Goal: Task Accomplishment & Management: Use online tool/utility

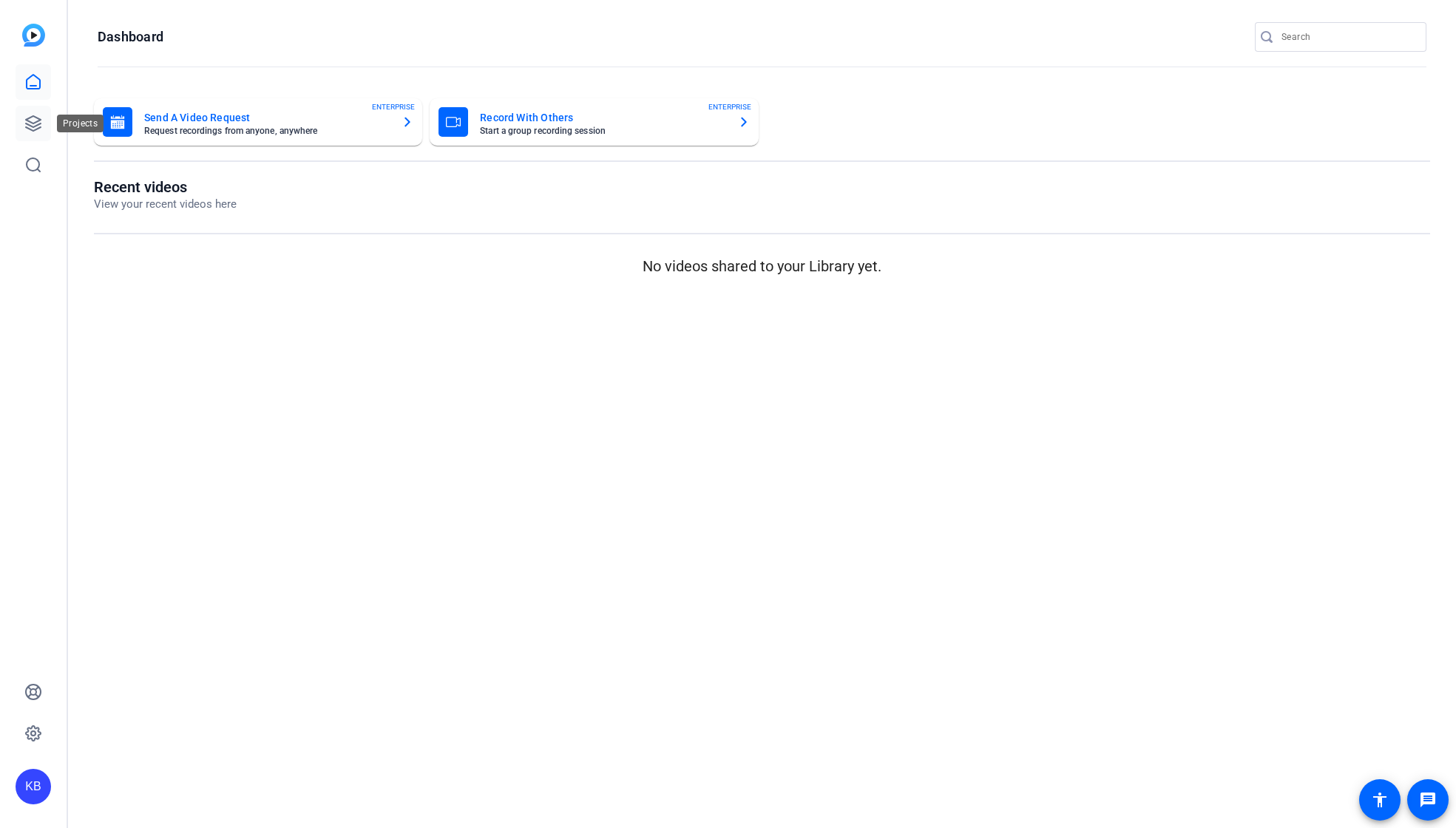
click at [33, 128] on icon at bounding box center [33, 123] width 18 height 18
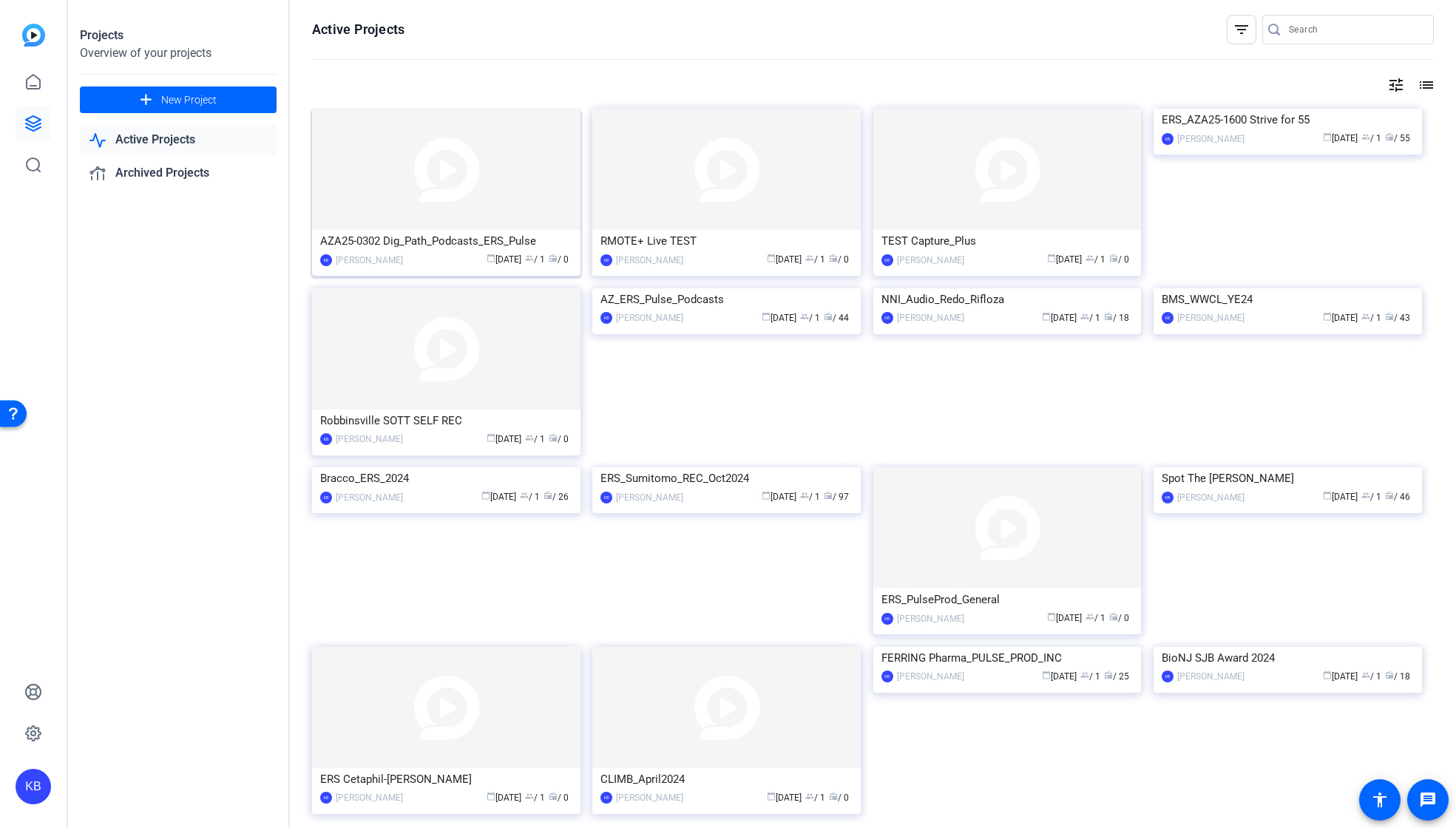
click at [456, 241] on div "AZA25-0302 Dig_Path_Podcasts_ERS_Pulse" at bounding box center [446, 241] width 252 height 22
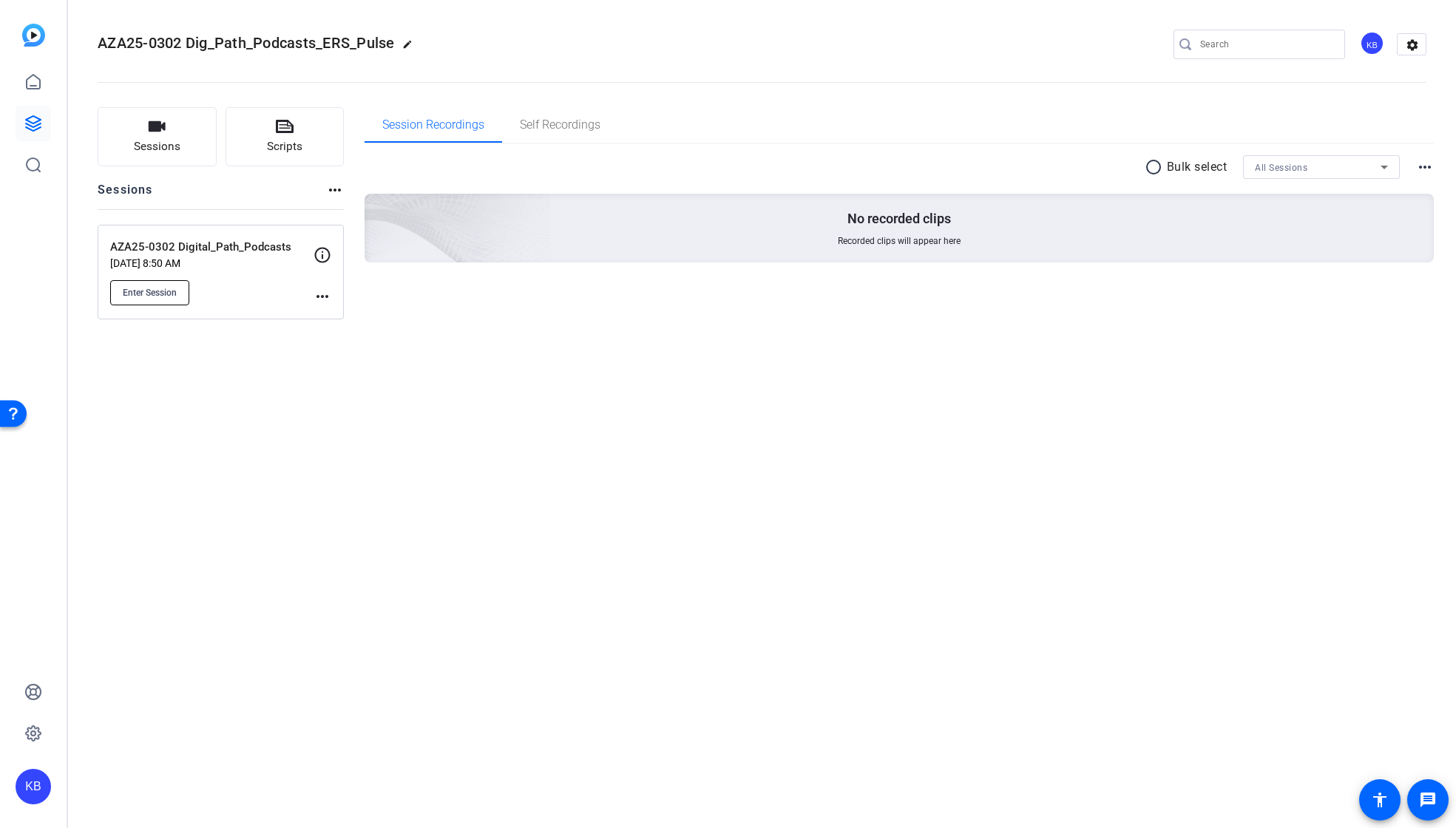
click at [176, 284] on button "Enter Session" at bounding box center [150, 293] width 79 height 25
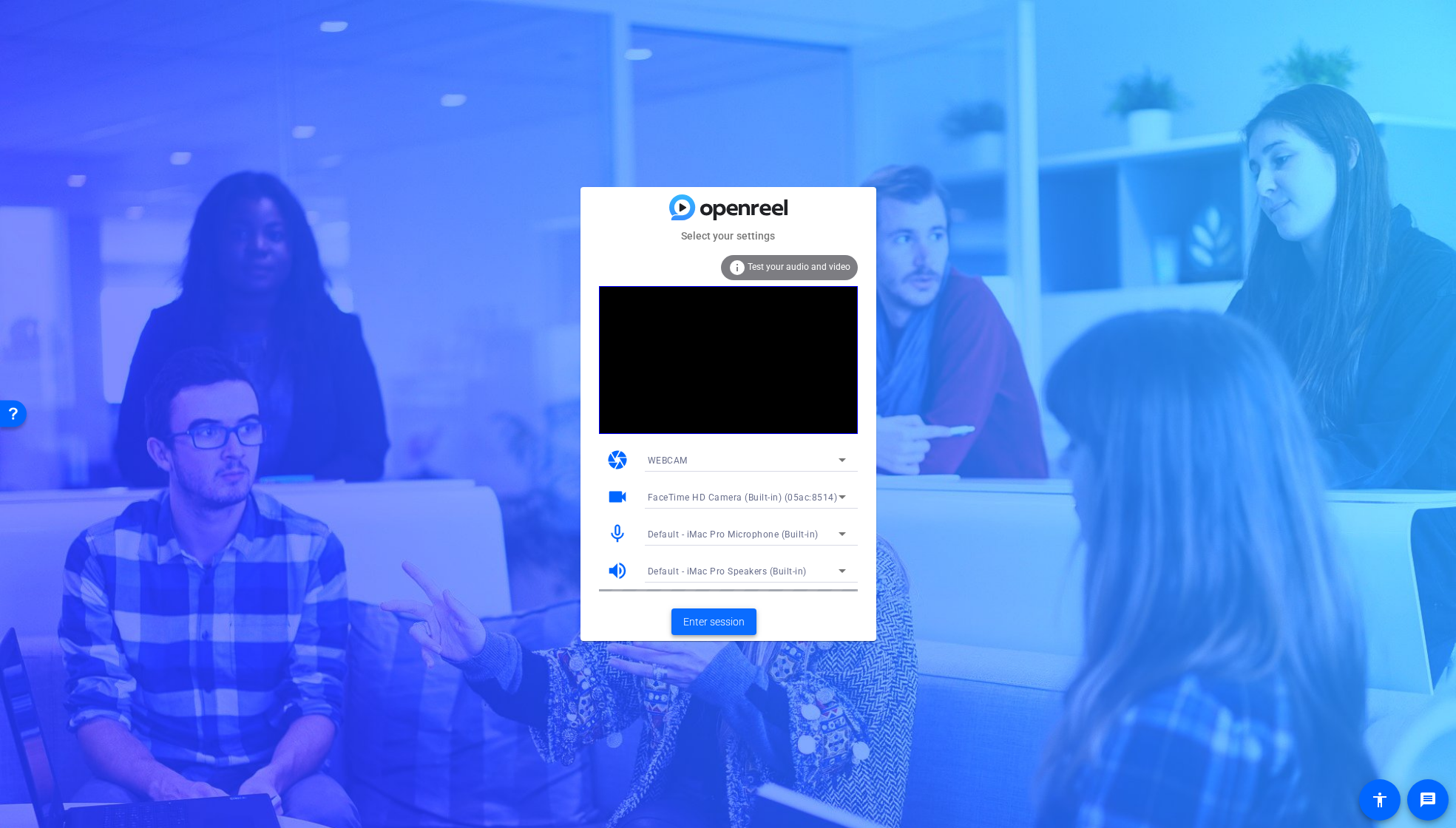
click at [720, 618] on span "Enter session" at bounding box center [714, 622] width 62 height 15
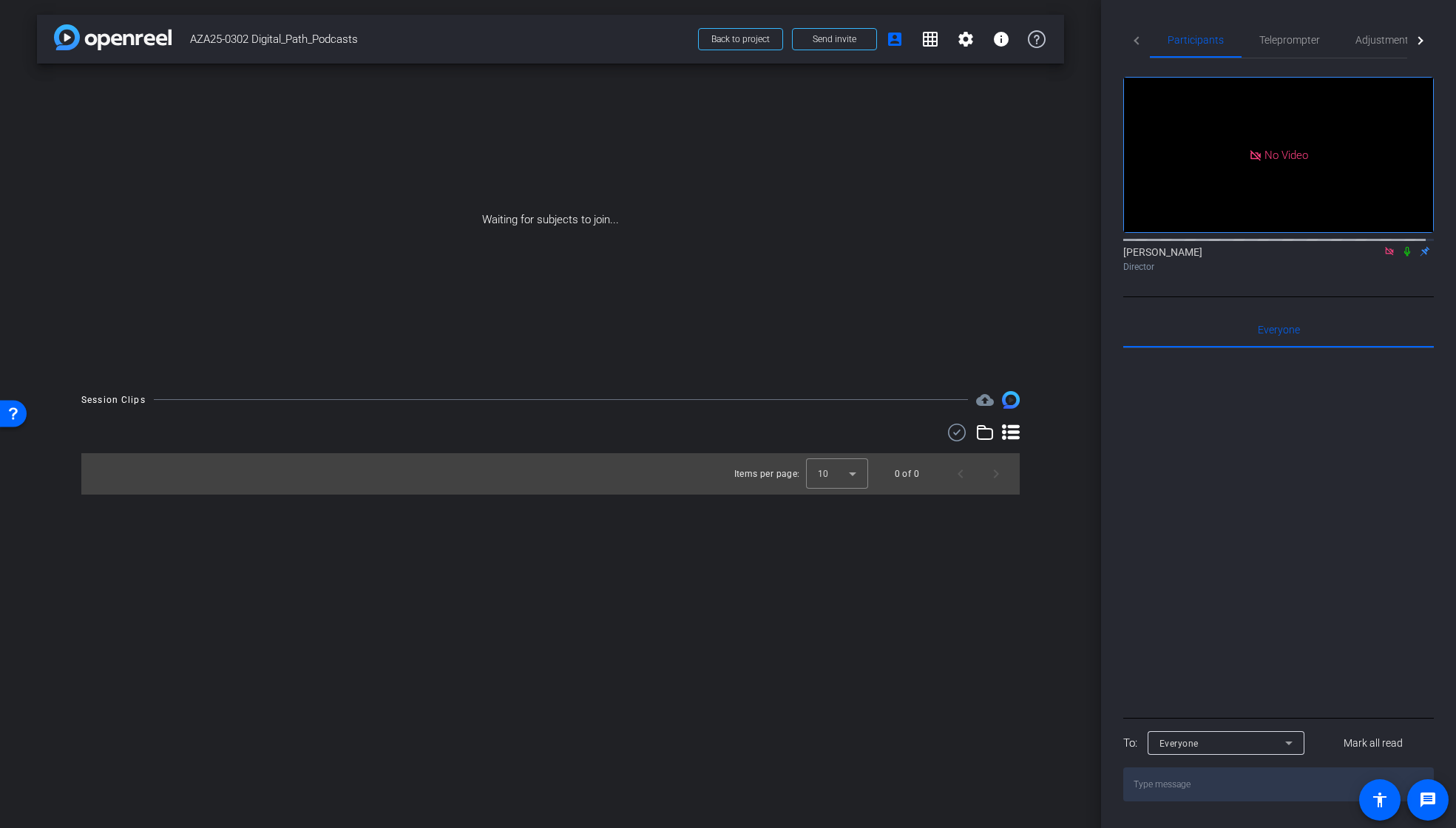
click at [1383, 257] on icon at bounding box center [1389, 252] width 12 height 10
click at [1387, 257] on icon at bounding box center [1389, 252] width 6 height 9
click at [1366, 257] on icon at bounding box center [1372, 252] width 12 height 10
click at [830, 41] on span "Send invite" at bounding box center [835, 39] width 44 height 12
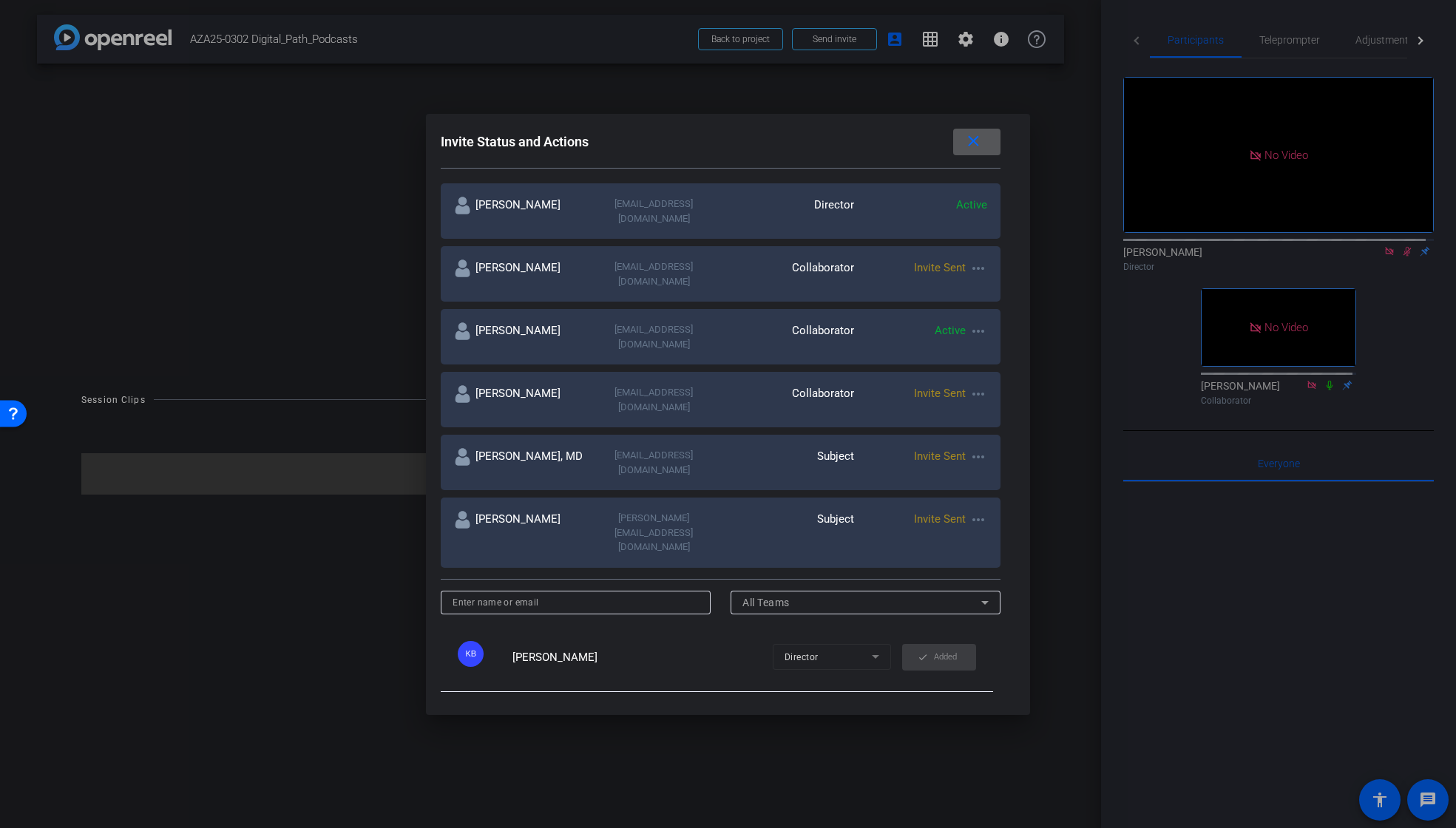
scroll to position [234, 0]
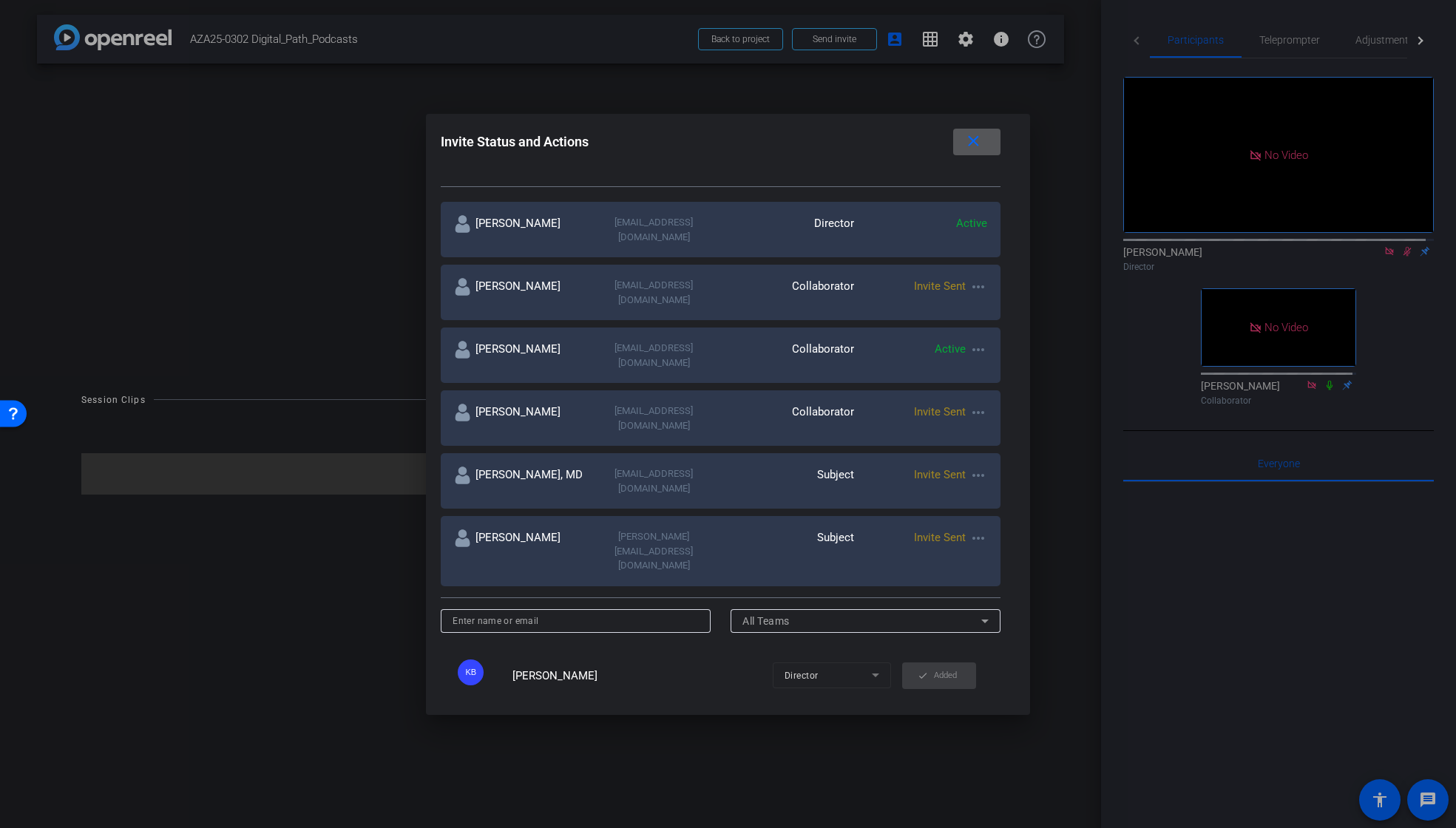
click at [1399, 268] on div at bounding box center [728, 414] width 1456 height 828
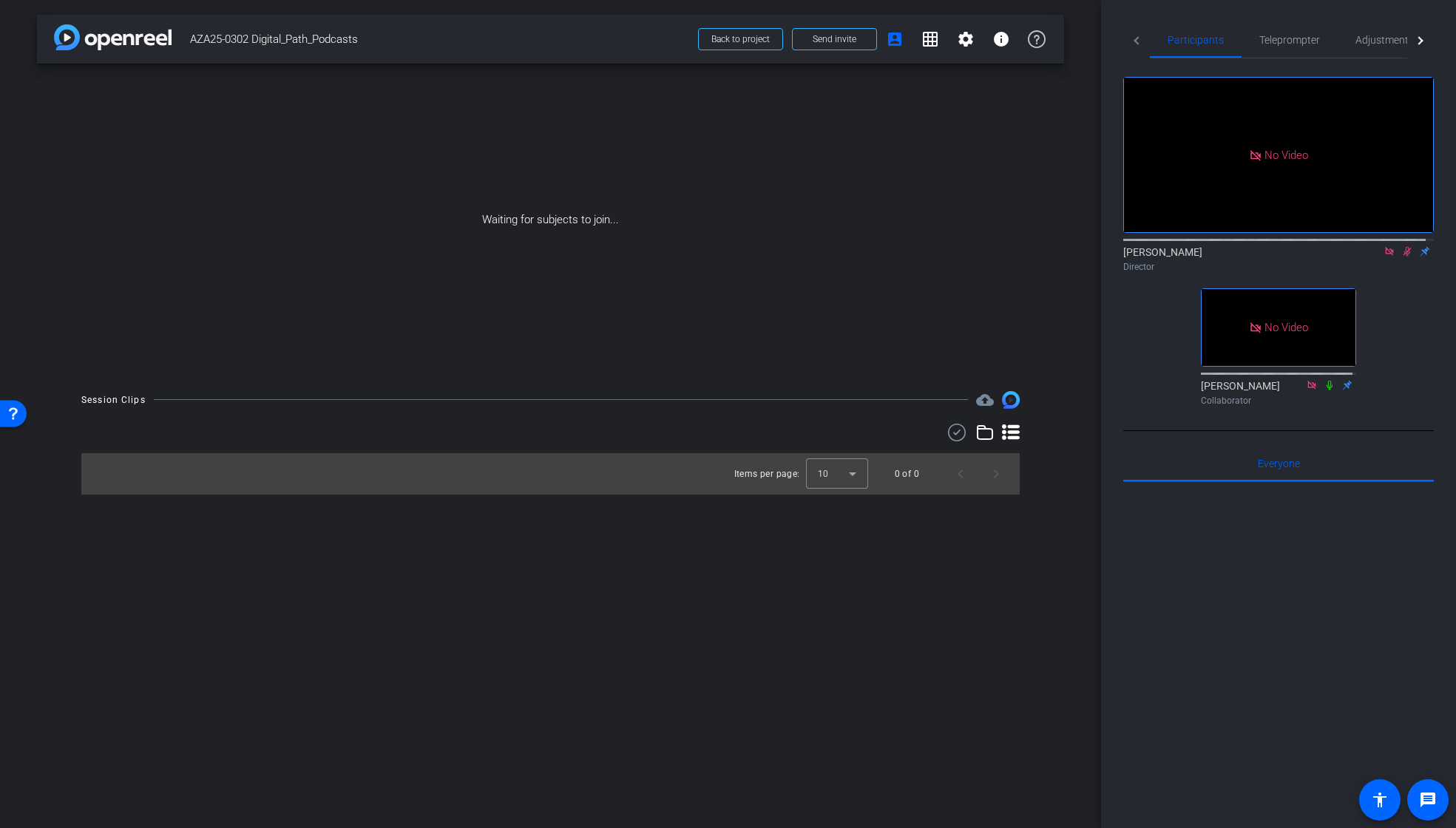
click at [1402, 257] on icon at bounding box center [1408, 252] width 12 height 10
click at [1405, 257] on icon at bounding box center [1407, 252] width 6 height 9
click at [1402, 257] on icon at bounding box center [1408, 252] width 12 height 10
click at [843, 41] on span "Send invite" at bounding box center [835, 39] width 44 height 12
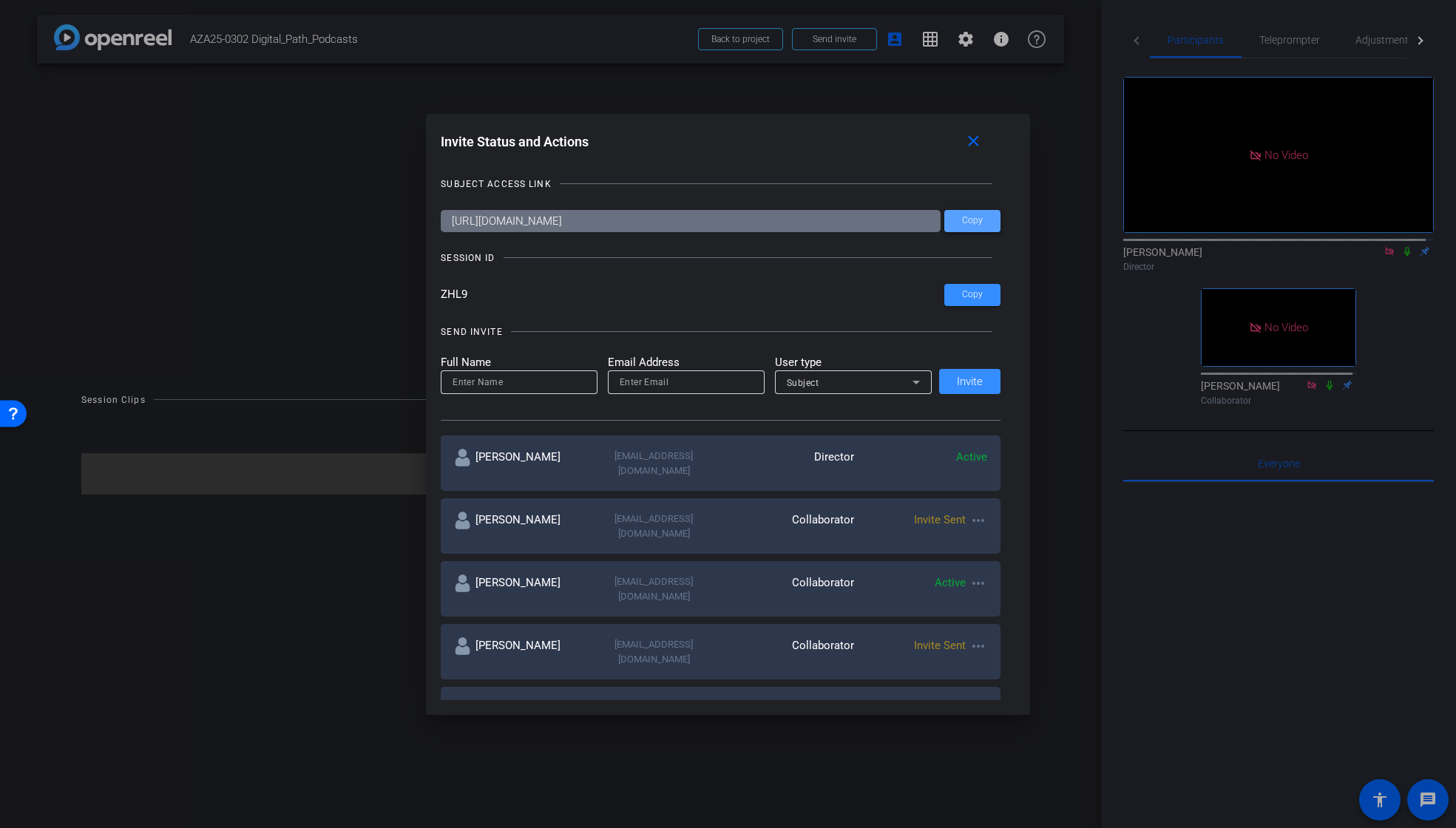
click at [963, 222] on span "Copy" at bounding box center [972, 220] width 21 height 11
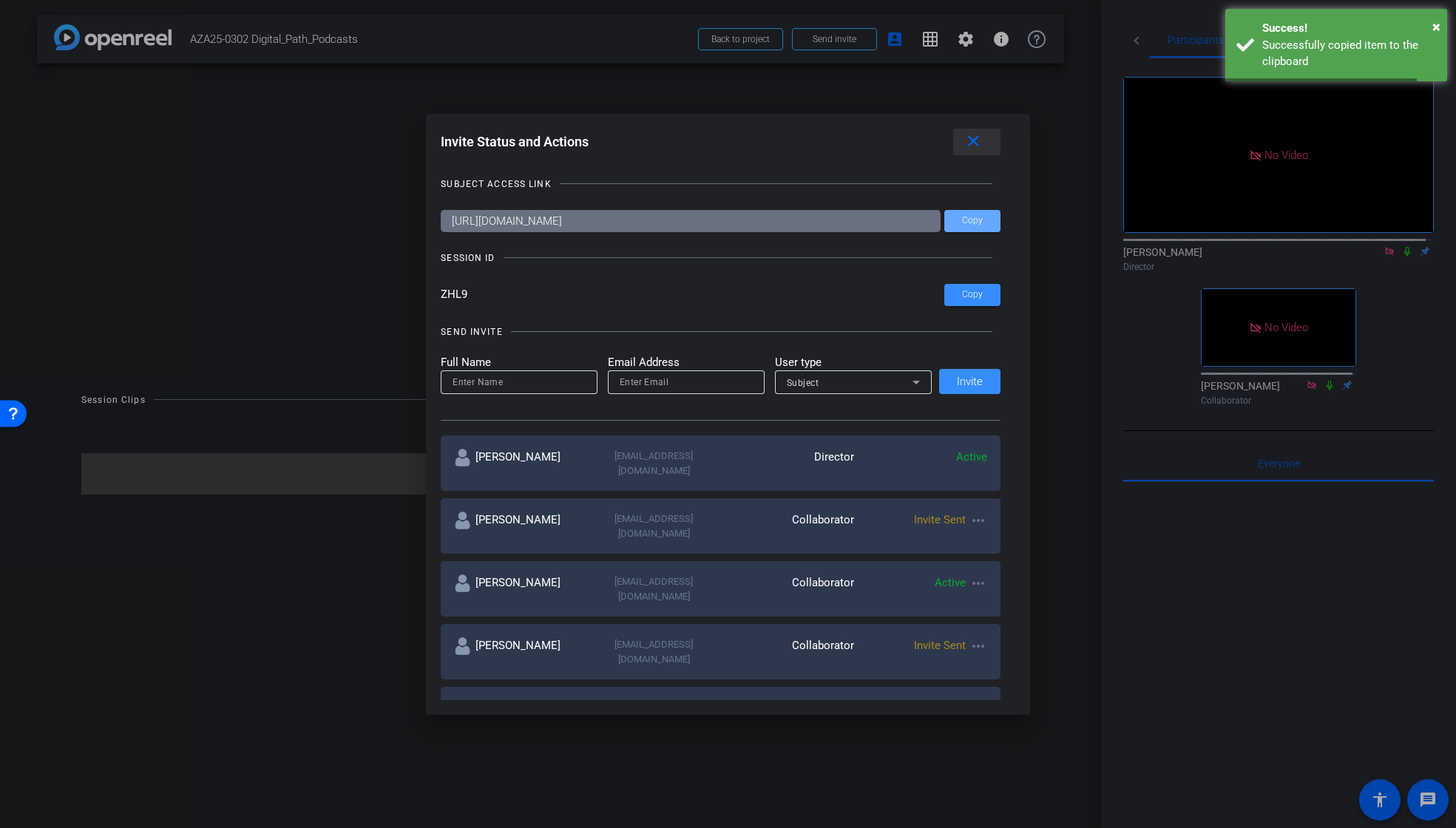
click at [982, 133] on mat-icon "close" at bounding box center [974, 142] width 19 height 19
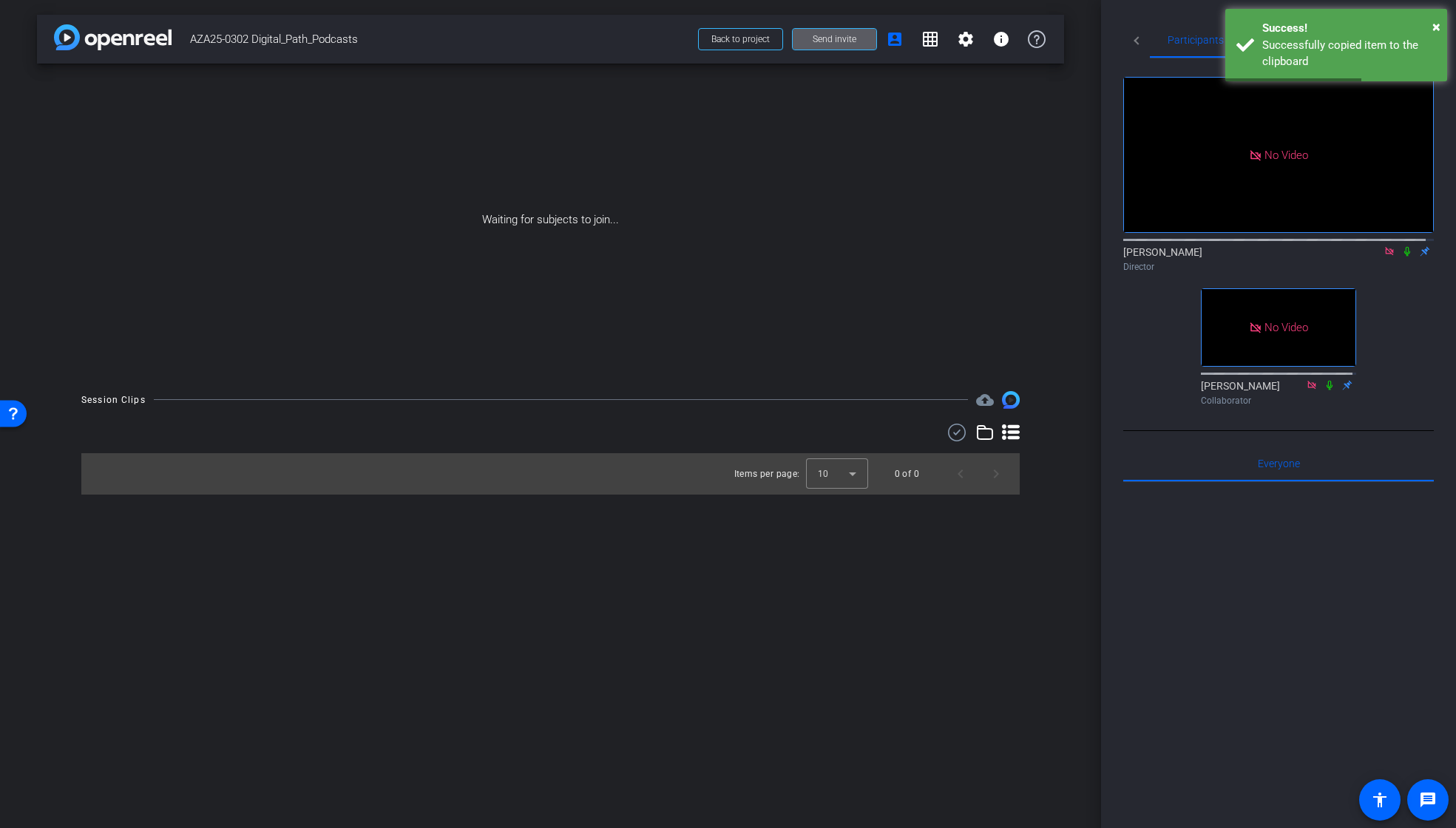
click at [834, 42] on span "Send invite" at bounding box center [835, 39] width 44 height 12
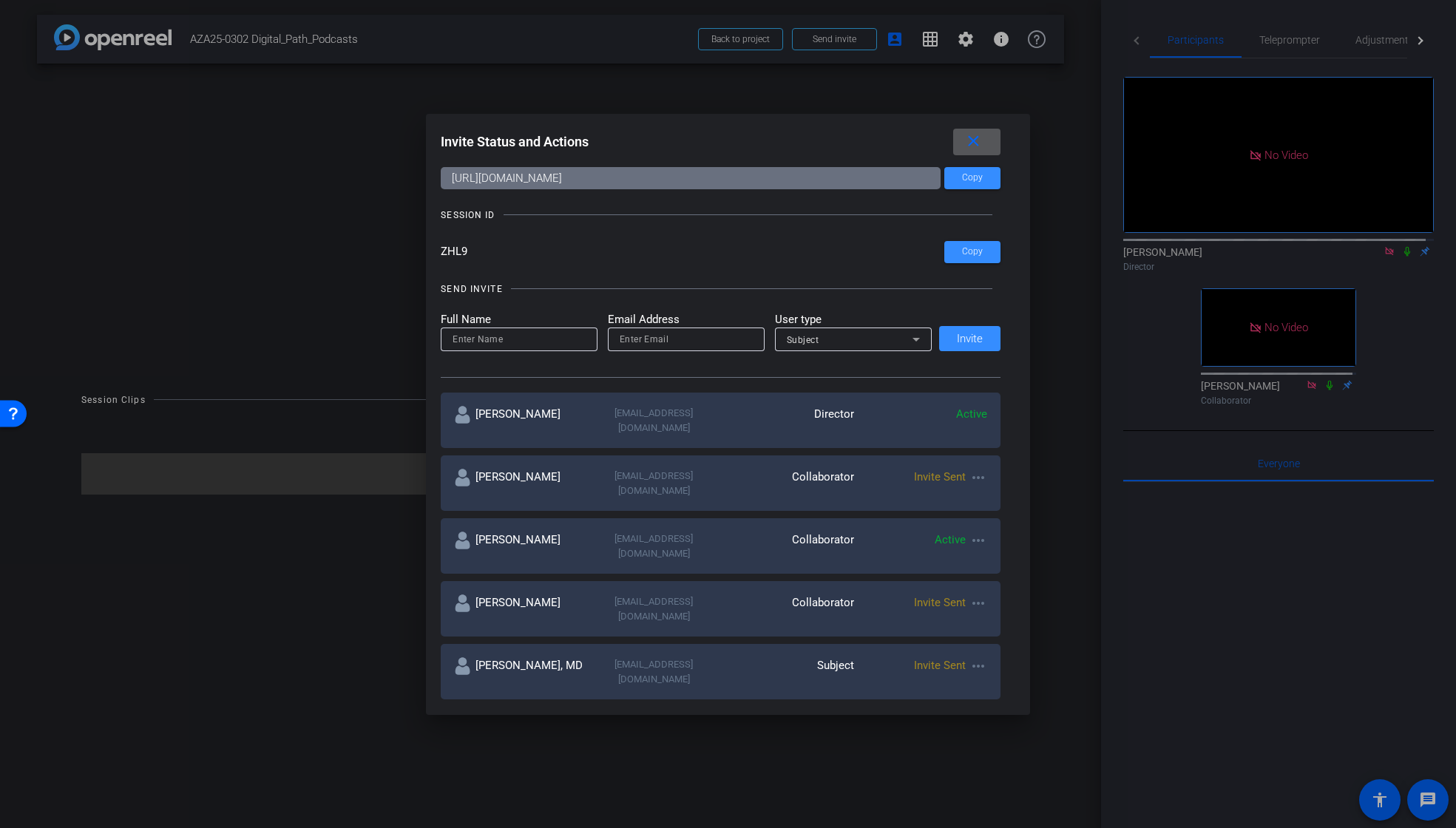
scroll to position [44, 0]
click at [976, 468] on mat-icon "more_horiz" at bounding box center [978, 477] width 18 height 18
click at [1070, 422] on div at bounding box center [728, 414] width 1456 height 828
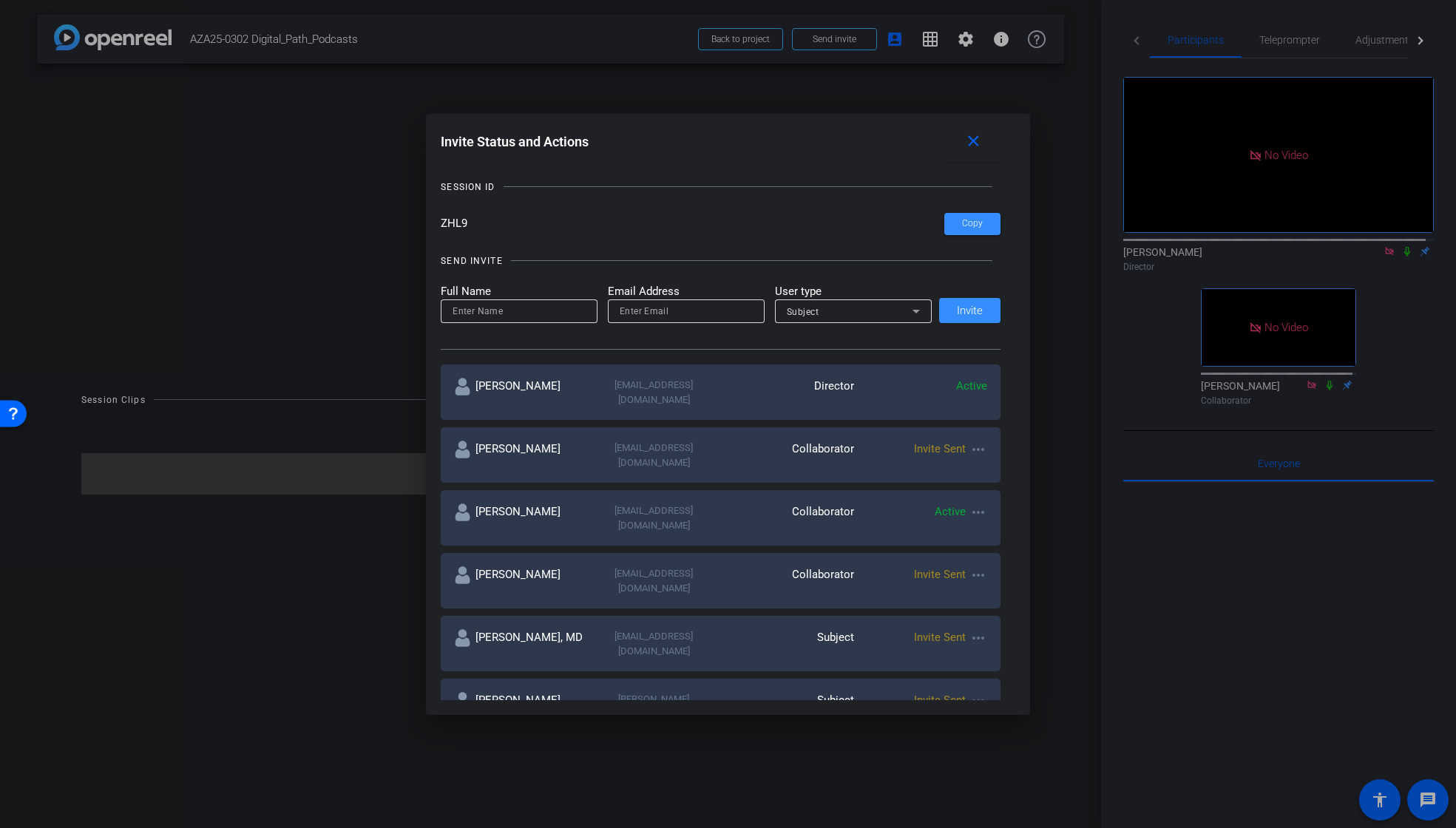
click at [979, 566] on mat-icon "more_horiz" at bounding box center [978, 575] width 18 height 18
click at [988, 580] on span "Re-Send Invite" at bounding box center [1032, 583] width 111 height 18
click at [975, 138] on mat-icon "close" at bounding box center [974, 142] width 19 height 19
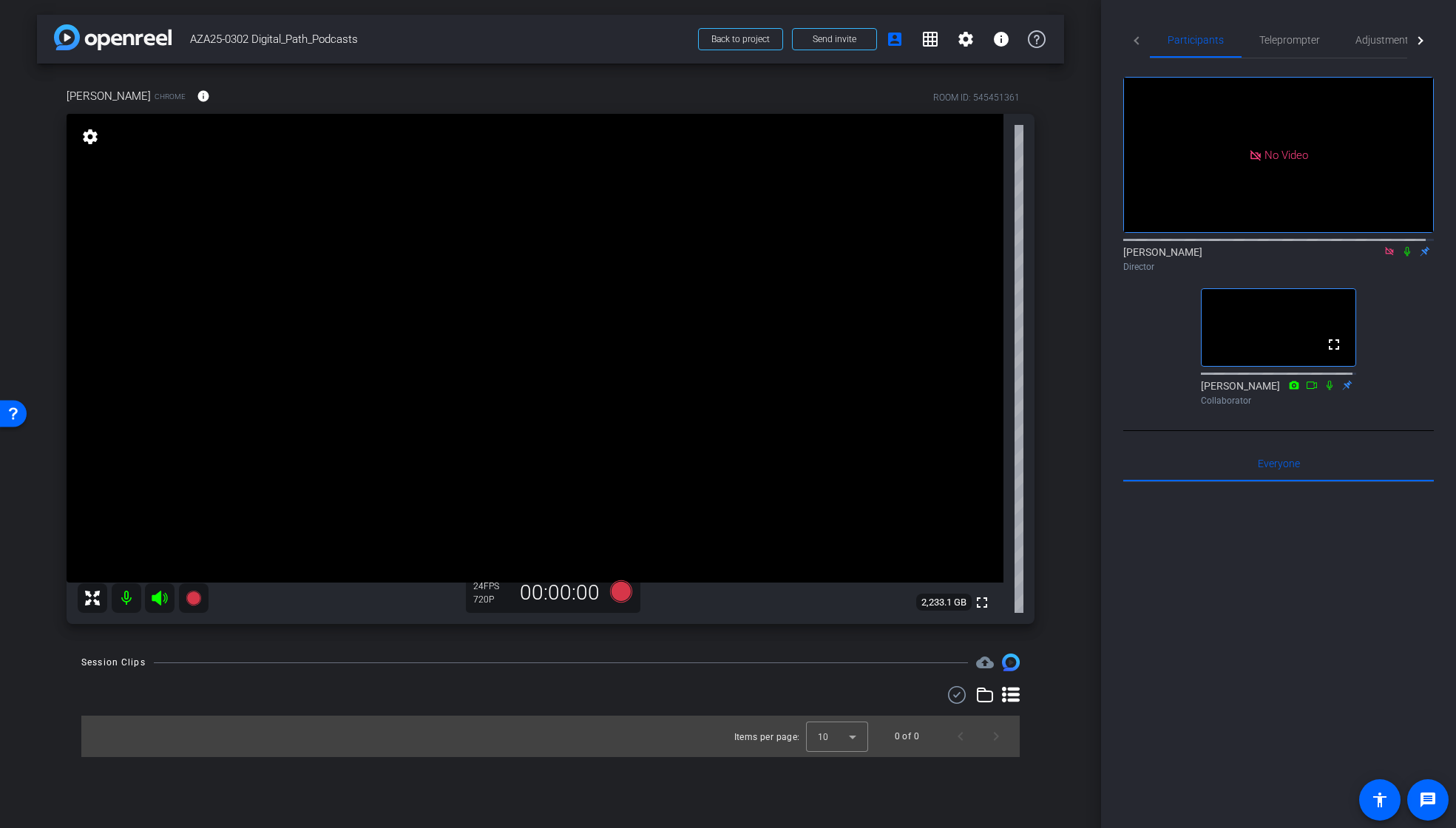
click at [1385, 255] on icon at bounding box center [1389, 252] width 8 height 8
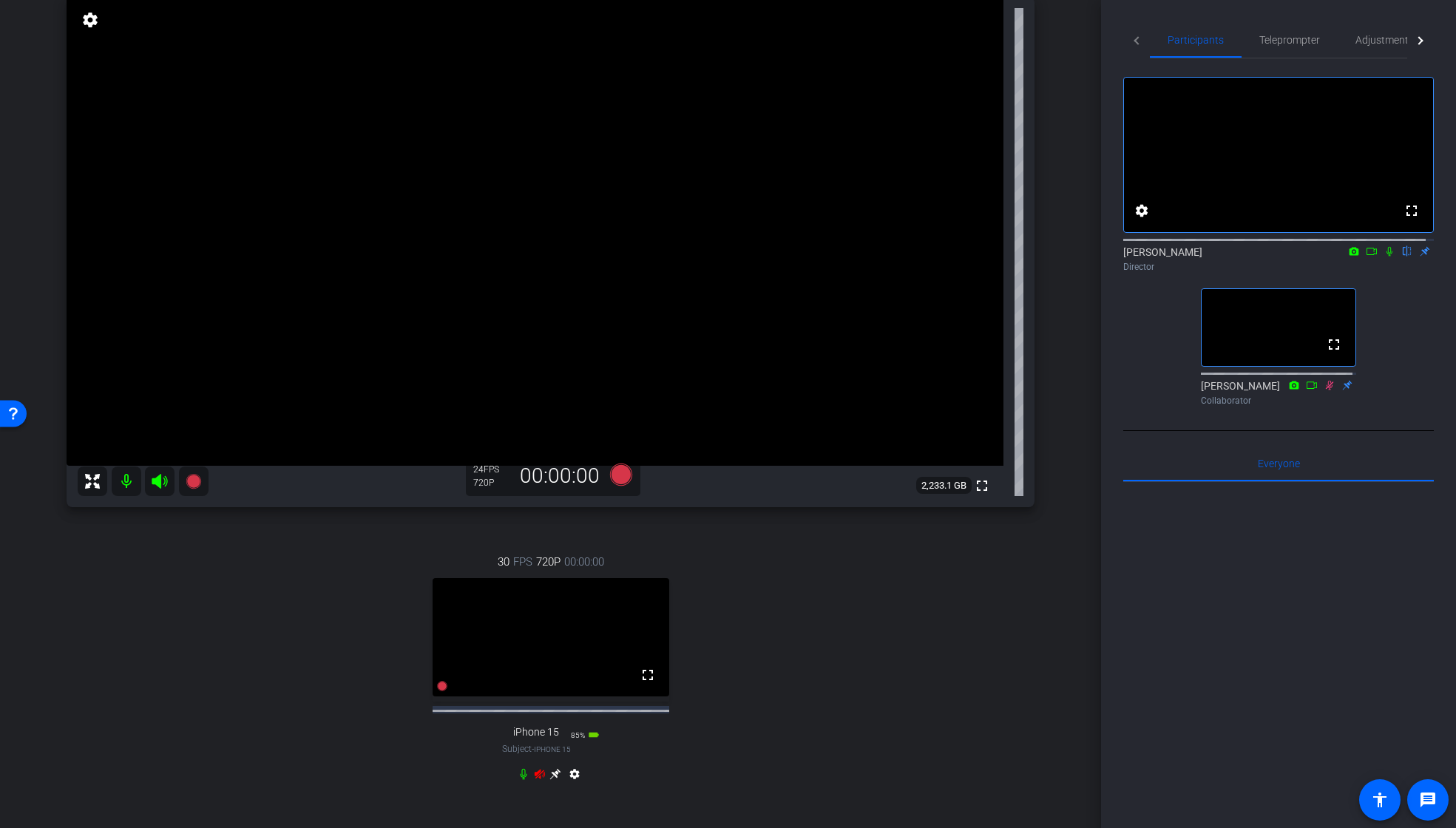
scroll to position [116, 0]
click at [540, 772] on icon at bounding box center [540, 766] width 10 height 9
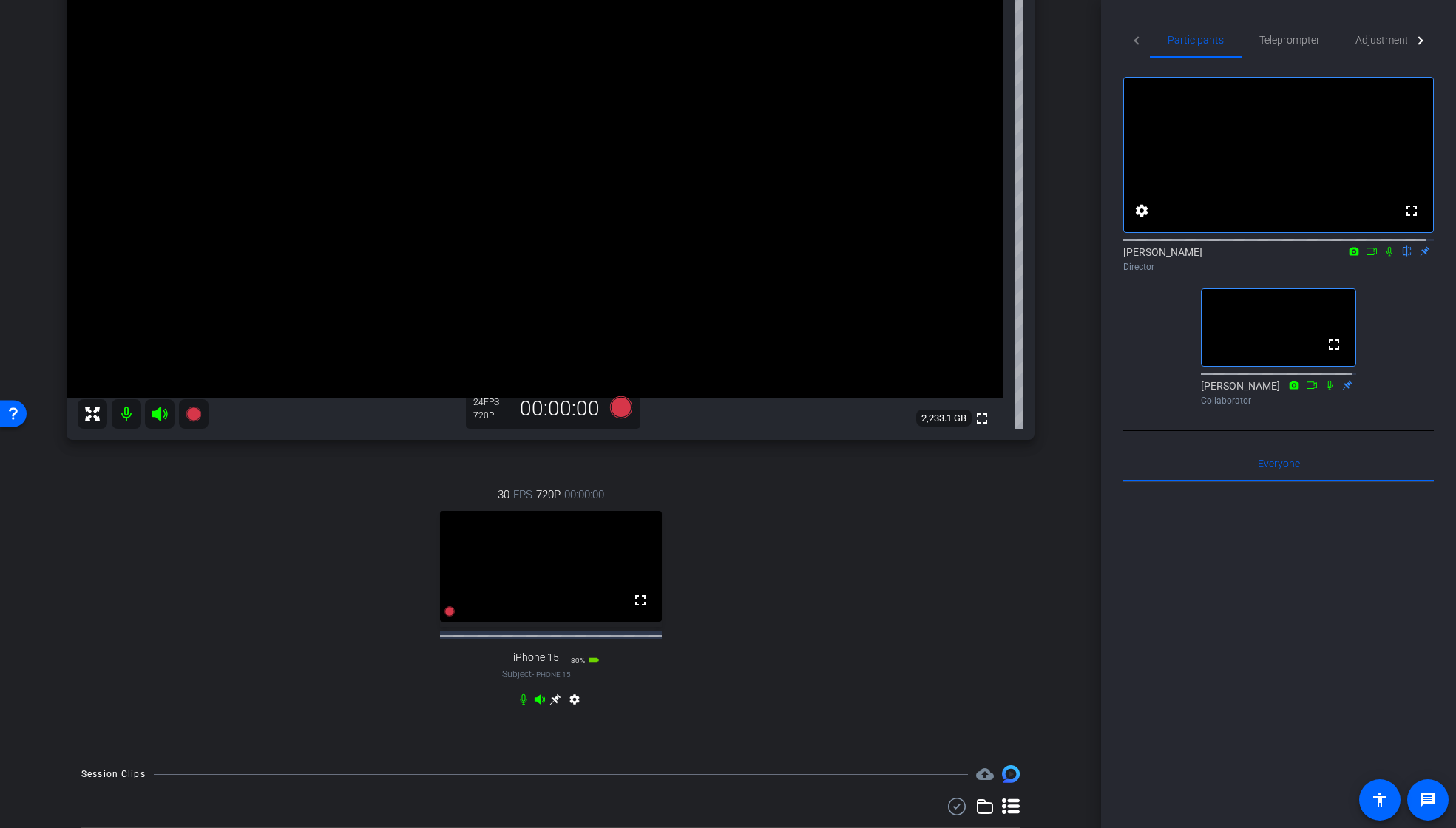
scroll to position [172, 0]
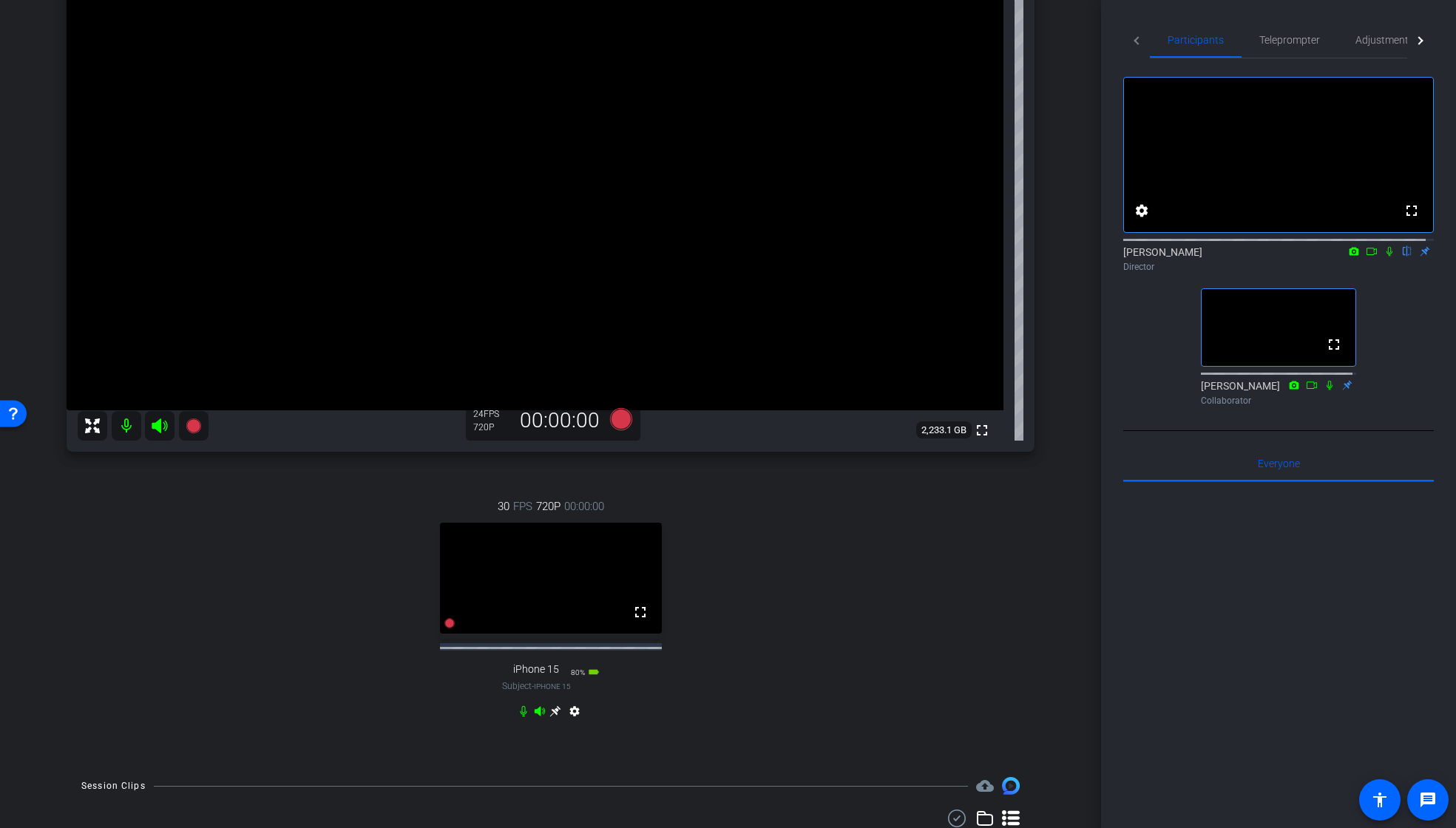
click at [1366, 257] on icon at bounding box center [1372, 252] width 12 height 10
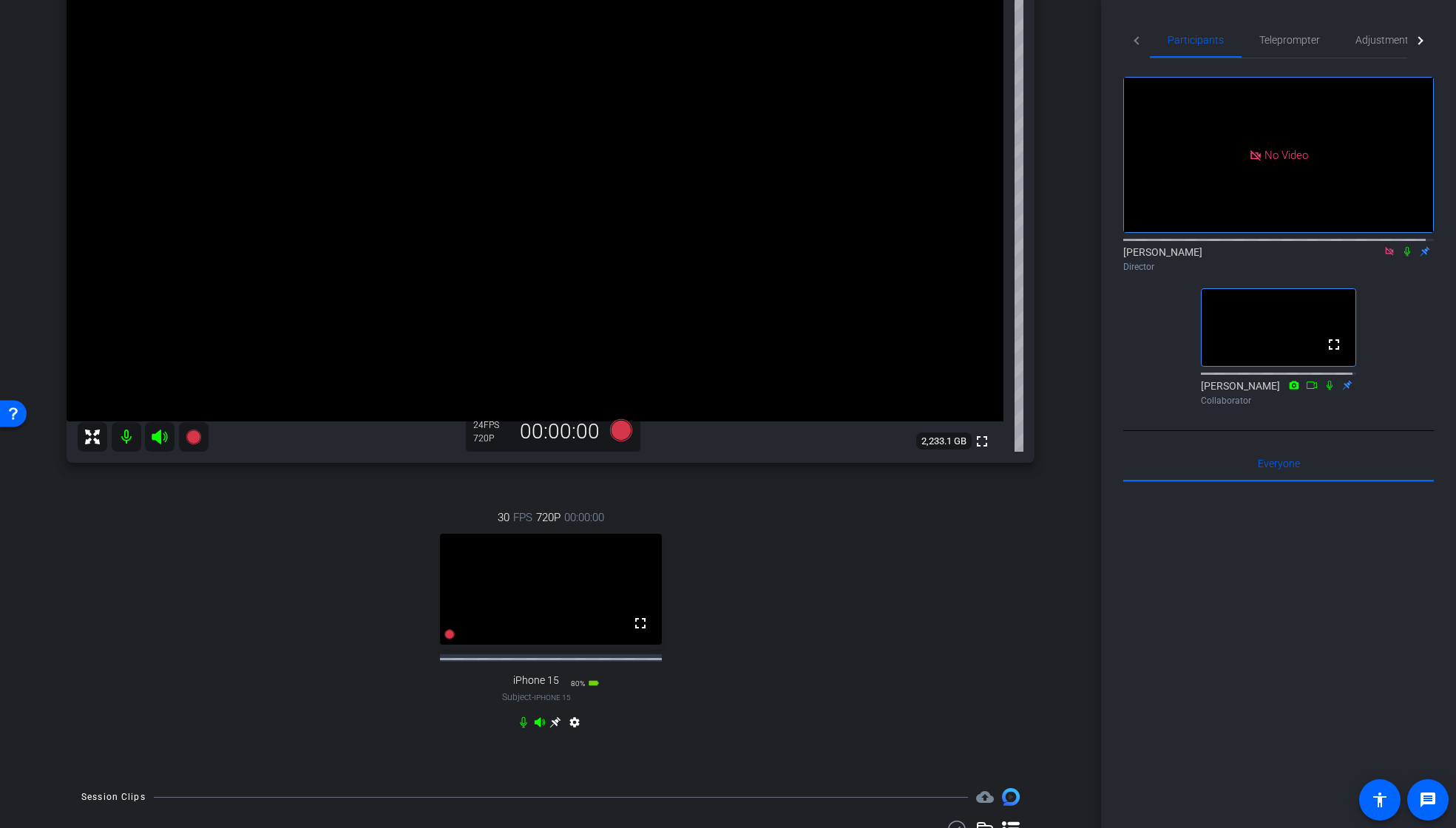
scroll to position [145, 0]
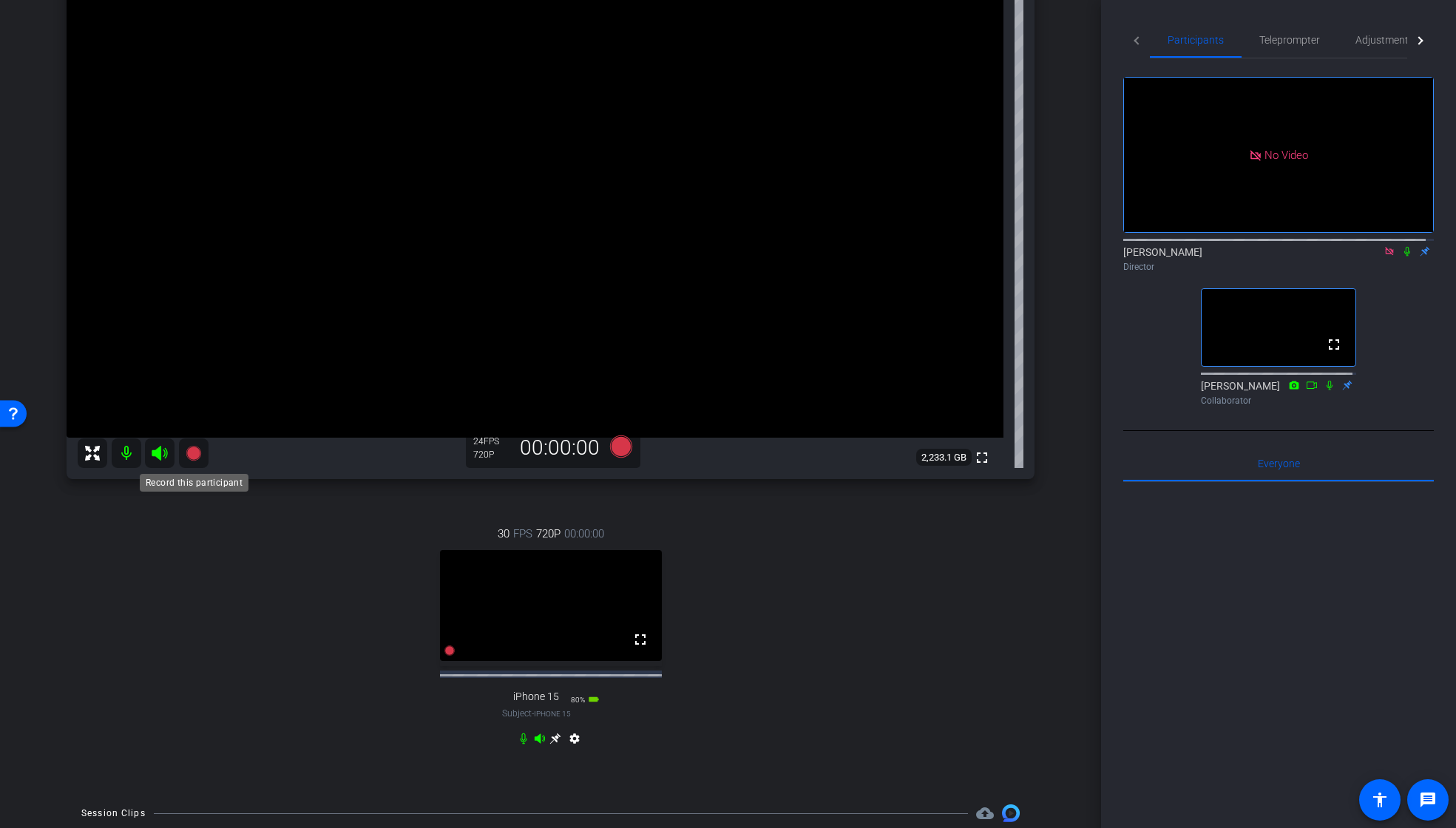
click at [195, 454] on icon at bounding box center [193, 453] width 15 height 15
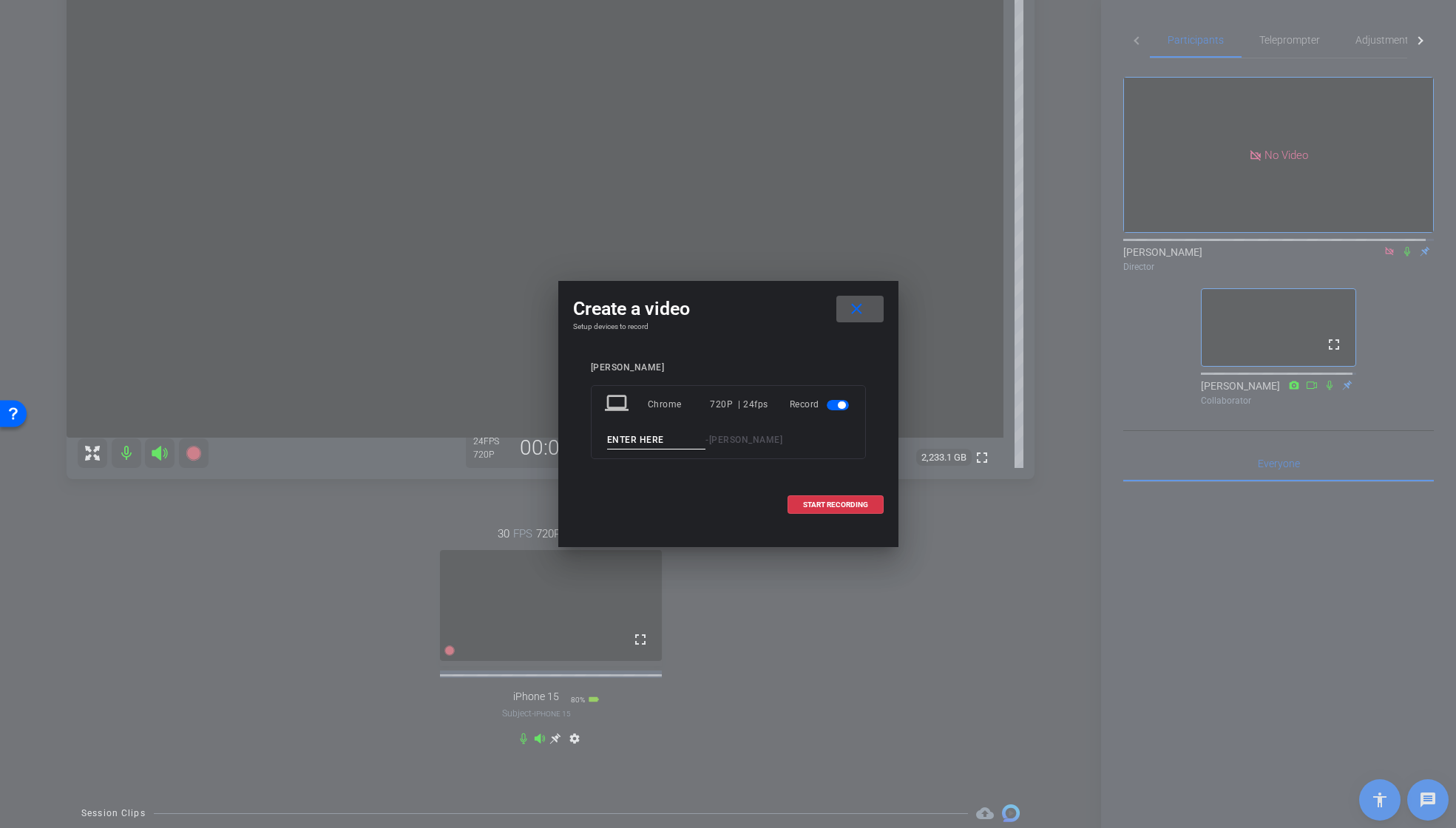
click at [852, 308] on mat-icon "close" at bounding box center [857, 310] width 19 height 19
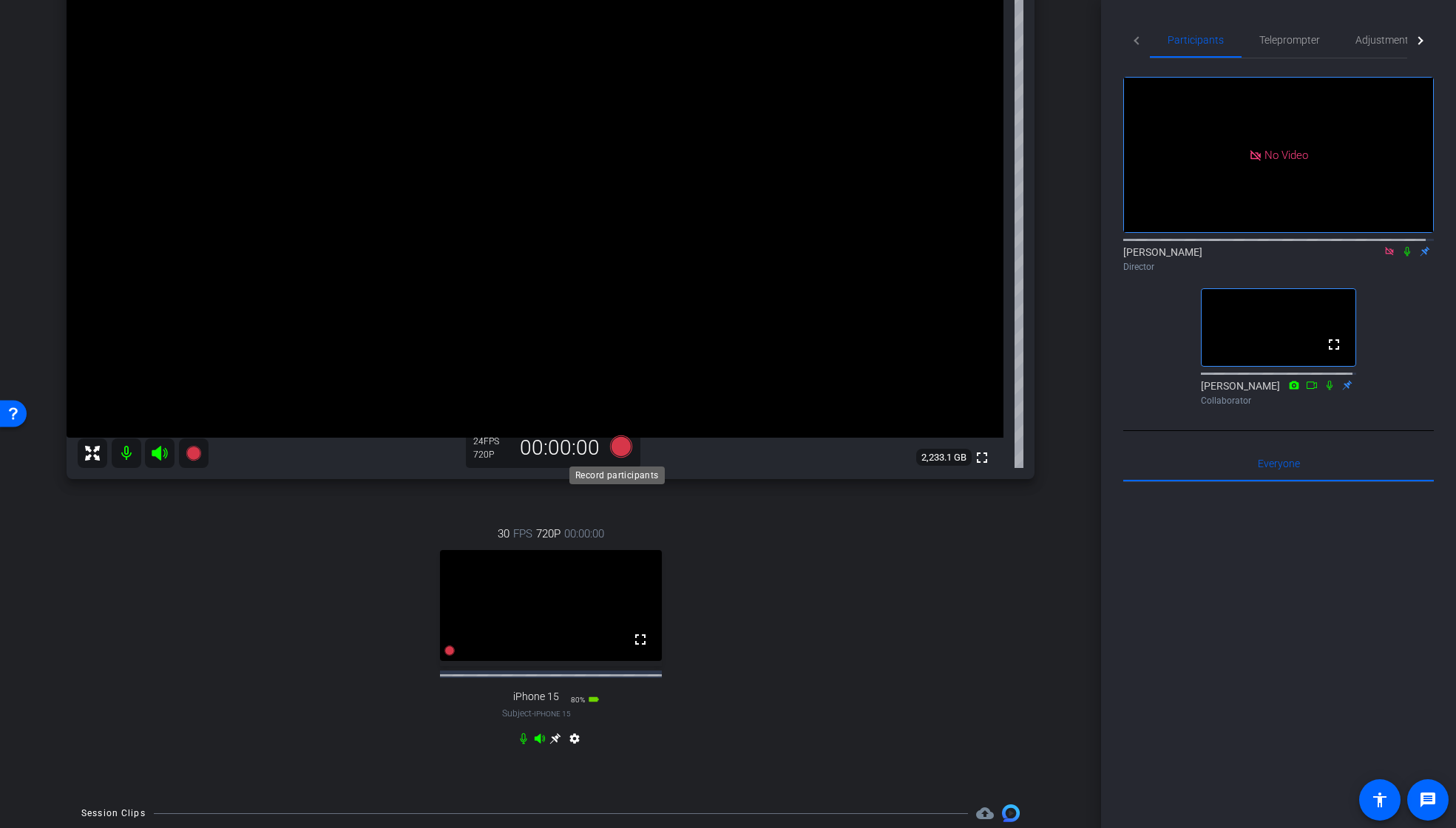
click at [619, 452] on icon at bounding box center [620, 446] width 22 height 22
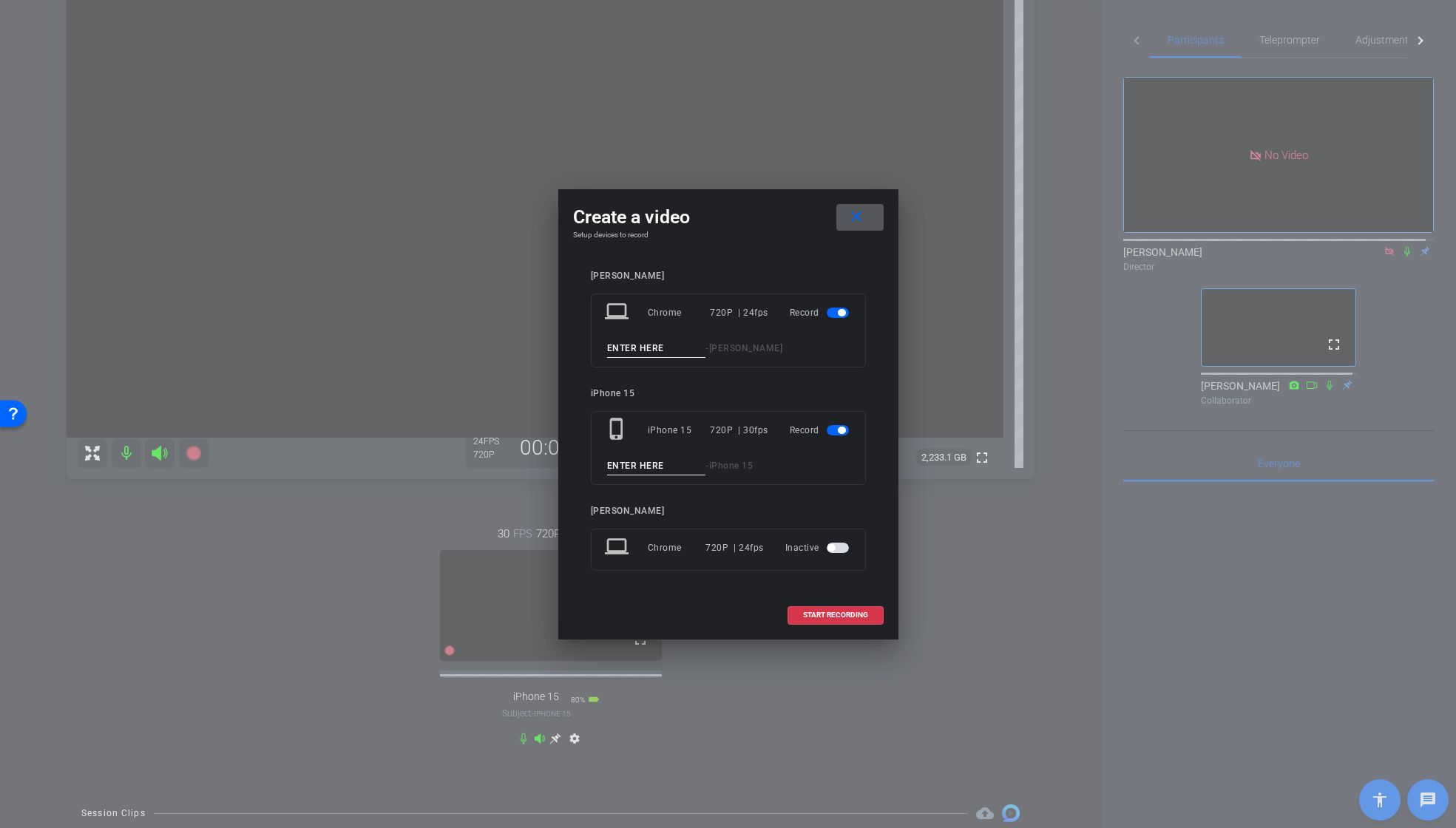
click at [670, 352] on input at bounding box center [656, 349] width 99 height 19
drag, startPoint x: 673, startPoint y: 349, endPoint x: 576, endPoint y: 347, distance: 97.0
click at [576, 347] on div "[PERSON_NAME] laptop Chrome 720P | 24fps Record 01_Tk1_Start - [PERSON_NAME] iP…" at bounding box center [728, 430] width 311 height 350
type input "01_Tk1_Start"
click at [654, 474] on input at bounding box center [656, 467] width 99 height 19
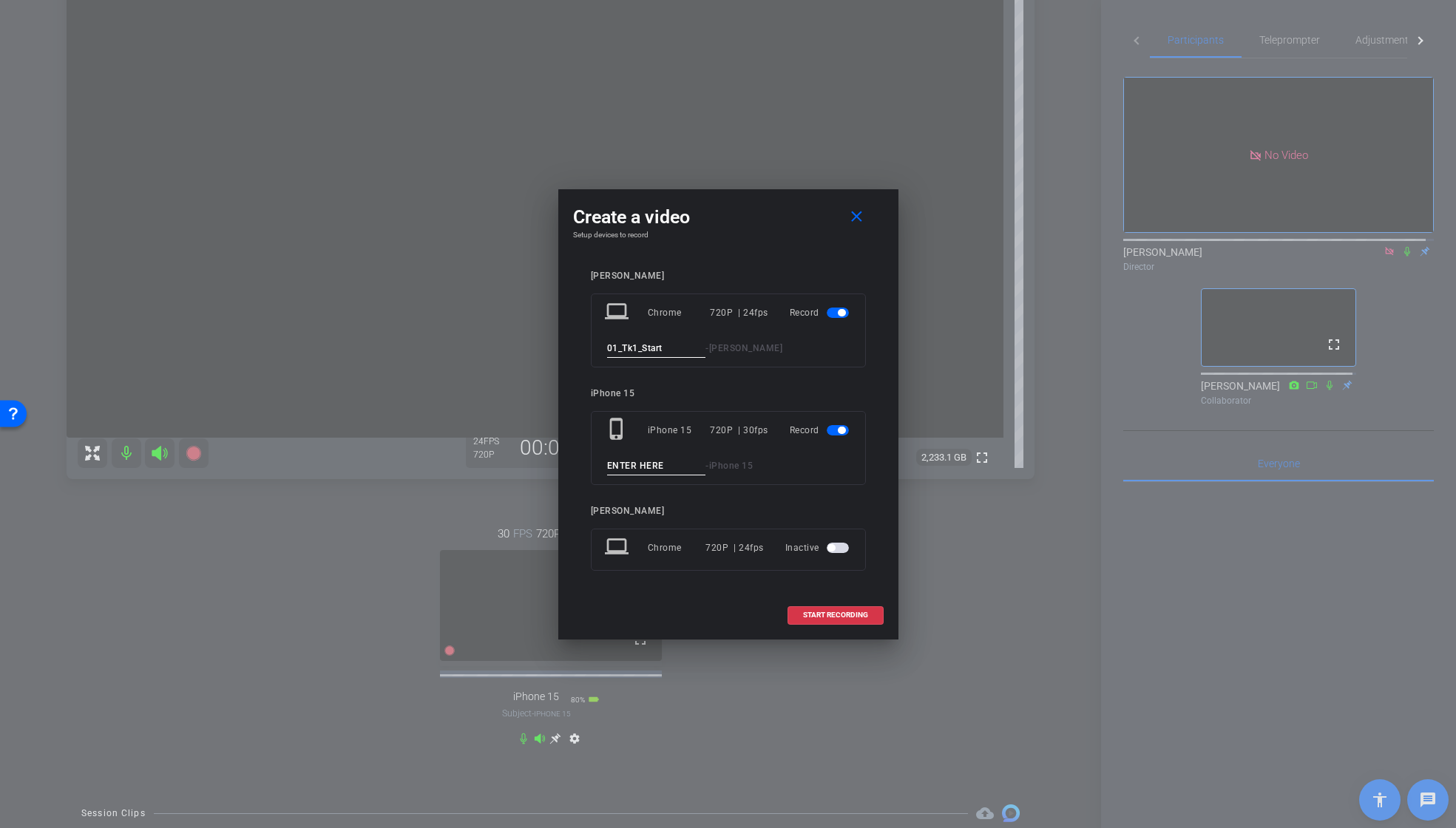
paste input "01_Tk1_Start"
type input "01_Tk1_Start"
click at [679, 349] on input "01_Tk1_Start" at bounding box center [656, 349] width 99 height 19
click at [861, 219] on mat-icon "close" at bounding box center [857, 217] width 19 height 19
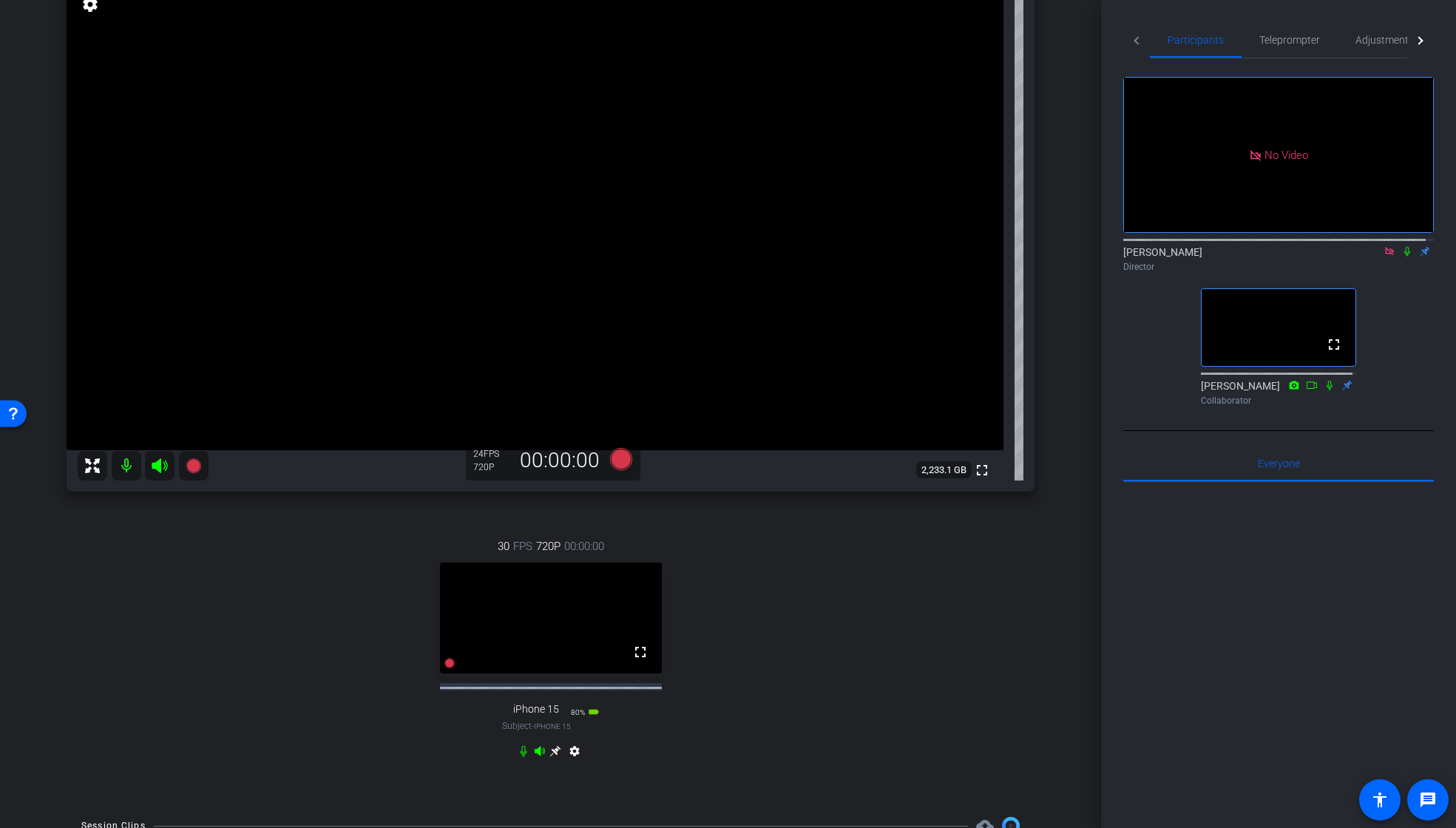
scroll to position [119, 0]
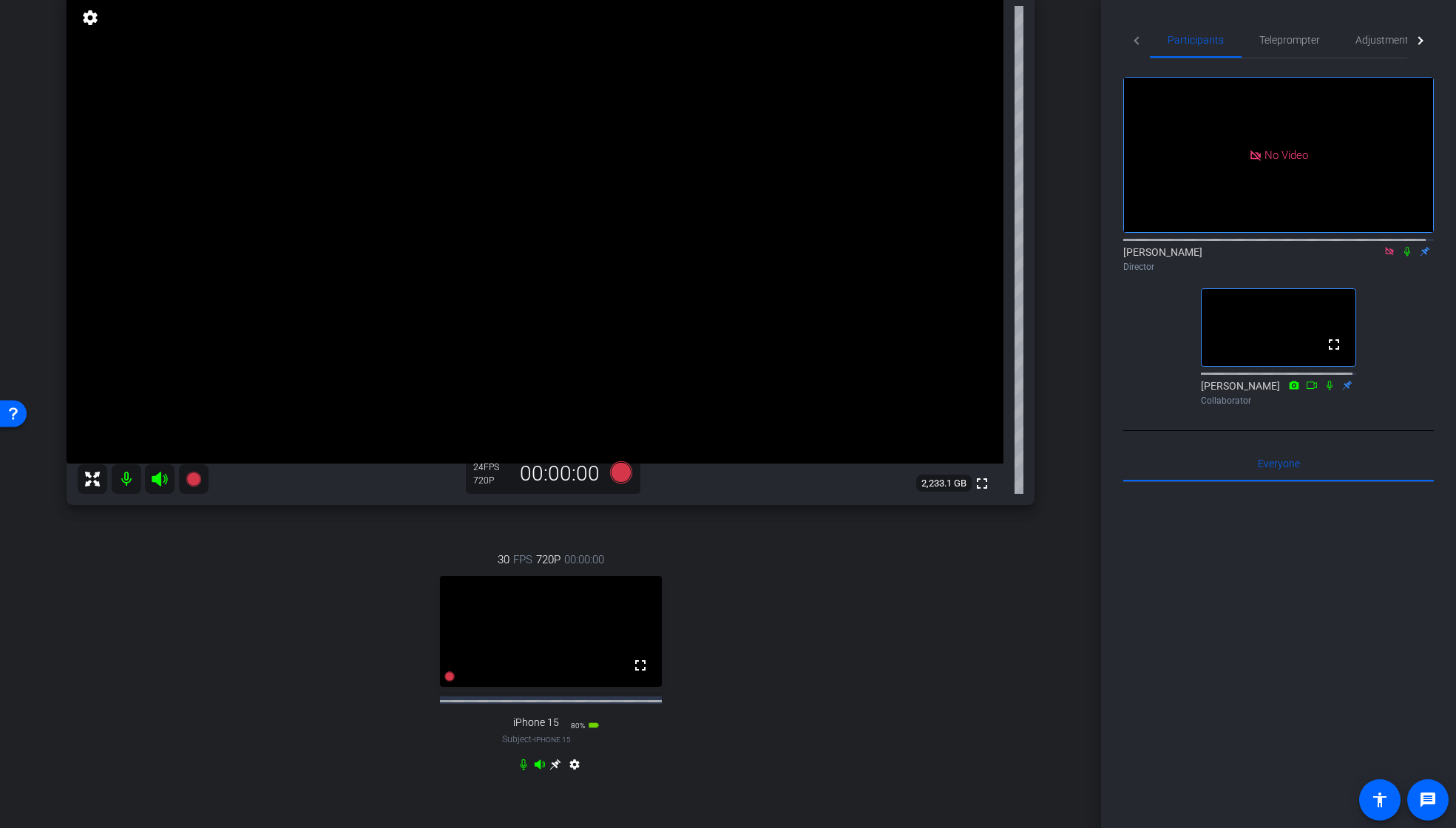
click at [553, 771] on icon at bounding box center [555, 765] width 12 height 12
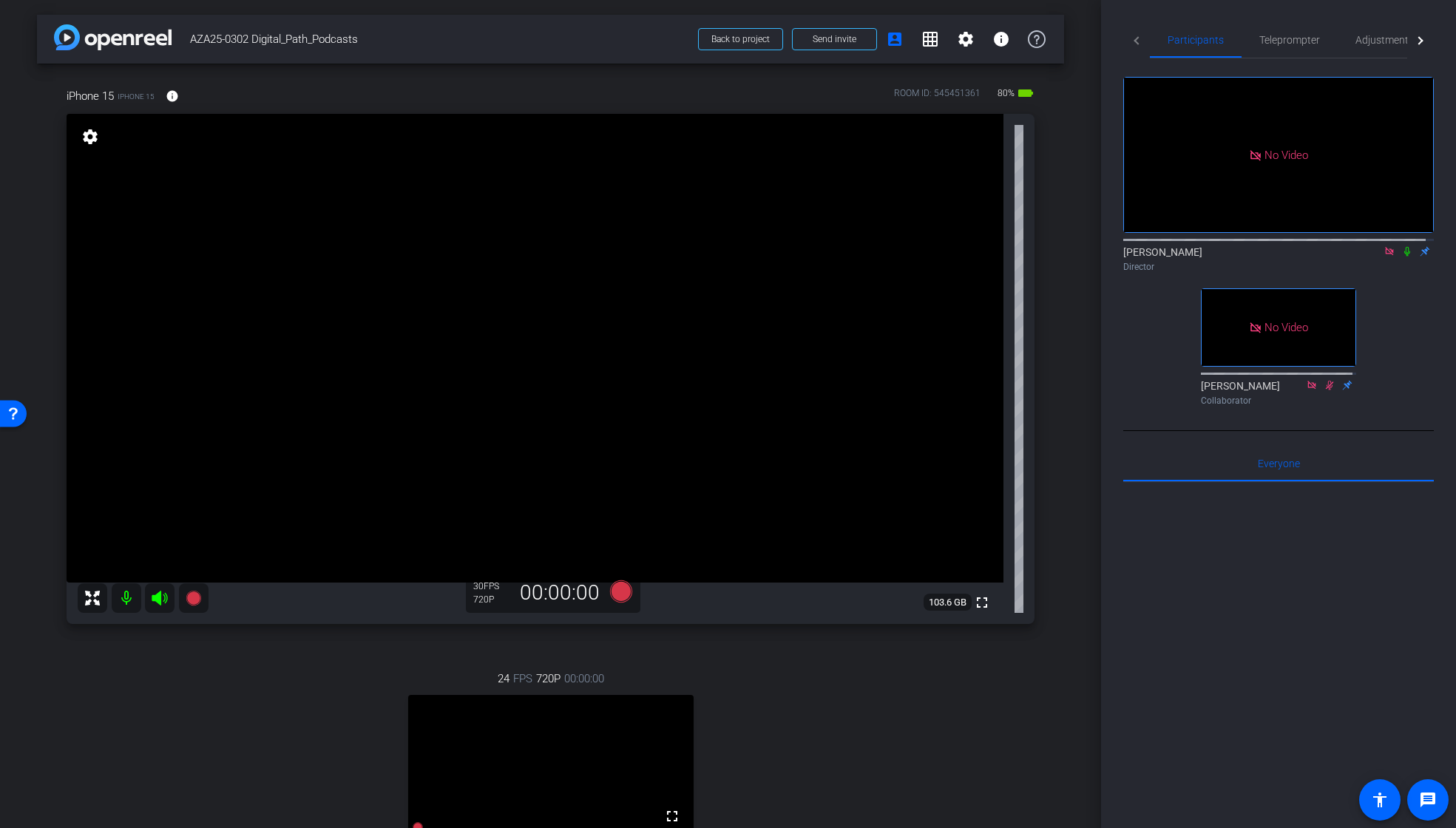
click at [125, 598] on mat-icon at bounding box center [126, 598] width 30 height 30
click at [176, 100] on mat-icon "info" at bounding box center [172, 96] width 14 height 14
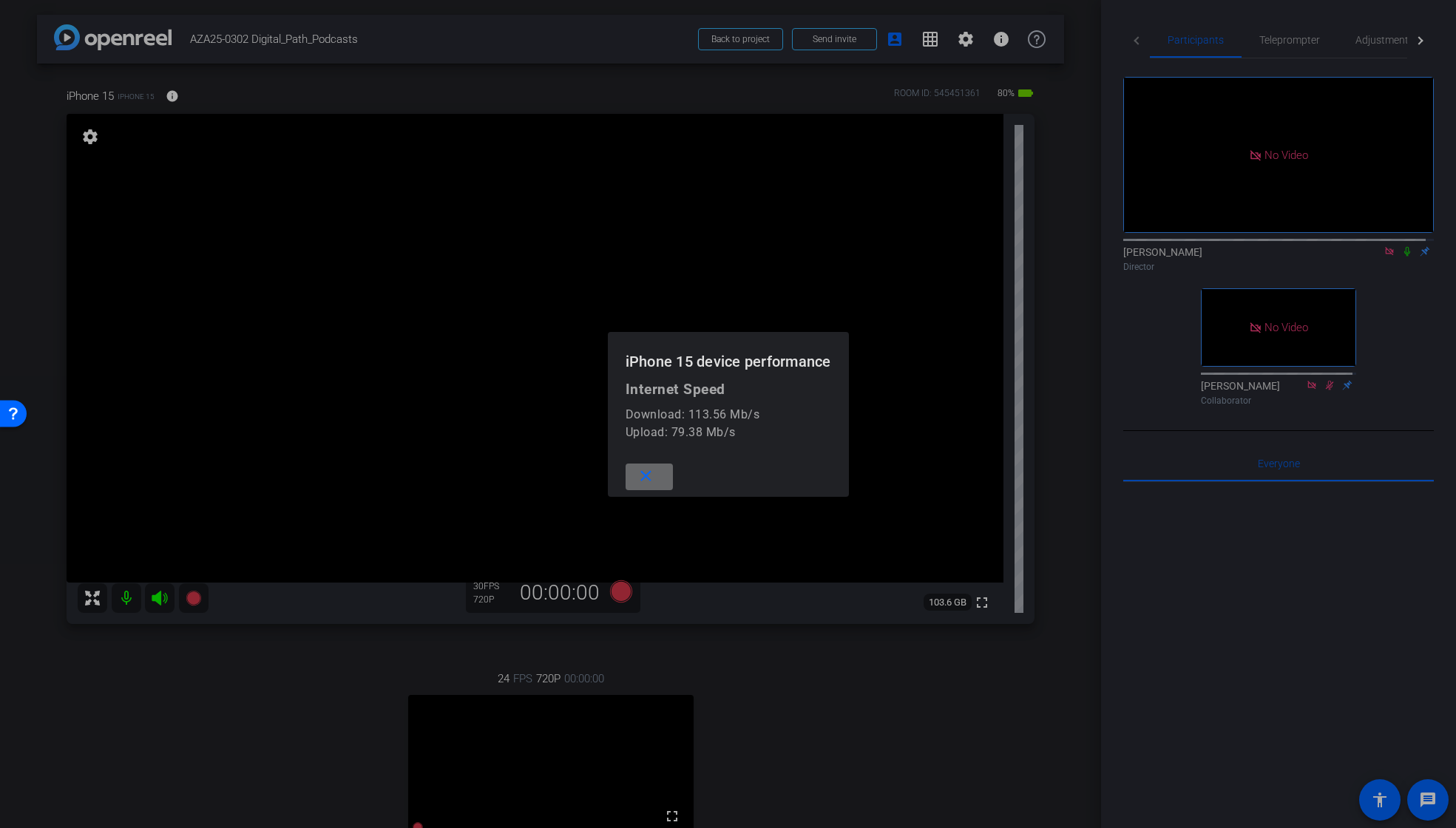
click at [654, 479] on span at bounding box center [649, 477] width 47 height 35
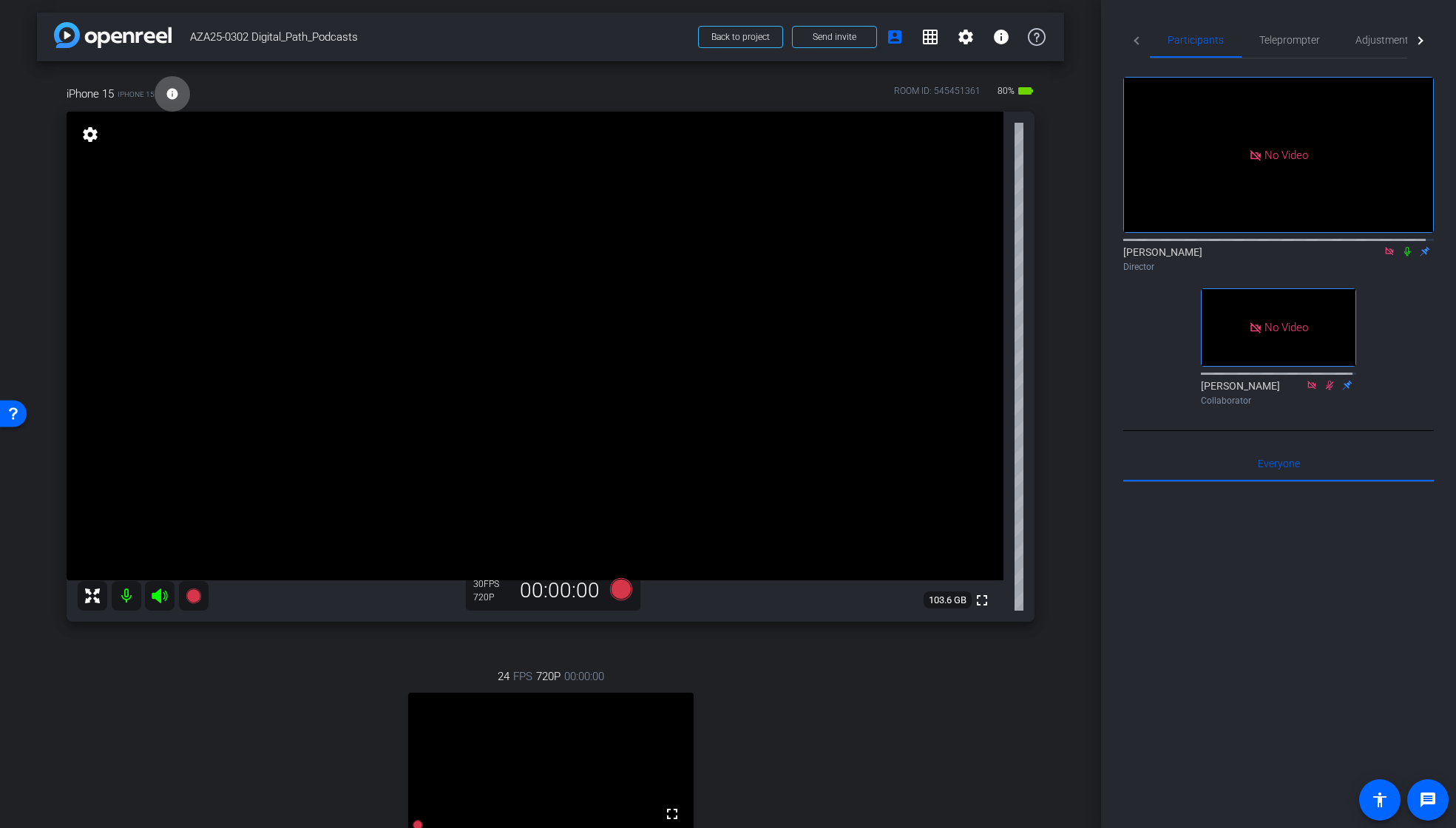
scroll to position [3, 0]
click at [1307, 41] on span "Teleprompter" at bounding box center [1290, 40] width 61 height 10
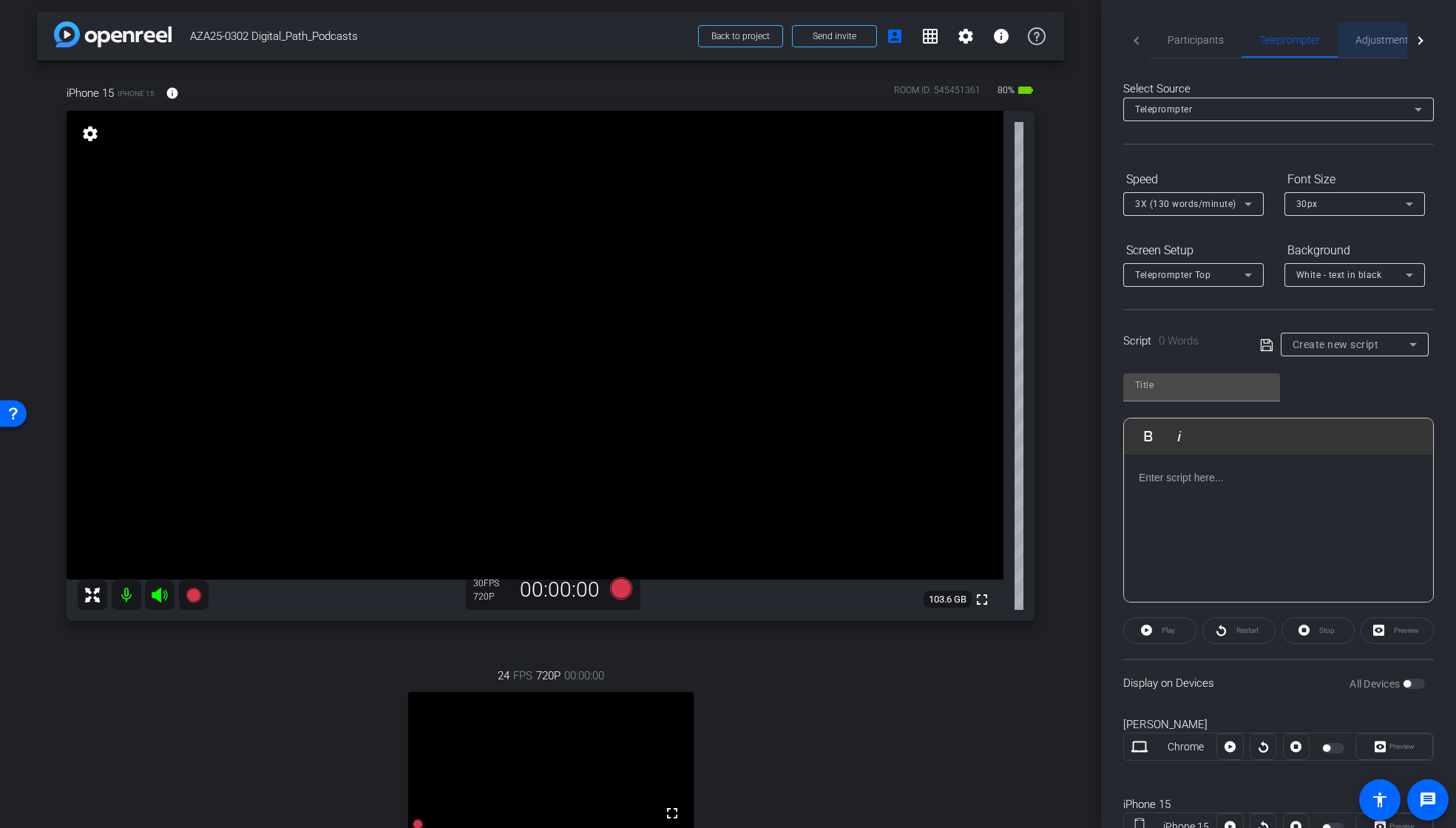
click at [1369, 41] on span "Adjustments" at bounding box center [1384, 40] width 58 height 10
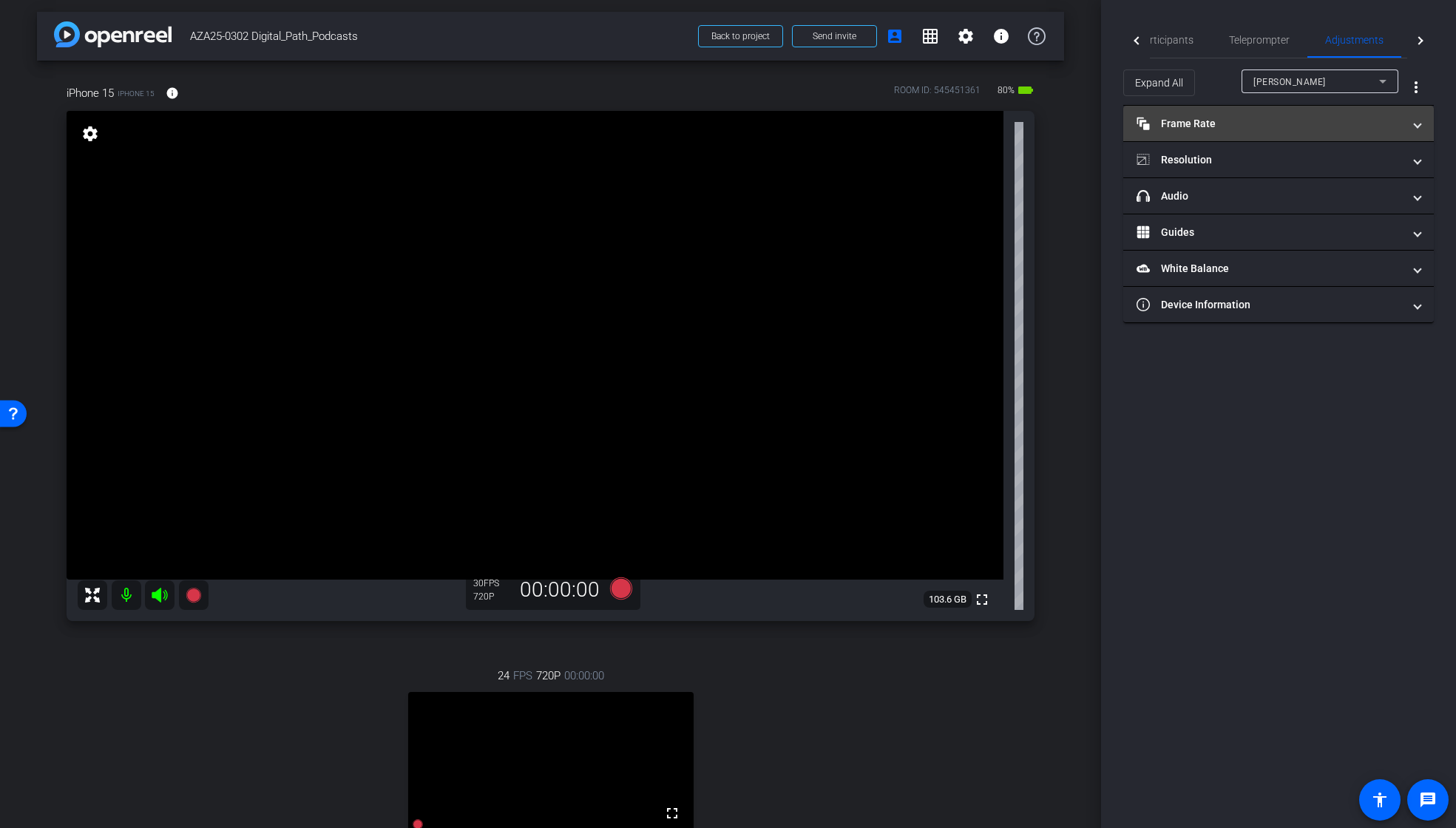
click at [1210, 126] on mat-panel-title "Frame Rate Frame Rate" at bounding box center [1269, 124] width 266 height 15
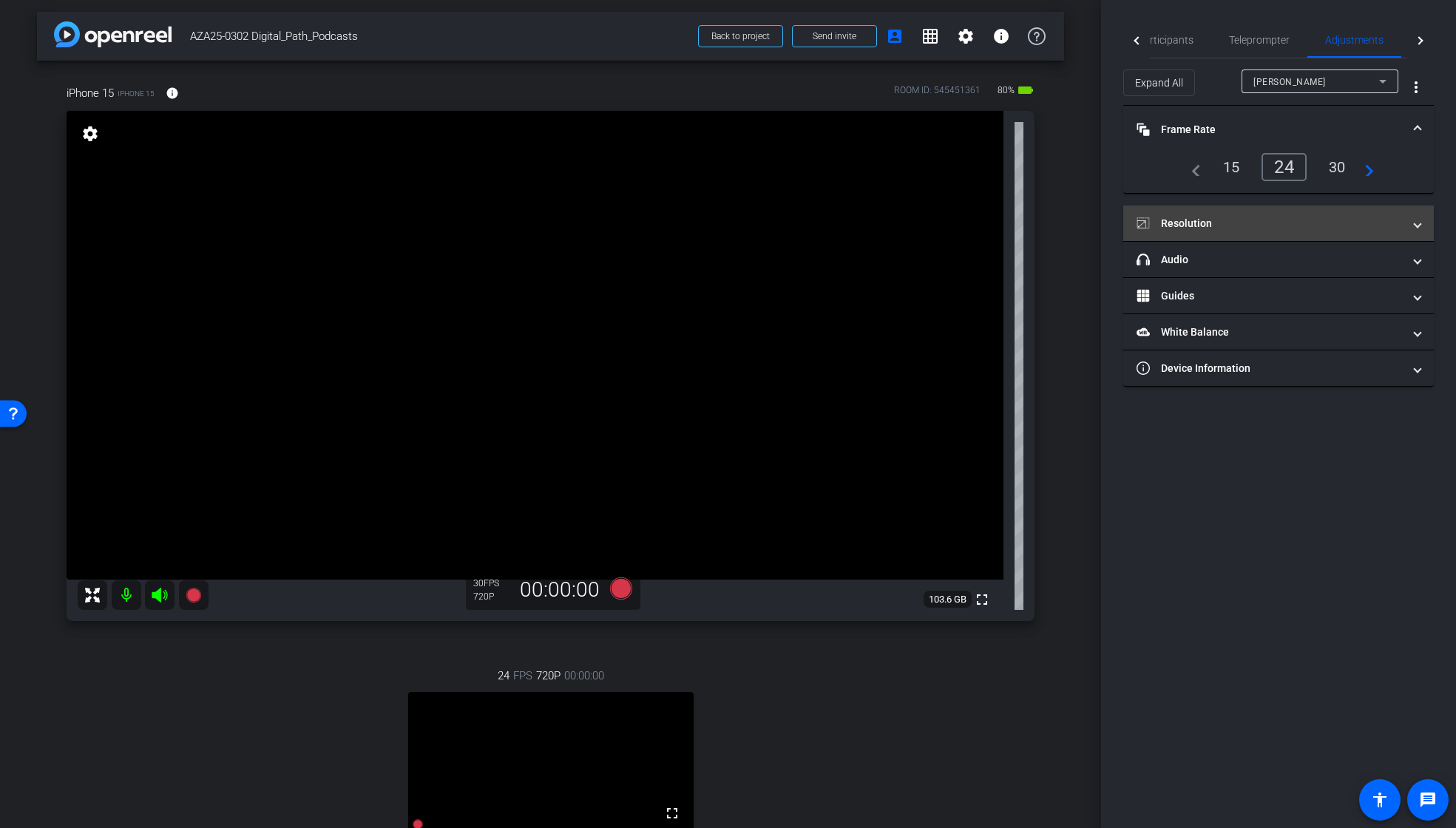
click at [1215, 216] on mat-panel-title "Resolution" at bounding box center [1269, 224] width 266 height 15
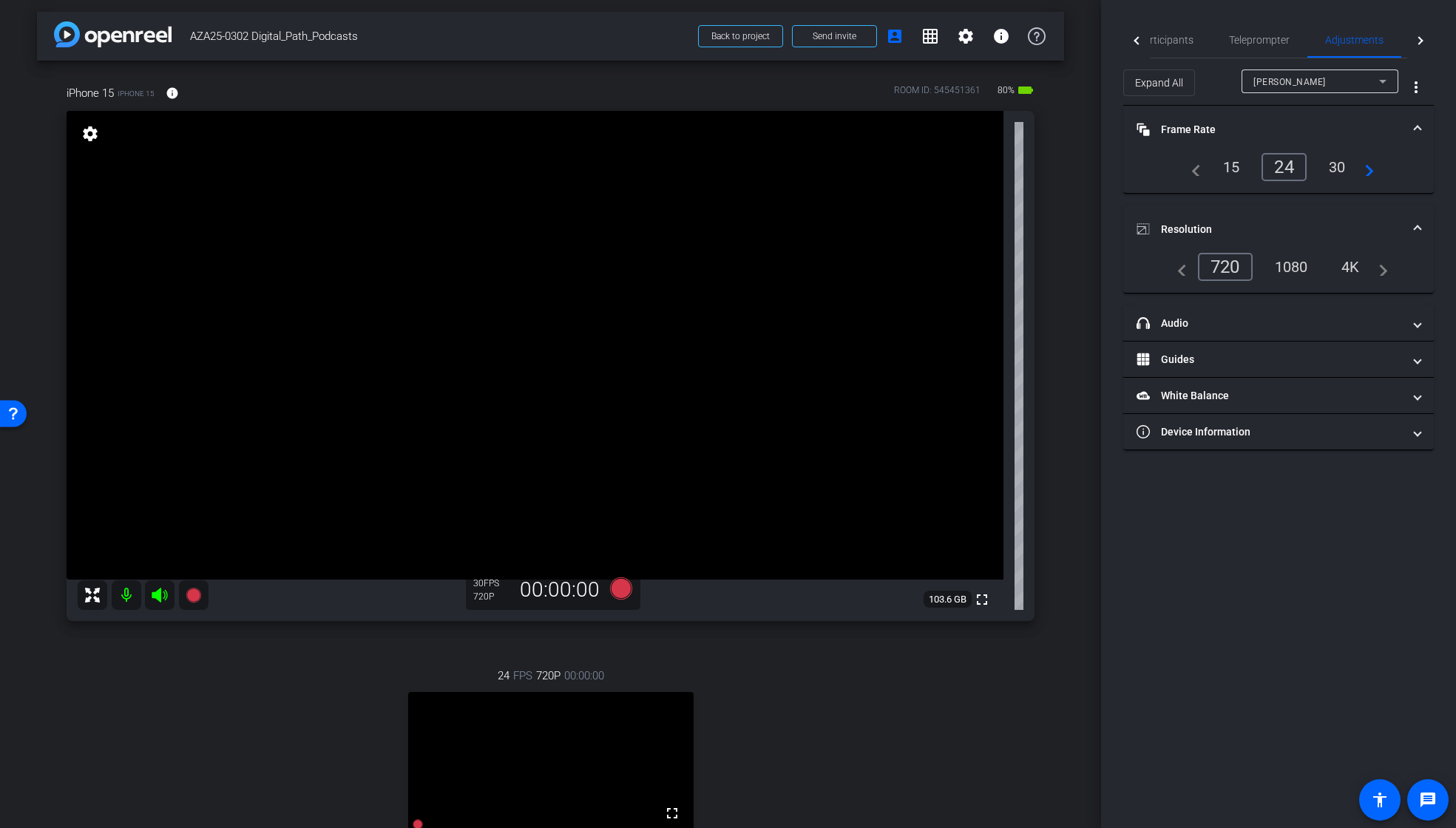
click at [1342, 168] on div "30" at bounding box center [1338, 167] width 39 height 25
click at [1285, 172] on div "24" at bounding box center [1281, 167] width 39 height 25
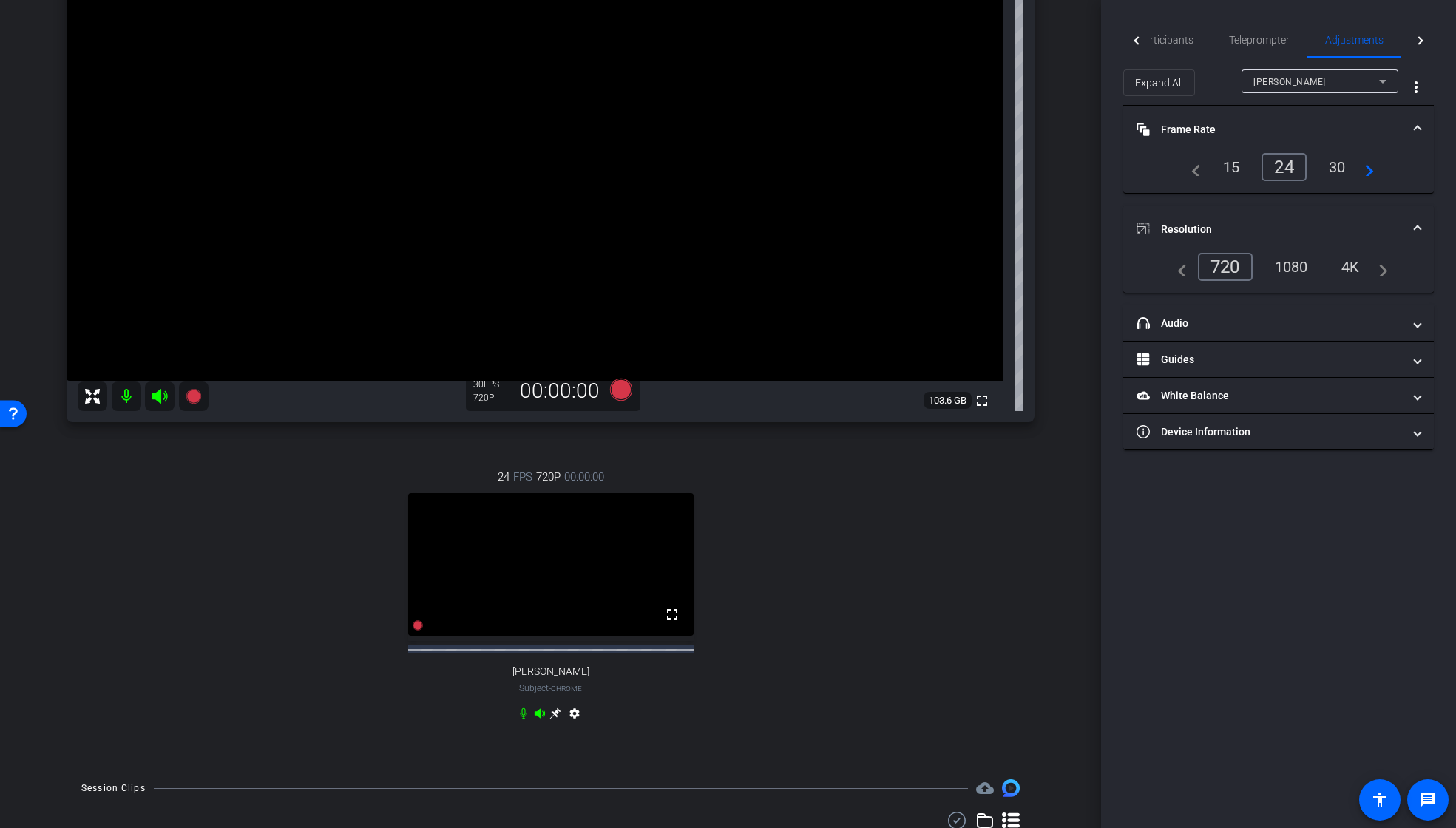
scroll to position [201, 0]
click at [1310, 268] on div "1080" at bounding box center [1292, 267] width 56 height 25
click at [1221, 269] on div "720" at bounding box center [1221, 267] width 47 height 25
click at [1219, 325] on mat-panel-title "headphone icon Audio" at bounding box center [1269, 323] width 266 height 15
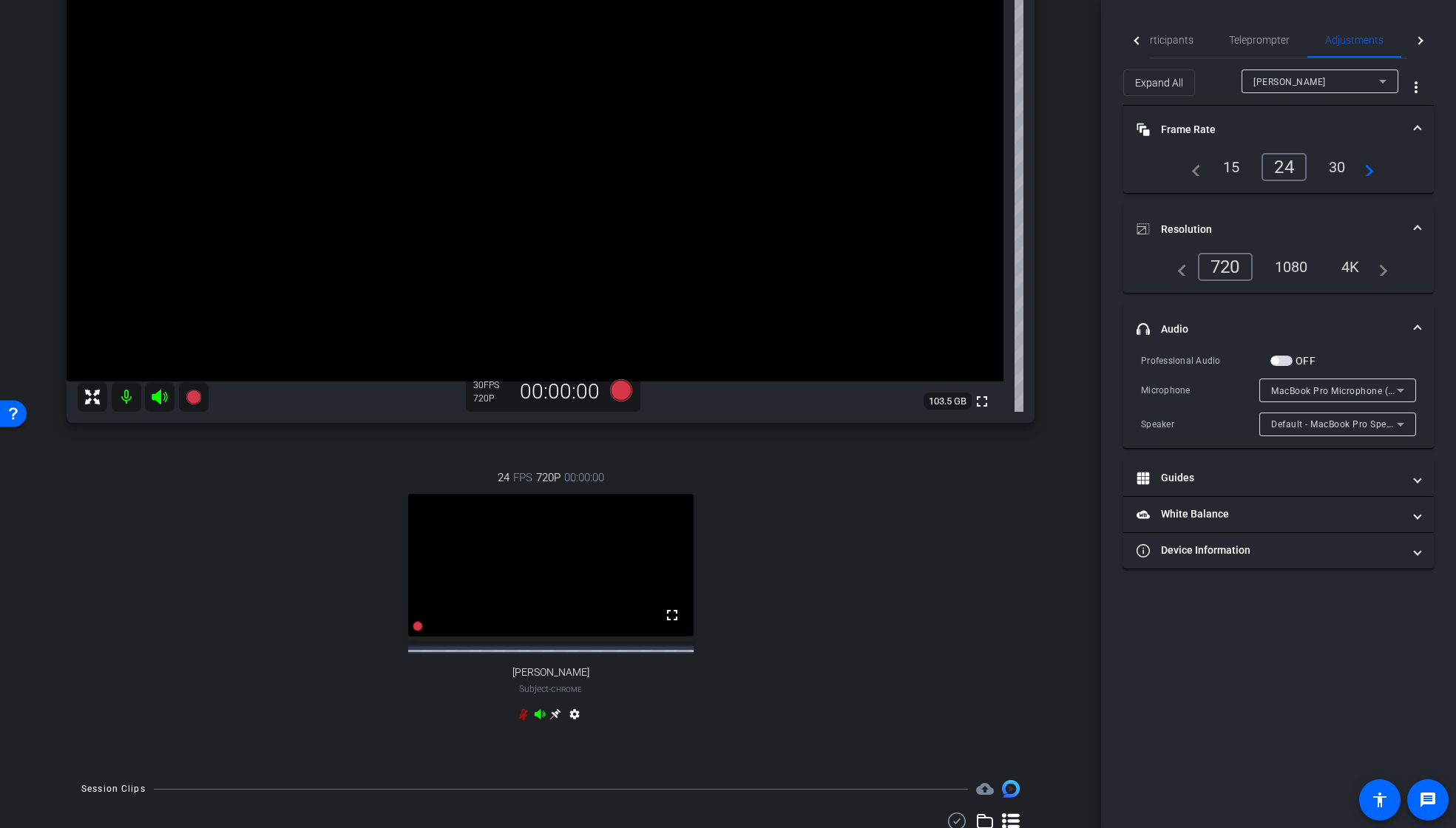
click at [1364, 388] on span "MacBook Pro Microphone (Built-in)" at bounding box center [1346, 391] width 151 height 12
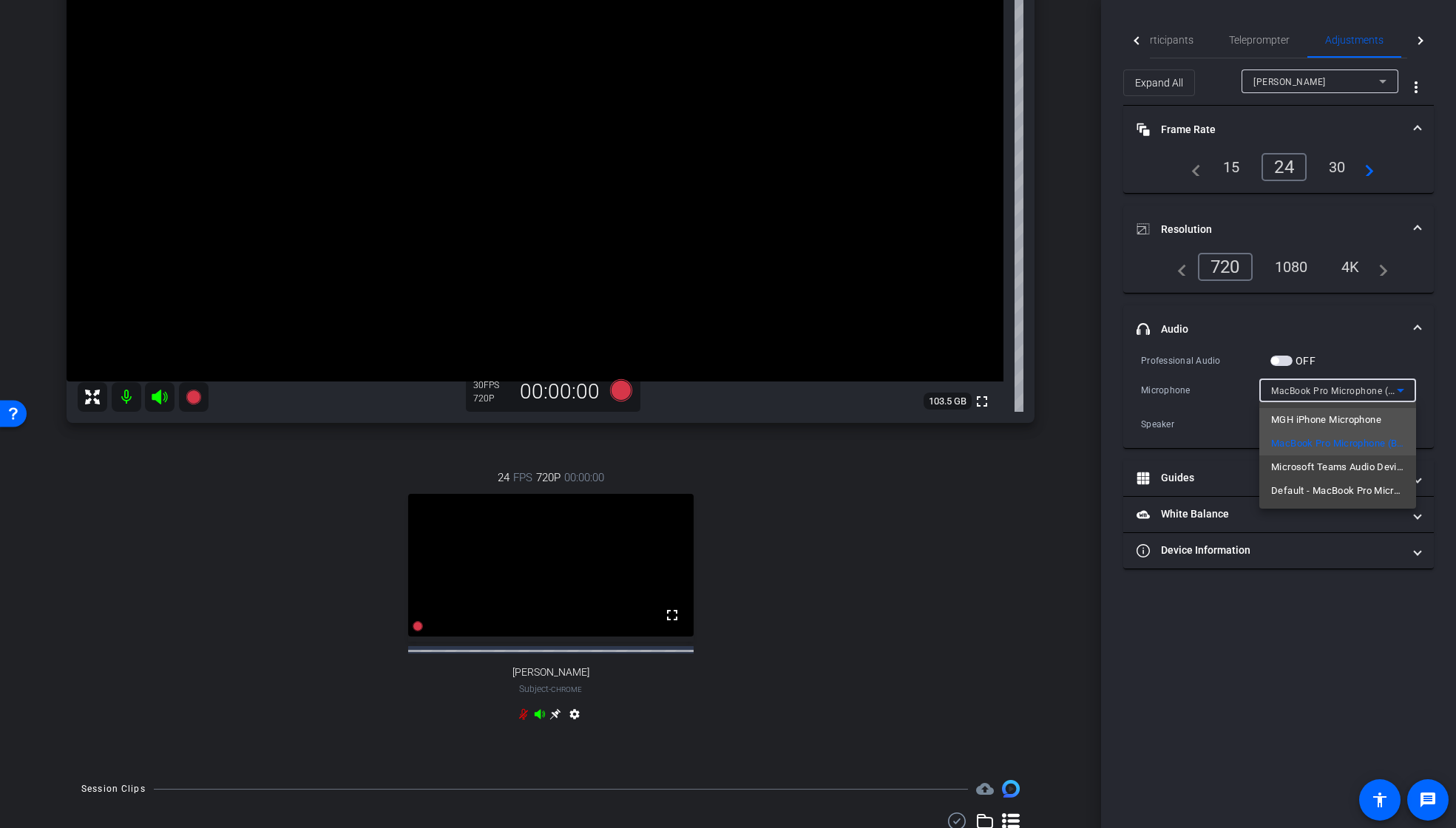
click at [1319, 419] on span "MGH iPhone Microphone" at bounding box center [1326, 419] width 111 height 18
click at [1290, 364] on span "button" at bounding box center [1281, 360] width 22 height 10
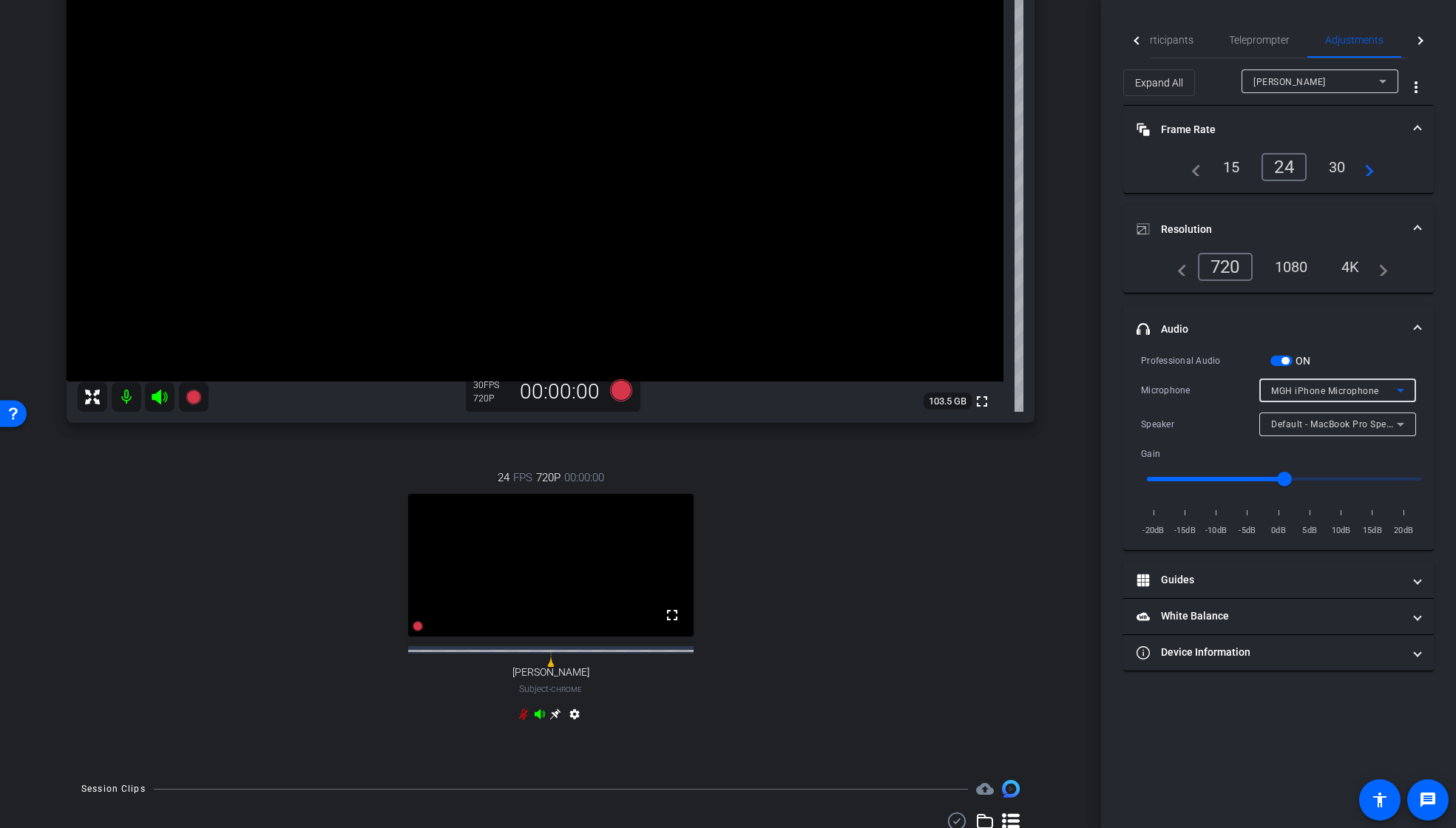
click at [1356, 392] on span "MGH iPhone Microphone" at bounding box center [1325, 391] width 108 height 10
click at [1355, 487] on span "Default - MacBook Pro Microphone (Built-in)" at bounding box center [1338, 490] width 133 height 18
click at [1375, 388] on span "Default - MacBook Pro Microphone (Built-in)" at bounding box center [1366, 391] width 190 height 12
click at [1340, 421] on span "MGH iPhone Microphone" at bounding box center [1326, 419] width 111 height 18
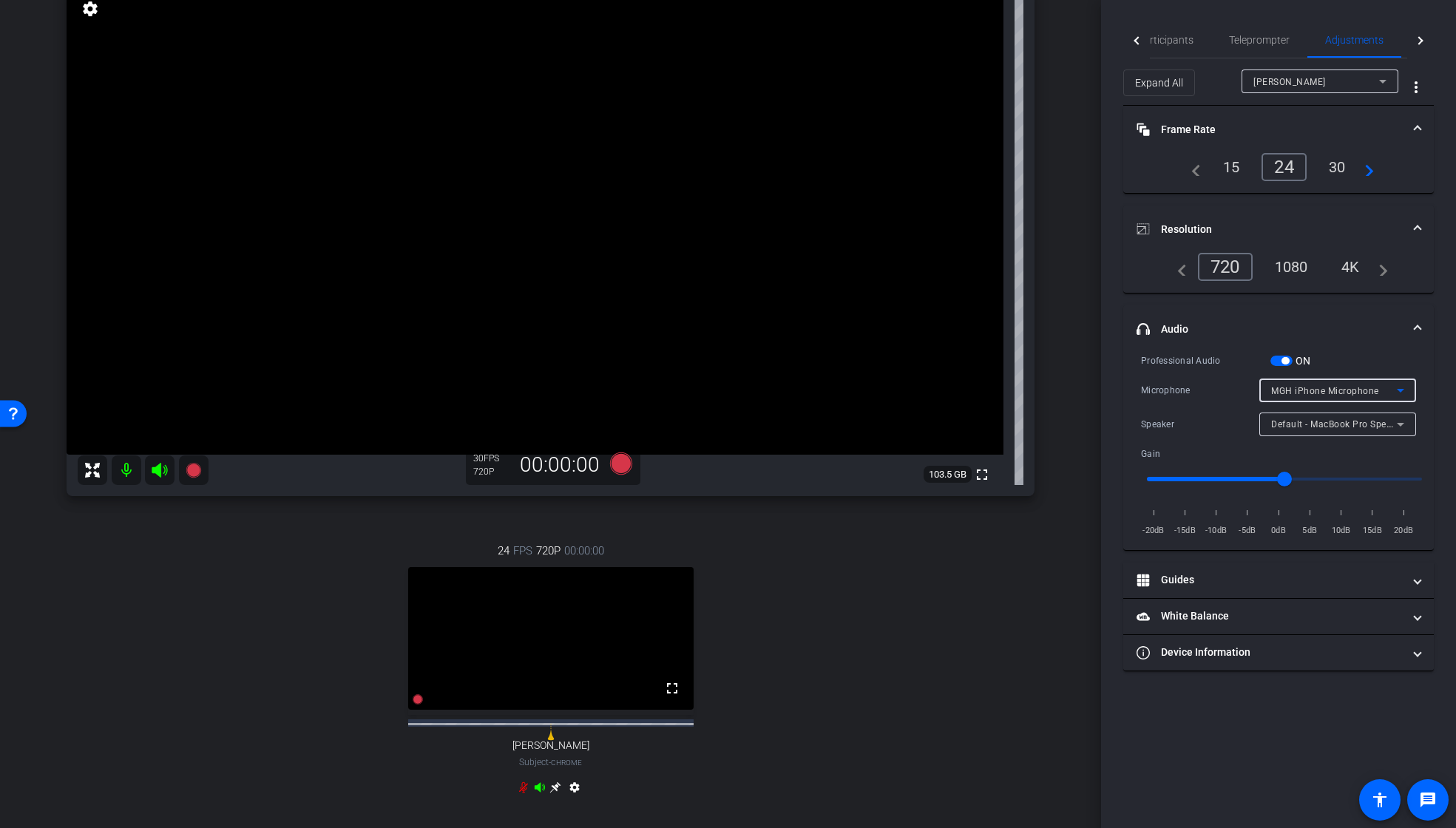
scroll to position [127, 0]
click at [1346, 392] on span "MGH iPhone Microphone" at bounding box center [1325, 391] width 108 height 10
click at [1041, 564] on div at bounding box center [728, 414] width 1456 height 828
click at [1351, 386] on span "MGH iPhone Microphone" at bounding box center [1325, 391] width 108 height 10
click at [1346, 441] on span "MacBook Pro Microphone (Built-in)" at bounding box center [1338, 443] width 133 height 18
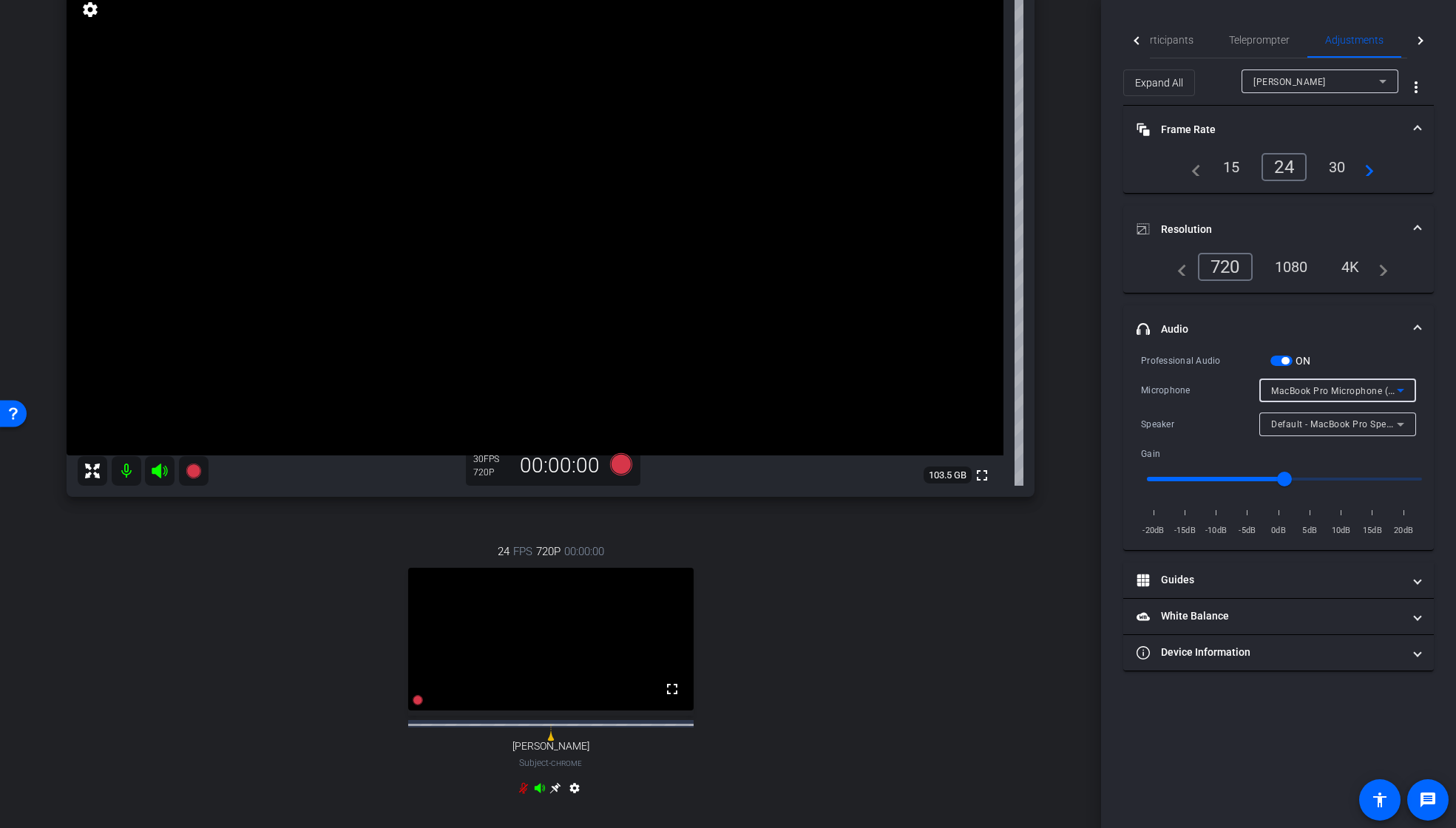
click at [1319, 79] on span "[PERSON_NAME]" at bounding box center [1290, 82] width 73 height 10
click at [1307, 136] on mat-option "iPhone 15" at bounding box center [1320, 134] width 157 height 24
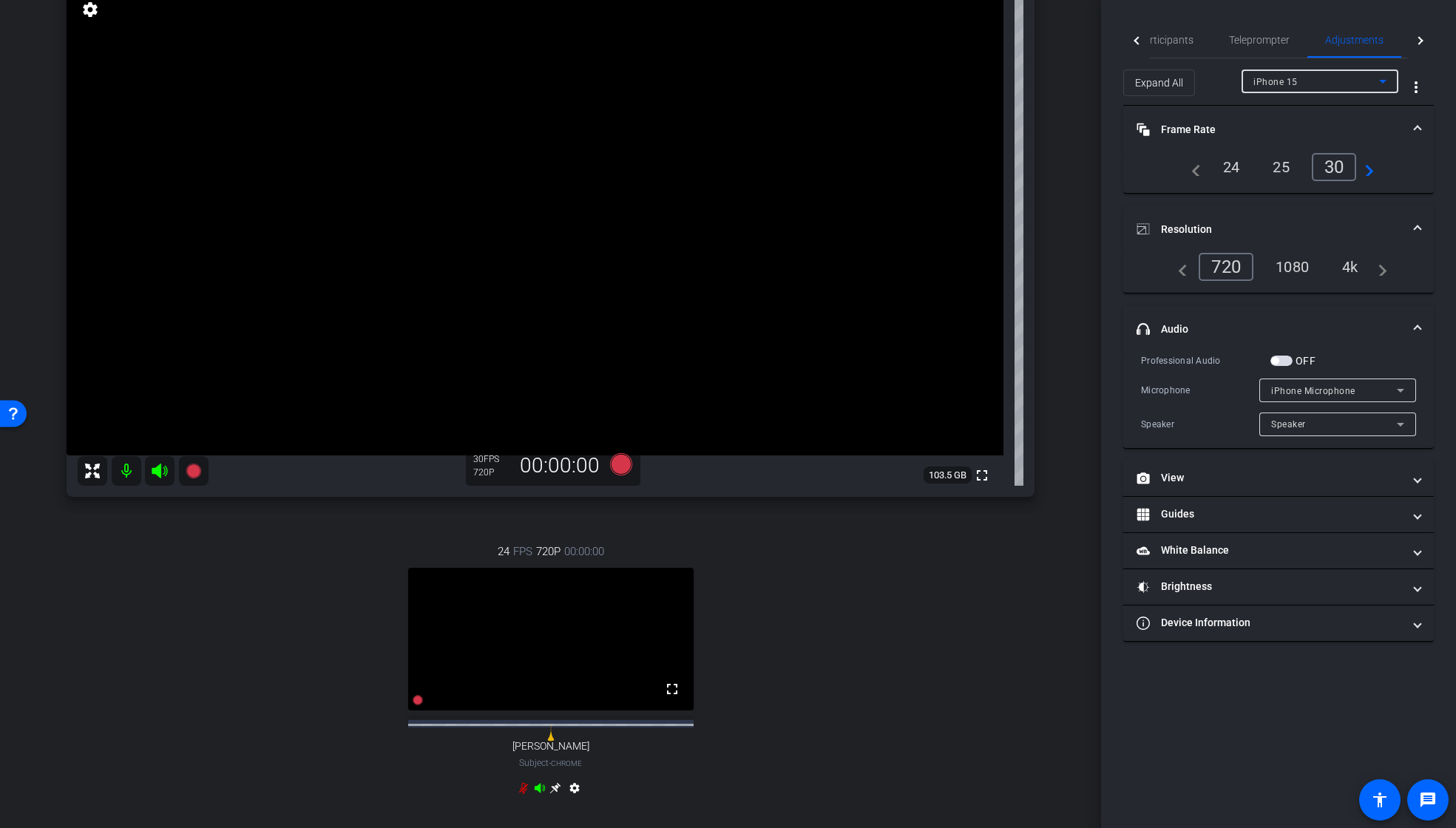
click at [1294, 355] on label "OFF" at bounding box center [1304, 361] width 23 height 15
click at [1293, 355] on button "OFF" at bounding box center [1281, 360] width 22 height 10
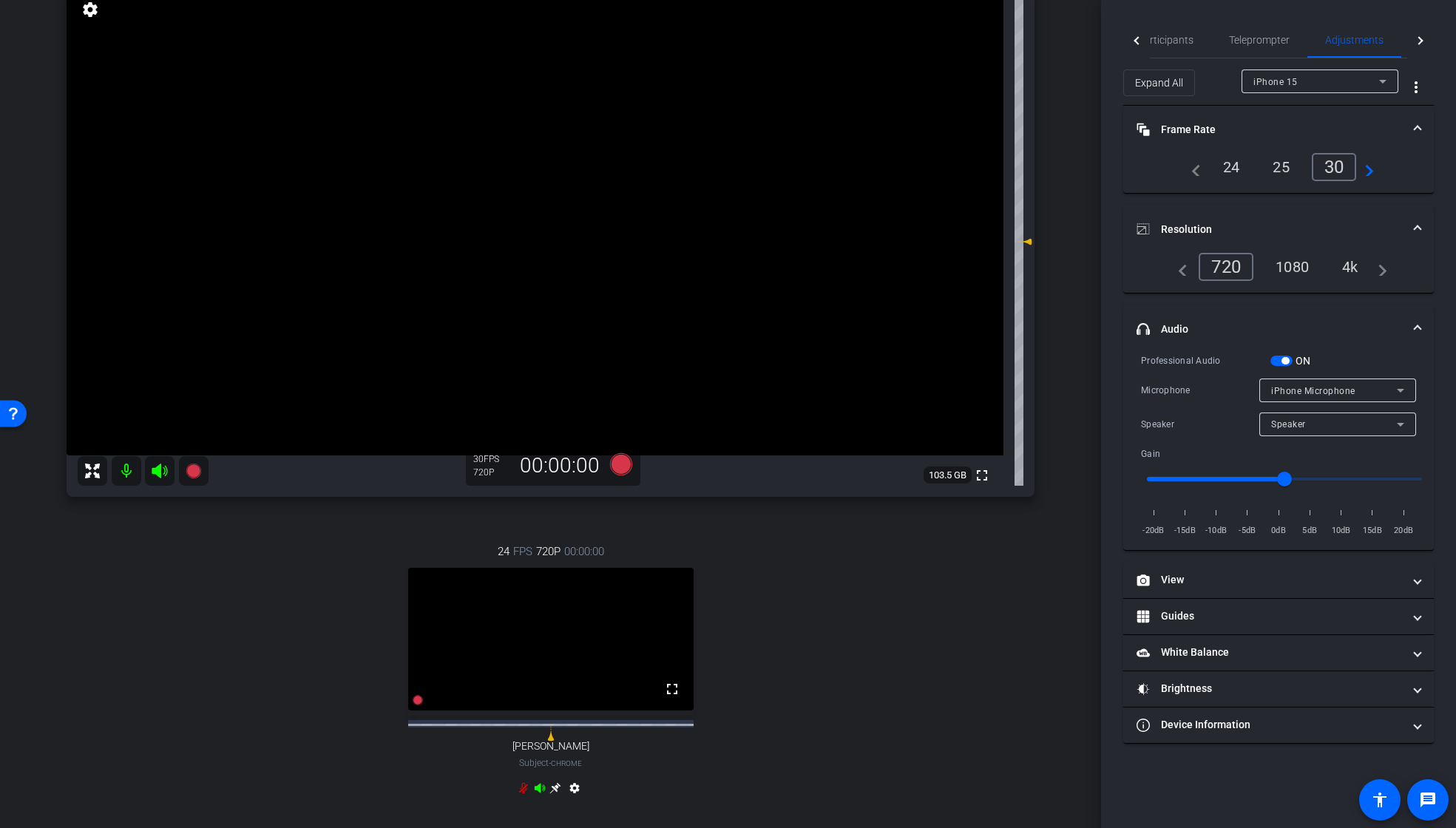
click at [1345, 391] on span "iPhone Microphone" at bounding box center [1313, 391] width 84 height 10
click at [978, 607] on div at bounding box center [728, 414] width 1456 height 828
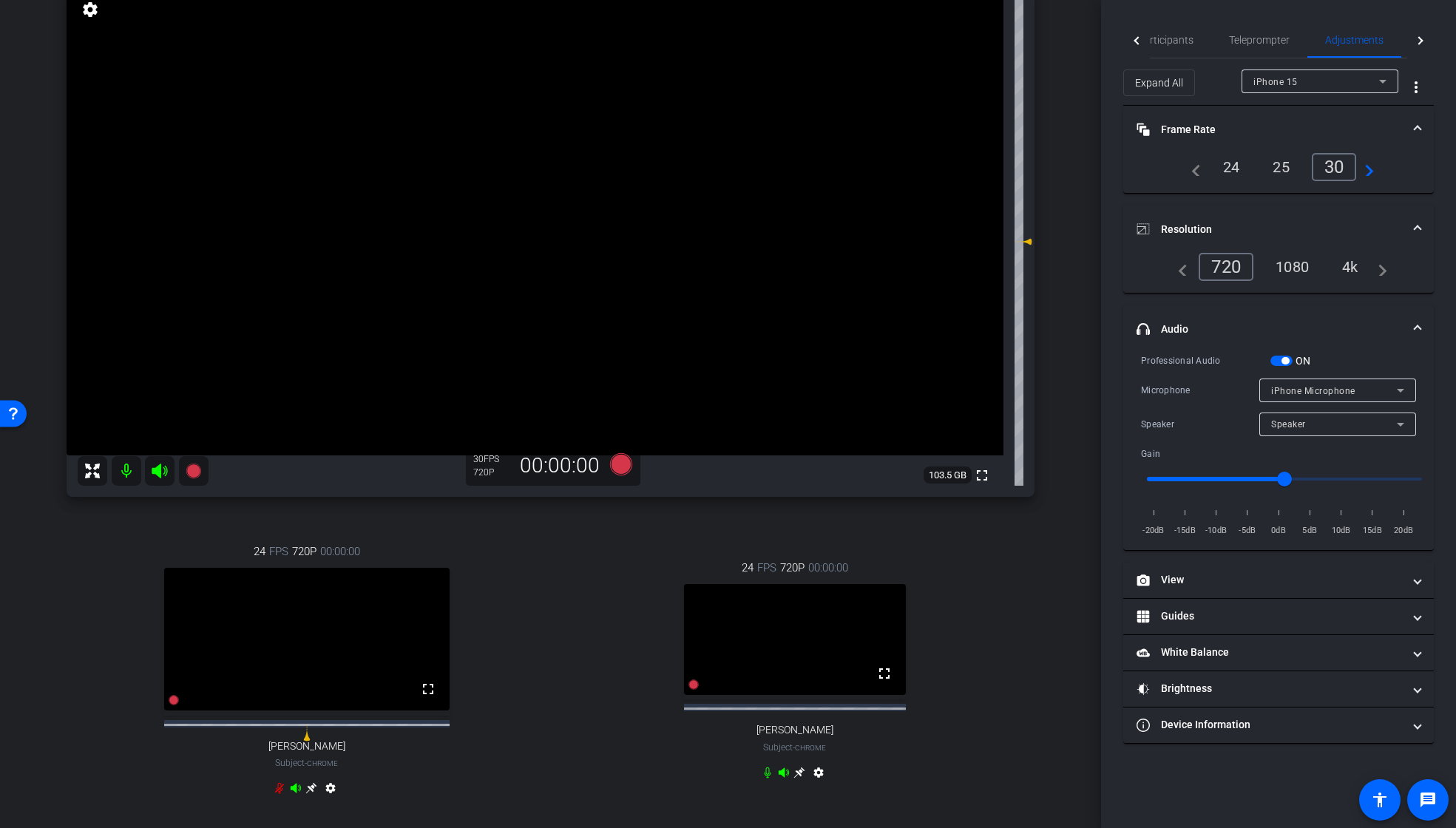
click at [158, 469] on icon at bounding box center [160, 471] width 15 height 15
click at [127, 474] on mat-icon at bounding box center [126, 471] width 30 height 30
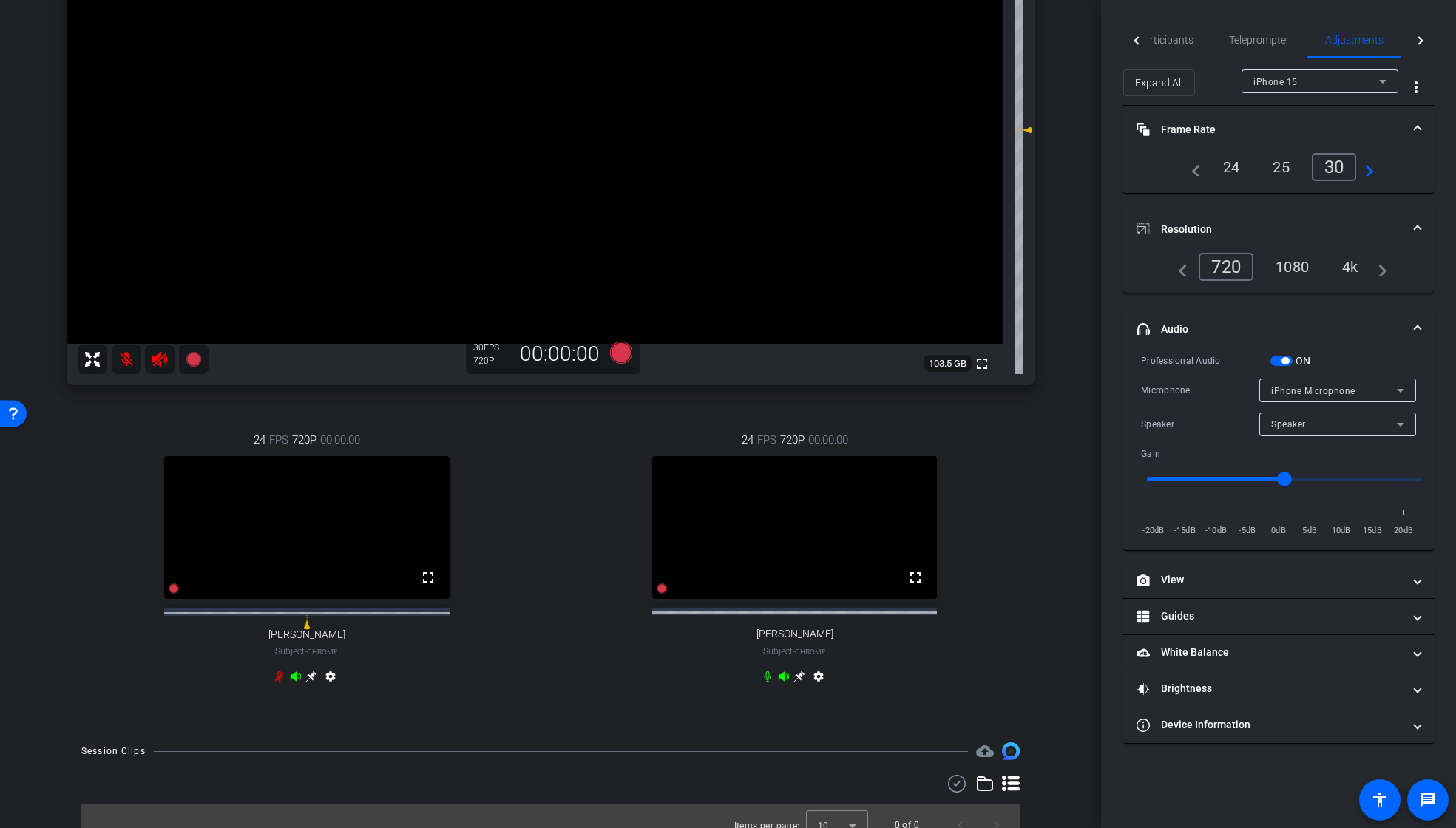
scroll to position [235, 0]
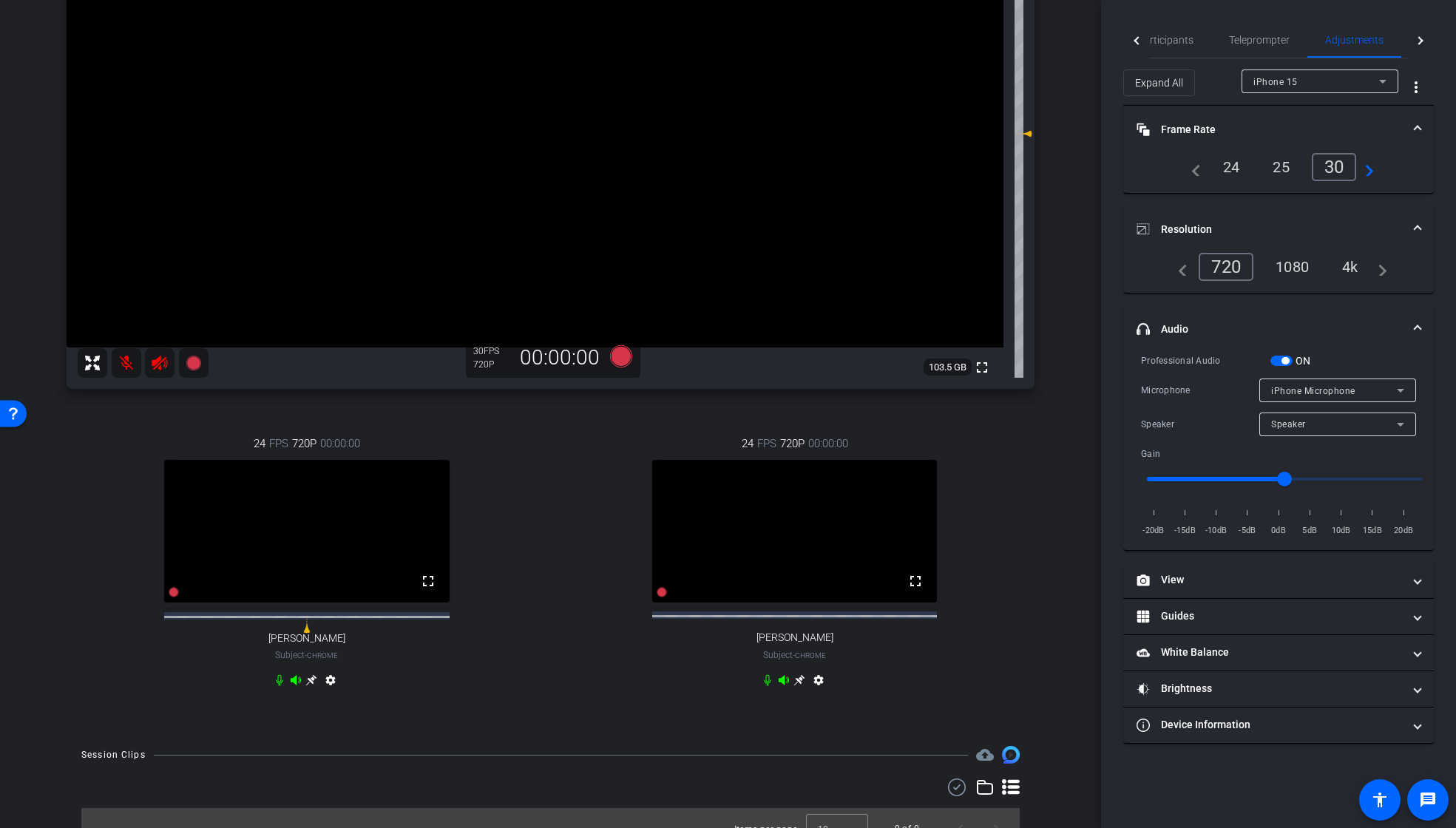
click at [159, 366] on icon at bounding box center [160, 363] width 15 height 15
click at [160, 366] on icon at bounding box center [160, 363] width 15 height 15
click at [163, 367] on icon at bounding box center [160, 363] width 18 height 18
click at [160, 362] on icon at bounding box center [160, 363] width 15 height 15
type input "1"
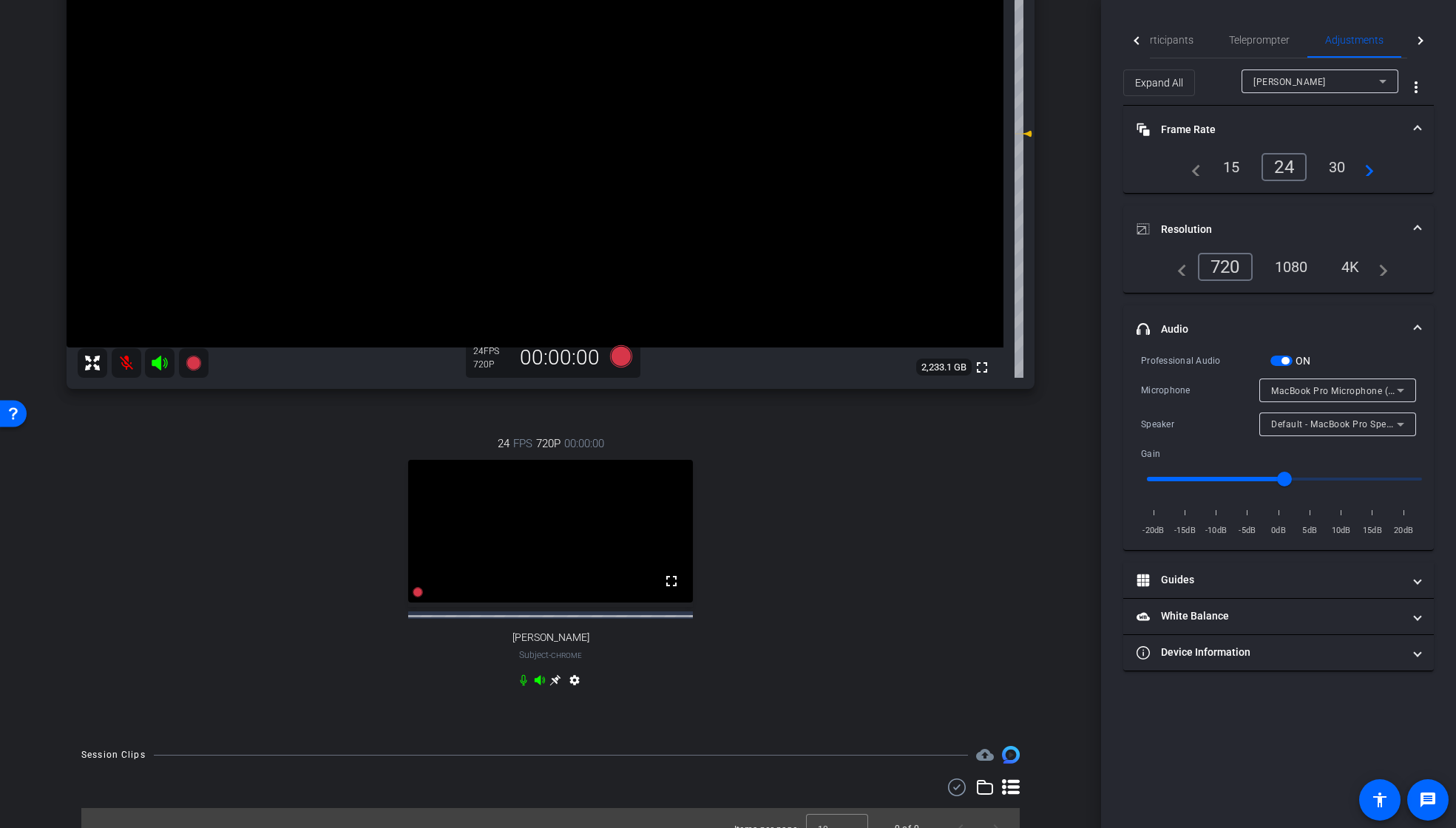
scroll to position [0, 0]
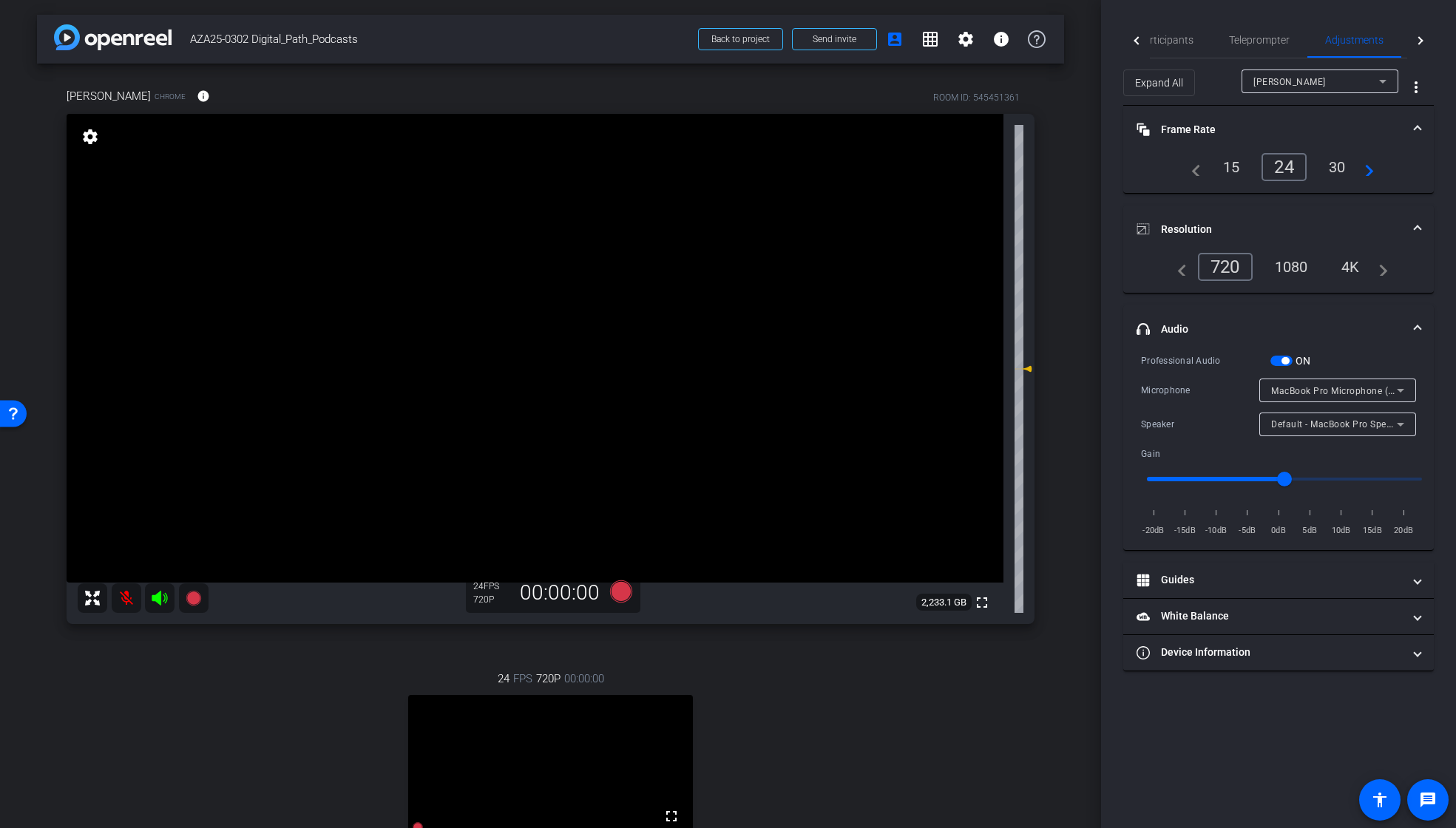
click at [772, 693] on div "24 FPS 720P 00:00:00 fullscreen [PERSON_NAME] Subject - Chrome settings" at bounding box center [550, 799] width 968 height 306
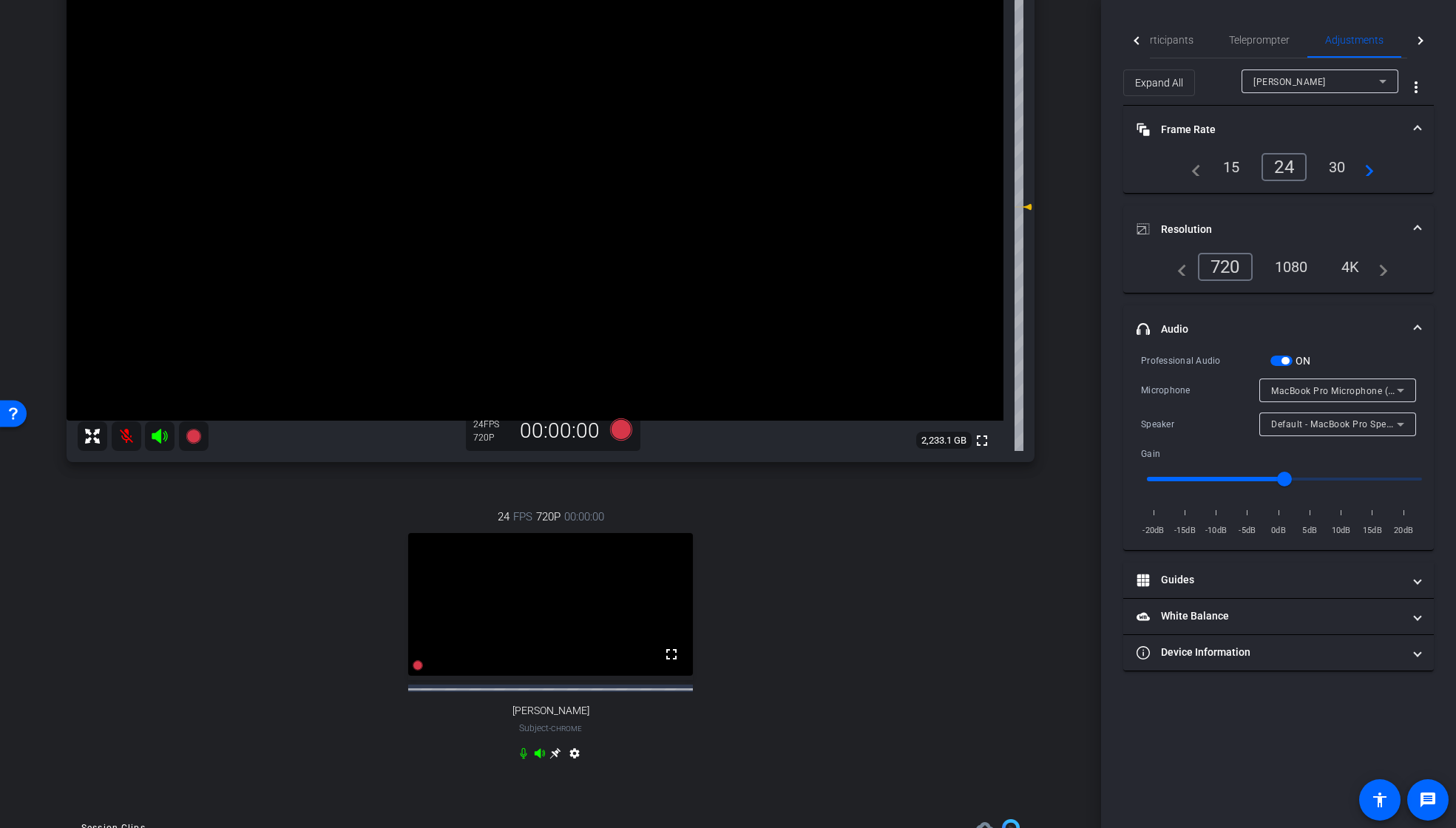
scroll to position [270, 0]
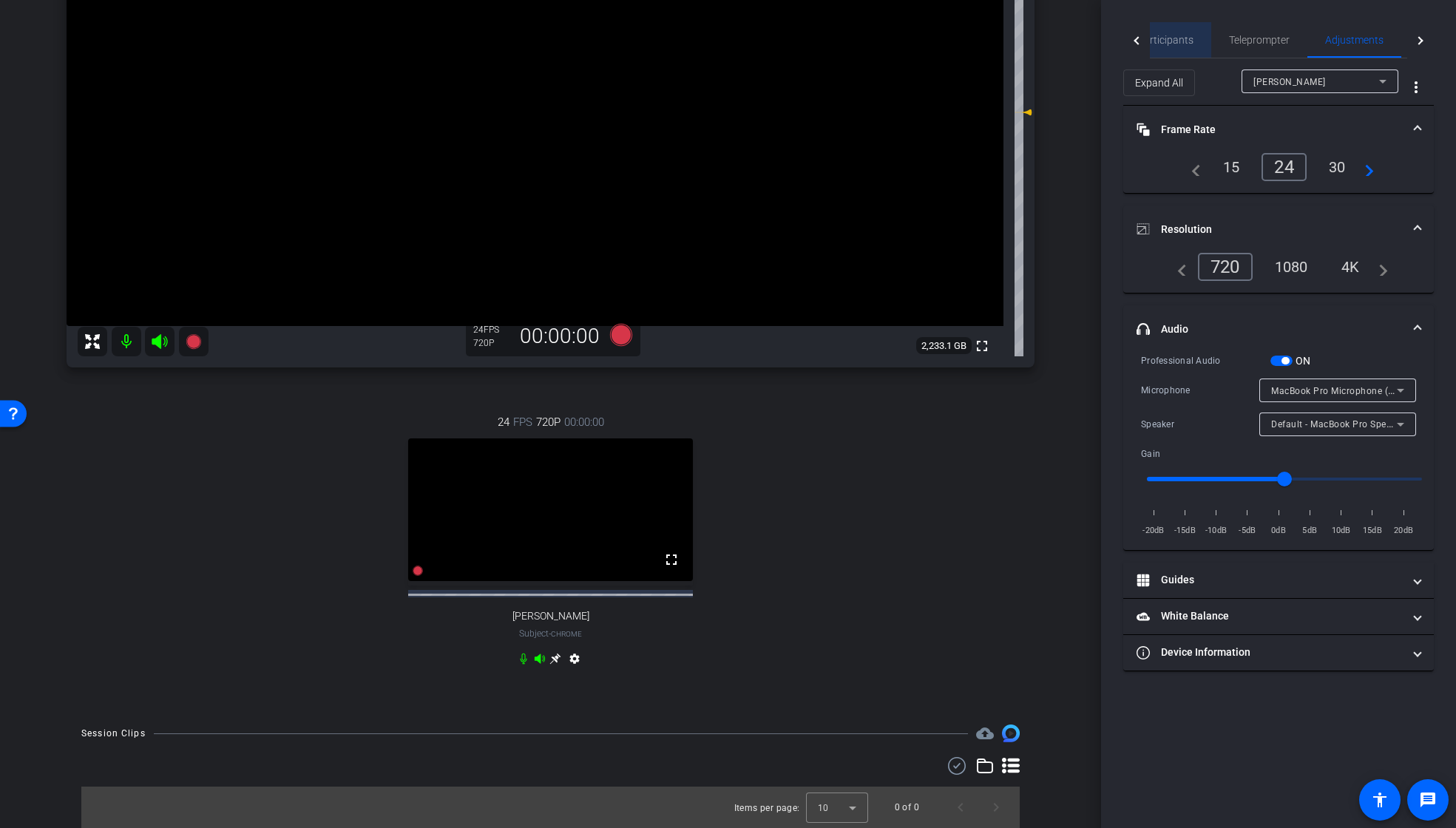
click at [1172, 40] on span "Participants" at bounding box center [1166, 40] width 57 height 10
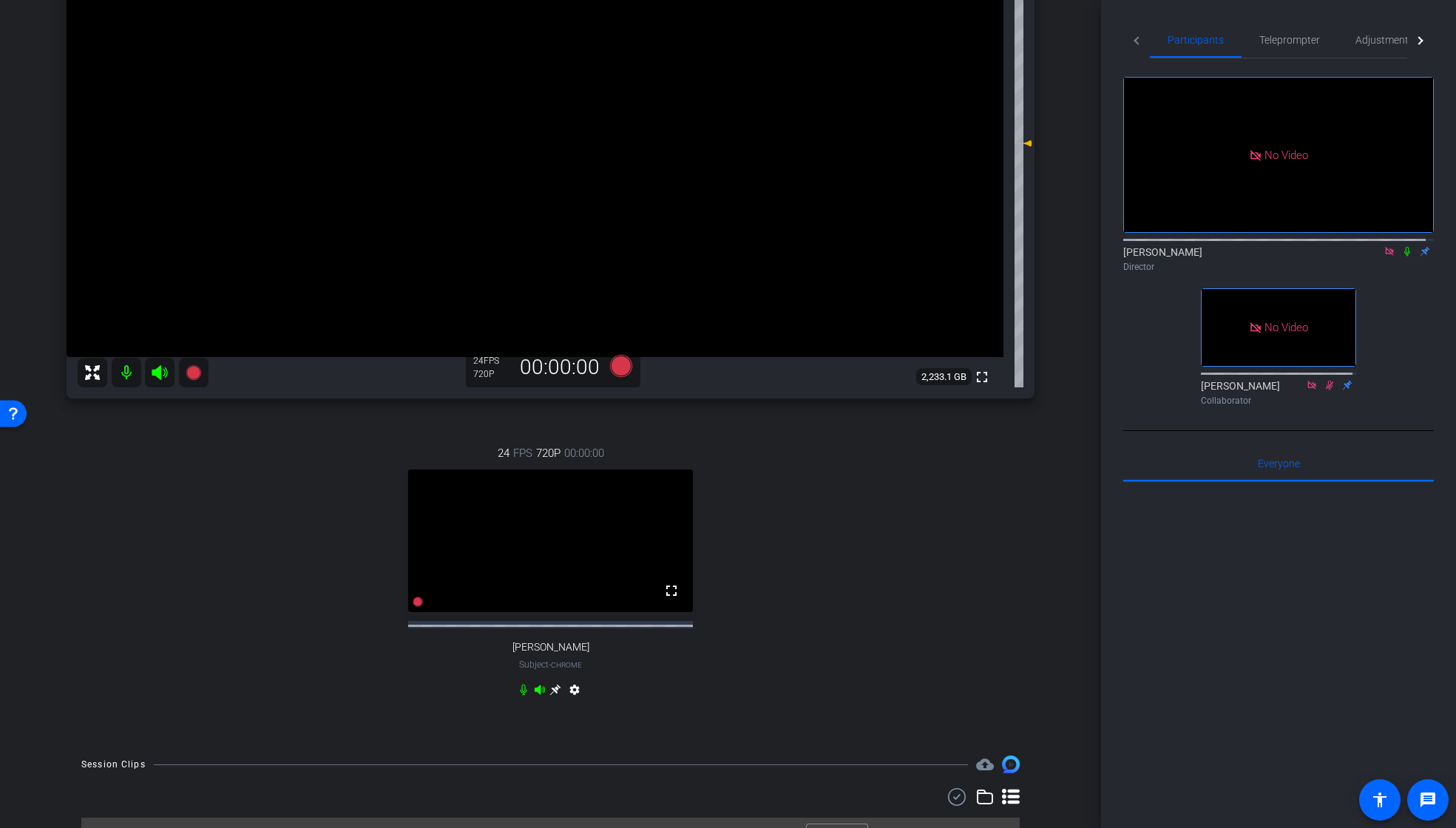
scroll to position [225, 0]
click at [1405, 247] on icon at bounding box center [1407, 252] width 6 height 9
click at [1404, 247] on icon at bounding box center [1408, 252] width 8 height 9
click at [1402, 246] on icon at bounding box center [1408, 252] width 12 height 10
click at [1404, 247] on icon at bounding box center [1408, 252] width 8 height 9
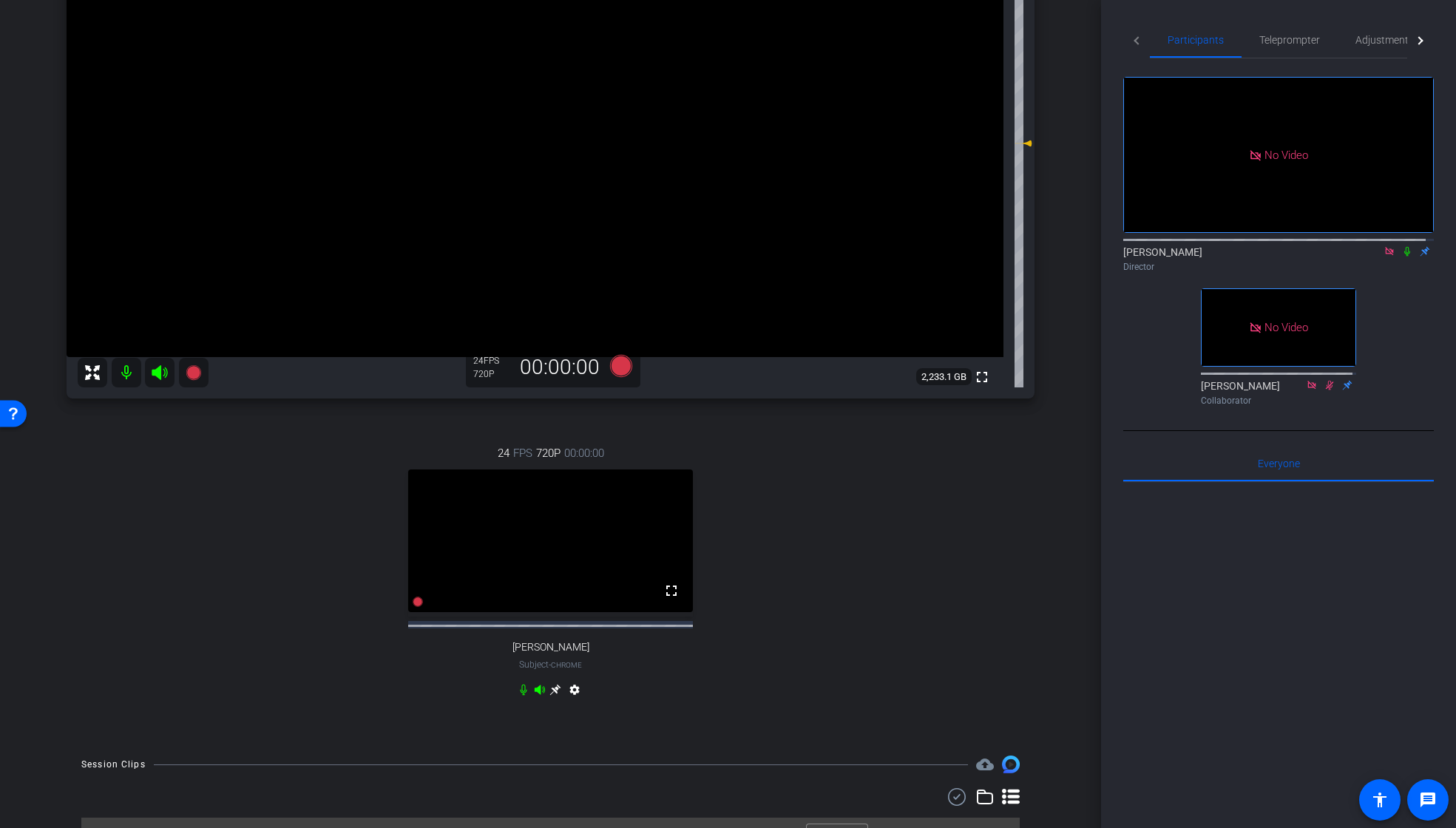
scroll to position [223, 0]
click at [158, 376] on icon at bounding box center [160, 376] width 15 height 15
click at [161, 374] on icon at bounding box center [160, 376] width 15 height 15
click at [128, 379] on mat-icon at bounding box center [126, 376] width 30 height 30
click at [126, 380] on mat-icon at bounding box center [126, 376] width 30 height 30
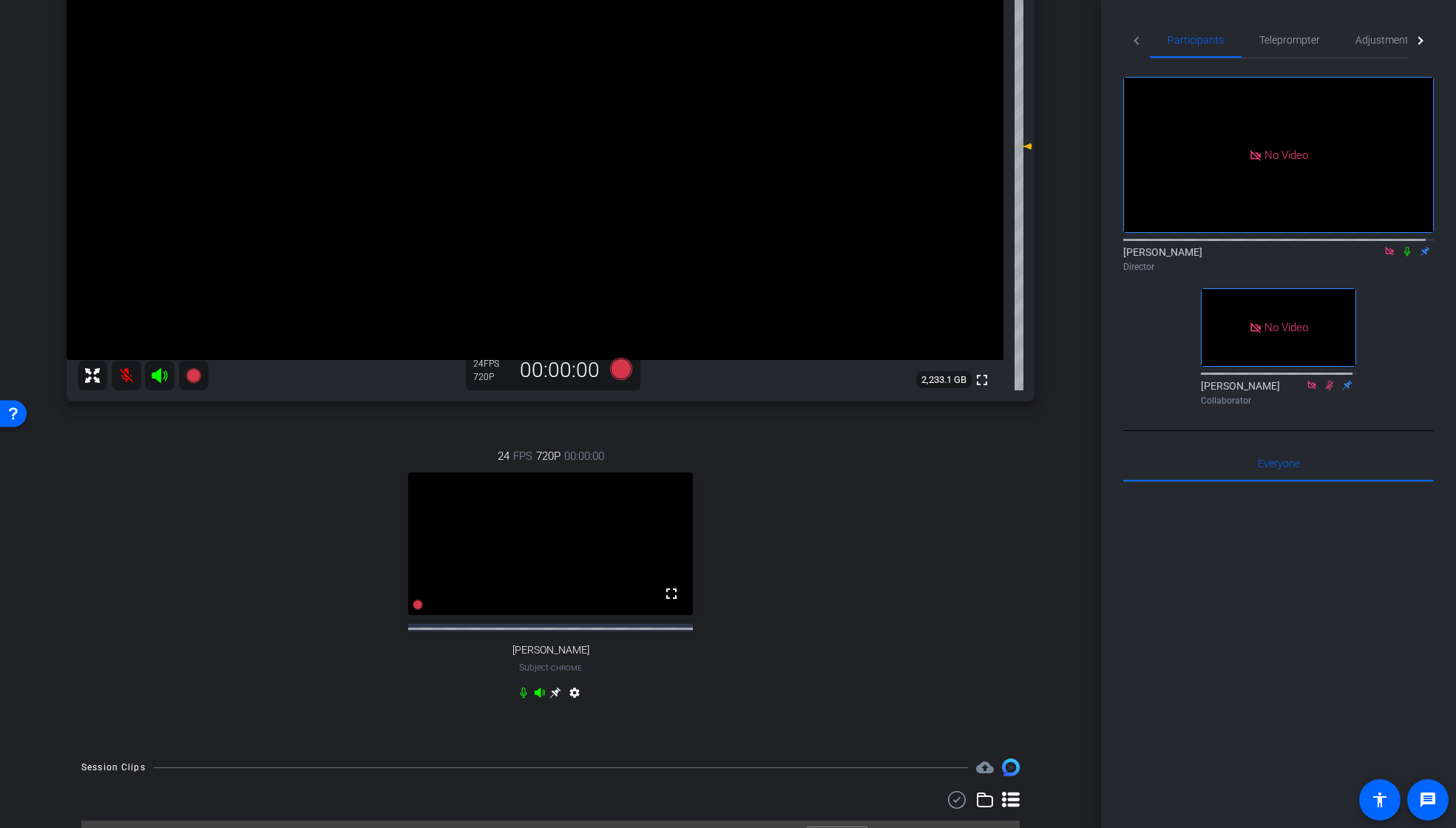
click at [126, 380] on mat-icon at bounding box center [126, 376] width 30 height 30
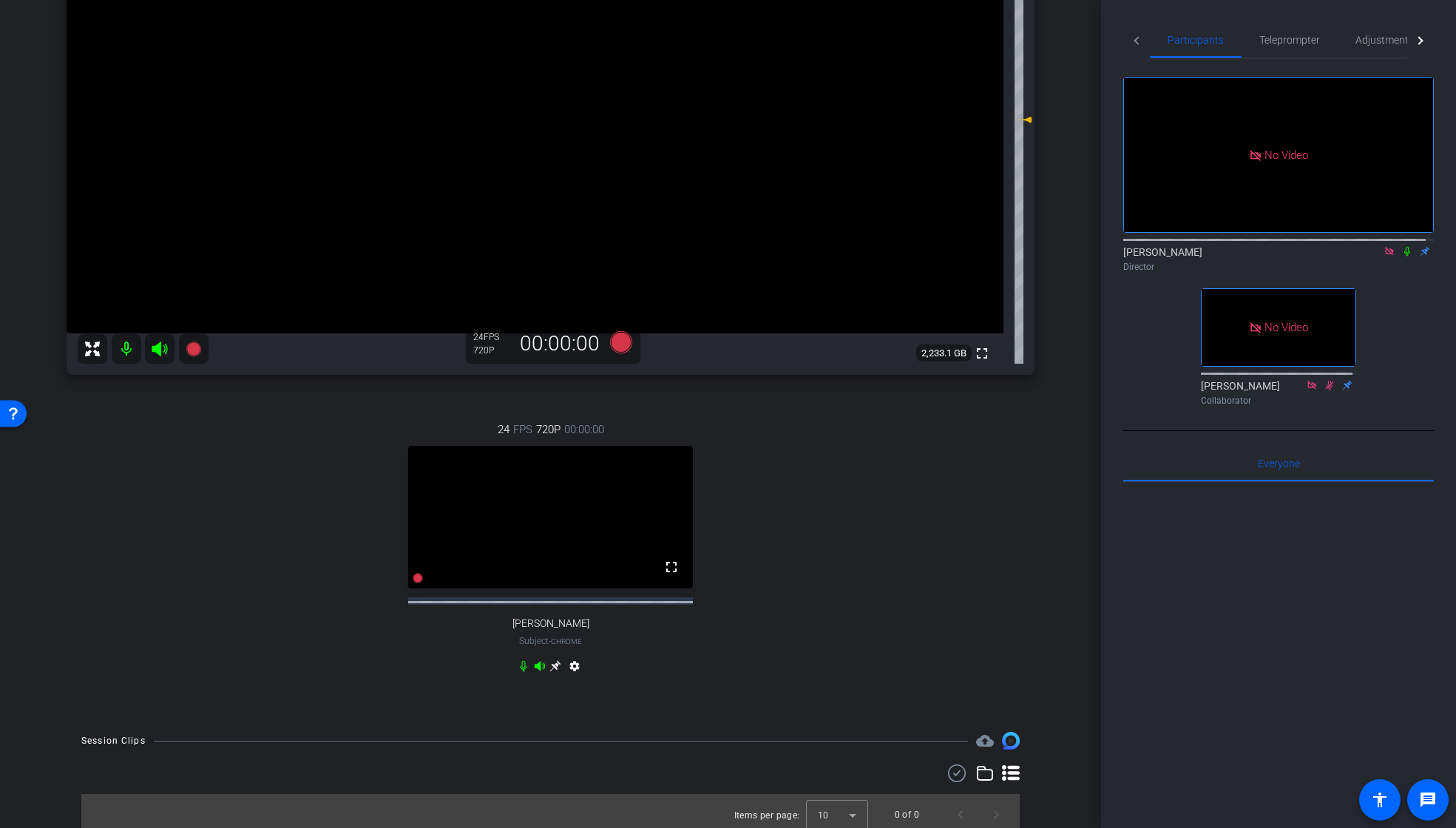
scroll to position [248, 0]
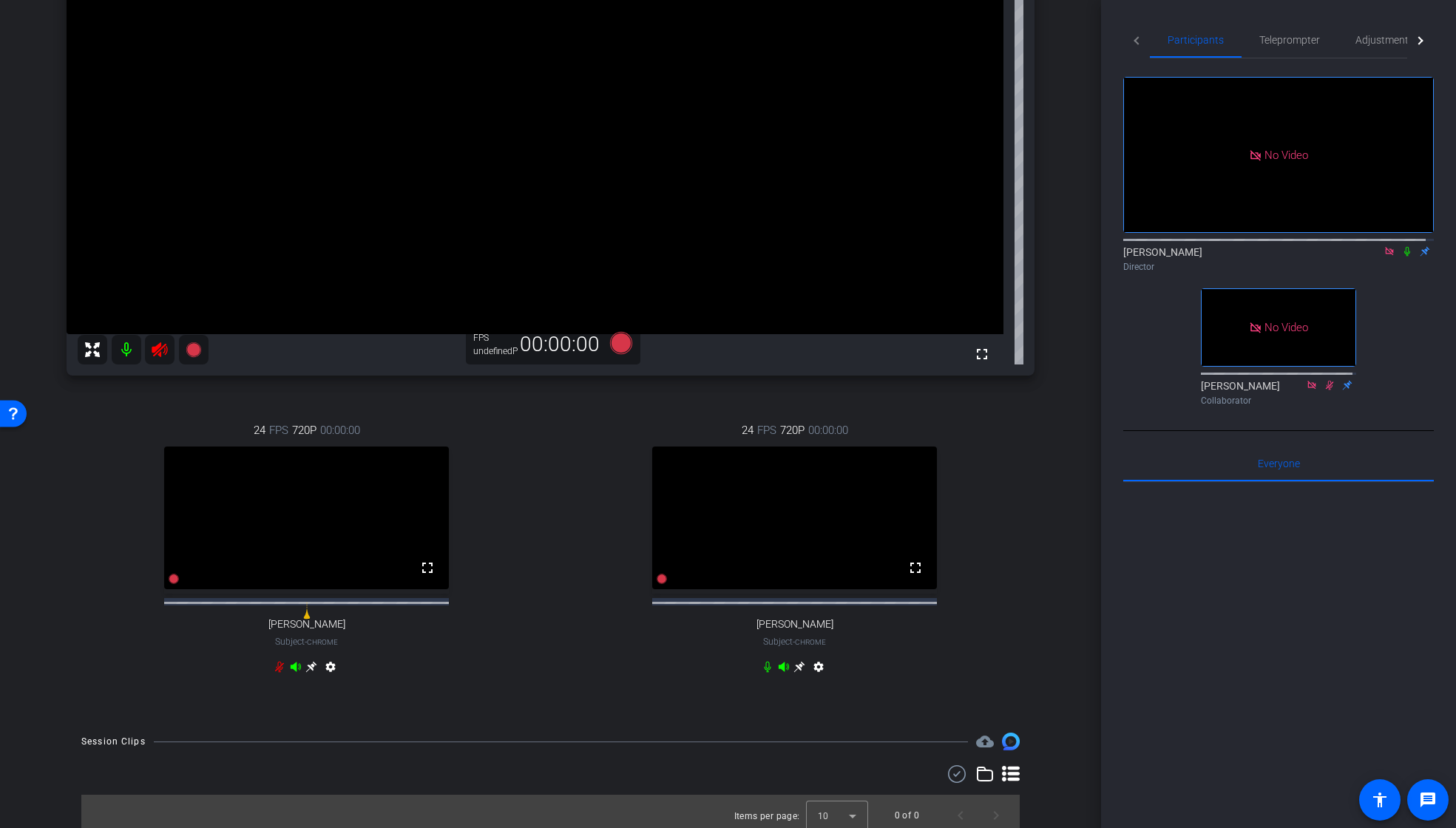
click at [127, 352] on mat-icon at bounding box center [126, 349] width 30 height 30
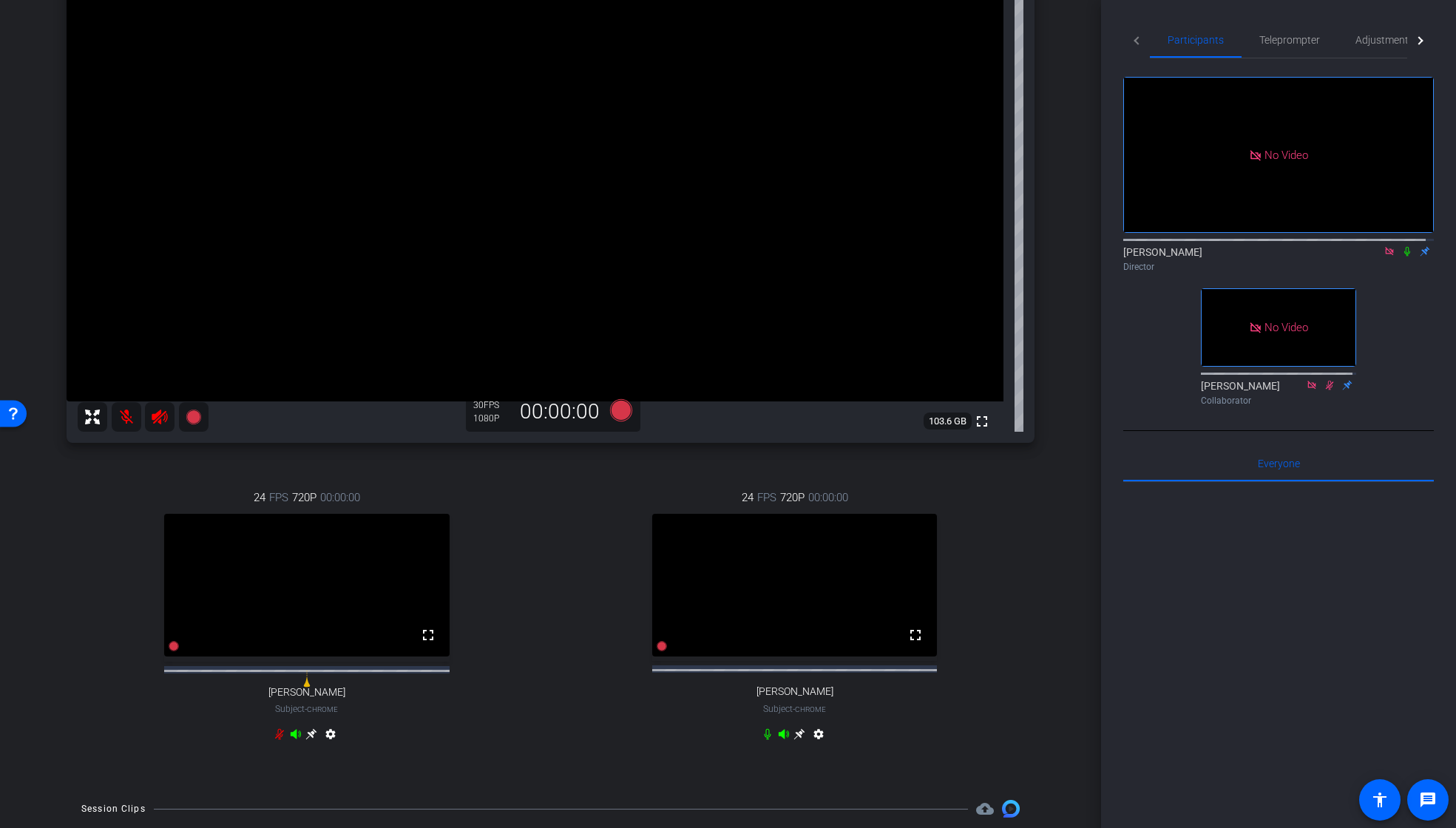
scroll to position [270, 0]
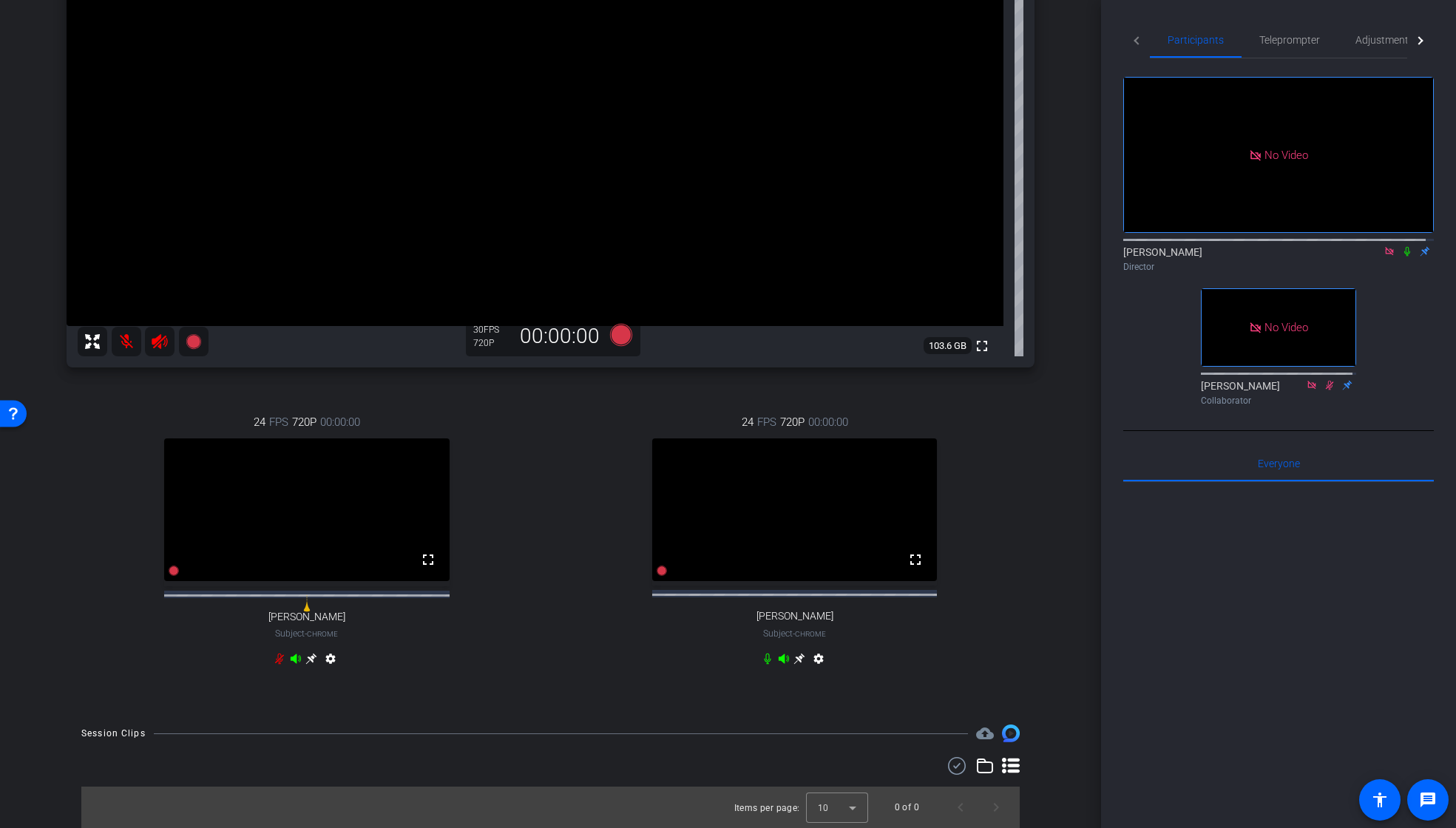
click at [778, 656] on icon at bounding box center [784, 659] width 12 height 12
click at [762, 658] on icon at bounding box center [768, 659] width 12 height 12
click at [154, 334] on icon at bounding box center [160, 342] width 15 height 15
click at [779, 660] on icon at bounding box center [784, 659] width 12 height 12
drag, startPoint x: 159, startPoint y: 327, endPoint x: 178, endPoint y: 376, distance: 52.6
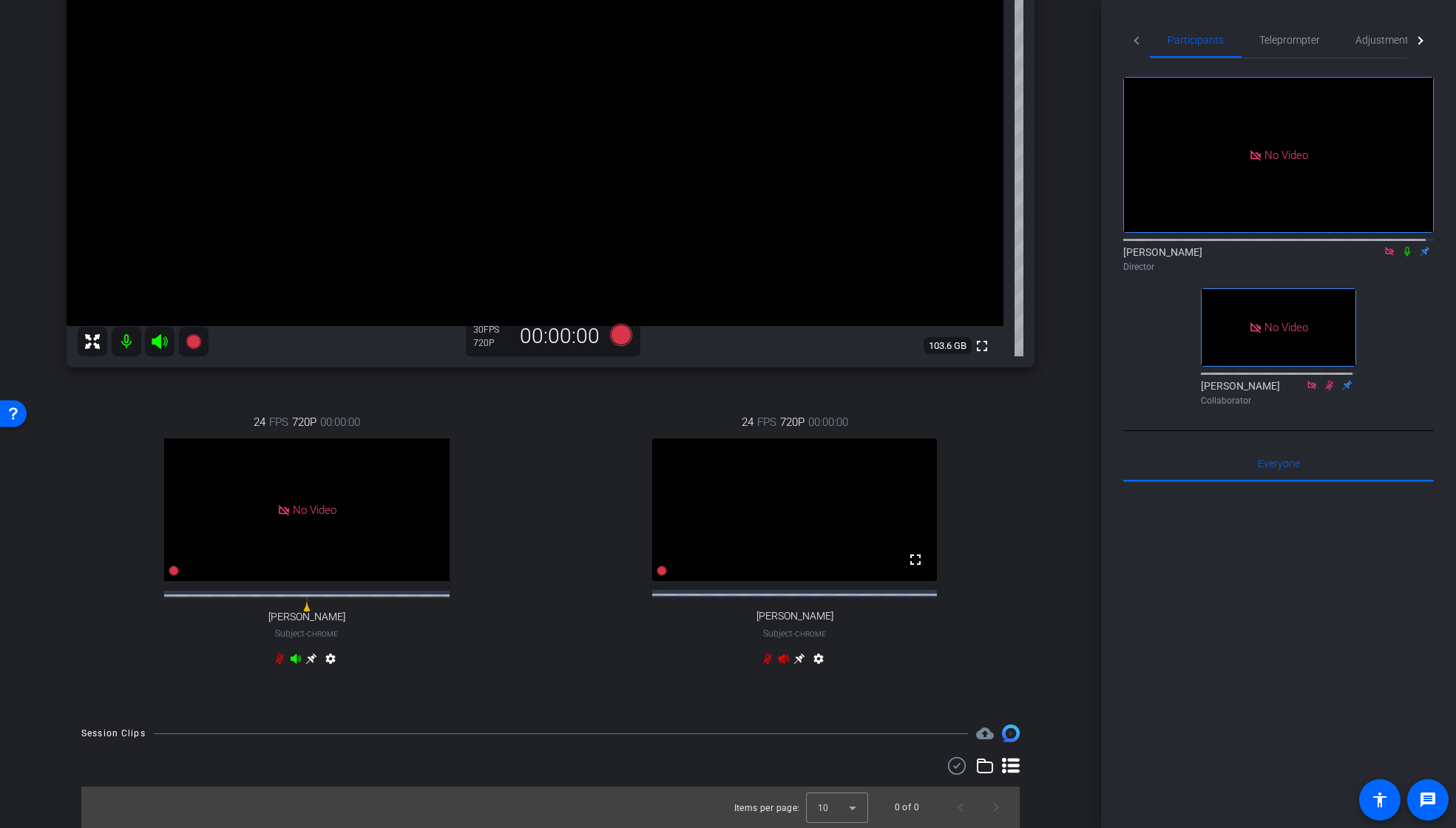
click at [159, 334] on icon at bounding box center [160, 342] width 15 height 15
click at [762, 658] on icon at bounding box center [768, 659] width 12 height 12
click at [127, 335] on mat-icon at bounding box center [126, 341] width 30 height 30
click at [162, 344] on icon at bounding box center [160, 341] width 18 height 18
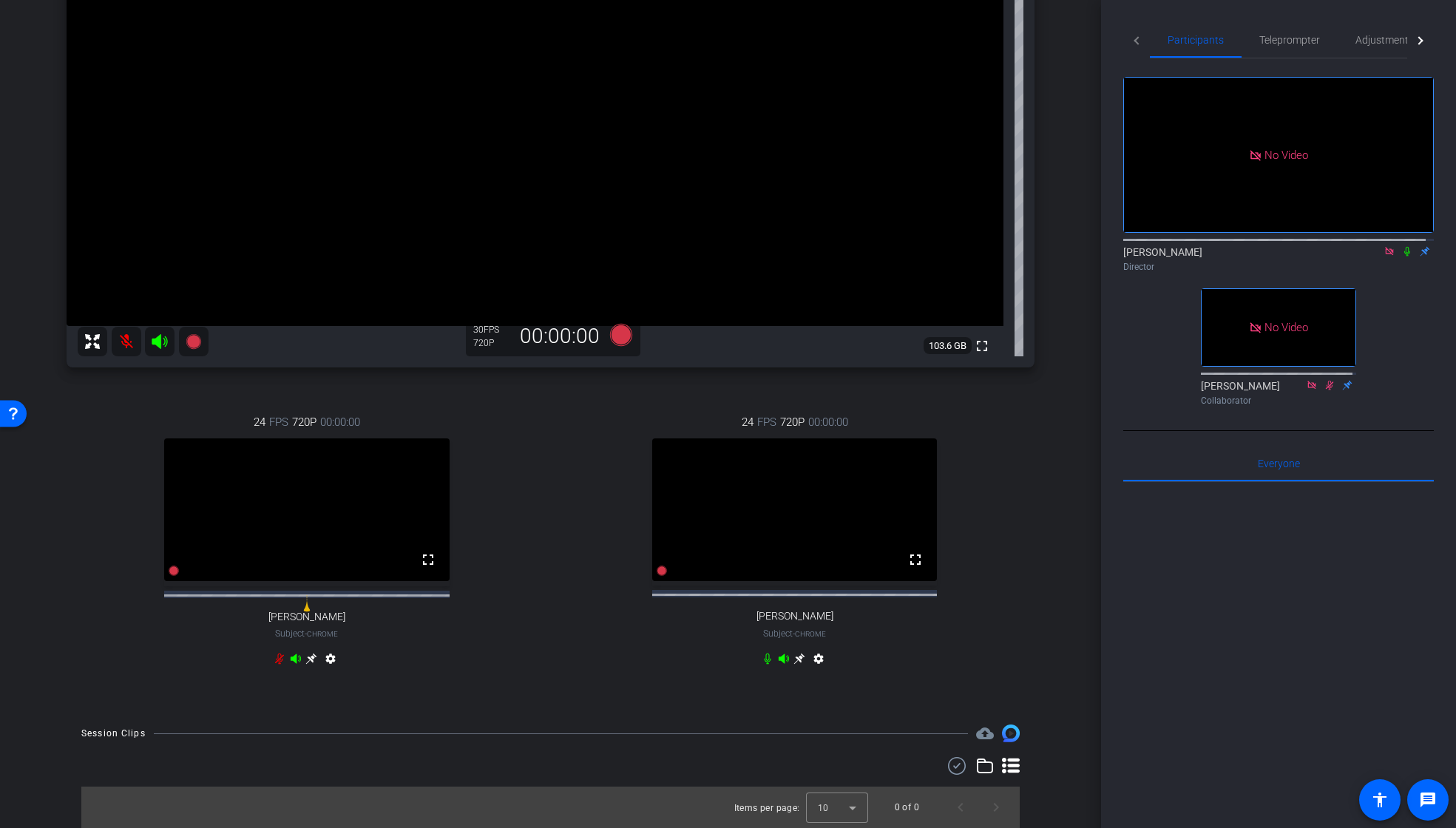
click at [172, 349] on mat-icon at bounding box center [160, 341] width 30 height 30
click at [779, 660] on icon at bounding box center [784, 658] width 10 height 9
click at [167, 333] on icon at bounding box center [160, 341] width 18 height 18
click at [765, 663] on icon at bounding box center [768, 659] width 7 height 11
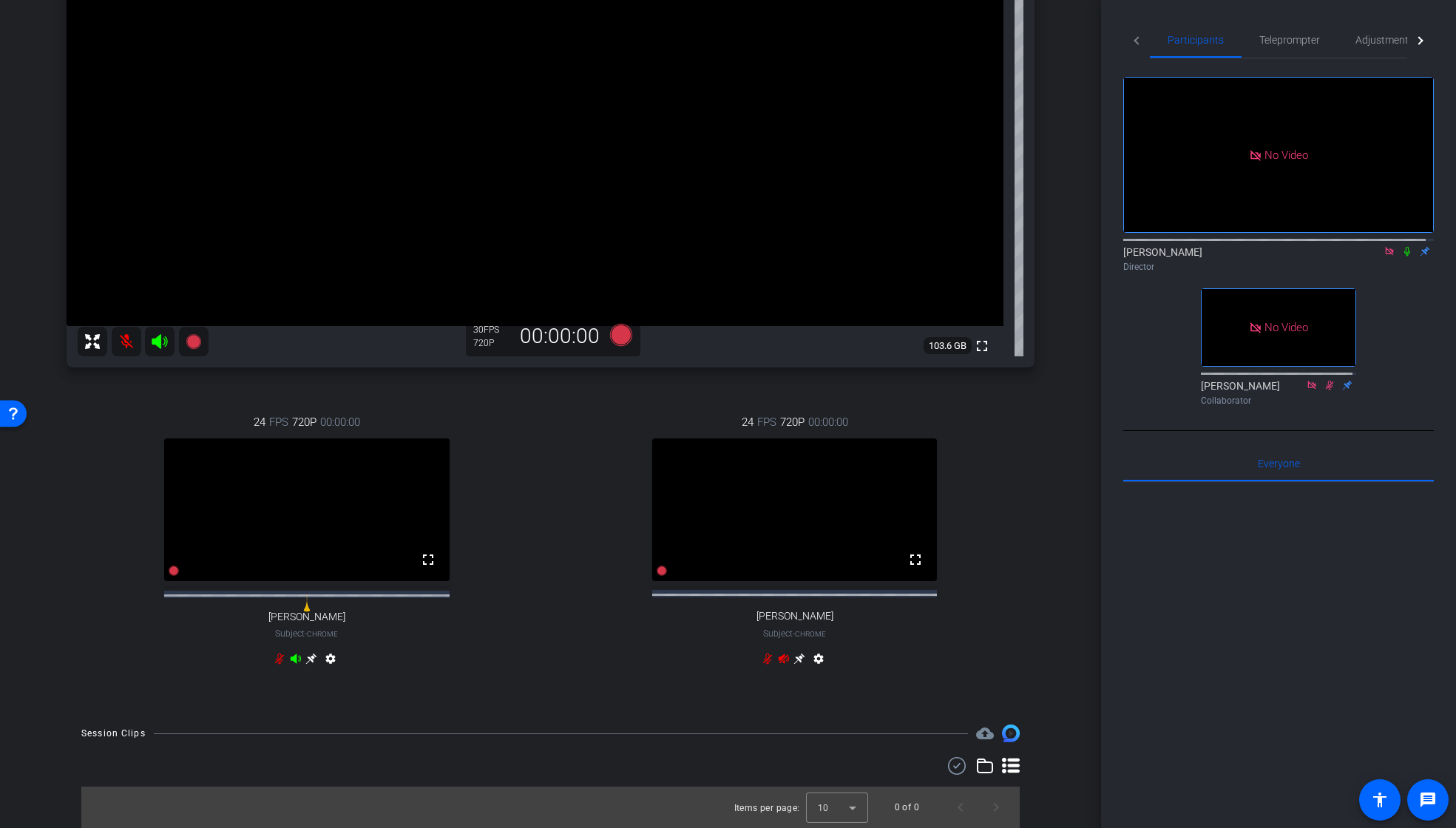
click at [129, 327] on mat-icon at bounding box center [126, 341] width 30 height 30
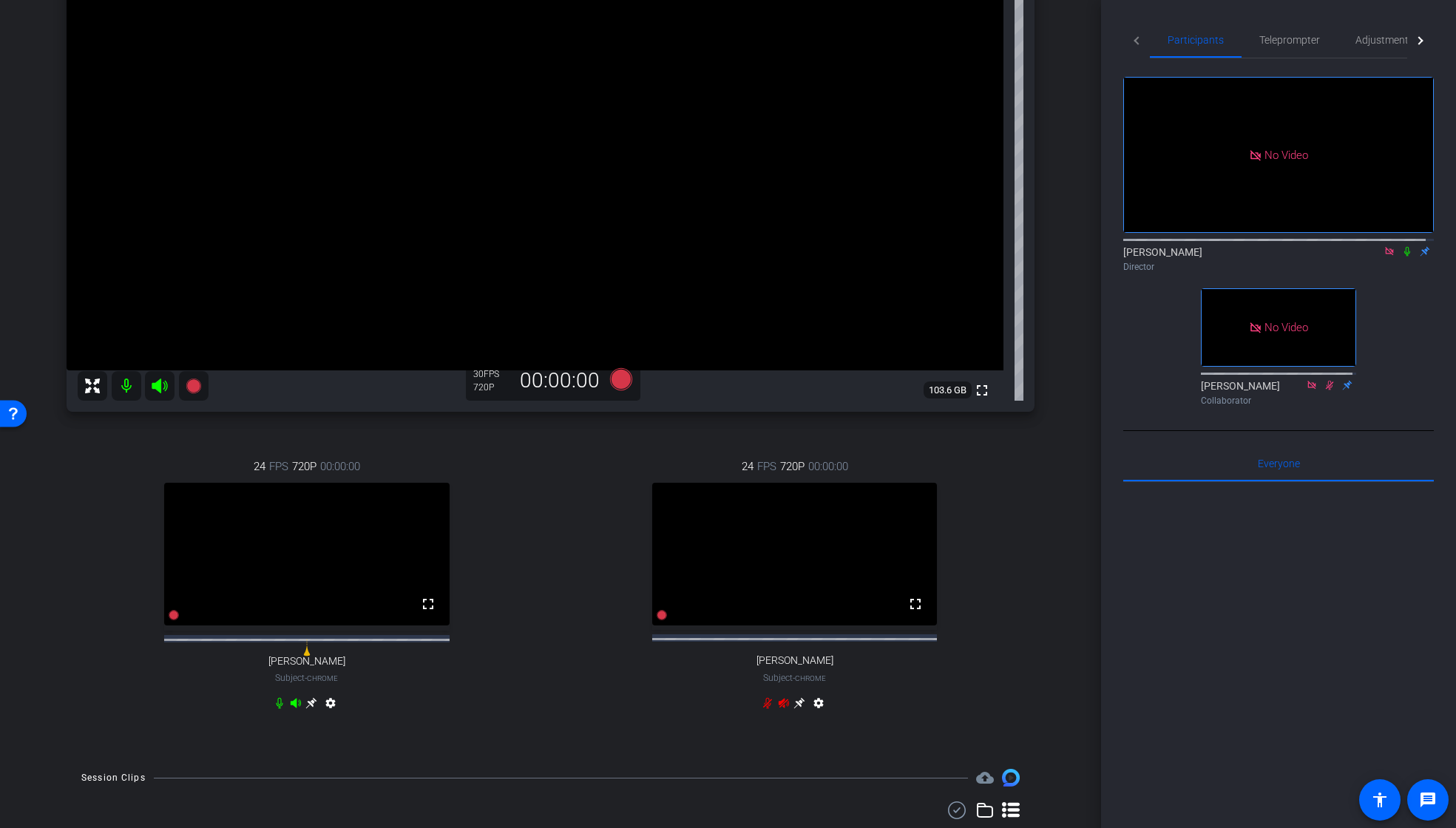
scroll to position [213, 0]
click at [168, 383] on icon at bounding box center [160, 385] width 18 height 18
click at [159, 387] on icon at bounding box center [160, 386] width 15 height 15
click at [278, 708] on icon at bounding box center [280, 702] width 7 height 11
click at [278, 708] on icon at bounding box center [279, 702] width 12 height 12
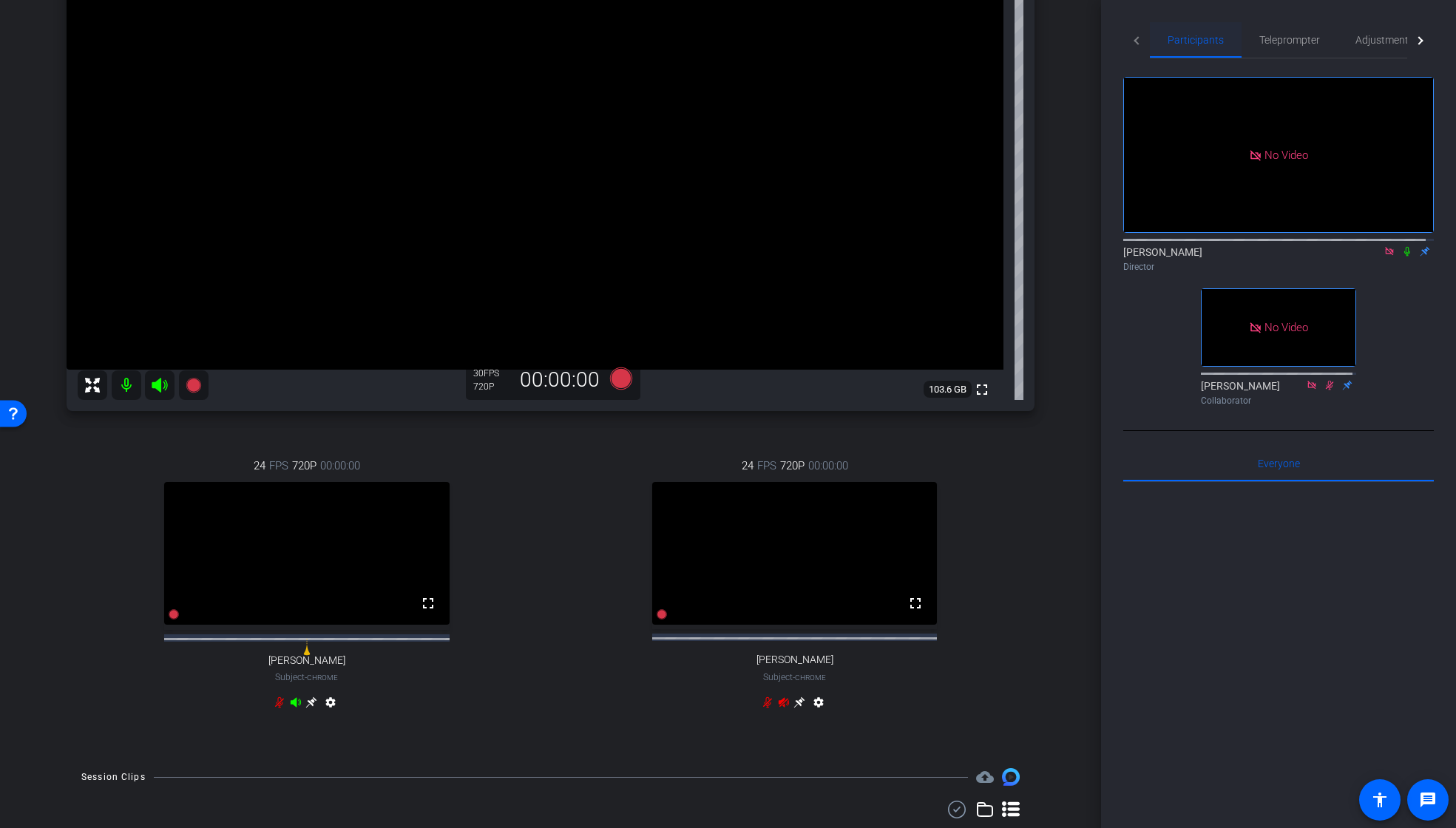
click at [1191, 43] on span "Participants" at bounding box center [1196, 40] width 57 height 10
click at [1372, 41] on span "Adjustments" at bounding box center [1384, 40] width 58 height 10
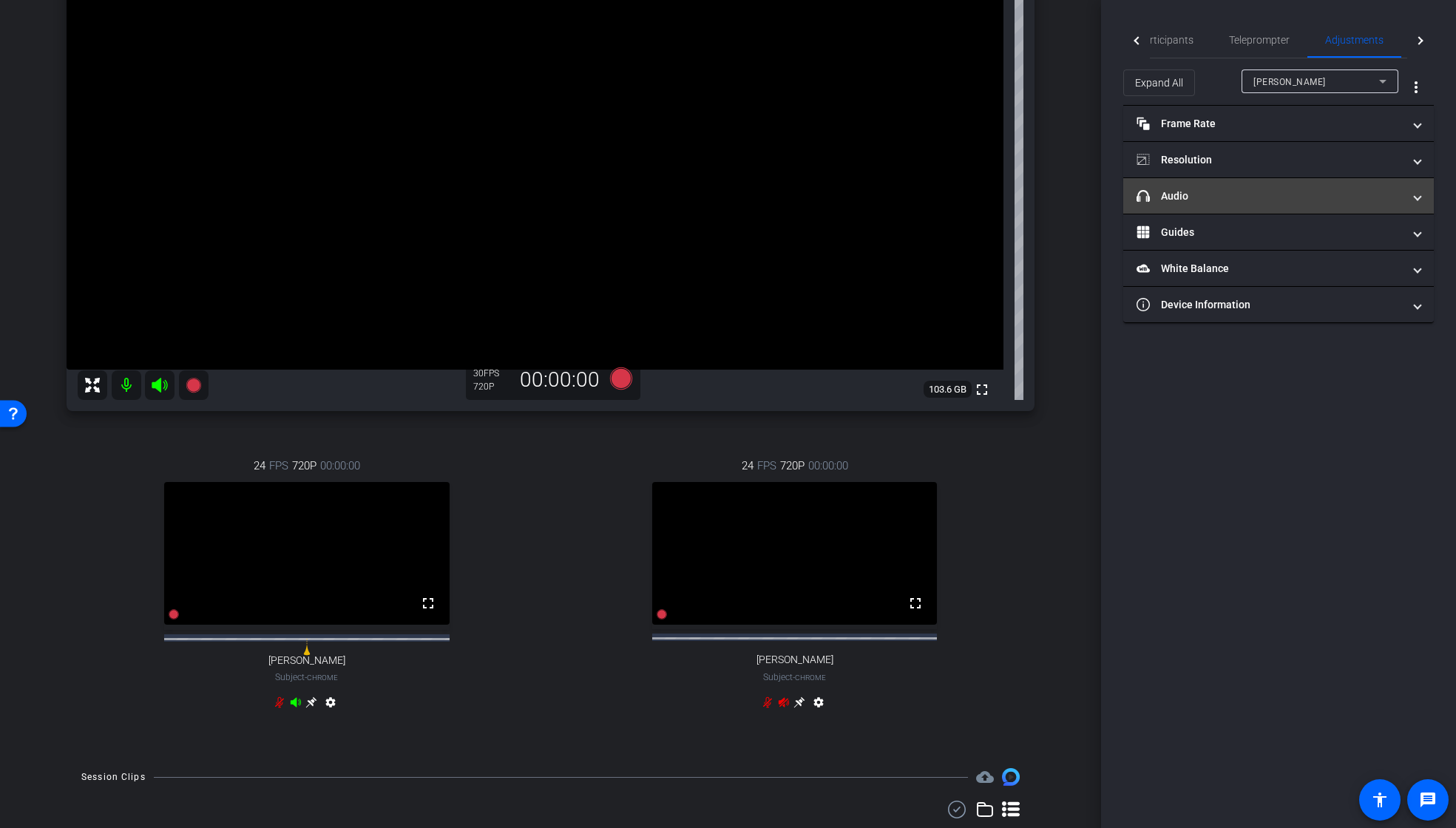
click at [1233, 196] on mat-panel-title "headphone icon Audio" at bounding box center [1269, 196] width 266 height 15
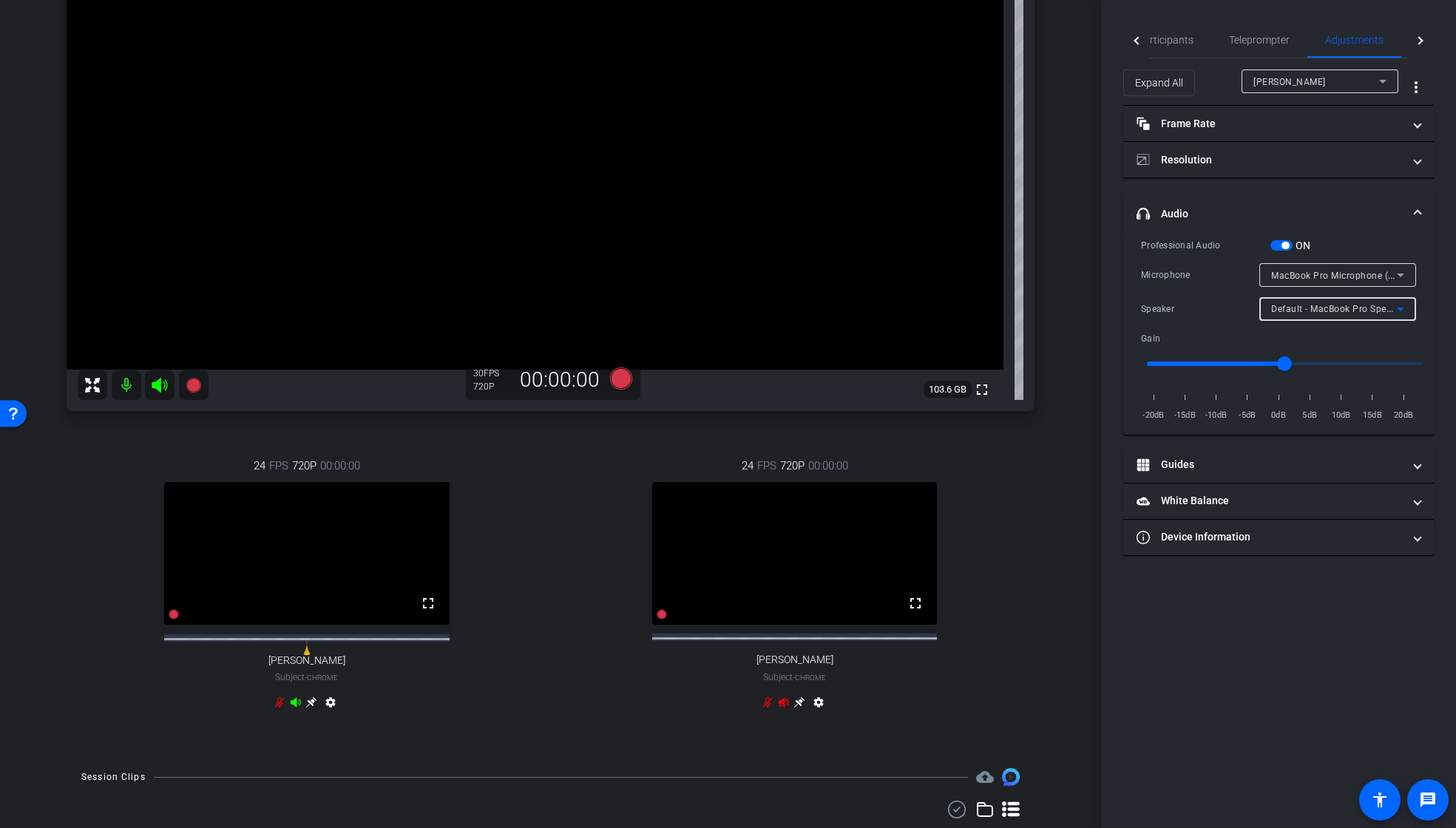
click at [1367, 314] on span "Default - MacBook Pro Speakers (Built-in)" at bounding box center [1360, 308] width 178 height 12
click at [1323, 216] on div at bounding box center [728, 414] width 1456 height 828
click at [1275, 246] on span "button" at bounding box center [1281, 246] width 22 height 10
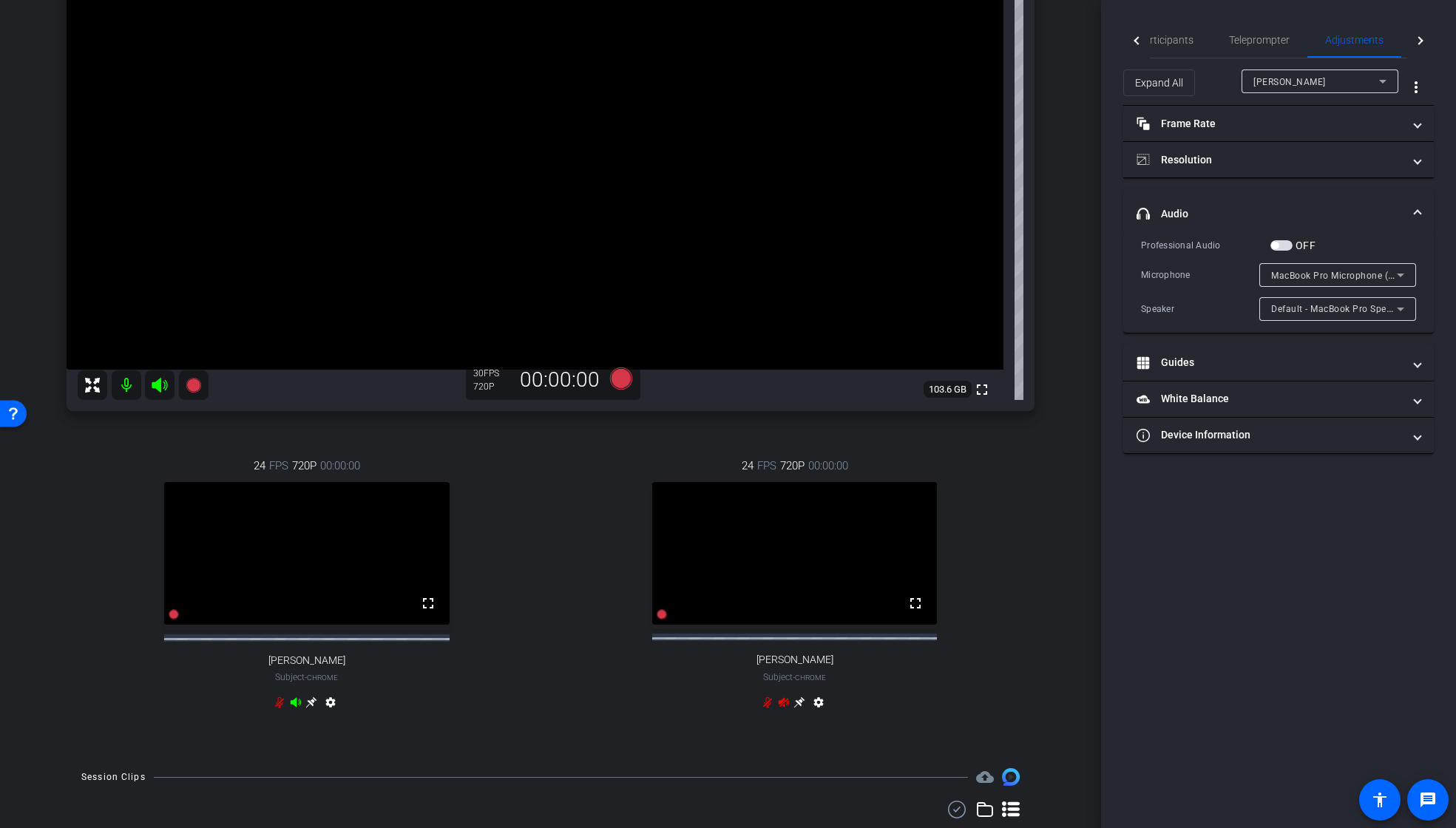
click at [278, 708] on icon at bounding box center [279, 702] width 12 height 12
click at [278, 708] on icon at bounding box center [279, 702] width 9 height 11
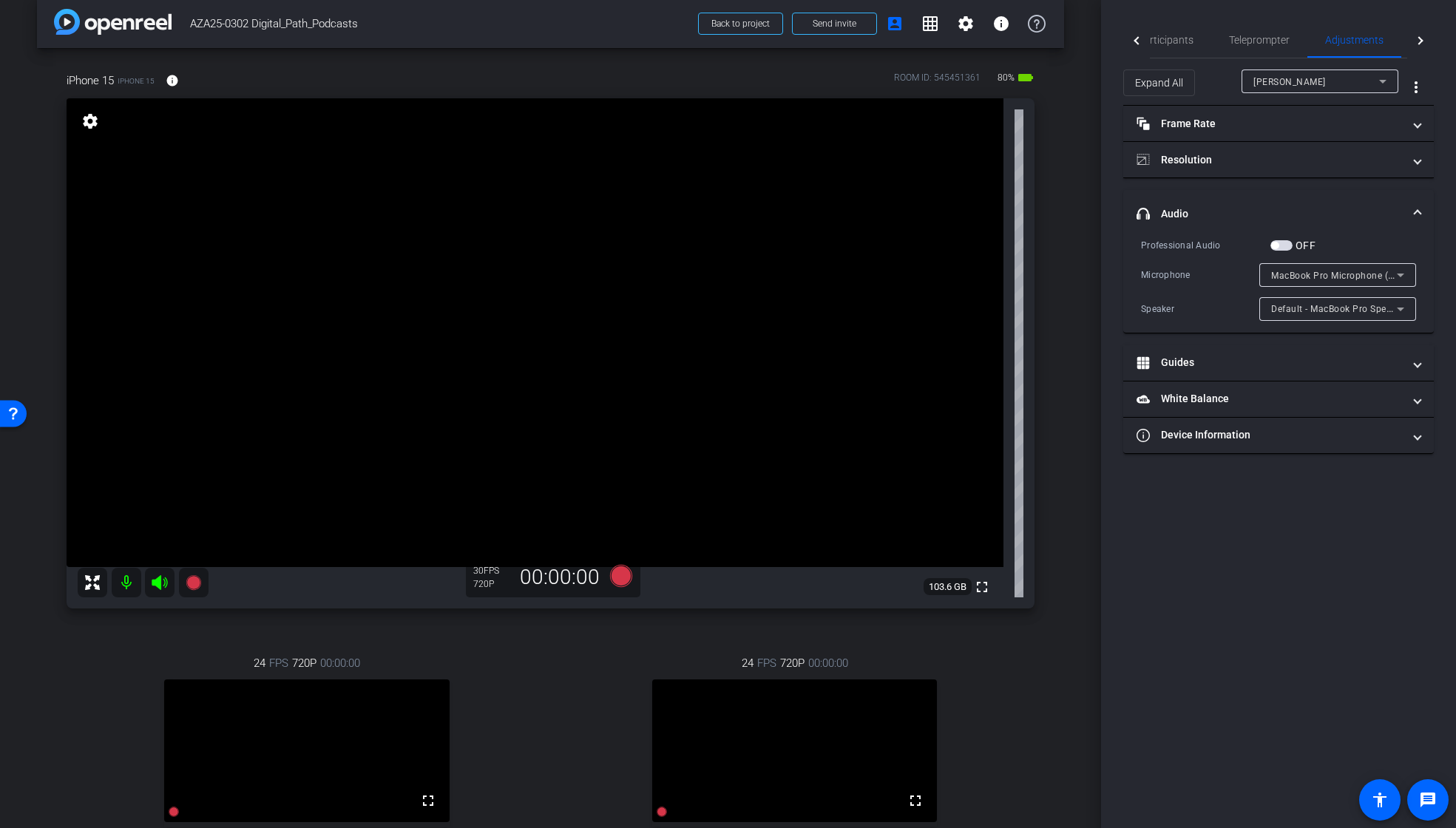
scroll to position [15, 0]
click at [170, 84] on mat-icon "info" at bounding box center [172, 81] width 14 height 14
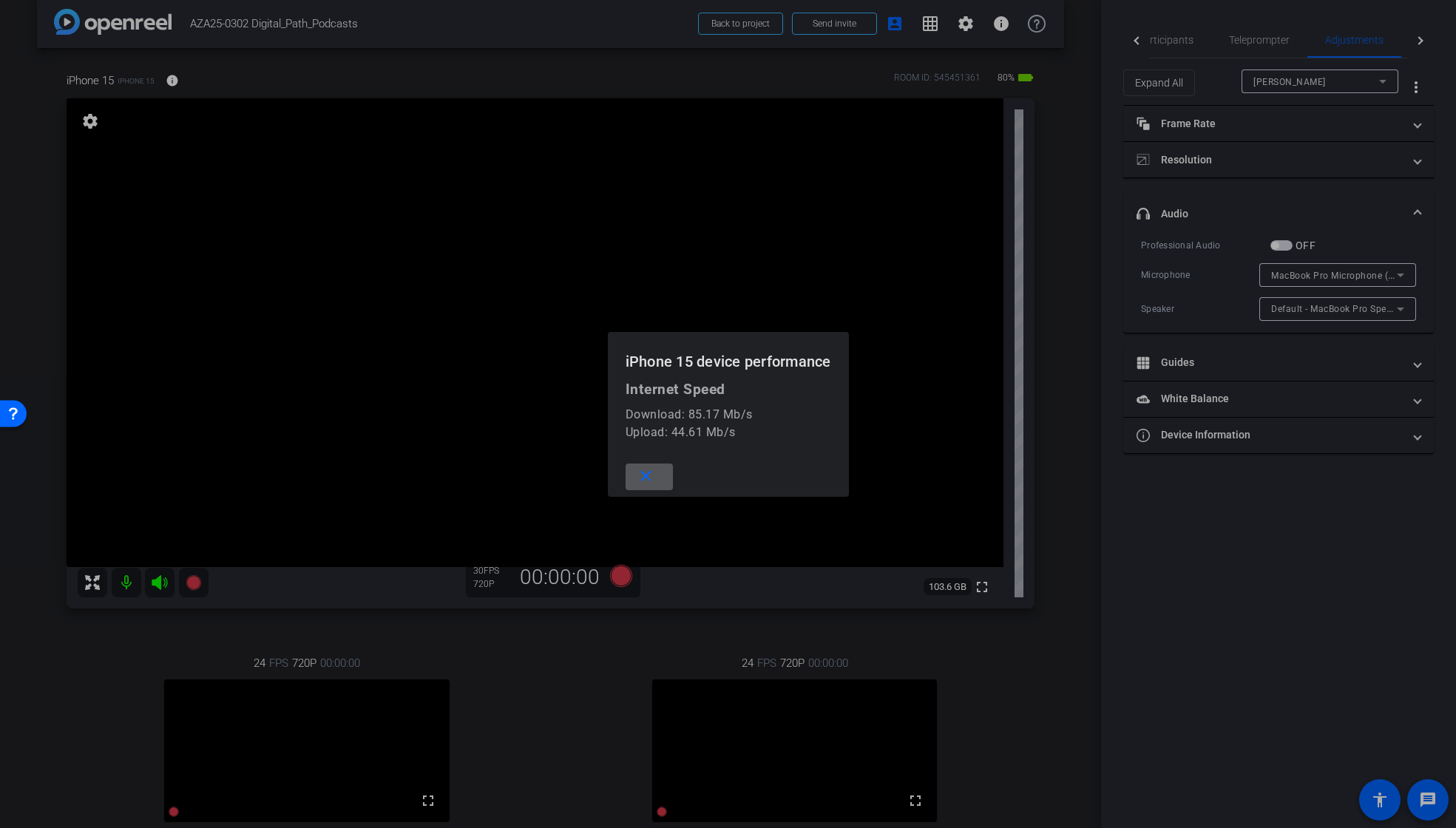
click at [647, 476] on mat-icon "close" at bounding box center [646, 477] width 19 height 19
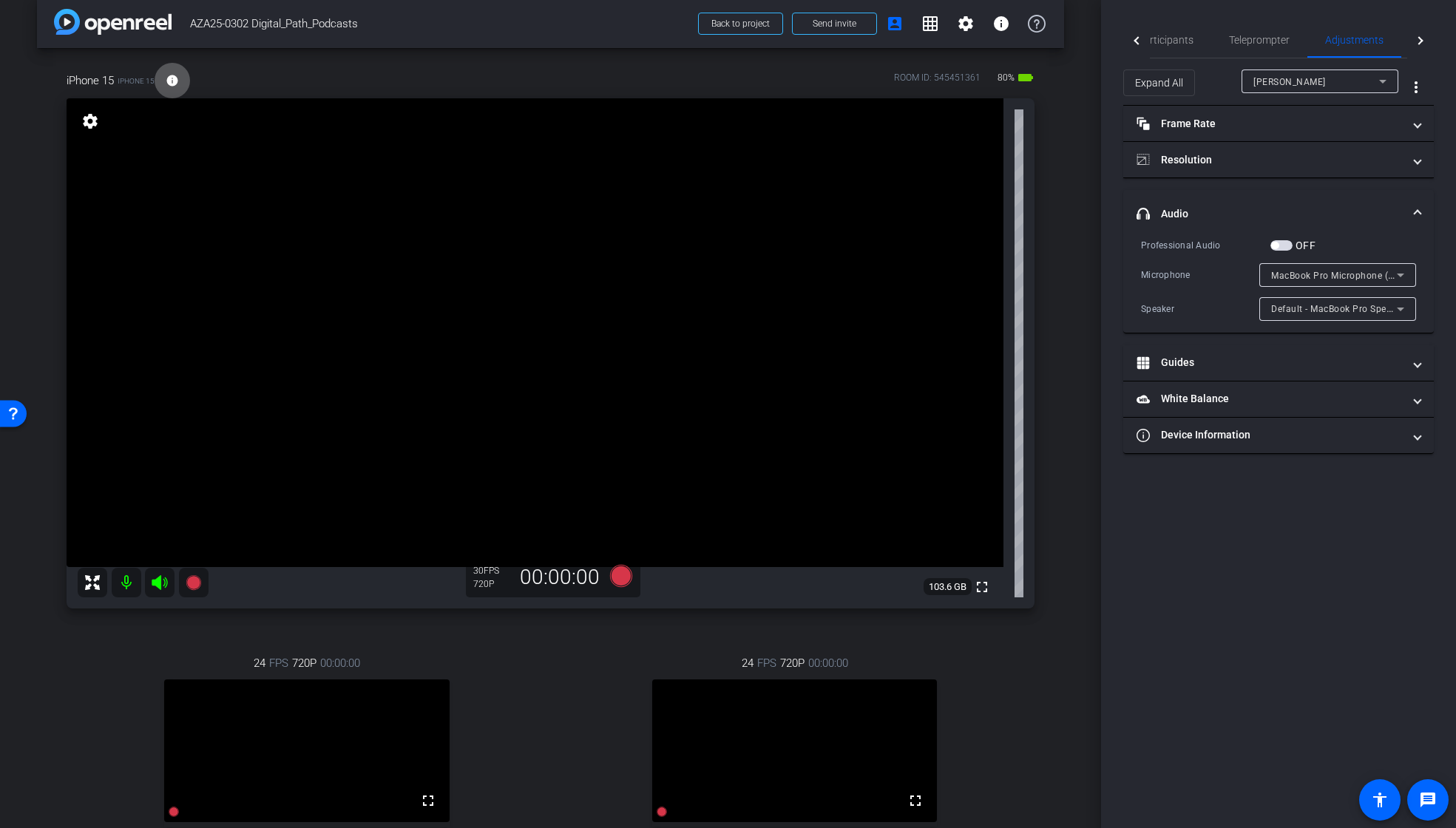
click at [1276, 85] on span "[PERSON_NAME]" at bounding box center [1290, 82] width 73 height 10
click at [1295, 133] on span "iPhone 15" at bounding box center [1275, 134] width 44 height 18
click at [1328, 311] on div "Speaker" at bounding box center [1334, 309] width 126 height 19
click at [1054, 405] on div at bounding box center [728, 414] width 1456 height 828
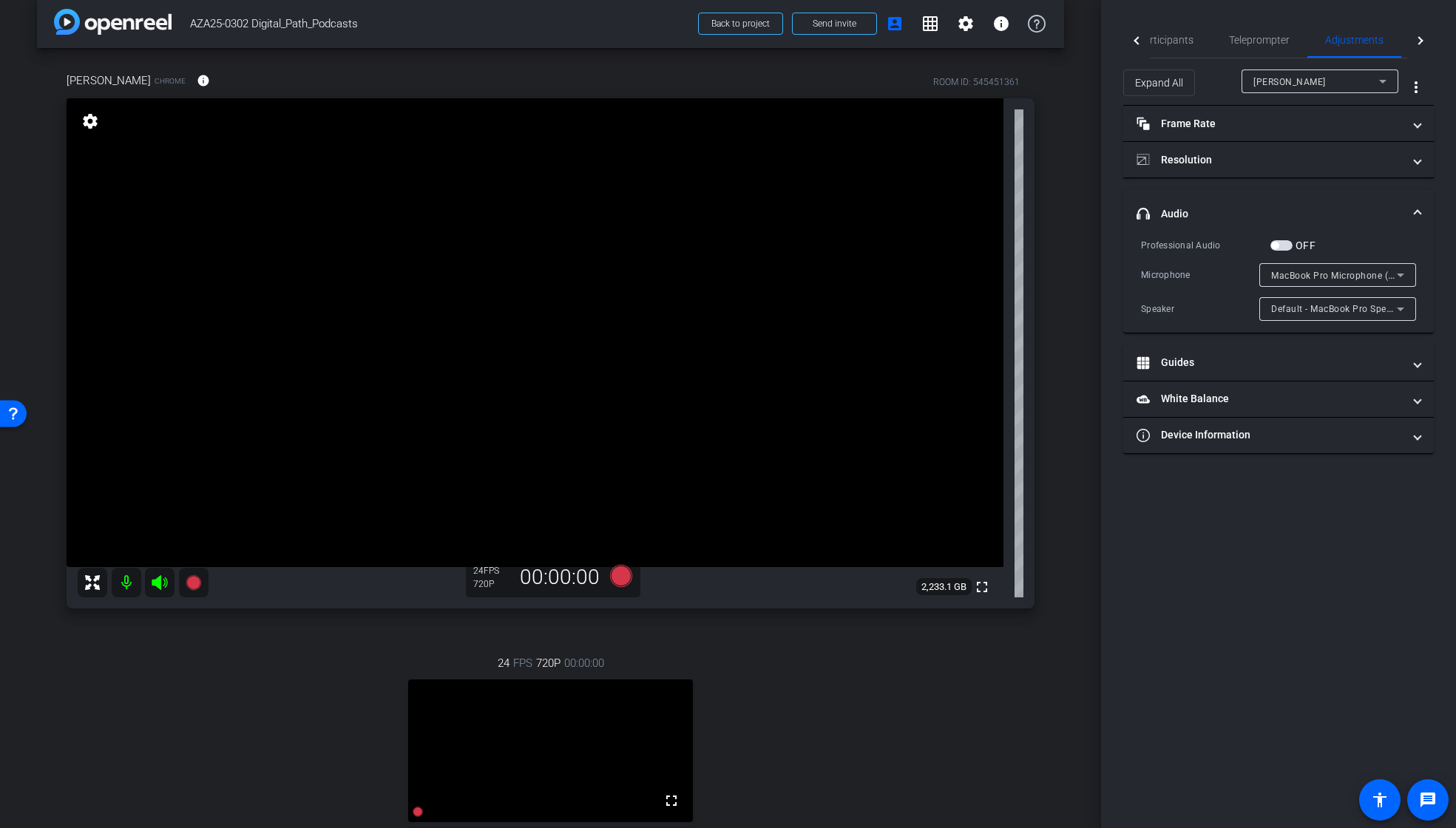
scroll to position [0, 0]
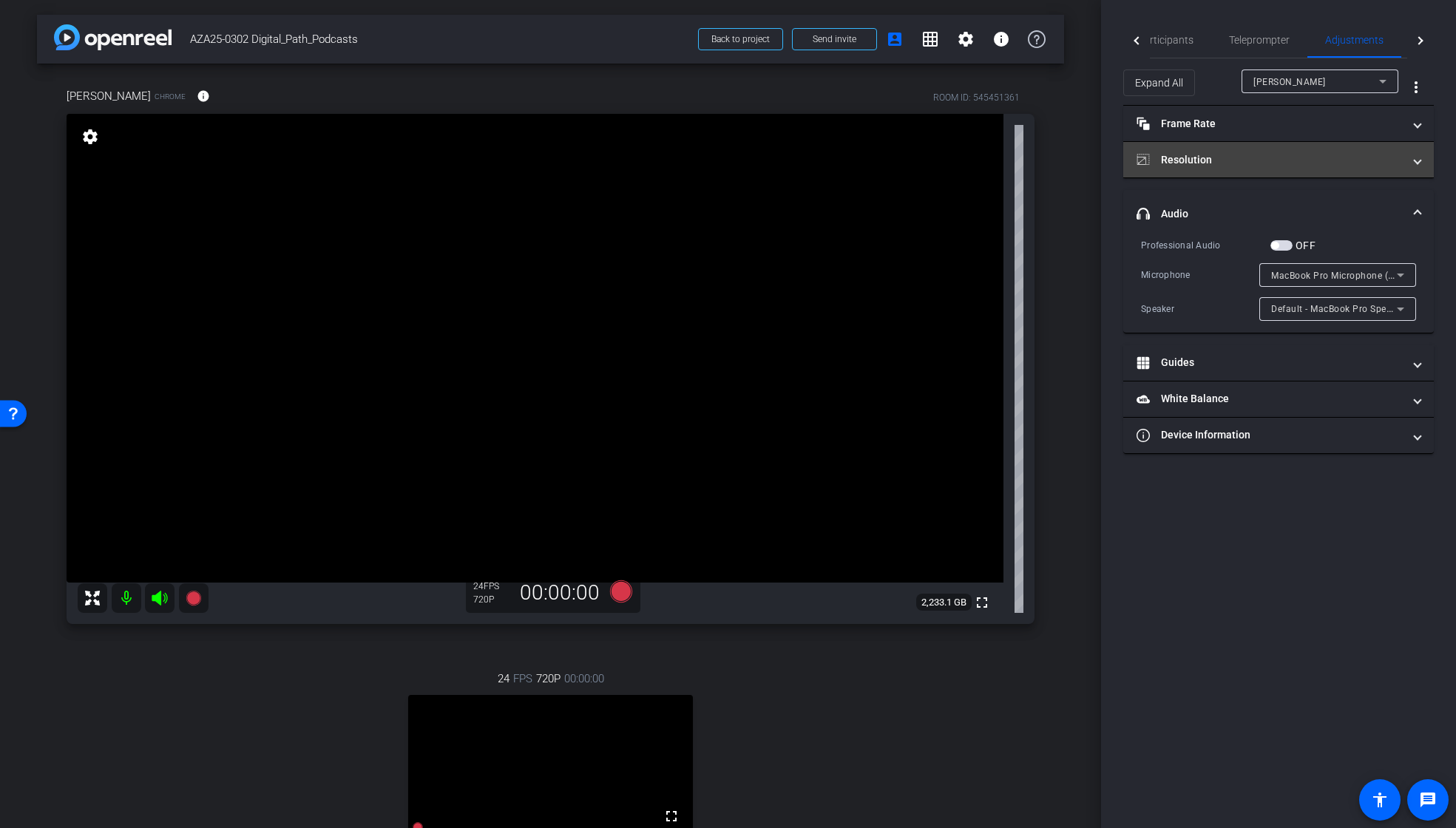
click at [1232, 163] on mat-panel-title "Resolution" at bounding box center [1269, 160] width 266 height 15
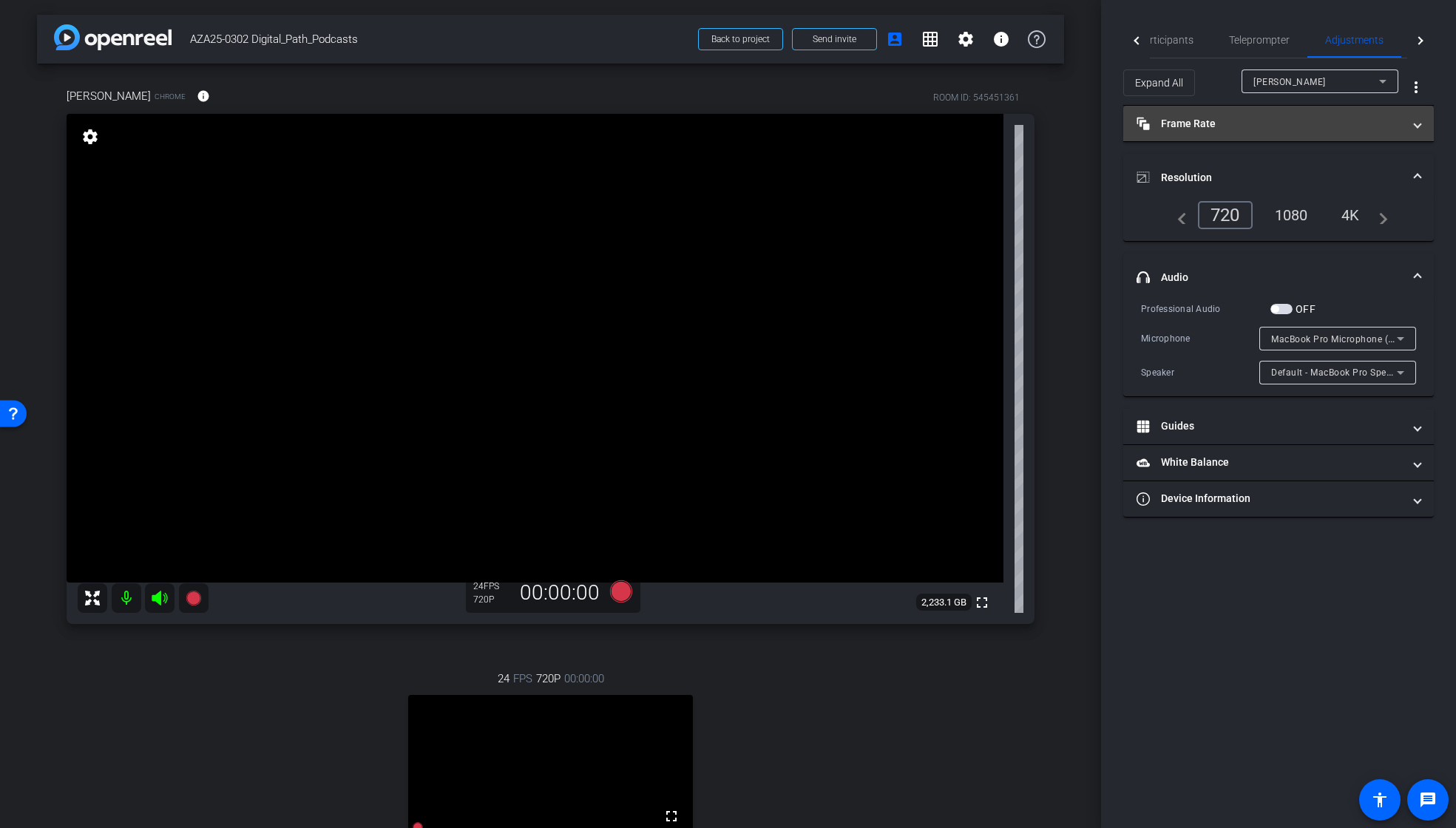
click at [1289, 119] on mat-panel-title "Frame Rate Frame Rate" at bounding box center [1269, 124] width 266 height 15
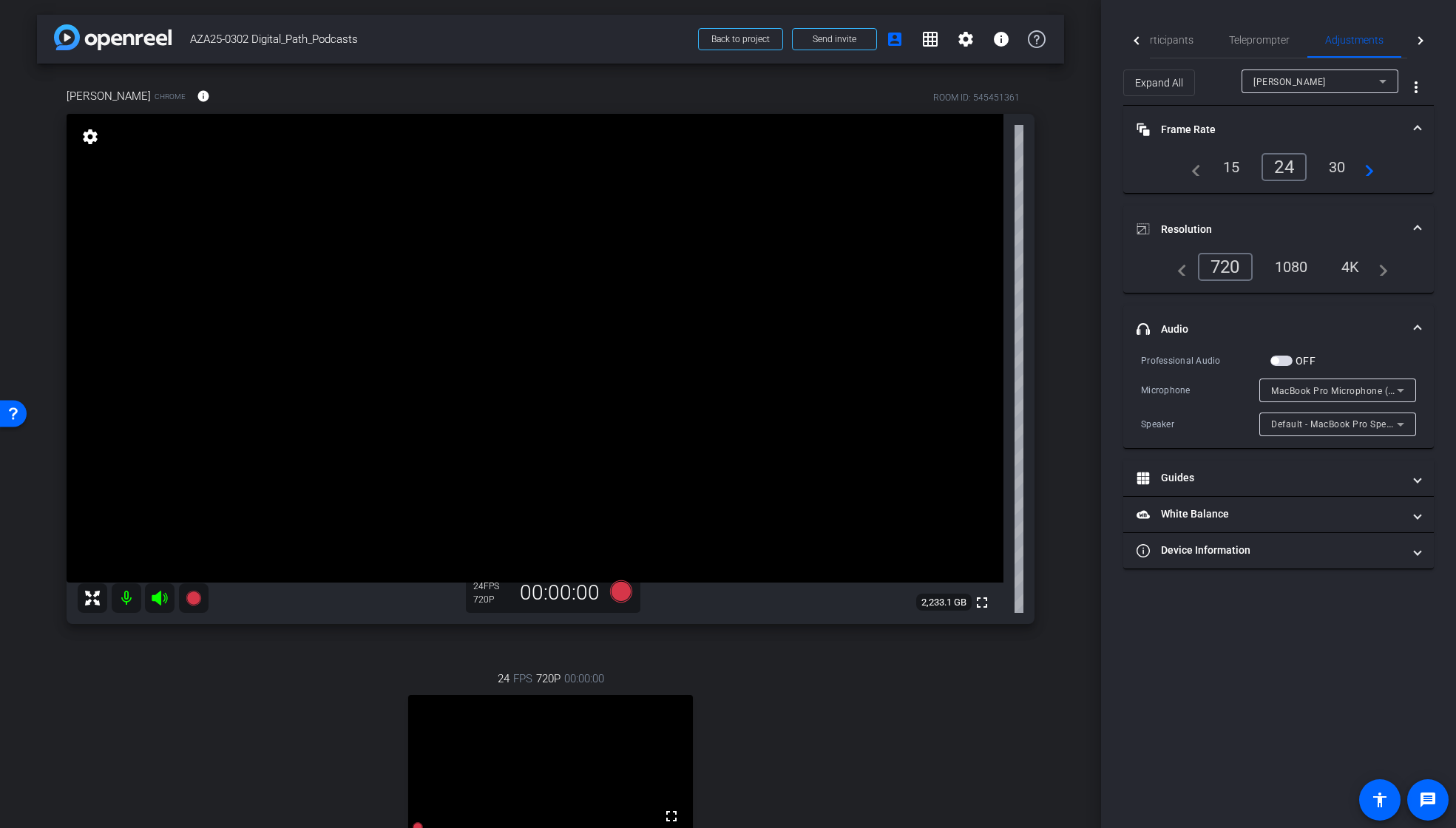
click at [1068, 375] on div "arrow_back AZA25-0302 Digital_Path_Podcasts Back to project Send invite account…" at bounding box center [550, 414] width 1101 height 828
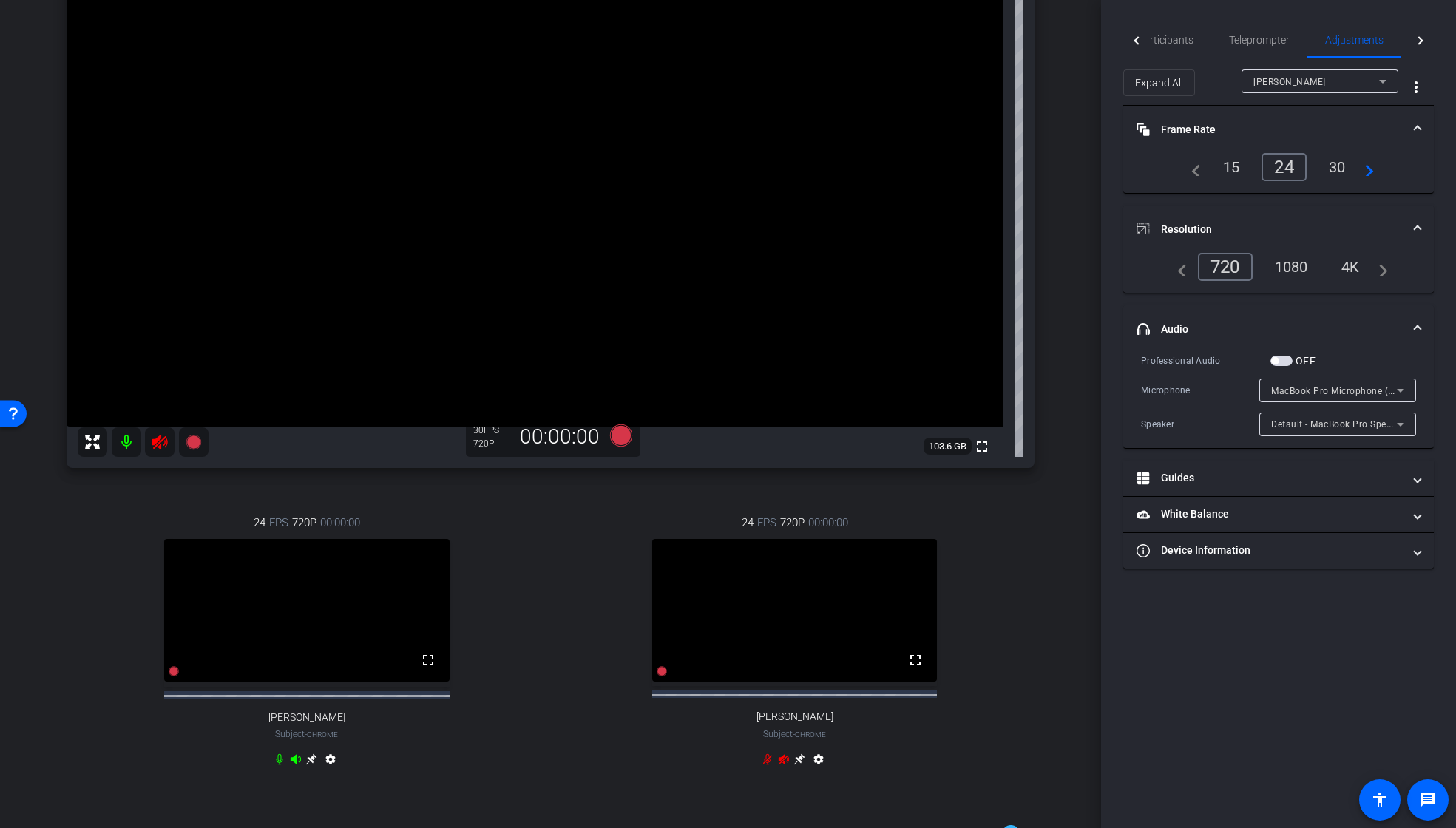
scroll to position [20, 0]
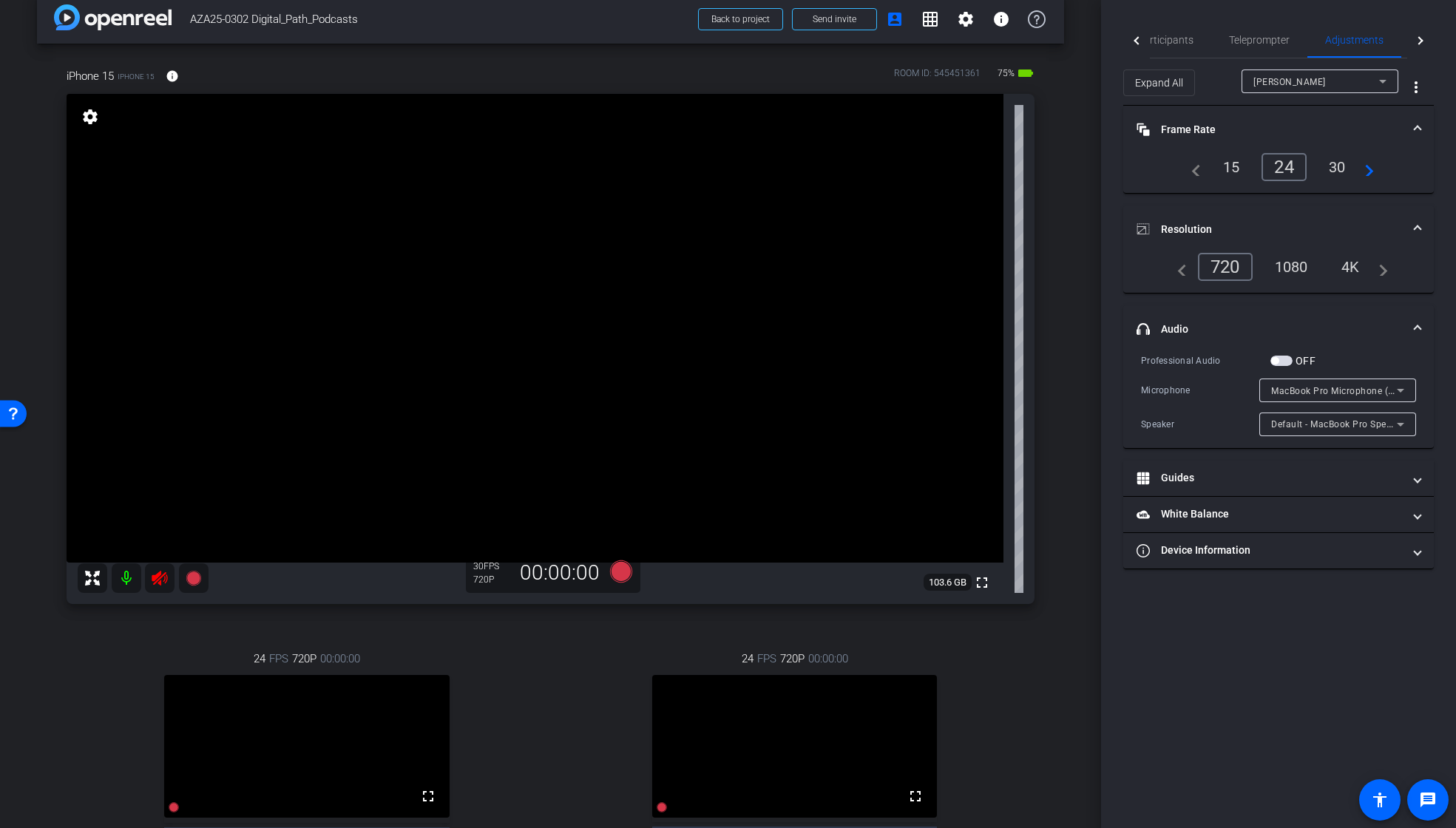
click at [162, 586] on icon at bounding box center [160, 578] width 18 height 18
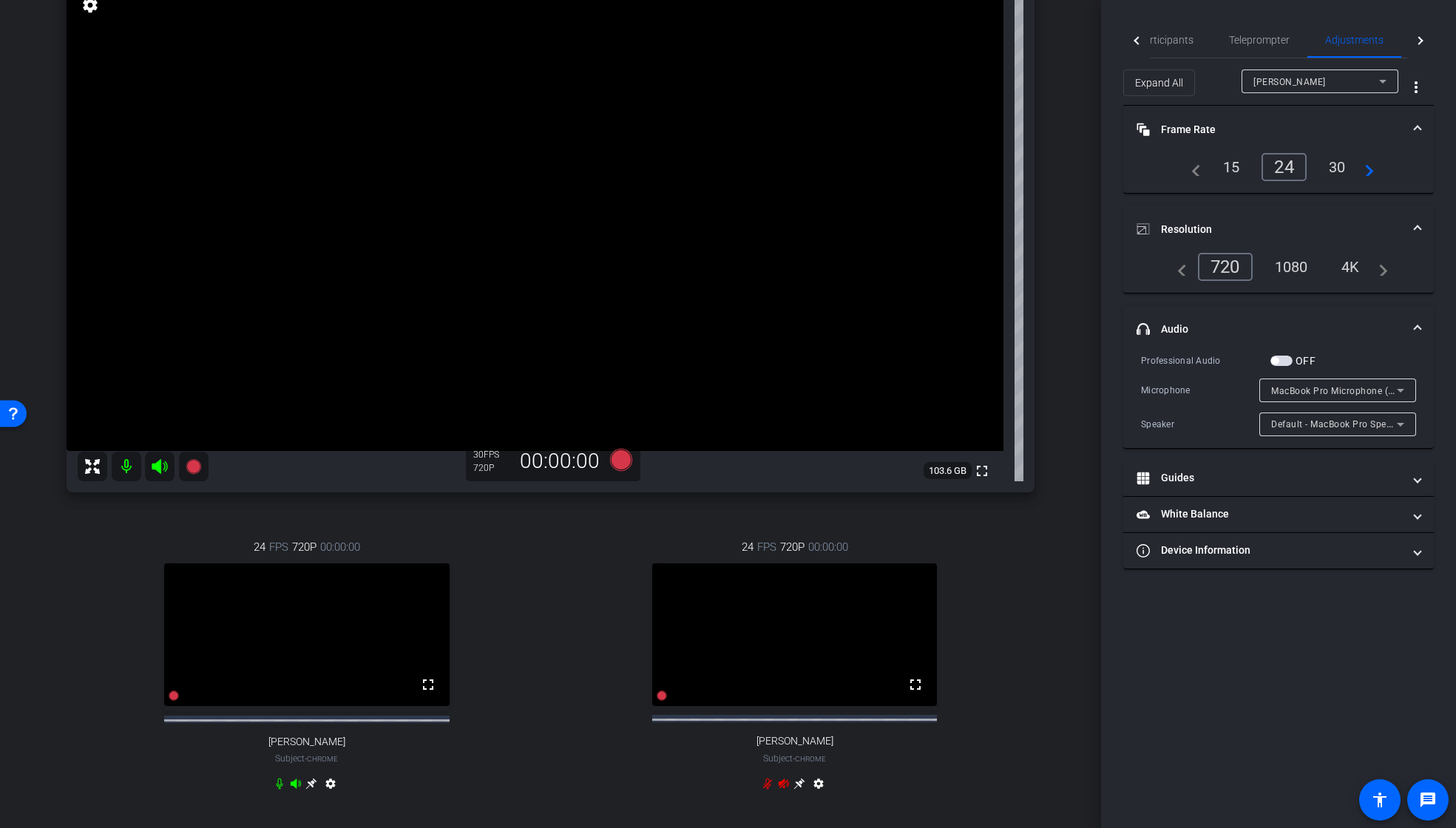
scroll to position [192, 0]
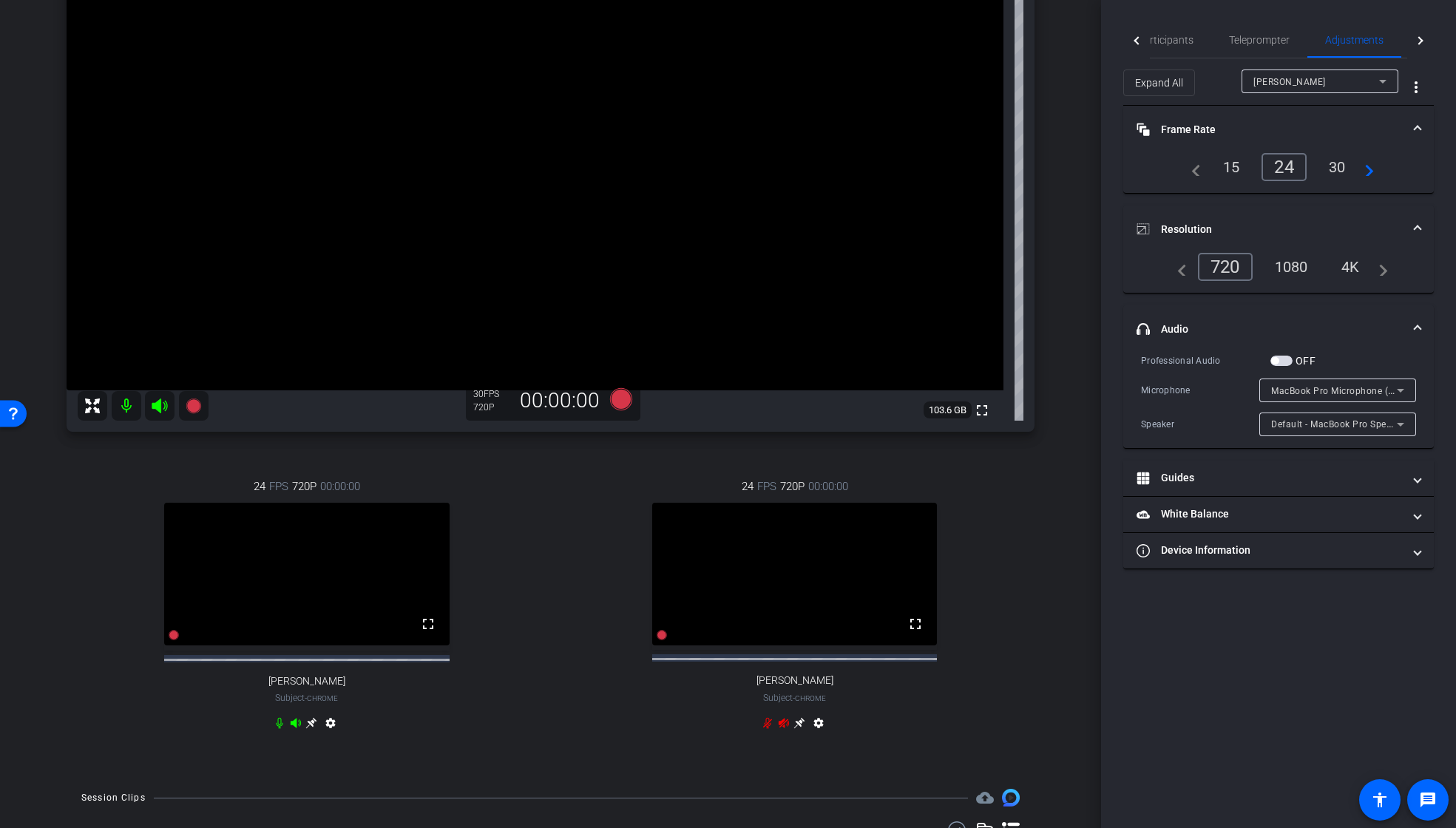
click at [1282, 95] on div at bounding box center [1320, 100] width 157 height 16
click at [1284, 84] on span "[PERSON_NAME]" at bounding box center [1290, 82] width 73 height 10
click at [1282, 128] on span "iPhone 15" at bounding box center [1275, 134] width 44 height 18
click at [1227, 171] on div "15" at bounding box center [1231, 167] width 39 height 25
click at [1289, 170] on div "24" at bounding box center [1287, 167] width 39 height 25
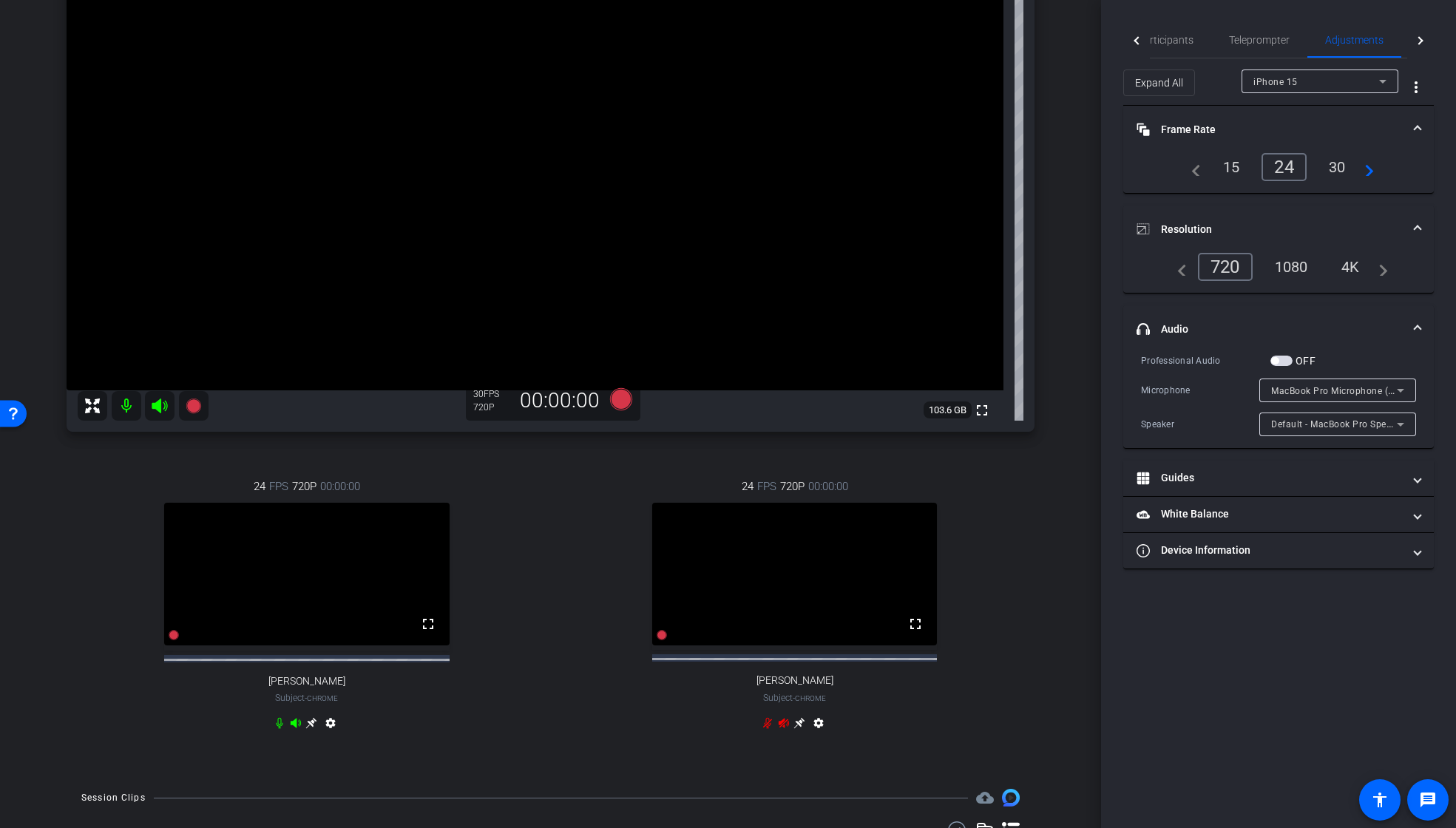
click at [1294, 84] on span "iPhone 15" at bounding box center [1275, 82] width 45 height 10
click at [1288, 160] on span "[PERSON_NAME]" at bounding box center [1291, 158] width 75 height 18
click at [1303, 82] on div "[PERSON_NAME]" at bounding box center [1316, 82] width 126 height 19
click at [1301, 133] on mat-option "iPhone 15" at bounding box center [1320, 134] width 157 height 24
click at [1296, 266] on div "1080" at bounding box center [1292, 267] width 56 height 25
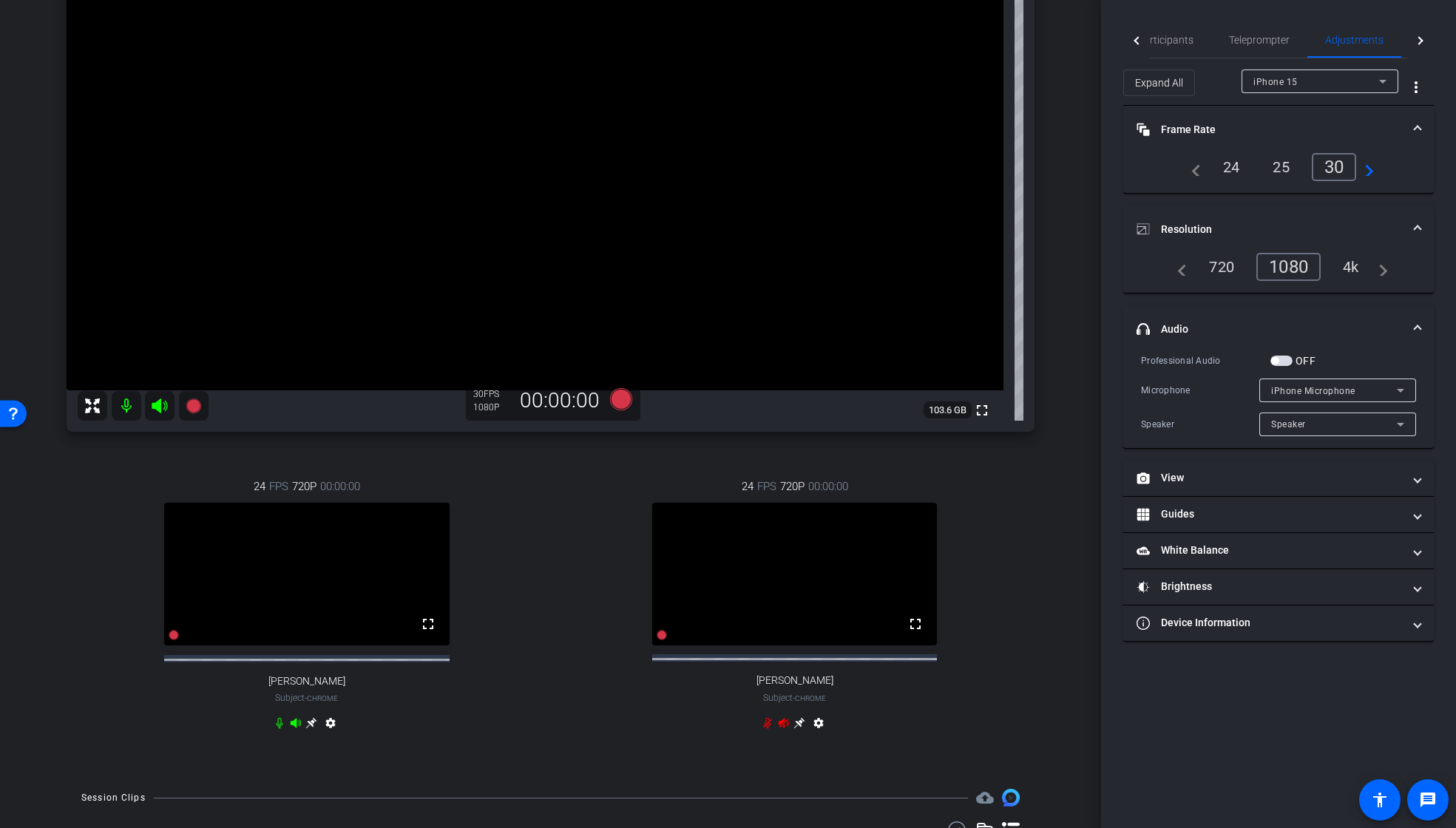
click at [1215, 269] on div "720" at bounding box center [1222, 267] width 47 height 25
click at [1231, 165] on div "24" at bounding box center [1231, 167] width 39 height 25
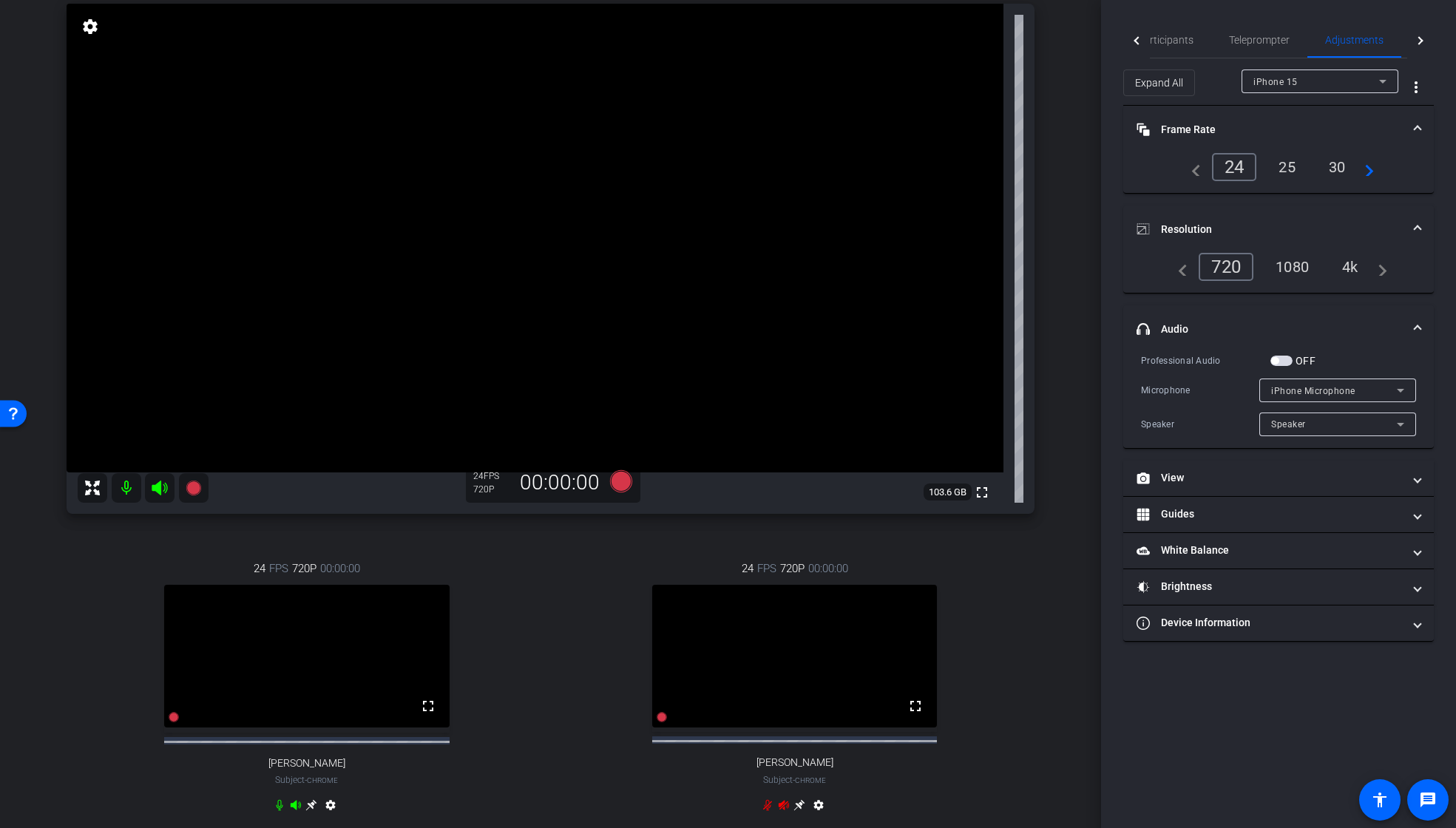
scroll to position [111, 0]
click at [621, 485] on icon at bounding box center [620, 481] width 22 height 22
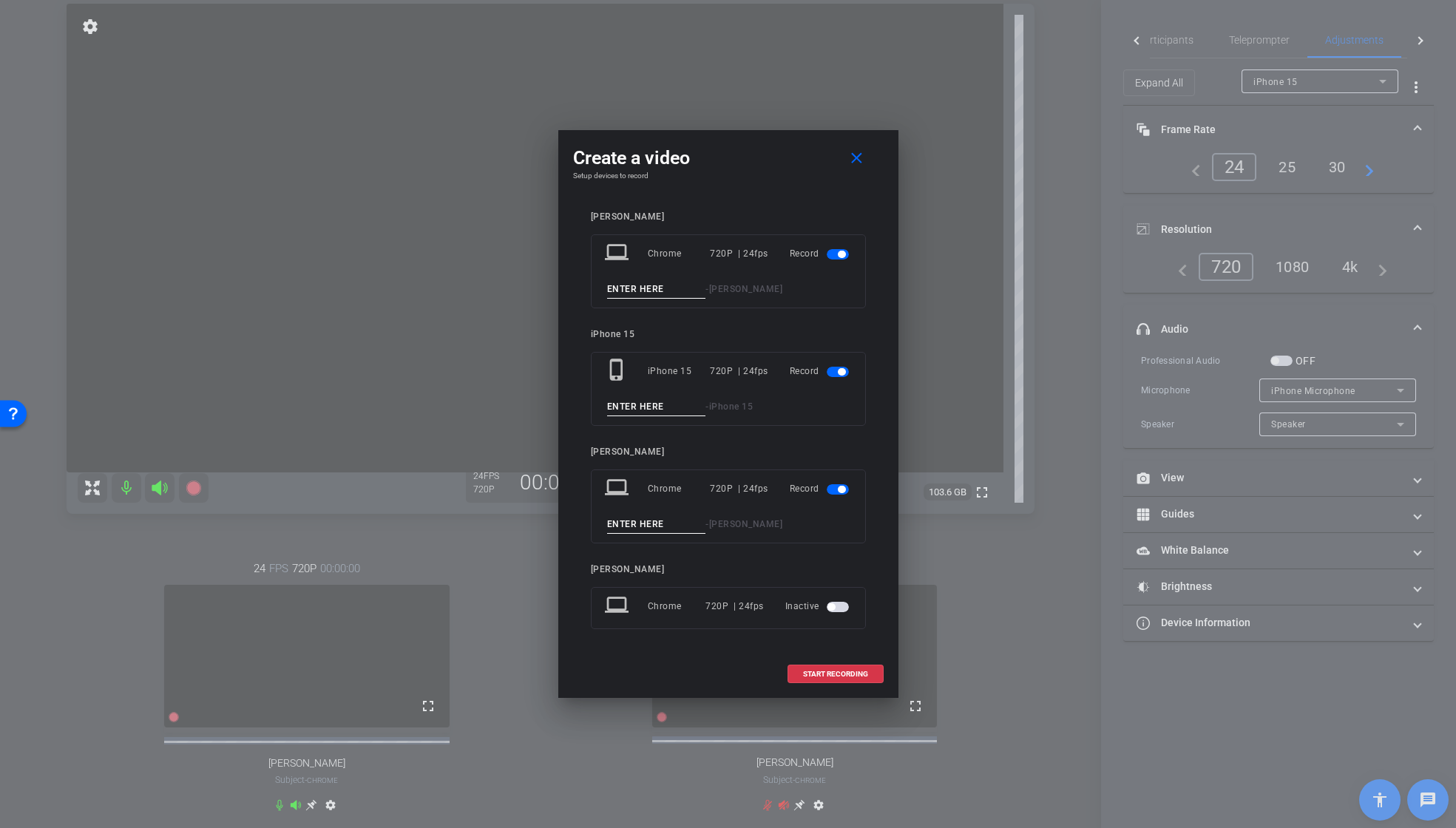
click at [833, 488] on span "button" at bounding box center [838, 490] width 22 height 10
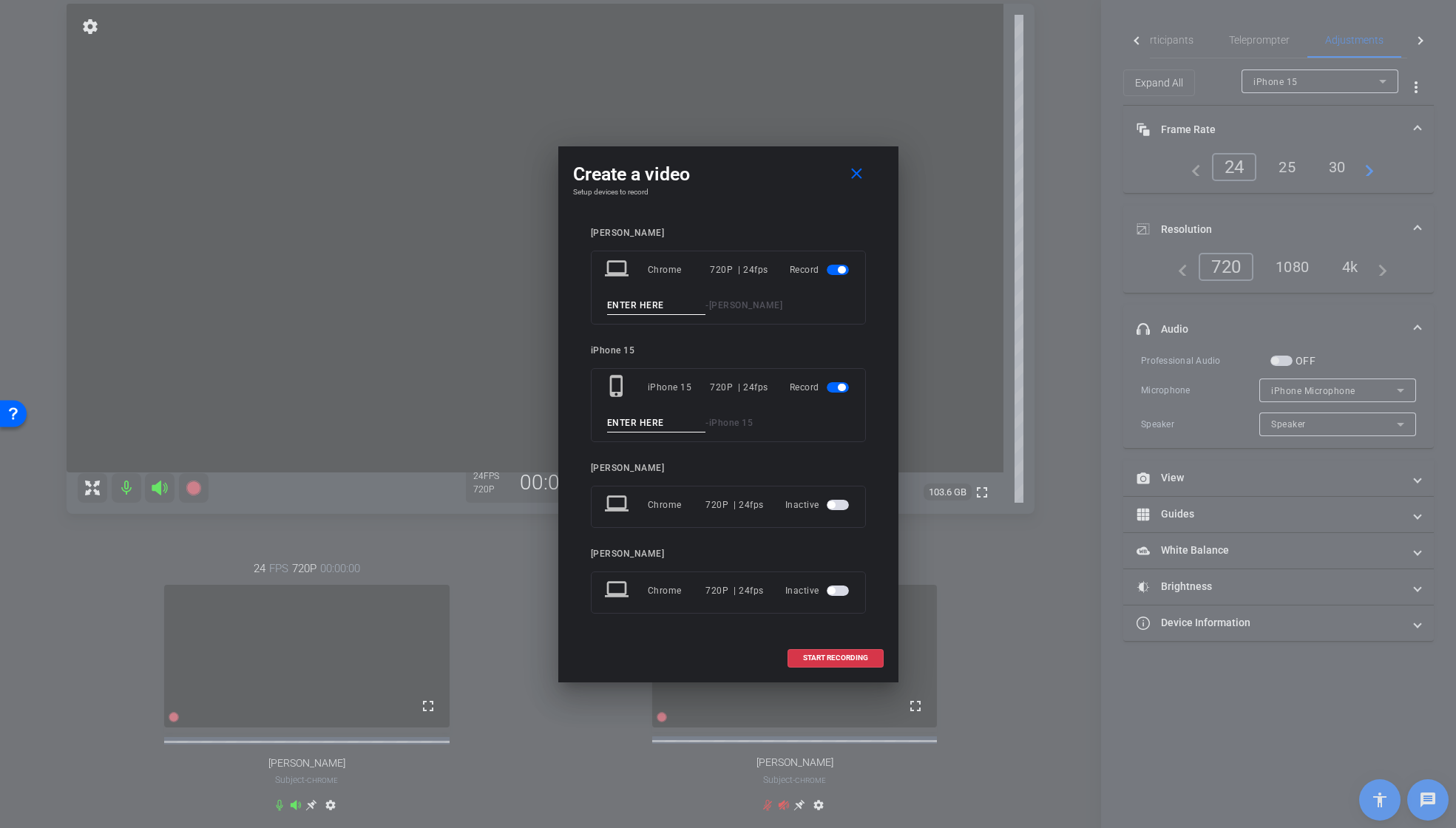
click at [653, 306] on input at bounding box center [656, 306] width 99 height 19
paste input "01_Tk1_Start"
type input "01_Tk1_Start"
click at [660, 426] on input at bounding box center [656, 424] width 99 height 19
paste input "01_Tk1_Start"
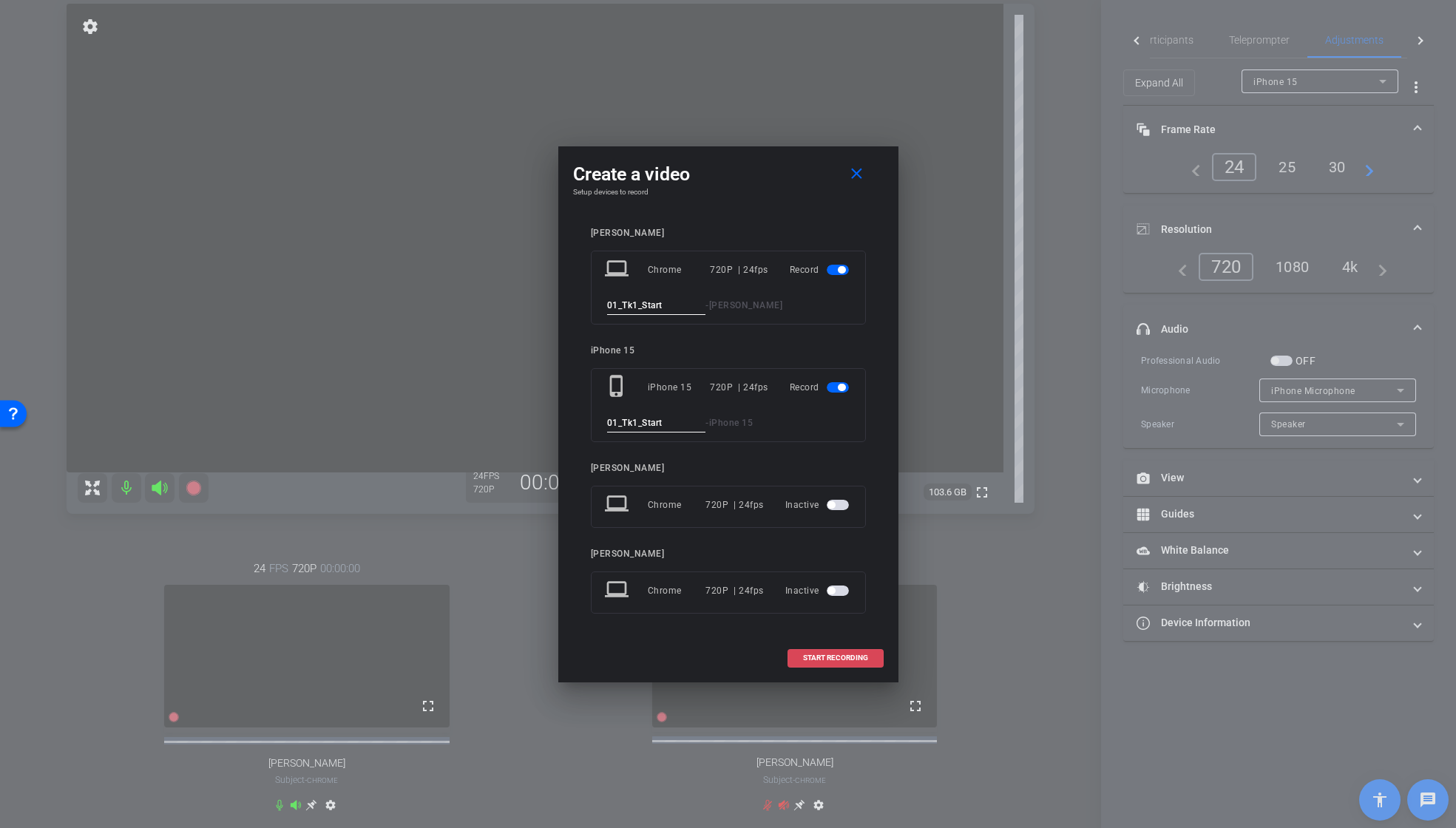
type input "01_Tk1_Start"
click at [841, 657] on span "START RECORDING" at bounding box center [836, 658] width 65 height 8
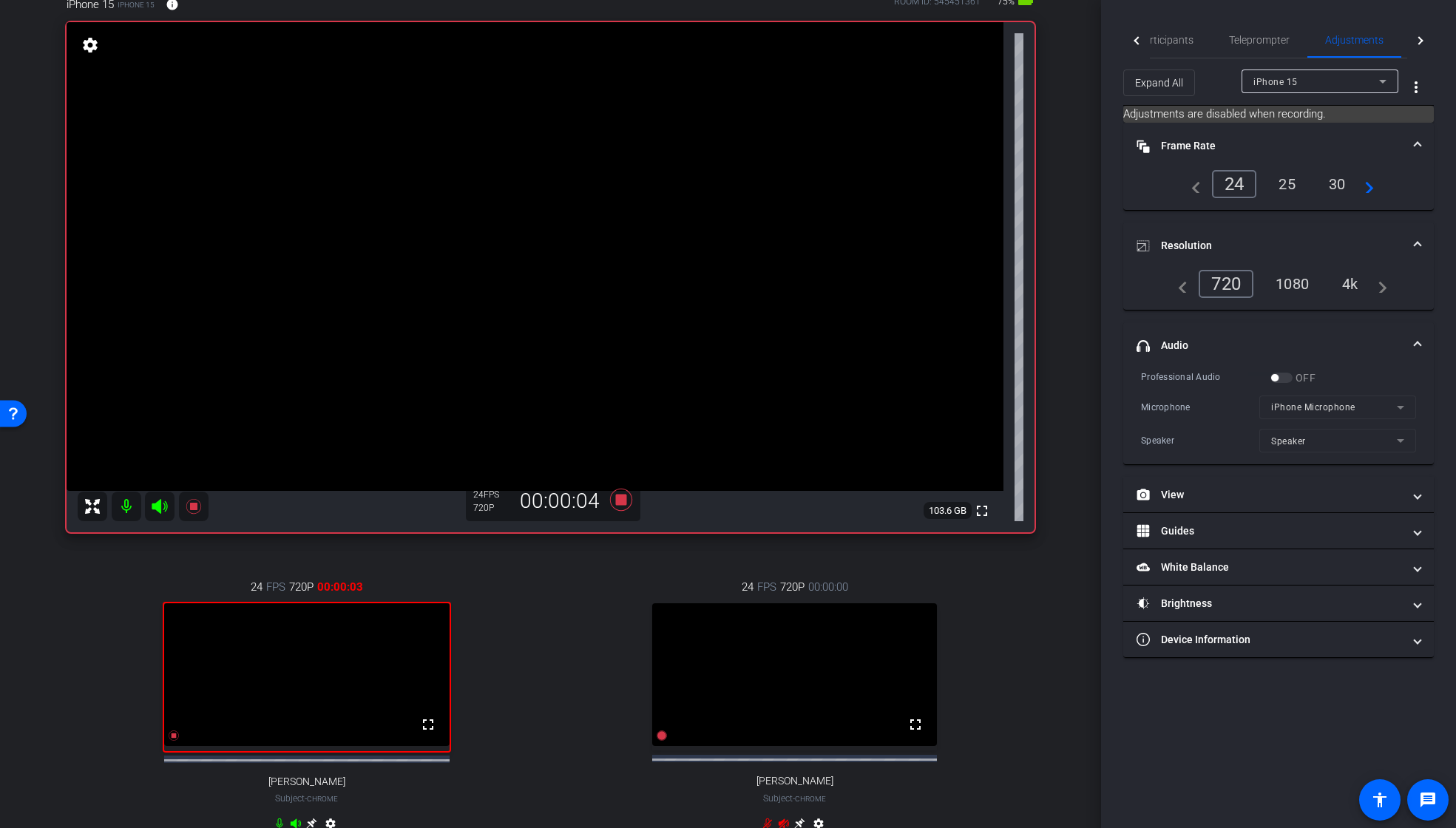
scroll to position [206, 0]
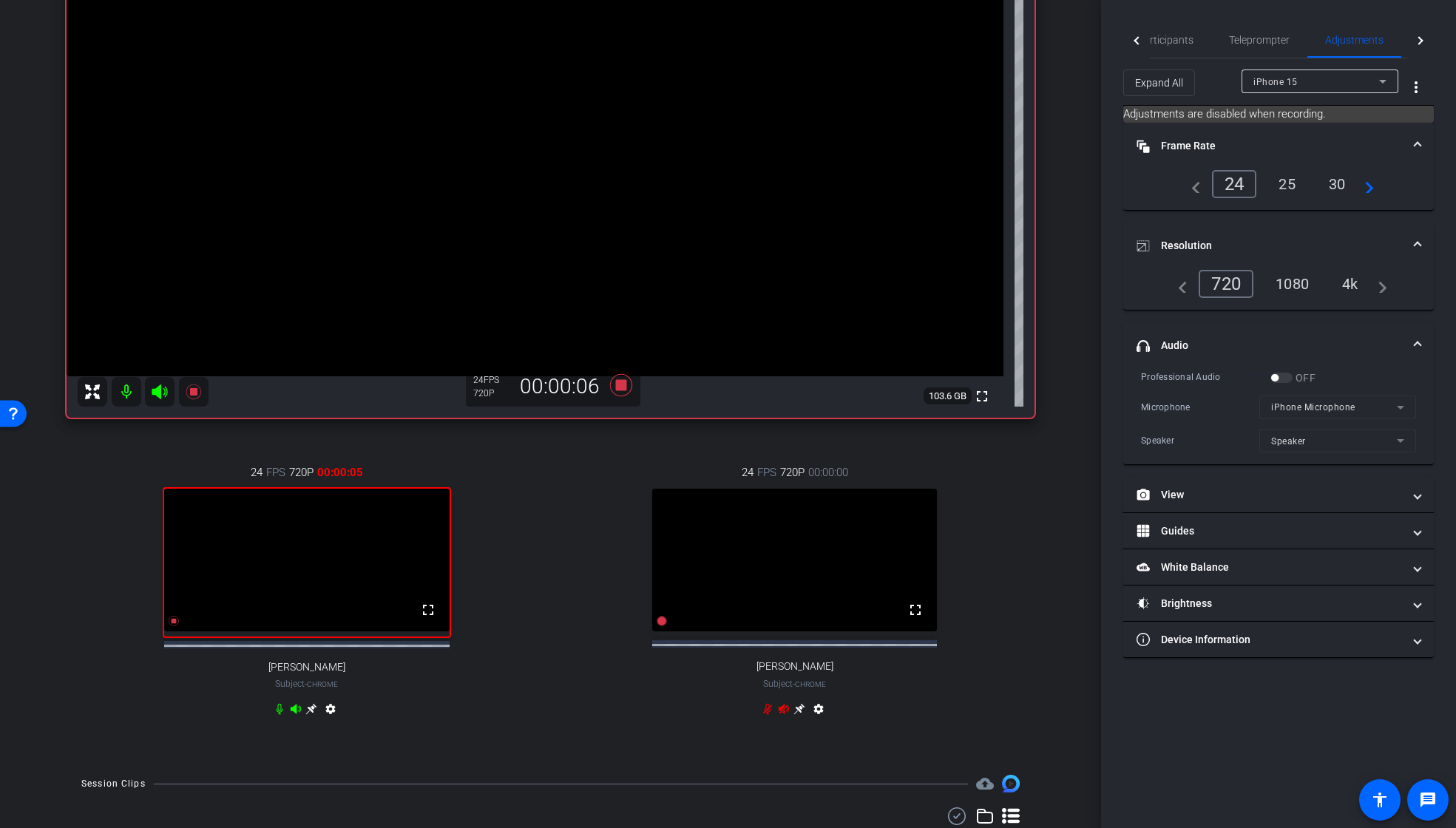
click at [306, 715] on icon at bounding box center [311, 709] width 12 height 12
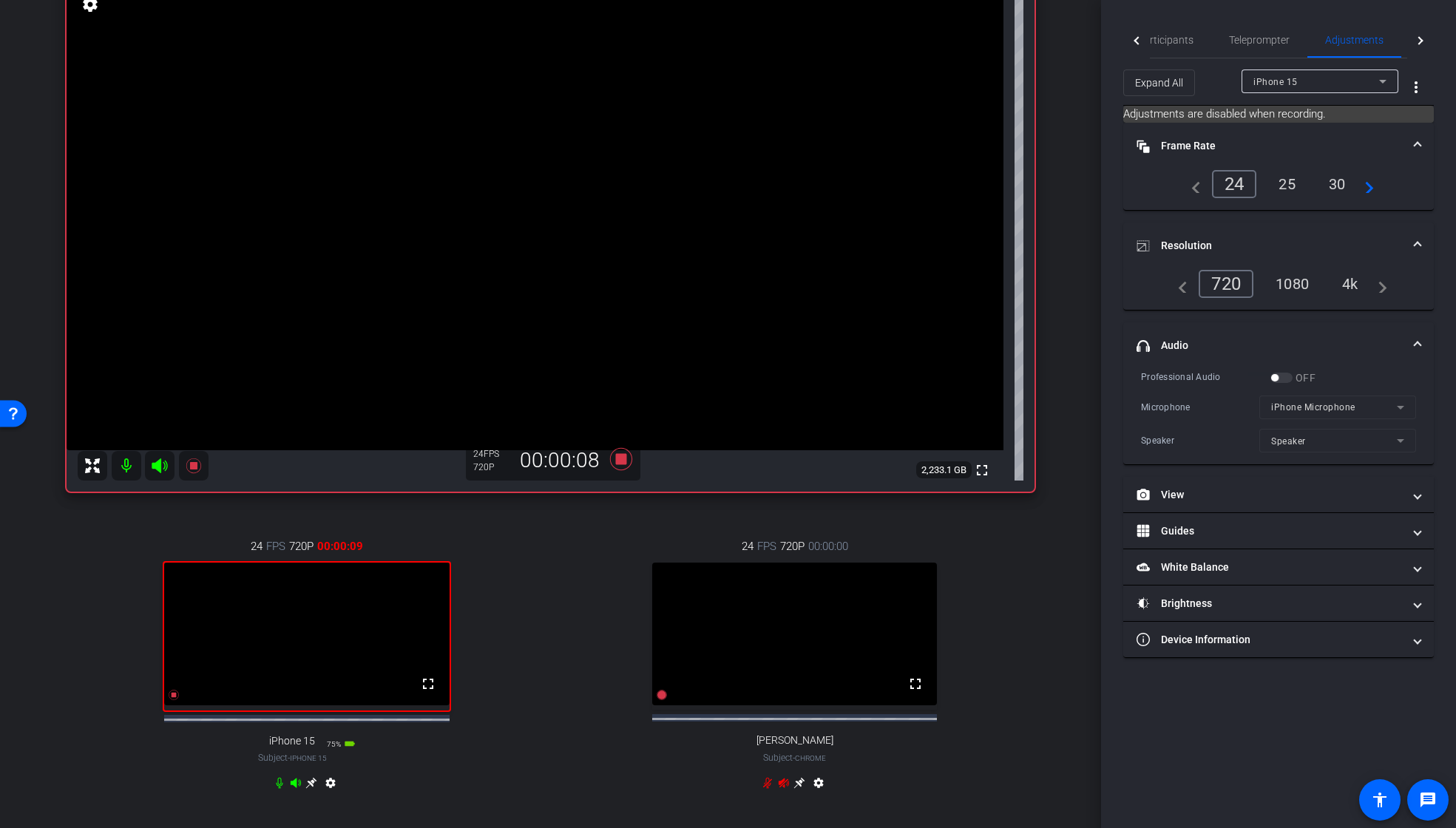
scroll to position [133, 0]
click at [1175, 45] on span "Participants" at bounding box center [1166, 40] width 57 height 10
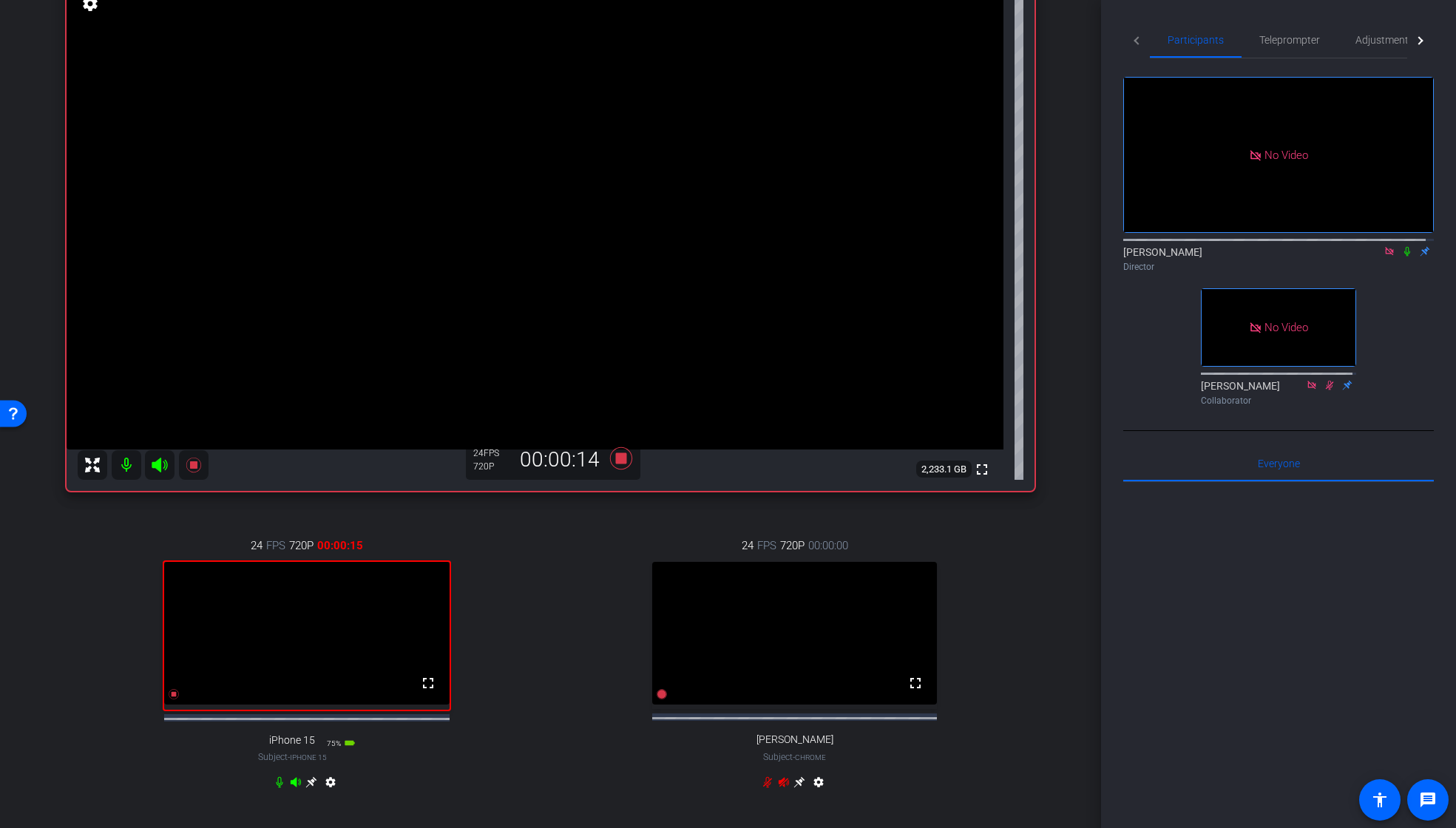
click at [1402, 246] on icon at bounding box center [1408, 252] width 12 height 10
click at [620, 463] on icon at bounding box center [620, 458] width 22 height 22
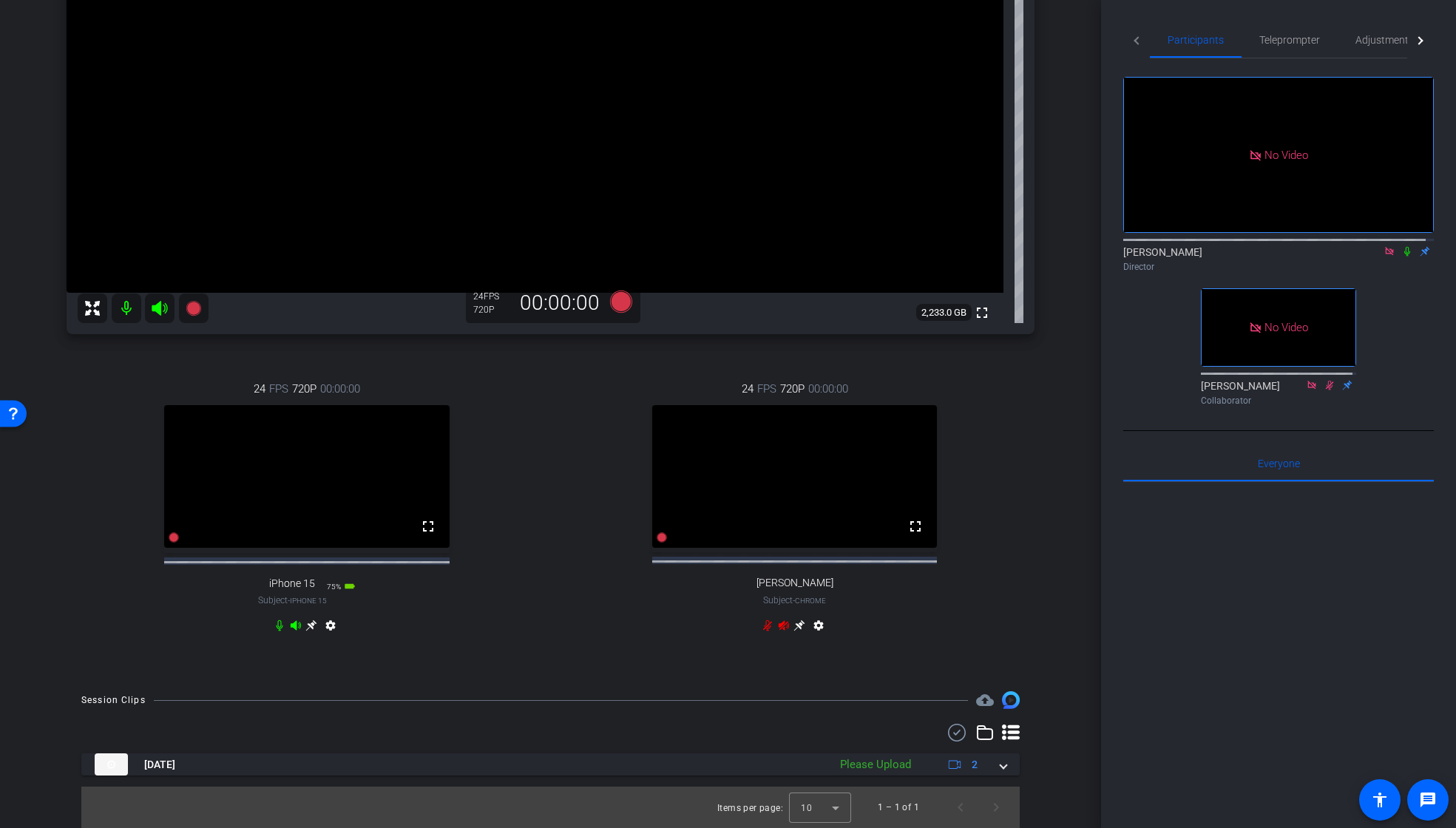
scroll to position [303, 0]
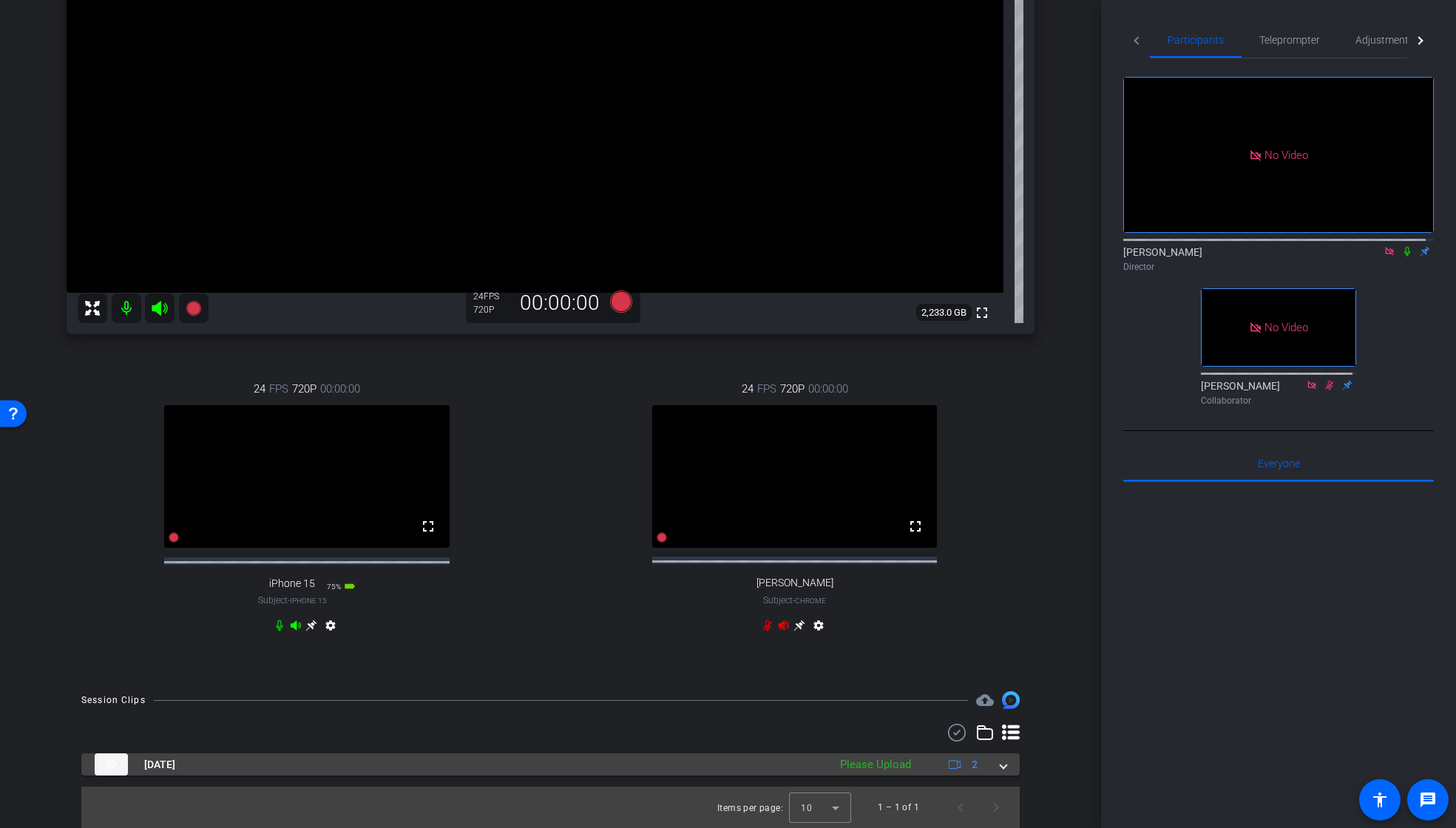
click at [1001, 766] on span at bounding box center [1004, 765] width 6 height 15
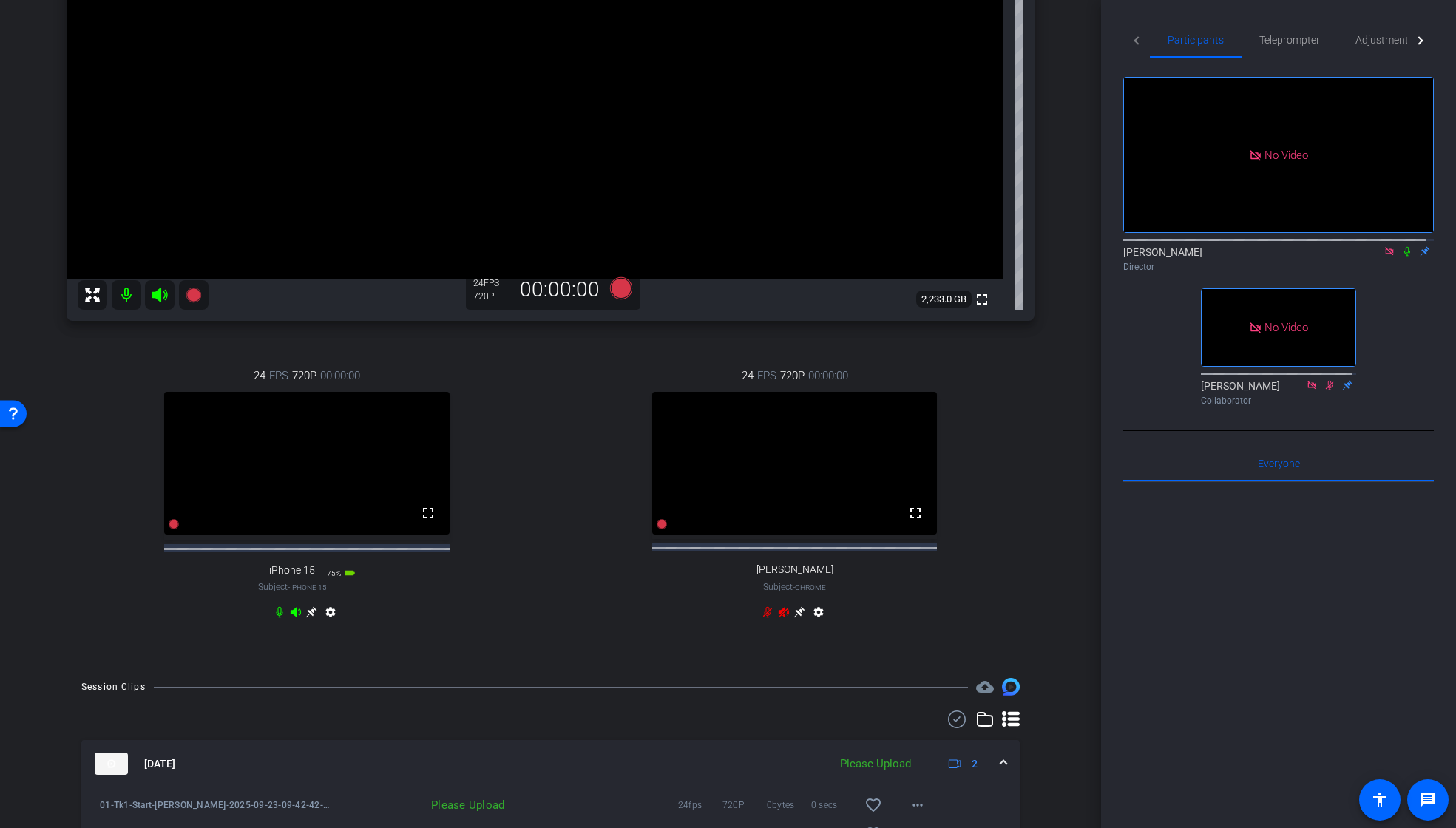
scroll to position [409, 0]
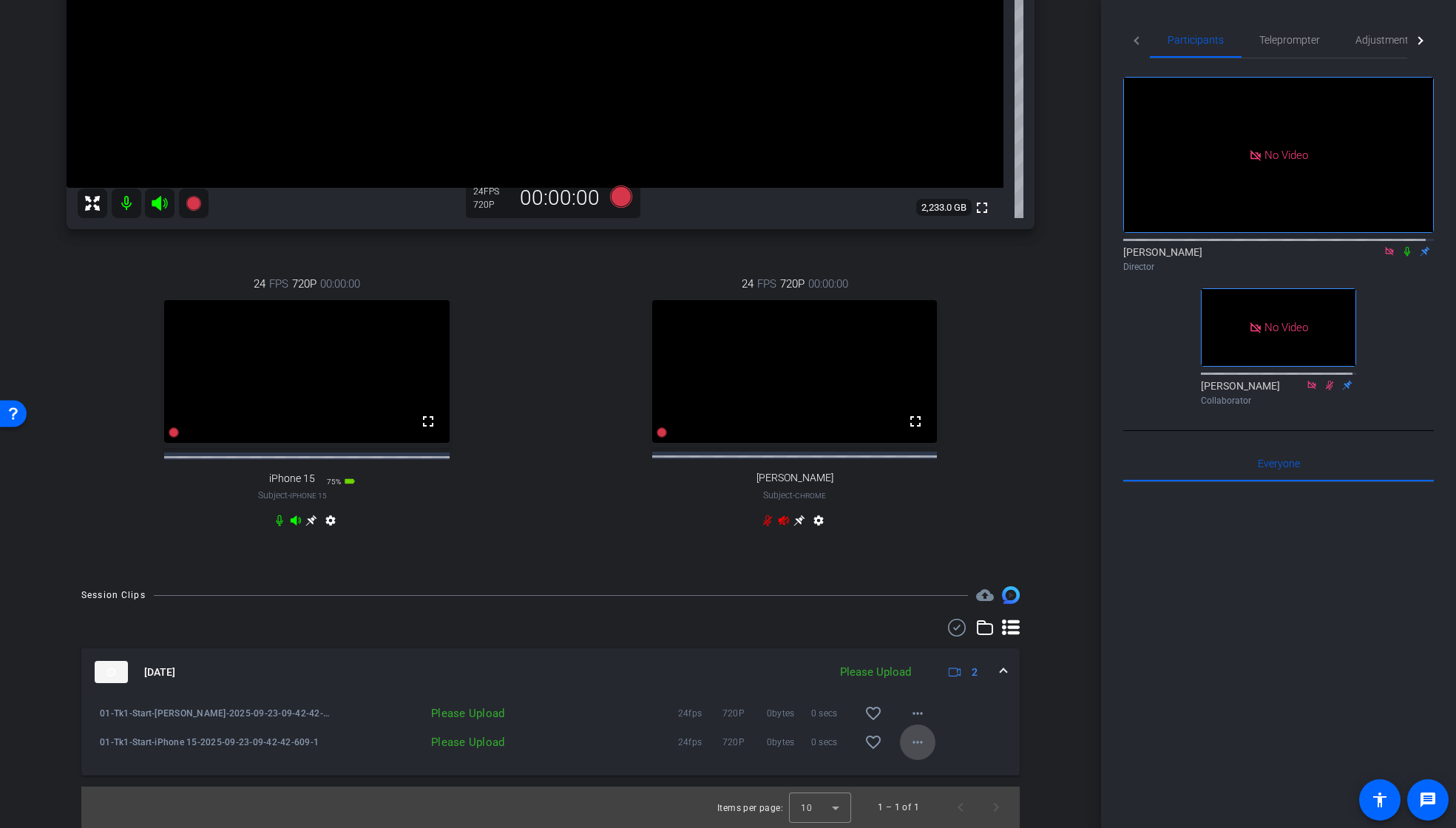
click at [910, 741] on mat-icon "more_horiz" at bounding box center [917, 742] width 18 height 18
drag, startPoint x: 923, startPoint y: 775, endPoint x: 923, endPoint y: 763, distance: 12.0
click at [923, 775] on span "Upload" at bounding box center [934, 773] width 59 height 18
click at [909, 712] on mat-icon "more_horiz" at bounding box center [917, 713] width 18 height 18
click at [929, 743] on span "Upload" at bounding box center [934, 744] width 59 height 18
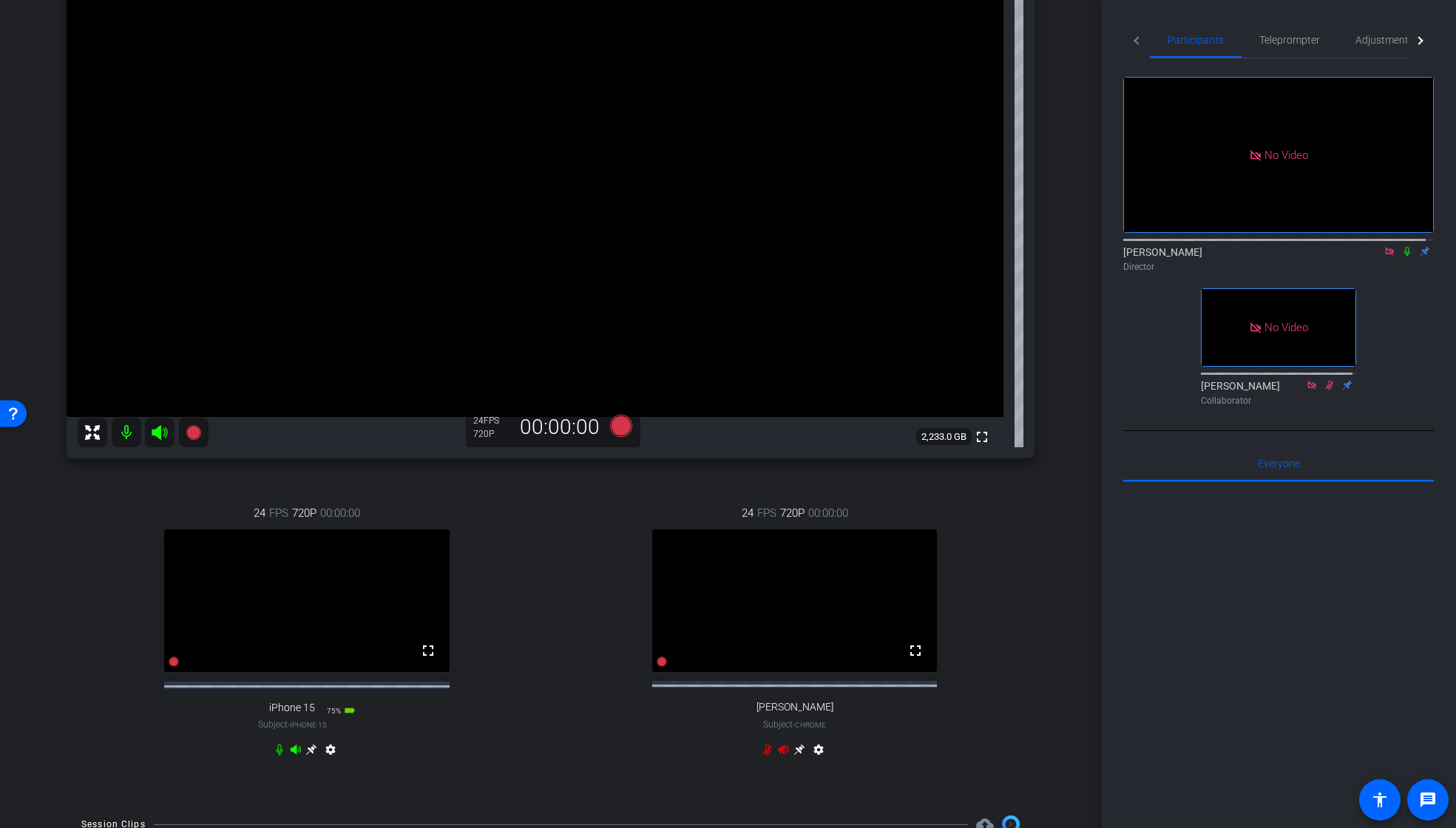
scroll to position [0, 0]
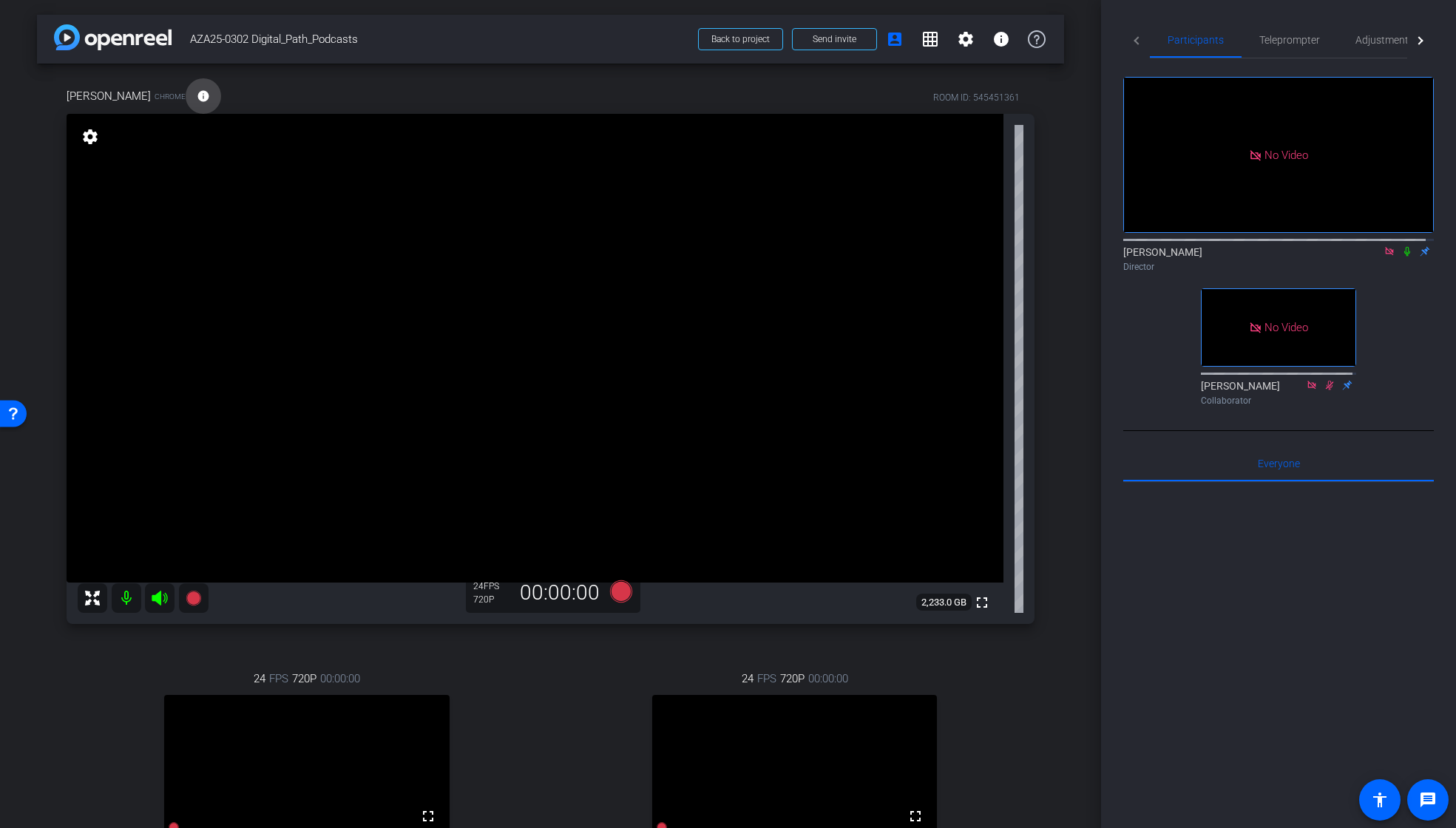
click at [198, 96] on mat-icon "info" at bounding box center [203, 96] width 14 height 14
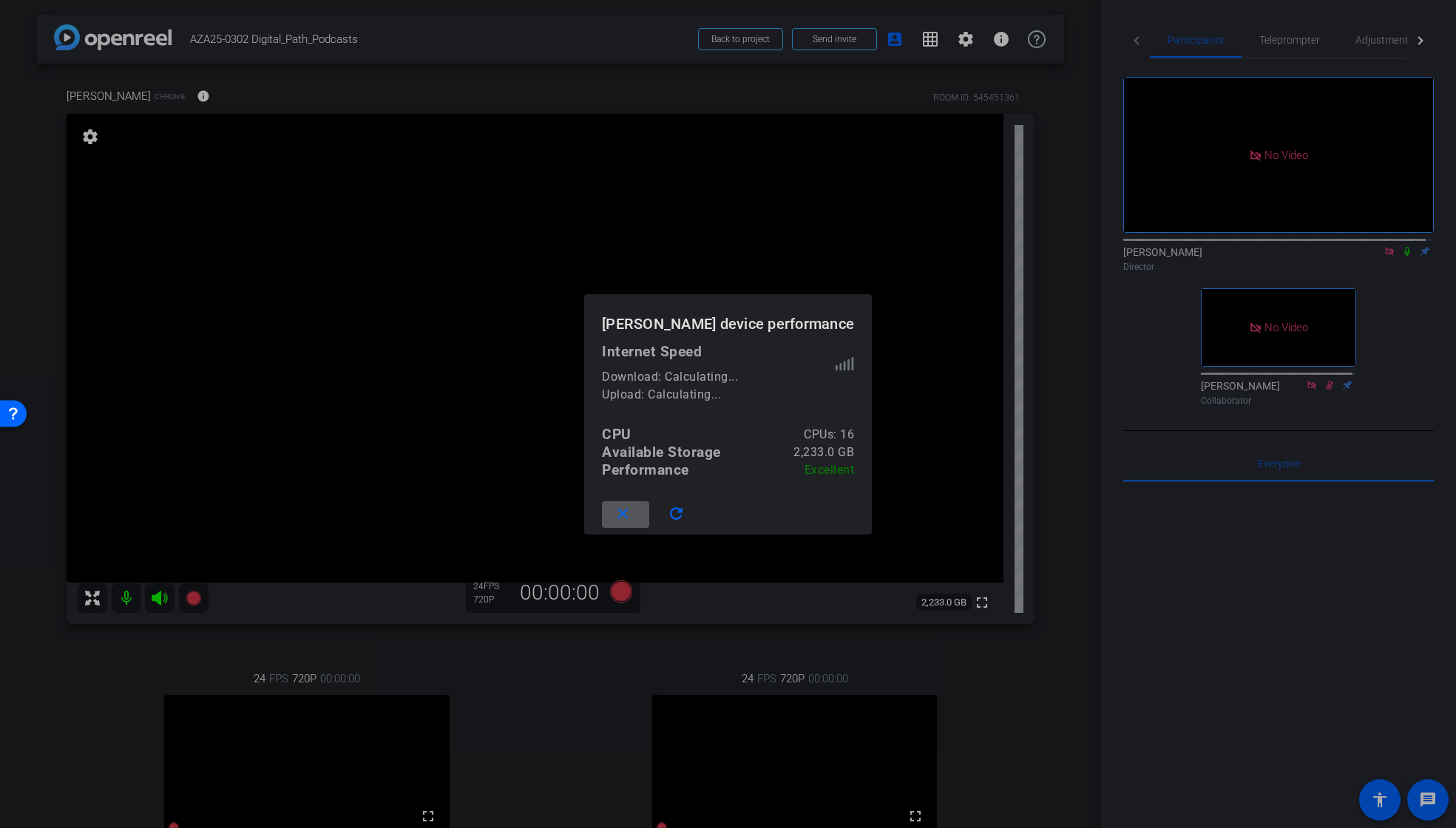
click at [631, 512] on mat-icon "close" at bounding box center [623, 514] width 19 height 19
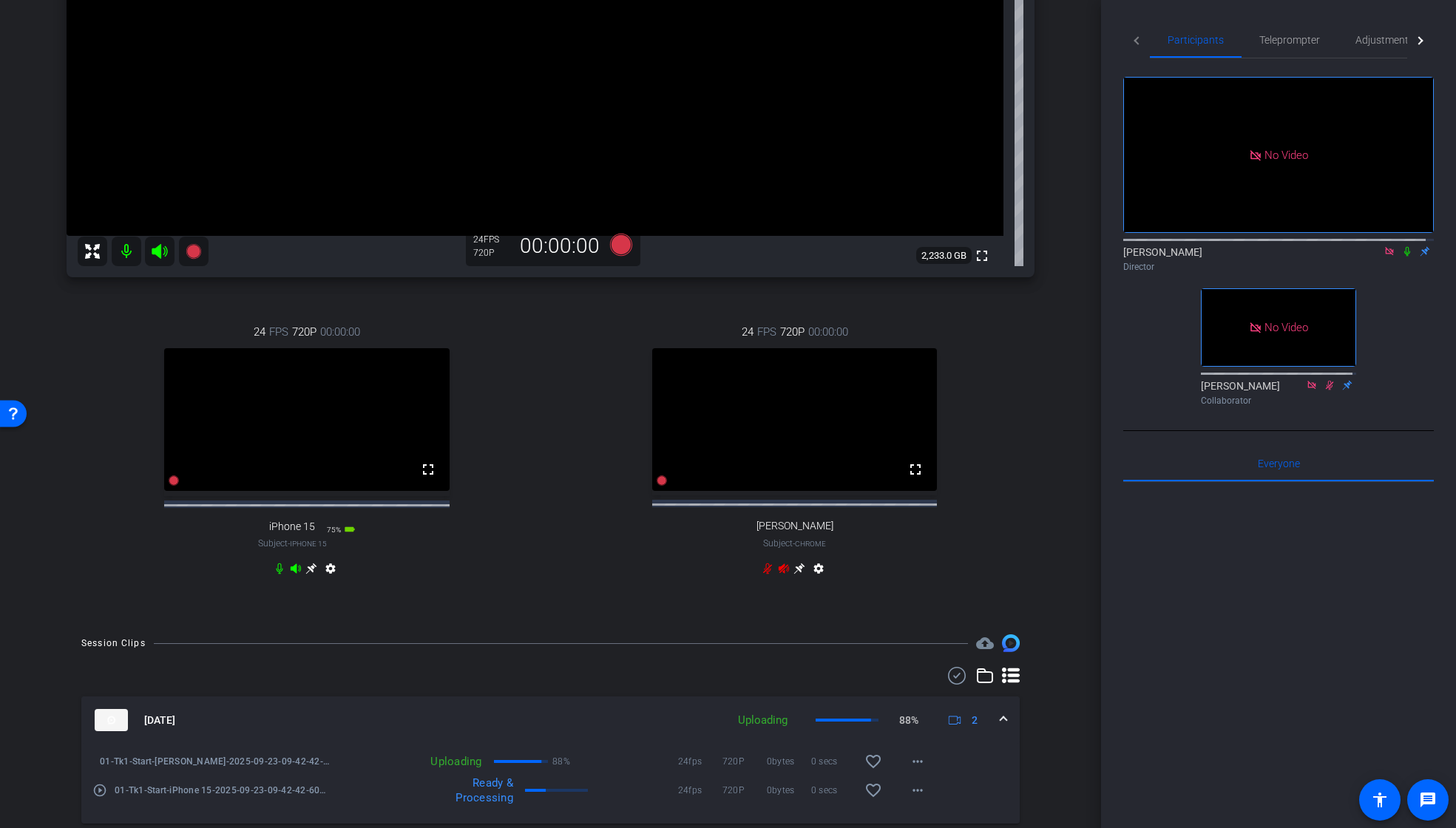
scroll to position [133, 0]
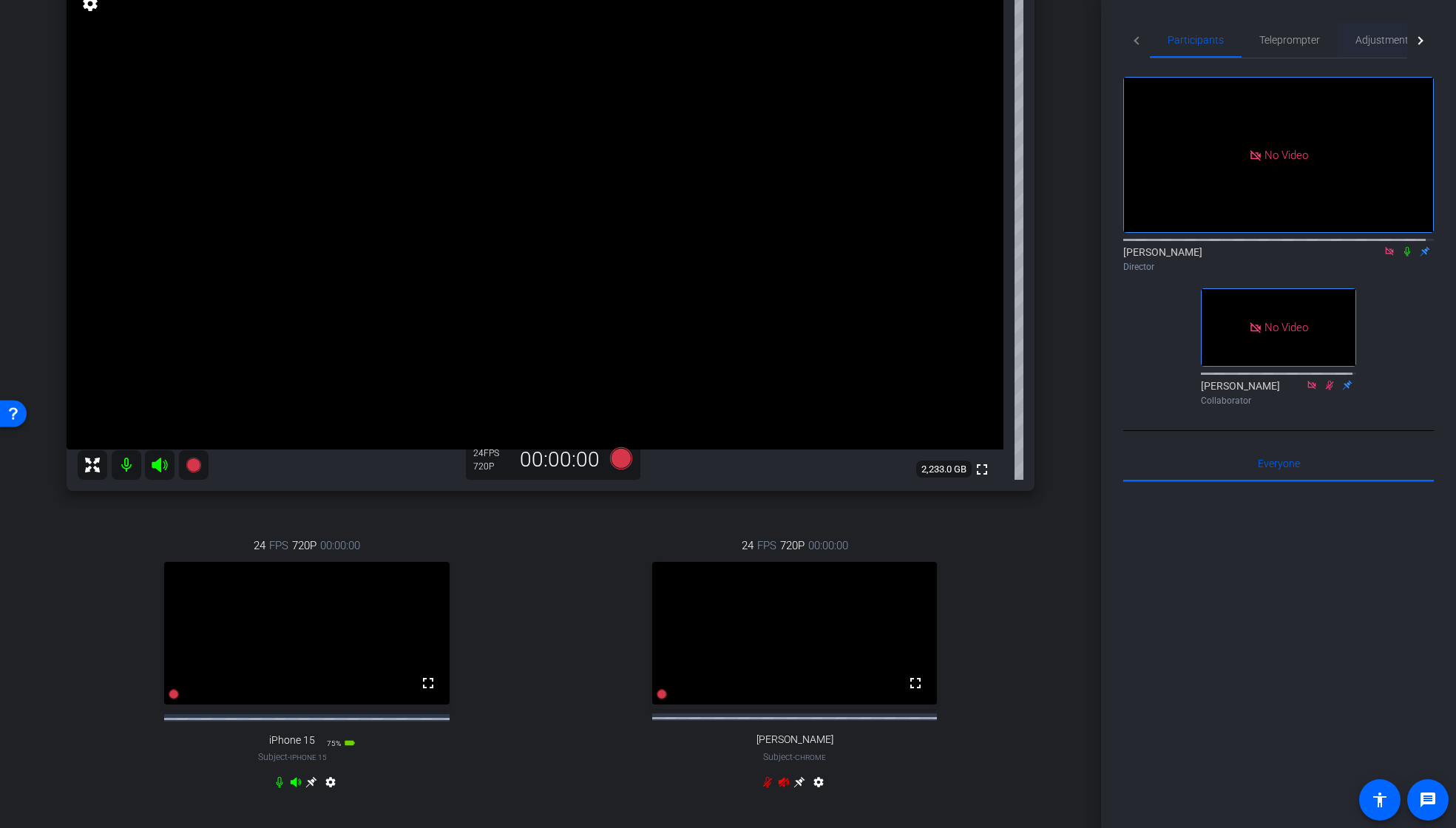
click at [1372, 37] on span "Adjustments" at bounding box center [1384, 40] width 58 height 10
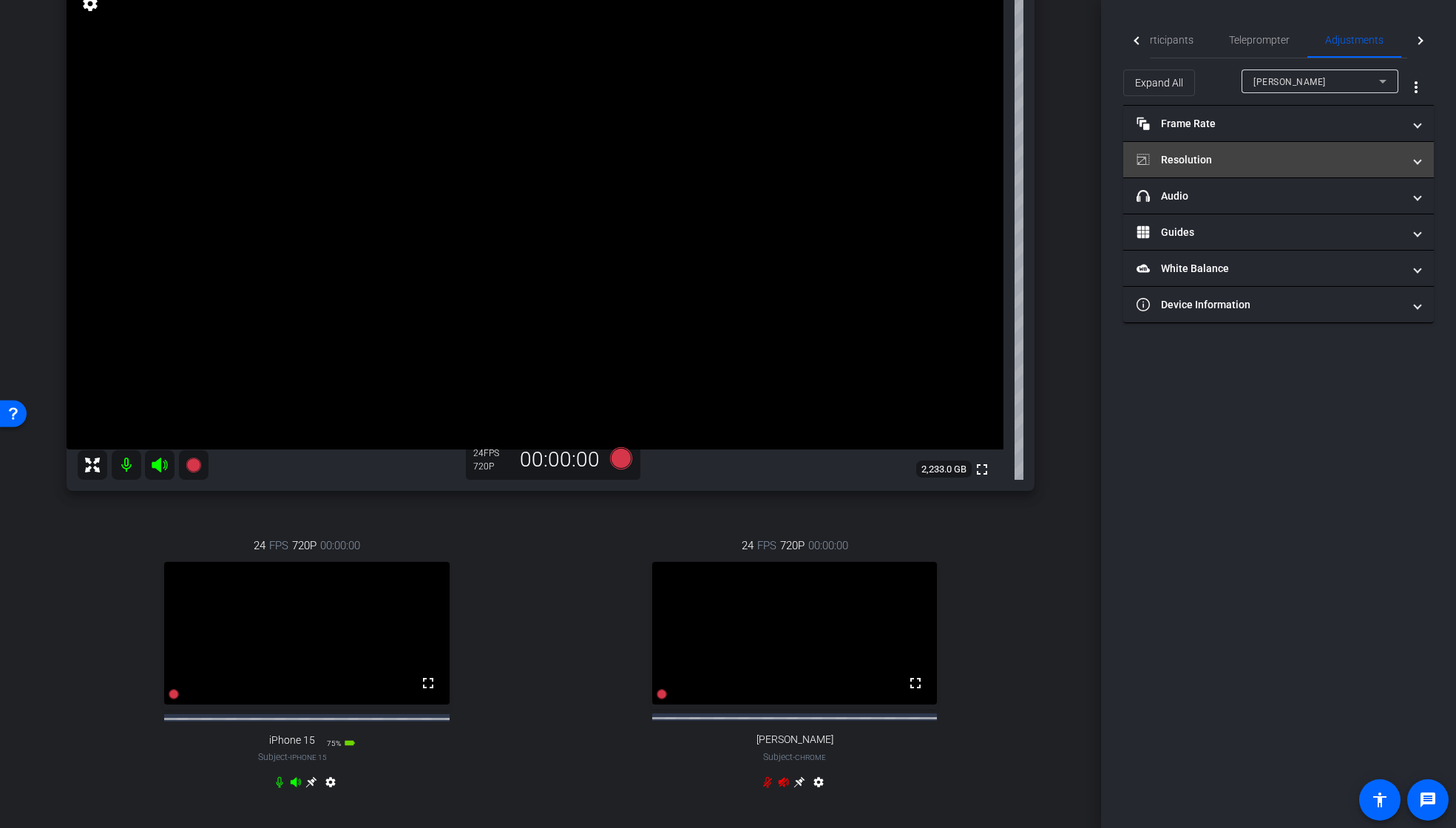
click at [1218, 164] on mat-panel-title "Resolution" at bounding box center [1269, 160] width 266 height 15
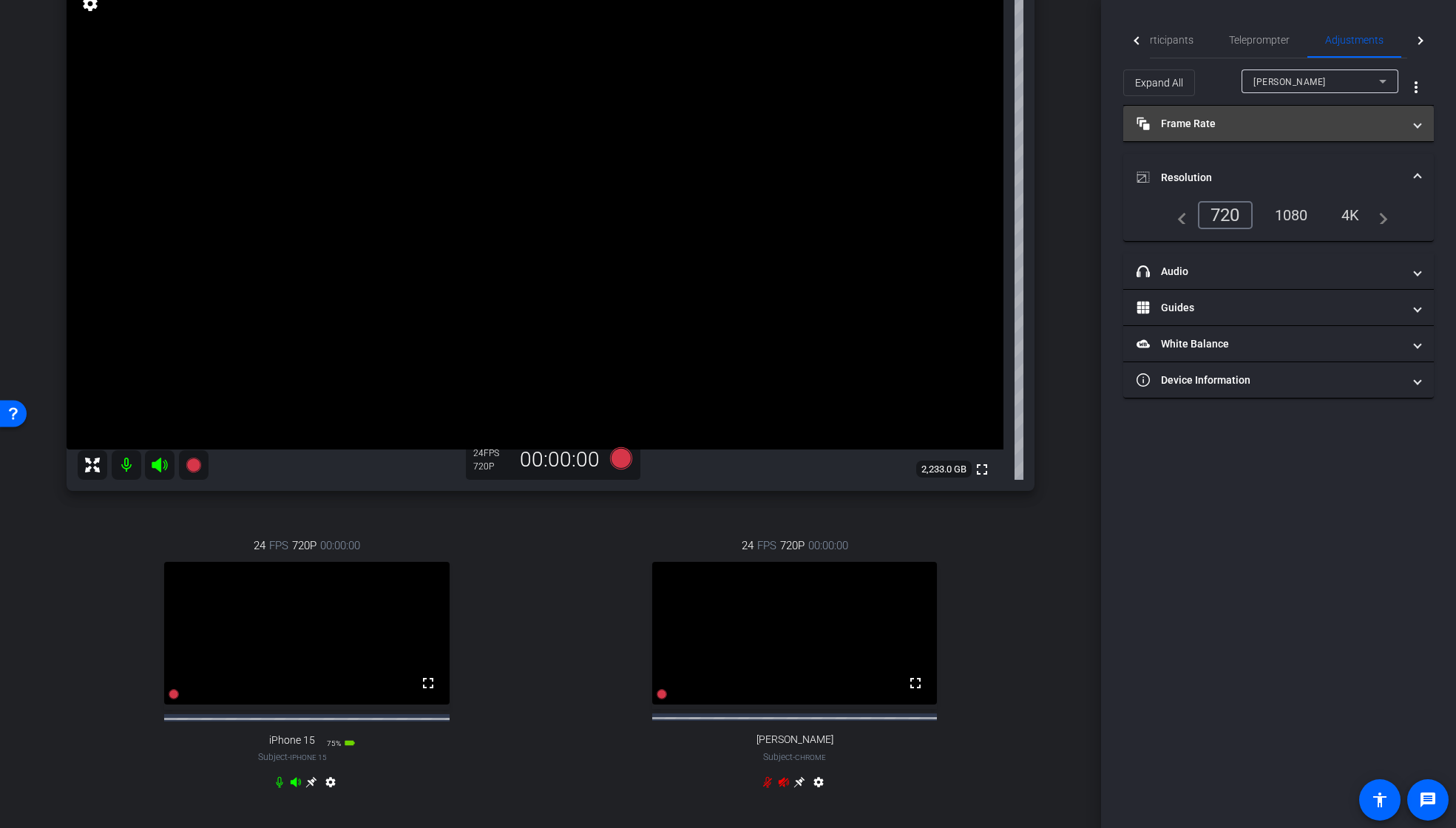
click at [1224, 128] on mat-panel-title "Frame Rate Frame Rate" at bounding box center [1269, 124] width 266 height 15
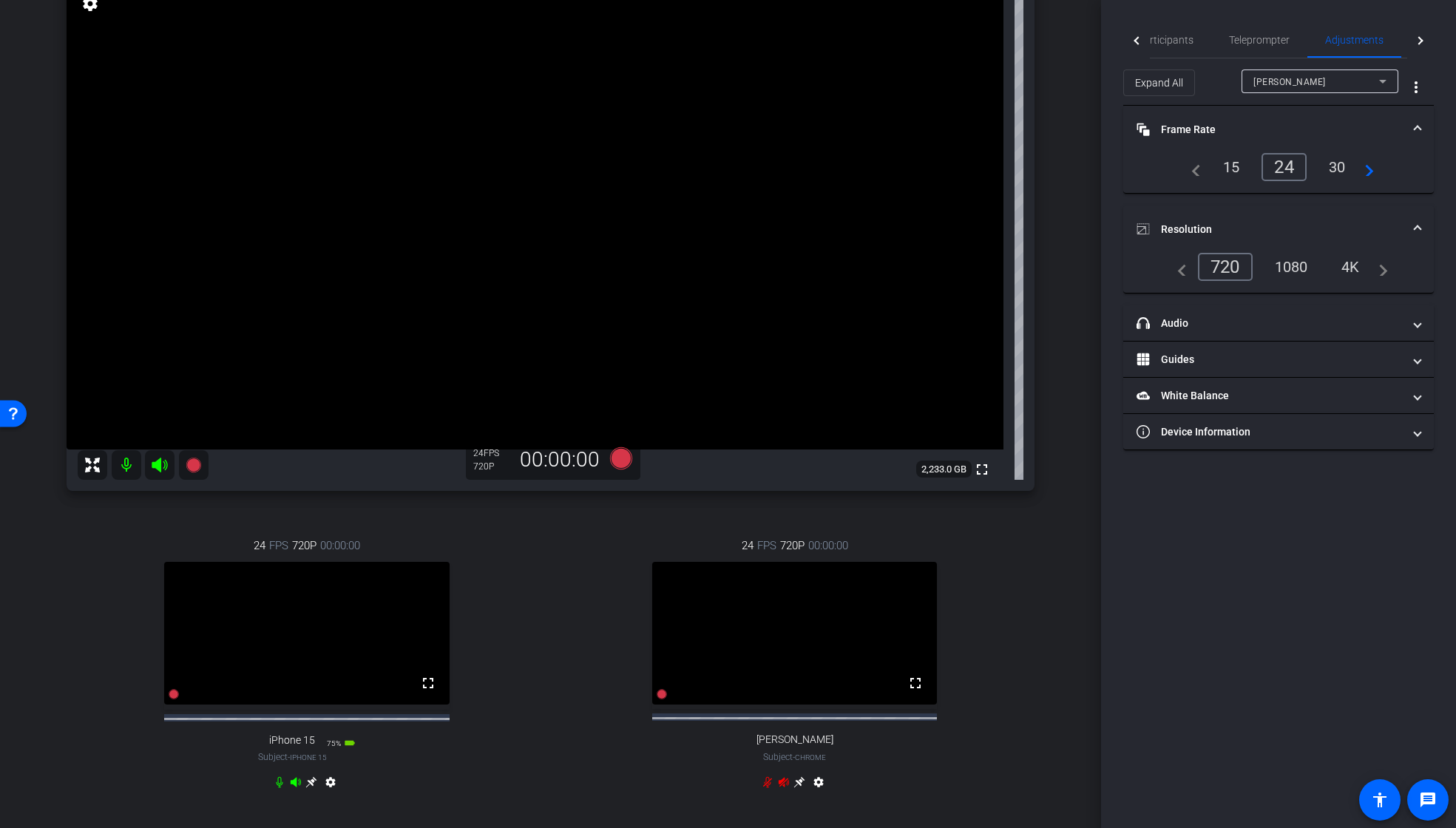
click at [1227, 171] on div "15" at bounding box center [1231, 167] width 39 height 25
click at [1184, 272] on mat-icon "navigate_before" at bounding box center [1177, 267] width 18 height 18
click at [1181, 273] on mat-icon "navigate_before" at bounding box center [1177, 267] width 18 height 18
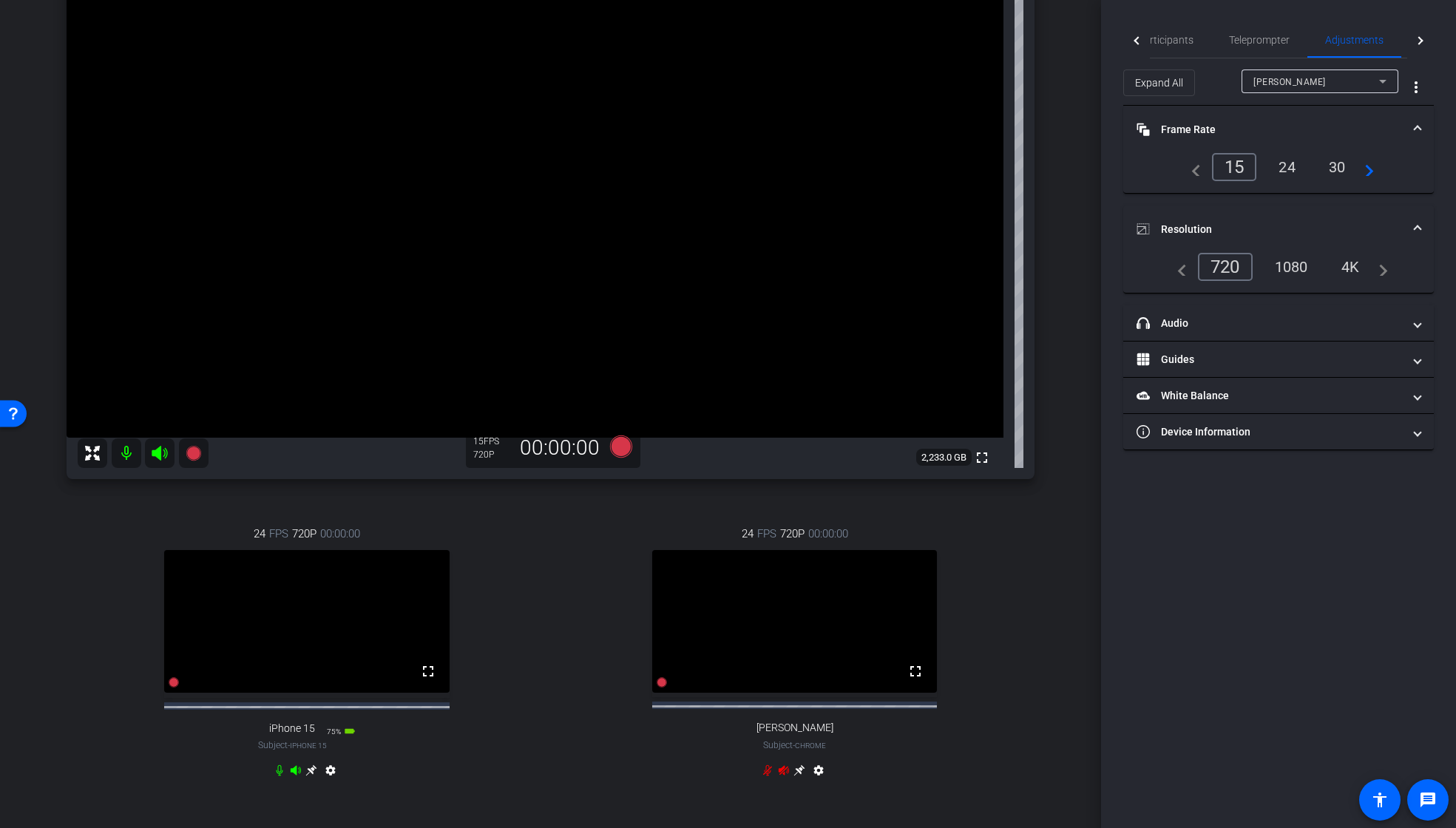
scroll to position [159, 0]
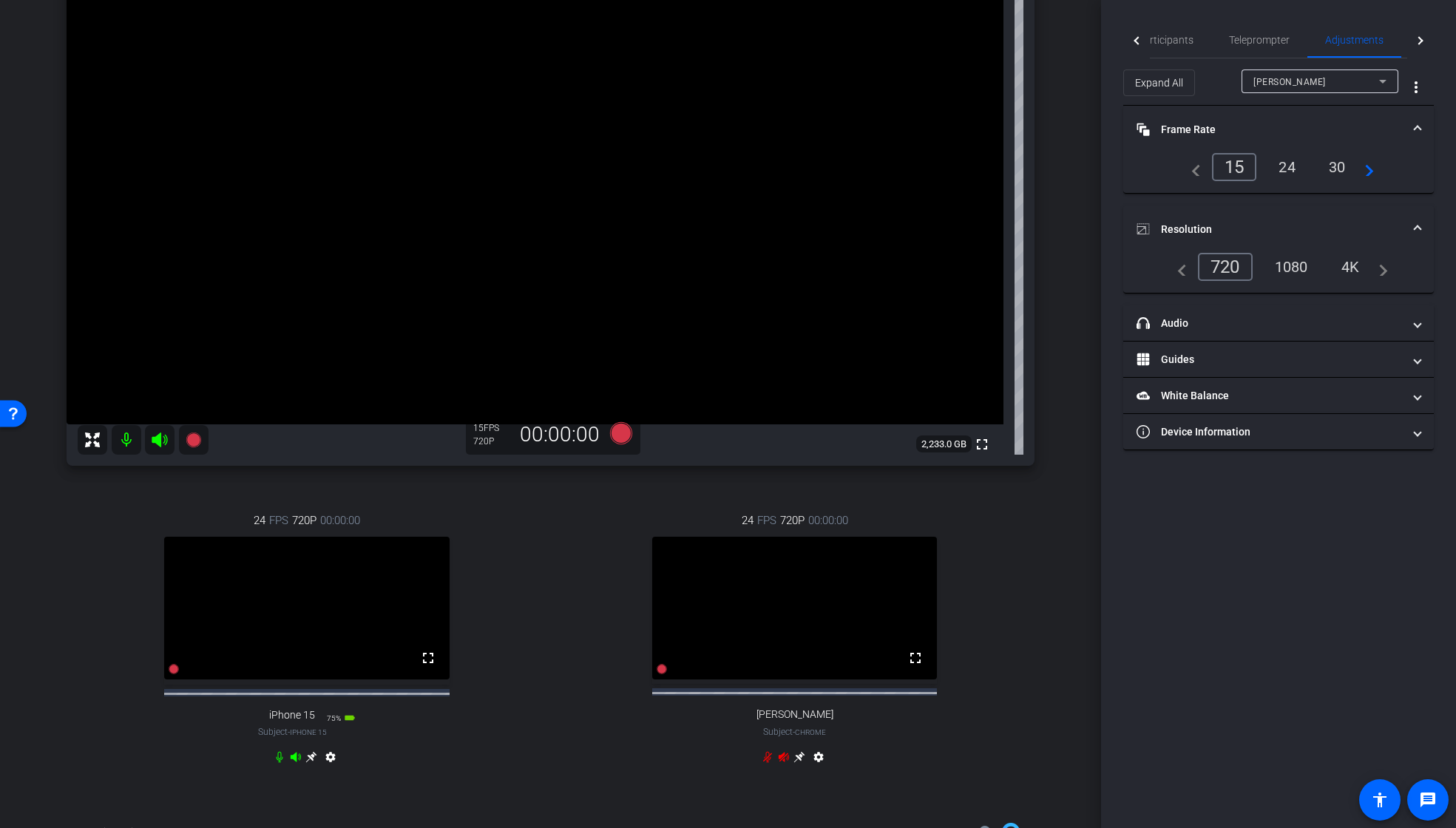
click at [1289, 79] on span "[PERSON_NAME]" at bounding box center [1290, 82] width 73 height 10
click at [1264, 132] on span "iPhone 15" at bounding box center [1275, 134] width 44 height 18
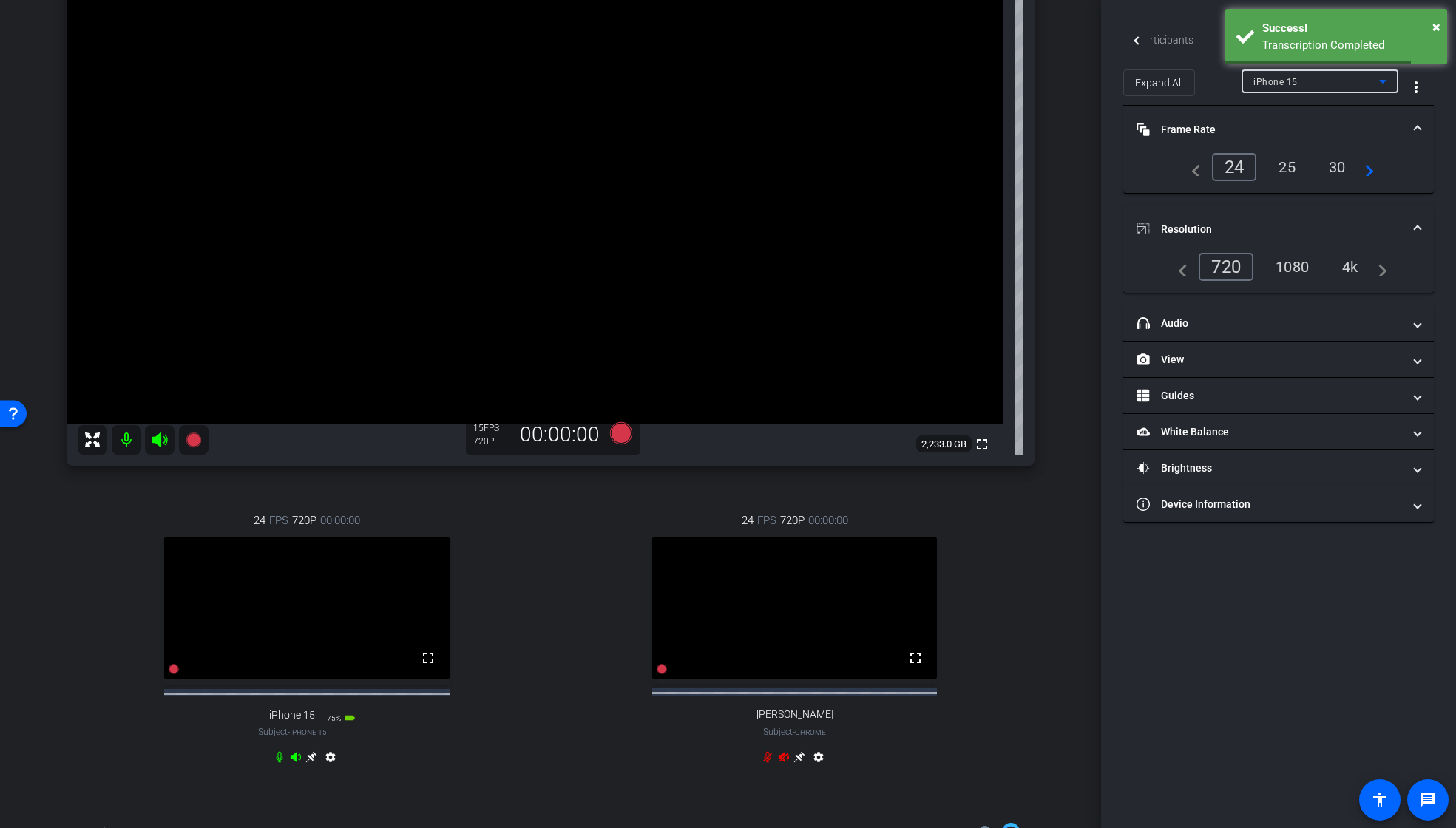
click at [1188, 173] on mat-icon "navigate_before" at bounding box center [1192, 167] width 18 height 18
click at [1191, 173] on mat-icon "navigate_before" at bounding box center [1192, 167] width 18 height 18
click at [1194, 170] on mat-icon "navigate_before" at bounding box center [1192, 167] width 18 height 18
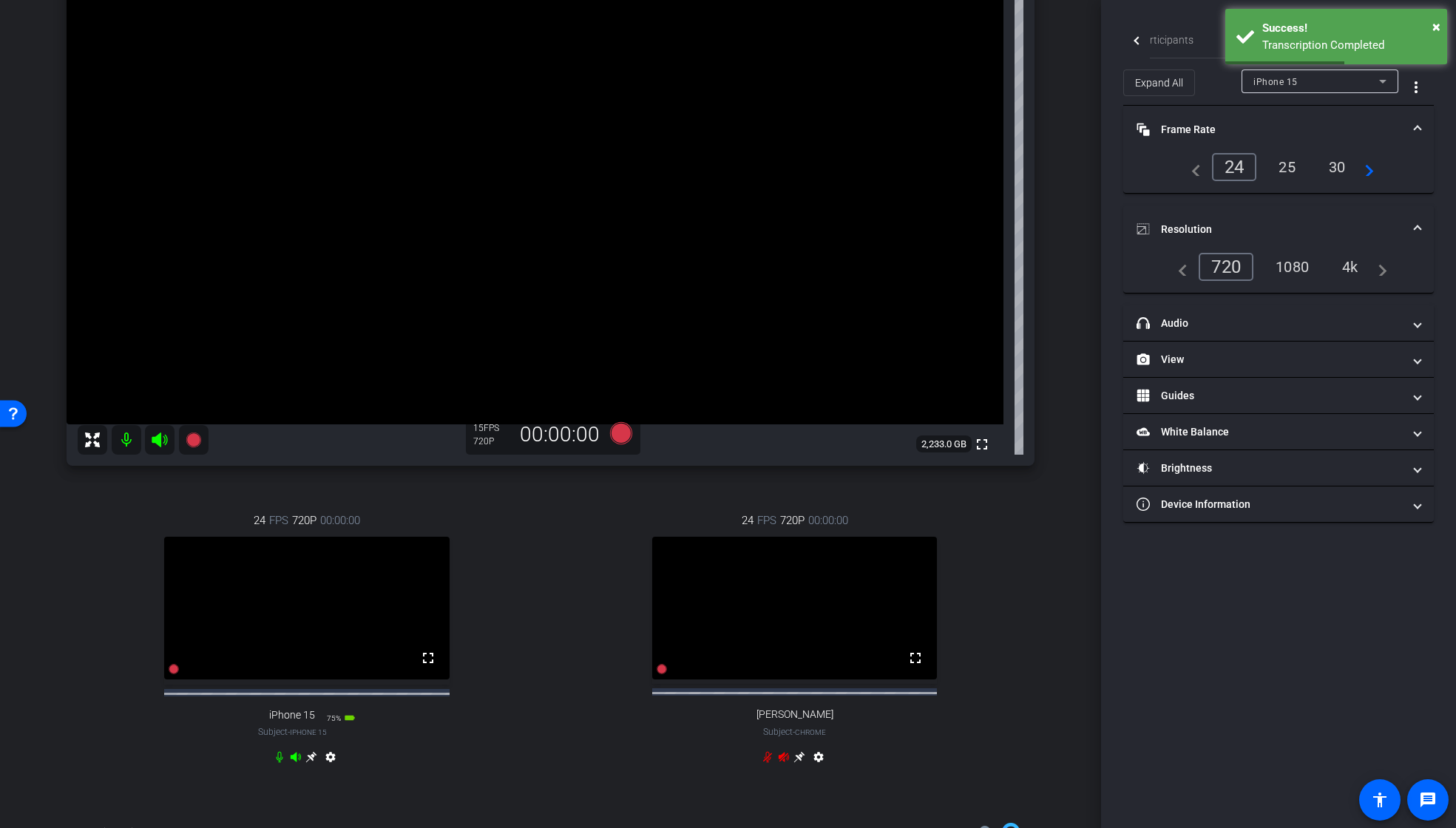
click at [1194, 170] on mat-icon "navigate_before" at bounding box center [1192, 167] width 18 height 18
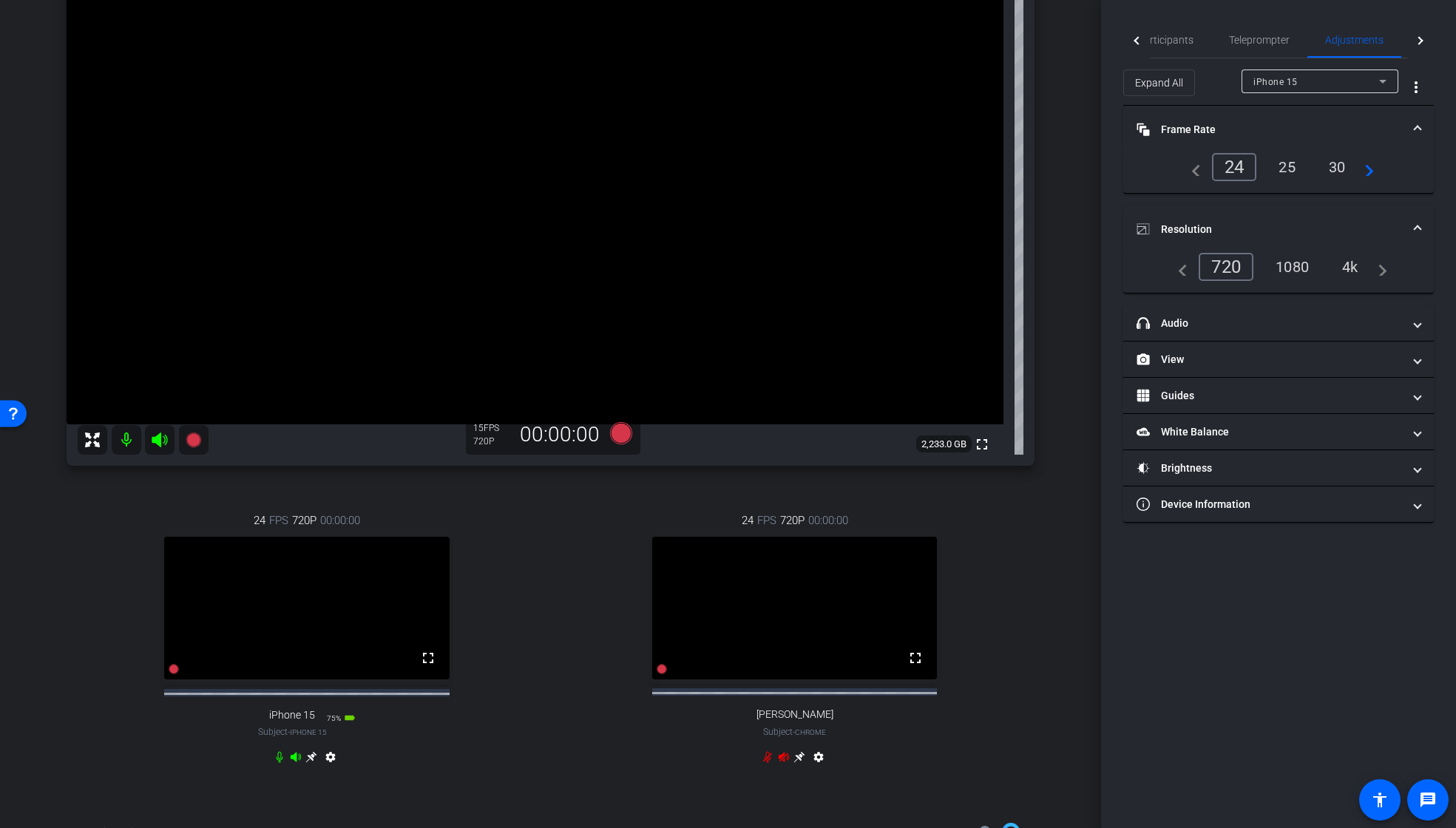
click at [1300, 86] on div "iPhone 15" at bounding box center [1316, 82] width 126 height 19
click at [1330, 106] on mat-option "[PERSON_NAME]" at bounding box center [1320, 111] width 157 height 24
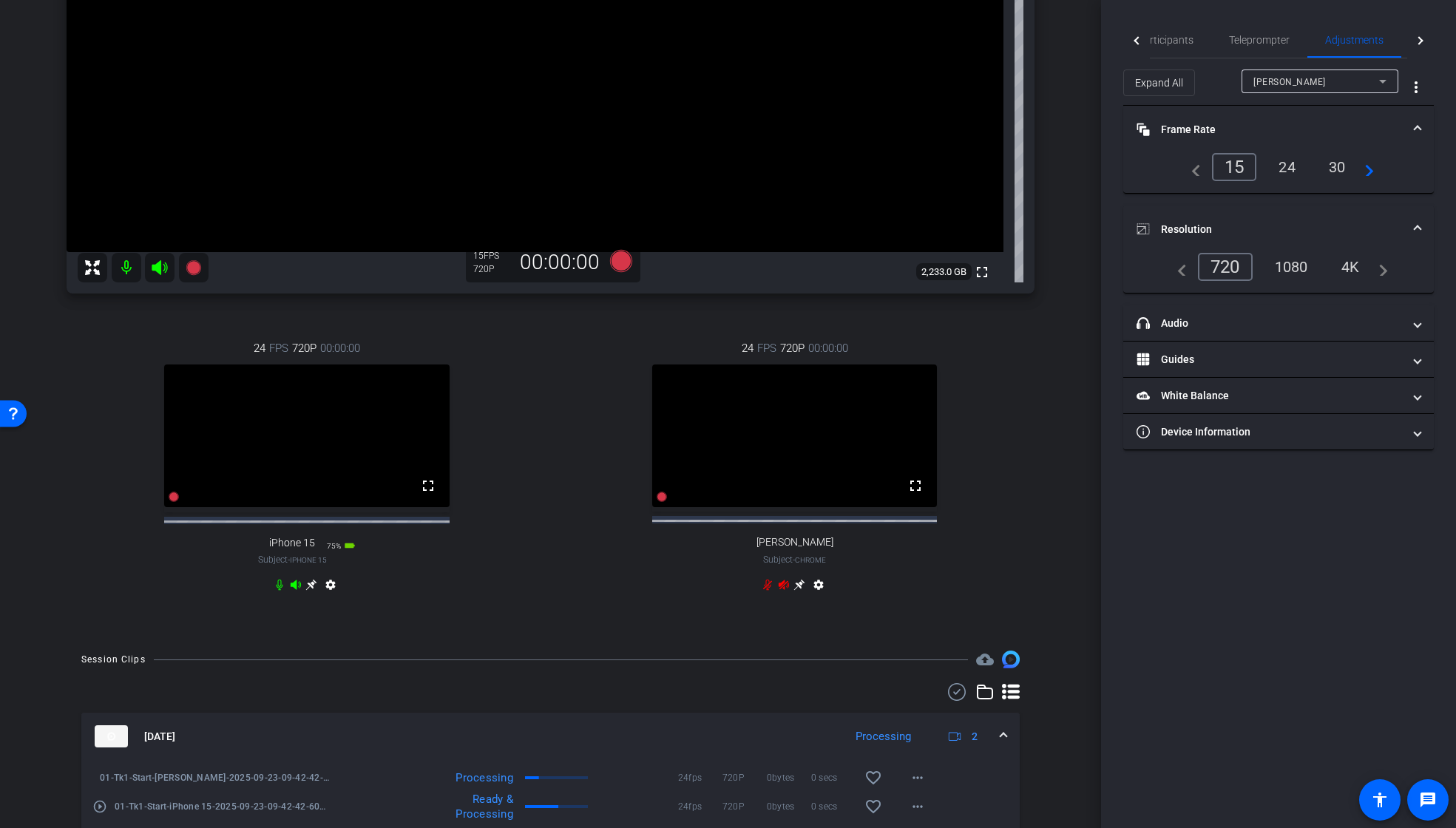
scroll to position [409, 0]
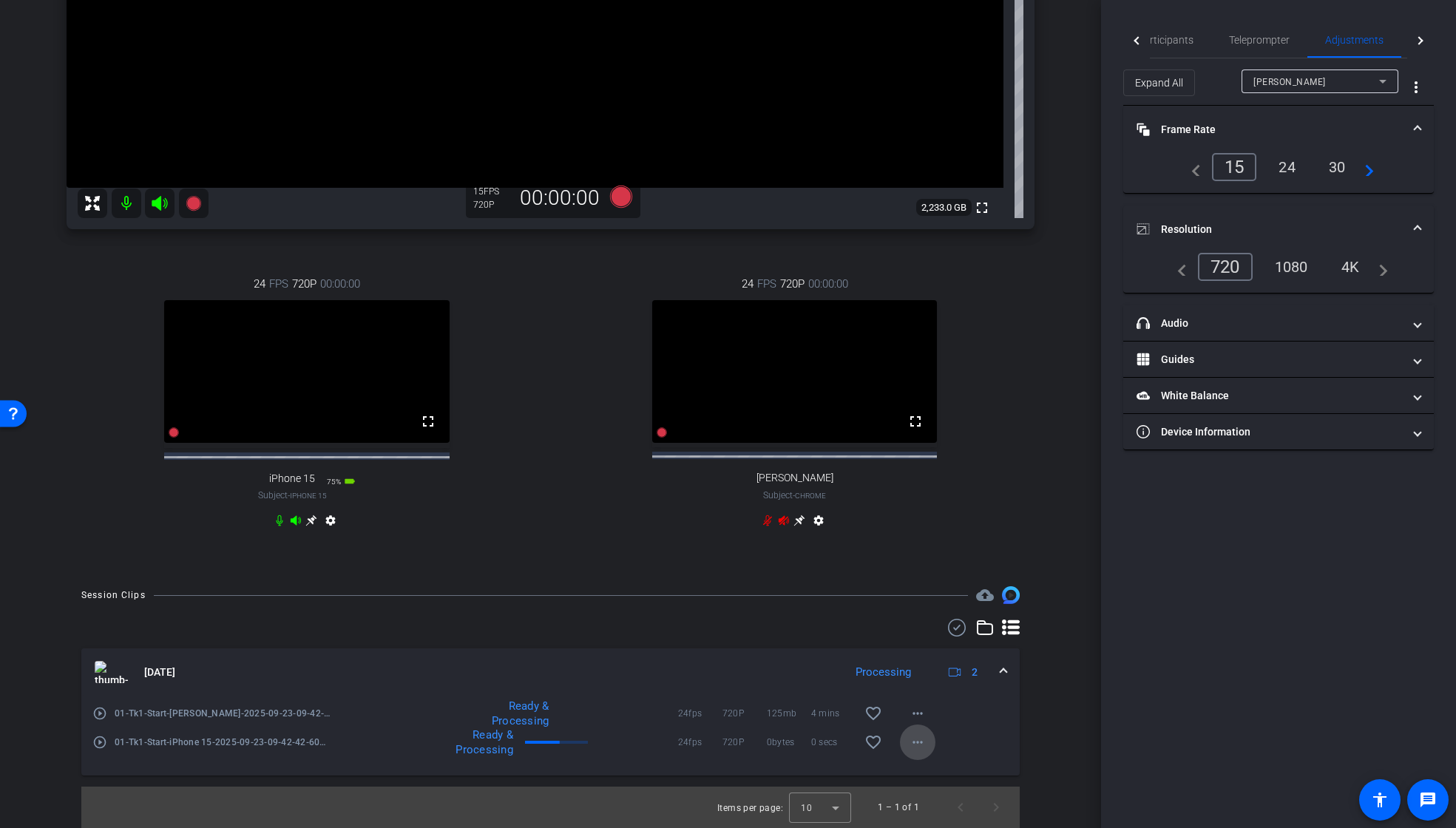
click at [912, 741] on mat-icon "more_horiz" at bounding box center [917, 742] width 18 height 18
click at [1035, 699] on div at bounding box center [728, 414] width 1456 height 828
click at [909, 743] on mat-icon "more_horiz" at bounding box center [917, 742] width 18 height 18
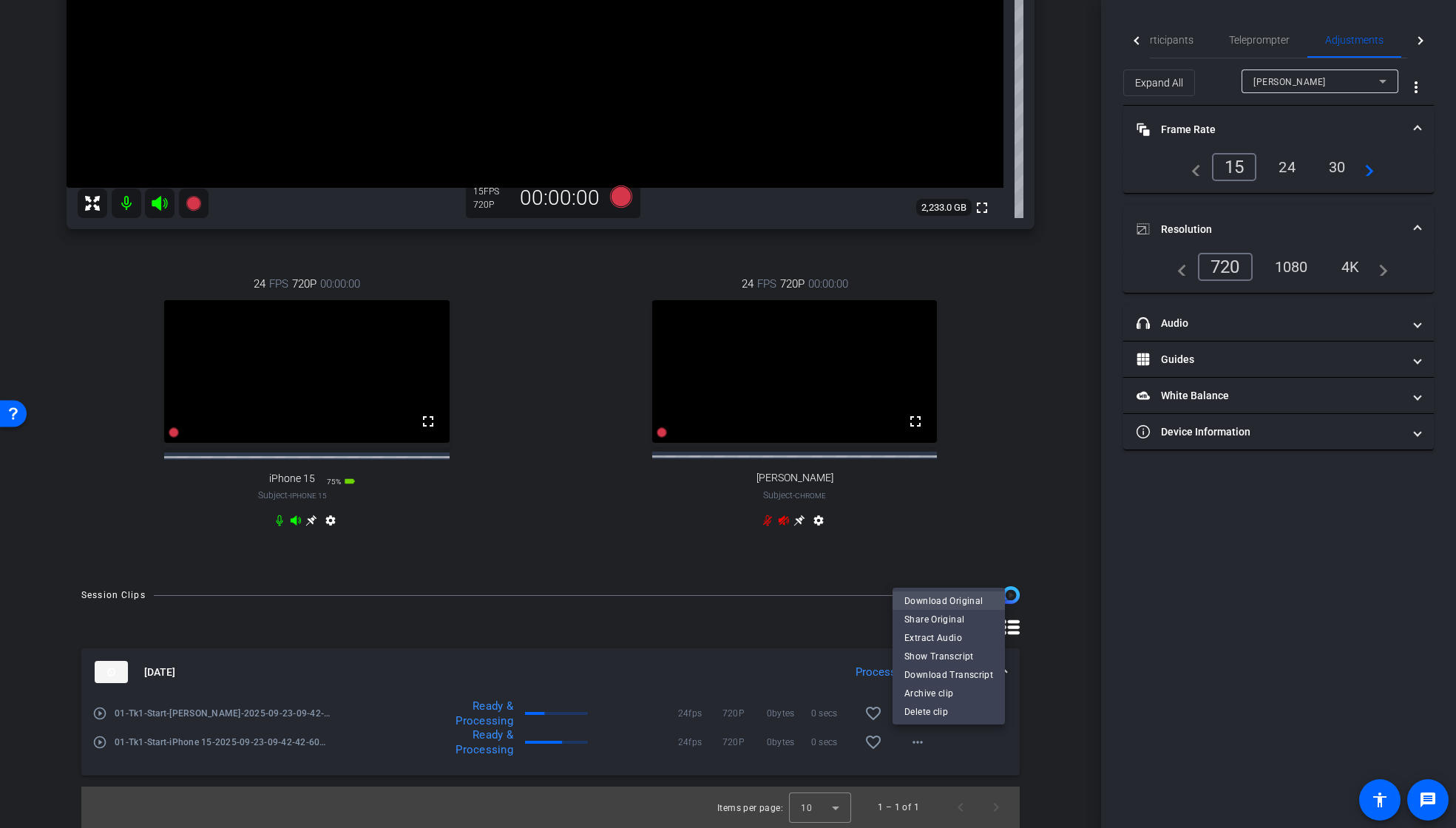
click at [966, 602] on span "Download Original" at bounding box center [949, 601] width 89 height 18
click at [1166, 38] on span "Participants" at bounding box center [1166, 40] width 57 height 10
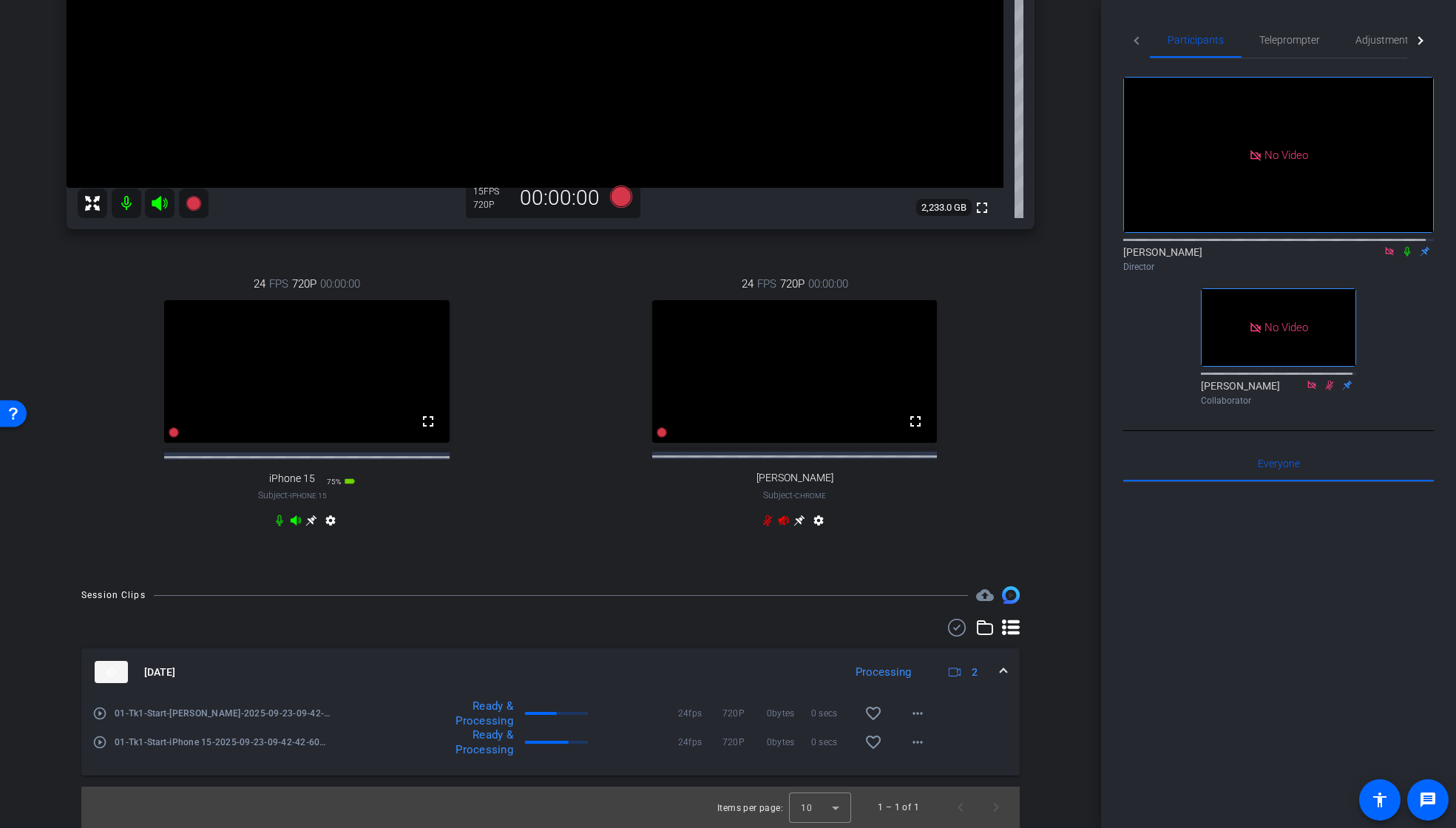
click at [1402, 246] on icon at bounding box center [1408, 252] width 12 height 10
click at [86, 312] on div "24 FPS 720P 00:00:00 fullscreen iPhone 15 Subject - iPhone 15 75% battery_std s…" at bounding box center [306, 404] width 480 height 306
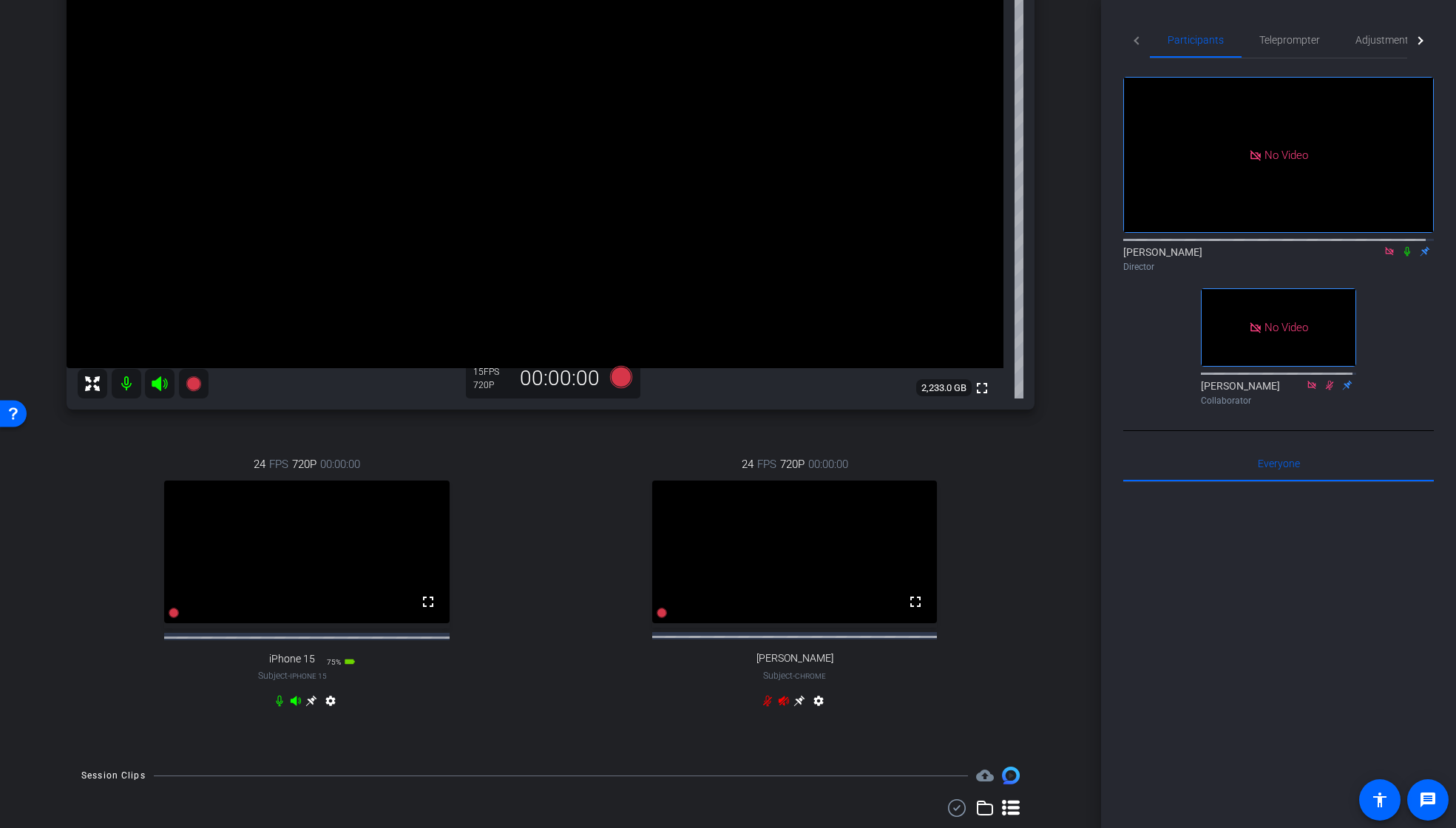
scroll to position [279, 0]
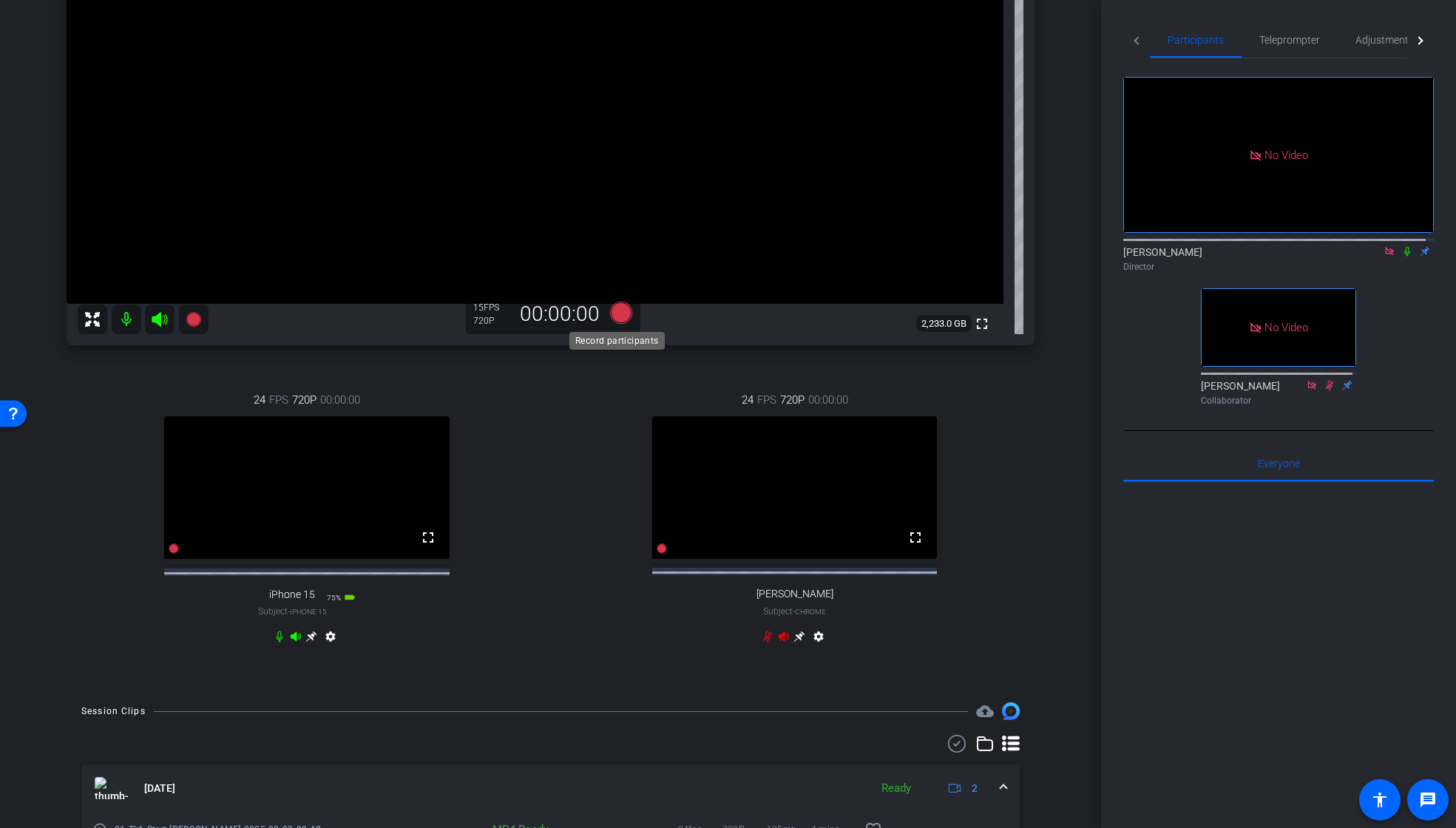
click at [619, 314] on icon at bounding box center [620, 313] width 22 height 22
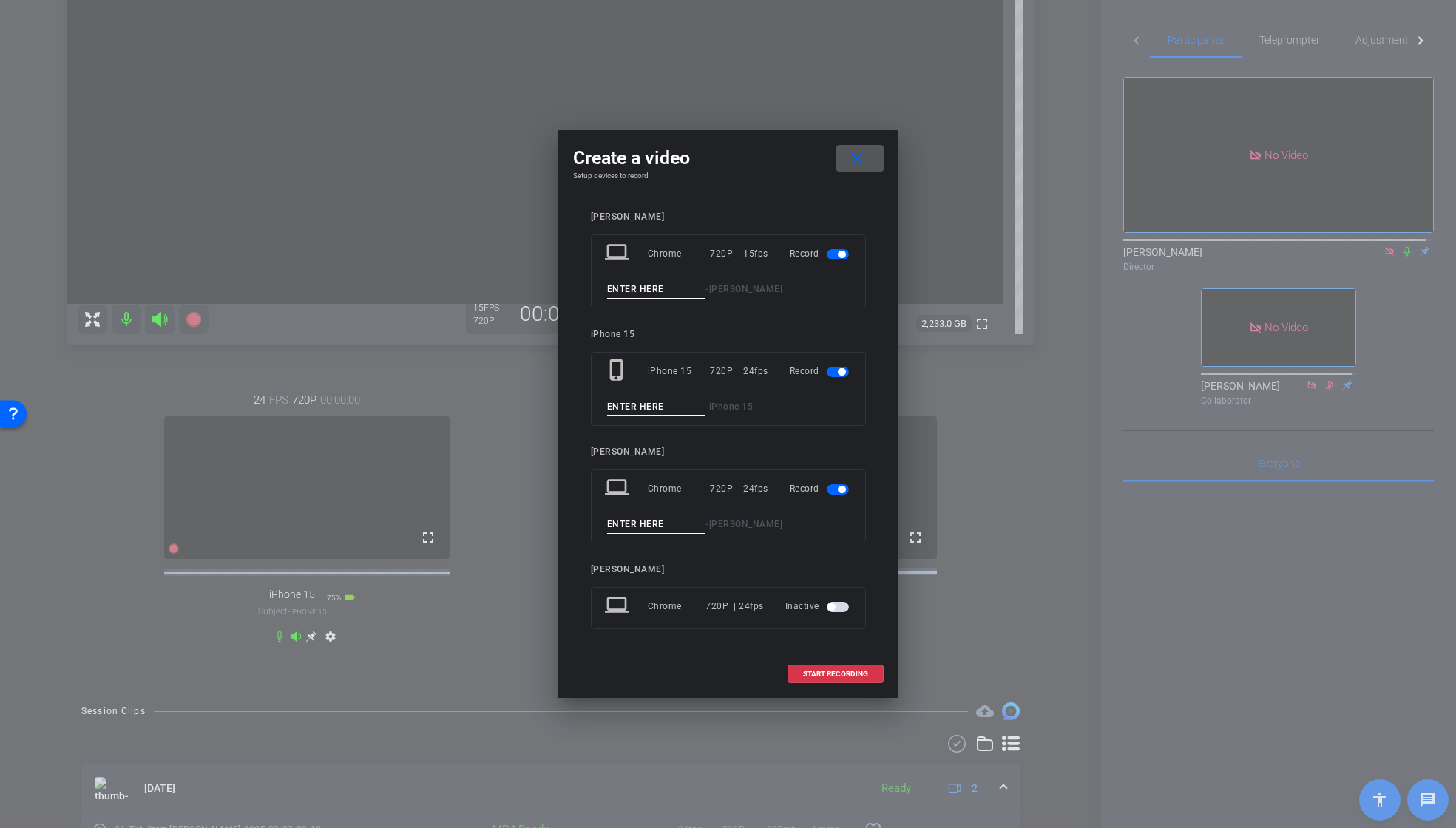
click at [829, 490] on span "button" at bounding box center [838, 490] width 22 height 10
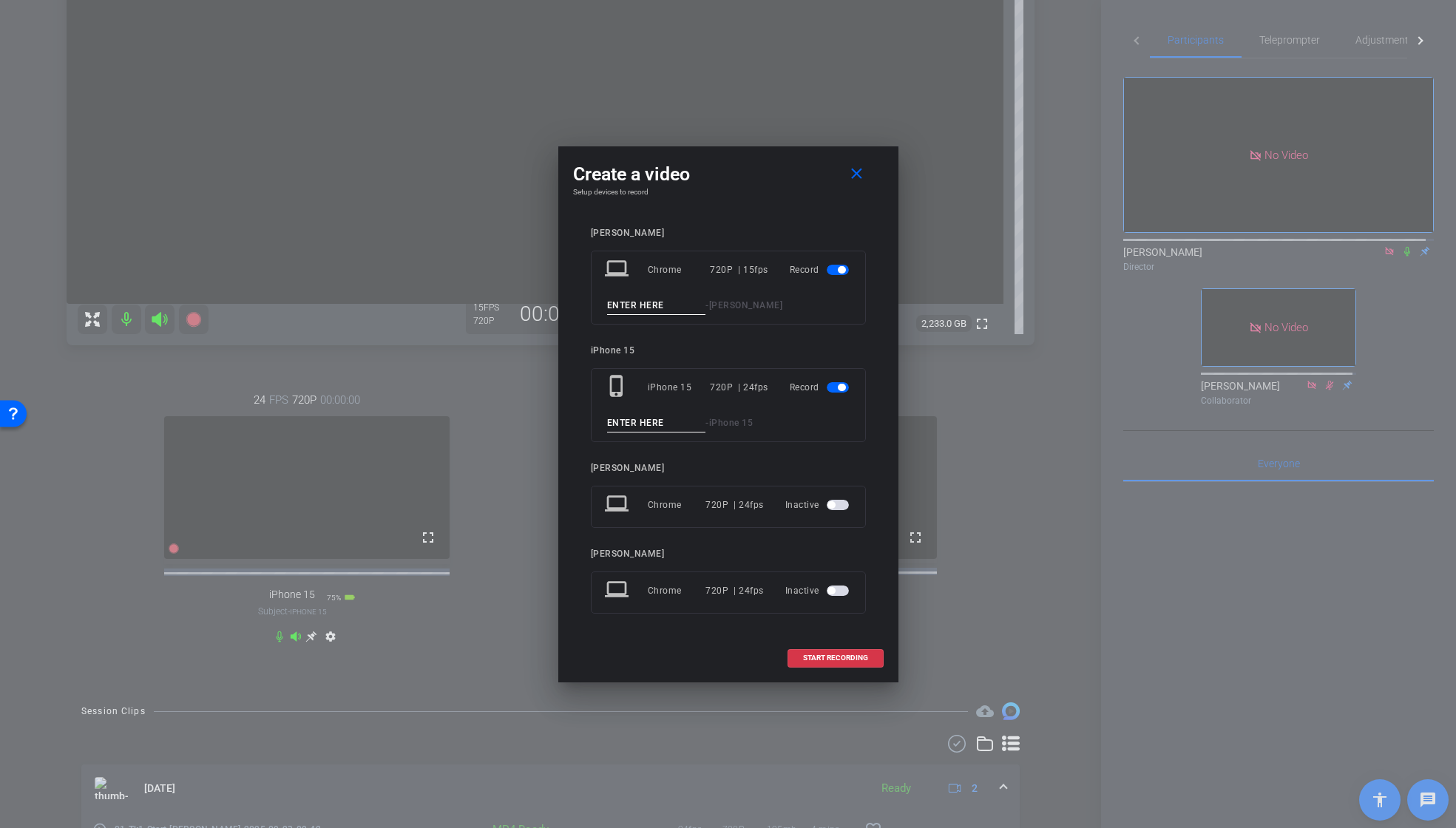
click at [632, 309] on input at bounding box center [656, 306] width 99 height 19
paste input "01_Tk1_Start"
drag, startPoint x: 636, startPoint y: 306, endPoint x: 696, endPoint y: 305, distance: 60.0
click at [696, 305] on input "01_Tk1_Start" at bounding box center [656, 306] width 99 height 19
drag, startPoint x: 646, startPoint y: 305, endPoint x: 591, endPoint y: 306, distance: 55.0
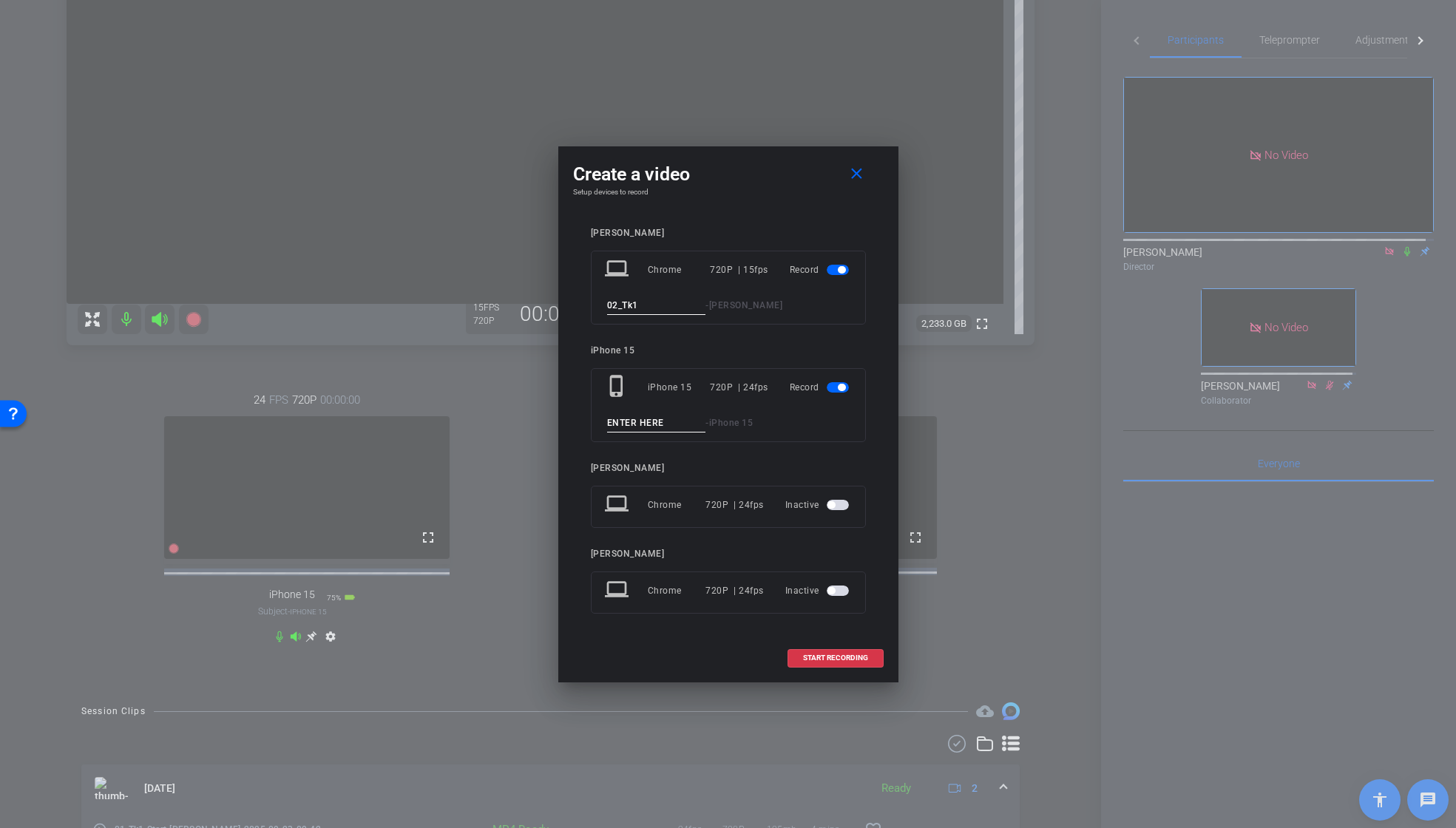
click at [591, 306] on div "laptop Chrome 720P | 15fps Record 02_Tk1 - [PERSON_NAME]" at bounding box center [728, 288] width 275 height 74
type input "02_Tk1"
click at [680, 422] on input at bounding box center [656, 424] width 99 height 19
paste input "02_Tk1"
type input "02_Tk1"
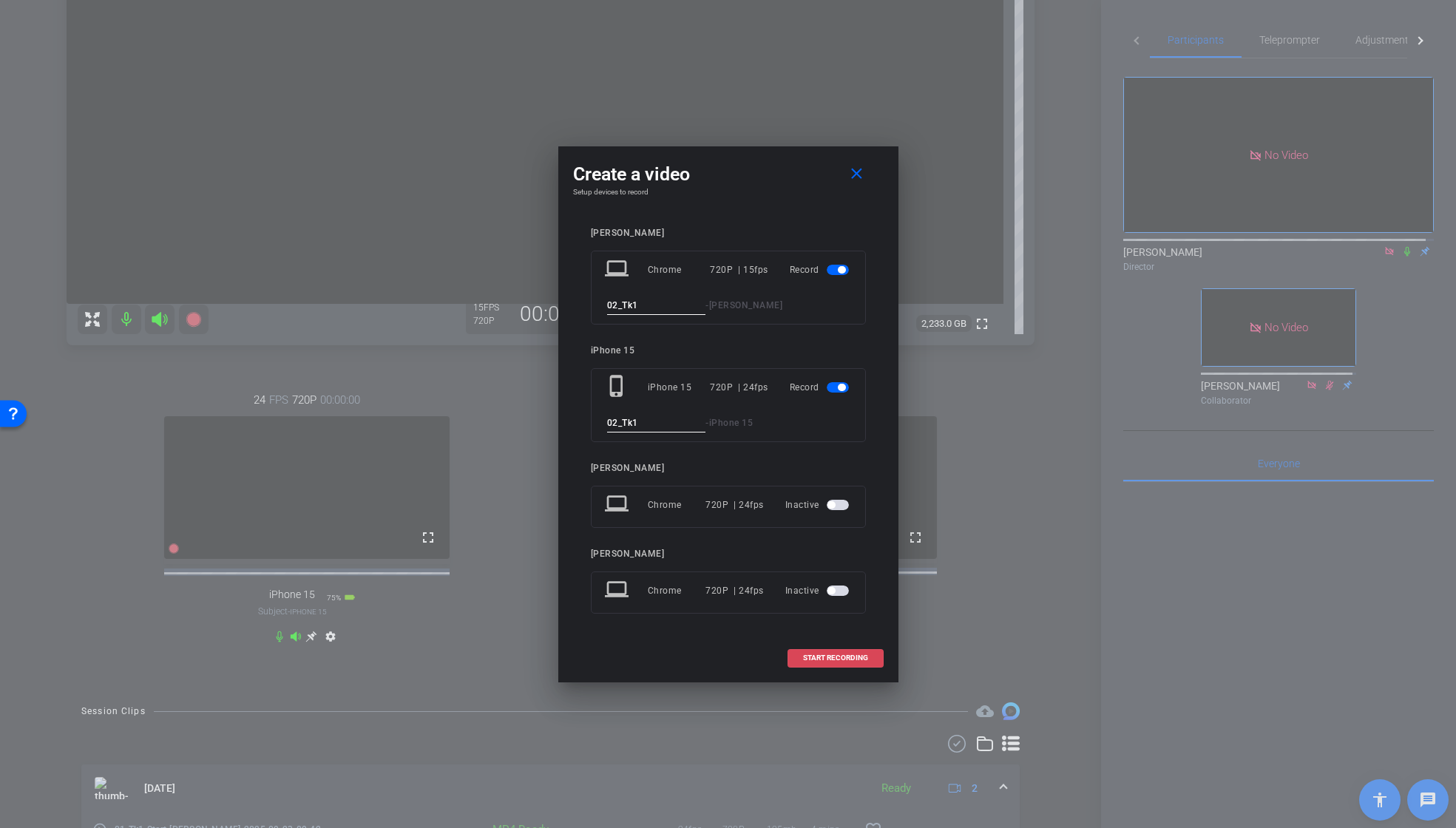
click at [843, 655] on span "START RECORDING" at bounding box center [836, 658] width 65 height 8
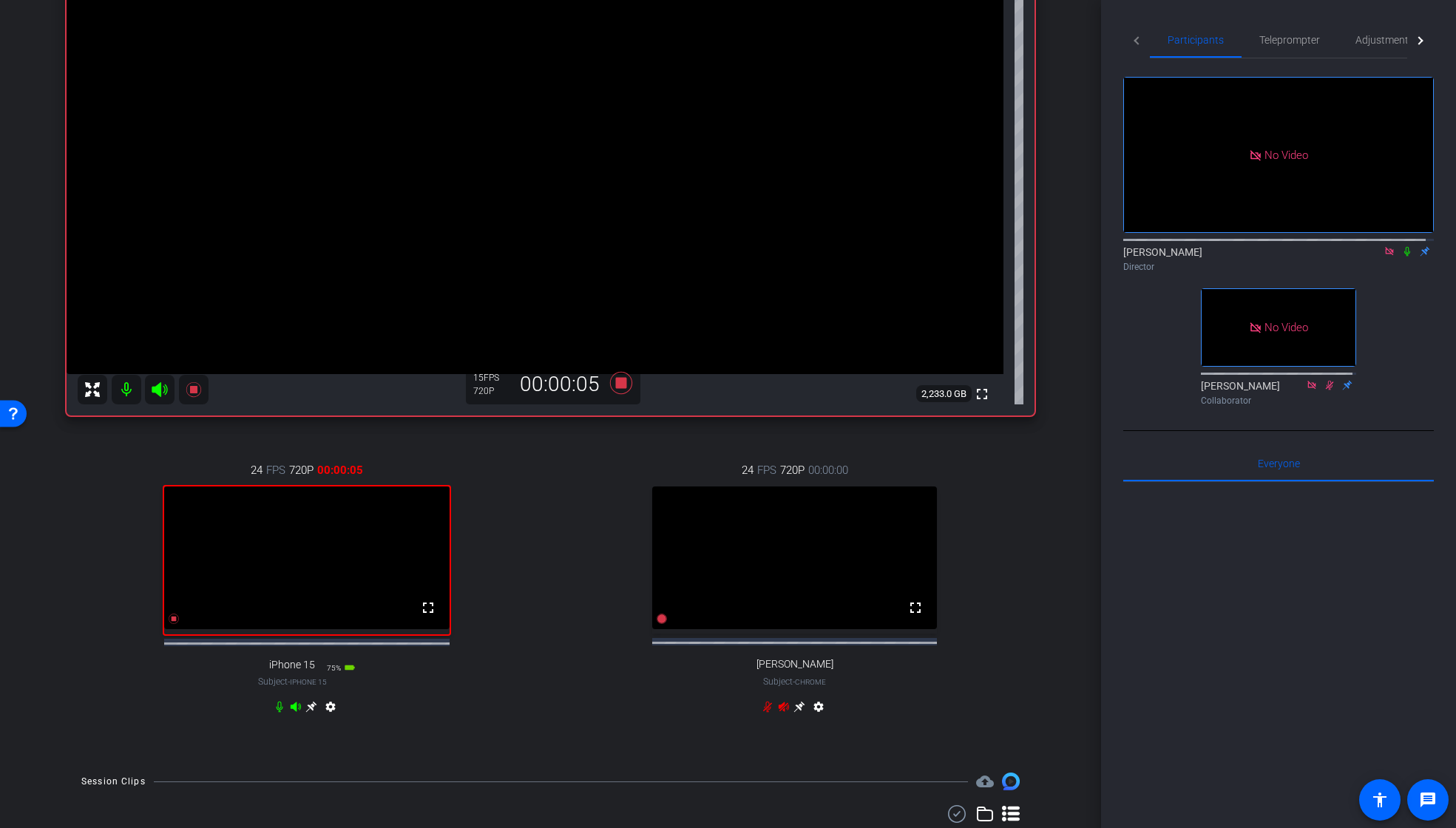
scroll to position [208, 0]
click at [1402, 246] on icon at bounding box center [1408, 252] width 12 height 10
click at [1404, 247] on icon at bounding box center [1408, 252] width 8 height 9
click at [626, 388] on icon at bounding box center [620, 384] width 22 height 22
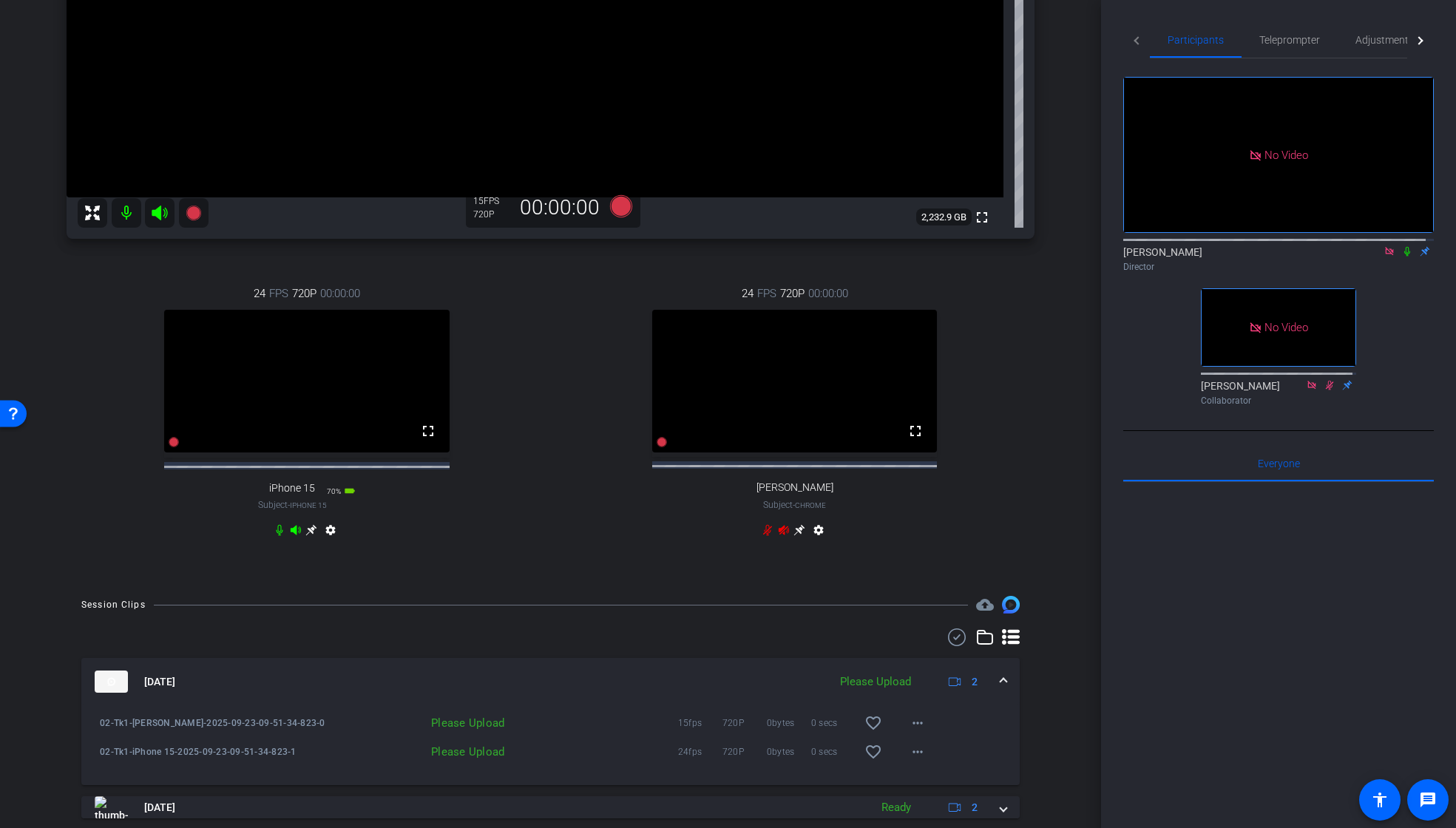
scroll to position [441, 0]
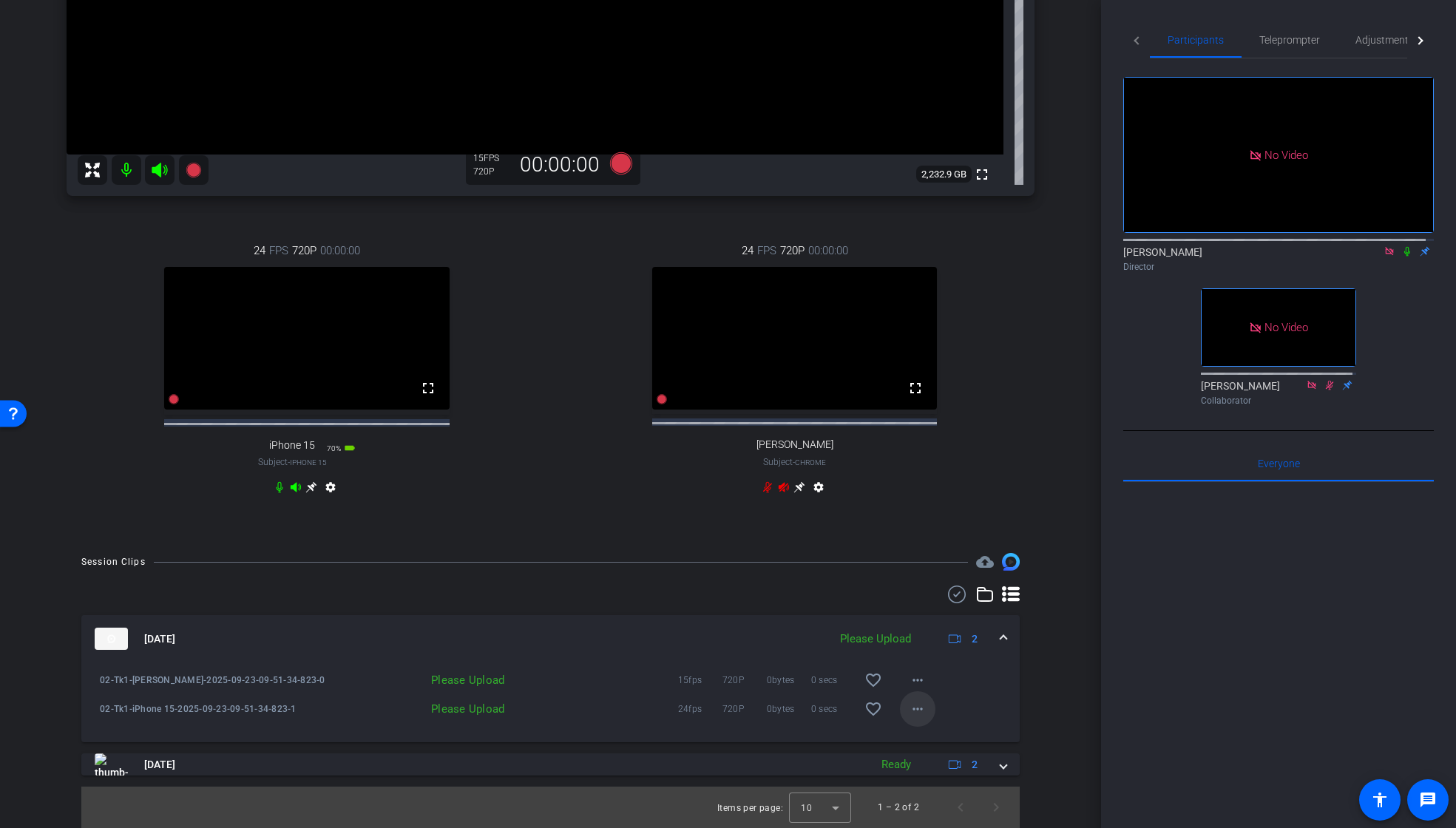
click at [909, 711] on mat-icon "more_horiz" at bounding box center [917, 709] width 18 height 18
click at [923, 738] on span "Upload" at bounding box center [934, 740] width 59 height 18
click at [909, 679] on mat-icon "more_horiz" at bounding box center [917, 680] width 18 height 18
click at [923, 707] on span "Upload" at bounding box center [934, 711] width 59 height 18
click at [910, 678] on mat-icon "more_horiz" at bounding box center [917, 680] width 18 height 18
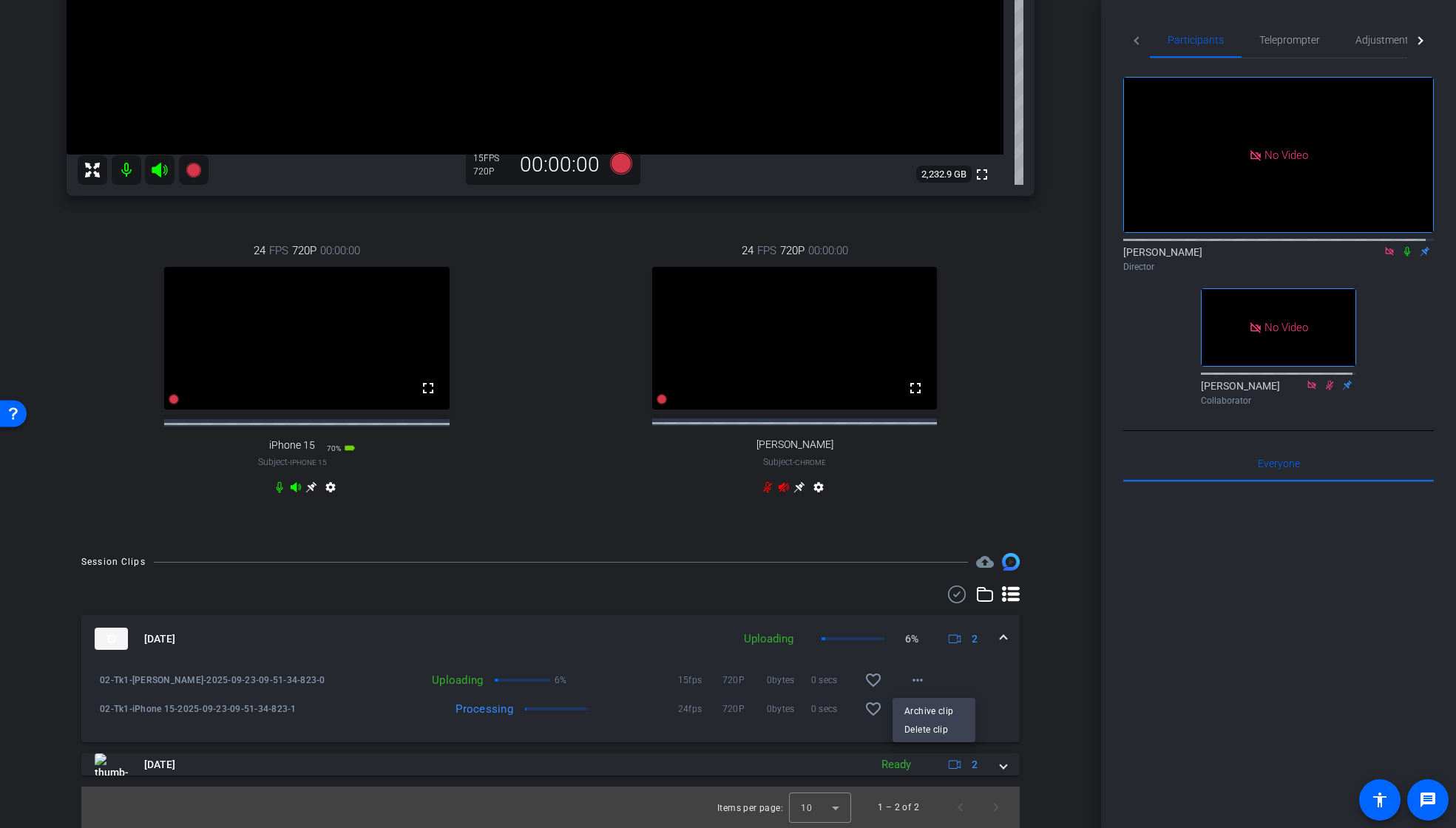
click at [1056, 641] on div at bounding box center [728, 414] width 1456 height 828
click at [909, 708] on mat-icon "more_horiz" at bounding box center [917, 709] width 18 height 18
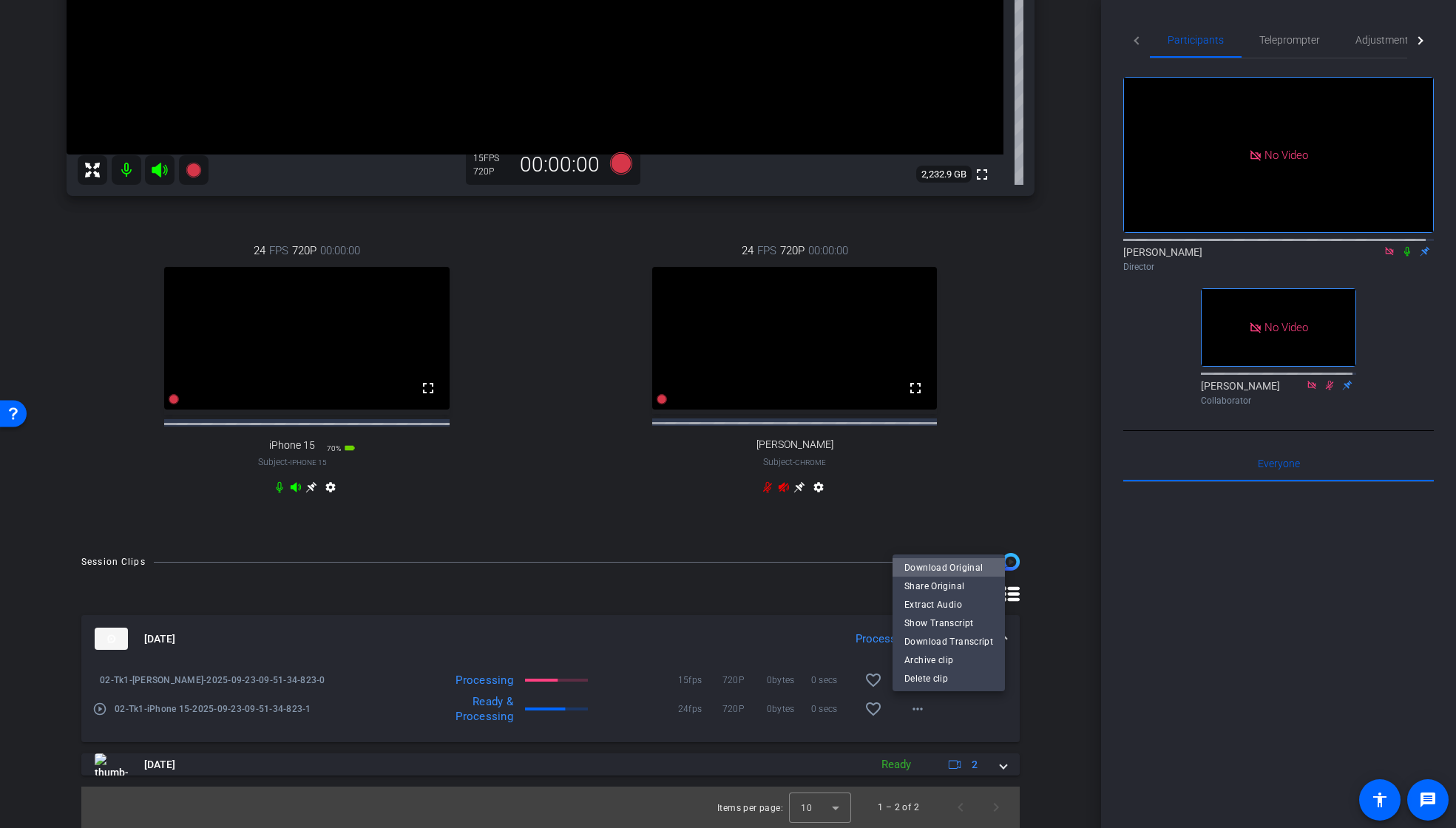
click at [964, 562] on span "Download Original" at bounding box center [949, 567] width 89 height 18
drag, startPoint x: 995, startPoint y: 769, endPoint x: 1015, endPoint y: 757, distance: 23.3
click at [1001, 768] on span at bounding box center [1004, 765] width 6 height 15
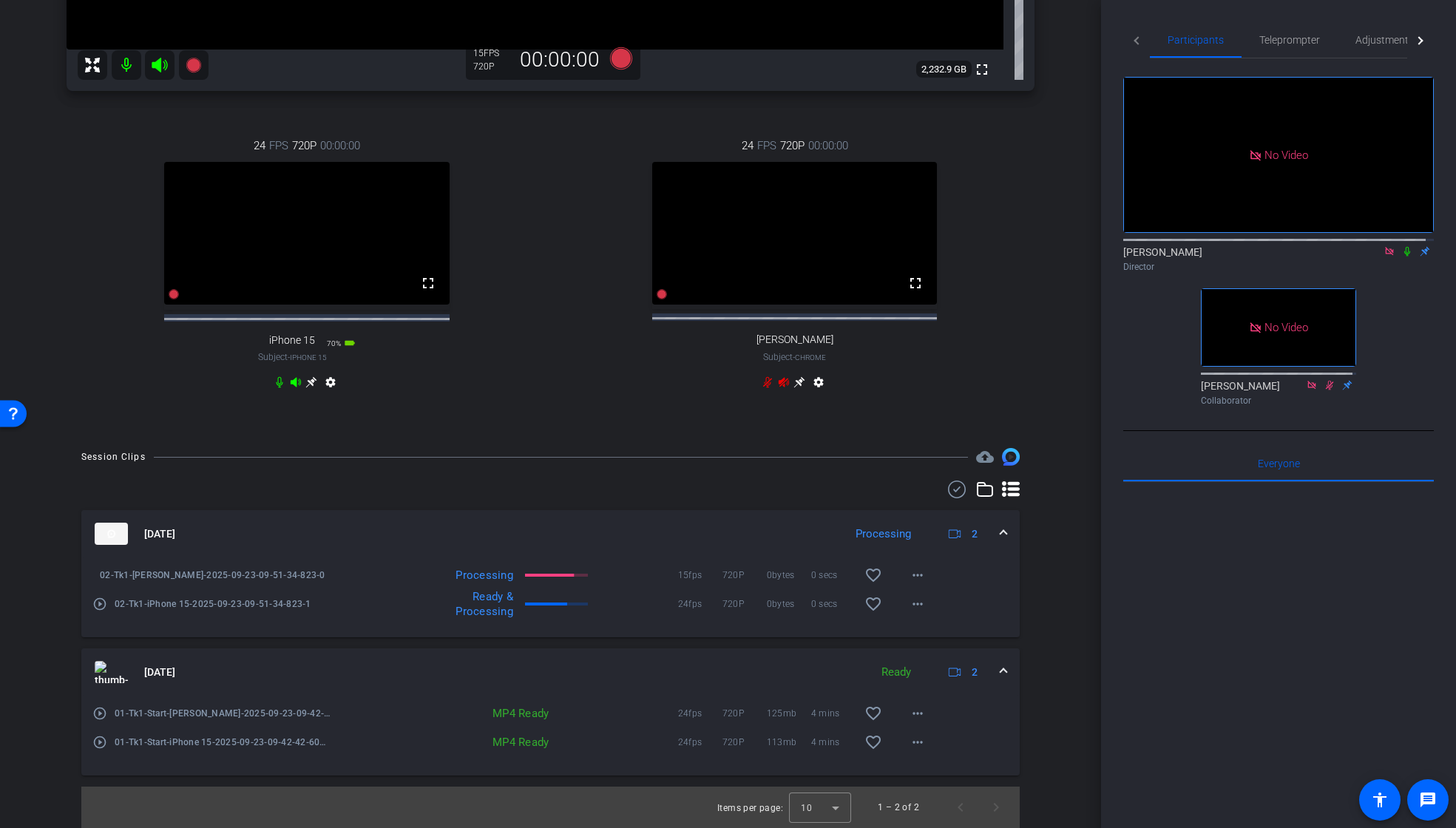
scroll to position [547, 0]
click at [915, 712] on mat-icon "more_horiz" at bounding box center [917, 713] width 18 height 18
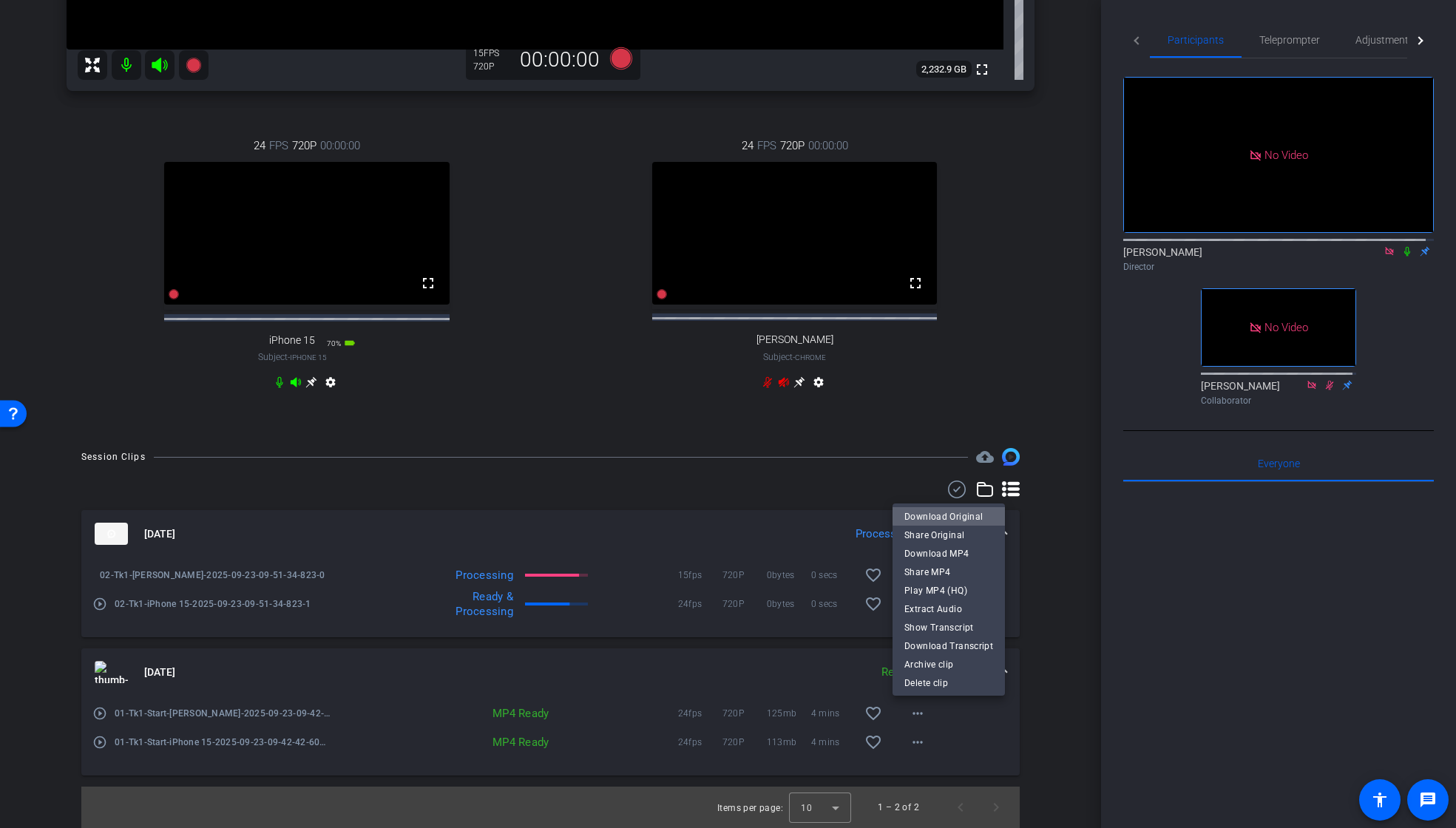
click at [960, 514] on span "Download Original" at bounding box center [949, 517] width 89 height 18
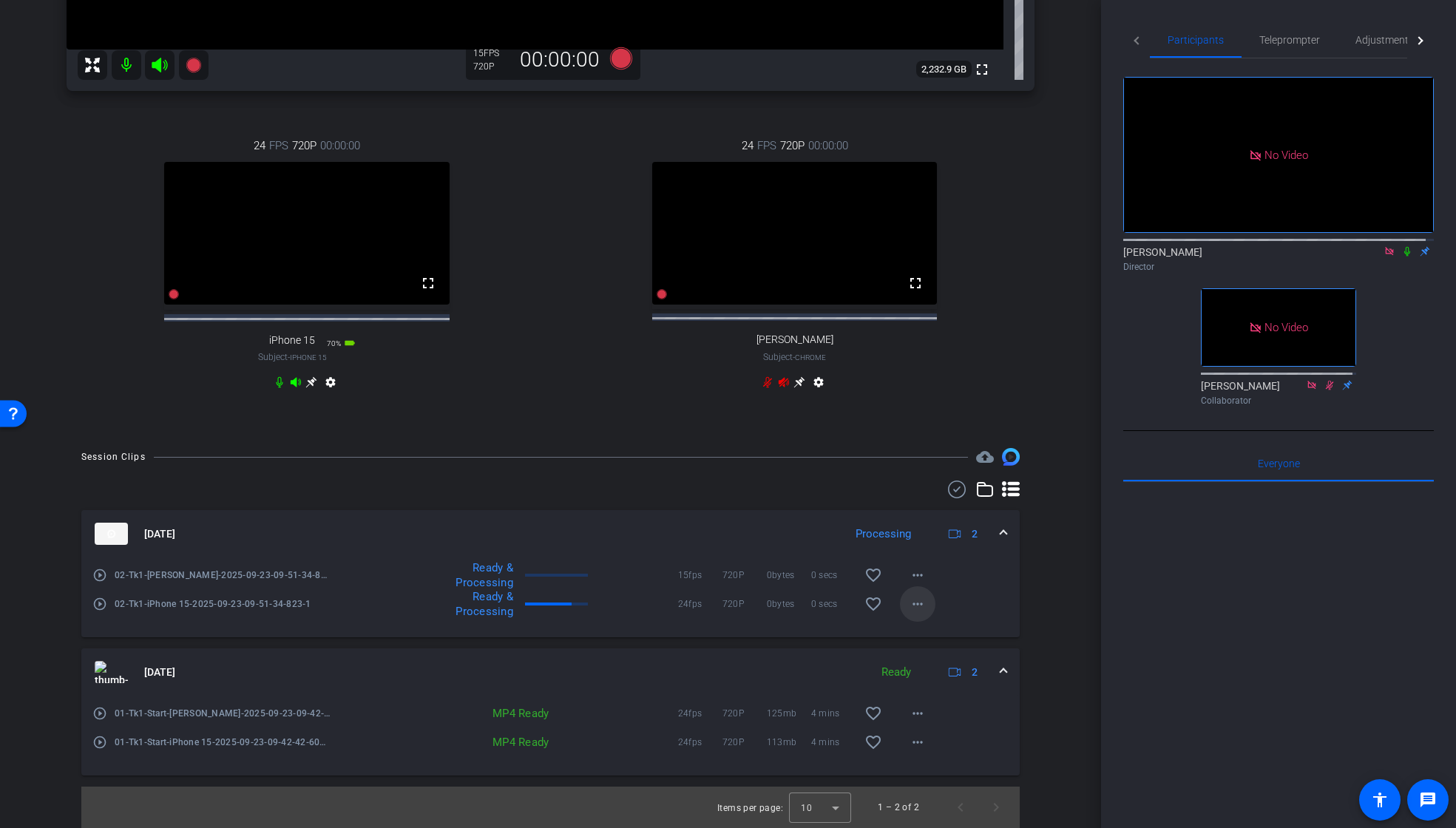
click at [912, 606] on mat-icon "more_horiz" at bounding box center [917, 603] width 18 height 18
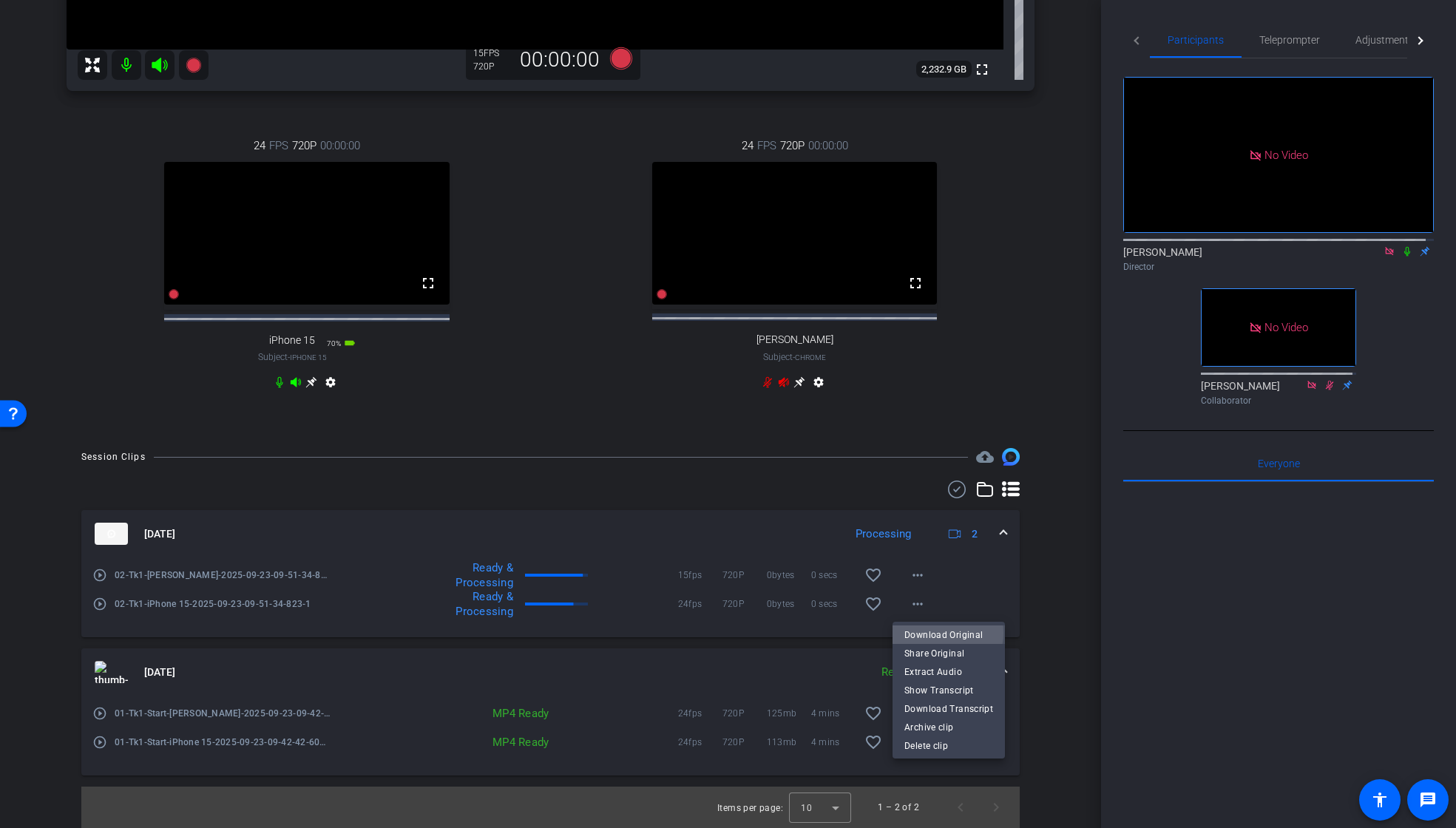
click at [940, 633] on span "Download Original" at bounding box center [949, 635] width 89 height 18
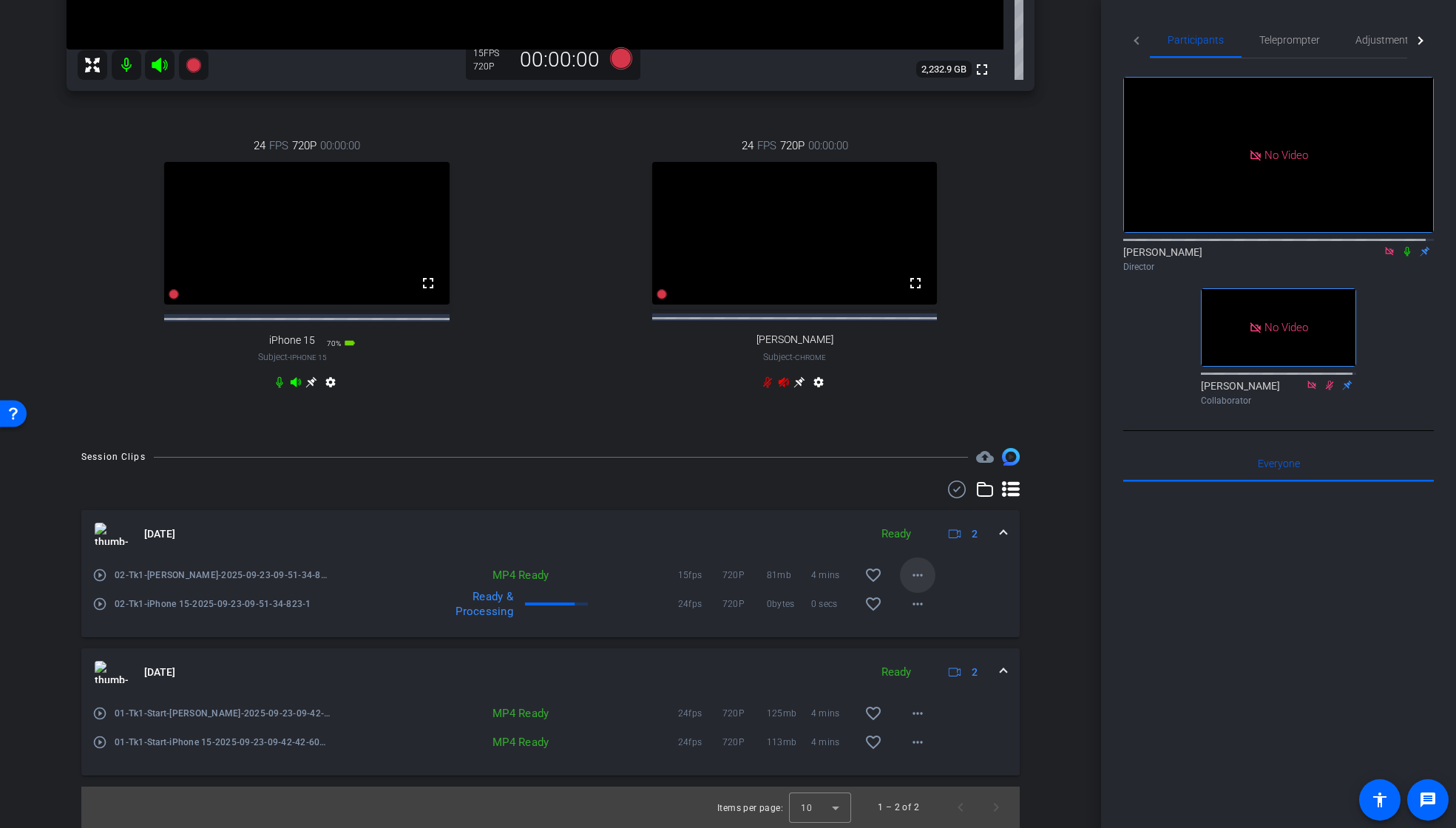
click at [915, 576] on mat-icon "more_horiz" at bounding box center [917, 575] width 18 height 18
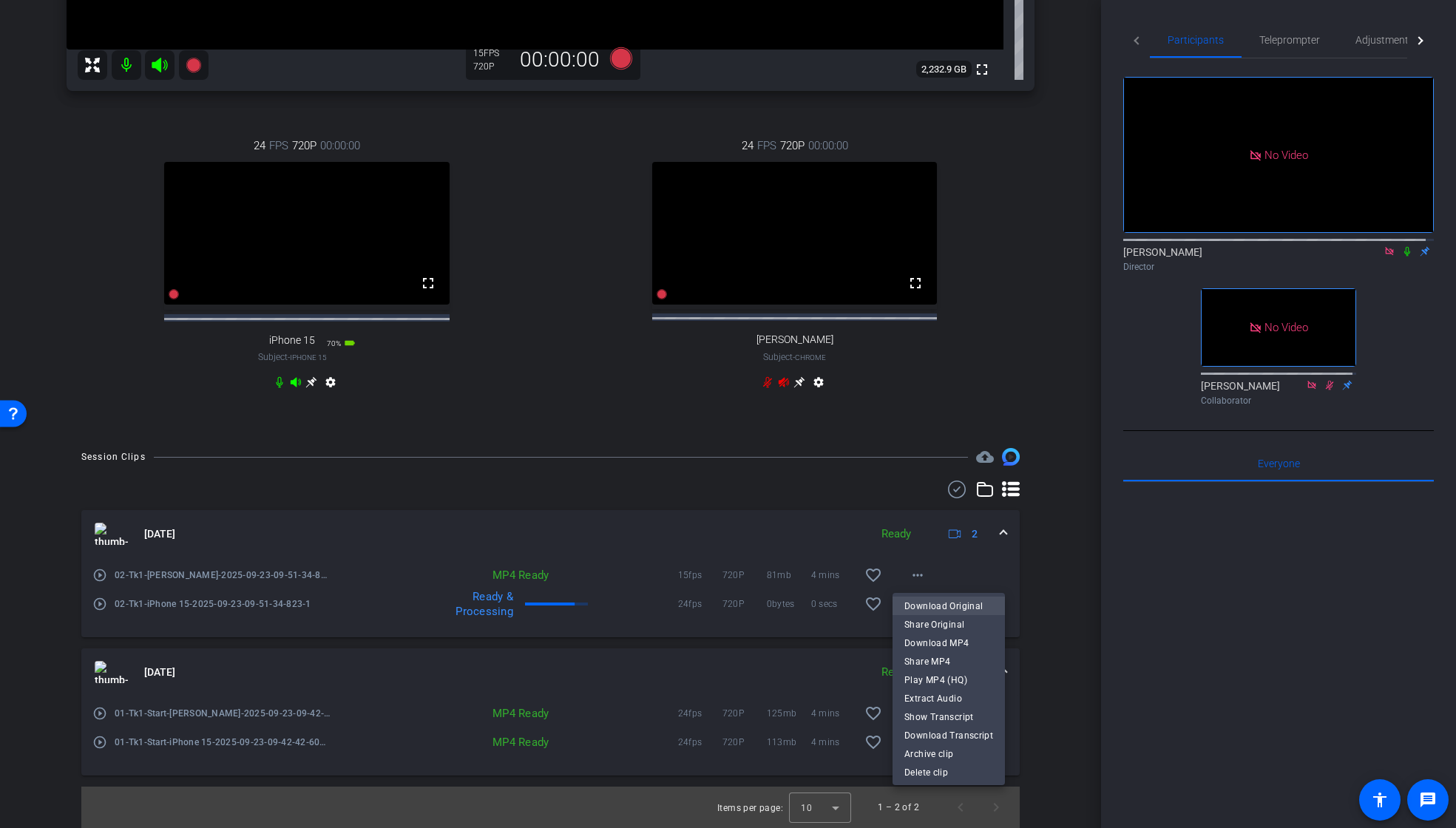
click at [918, 601] on span "Download Original" at bounding box center [949, 606] width 89 height 18
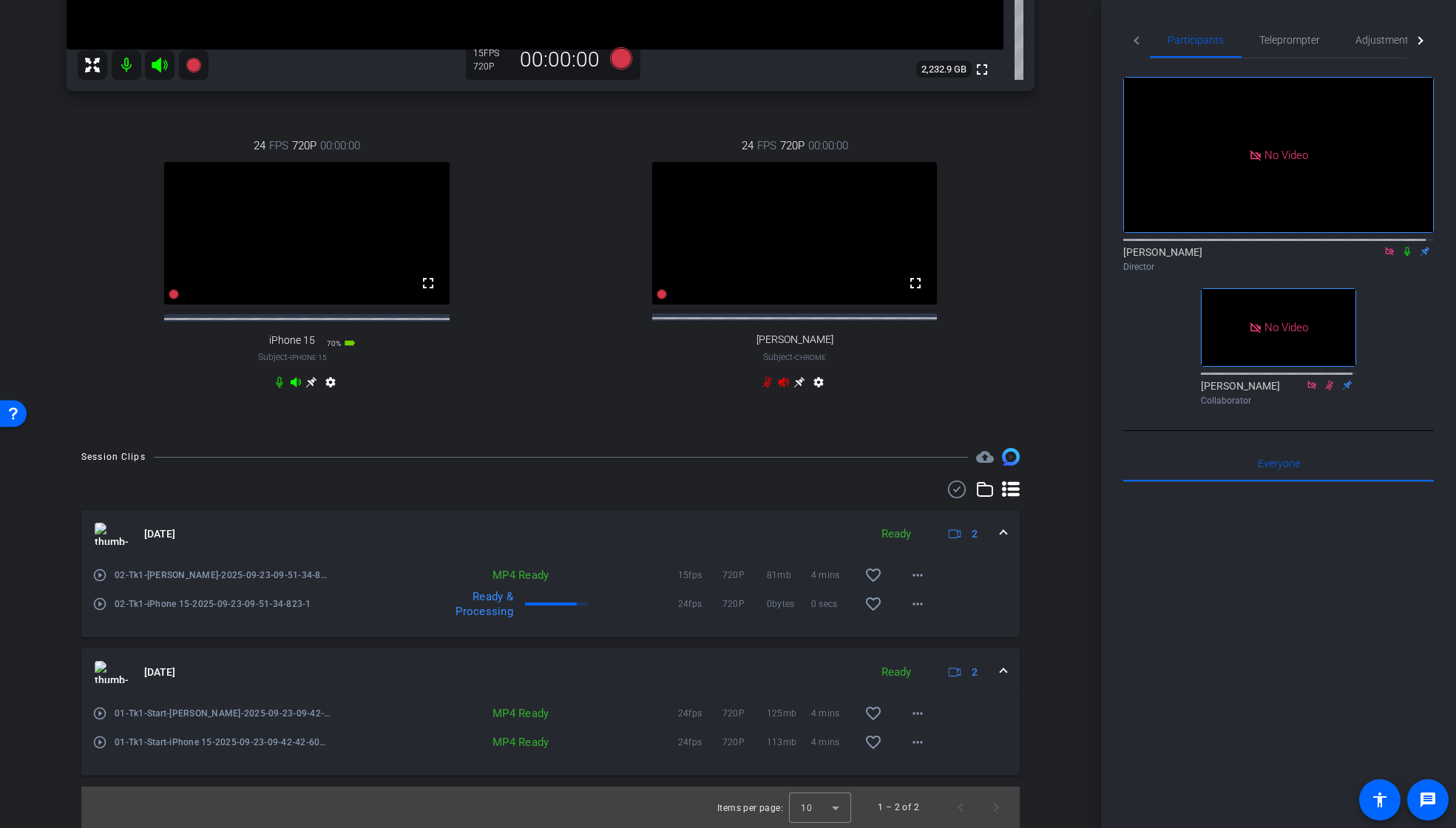
click at [1405, 247] on icon at bounding box center [1407, 252] width 6 height 9
click at [909, 577] on mat-icon "more_horiz" at bounding box center [917, 575] width 18 height 18
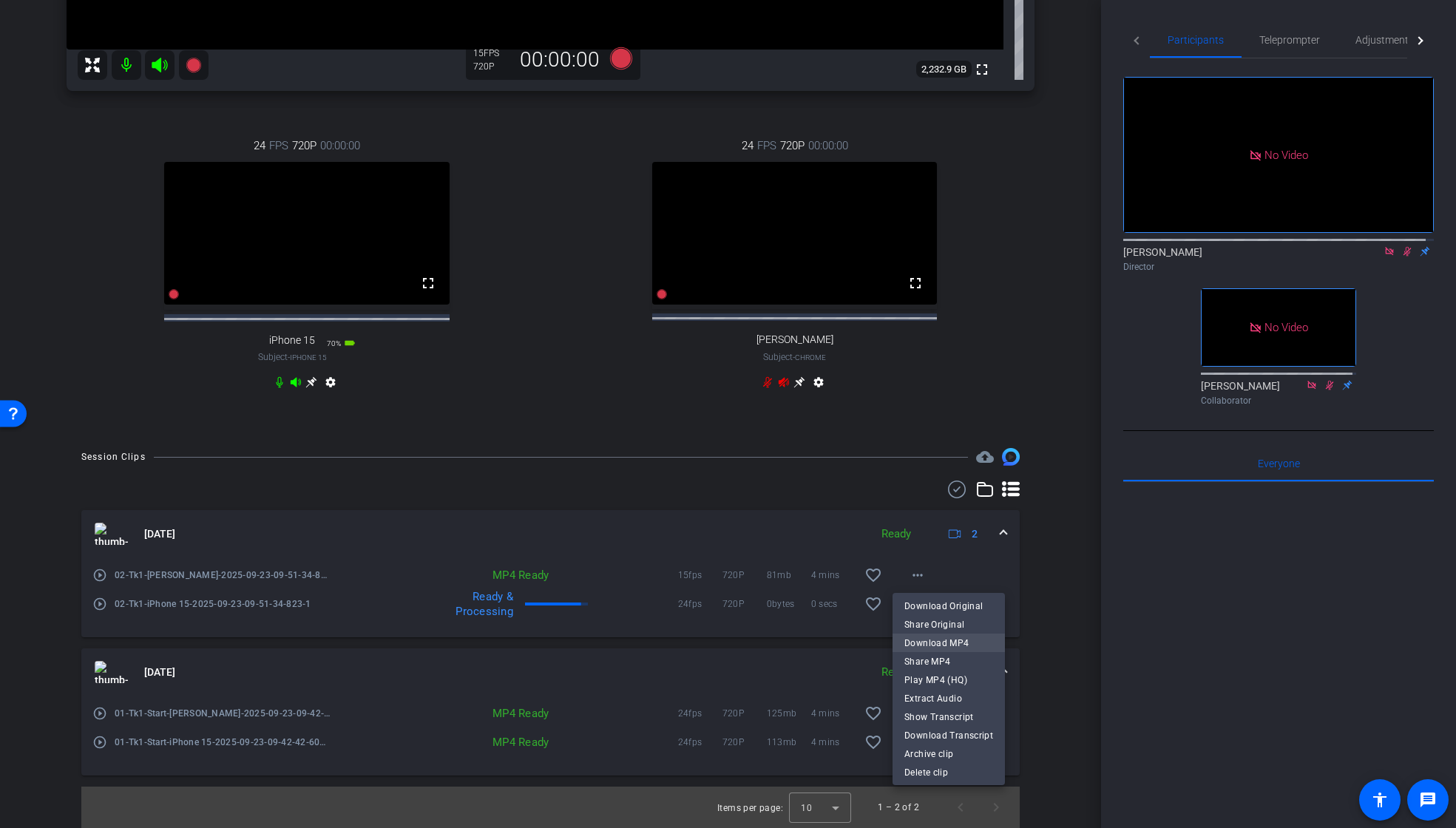
click at [909, 642] on span "Download MP4" at bounding box center [949, 643] width 89 height 18
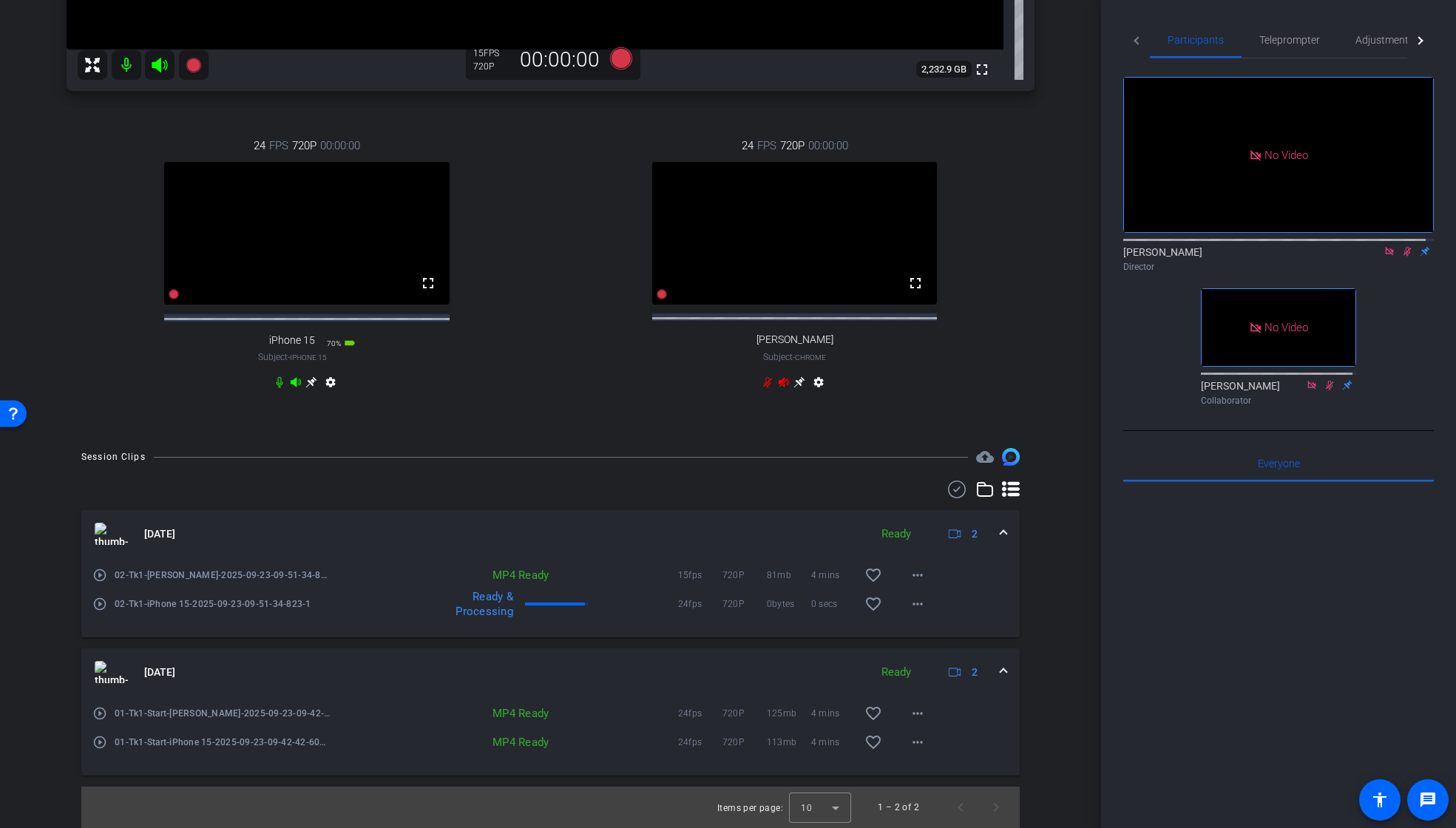
click at [1404, 247] on icon at bounding box center [1408, 252] width 8 height 9
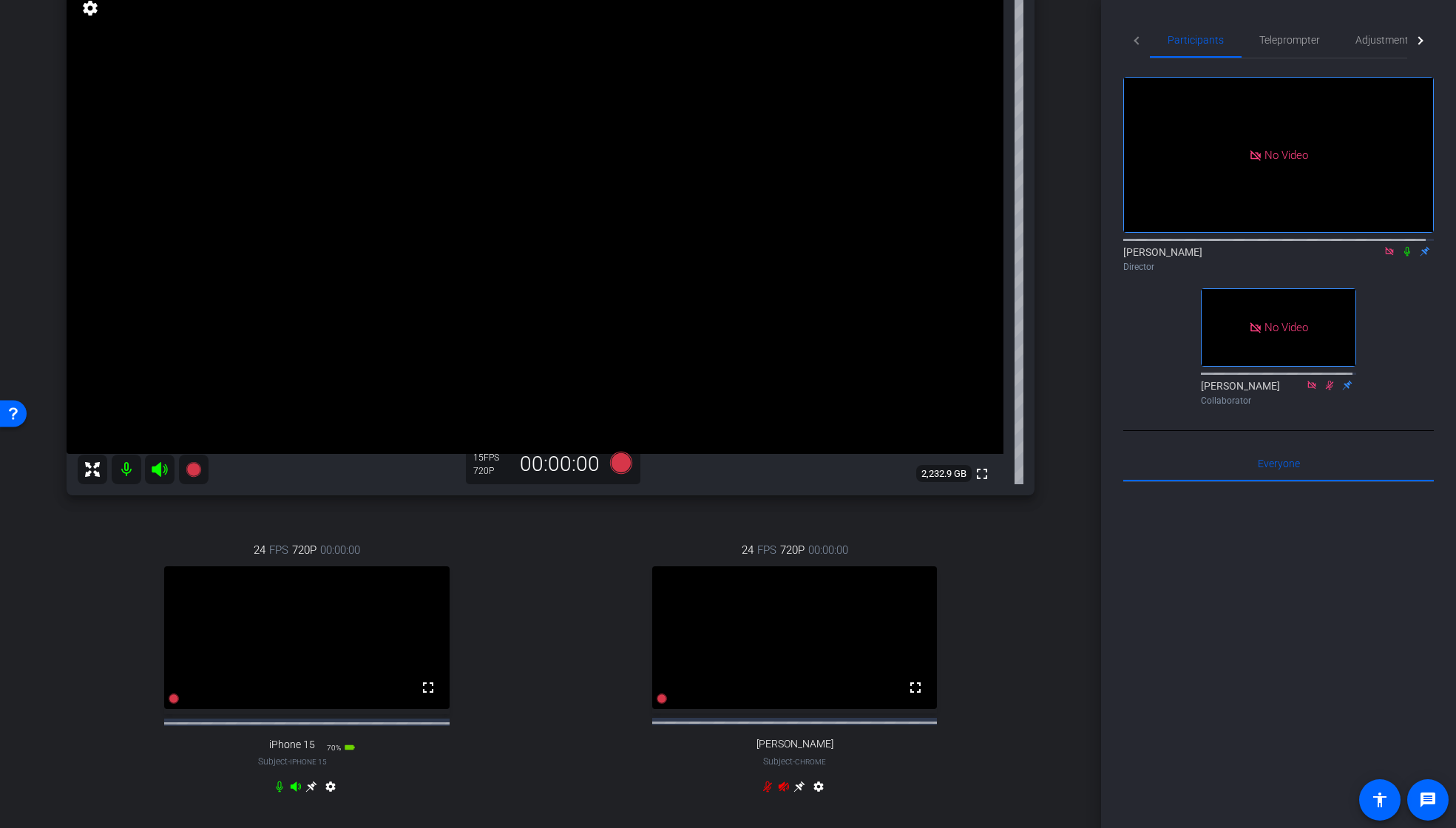
scroll to position [128, 0]
click at [617, 463] on icon at bounding box center [620, 463] width 22 height 22
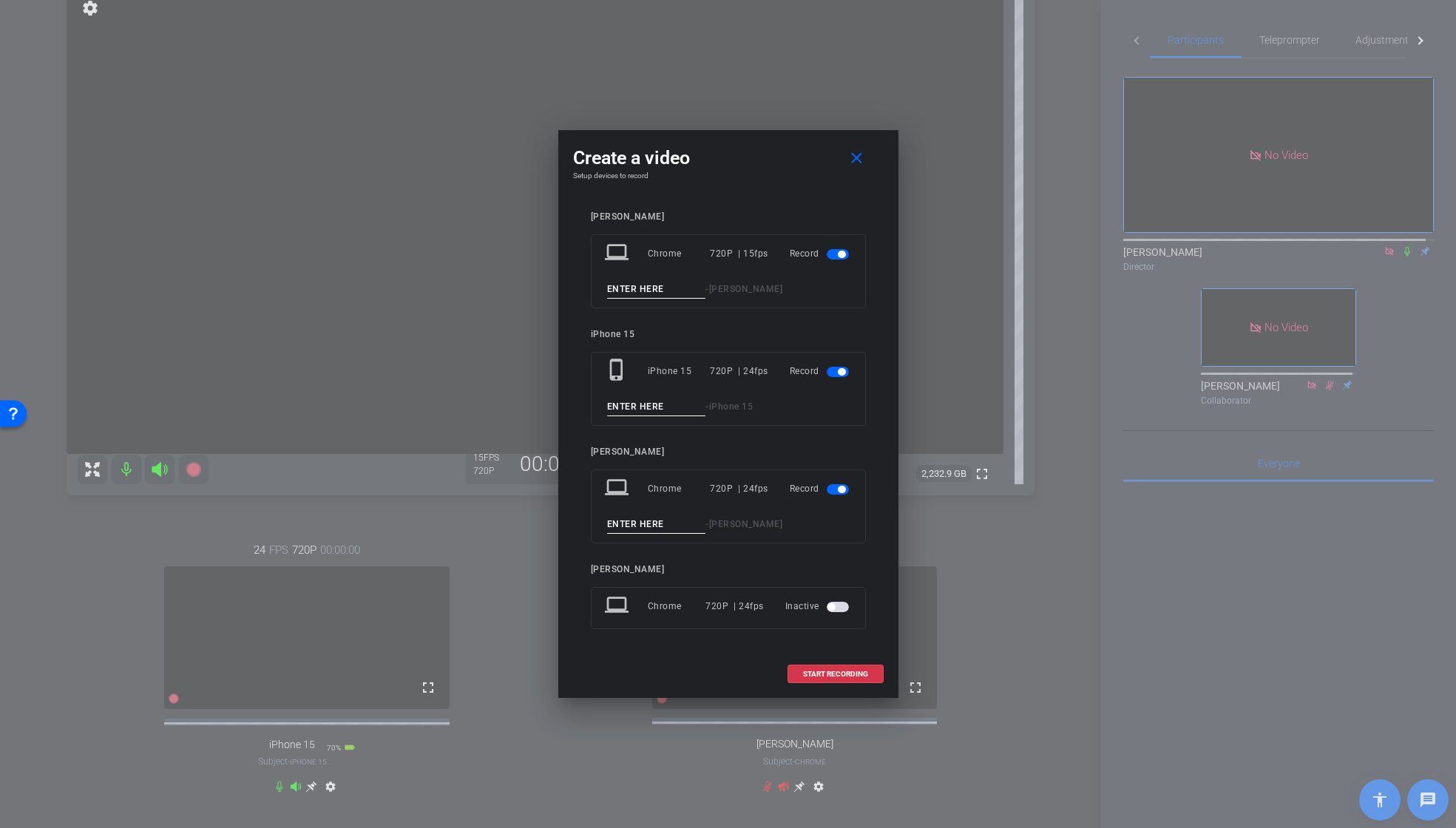
click at [658, 289] on input at bounding box center [656, 290] width 99 height 19
paste input "02_Tk1"
type input "03_Tk1"
click at [648, 403] on input at bounding box center [656, 407] width 99 height 19
paste input "02_Tk1"
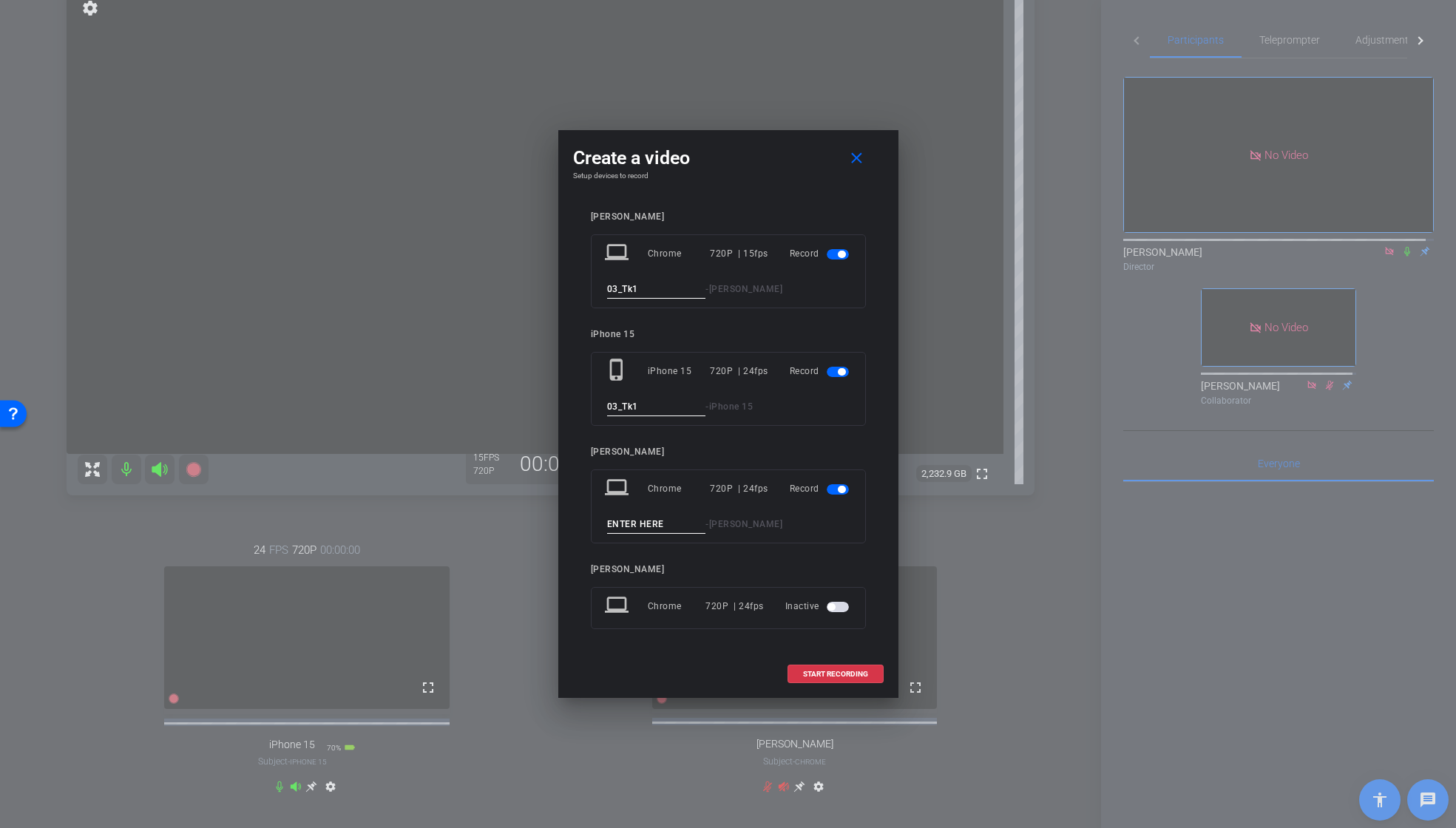
drag, startPoint x: 652, startPoint y: 408, endPoint x: 570, endPoint y: 405, distance: 82.1
click at [570, 405] on div "Create a video close Setup devices to record [PERSON_NAME] laptop Chrome 720P |…" at bounding box center [728, 414] width 340 height 568
type input "03_Tk1"
click at [834, 493] on span "button" at bounding box center [838, 490] width 22 height 10
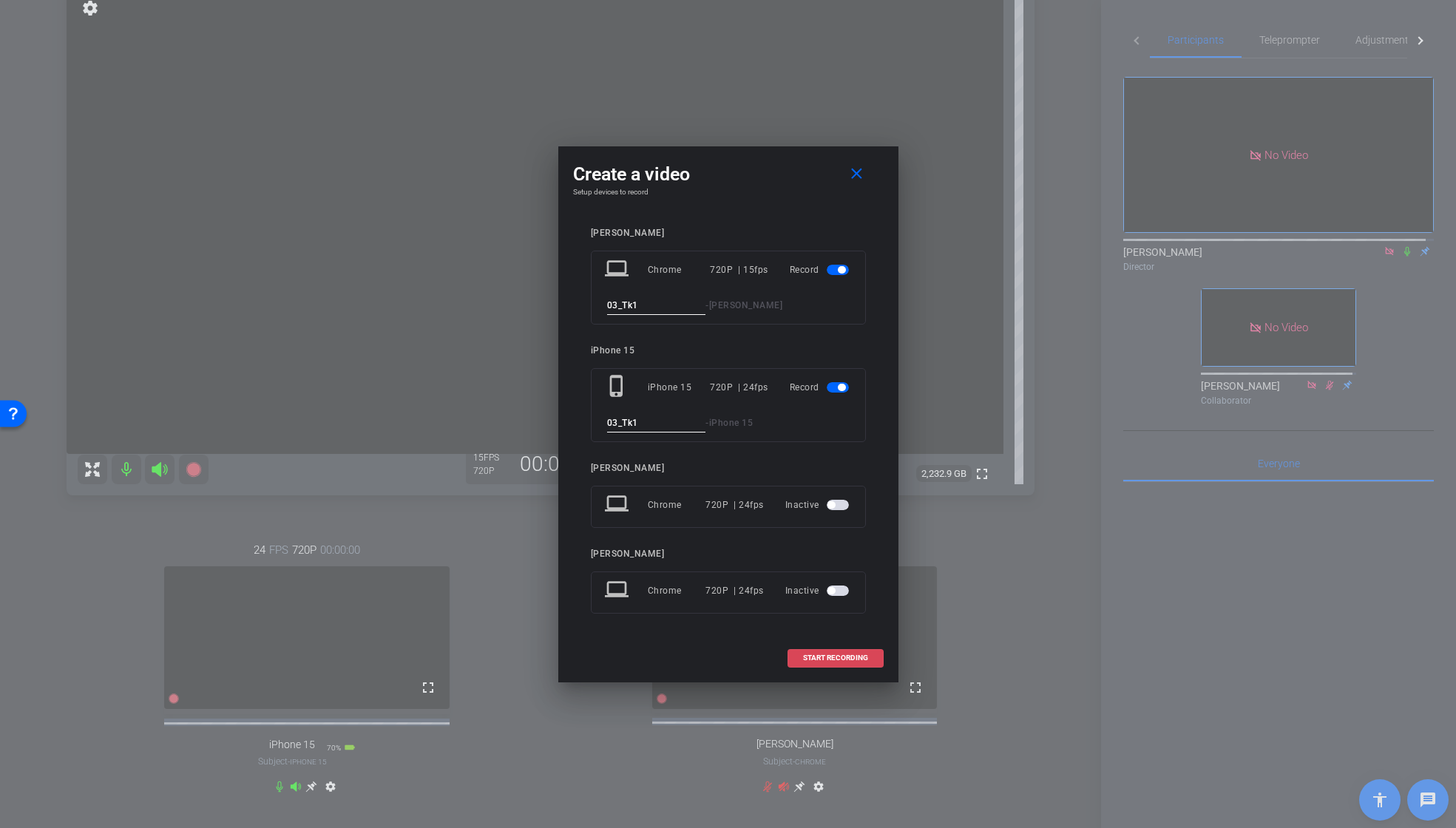
click at [826, 654] on span "START RECORDING" at bounding box center [836, 658] width 65 height 8
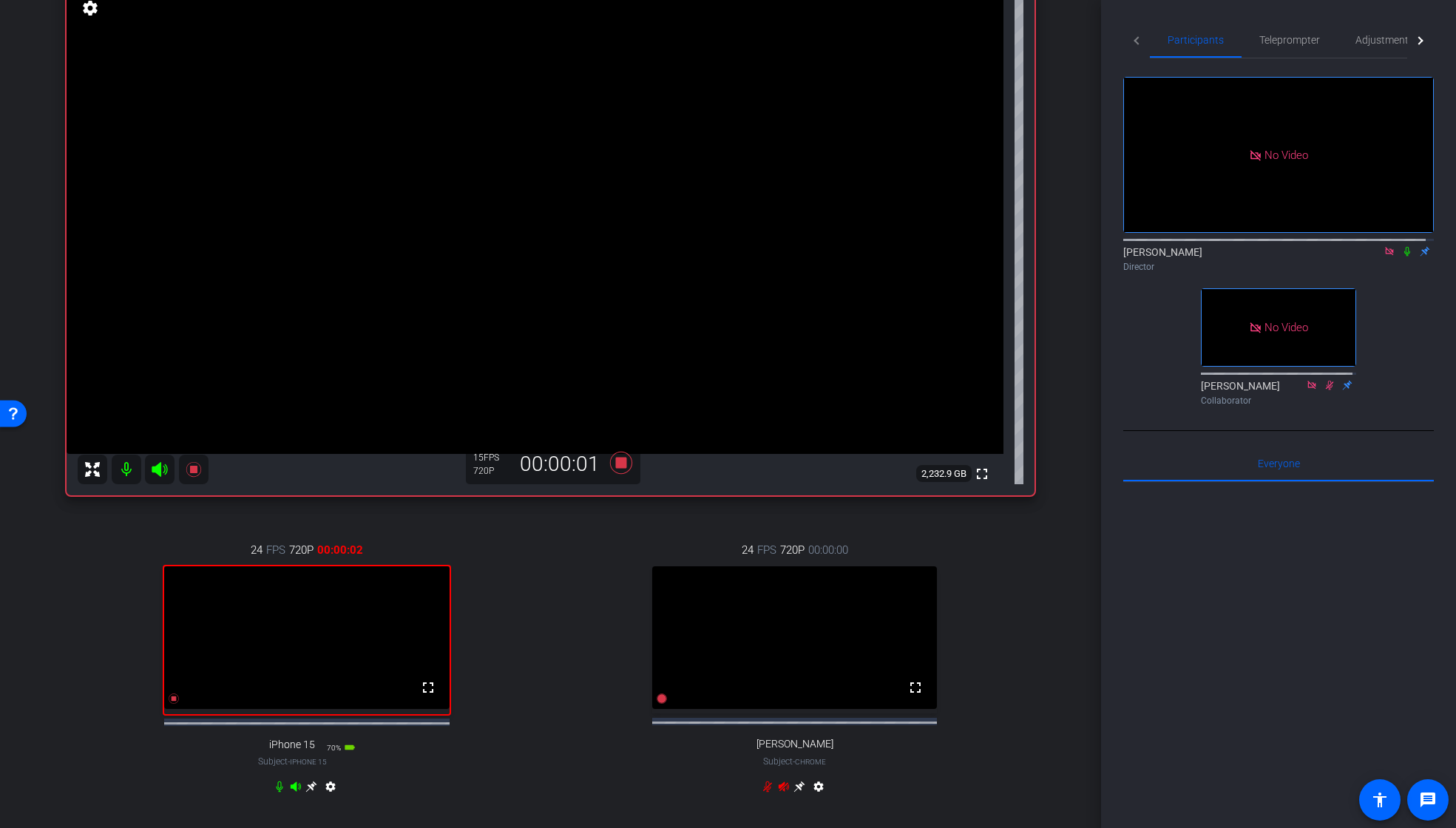
click at [1405, 247] on icon at bounding box center [1407, 252] width 6 height 9
click at [1404, 247] on icon at bounding box center [1408, 252] width 8 height 9
click at [623, 466] on icon at bounding box center [621, 463] width 35 height 27
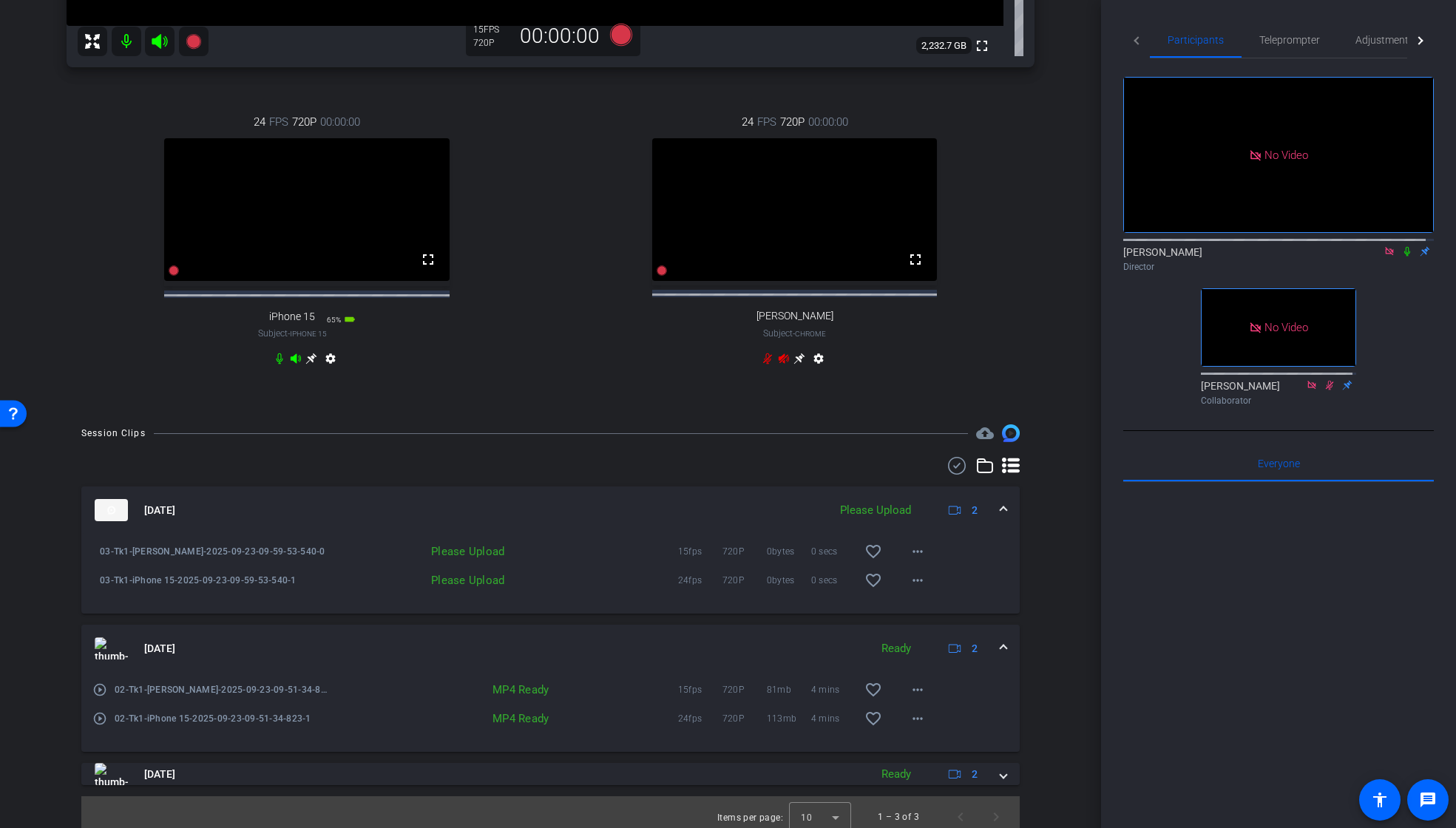
scroll to position [557, 0]
click at [915, 589] on mat-icon "more_horiz" at bounding box center [917, 580] width 18 height 18
click at [923, 624] on span "Upload" at bounding box center [934, 625] width 59 height 18
click at [912, 560] on mat-icon "more_horiz" at bounding box center [917, 551] width 18 height 18
click at [921, 594] on span "Upload" at bounding box center [934, 596] width 59 height 18
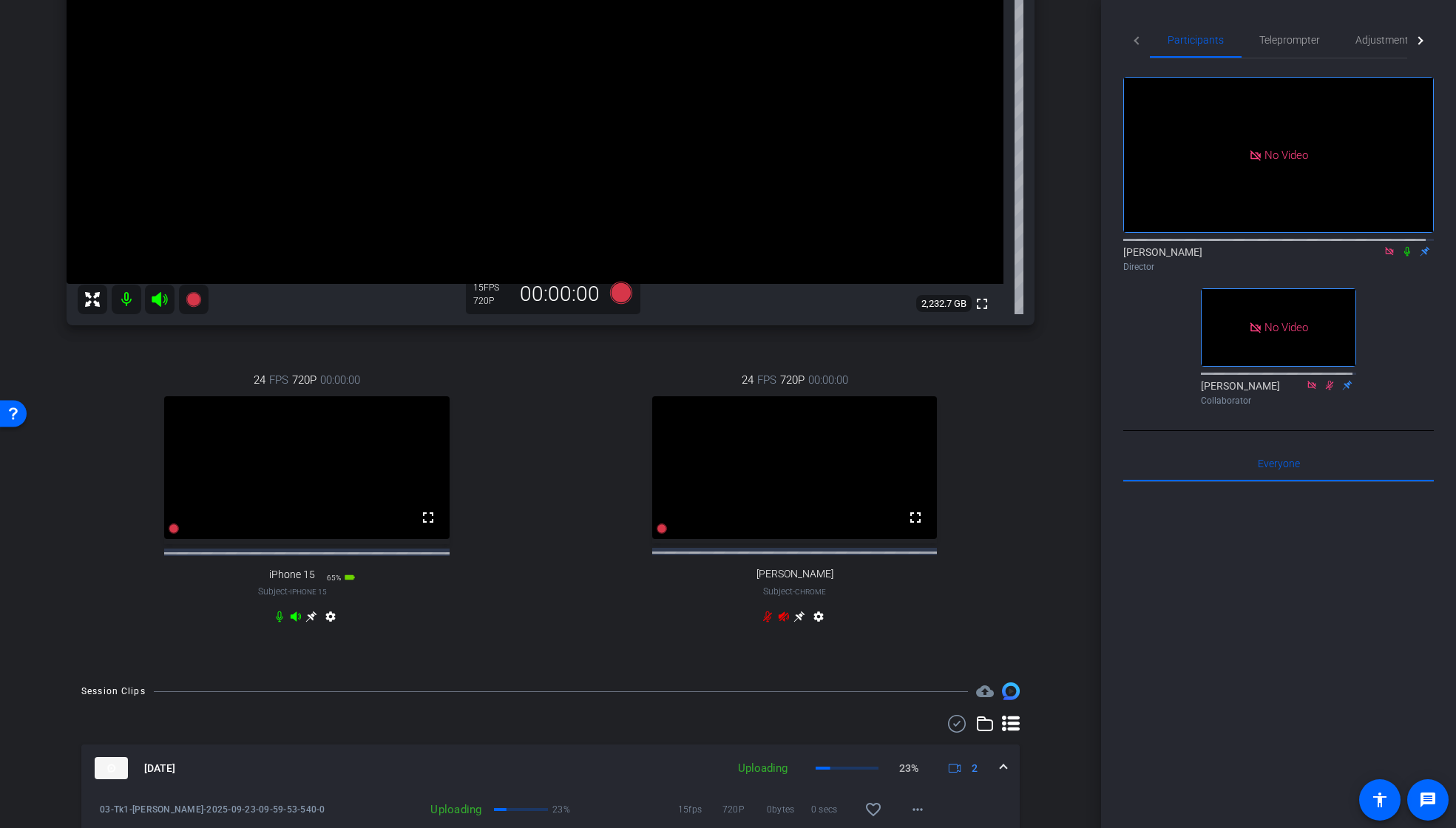
scroll to position [294, 0]
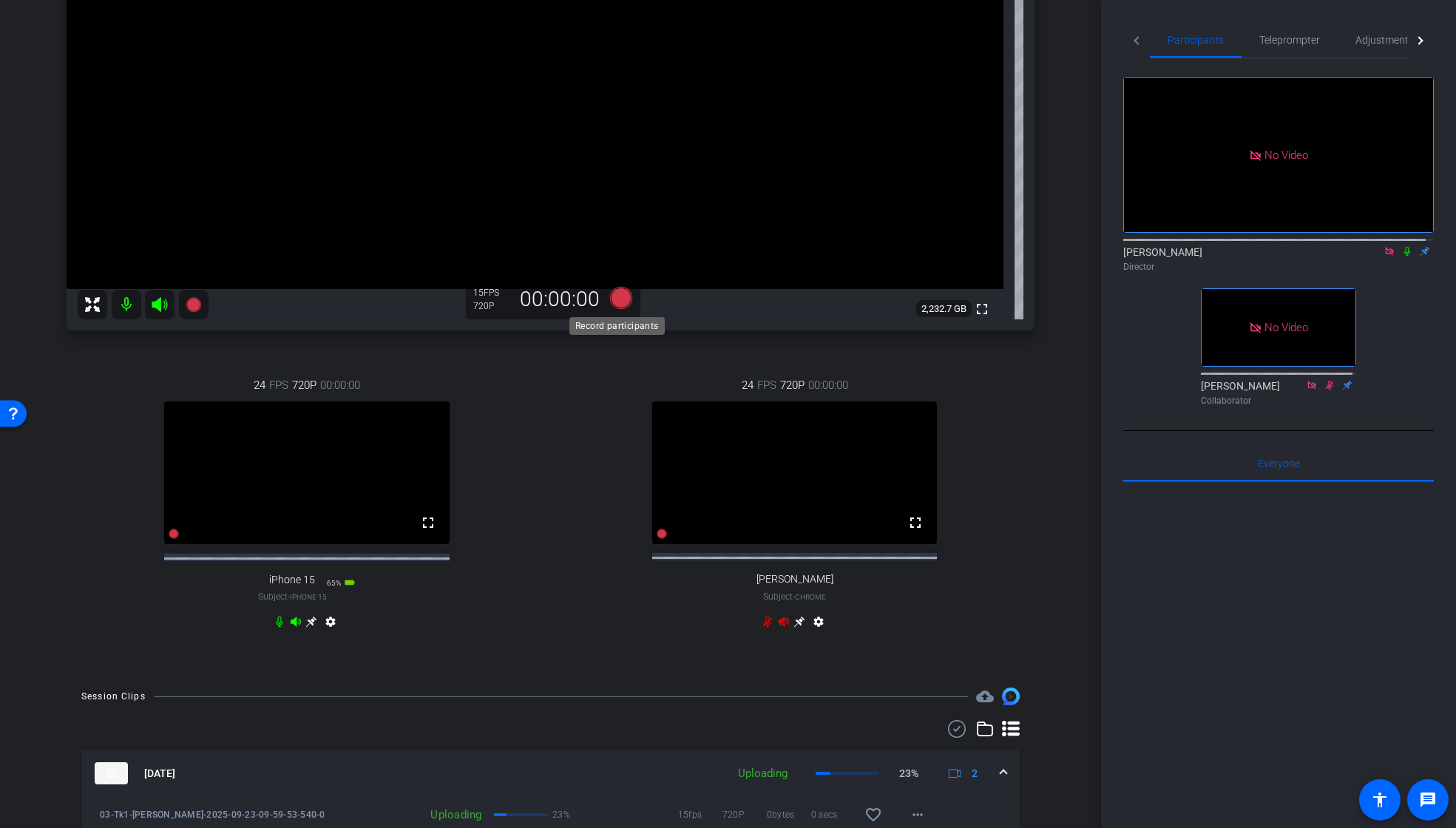
click at [618, 300] on icon at bounding box center [620, 298] width 22 height 22
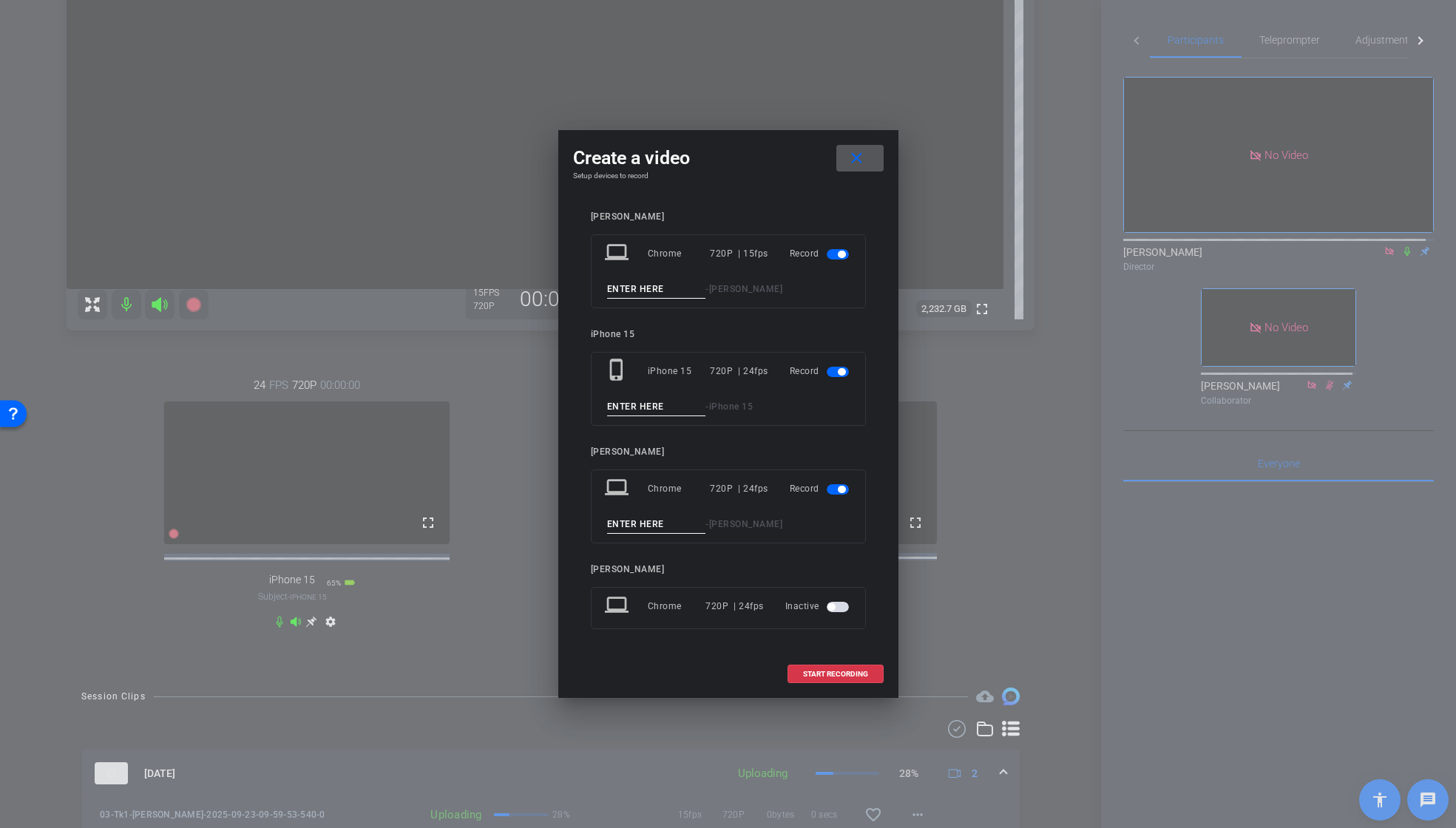
click at [832, 490] on span "button" at bounding box center [838, 490] width 22 height 10
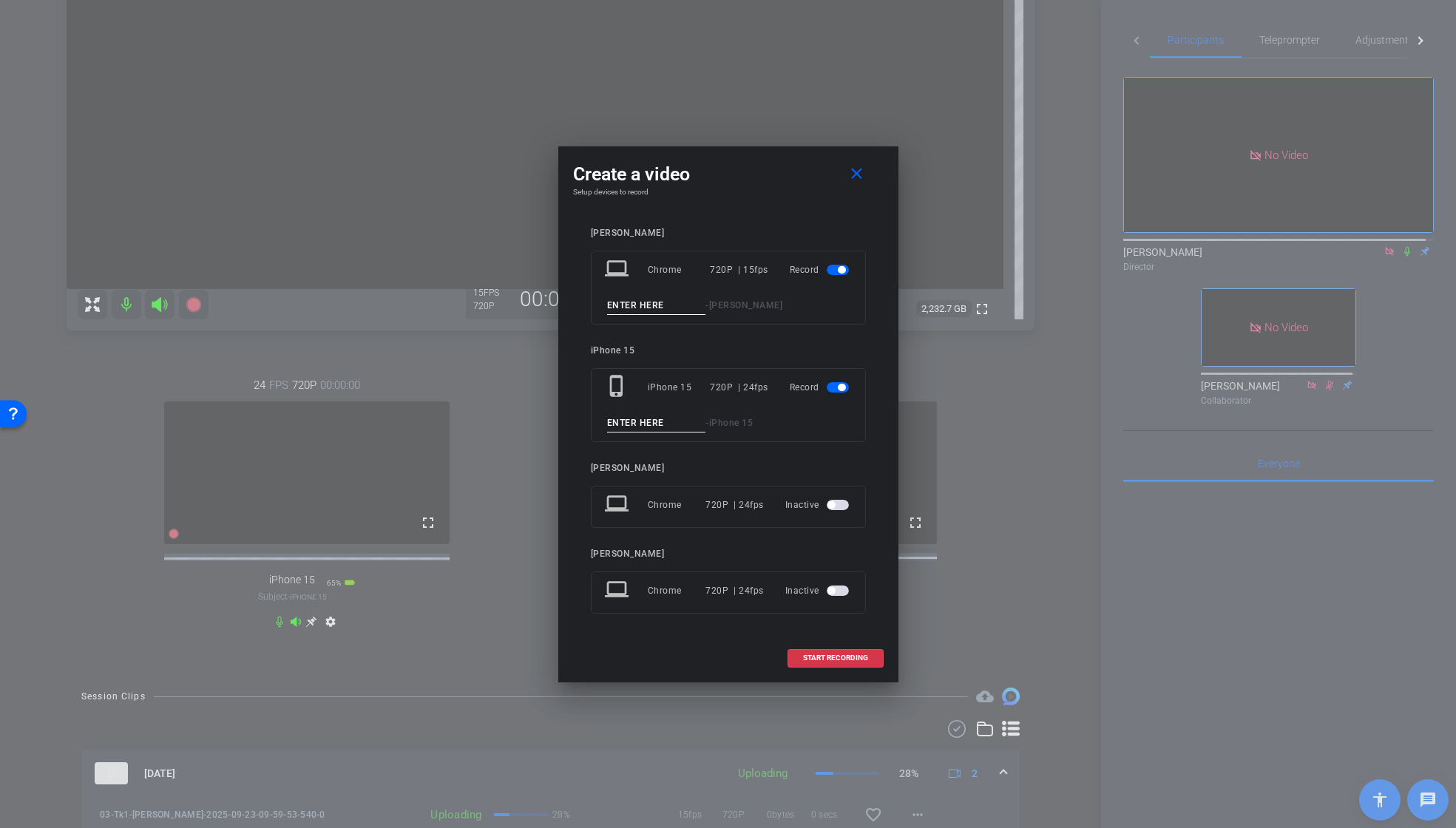
click at [661, 306] on input at bounding box center [656, 306] width 99 height 19
type input "0"
paste input "03_Tk1"
drag, startPoint x: 618, startPoint y: 305, endPoint x: 582, endPoint y: 306, distance: 36.0
click at [582, 306] on div "[PERSON_NAME] laptop Chrome 720P | 15fps Record 03_Tk1 - [PERSON_NAME] iPhone 1…" at bounding box center [728, 430] width 311 height 436
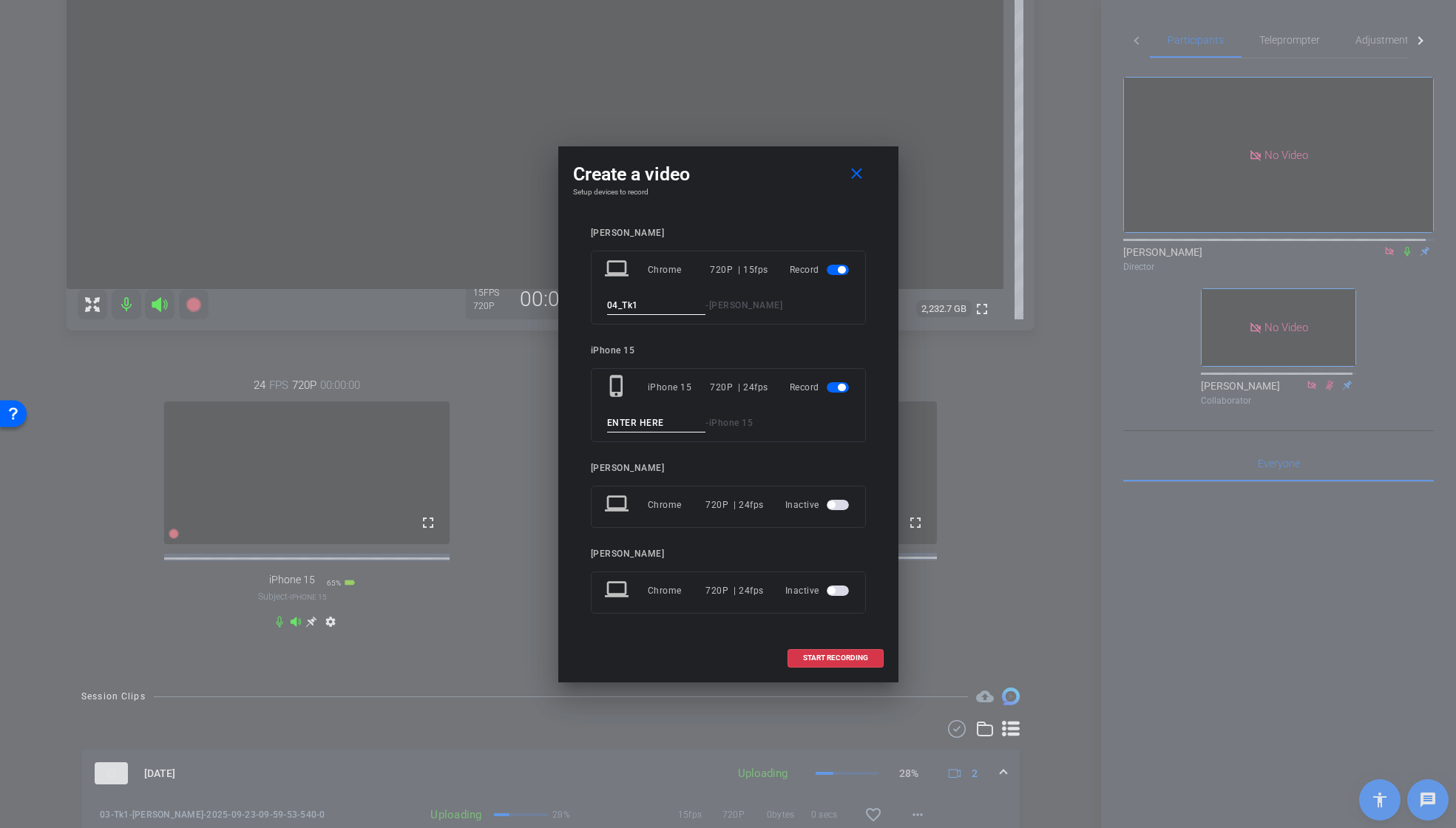
drag, startPoint x: 648, startPoint y: 307, endPoint x: 594, endPoint y: 302, distance: 54.2
click at [594, 302] on div "laptop Chrome 720P | 15fps Record 04_Tk1 - [PERSON_NAME]" at bounding box center [728, 288] width 275 height 74
type input "04_Tk1"
click at [651, 425] on input at bounding box center [656, 424] width 99 height 19
paste input "04_Tk1"
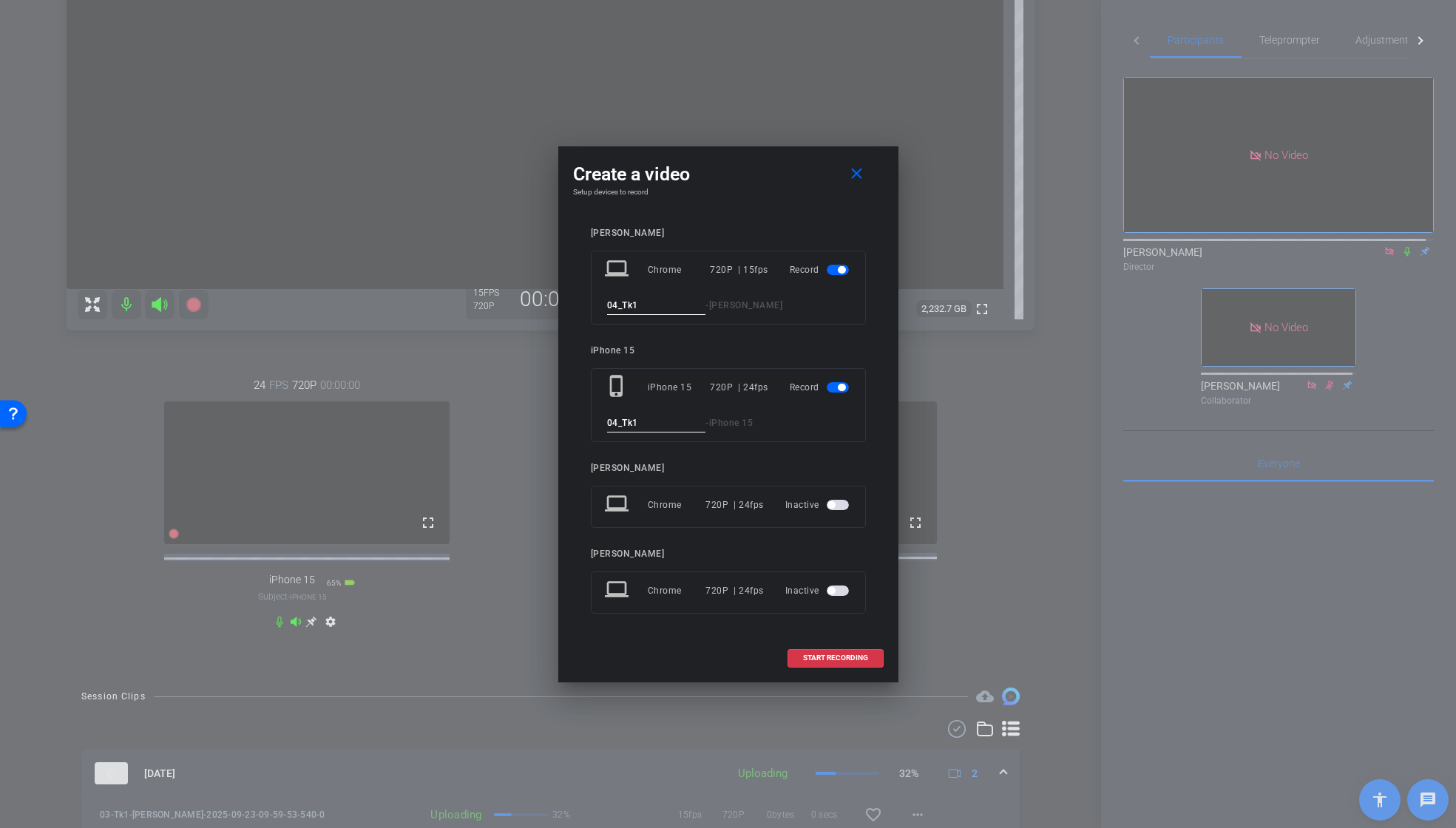
type input "04_Tk1"
click at [759, 196] on div "Create a video close Setup devices to record [PERSON_NAME] laptop Chrome 720P |…" at bounding box center [728, 414] width 340 height 536
click at [851, 655] on span "START RECORDING" at bounding box center [836, 658] width 65 height 8
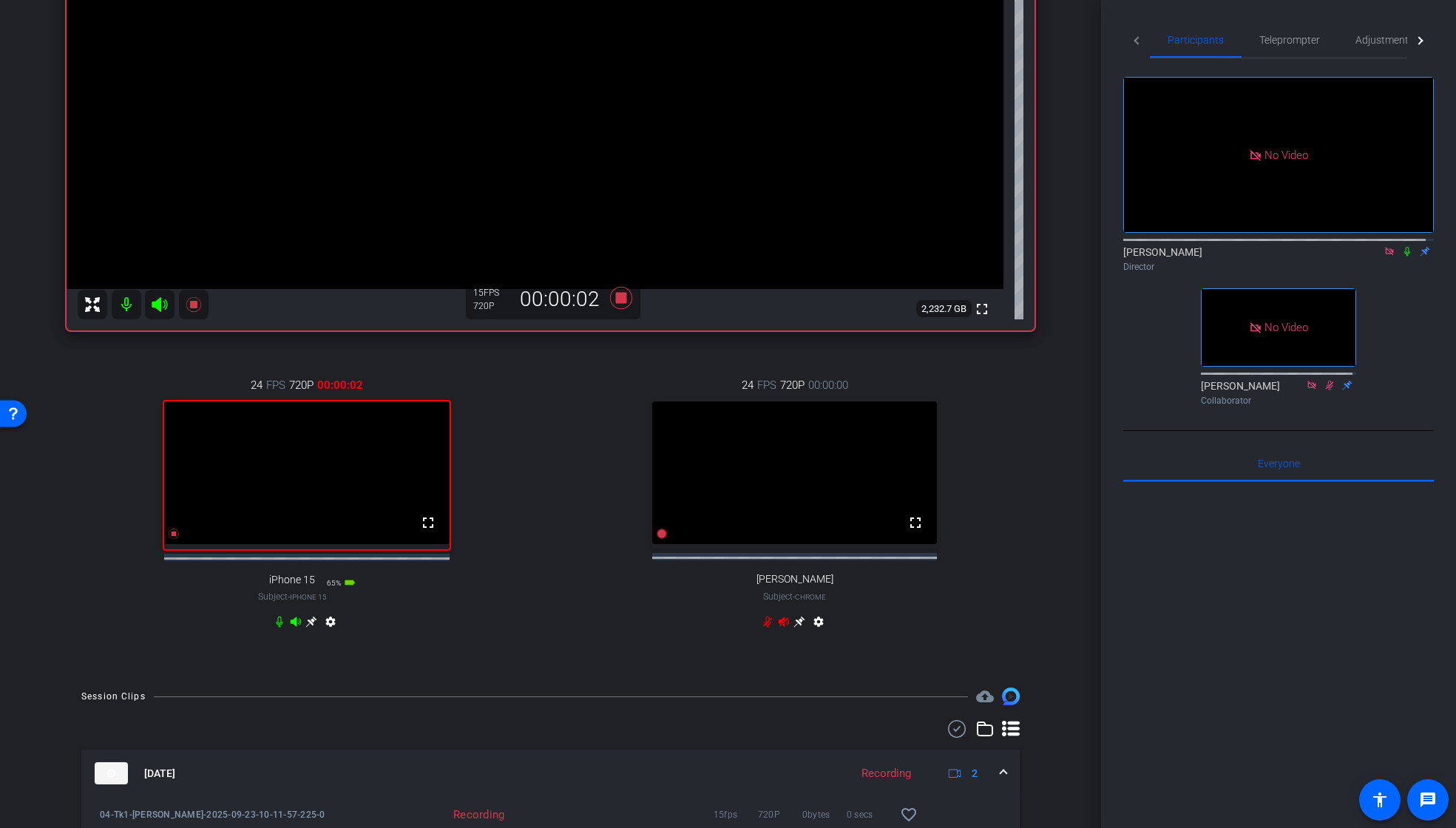
click at [1402, 246] on icon at bounding box center [1408, 252] width 12 height 10
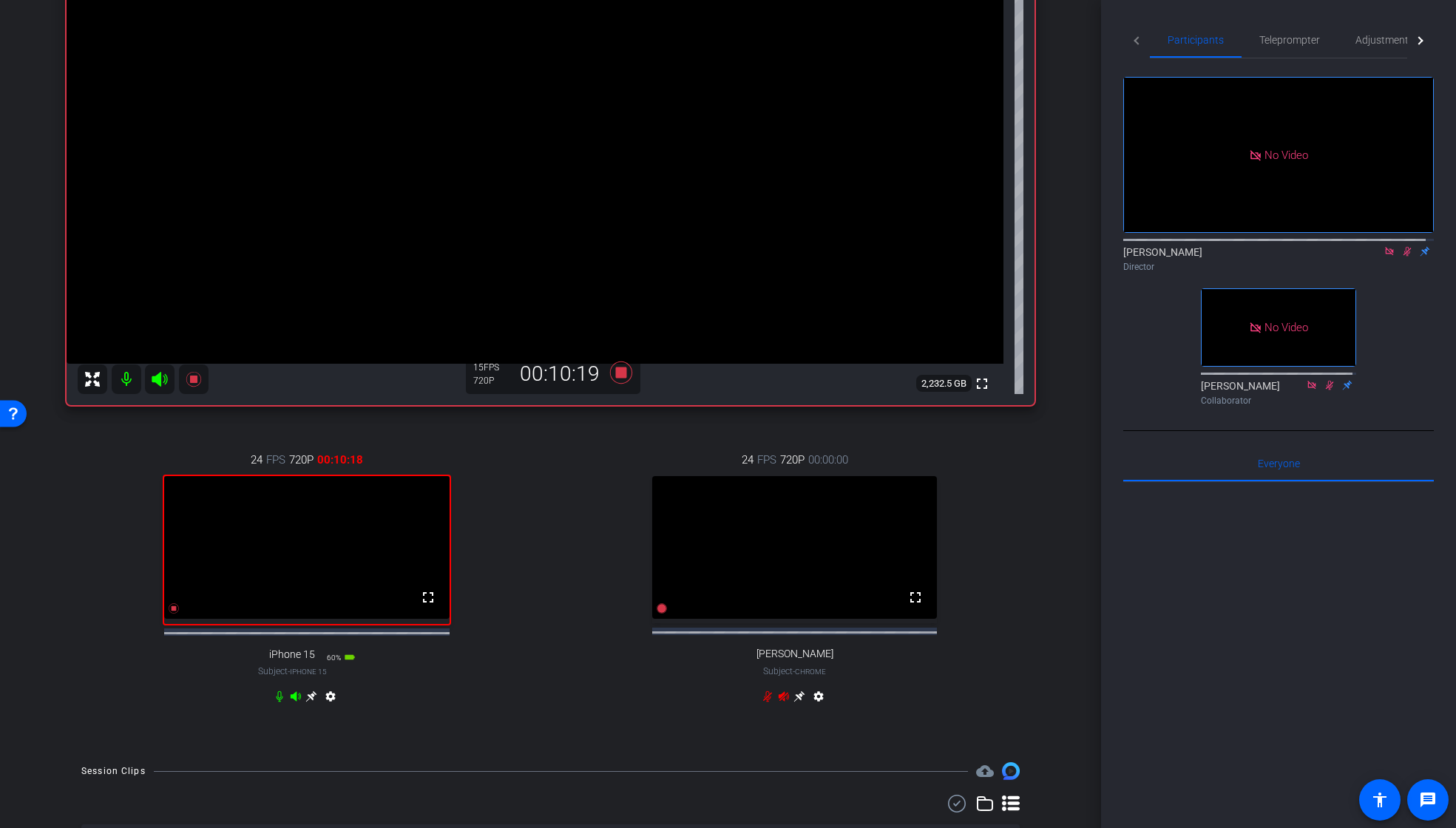
scroll to position [218, 0]
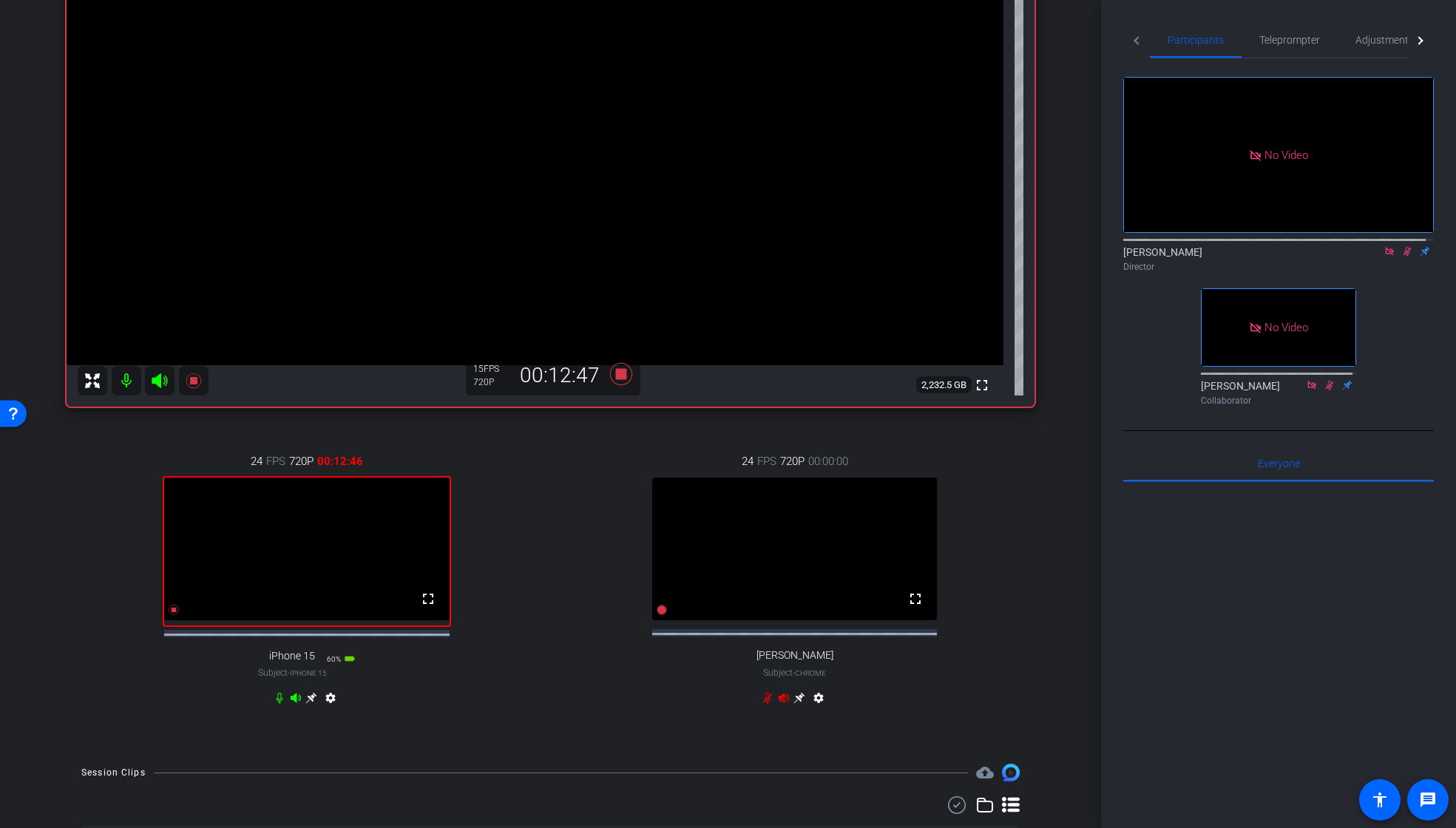
click at [1404, 247] on icon at bounding box center [1408, 252] width 8 height 9
click at [619, 375] on icon at bounding box center [620, 374] width 22 height 22
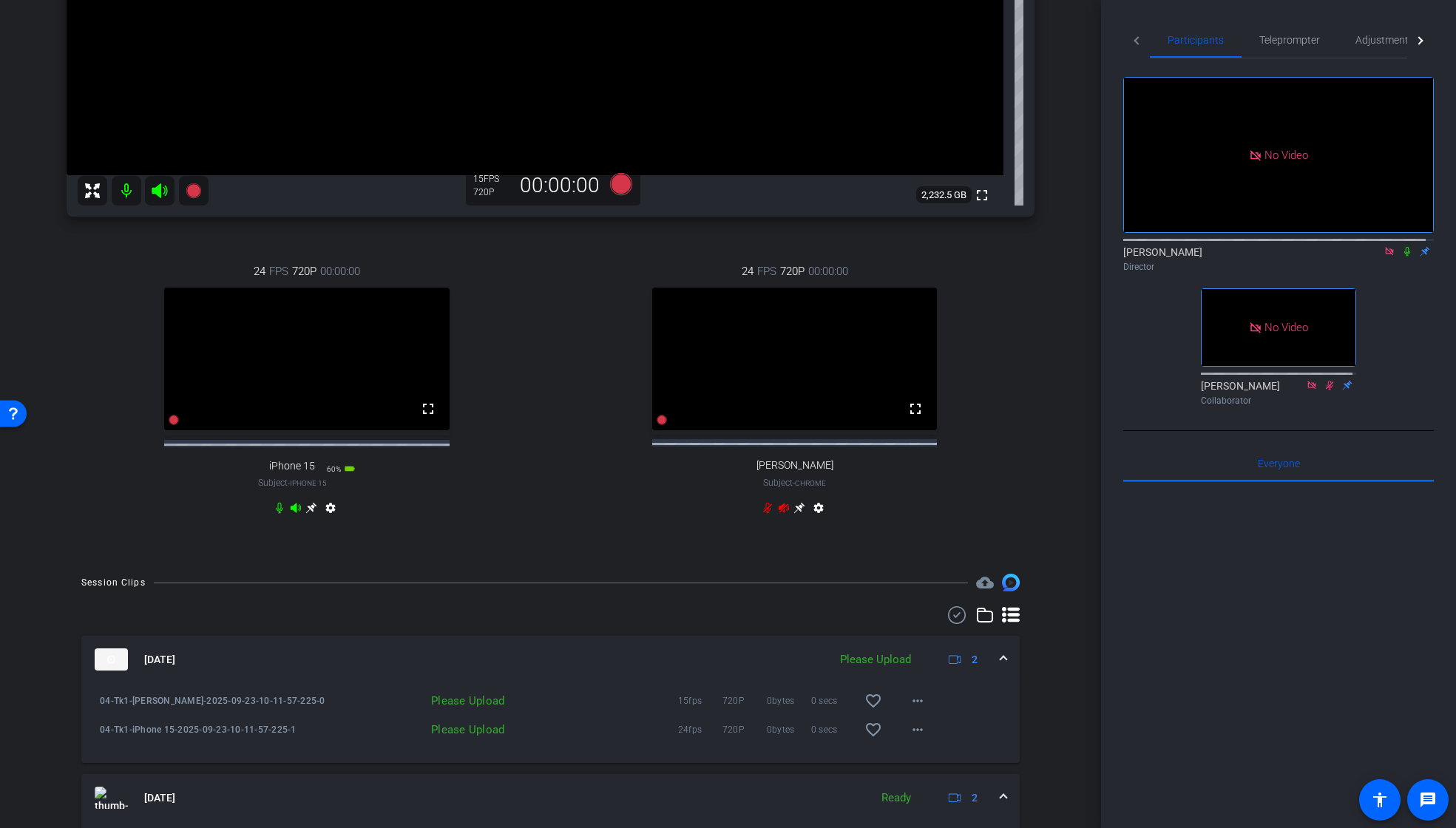
scroll to position [421, 0]
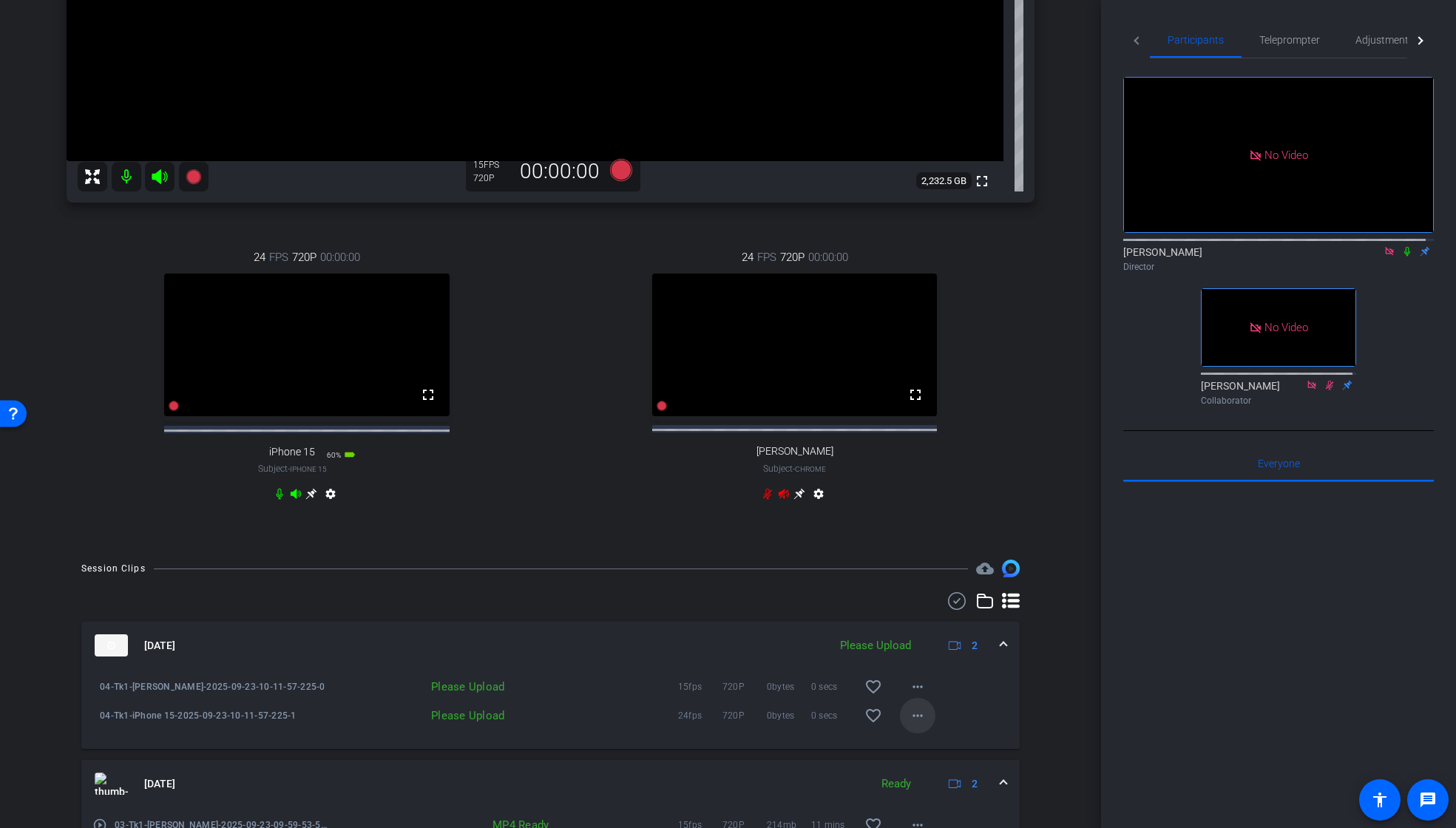
click at [909, 725] on mat-icon "more_horiz" at bounding box center [917, 716] width 18 height 18
click at [925, 755] on span "Upload" at bounding box center [934, 760] width 59 height 18
click at [909, 696] on mat-icon "more_horiz" at bounding box center [917, 687] width 18 height 18
click at [923, 728] on span "Upload" at bounding box center [934, 731] width 59 height 18
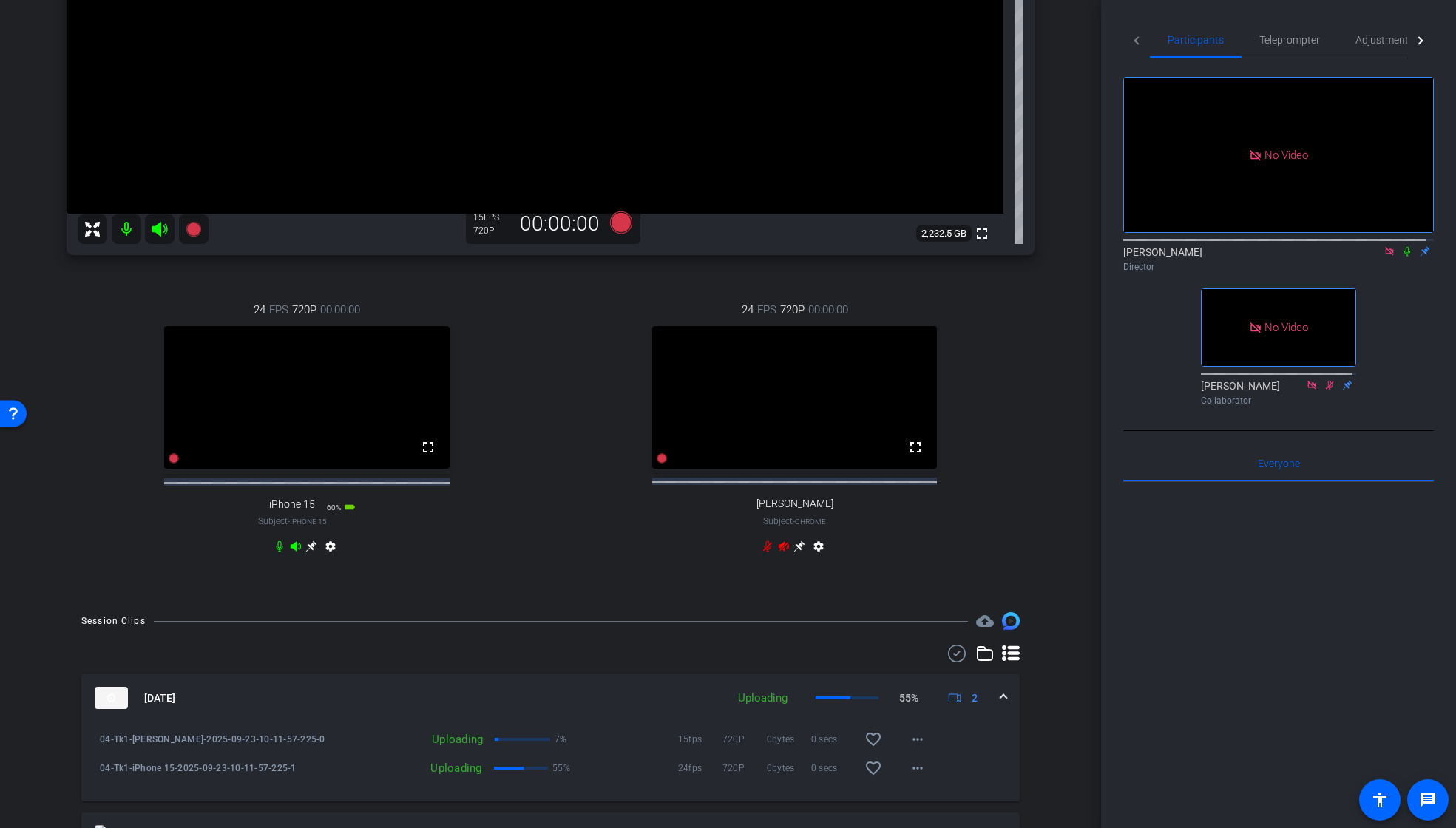
scroll to position [344, 0]
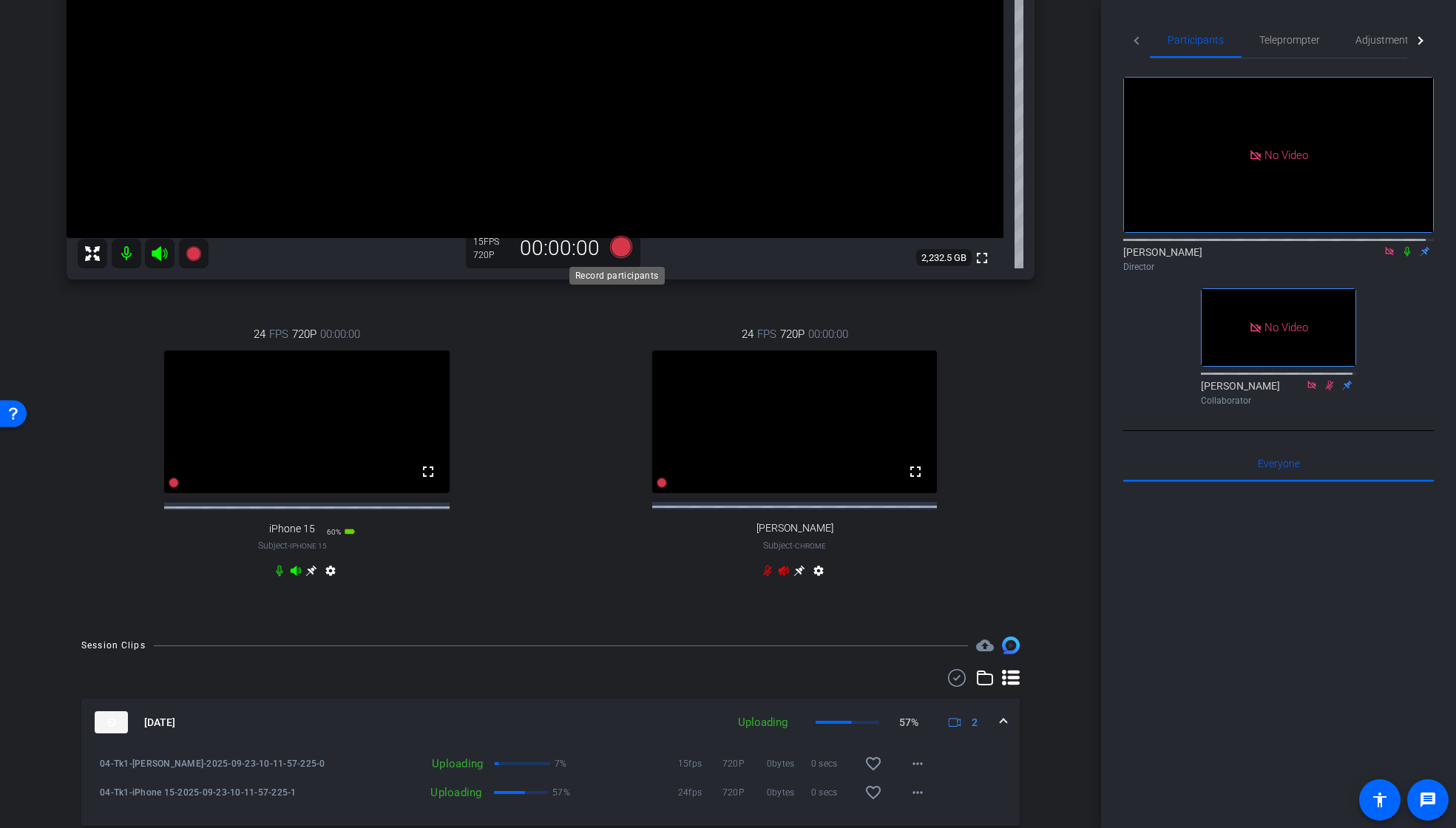
click at [621, 250] on icon at bounding box center [620, 247] width 22 height 22
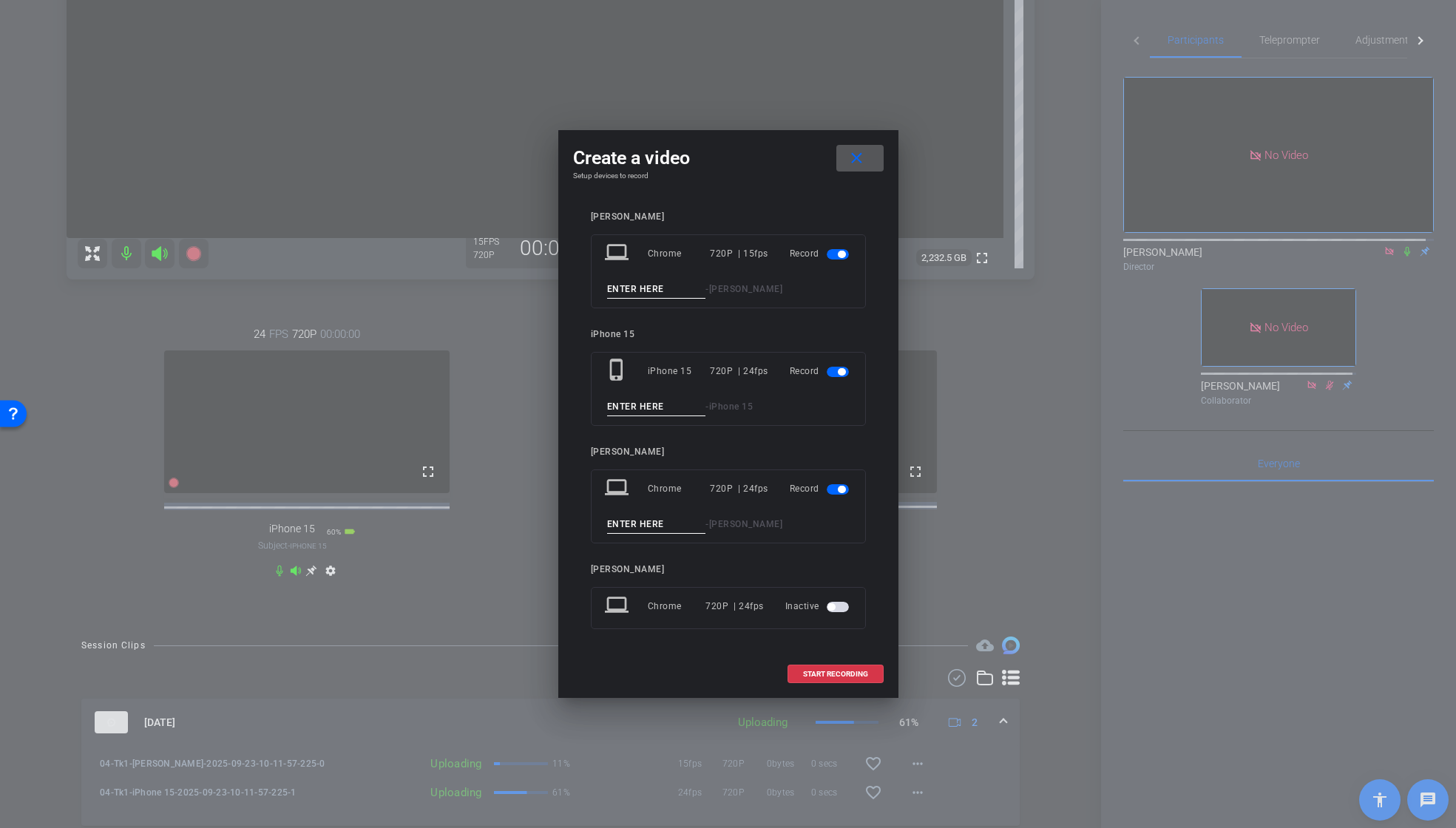
click at [642, 288] on input at bounding box center [656, 290] width 99 height 19
paste input "04_Tk1"
click at [619, 290] on input "04_Tk1" at bounding box center [656, 290] width 99 height 19
type input "05_Tk1"
click at [625, 414] on input at bounding box center [656, 407] width 99 height 19
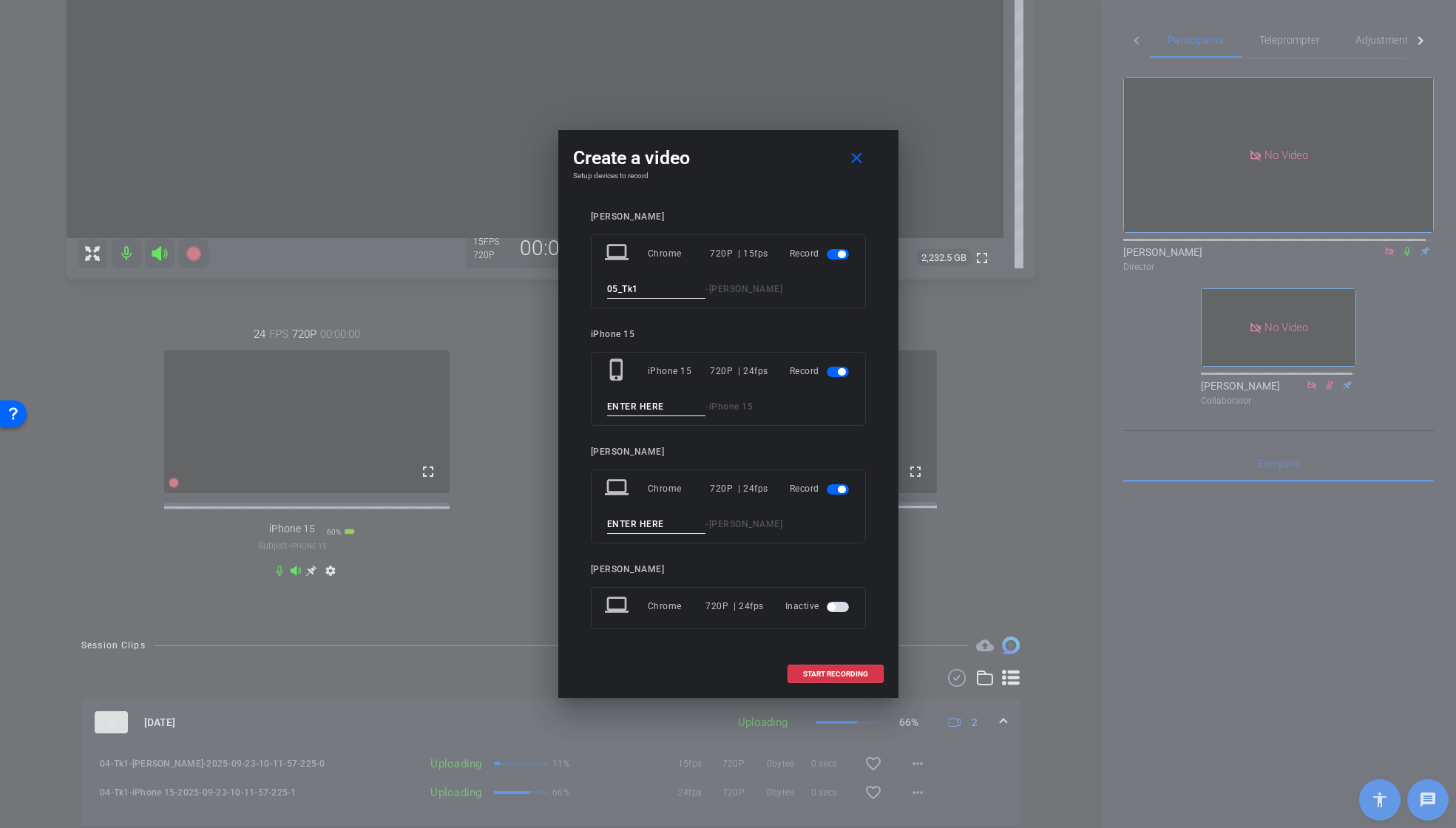
paste input "04_Tk1"
drag, startPoint x: 618, startPoint y: 408, endPoint x: 618, endPoint y: 441, distance: 33.0
click at [618, 409] on input "04_Tk1" at bounding box center [656, 407] width 99 height 19
type input "05_Tk1"
click at [835, 490] on span "button" at bounding box center [838, 490] width 22 height 10
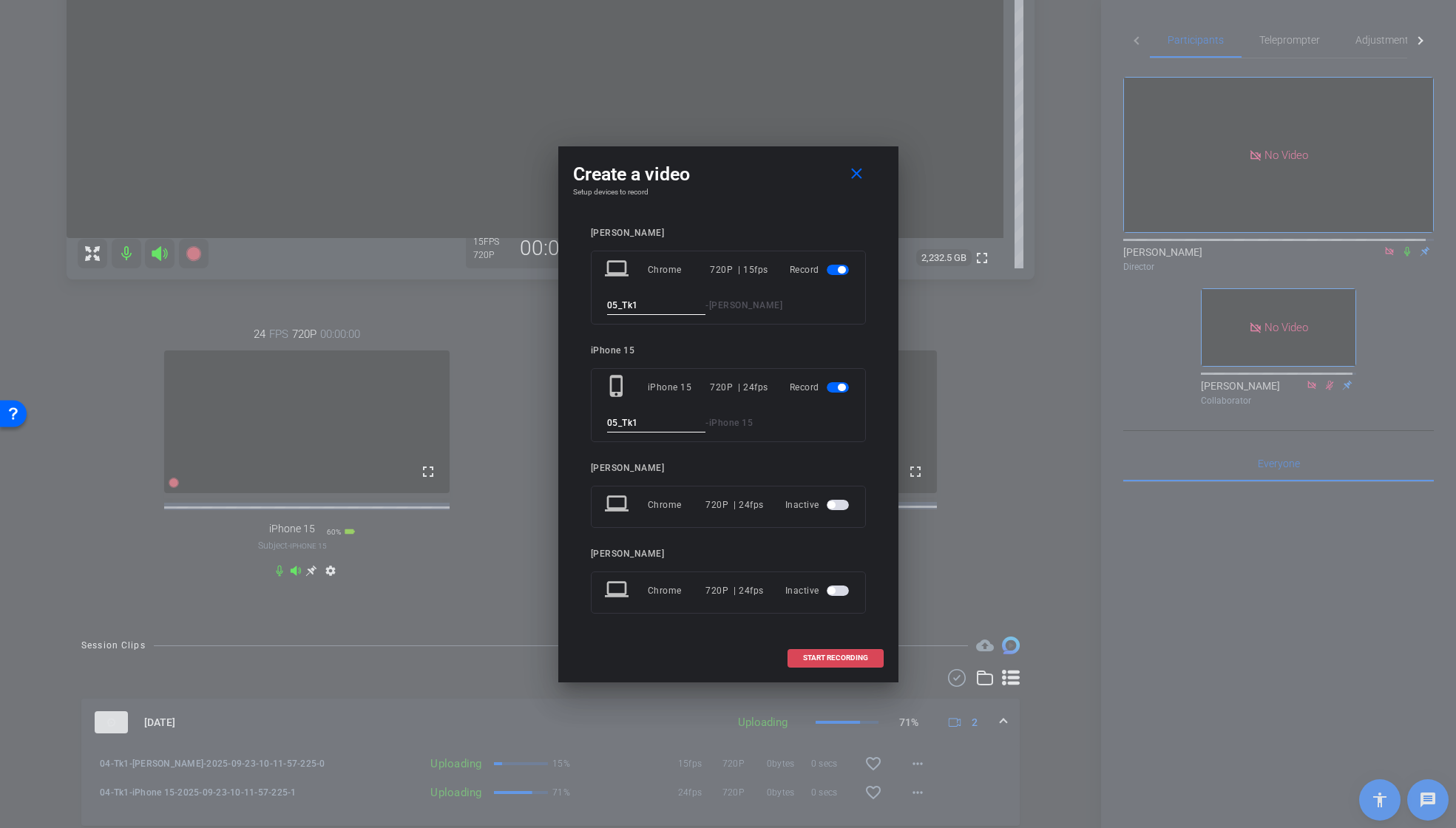
click at [826, 657] on span "START RECORDING" at bounding box center [836, 658] width 65 height 8
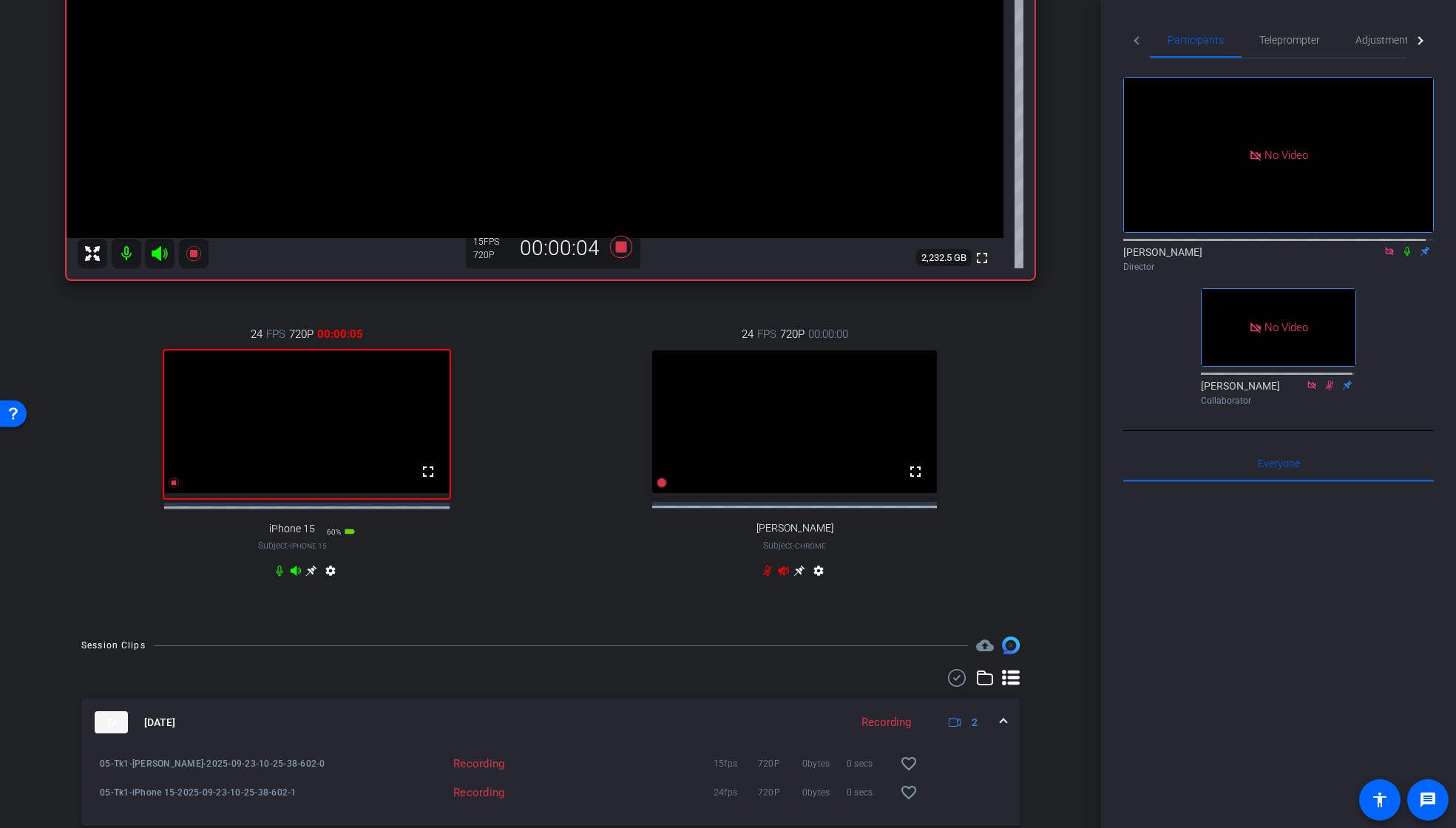
click at [1402, 246] on icon at bounding box center [1408, 252] width 12 height 10
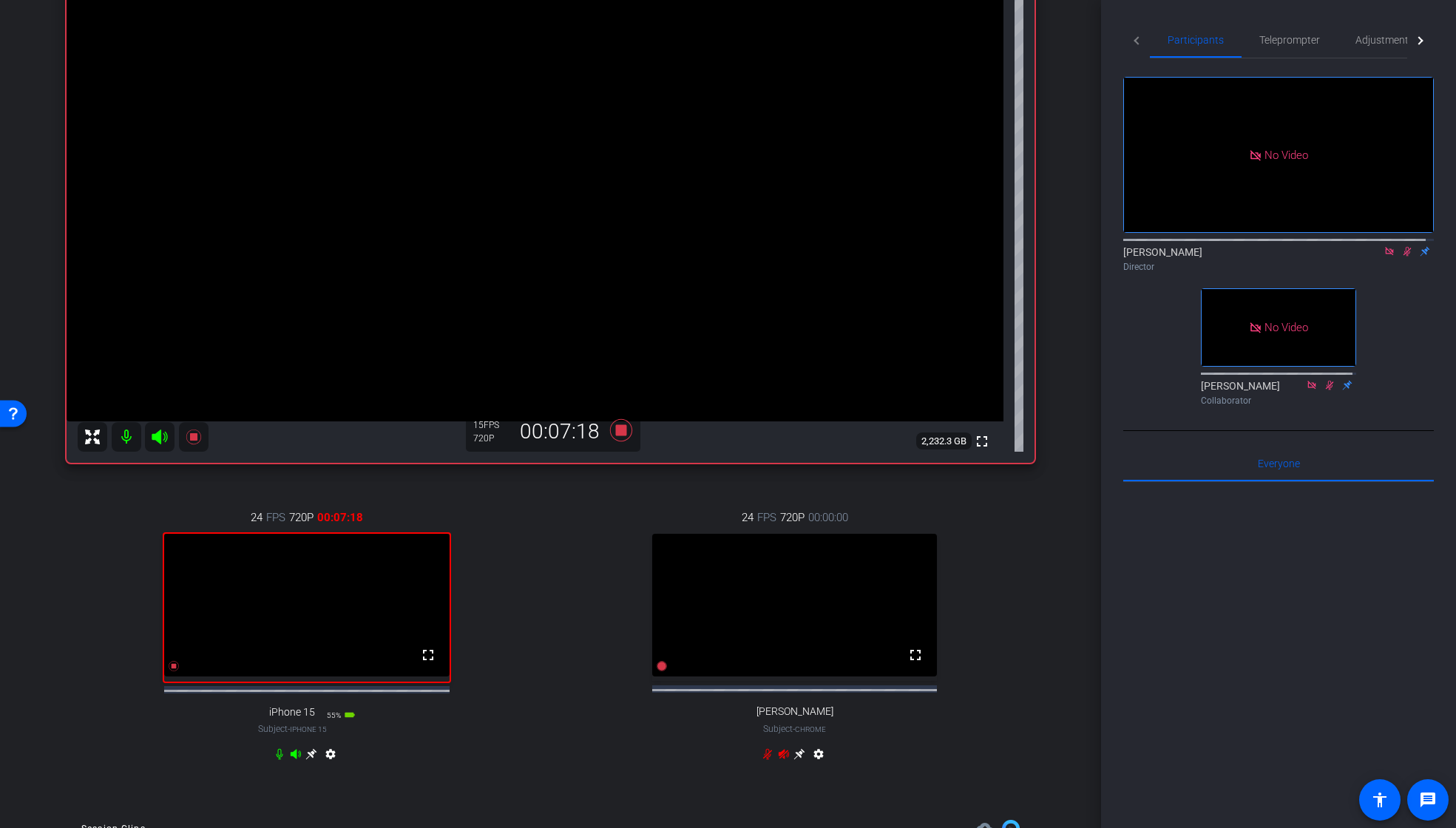
scroll to position [228, 0]
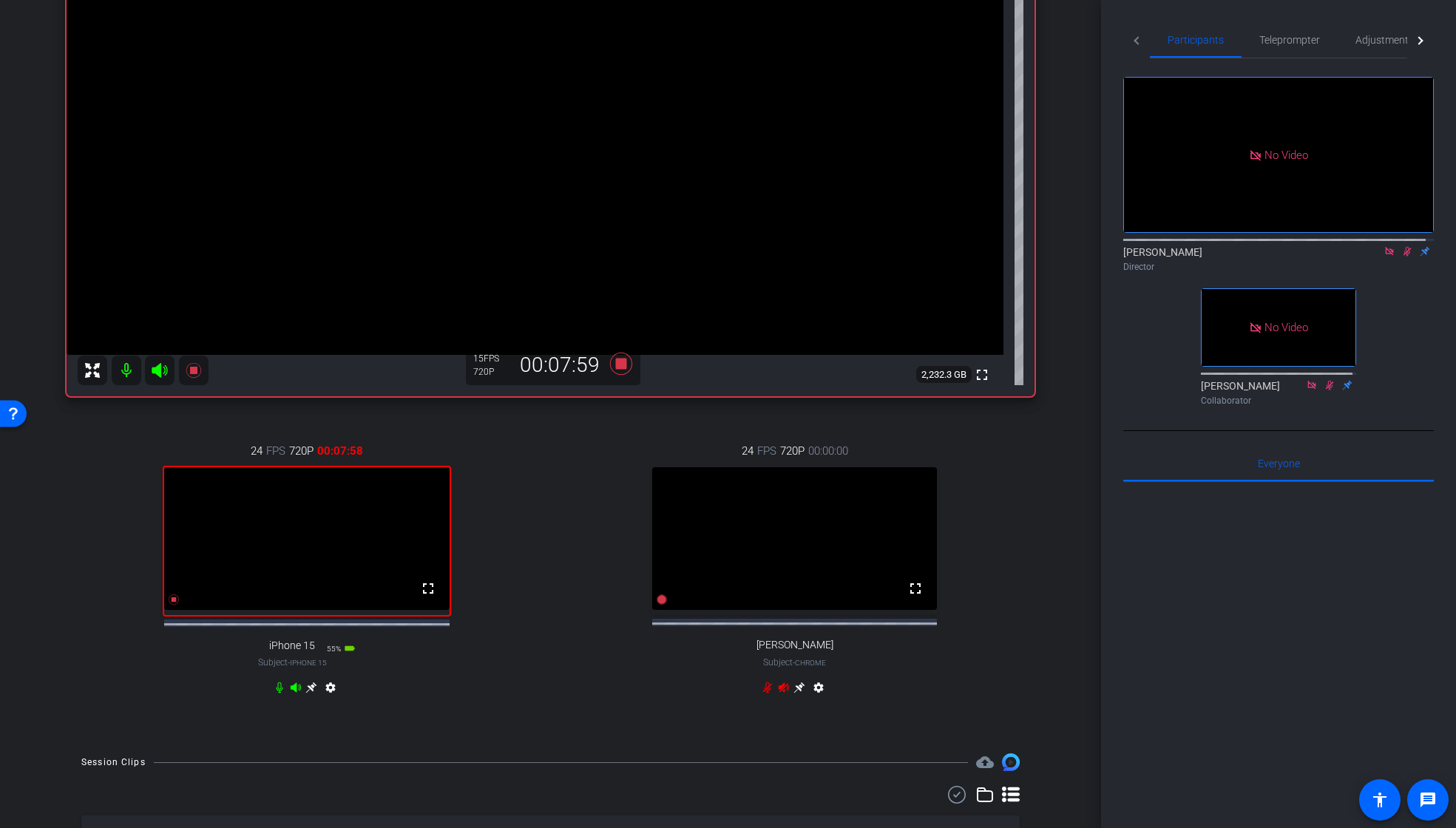
click at [1402, 246] on icon at bounding box center [1408, 252] width 12 height 10
click at [1405, 247] on icon at bounding box center [1407, 252] width 6 height 9
click at [1404, 247] on icon at bounding box center [1408, 252] width 8 height 9
click at [620, 365] on icon at bounding box center [620, 364] width 22 height 22
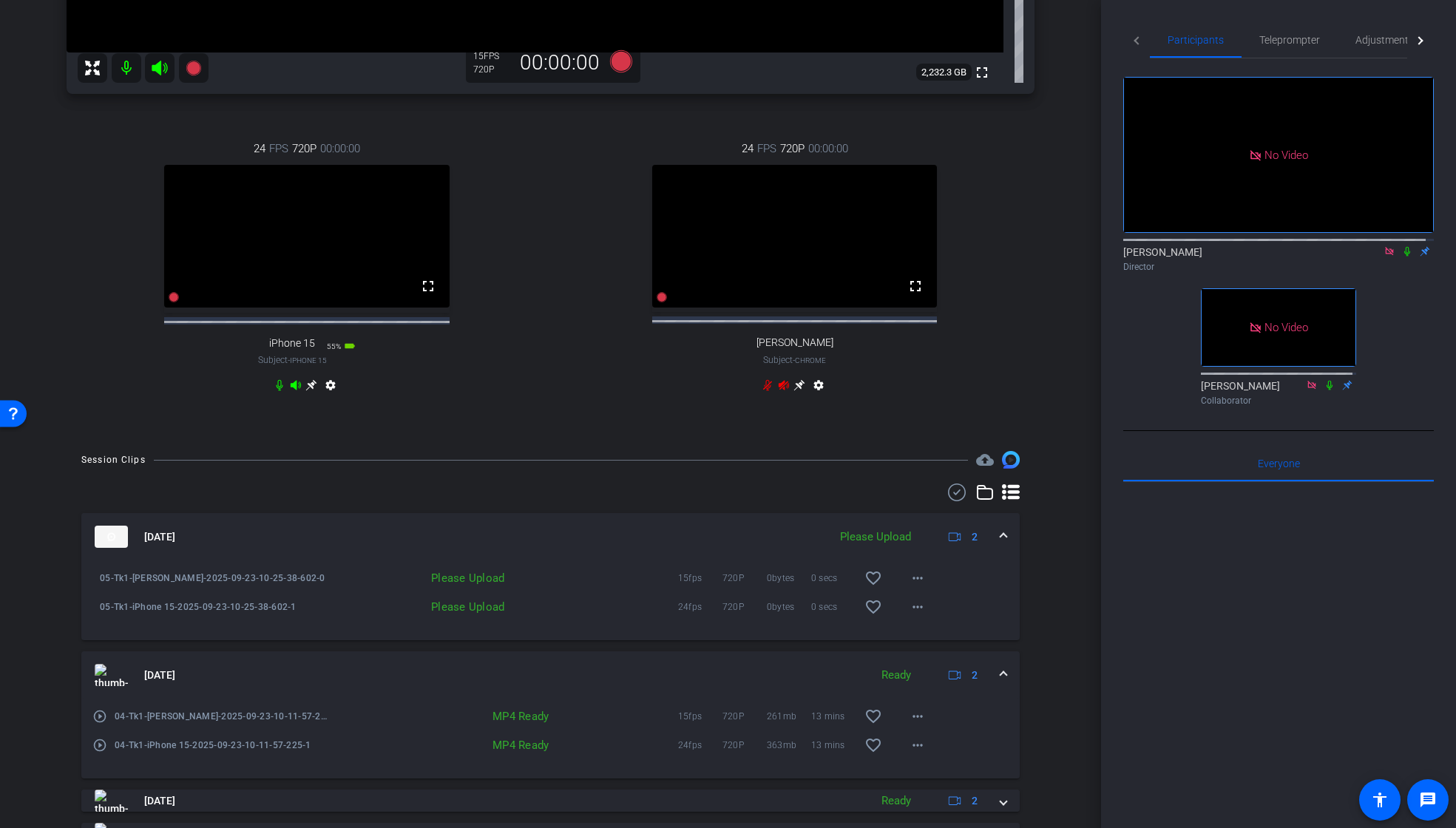
scroll to position [621, 0]
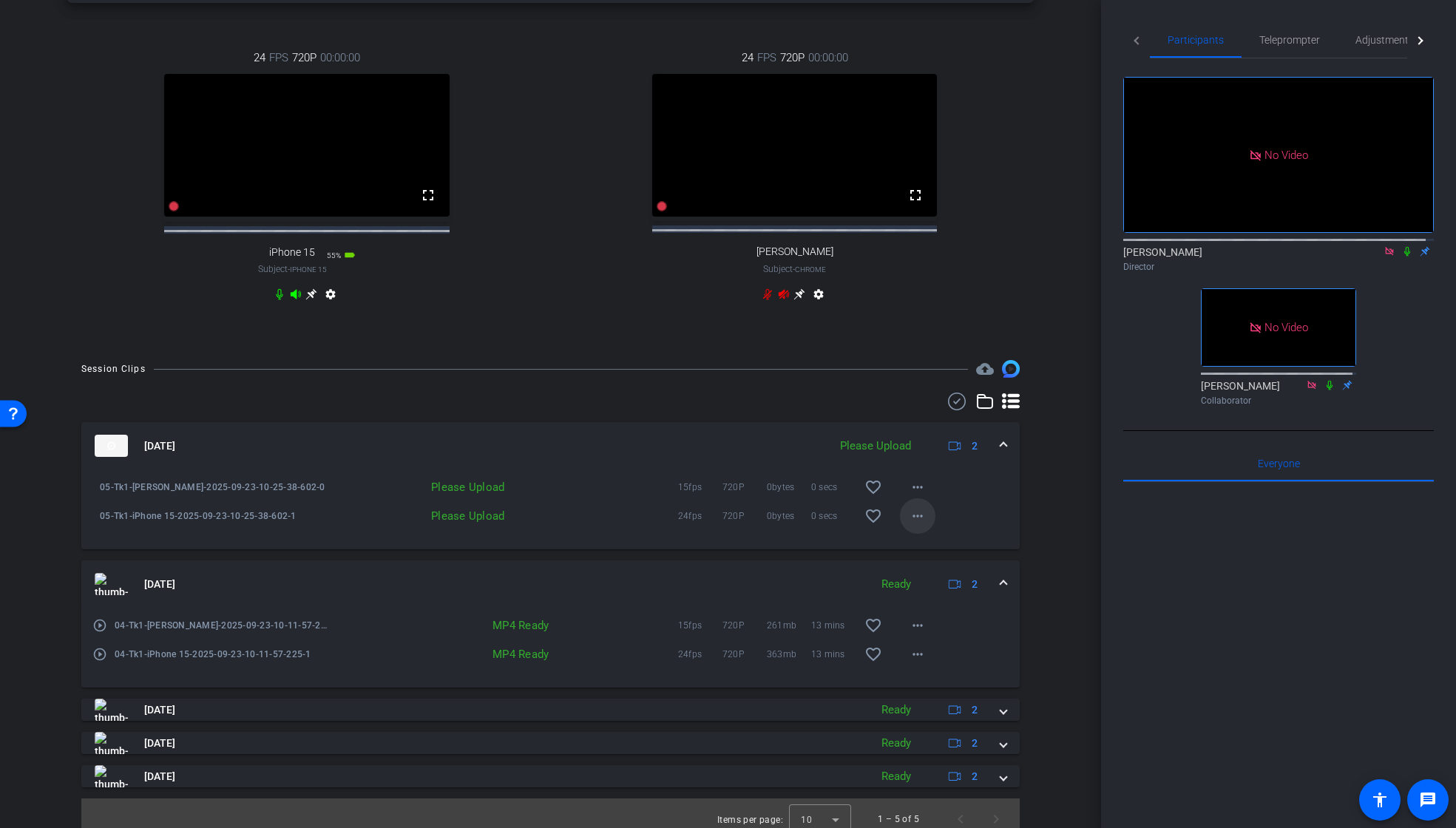
click at [912, 525] on mat-icon "more_horiz" at bounding box center [917, 516] width 18 height 18
click at [941, 557] on span "Upload" at bounding box center [934, 560] width 59 height 18
click at [915, 496] on mat-icon "more_horiz" at bounding box center [917, 487] width 18 height 18
click at [934, 528] on span "Upload" at bounding box center [934, 532] width 59 height 18
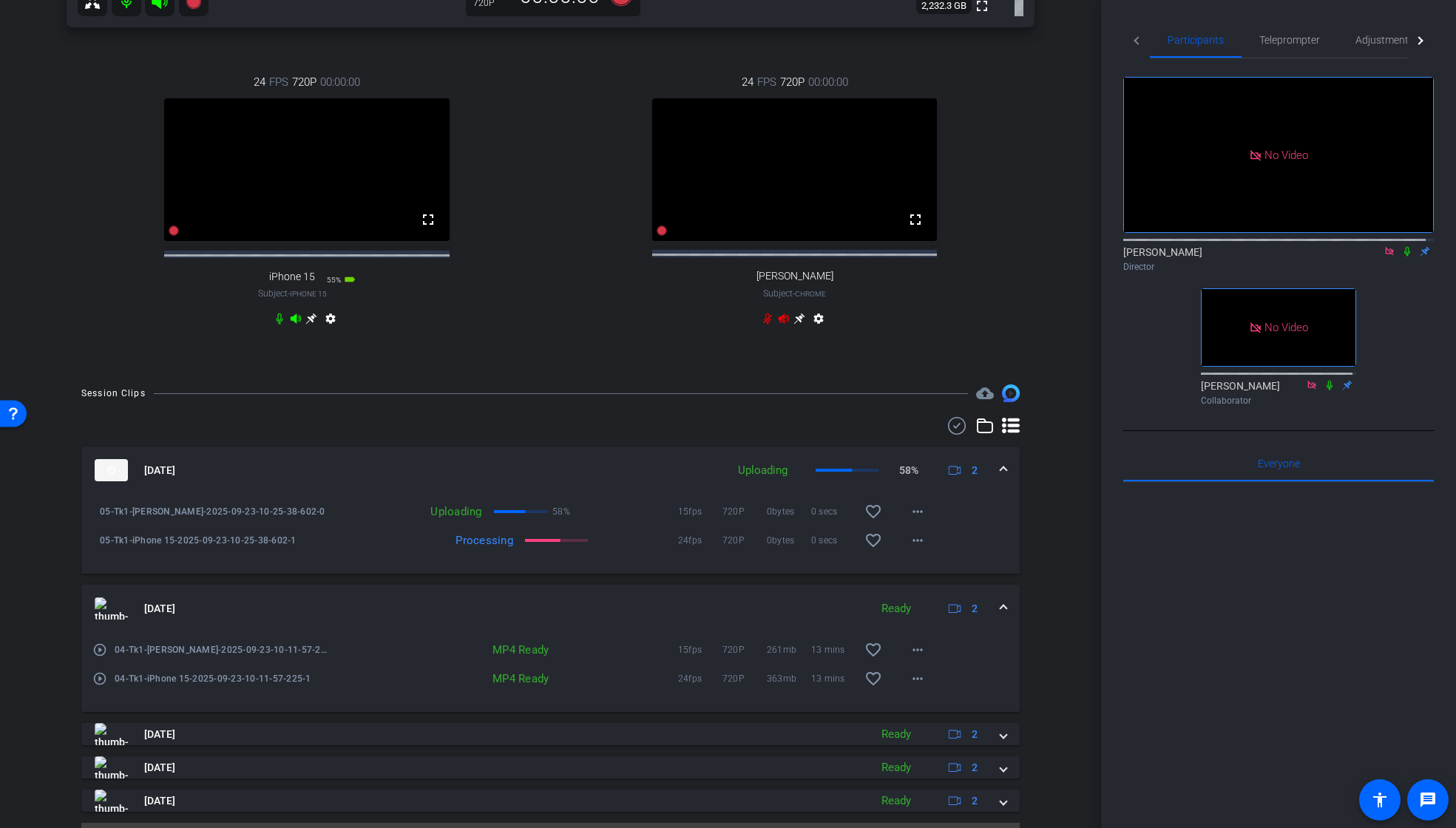
scroll to position [647, 0]
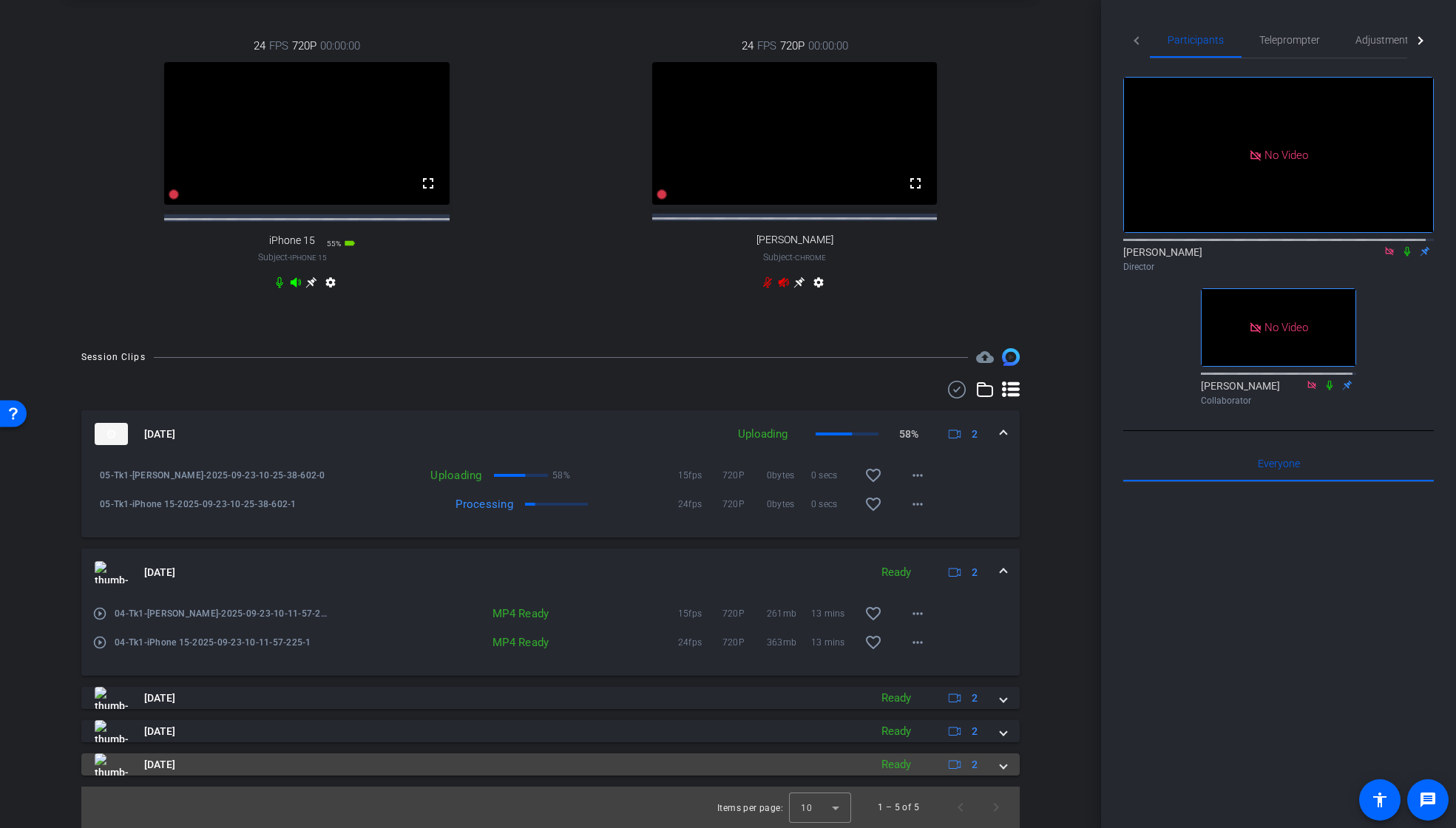
click at [1001, 762] on span at bounding box center [1004, 765] width 6 height 15
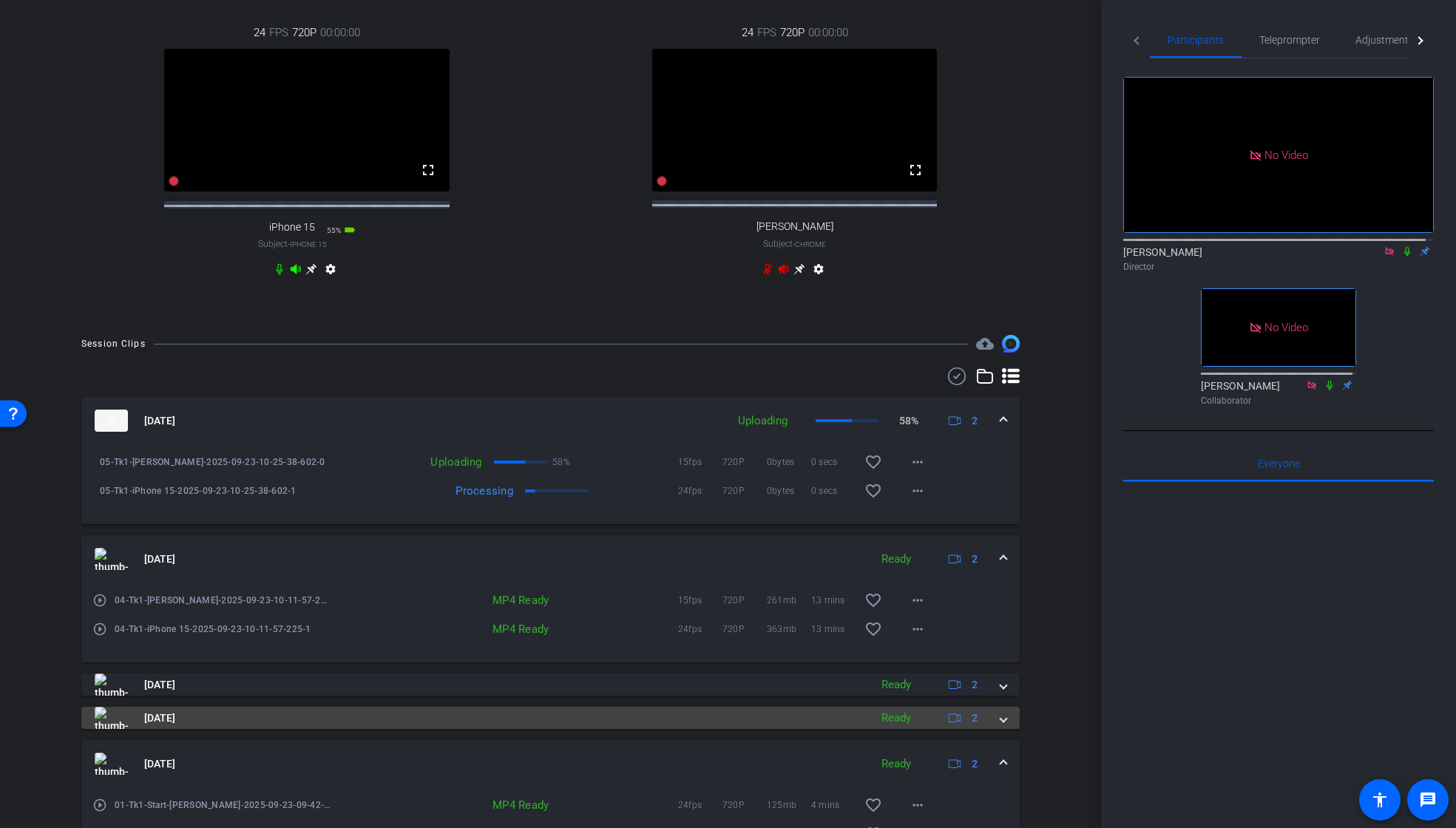
click at [1001, 726] on span at bounding box center [1004, 718] width 6 height 15
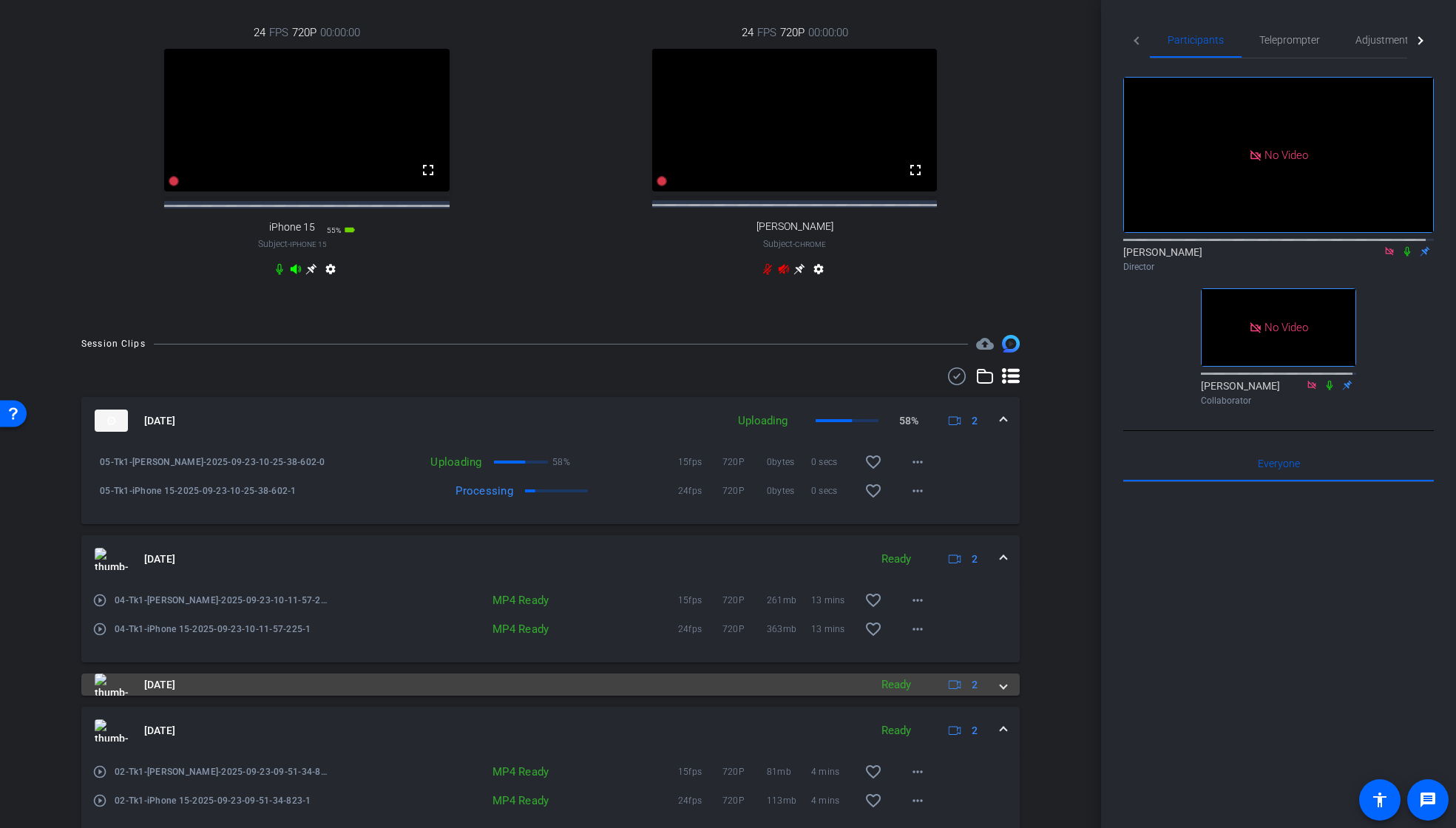
click at [1001, 693] on span at bounding box center [1004, 685] width 6 height 15
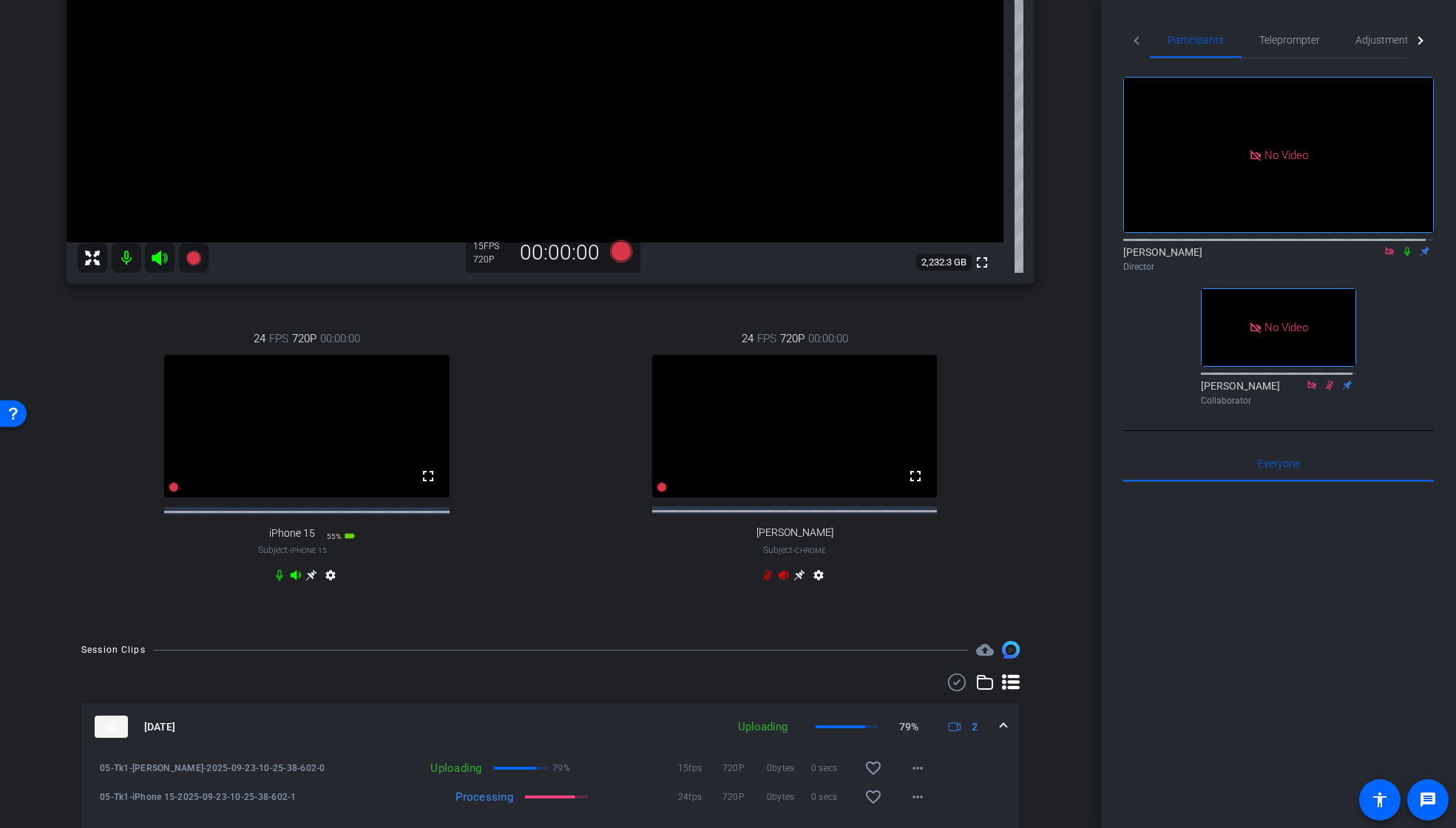
scroll to position [165, 0]
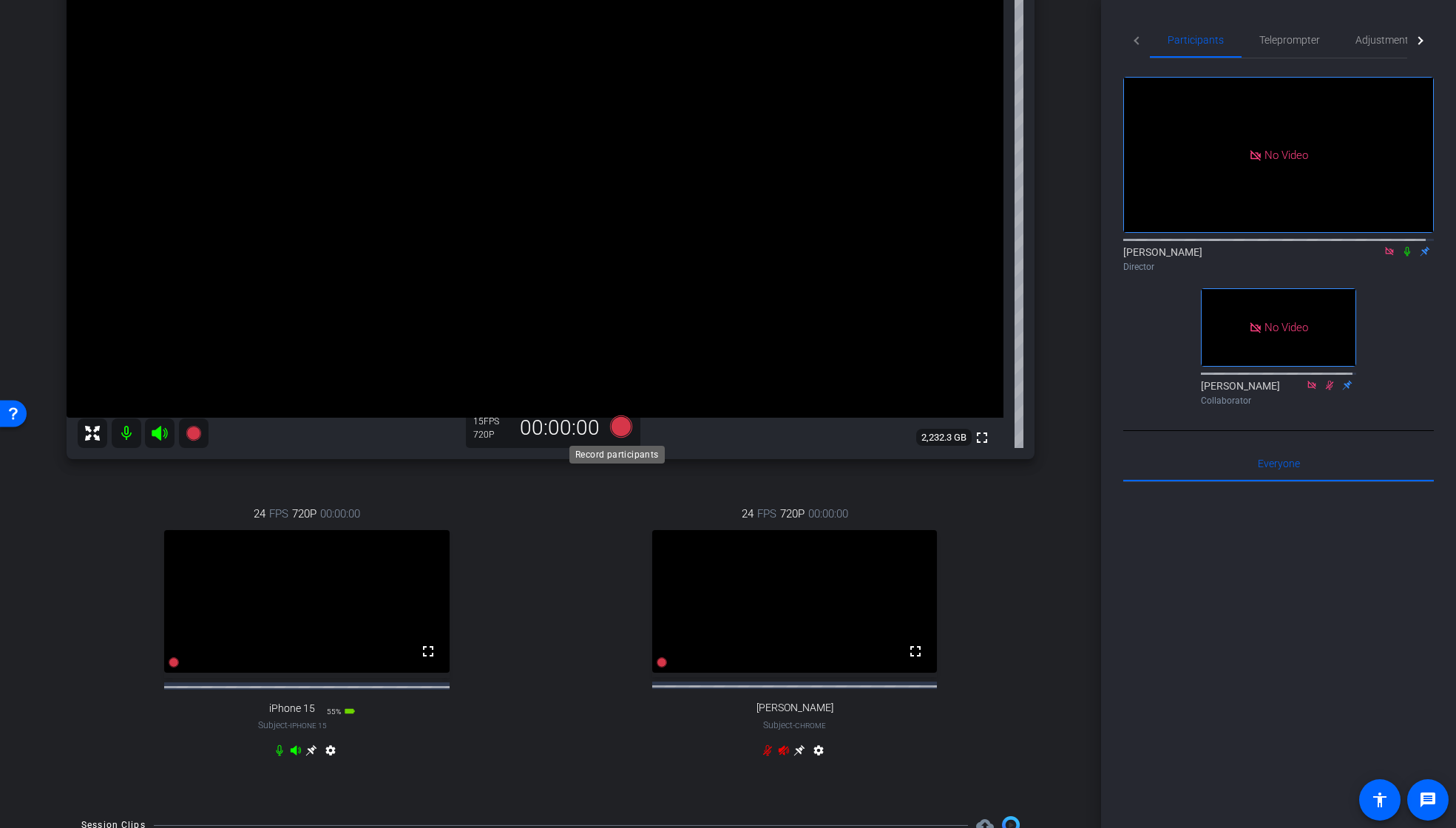
click at [619, 427] on icon at bounding box center [620, 426] width 22 height 22
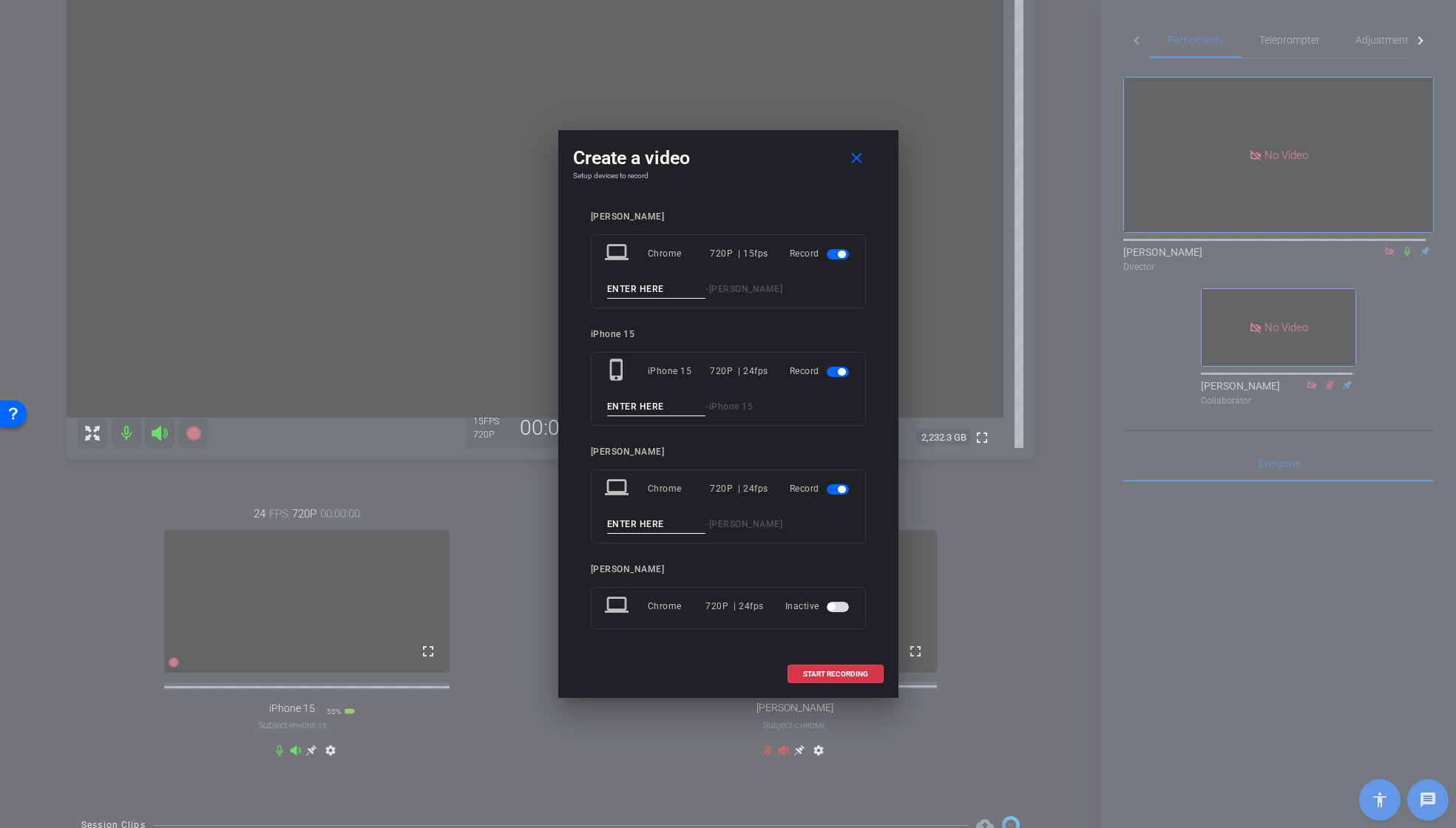
click at [647, 288] on input at bounding box center [656, 290] width 99 height 19
paste input "04_Tk1"
click at [614, 290] on input "04_Tk2" at bounding box center [656, 290] width 99 height 19
click at [646, 290] on input "01_INTTRO_Tk2" at bounding box center [656, 290] width 99 height 19
drag, startPoint x: 673, startPoint y: 291, endPoint x: 587, endPoint y: 298, distance: 86.3
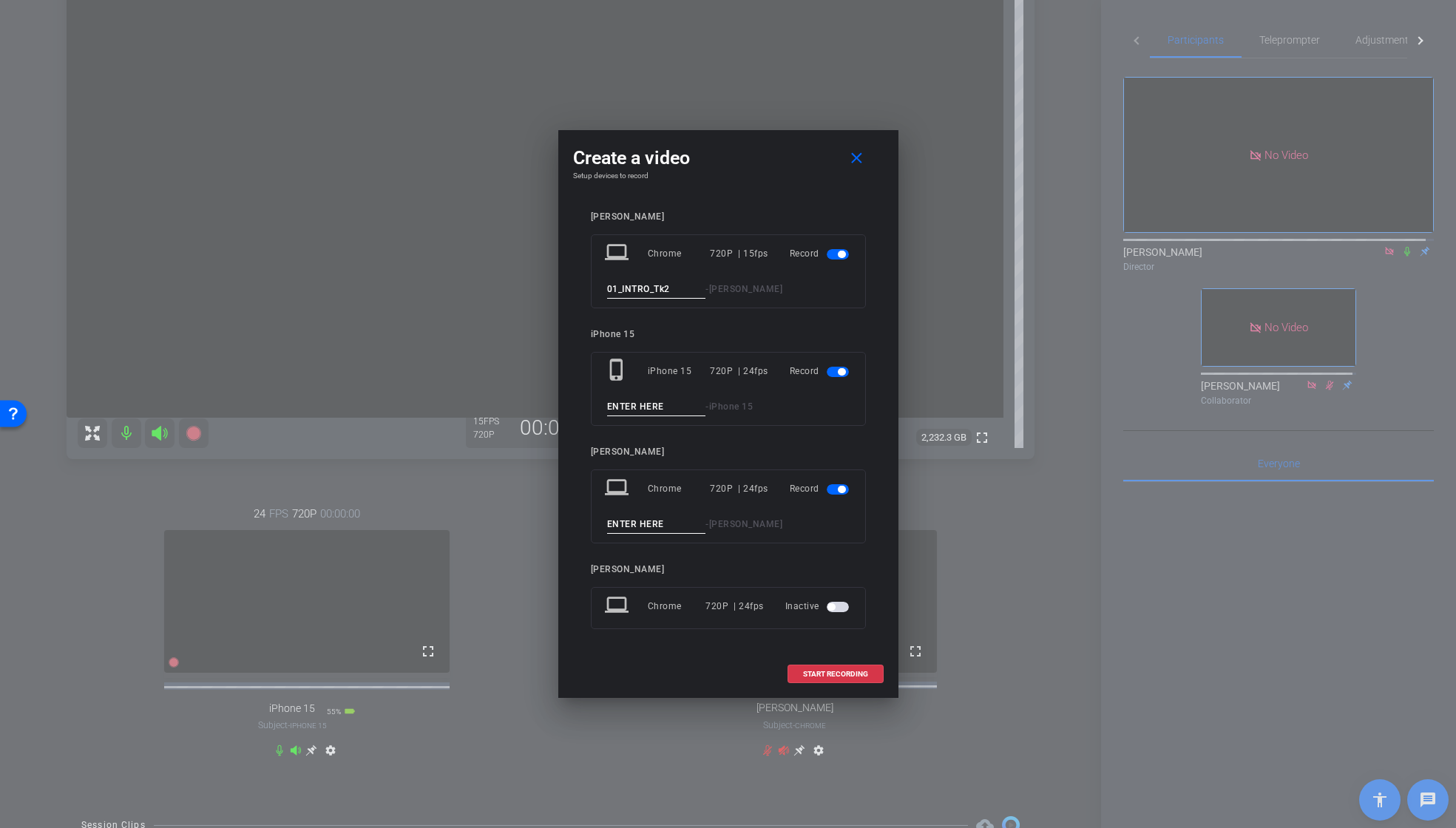
click at [594, 292] on div "laptop Chrome 720P | 15fps Record 01_INTRO_Tk2 - [PERSON_NAME]" at bounding box center [728, 272] width 275 height 74
type input "01_INTRO_Tk2"
click at [661, 403] on input at bounding box center [656, 407] width 99 height 19
drag, startPoint x: 670, startPoint y: 404, endPoint x: 581, endPoint y: 403, distance: 89.0
click at [581, 403] on div "[PERSON_NAME] laptop Chrome 720P | 15fps Record 01_INTRO_Tk2 - [PERSON_NAME] iP…" at bounding box center [728, 430] width 311 height 468
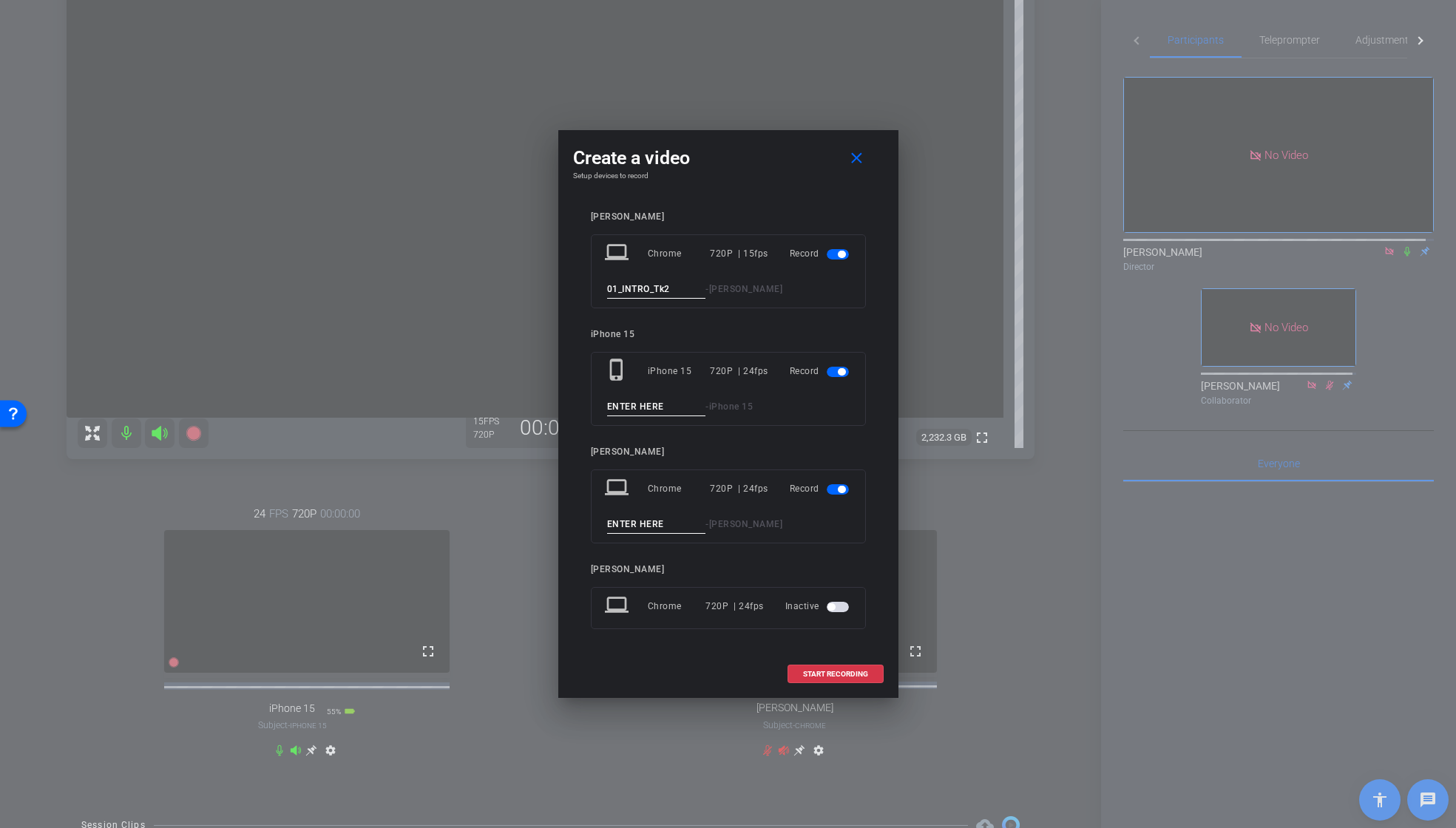
paste input "01_INTRO_Tk2"
type input "01_INTRO_Tk2"
click at [835, 489] on span "button" at bounding box center [838, 490] width 22 height 10
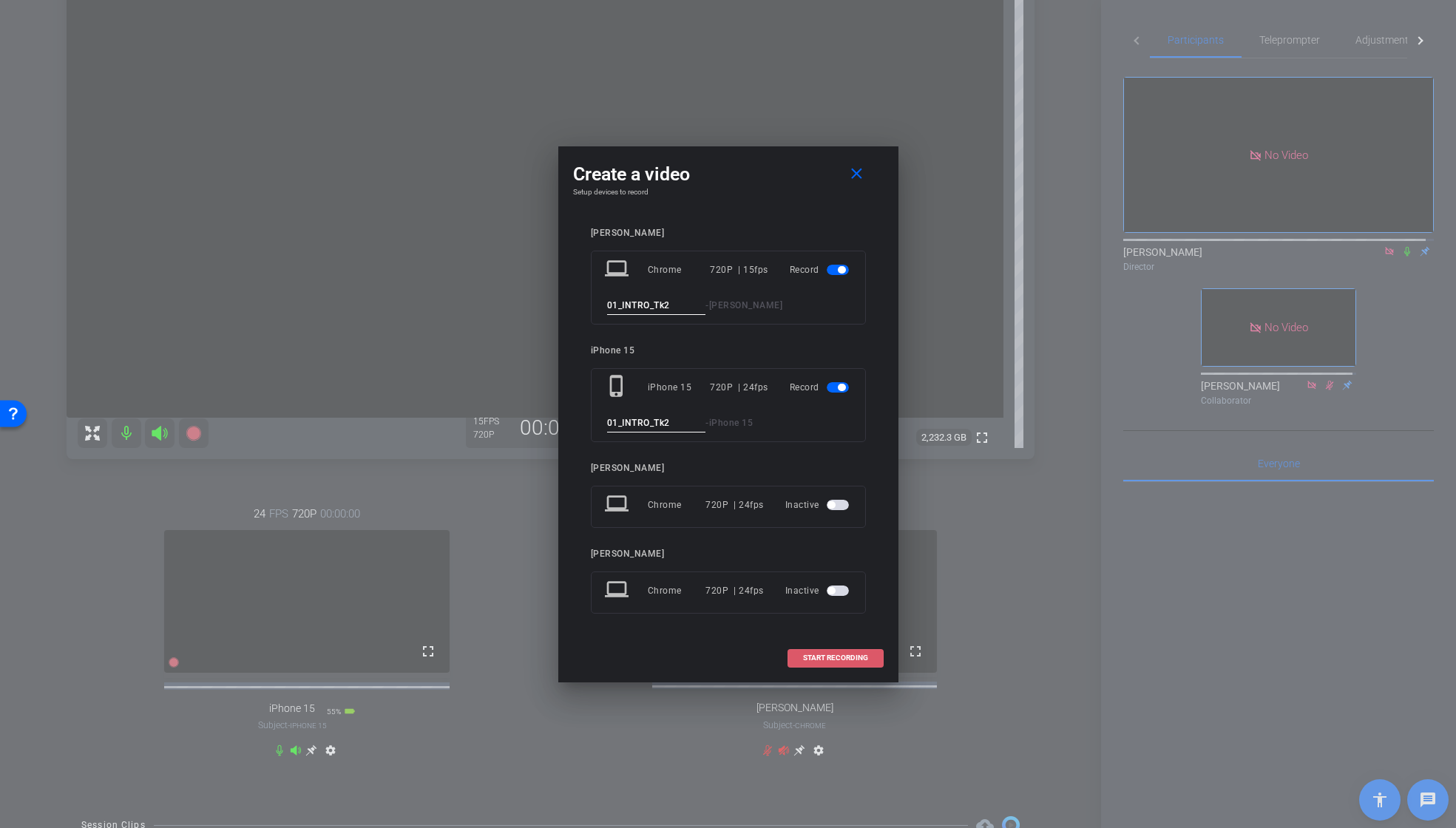
click at [862, 652] on span at bounding box center [836, 658] width 95 height 35
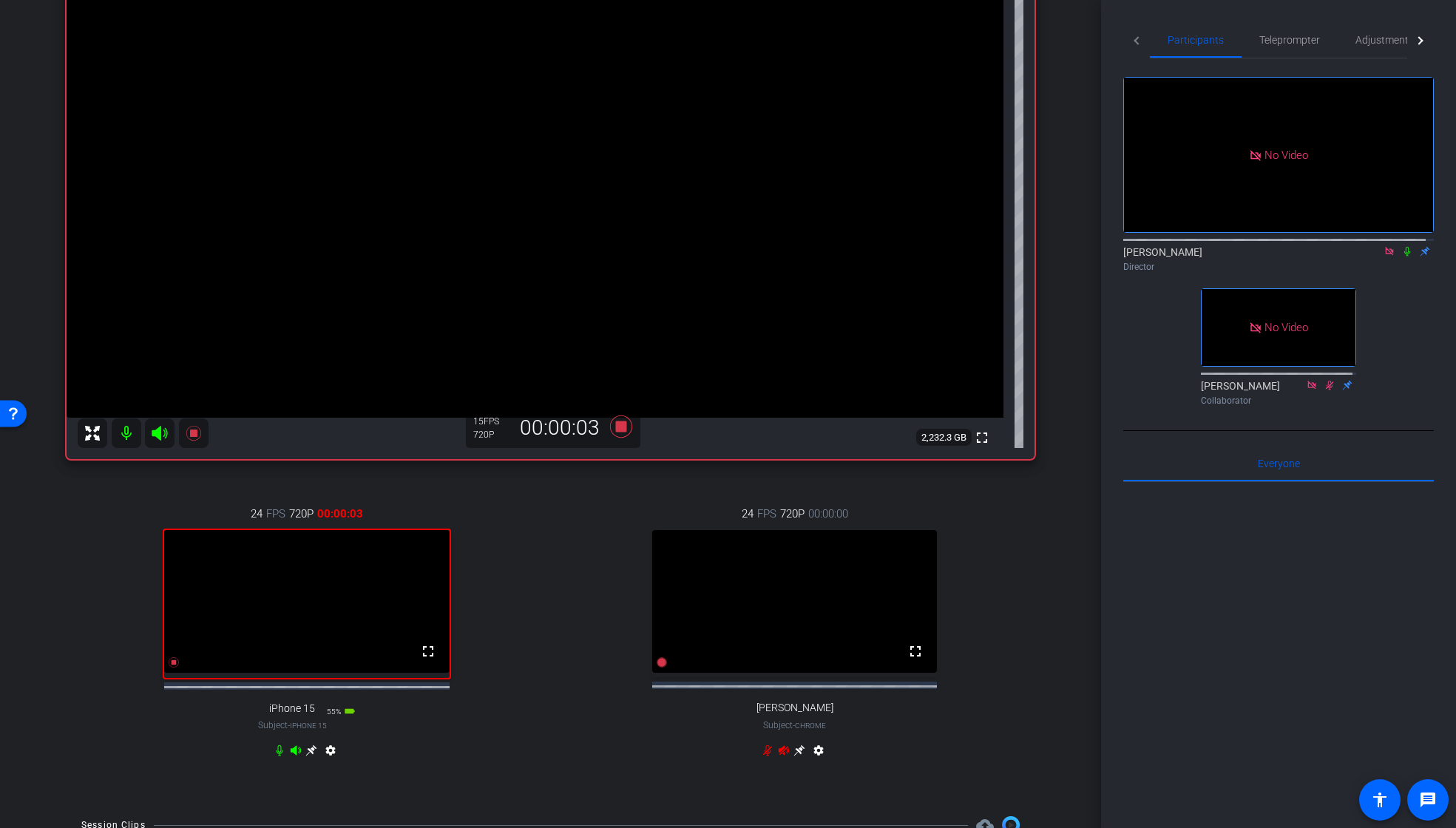
click at [1402, 246] on icon at bounding box center [1408, 252] width 12 height 10
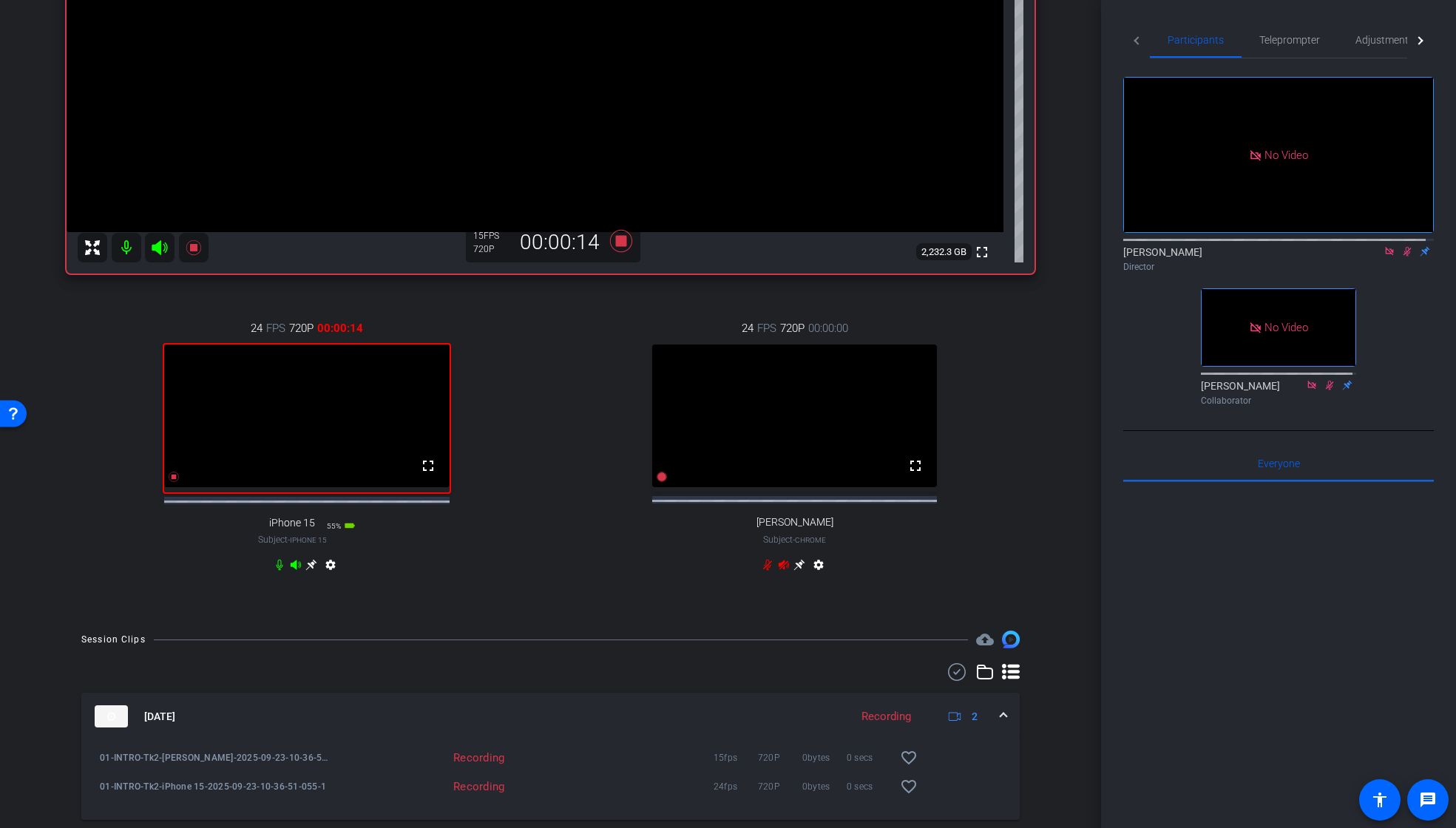
scroll to position [272, 0]
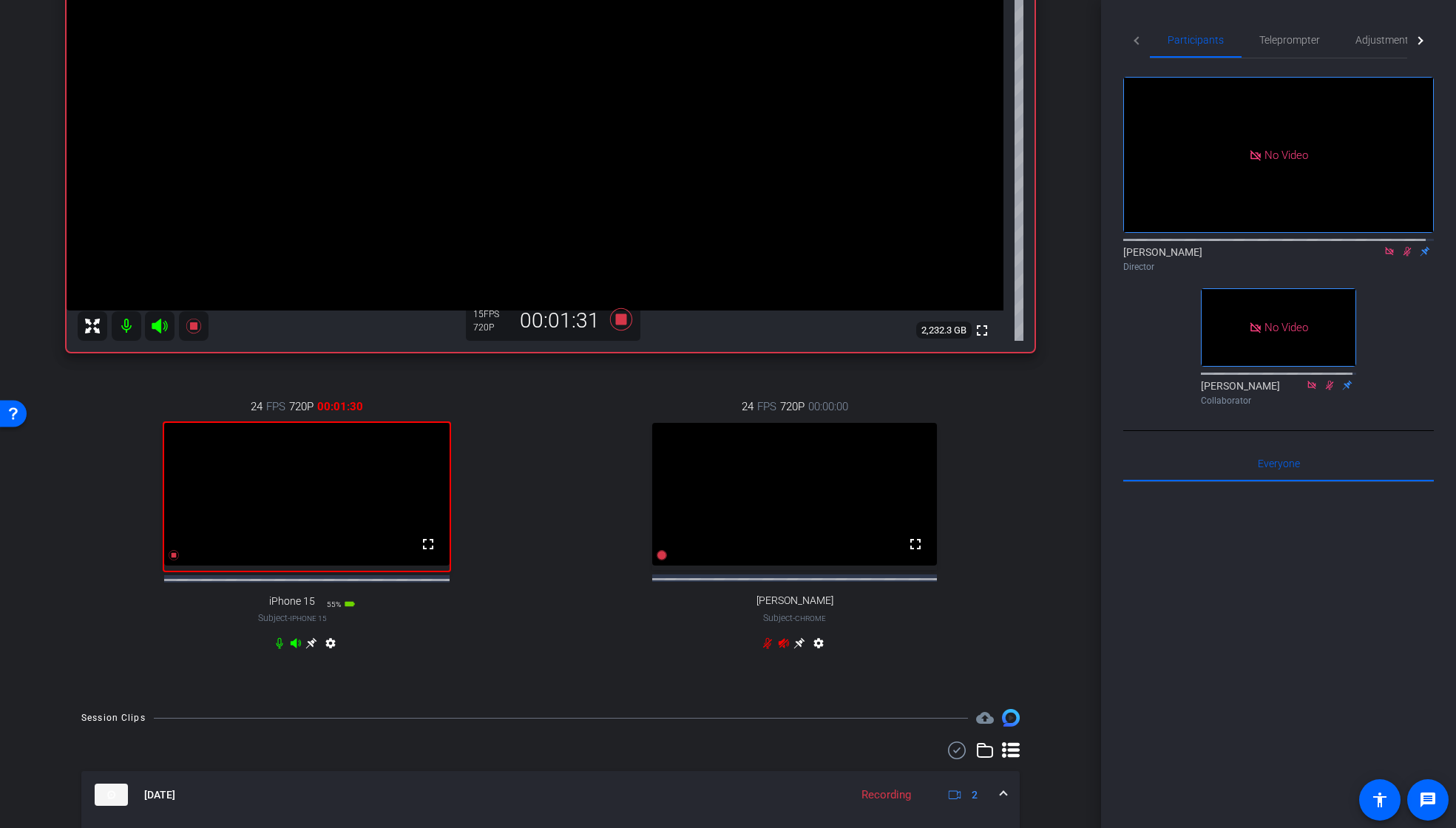
click at [1404, 247] on icon at bounding box center [1408, 252] width 8 height 9
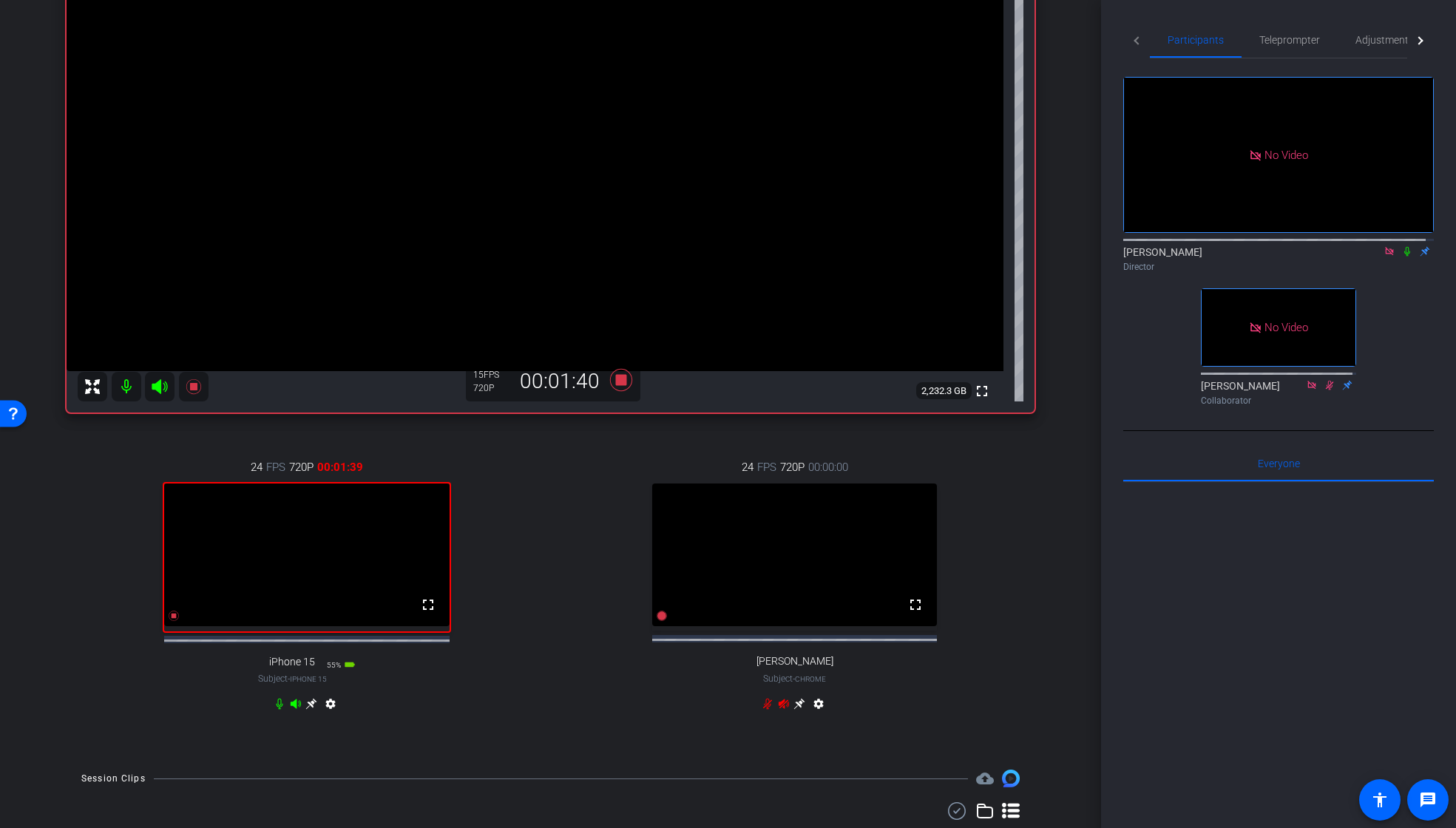
scroll to position [192, 0]
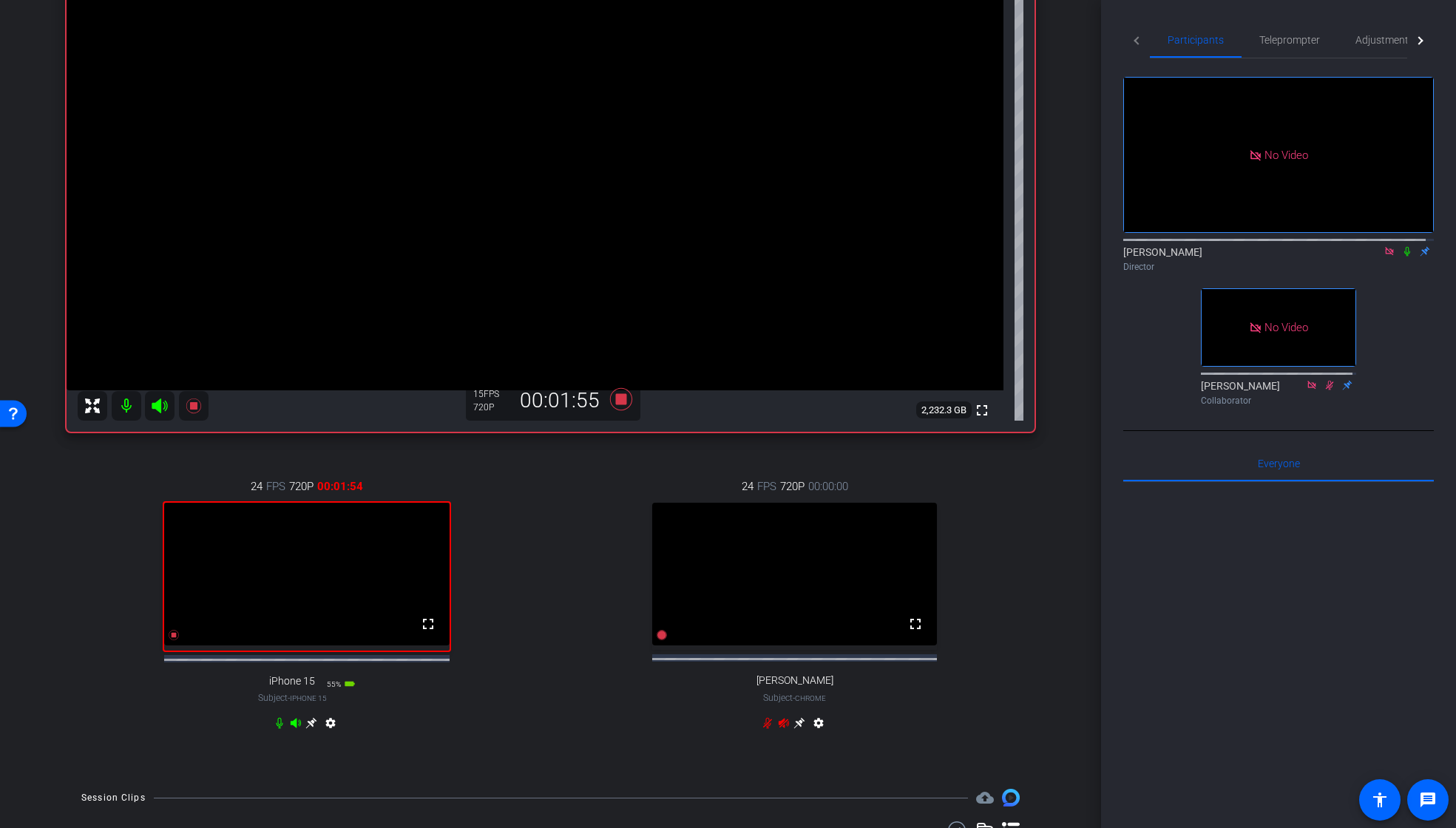
drag, startPoint x: 1395, startPoint y: 206, endPoint x: 1363, endPoint y: 230, distance: 40.0
click at [1402, 246] on icon at bounding box center [1408, 252] width 12 height 10
drag, startPoint x: 1402, startPoint y: 207, endPoint x: 1231, endPoint y: 394, distance: 253.4
click at [1405, 247] on icon at bounding box center [1407, 252] width 6 height 9
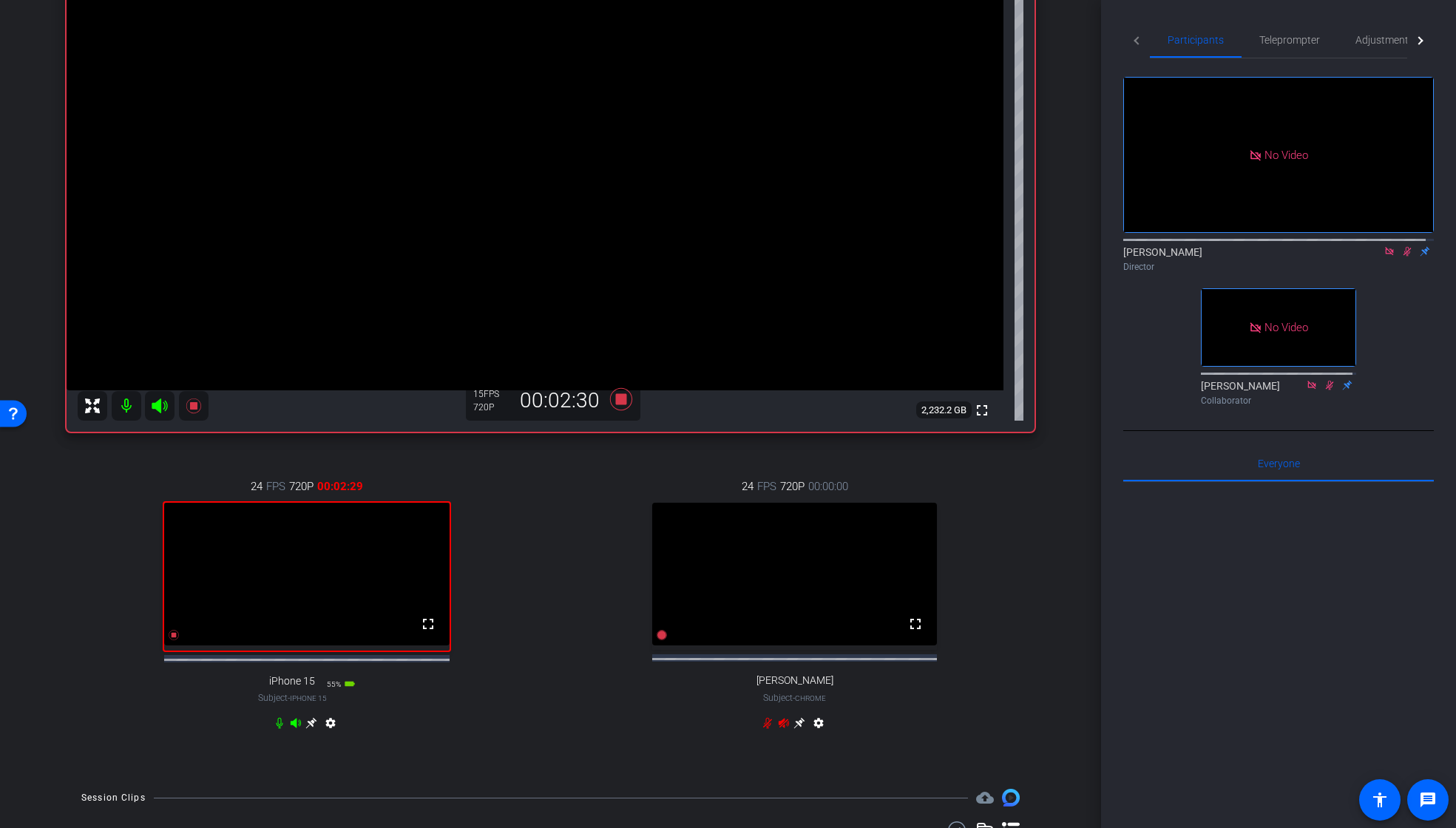
click at [1402, 246] on icon at bounding box center [1408, 252] width 12 height 10
click at [617, 399] on icon at bounding box center [620, 399] width 22 height 22
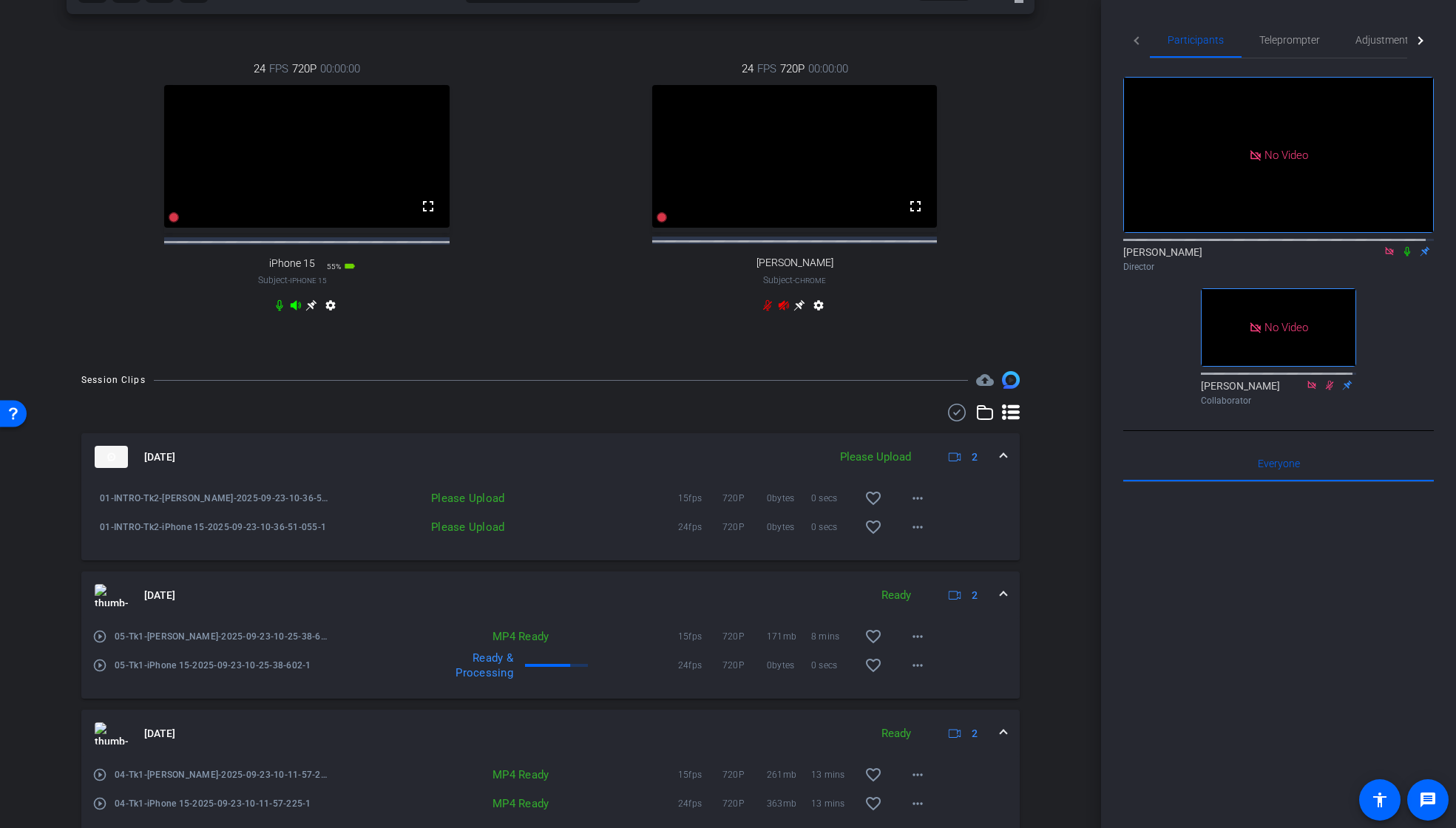
scroll to position [671, 0]
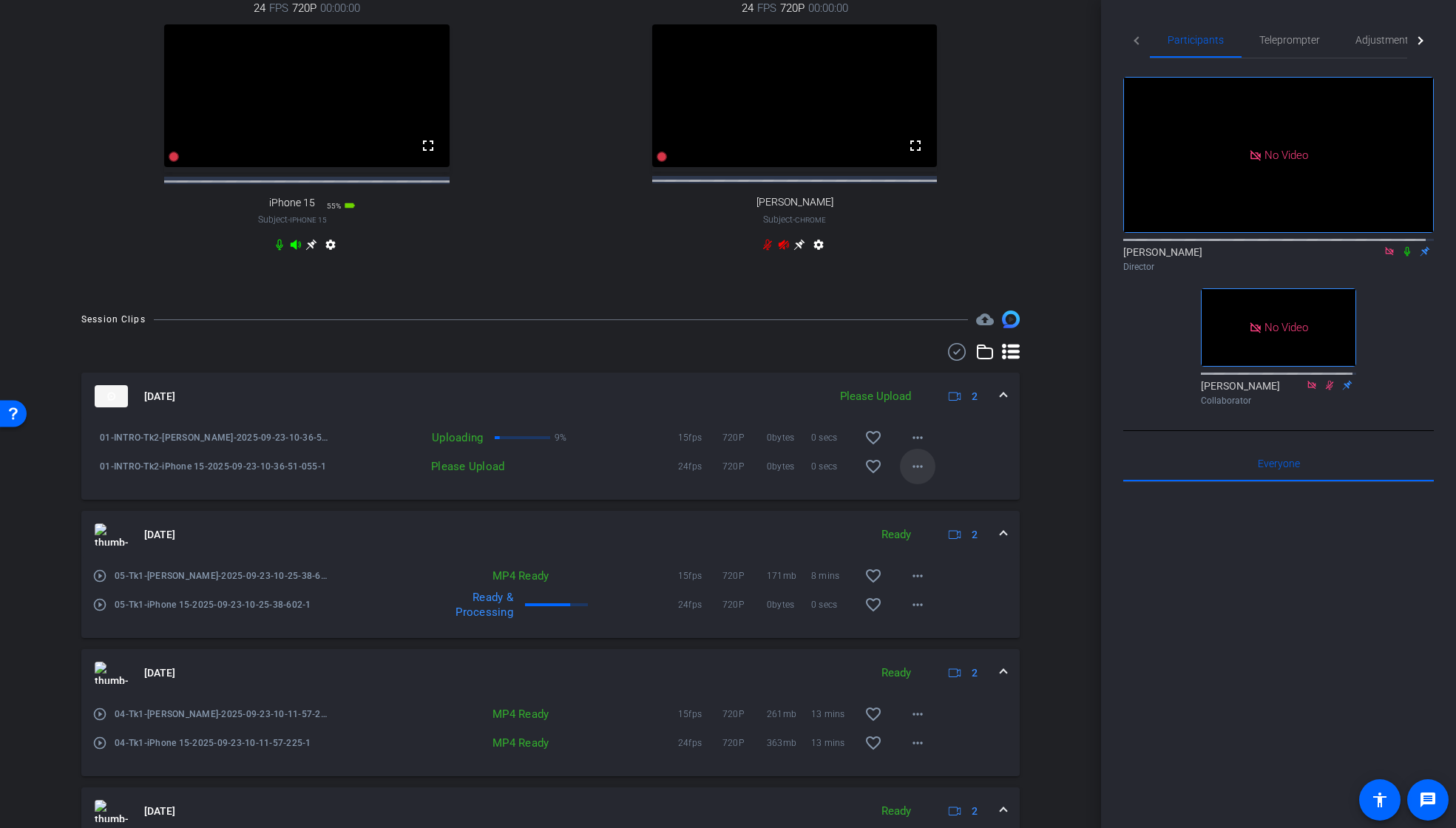
click at [909, 475] on mat-icon "more_horiz" at bounding box center [917, 466] width 18 height 18
click at [927, 509] on span "Upload" at bounding box center [934, 511] width 59 height 18
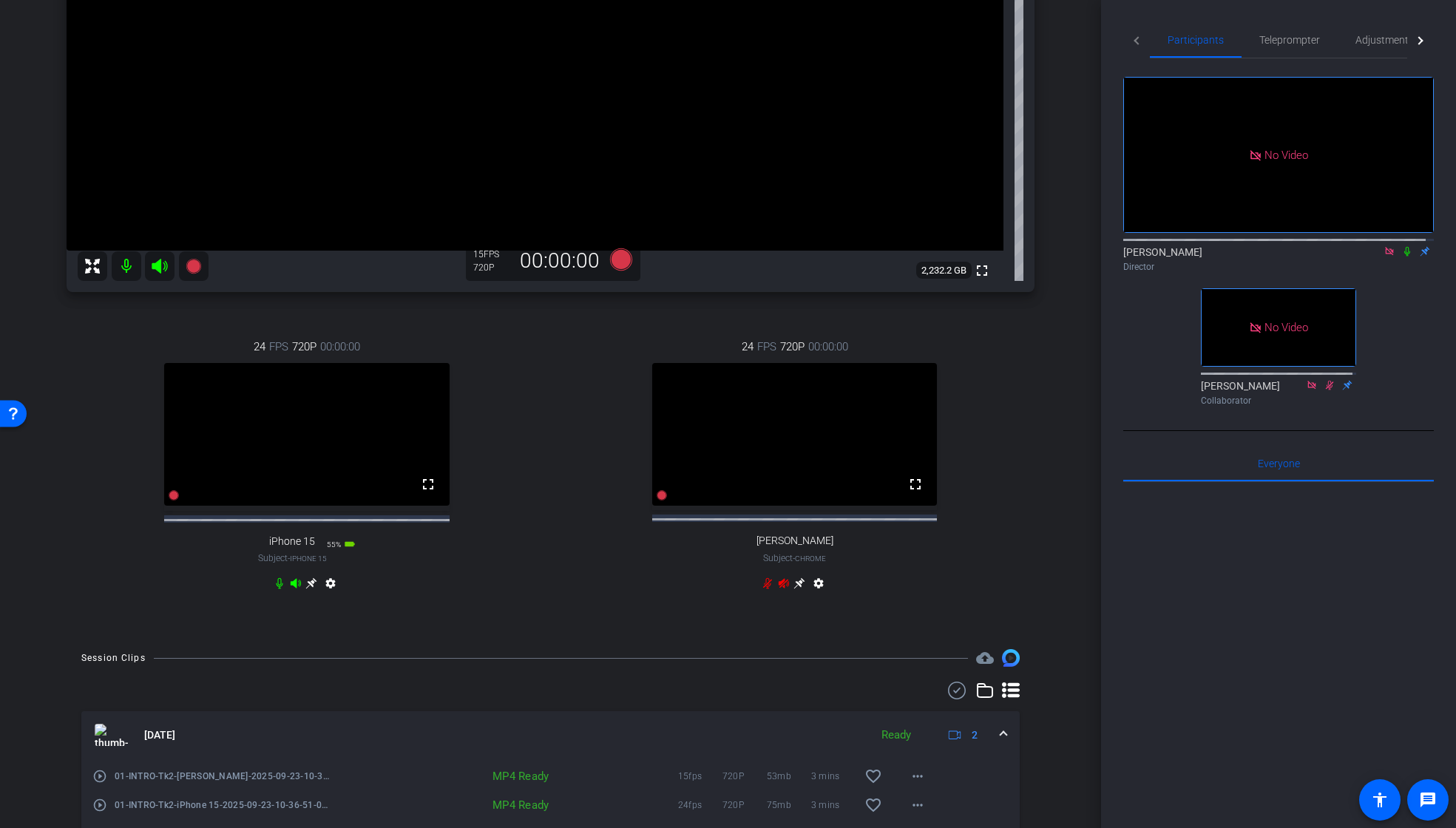
scroll to position [322, 0]
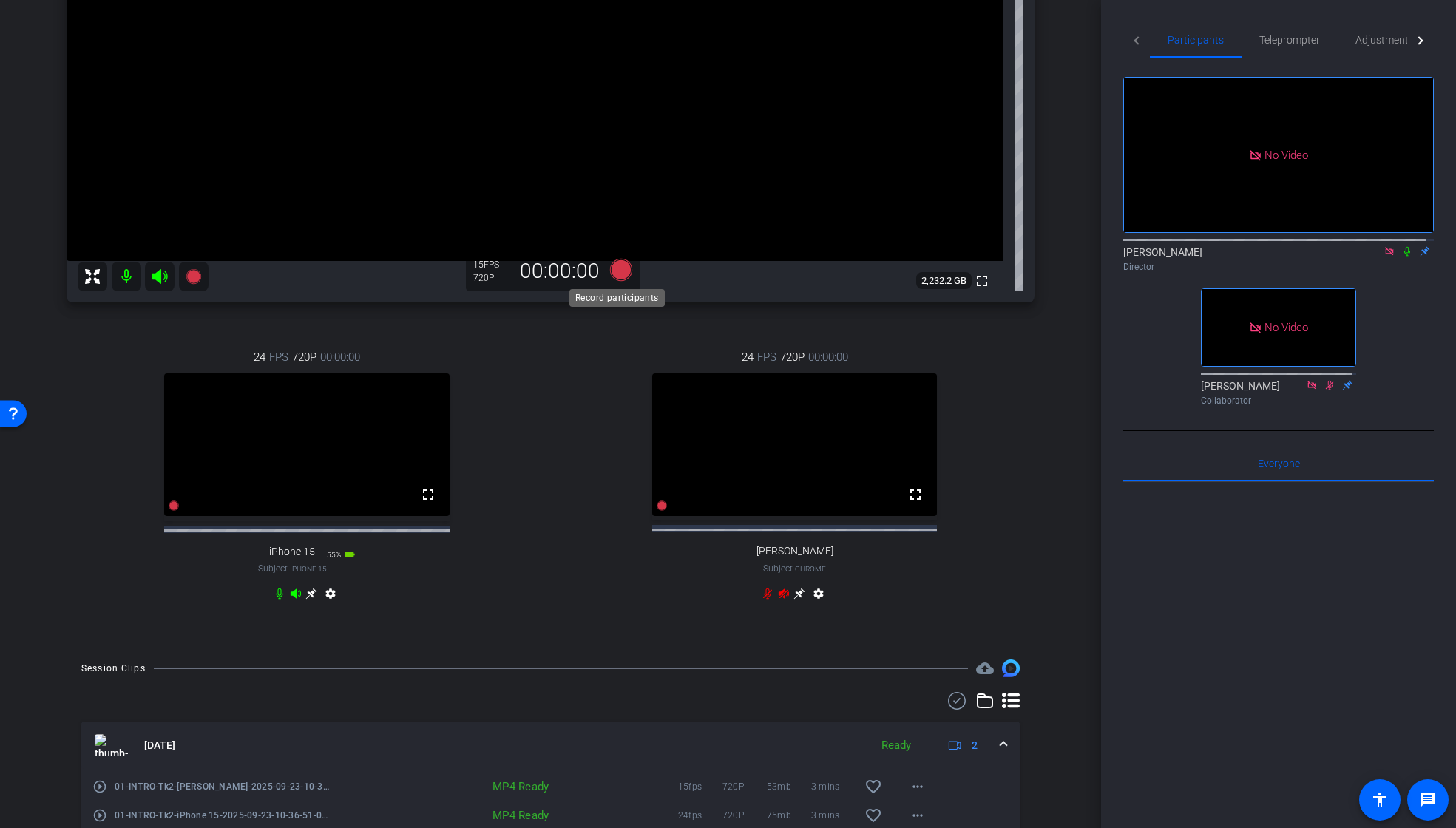
click at [617, 272] on icon at bounding box center [620, 270] width 22 height 22
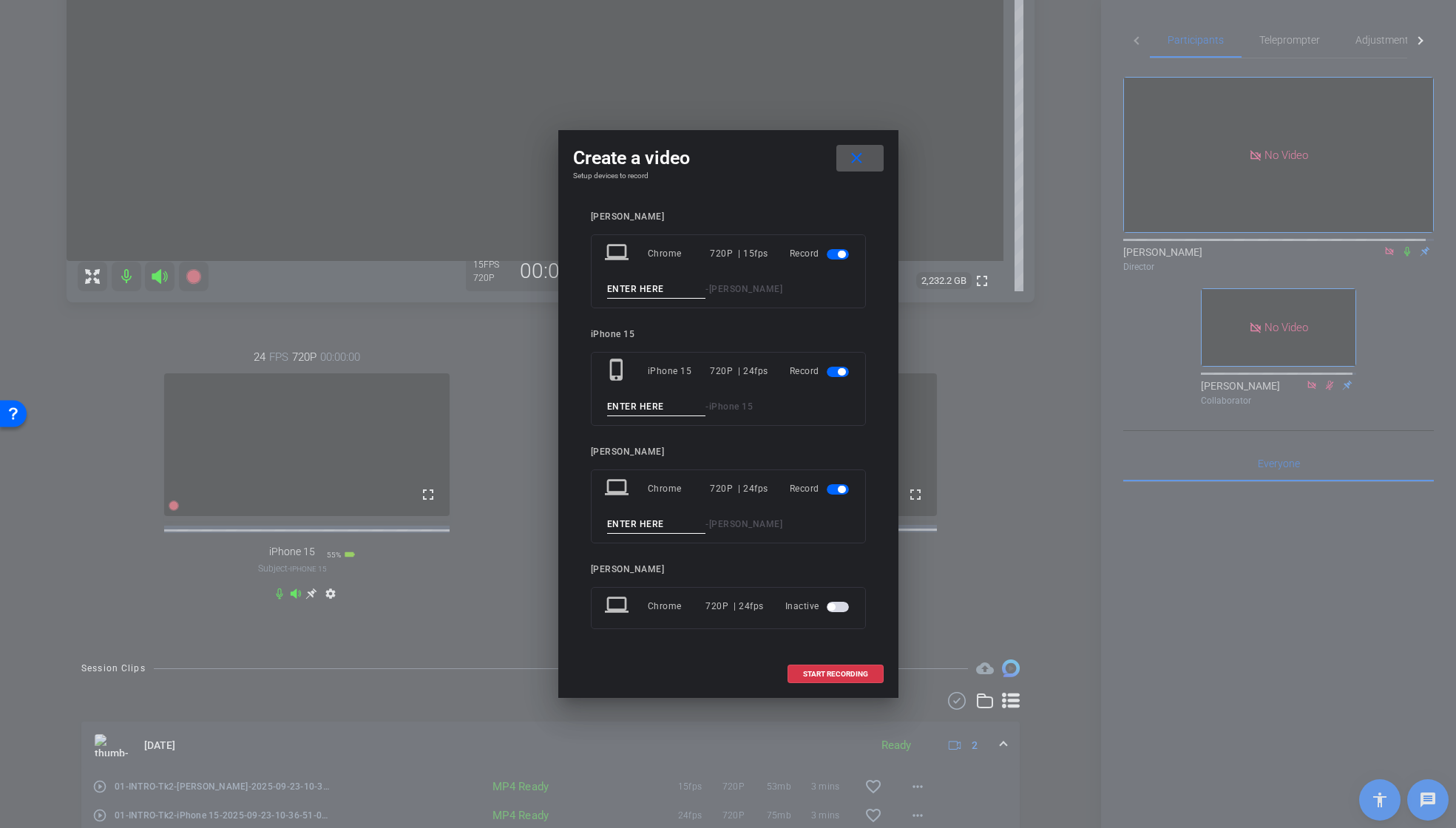
click at [649, 290] on input at bounding box center [656, 290] width 99 height 19
paste input "01_INTRO_Tk2"
drag, startPoint x: 673, startPoint y: 290, endPoint x: 592, endPoint y: 290, distance: 81.0
click at [592, 290] on div "laptop Chrome 720P | 15fps Record 01_INTRO_Tk2 - [PERSON_NAME]" at bounding box center [728, 272] width 275 height 74
drag, startPoint x: 647, startPoint y: 290, endPoint x: 601, endPoint y: 290, distance: 46.0
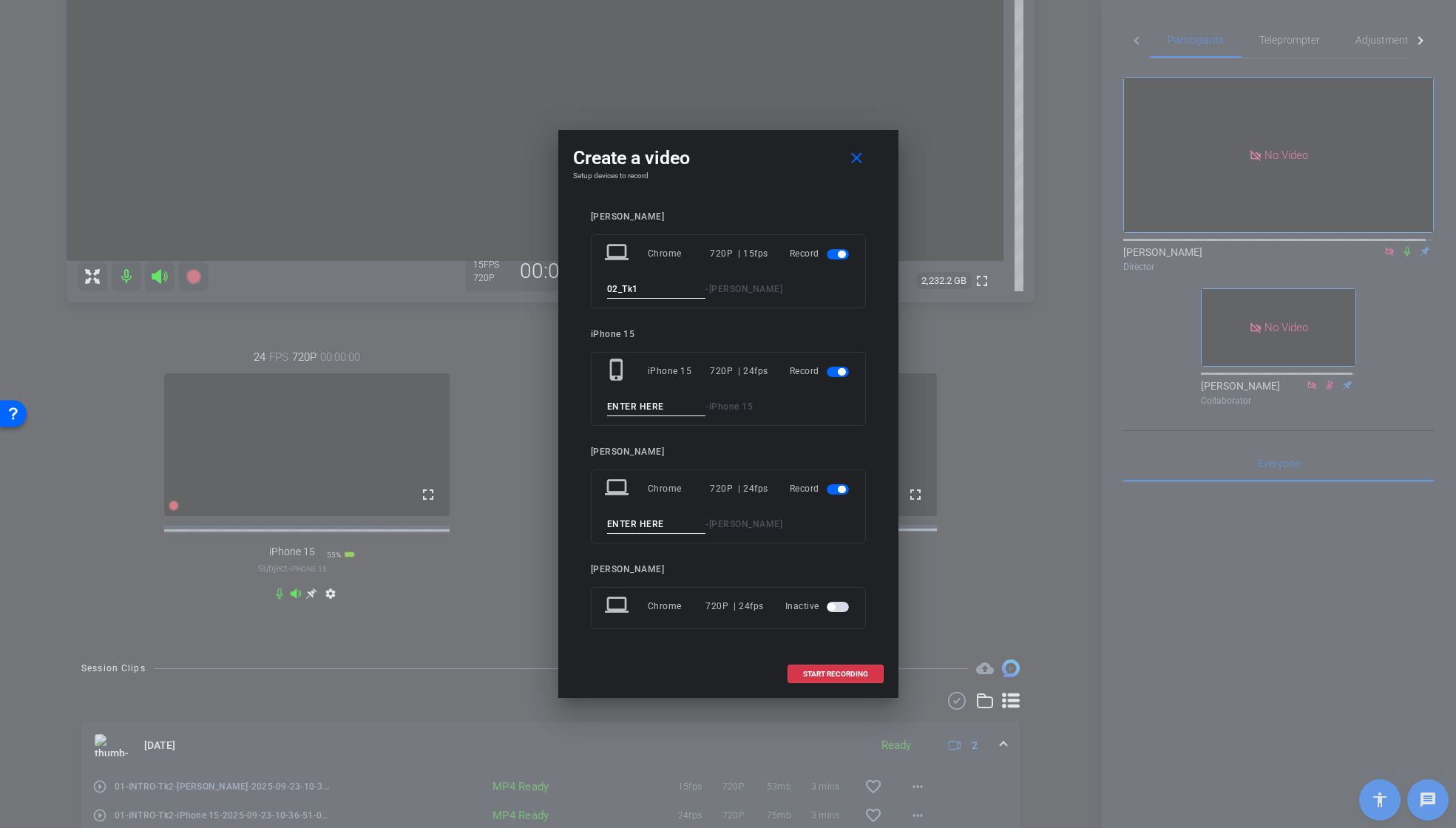
click at [601, 290] on div "laptop Chrome 720P | 15fps Record 02_Tk1 - [PERSON_NAME]" at bounding box center [728, 272] width 275 height 74
drag, startPoint x: 660, startPoint y: 287, endPoint x: 578, endPoint y: 287, distance: 82.0
click at [578, 287] on div "[PERSON_NAME] laptop Chrome 720P | 15fps Record 02_Tk1_01 - [PERSON_NAME] iPhon…" at bounding box center [728, 430] width 311 height 468
drag, startPoint x: 660, startPoint y: 288, endPoint x: 593, endPoint y: 287, distance: 67.0
click at [593, 287] on div "laptop Chrome 720P | 15fps Record 02_01_Tk1 - [PERSON_NAME]" at bounding box center [728, 272] width 275 height 74
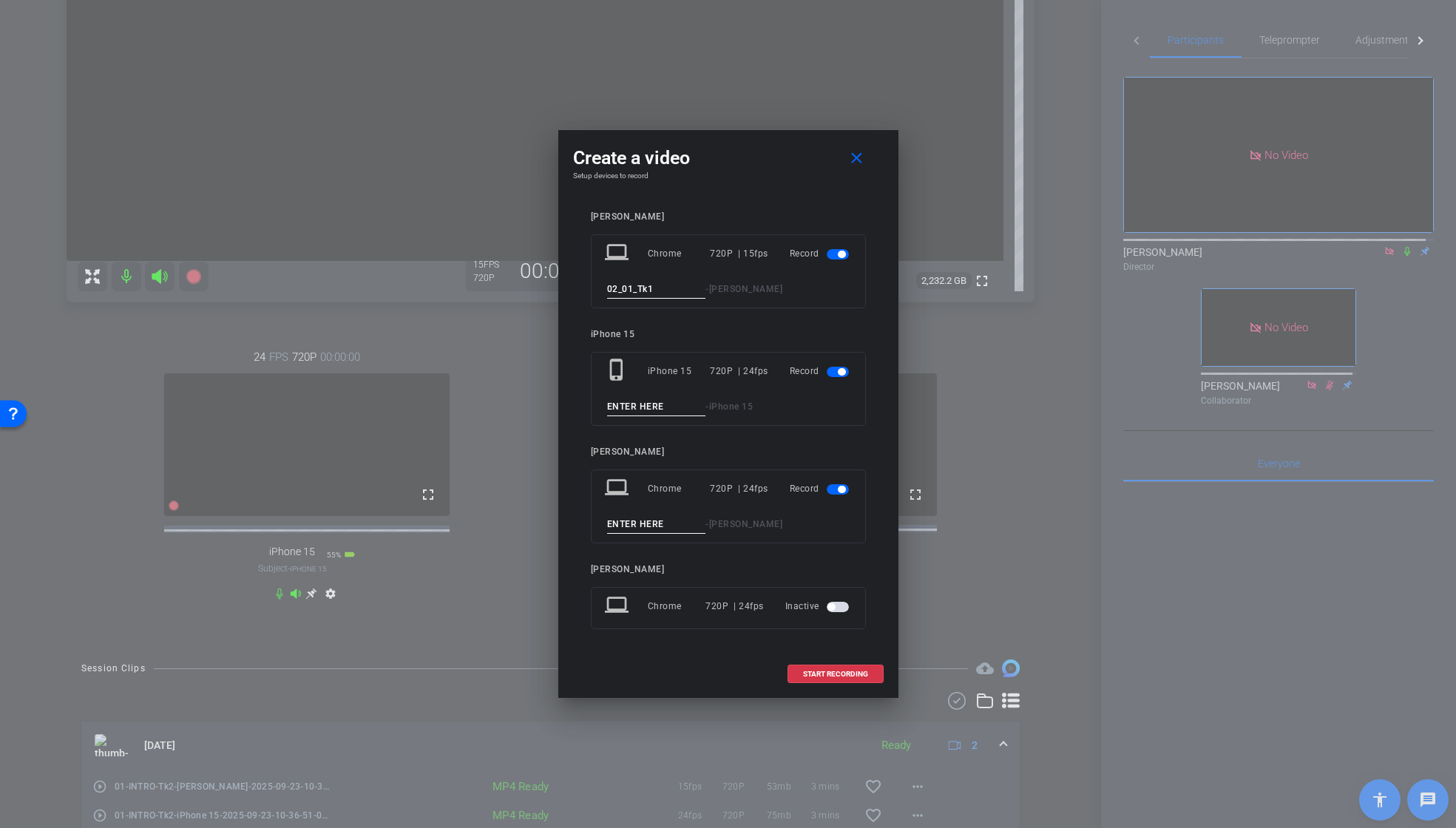
type input "02_01_Tk1"
click at [658, 407] on input at bounding box center [656, 407] width 99 height 19
paste input "02_01_Tk1"
type input "02_01_Tk1"
click at [829, 493] on button "button" at bounding box center [838, 490] width 22 height 10
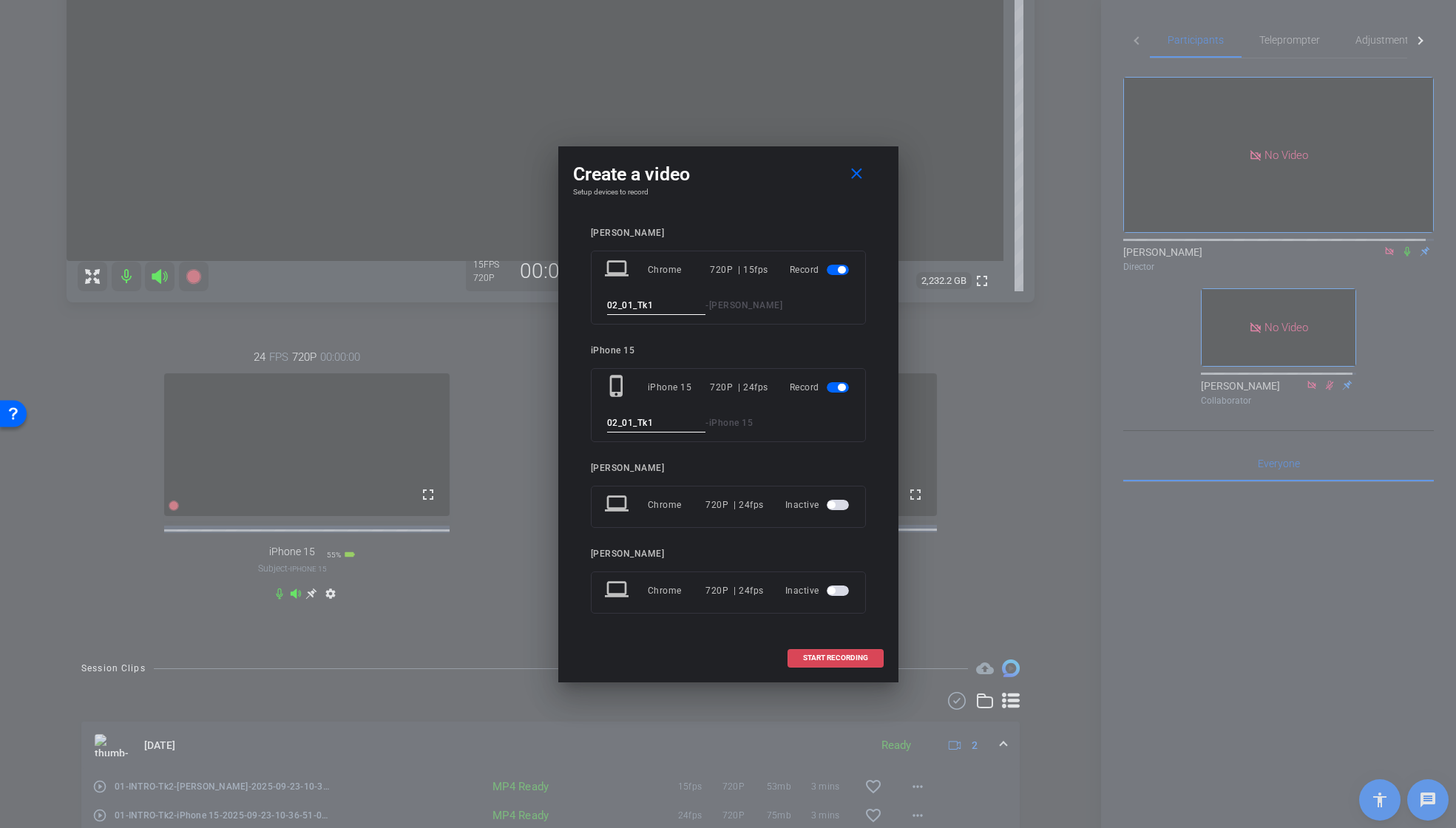
click at [839, 654] on span "START RECORDING" at bounding box center [836, 658] width 65 height 8
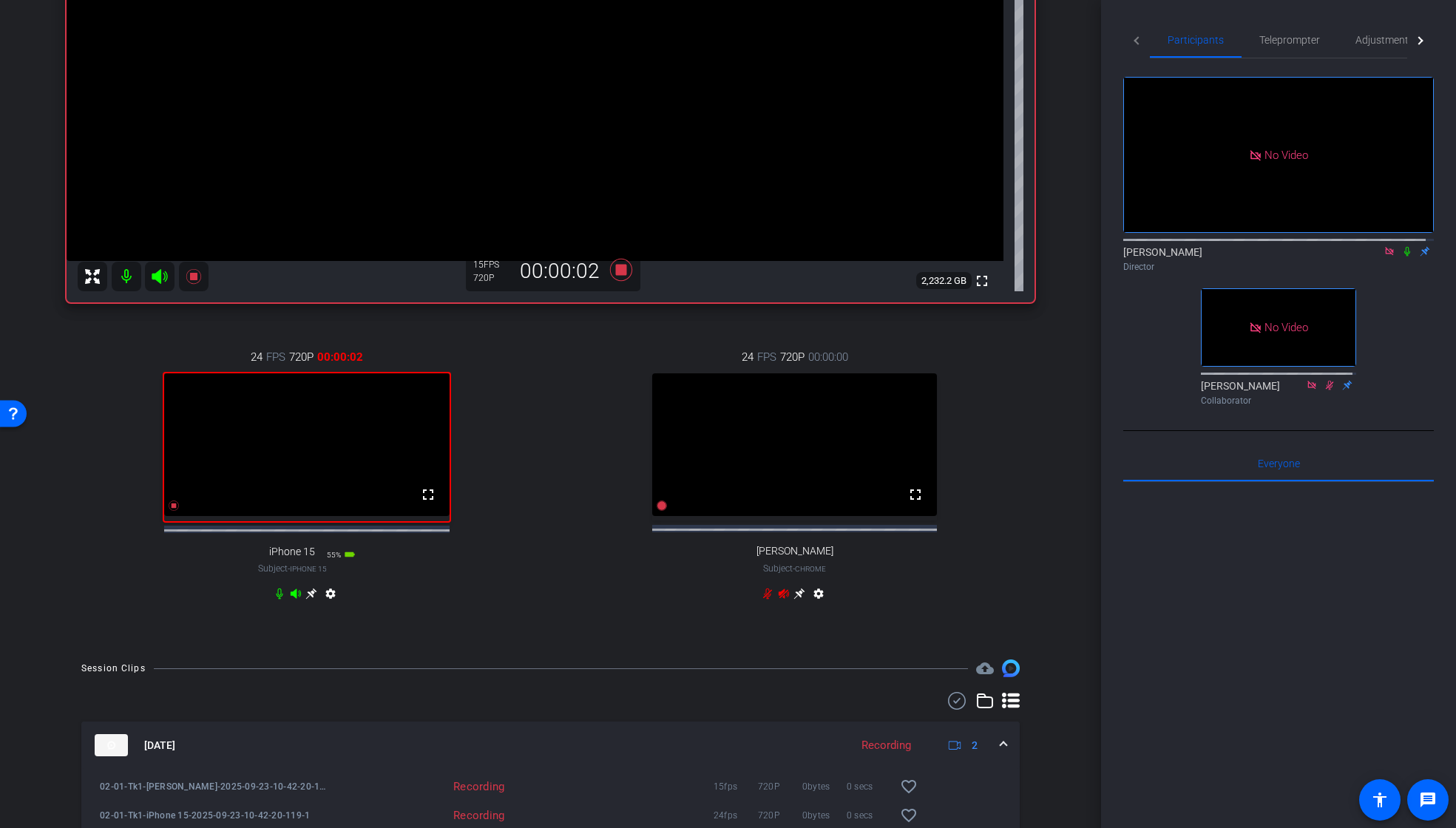
click at [1402, 246] on icon at bounding box center [1408, 252] width 12 height 10
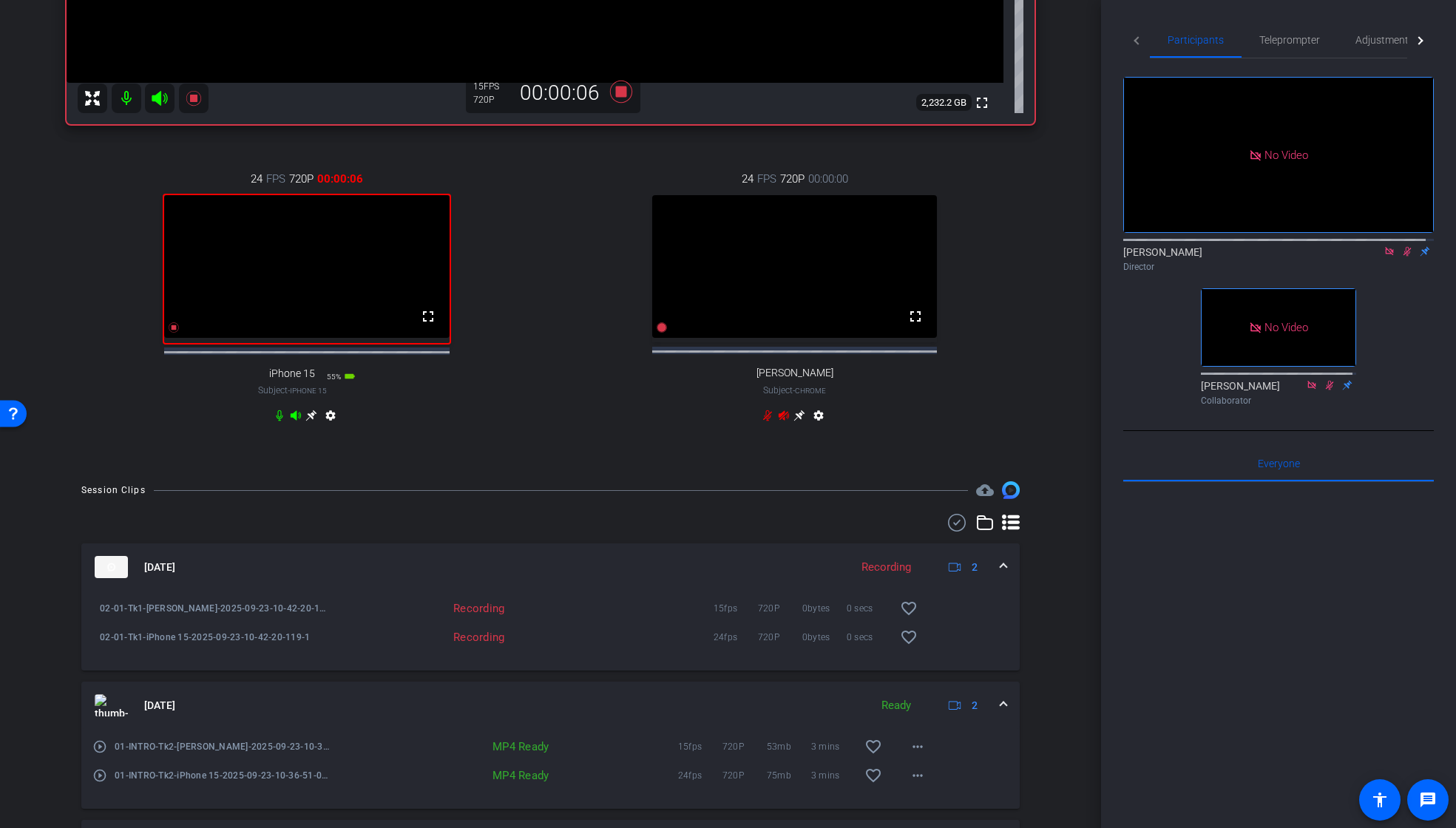
scroll to position [599, 0]
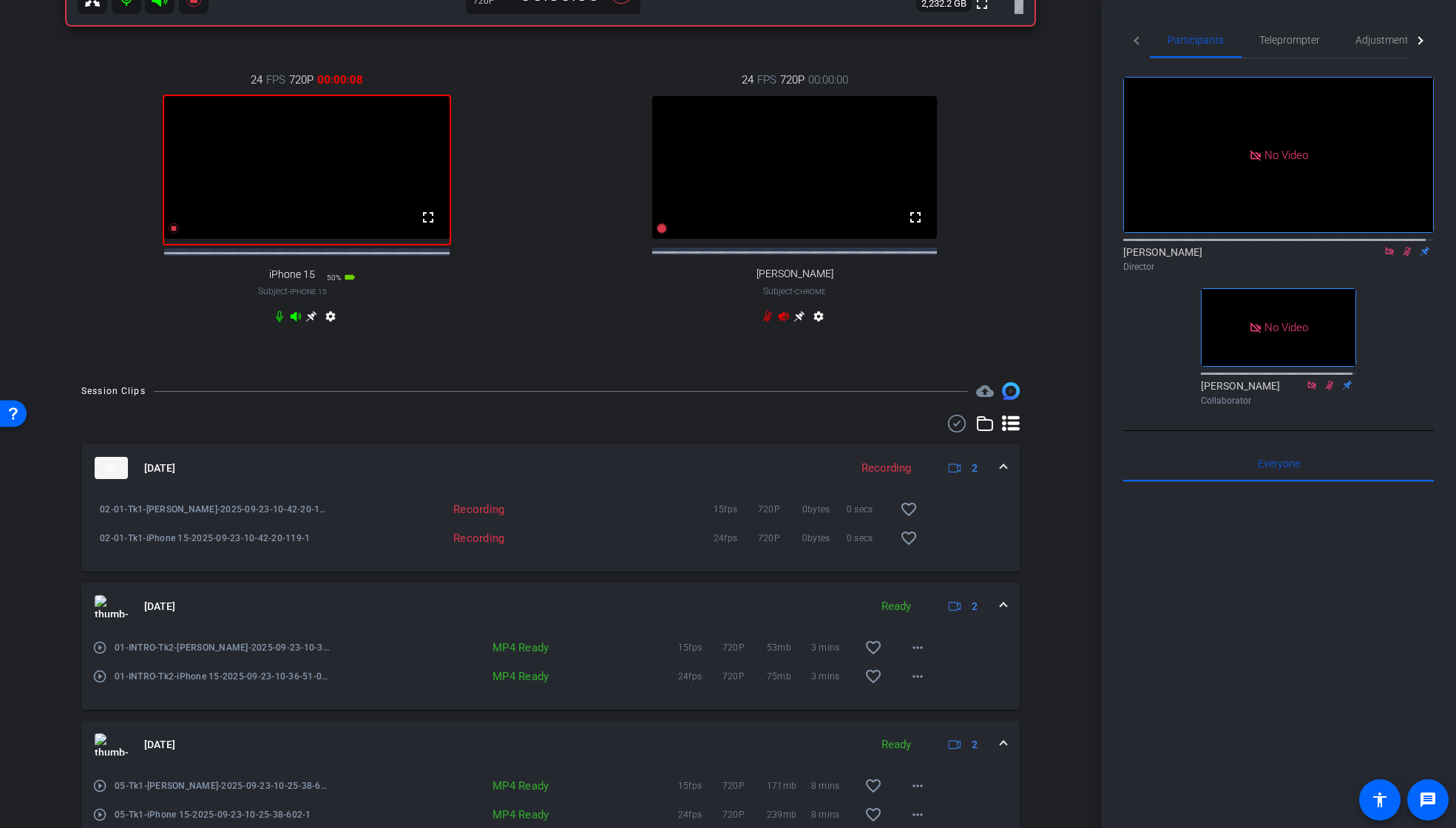
click at [1001, 614] on span at bounding box center [1004, 607] width 6 height 15
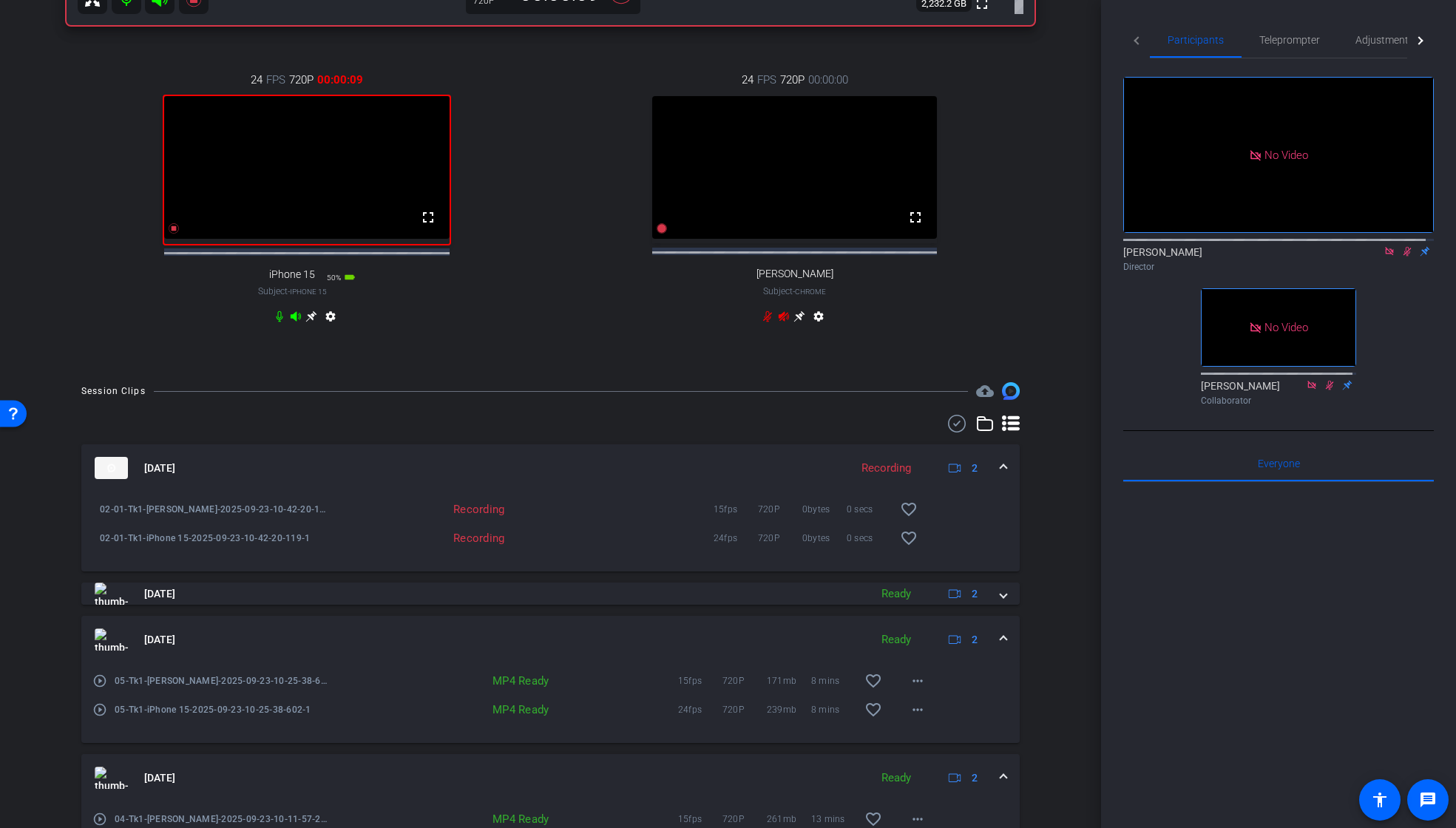
click at [1001, 648] on span at bounding box center [1004, 640] width 6 height 15
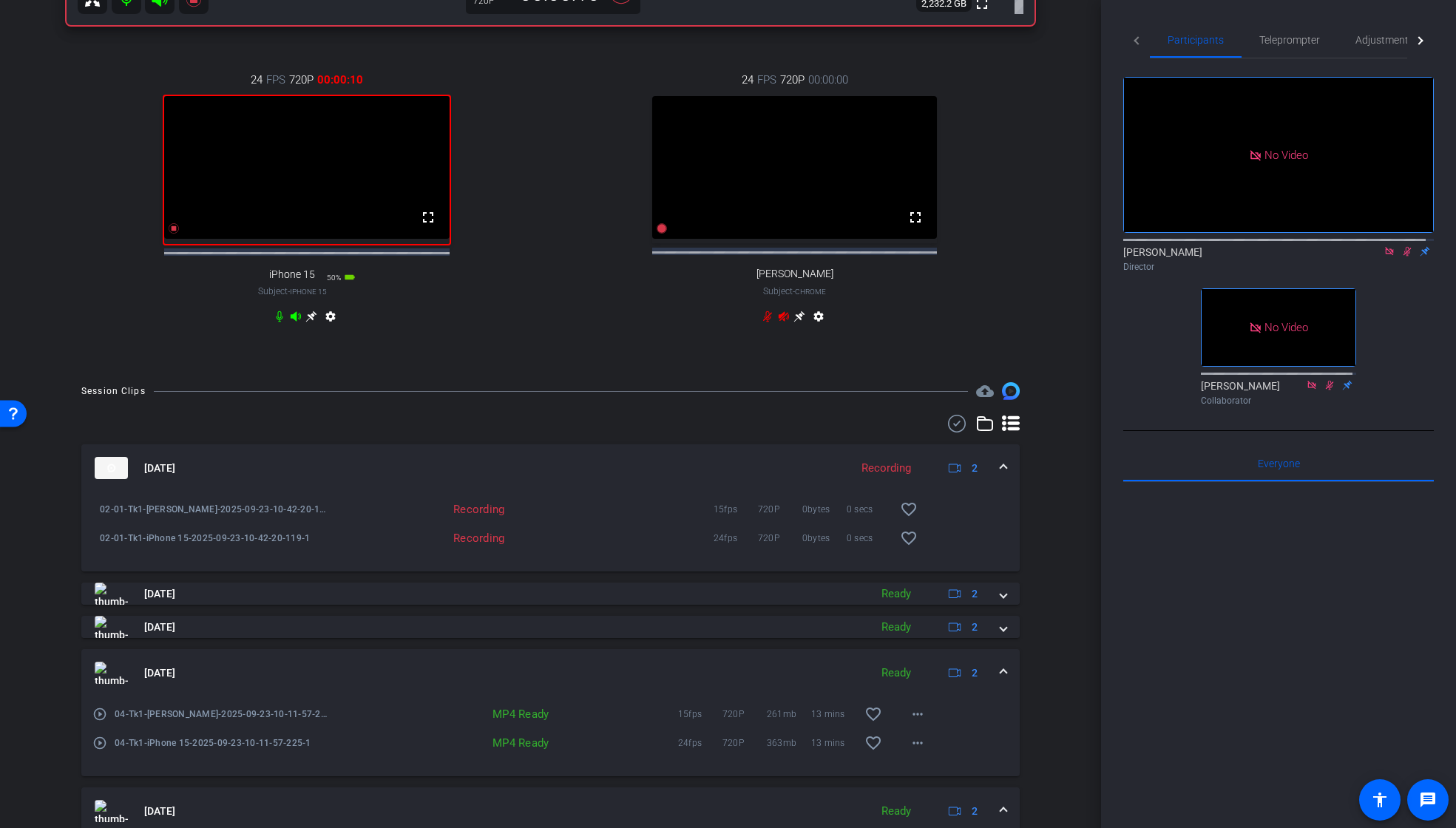
click at [999, 685] on mat-expansion-panel-header "[DATE] Ready 2" at bounding box center [550, 673] width 939 height 47
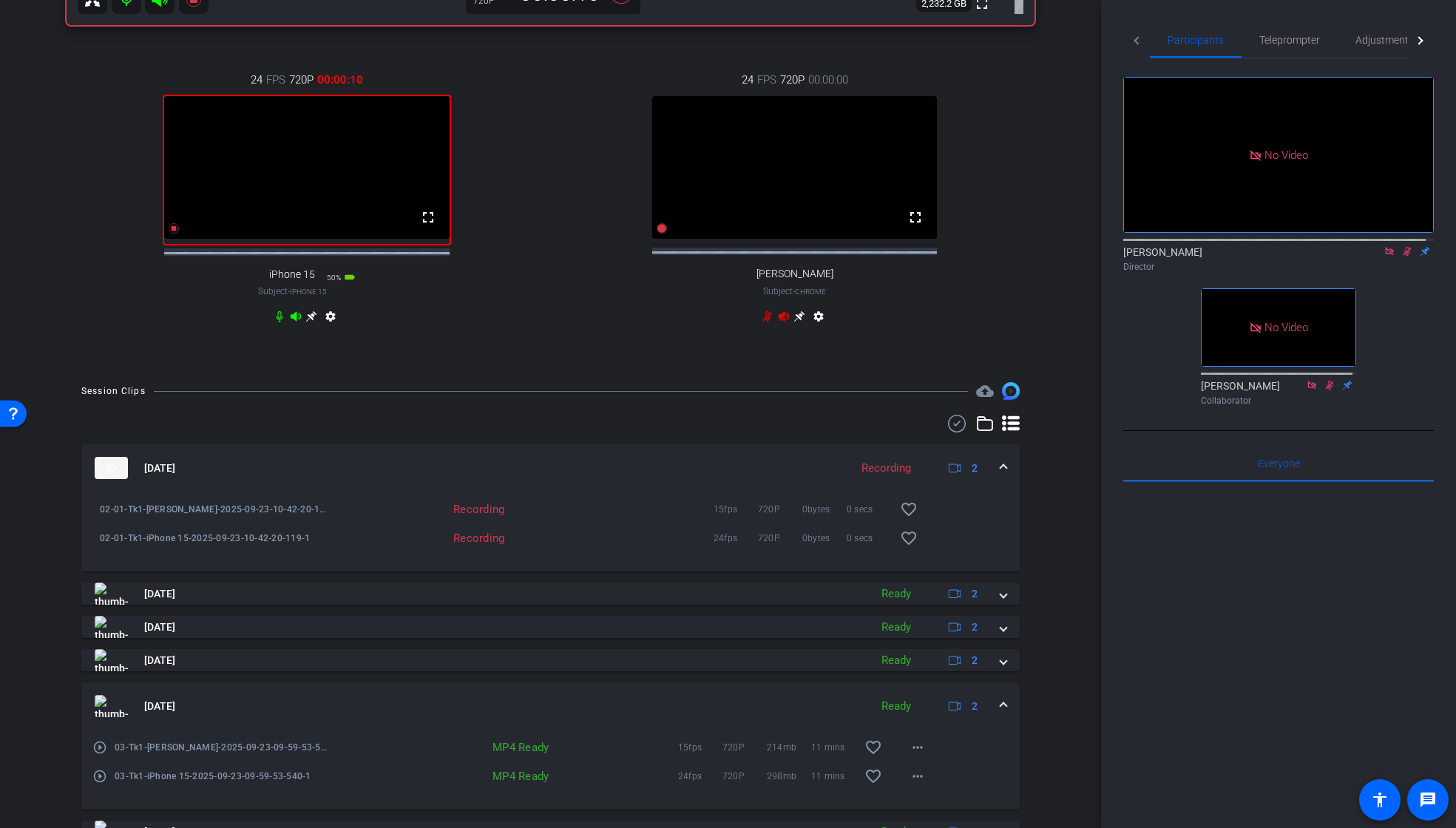
click at [1001, 714] on span at bounding box center [1004, 706] width 6 height 15
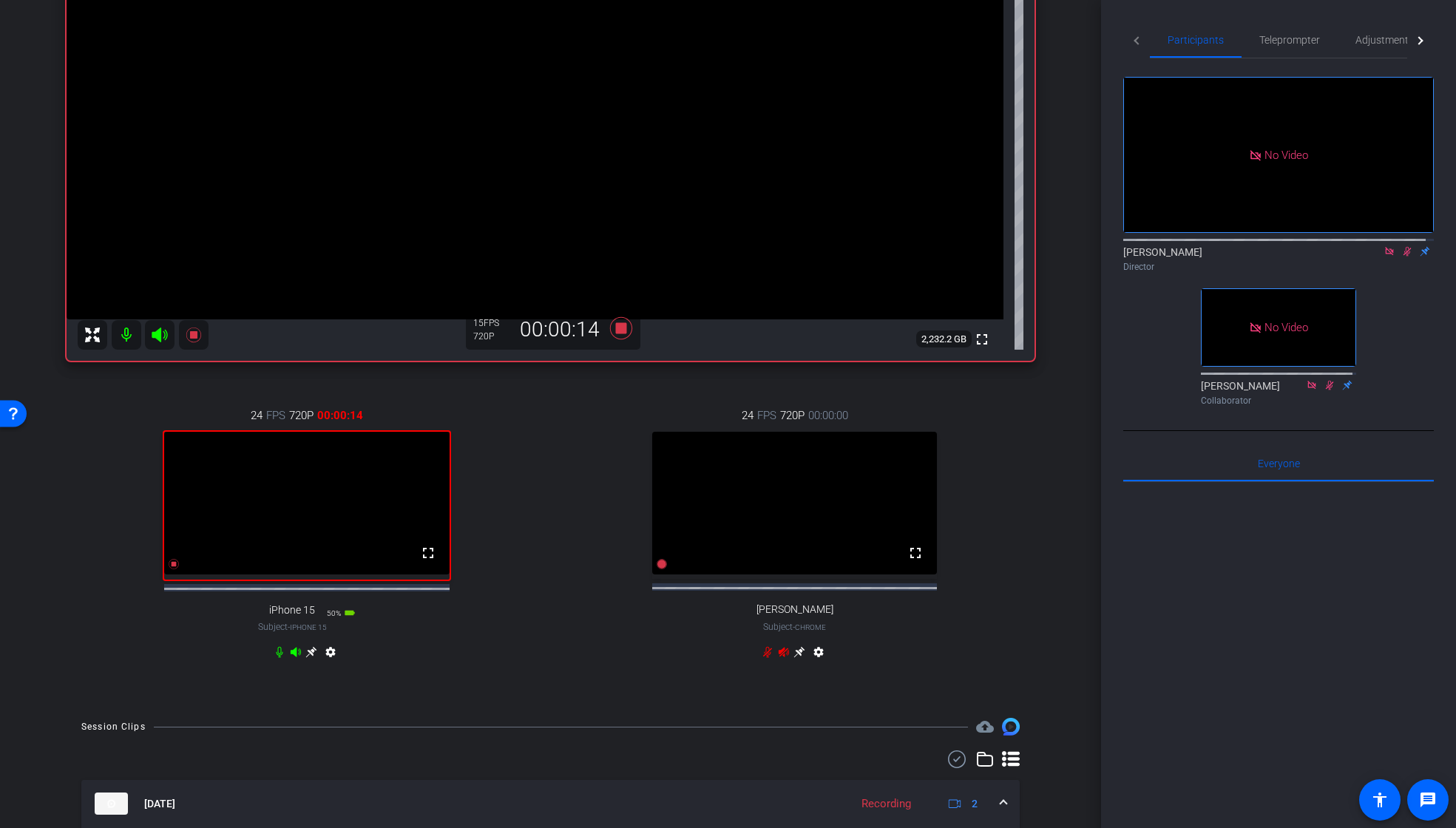
scroll to position [262, 0]
click at [1404, 247] on icon at bounding box center [1408, 252] width 8 height 9
click at [619, 329] on icon at bounding box center [620, 329] width 22 height 22
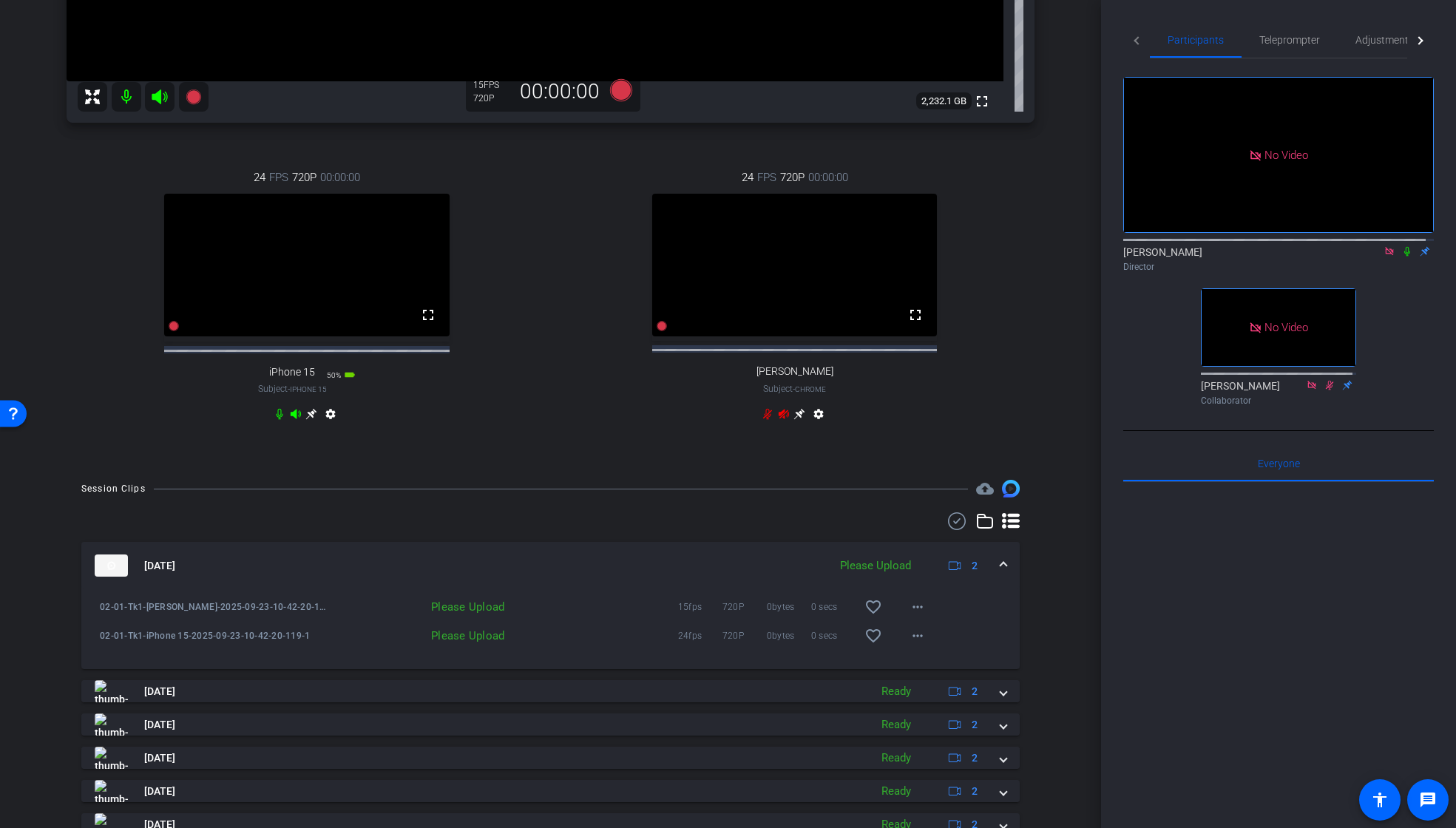
scroll to position [608, 0]
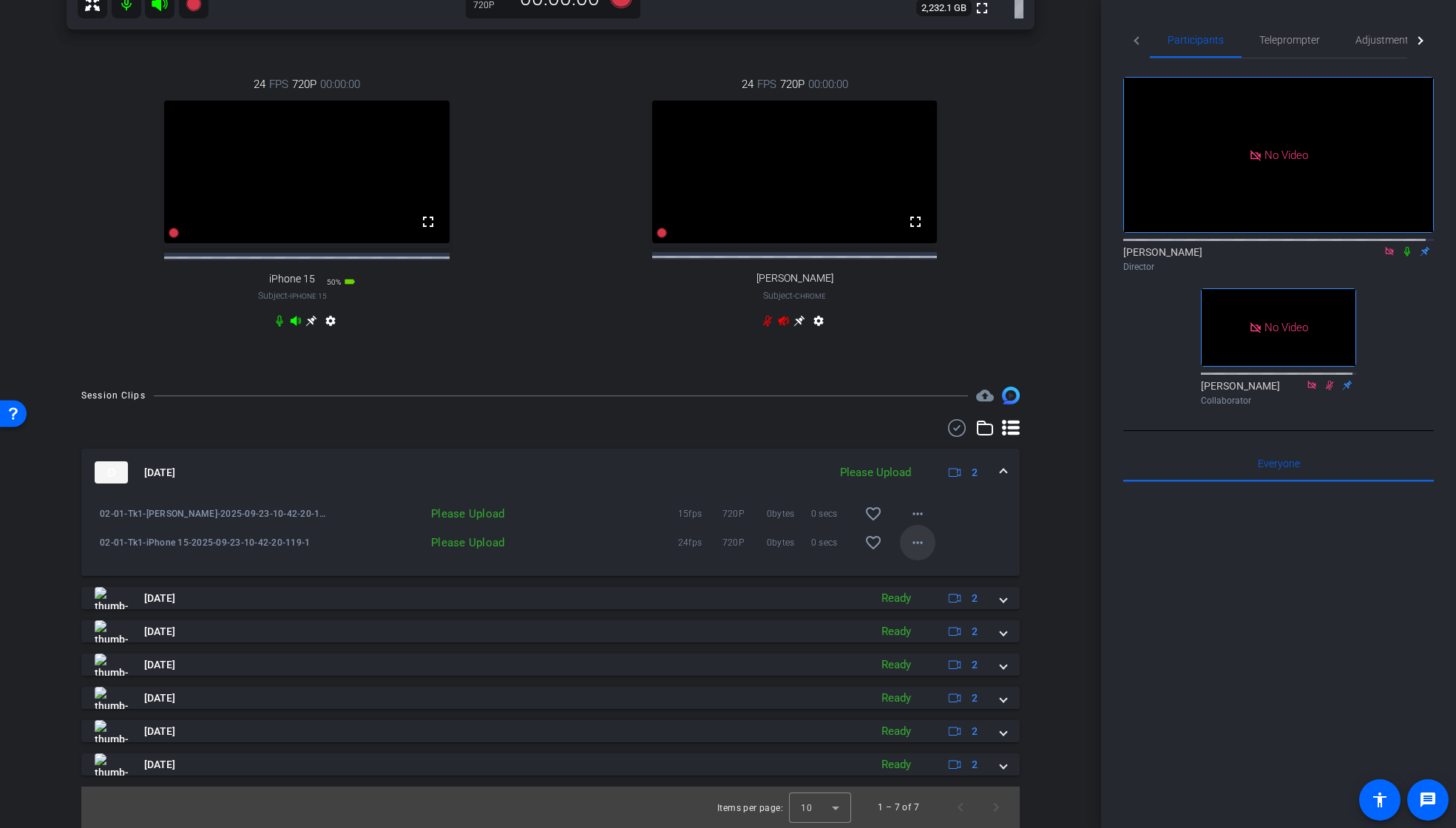
click at [912, 544] on mat-icon "more_horiz" at bounding box center [917, 543] width 18 height 18
click at [934, 571] on span "Upload" at bounding box center [934, 573] width 59 height 18
click at [909, 515] on mat-icon "more_horiz" at bounding box center [917, 513] width 18 height 18
click at [931, 544] on span "Upload" at bounding box center [934, 544] width 59 height 18
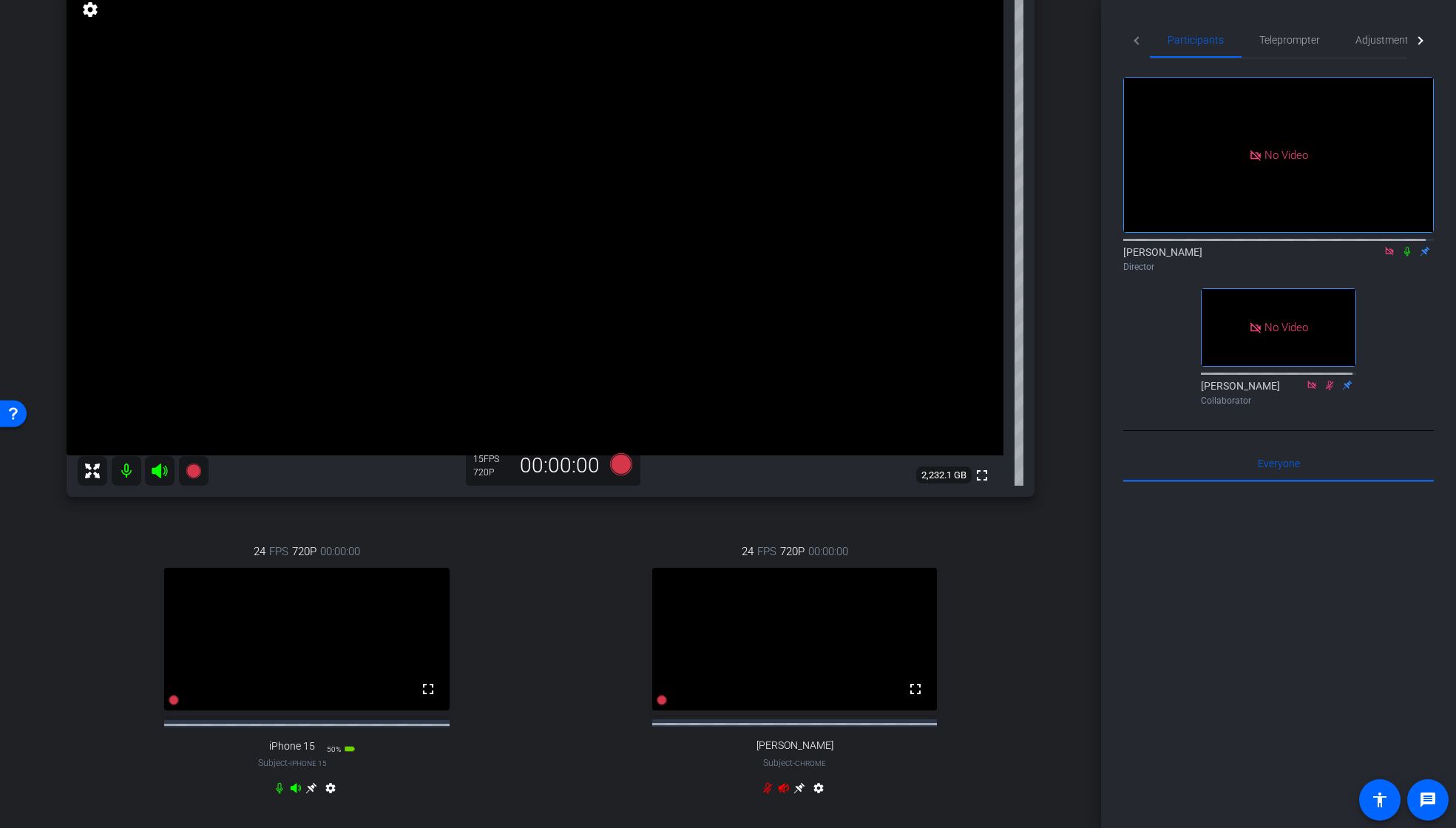
scroll to position [96, 0]
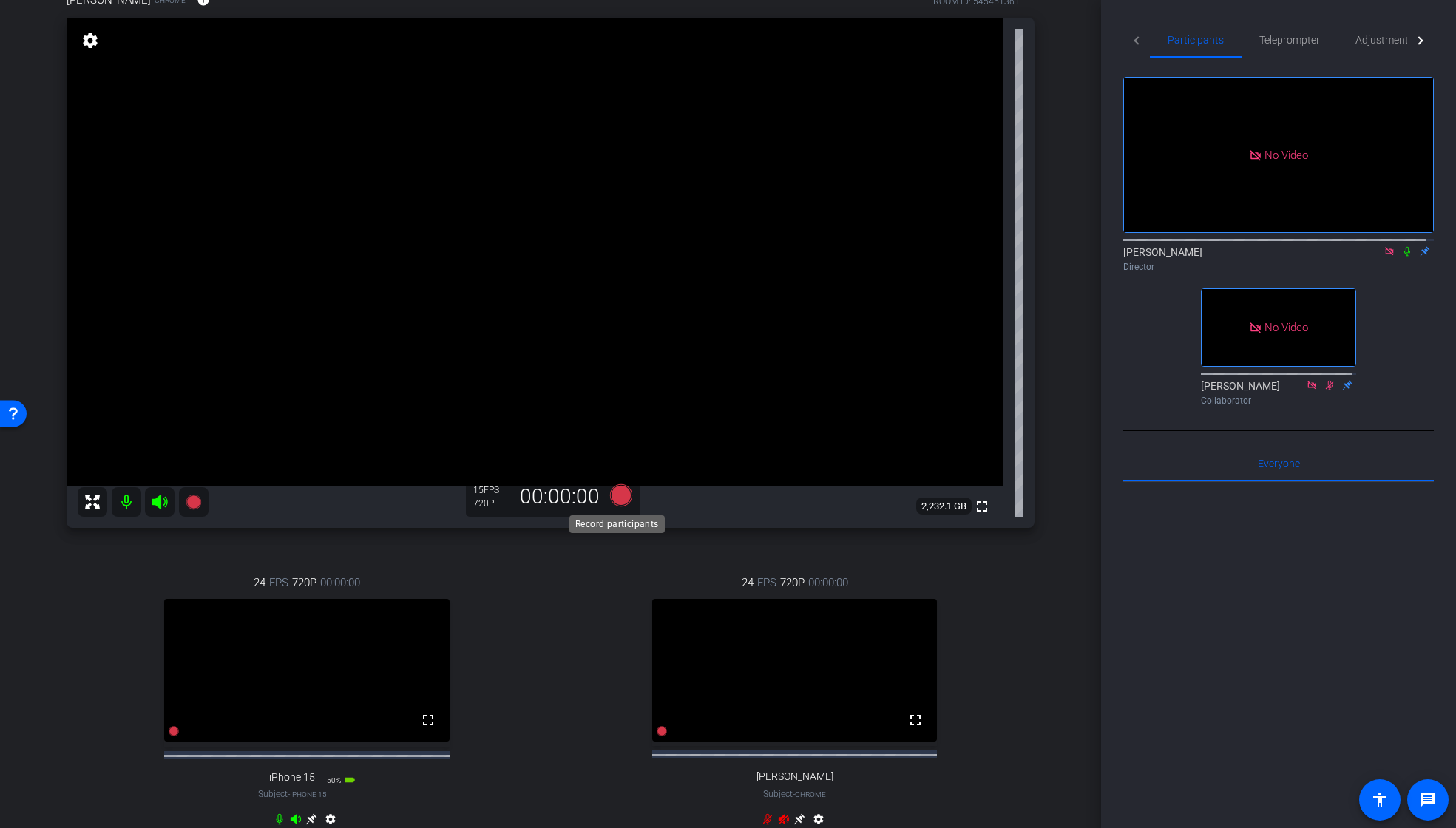
click at [625, 494] on icon at bounding box center [620, 495] width 22 height 22
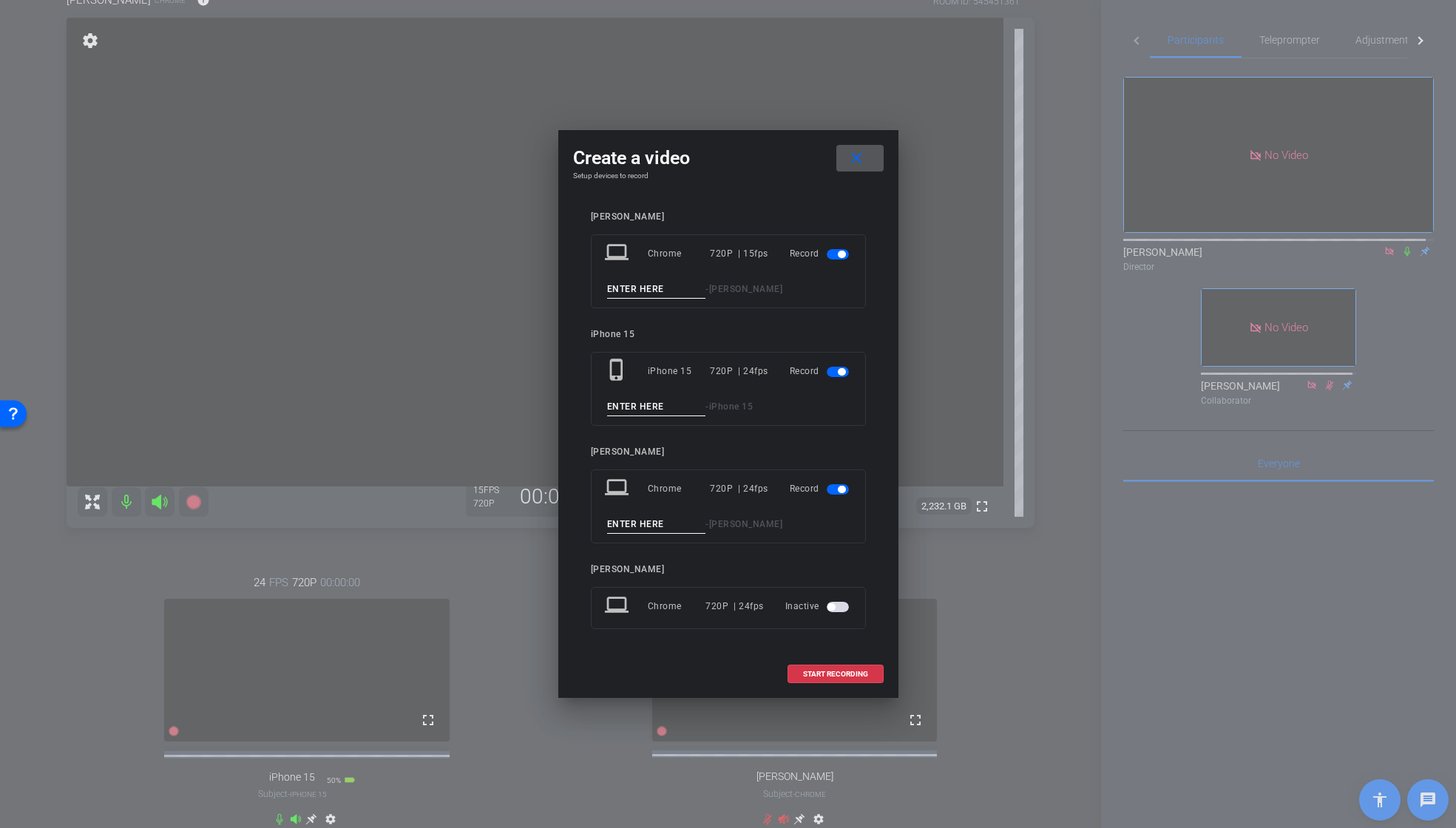
click at [650, 291] on input at bounding box center [656, 290] width 99 height 19
paste input "02_01_Tk1"
click at [631, 290] on input "02_01_Tk1" at bounding box center [656, 290] width 99 height 19
type input "02_02_Tk1"
click at [625, 409] on input at bounding box center [656, 407] width 99 height 19
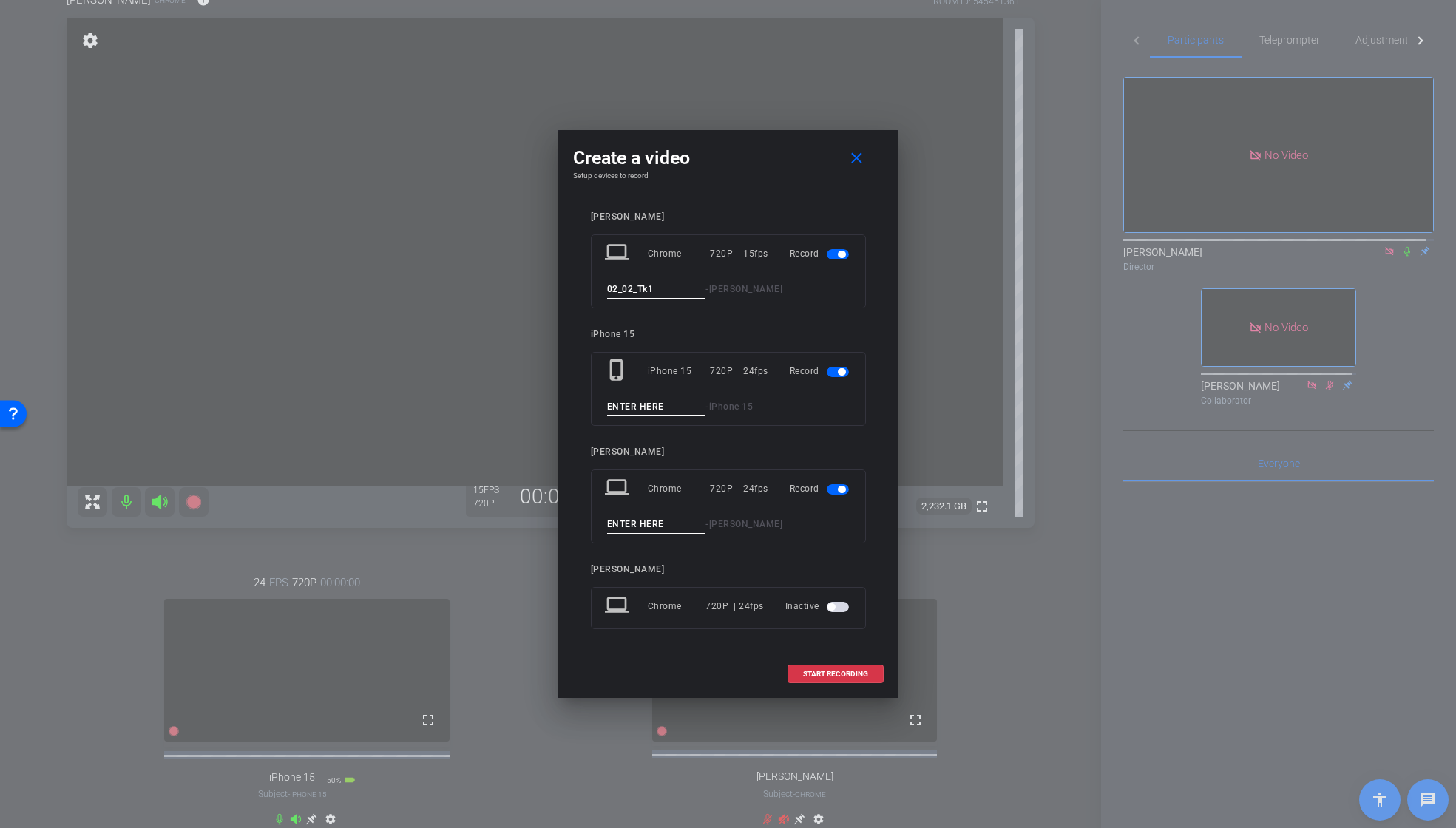
paste input "02_01_Tk1"
drag, startPoint x: 631, startPoint y: 403, endPoint x: 632, endPoint y: 415, distance: 12.0
click at [632, 406] on input "02_01_Tk1" at bounding box center [656, 407] width 99 height 19
type input "02_02_Tk1"
click at [828, 493] on span "button" at bounding box center [838, 490] width 22 height 10
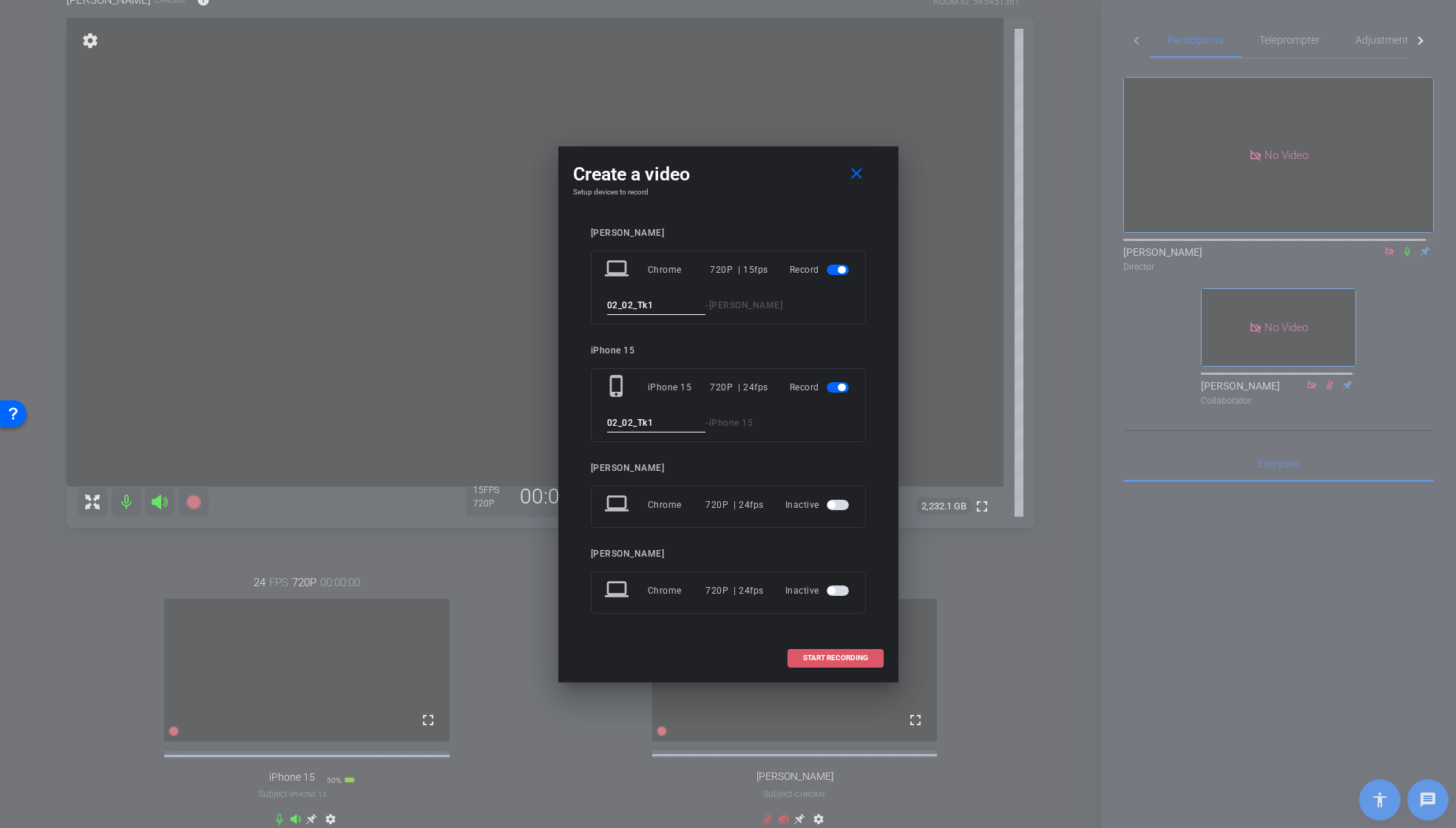
click at [827, 654] on span "START RECORDING" at bounding box center [836, 658] width 65 height 8
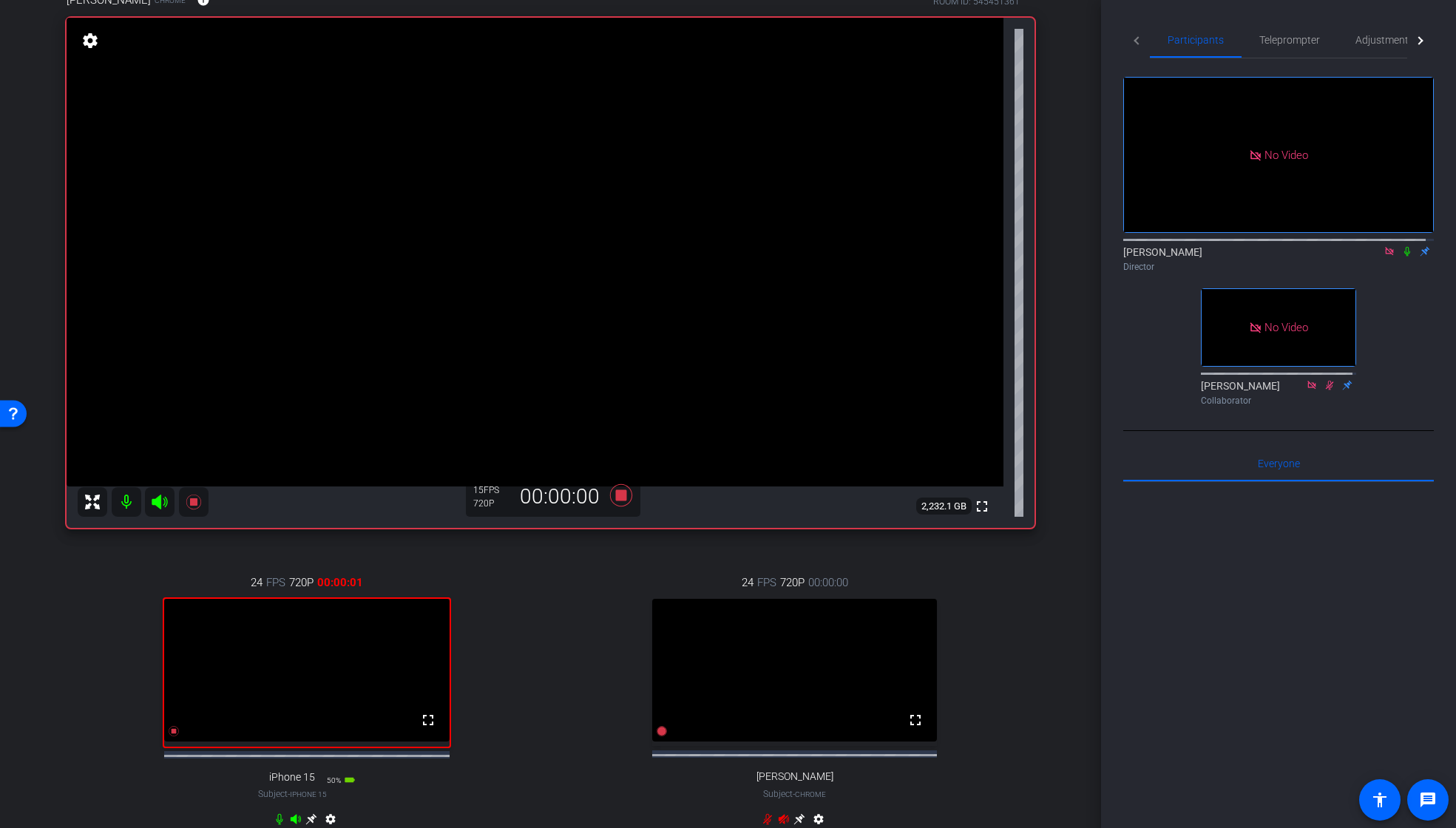
click at [1402, 246] on icon at bounding box center [1408, 252] width 12 height 10
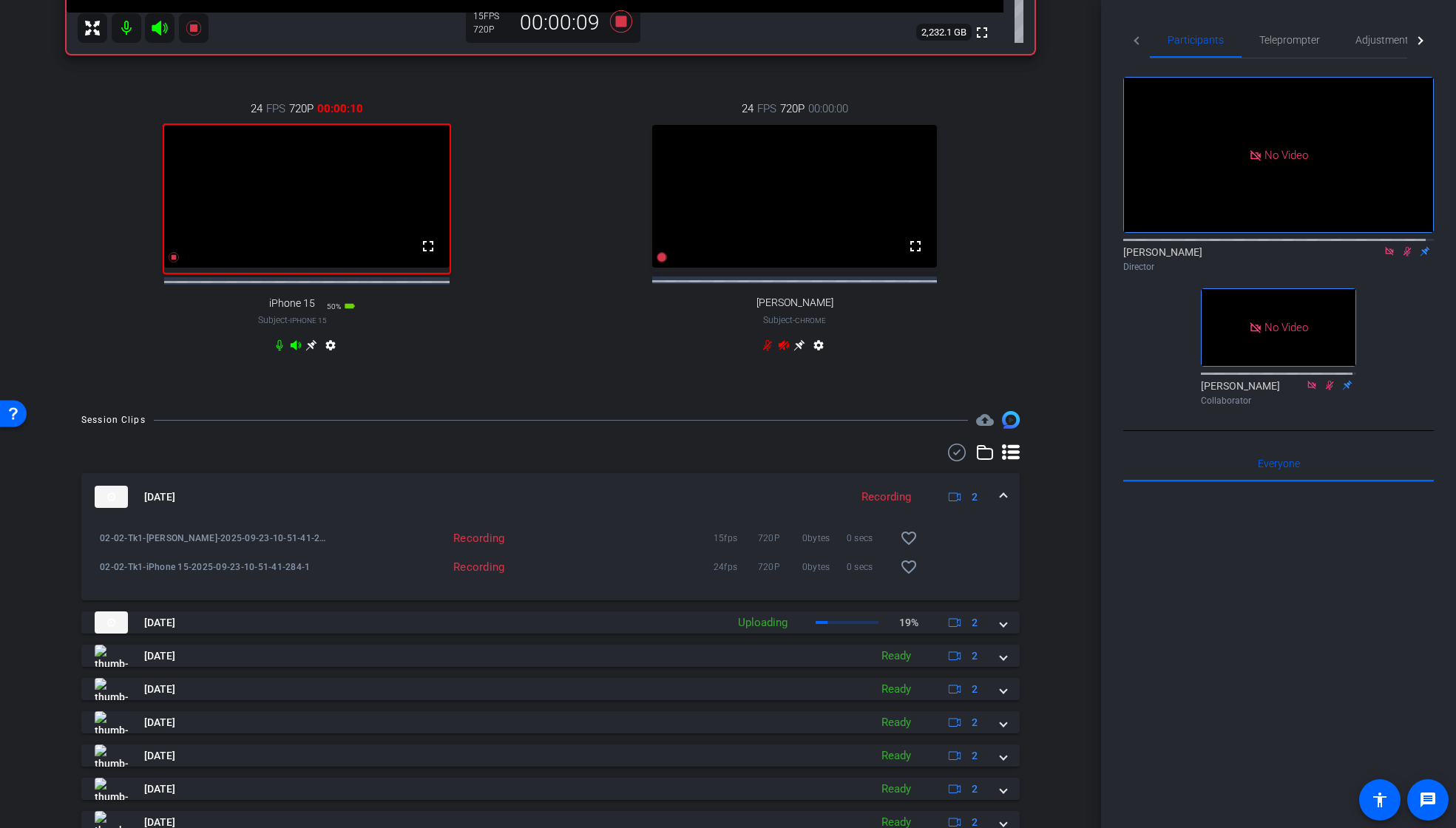
scroll to position [567, 0]
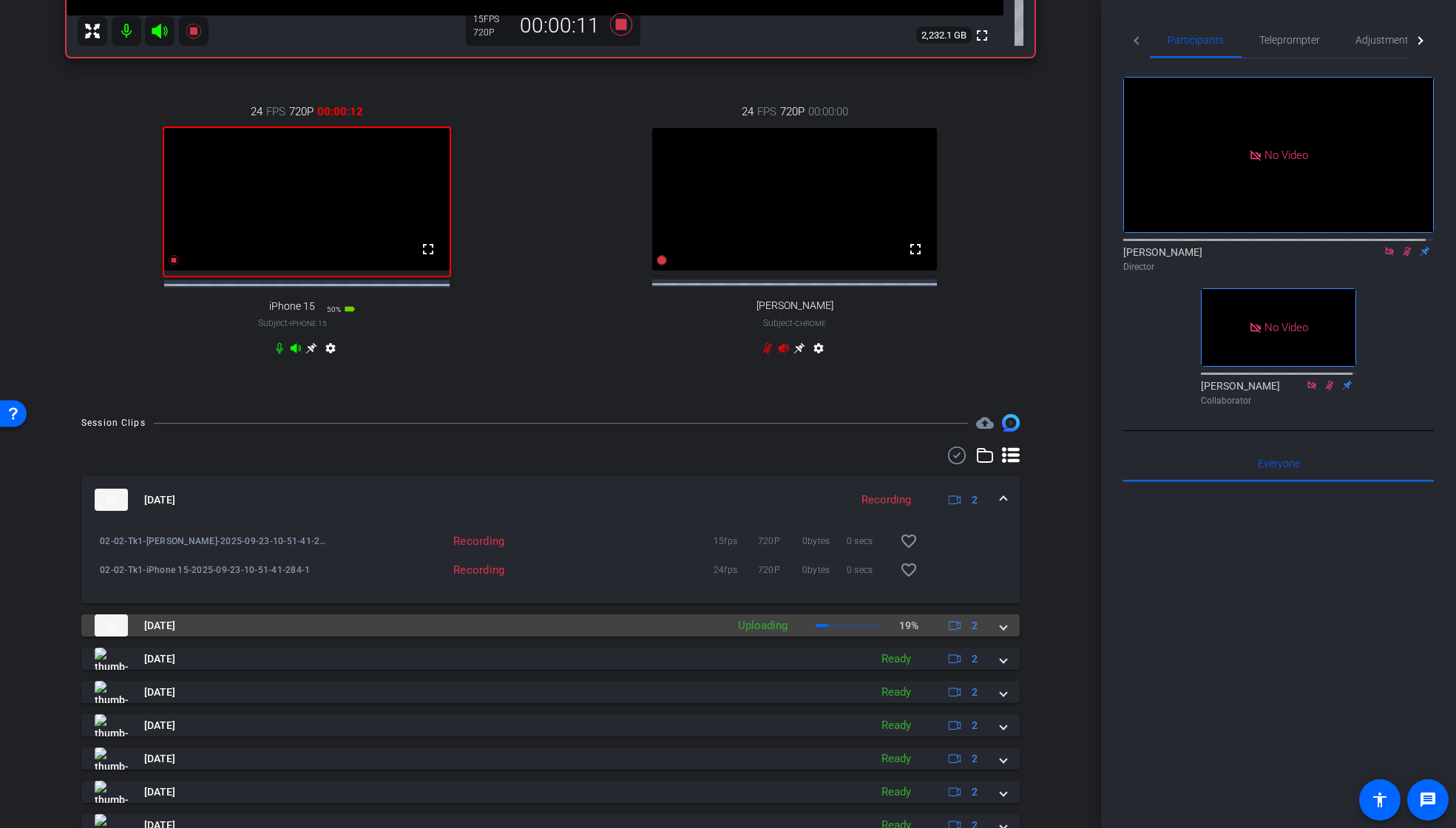
click at [1001, 634] on span at bounding box center [1004, 626] width 6 height 15
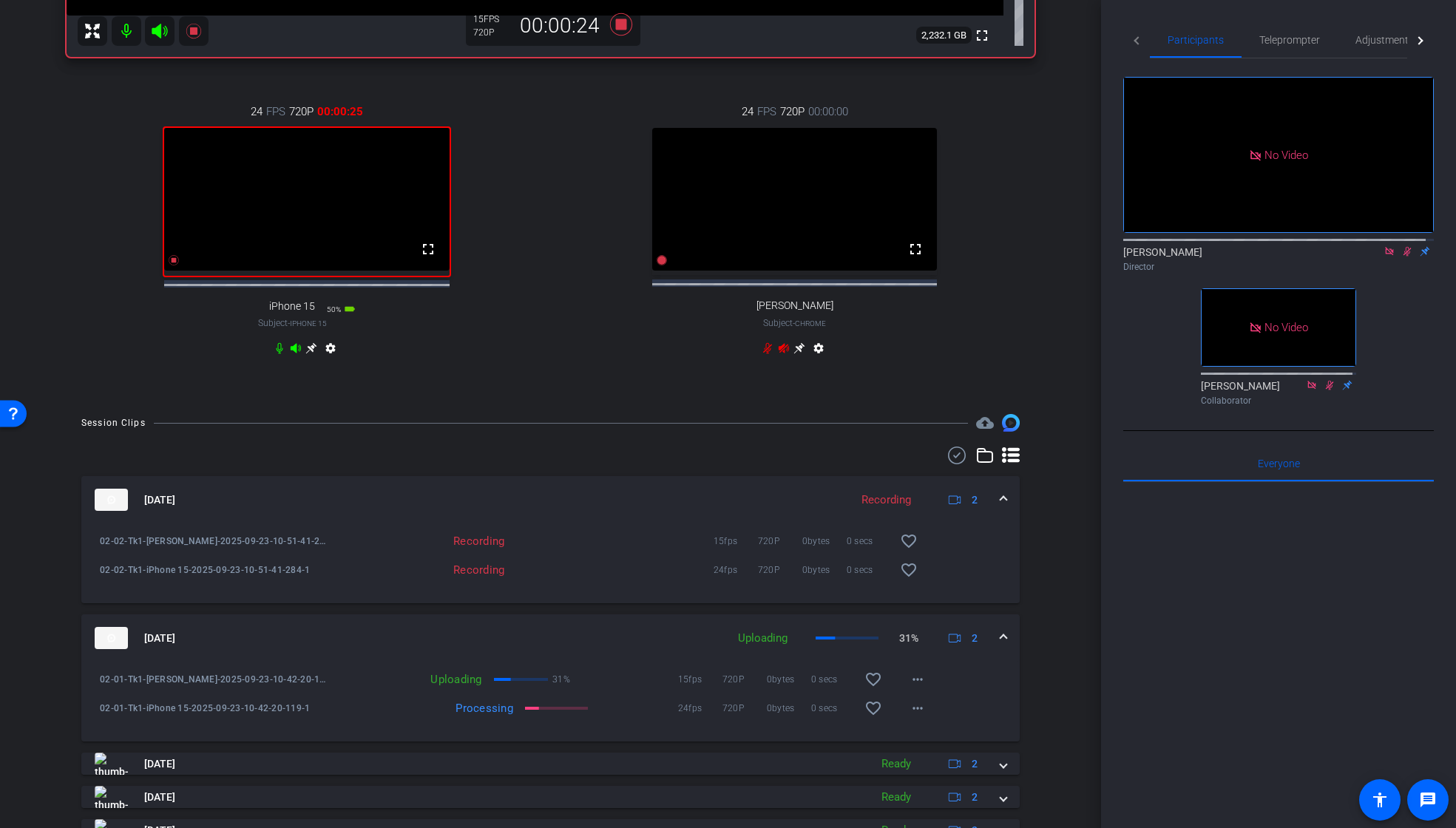
click at [1402, 246] on icon at bounding box center [1408, 252] width 12 height 10
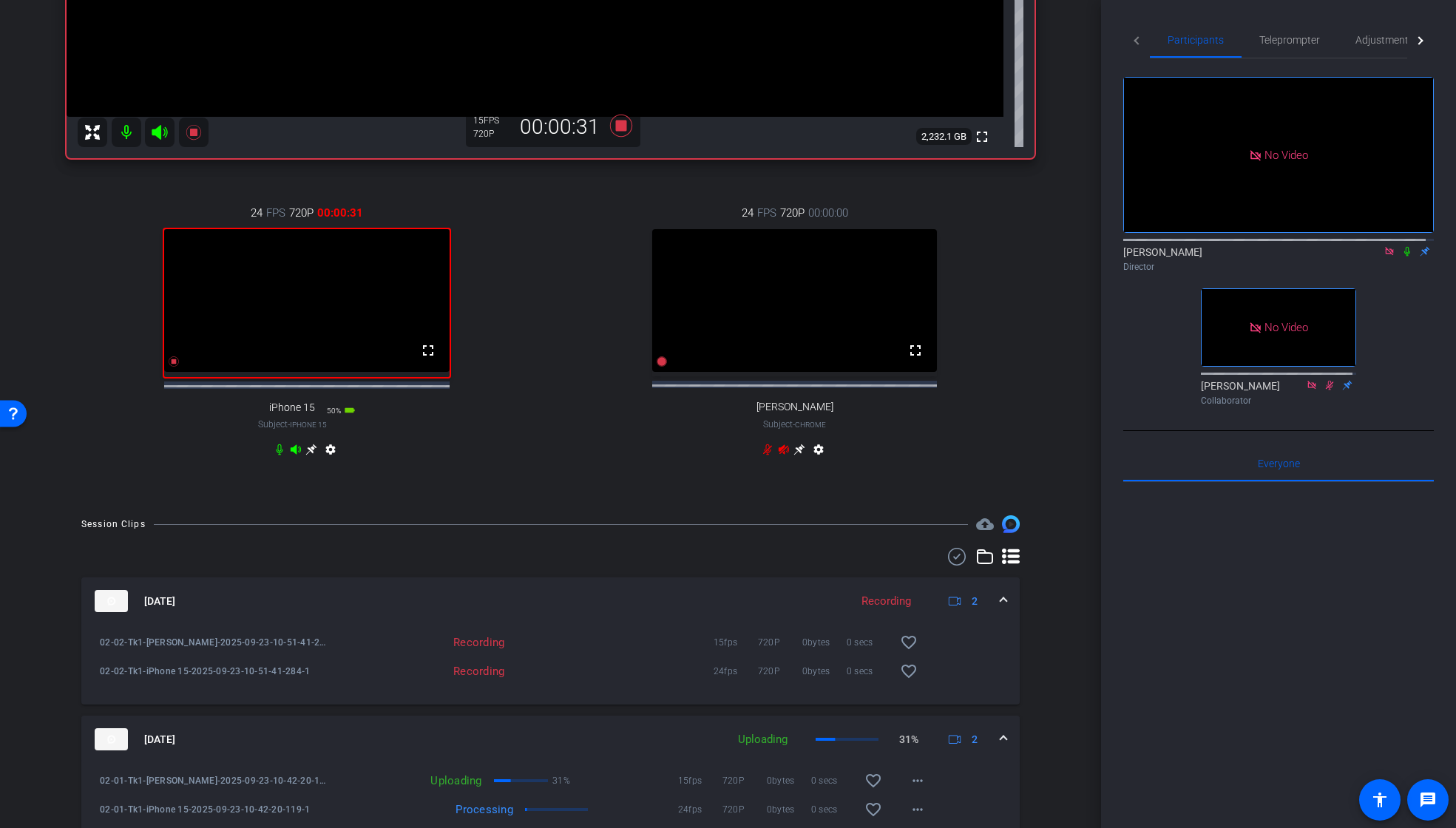
scroll to position [466, 0]
click at [1402, 246] on icon at bounding box center [1408, 252] width 12 height 10
click at [625, 127] on icon at bounding box center [621, 126] width 35 height 27
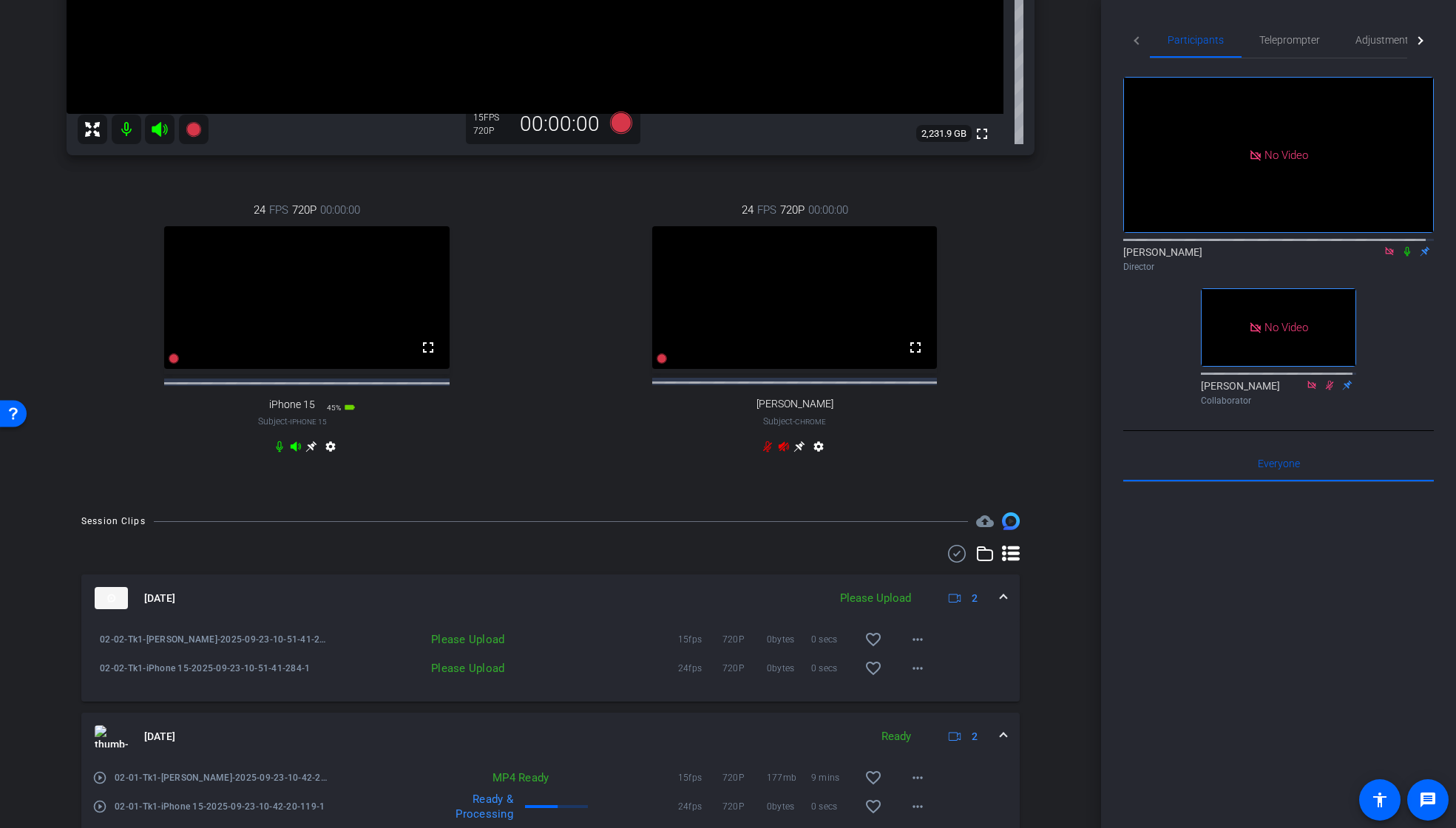
scroll to position [447, 0]
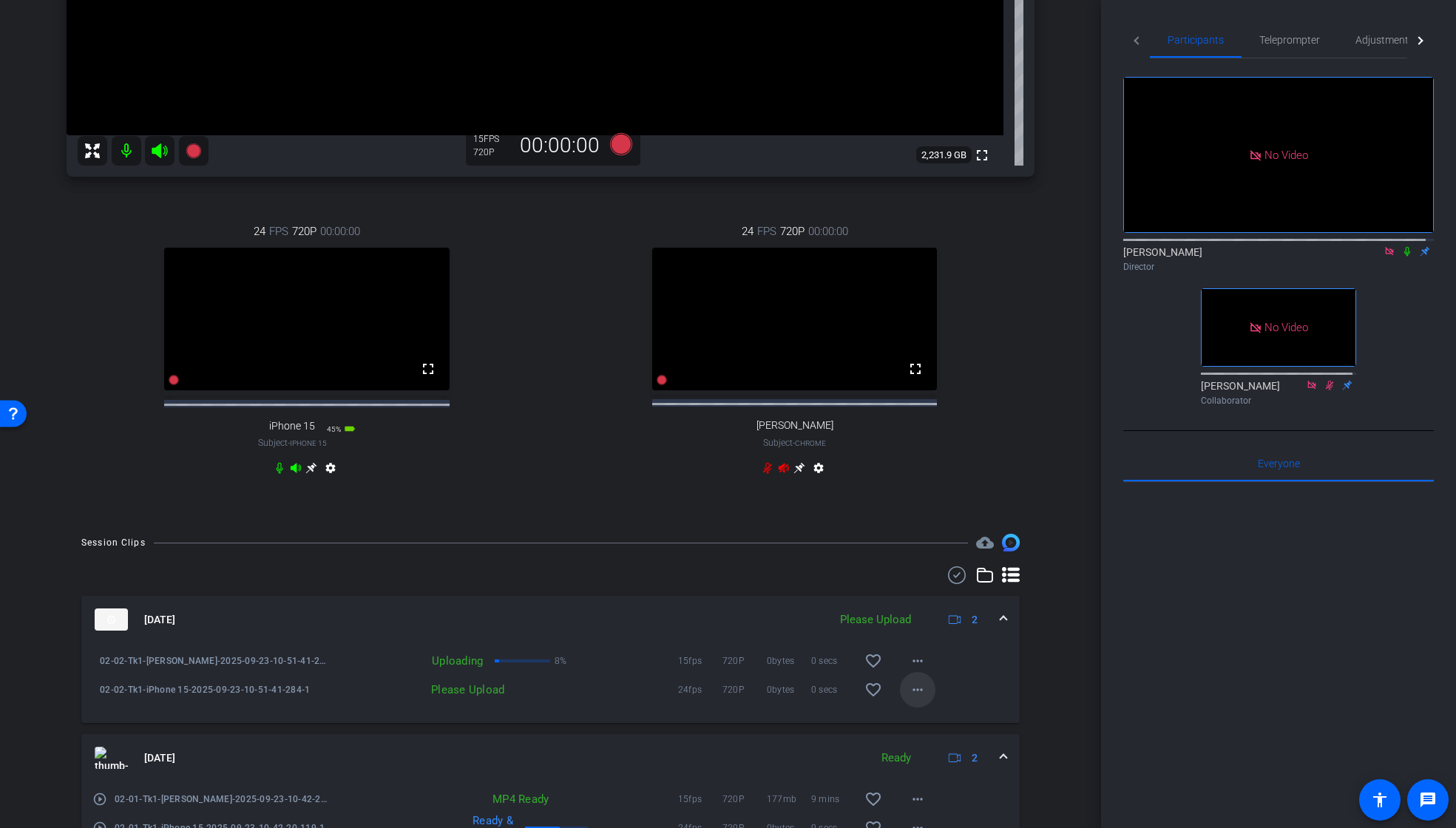
click at [909, 699] on mat-icon "more_horiz" at bounding box center [917, 690] width 18 height 18
click at [920, 728] on span "Upload" at bounding box center [934, 734] width 59 height 18
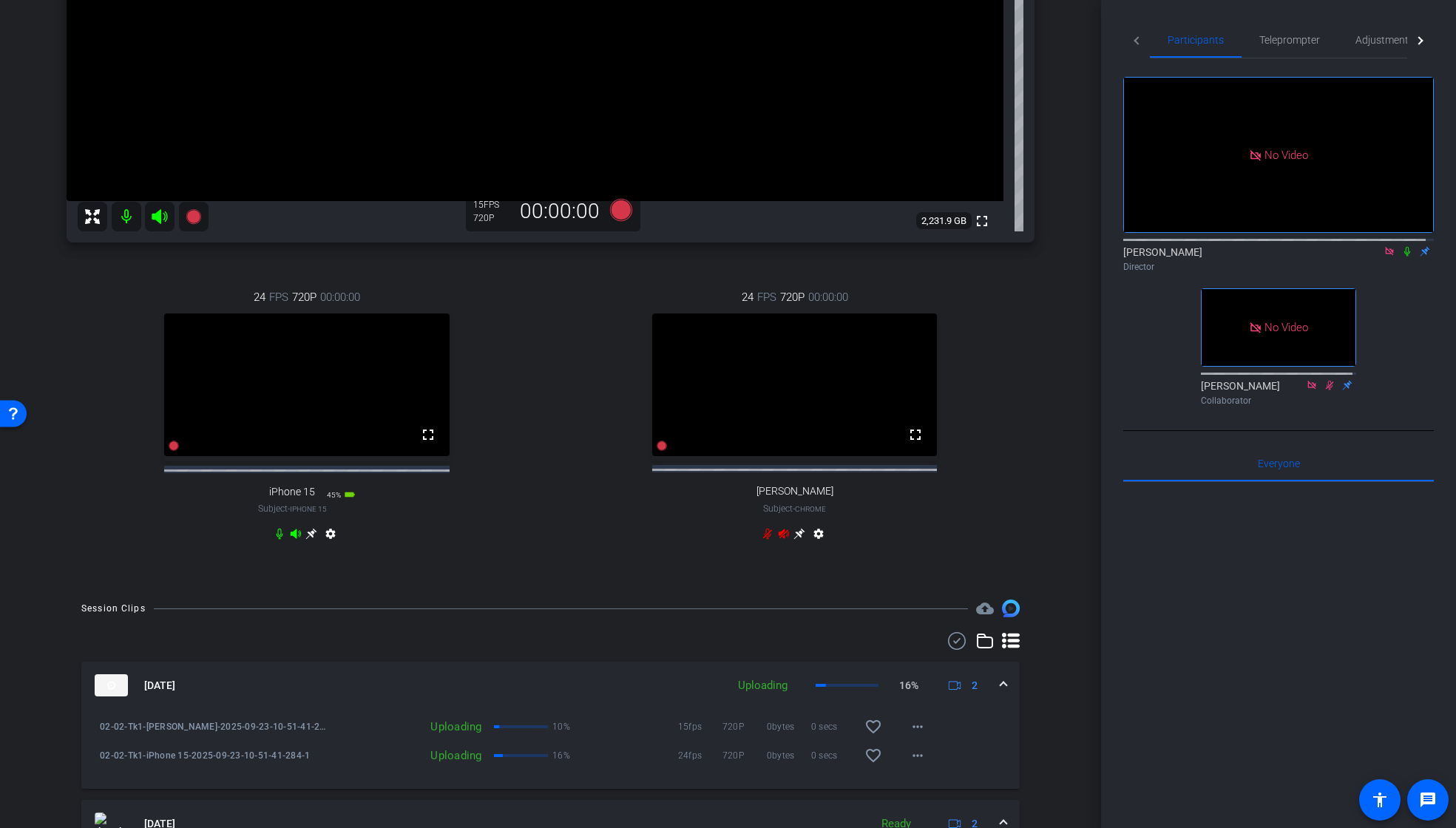
scroll to position [381, 0]
click at [617, 216] on icon at bounding box center [620, 211] width 22 height 22
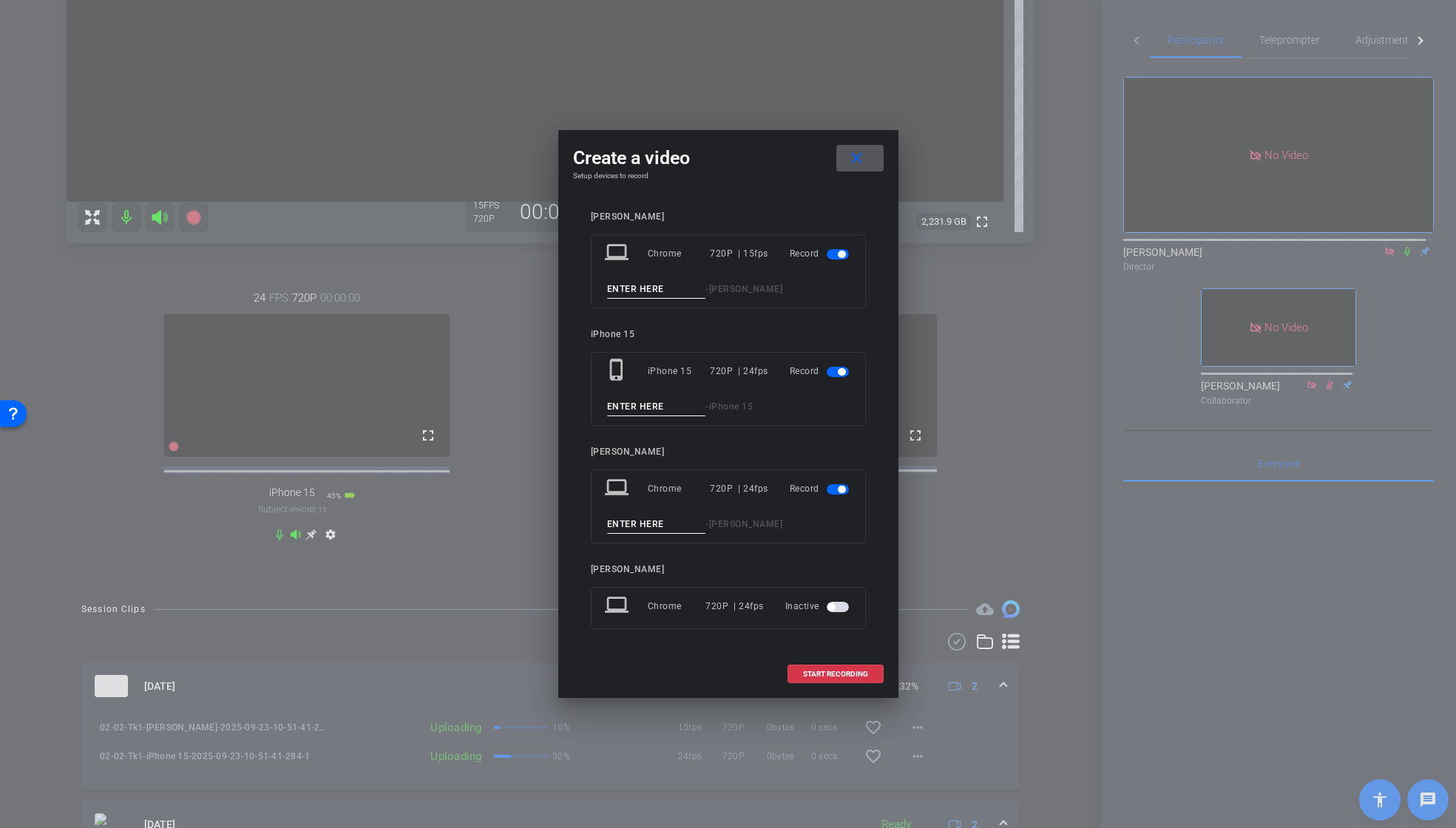
click at [652, 289] on input at bounding box center [656, 290] width 99 height 19
paste input "02_01_Tk1"
drag, startPoint x: 631, startPoint y: 292, endPoint x: 625, endPoint y: 335, distance: 43.4
click at [631, 292] on input "02_01_Tk1" at bounding box center [656, 290] width 99 height 19
drag, startPoint x: 661, startPoint y: 294, endPoint x: 588, endPoint y: 294, distance: 73.0
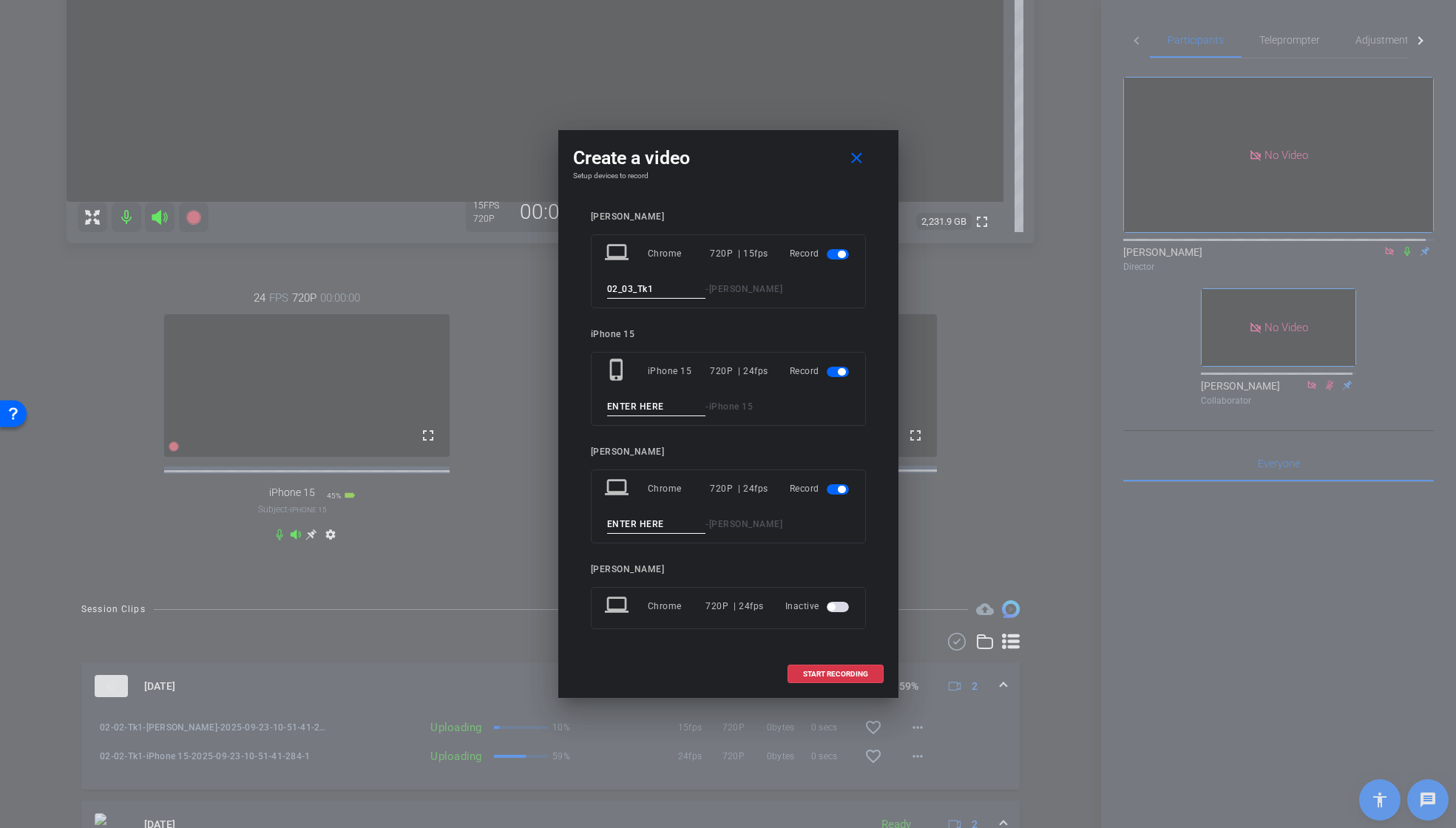
click at [595, 293] on div "laptop Chrome 720P | 15fps Record 02_03_Tk1 - [PERSON_NAME]" at bounding box center [728, 272] width 275 height 74
type input "02_03_Tk1"
click at [663, 411] on input at bounding box center [656, 407] width 99 height 19
paste input "02_03_Tk1"
type input "02_03_Tk1"
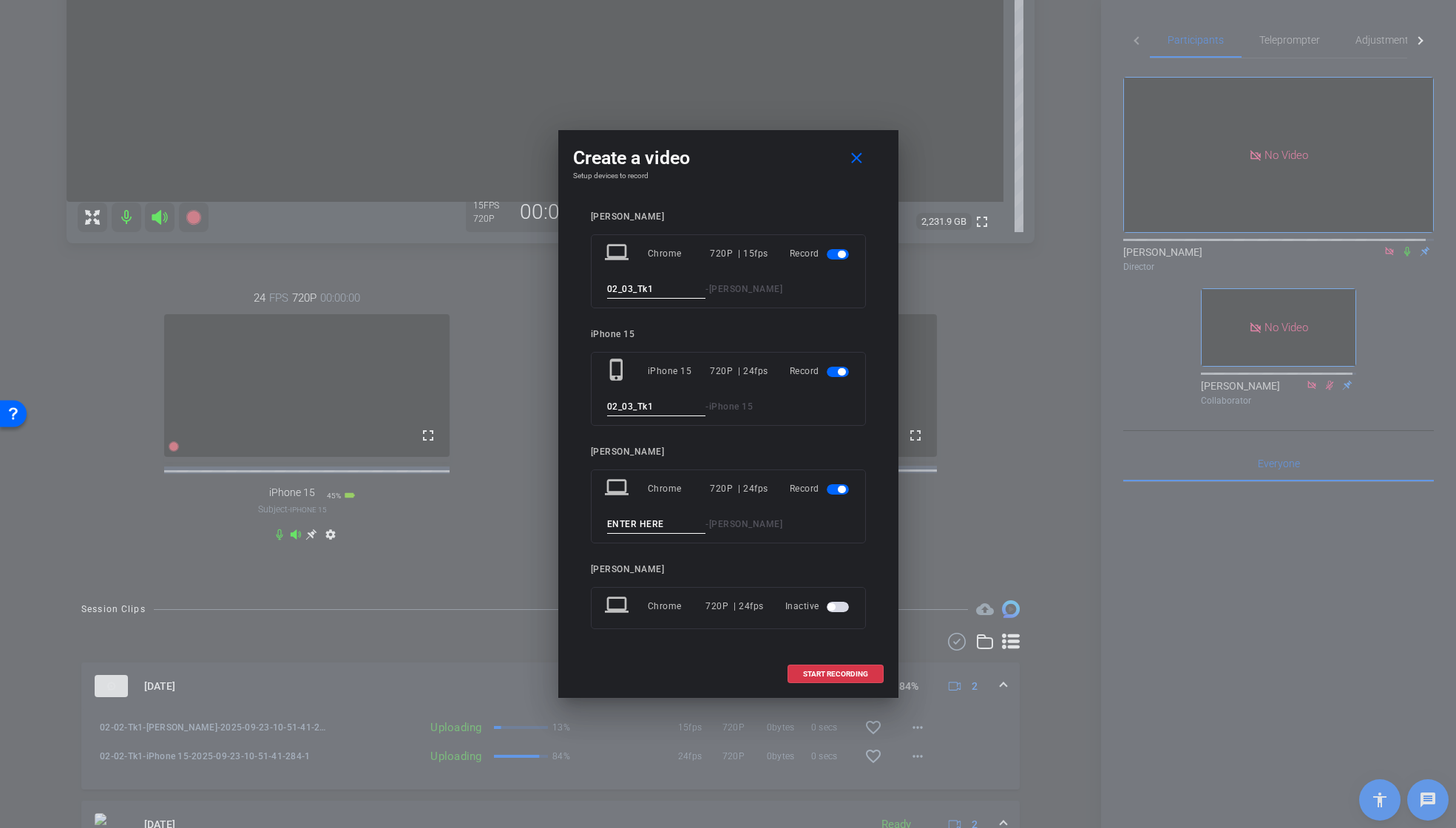
click at [834, 490] on span "button" at bounding box center [838, 490] width 22 height 10
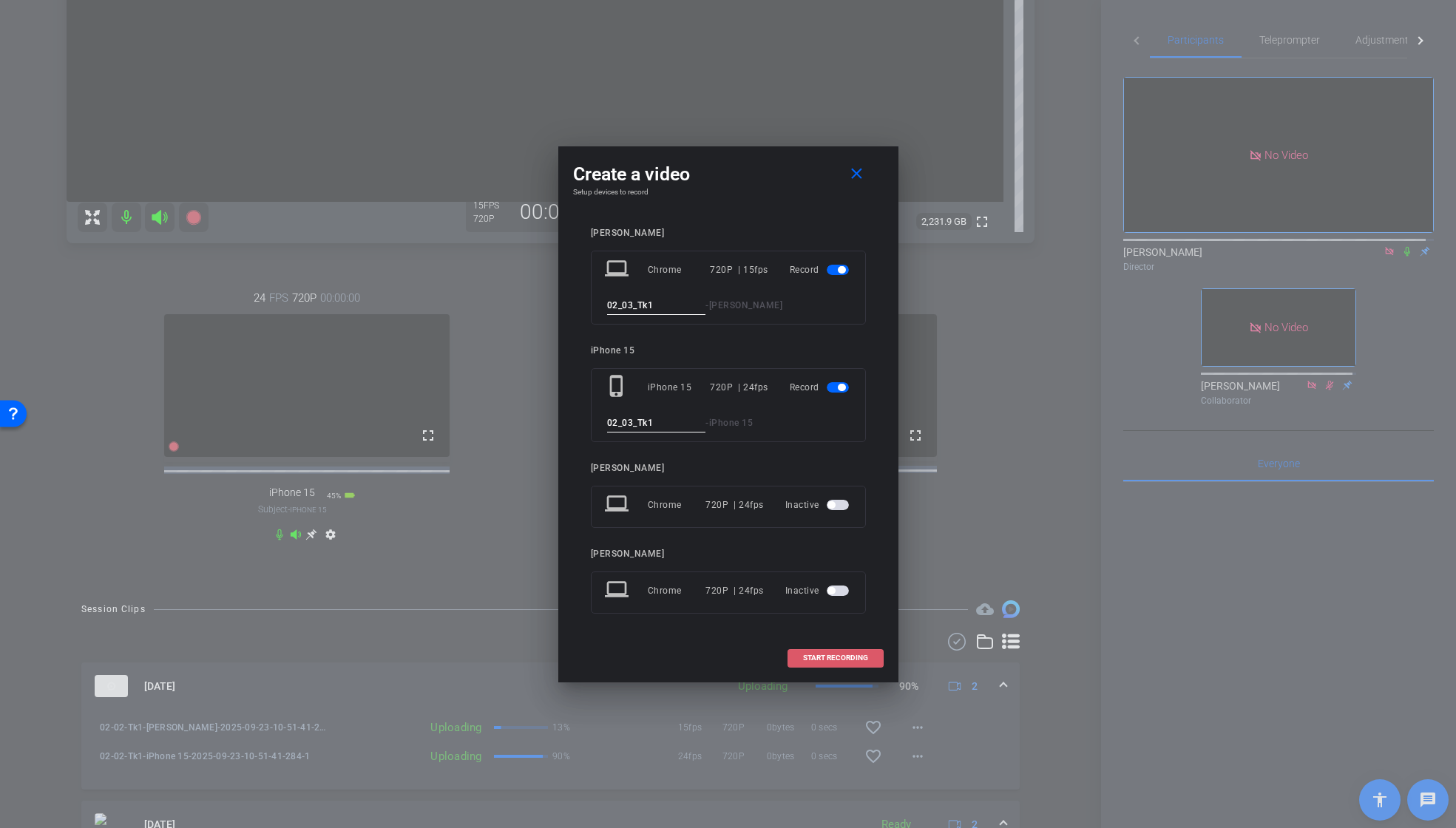
click at [835, 652] on span at bounding box center [836, 658] width 95 height 35
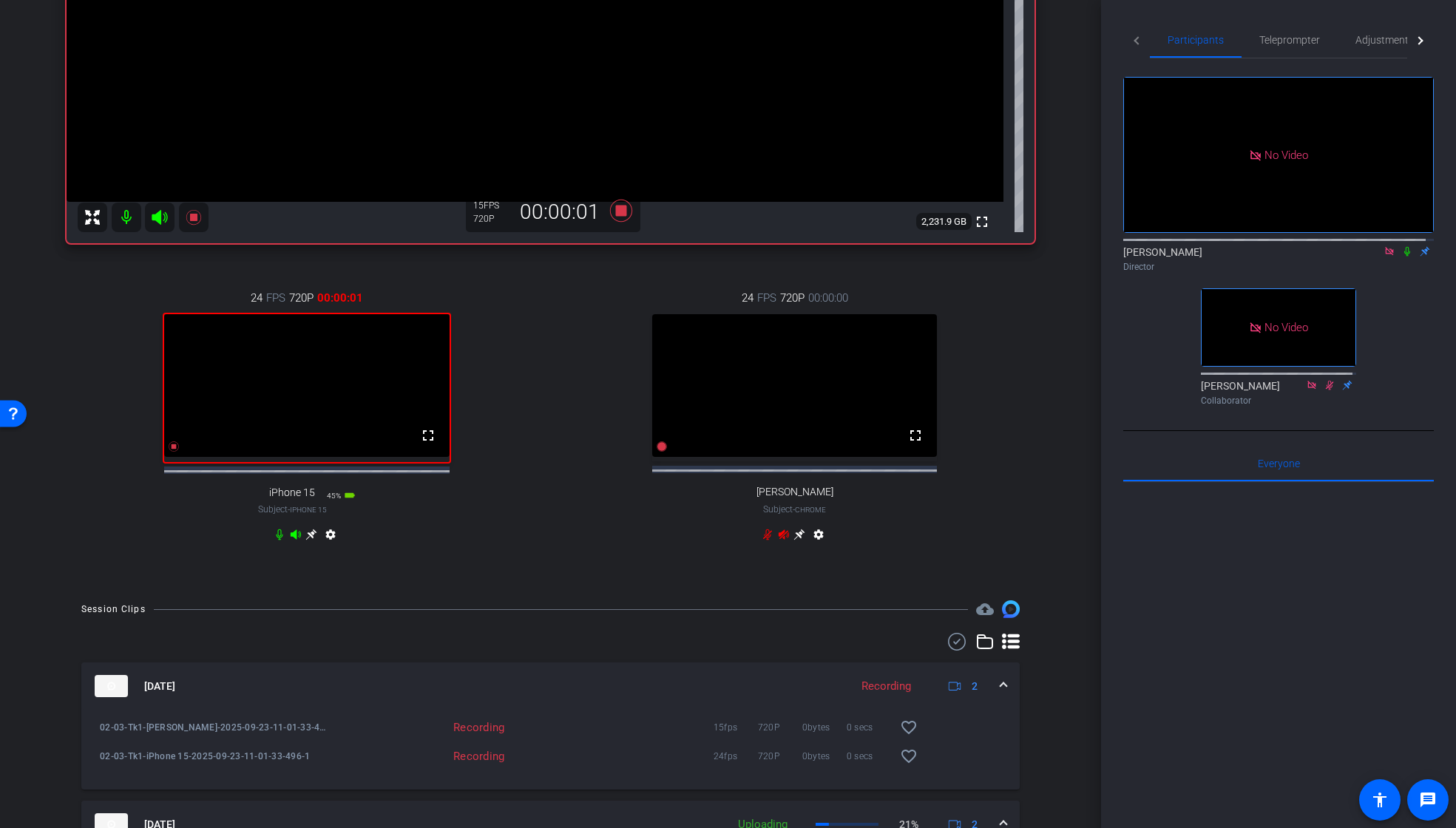
click at [1405, 247] on icon at bounding box center [1407, 252] width 6 height 9
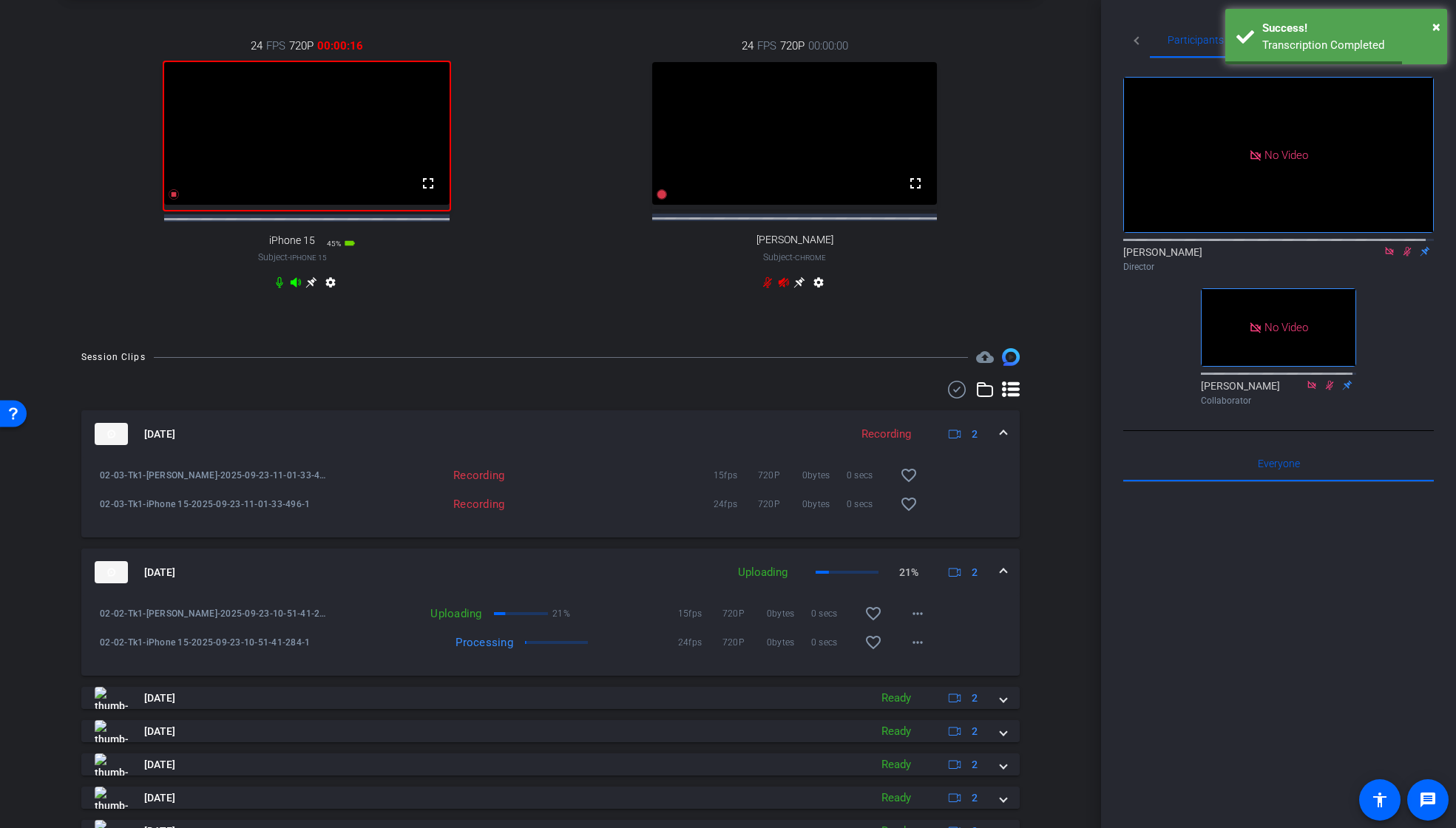
scroll to position [723, 0]
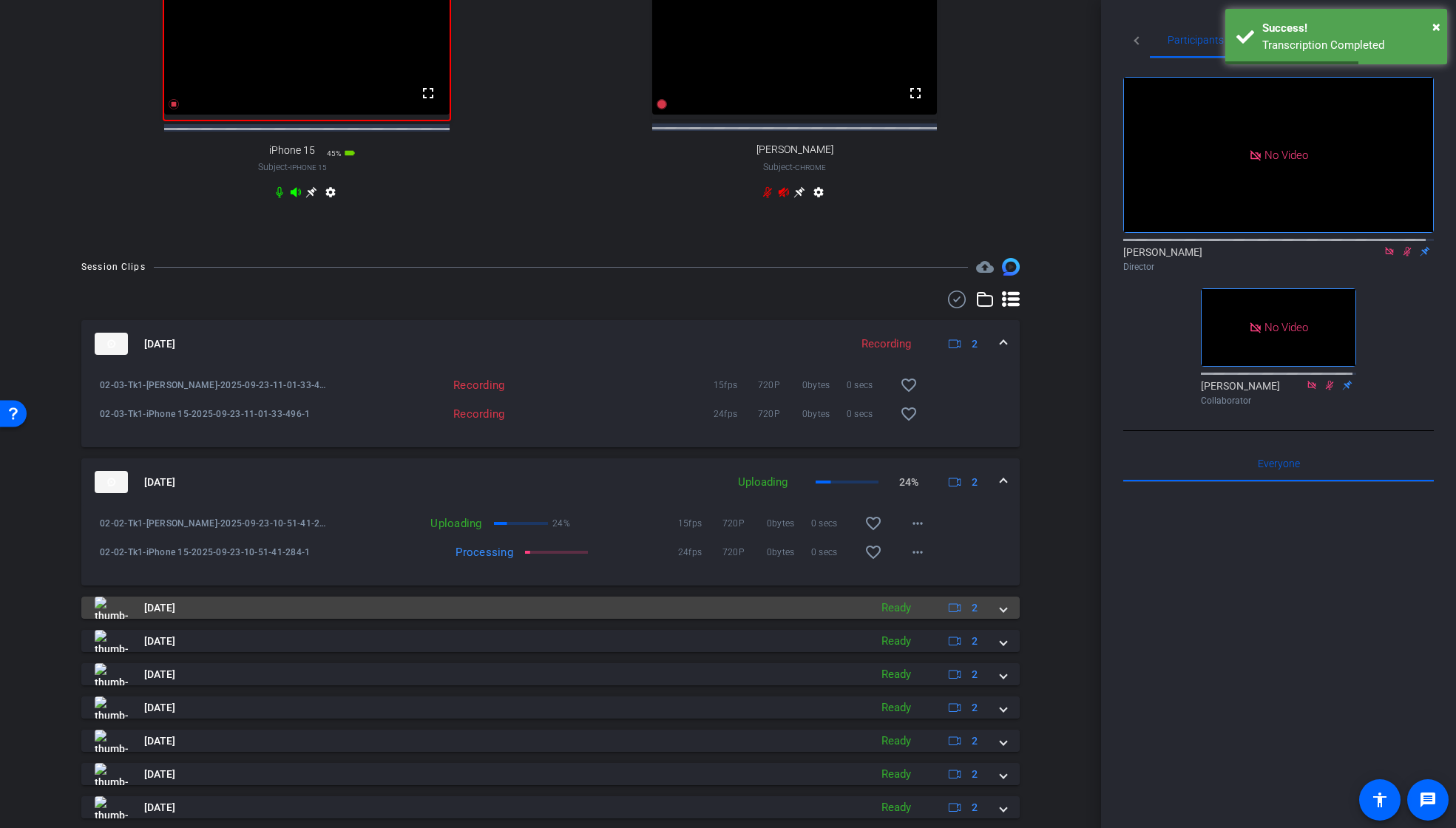
click at [1001, 616] on span at bounding box center [1004, 609] width 6 height 15
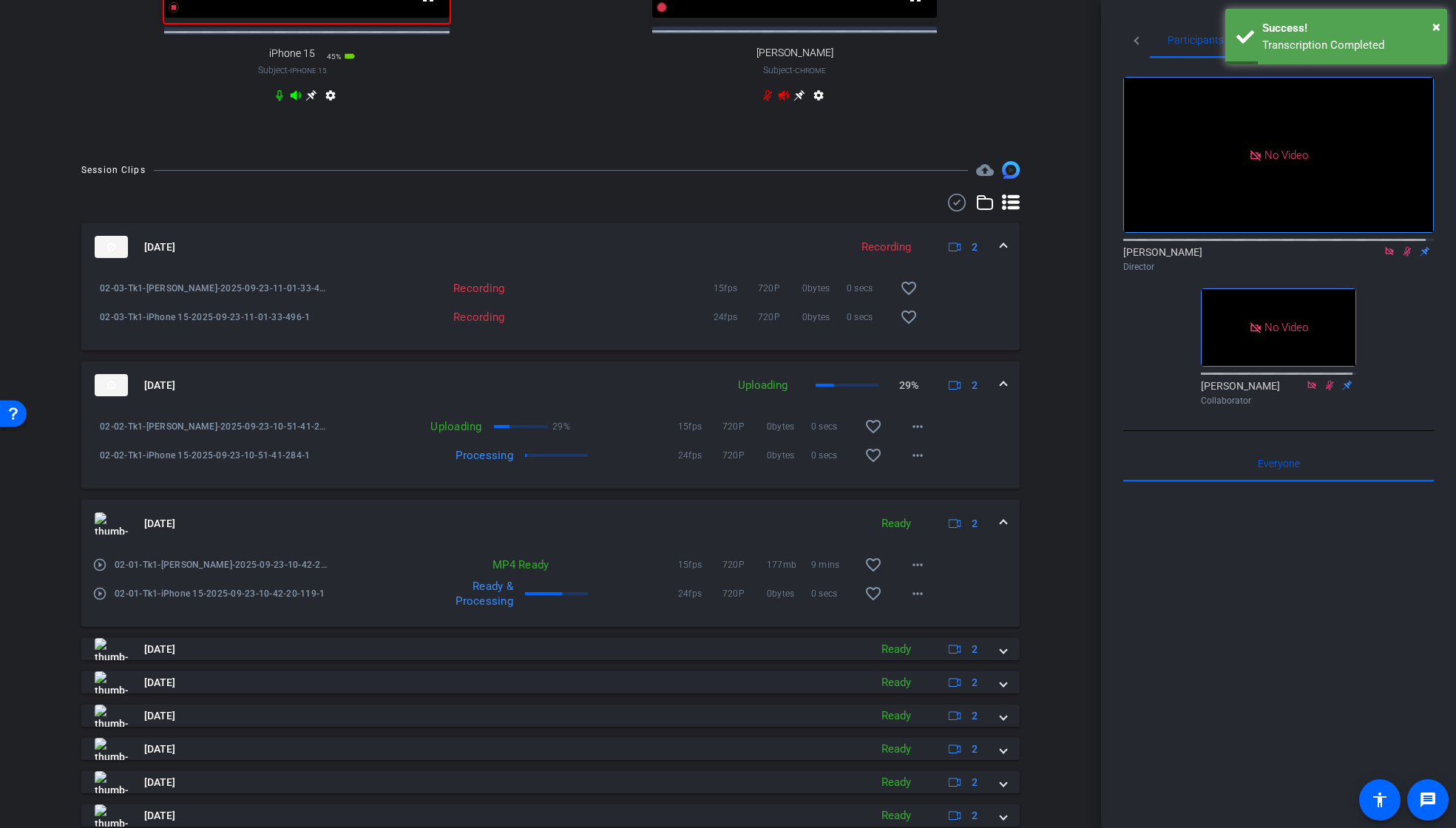
scroll to position [821, 0]
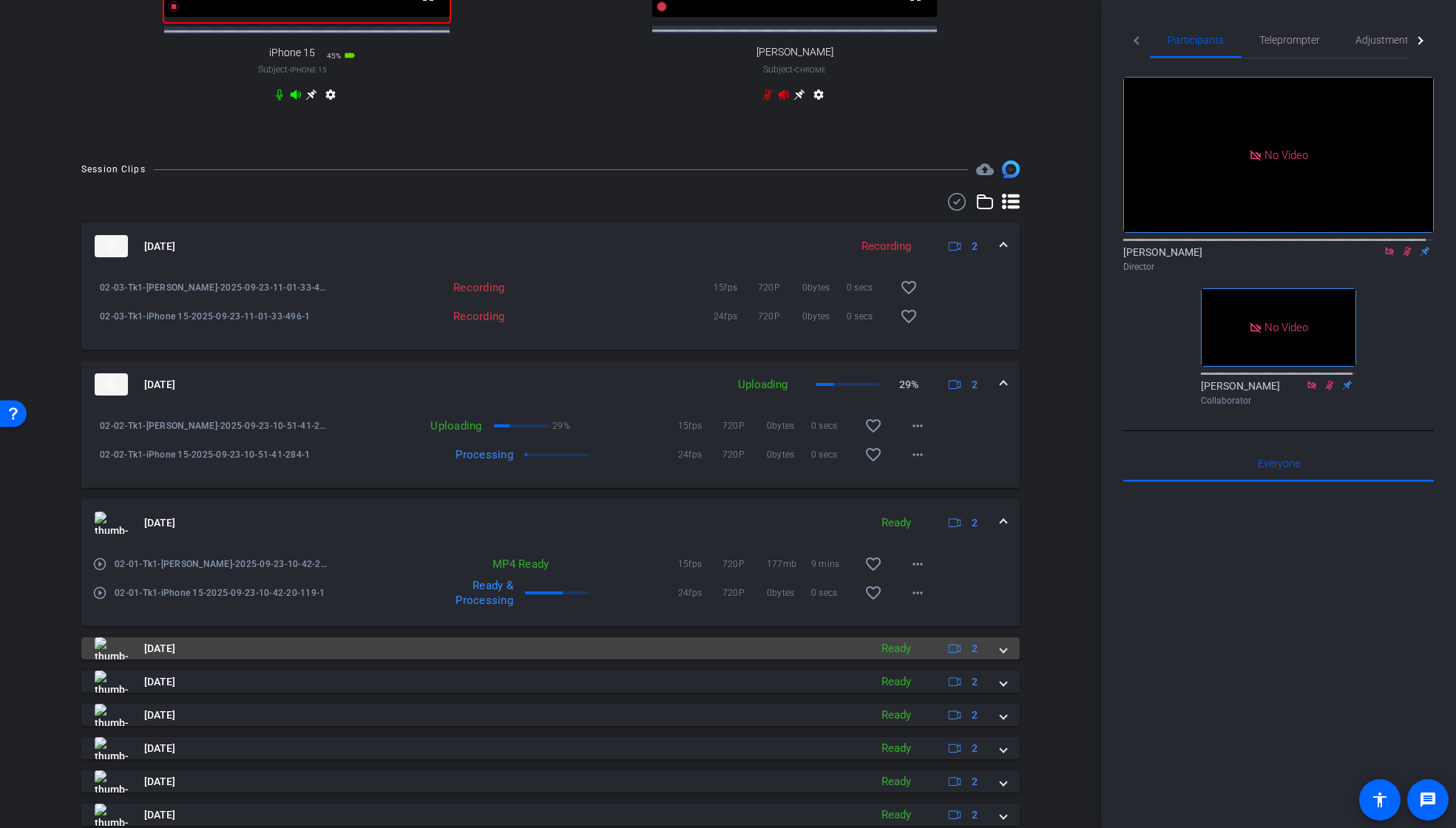
click at [1001, 657] on span at bounding box center [1004, 649] width 6 height 15
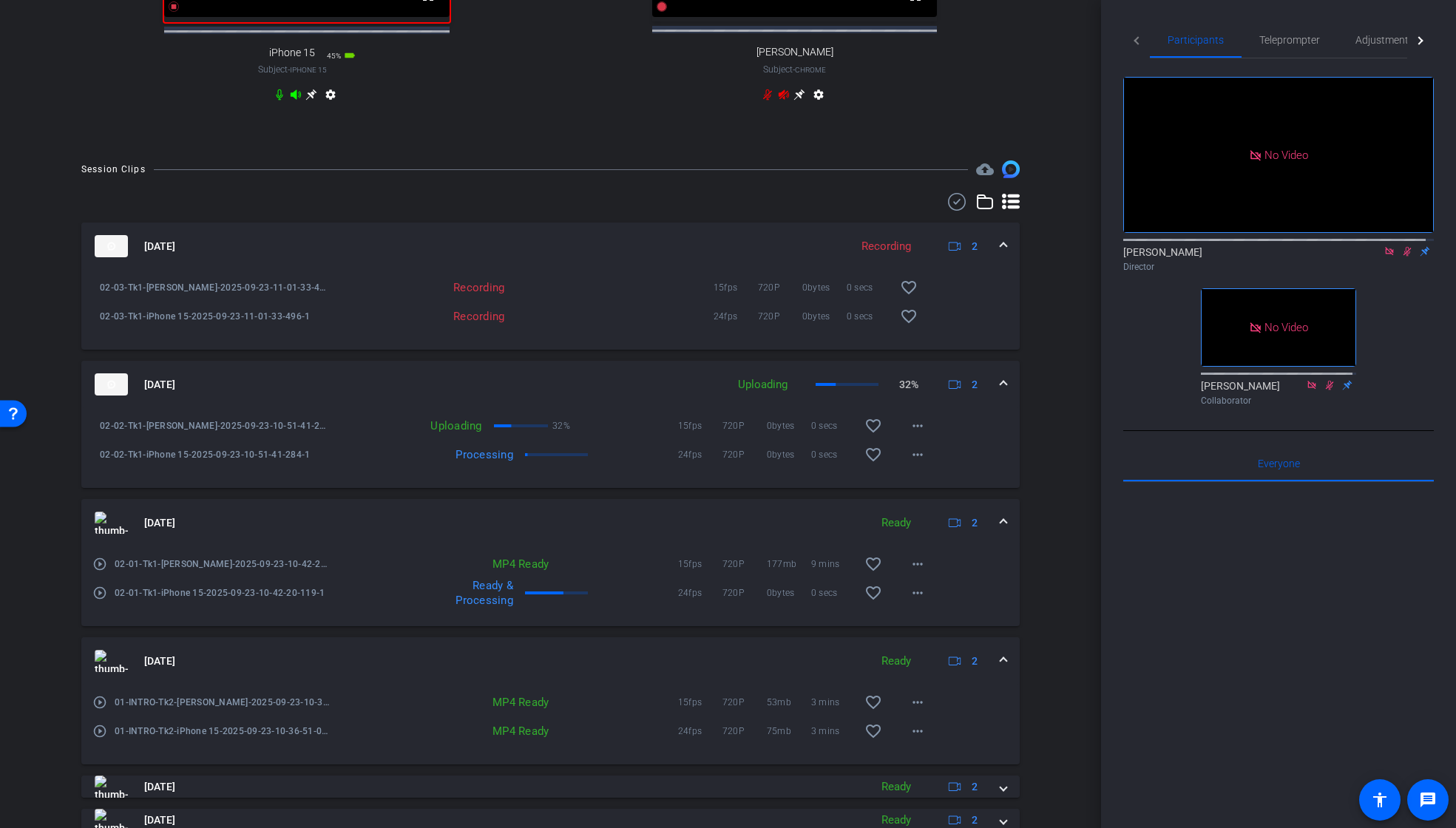
click at [1001, 669] on span at bounding box center [1004, 662] width 6 height 15
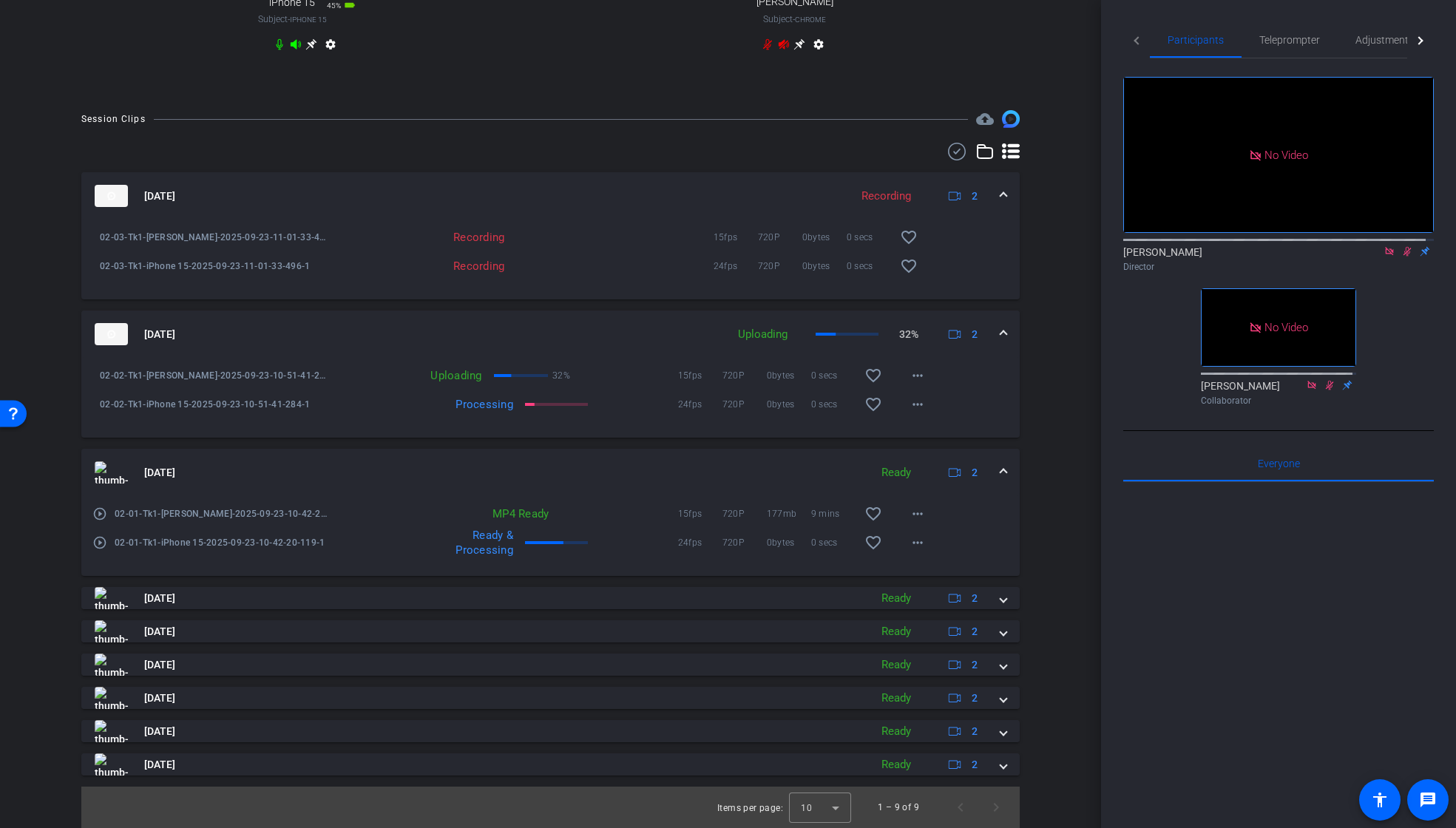
scroll to position [885, 0]
click at [1001, 468] on span at bounding box center [1004, 473] width 6 height 15
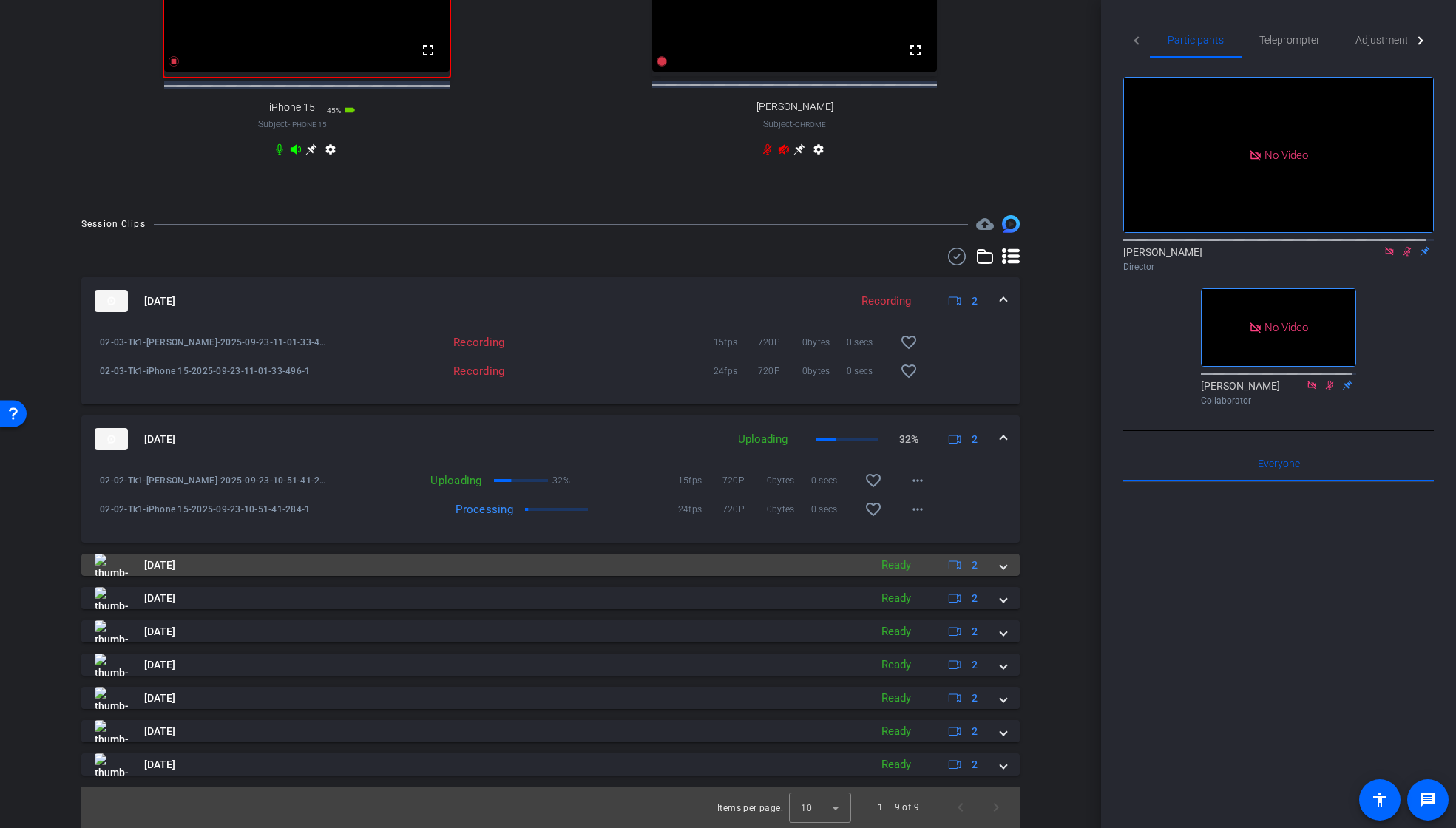
scroll to position [780, 0]
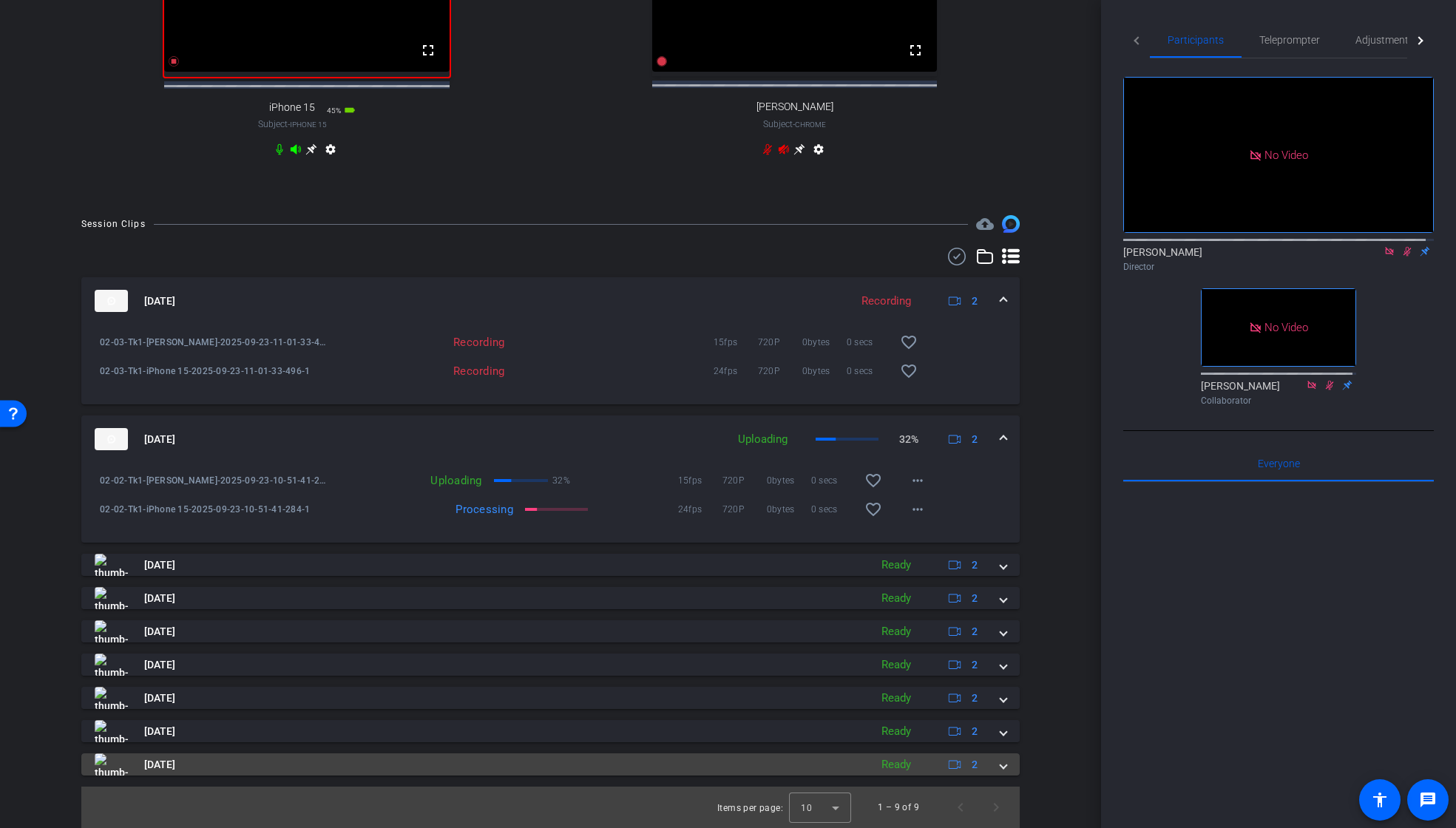
click at [1001, 767] on span at bounding box center [1004, 765] width 6 height 15
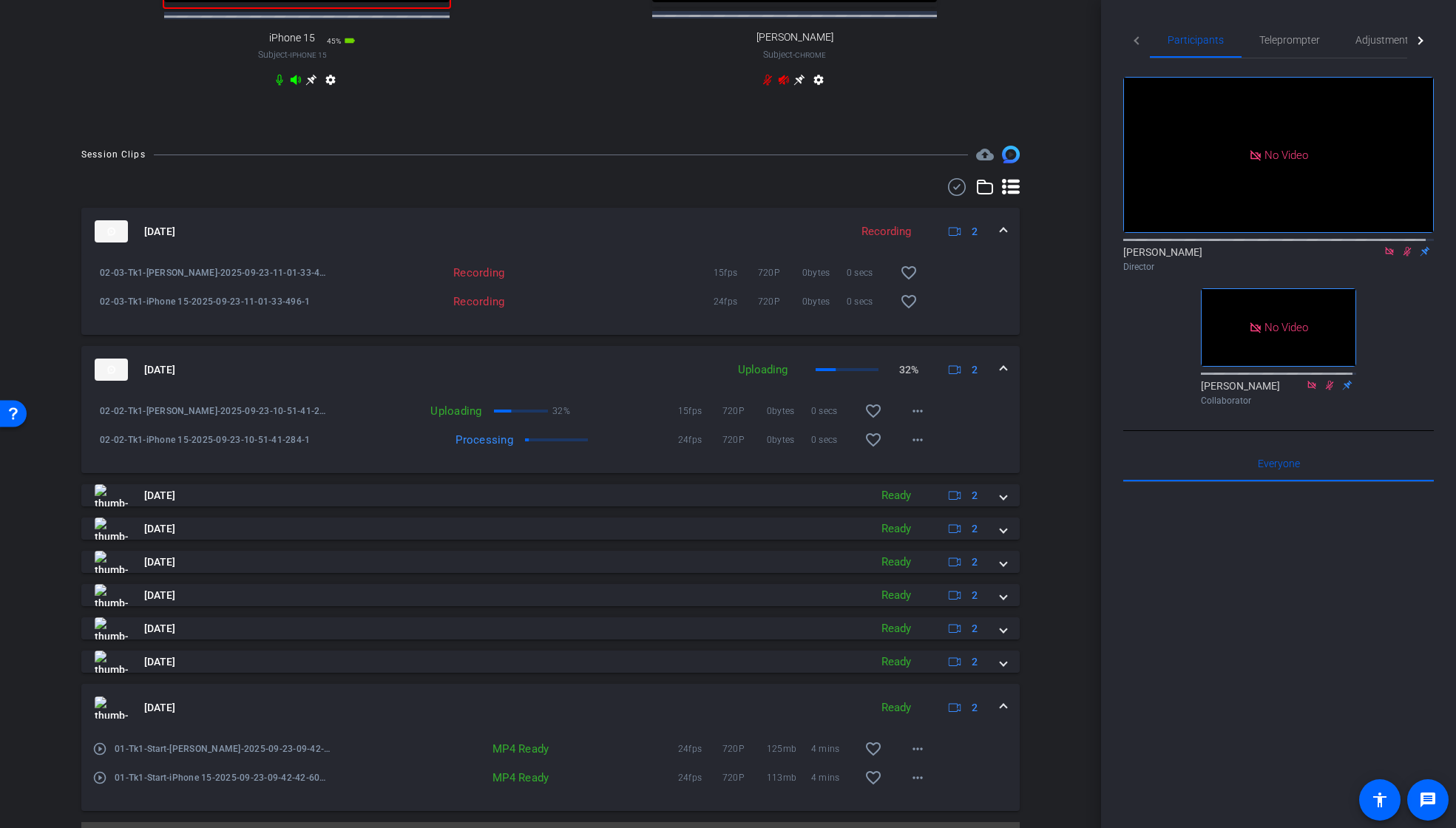
scroll to position [885, 0]
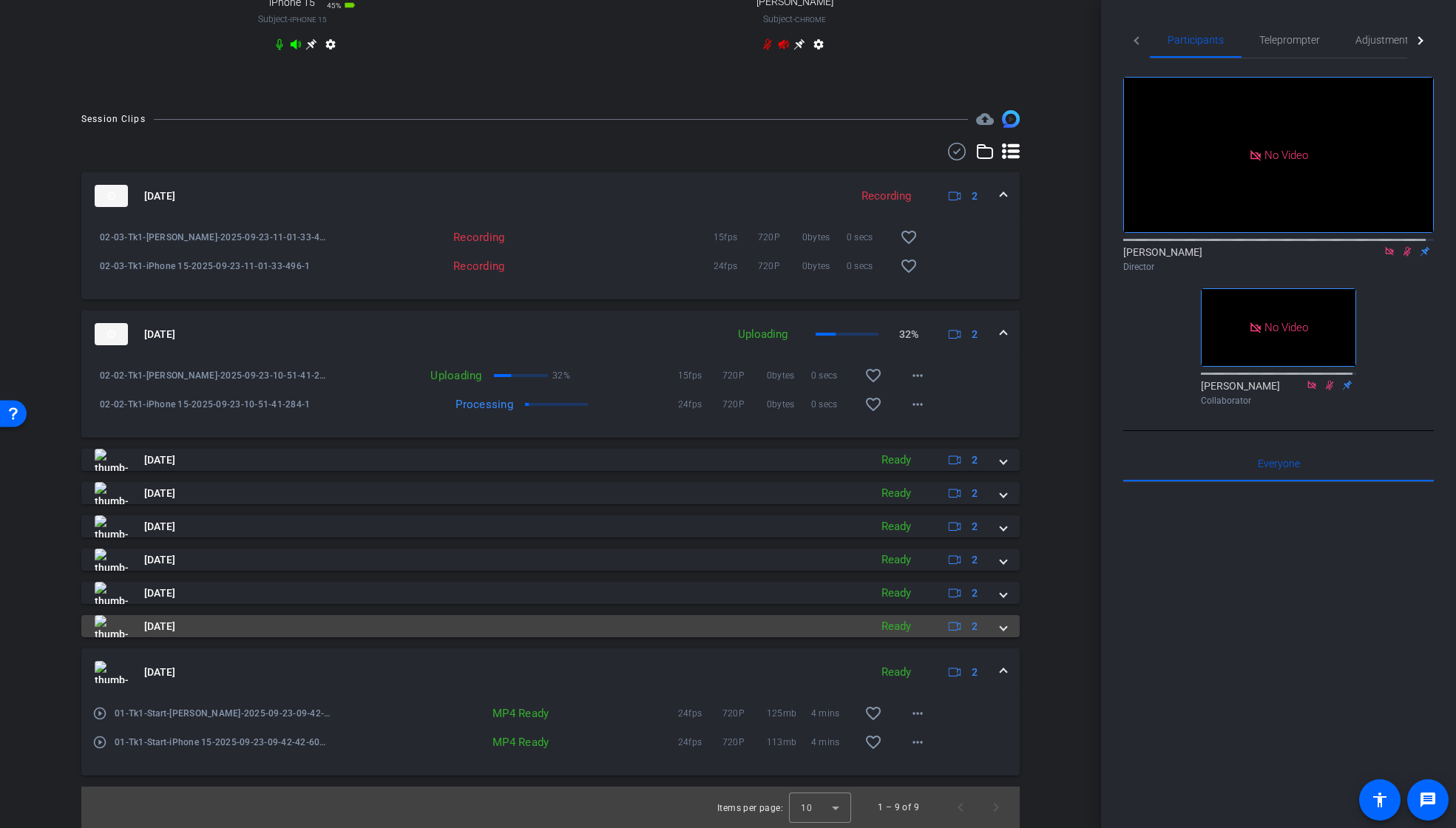
click at [1001, 628] on span at bounding box center [1004, 626] width 6 height 15
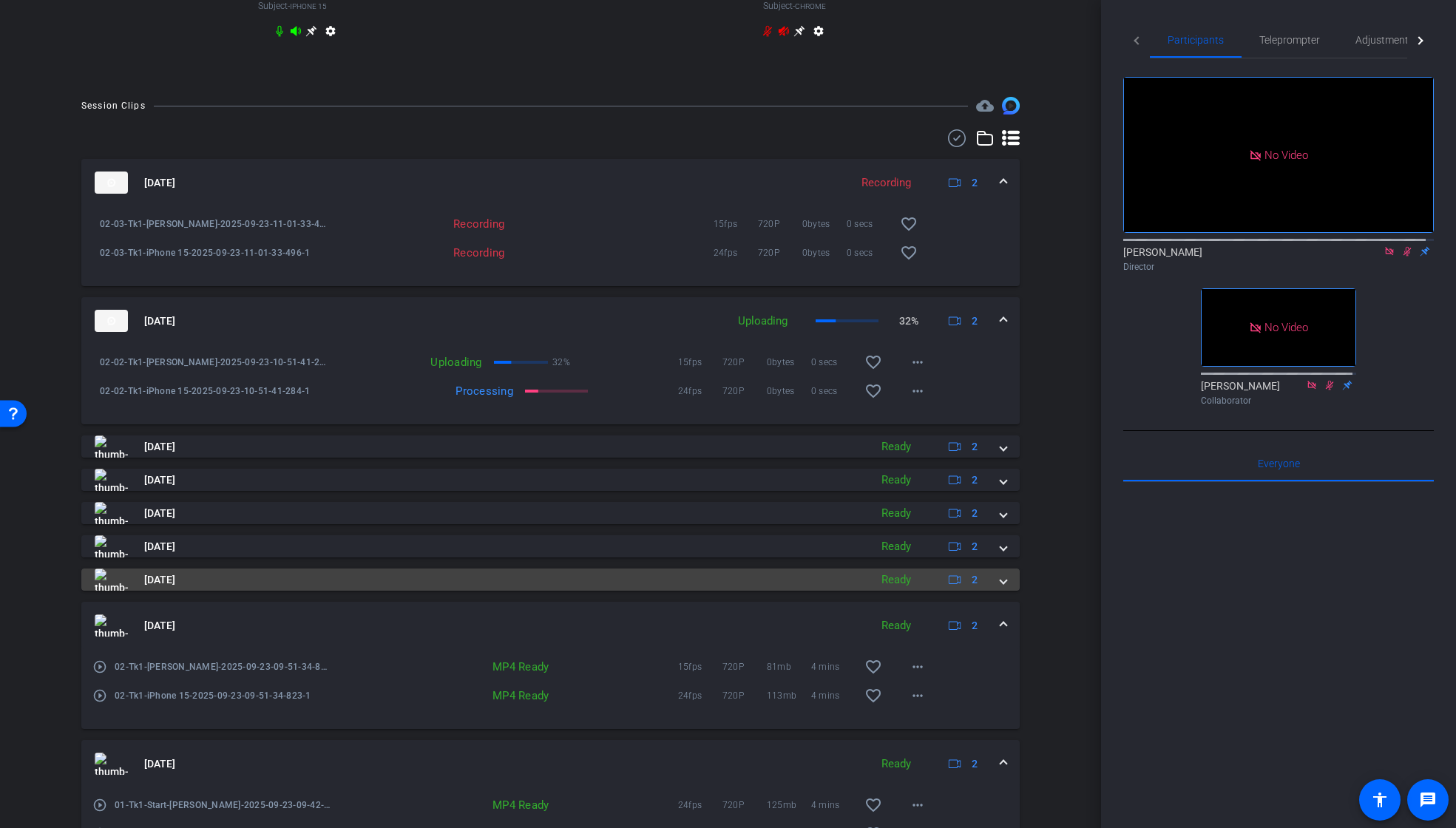
click at [1001, 588] on span at bounding box center [1004, 580] width 6 height 15
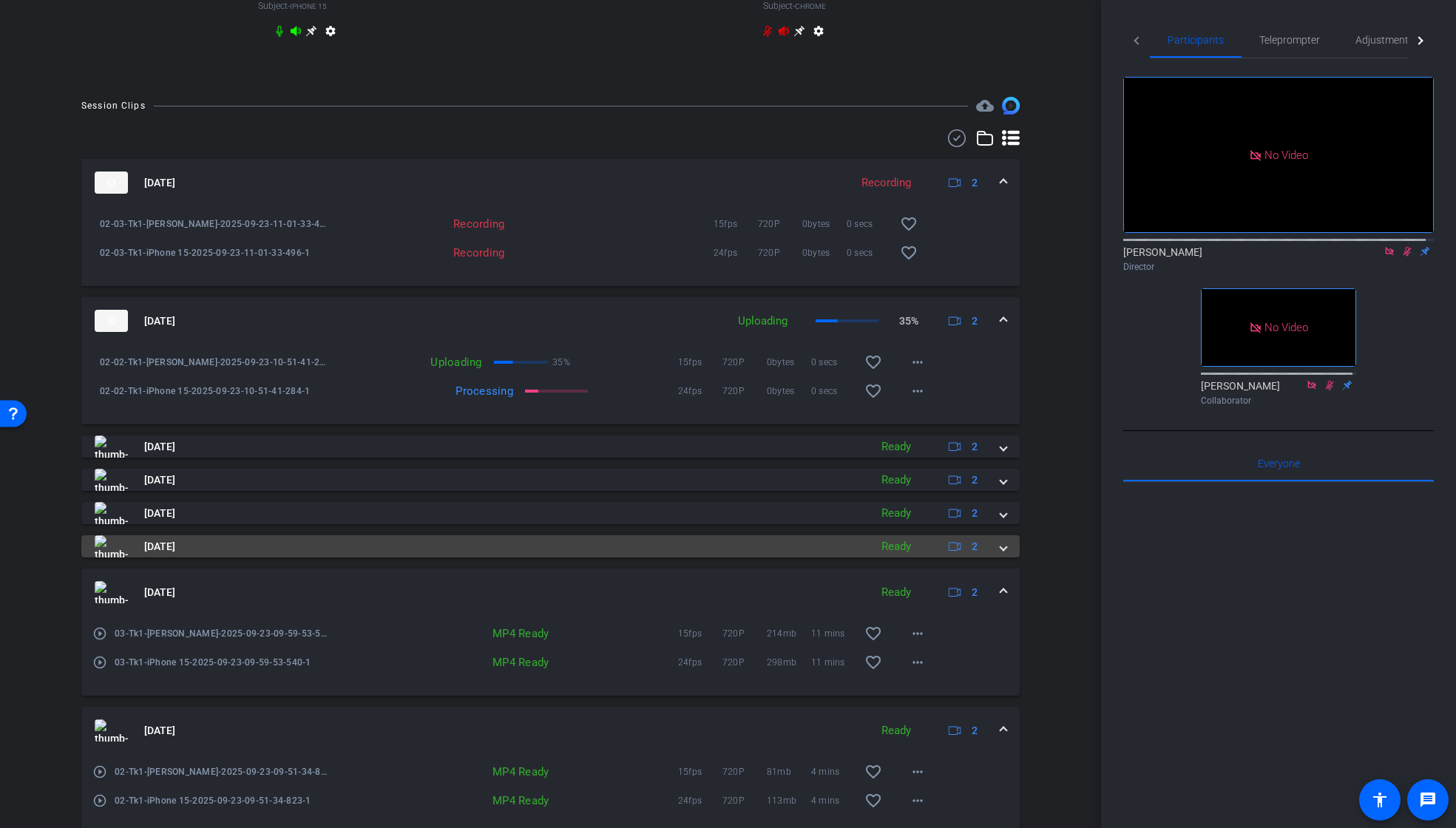
click at [1001, 555] on span at bounding box center [1004, 547] width 6 height 15
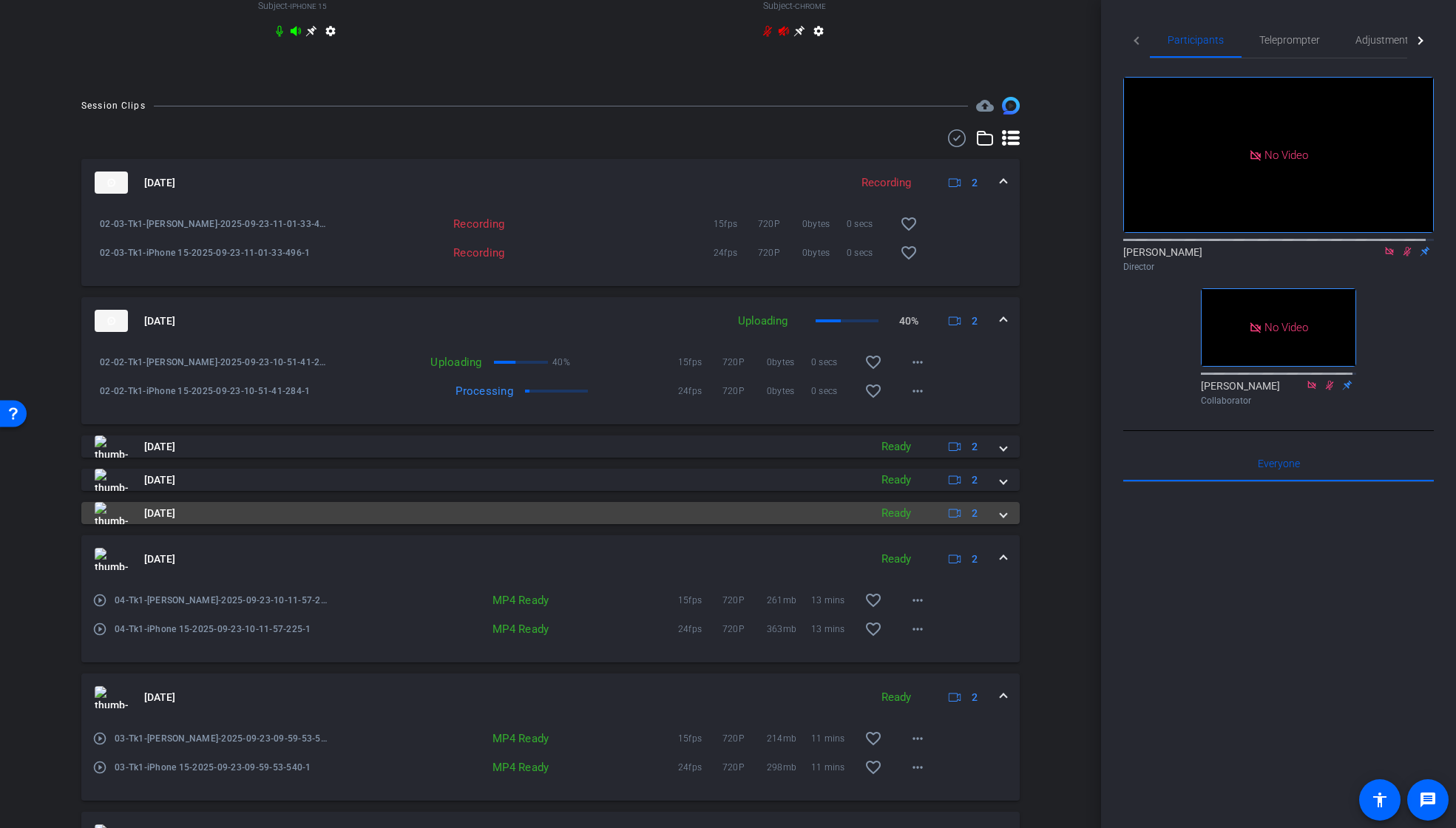
click at [1001, 522] on span at bounding box center [1004, 513] width 6 height 15
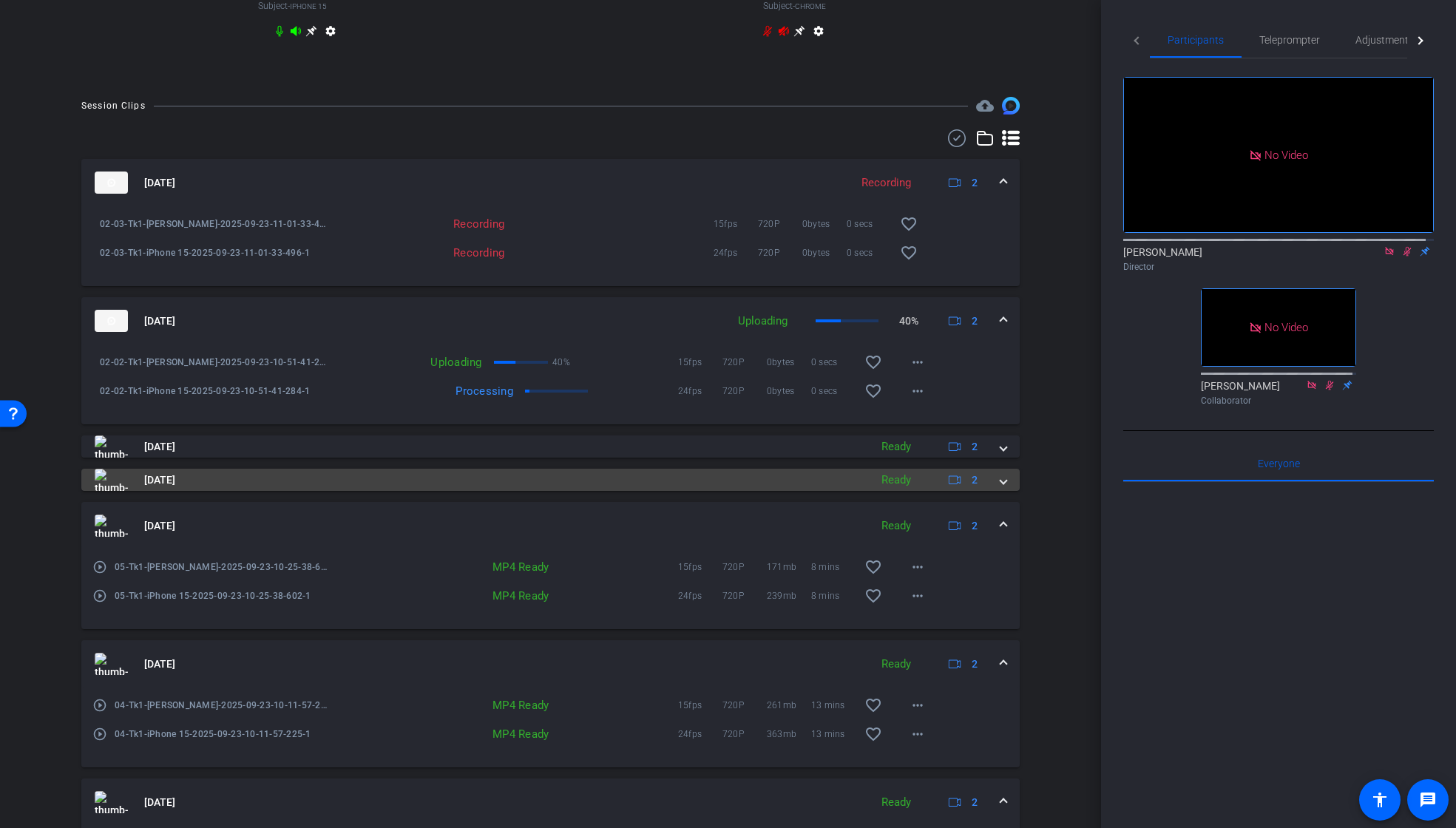
click at [1001, 488] on span at bounding box center [1004, 480] width 6 height 15
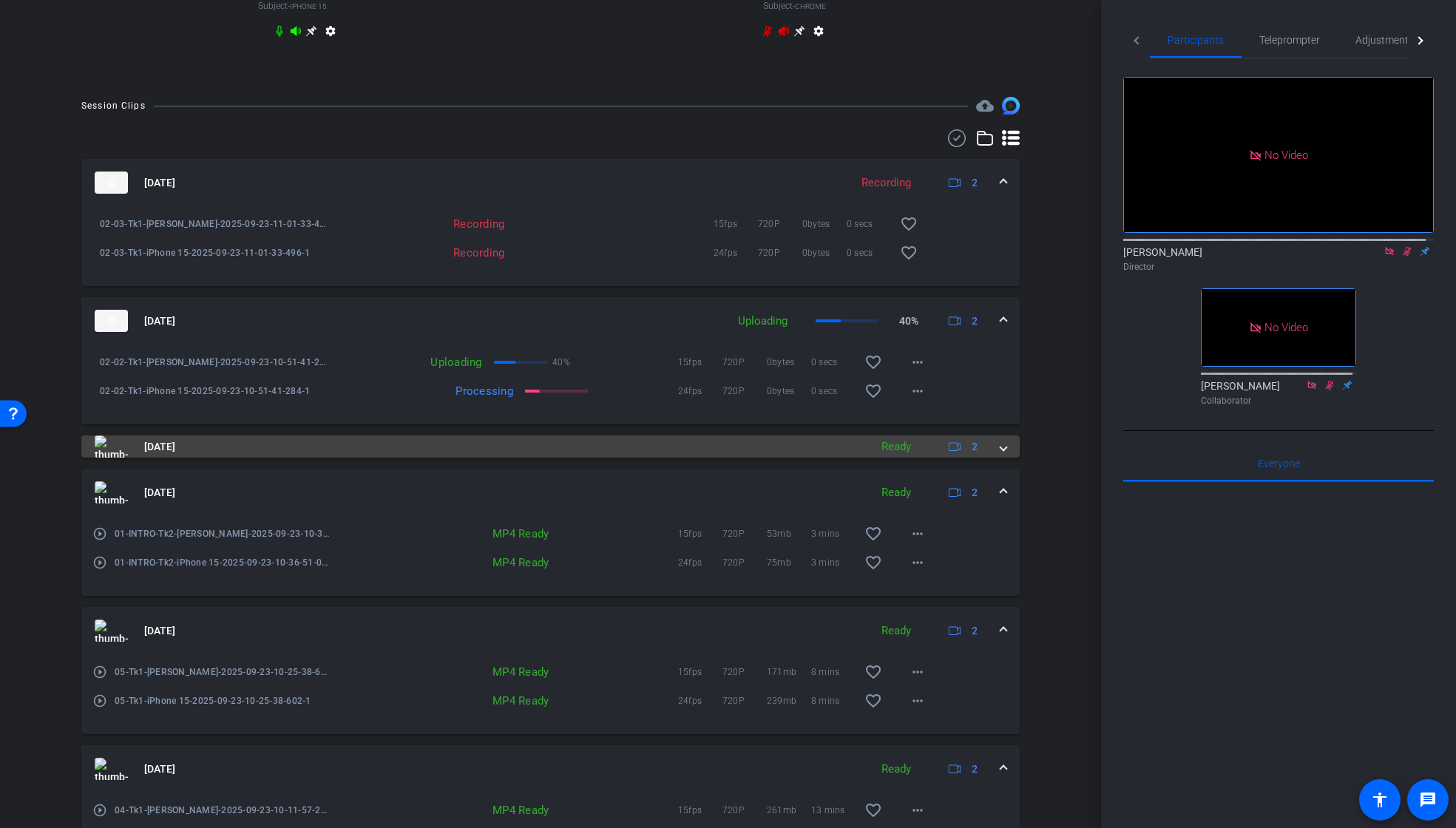
click at [1001, 455] on span at bounding box center [1004, 447] width 6 height 15
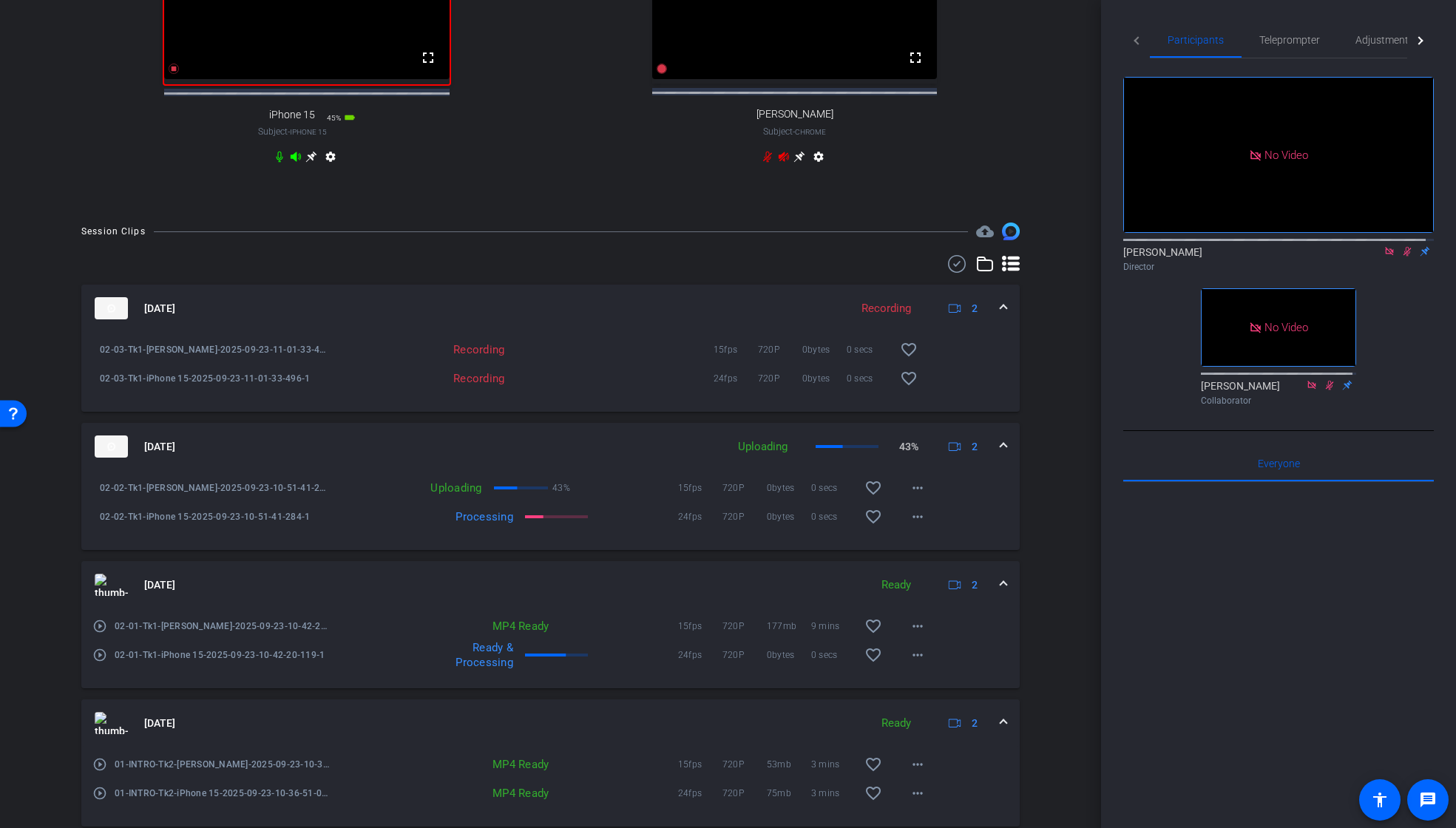
scroll to position [755, 0]
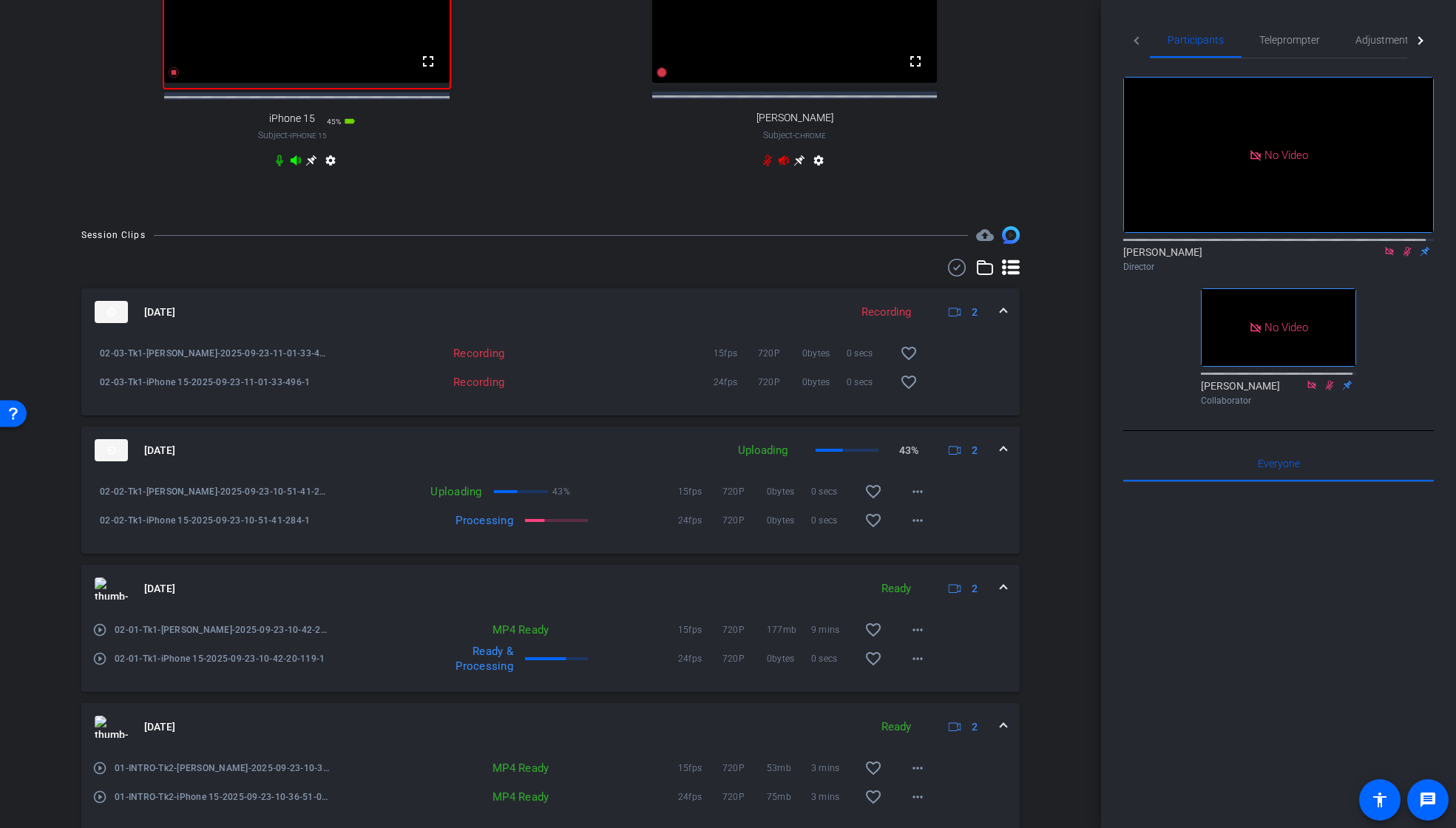
click at [1001, 597] on span at bounding box center [1004, 589] width 6 height 15
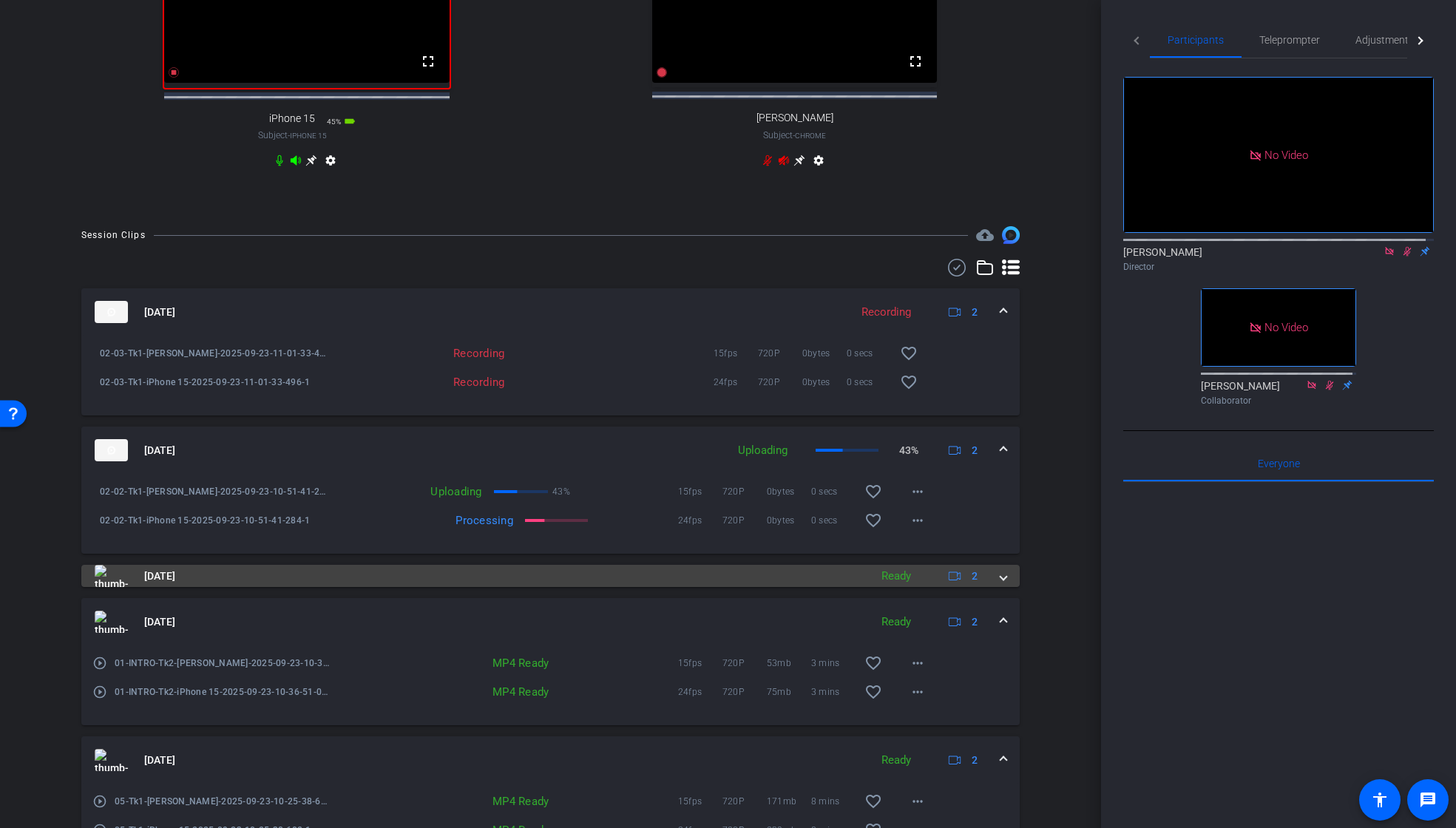
click at [999, 587] on mat-expansion-panel-header "[DATE] Ready 2" at bounding box center [550, 576] width 939 height 22
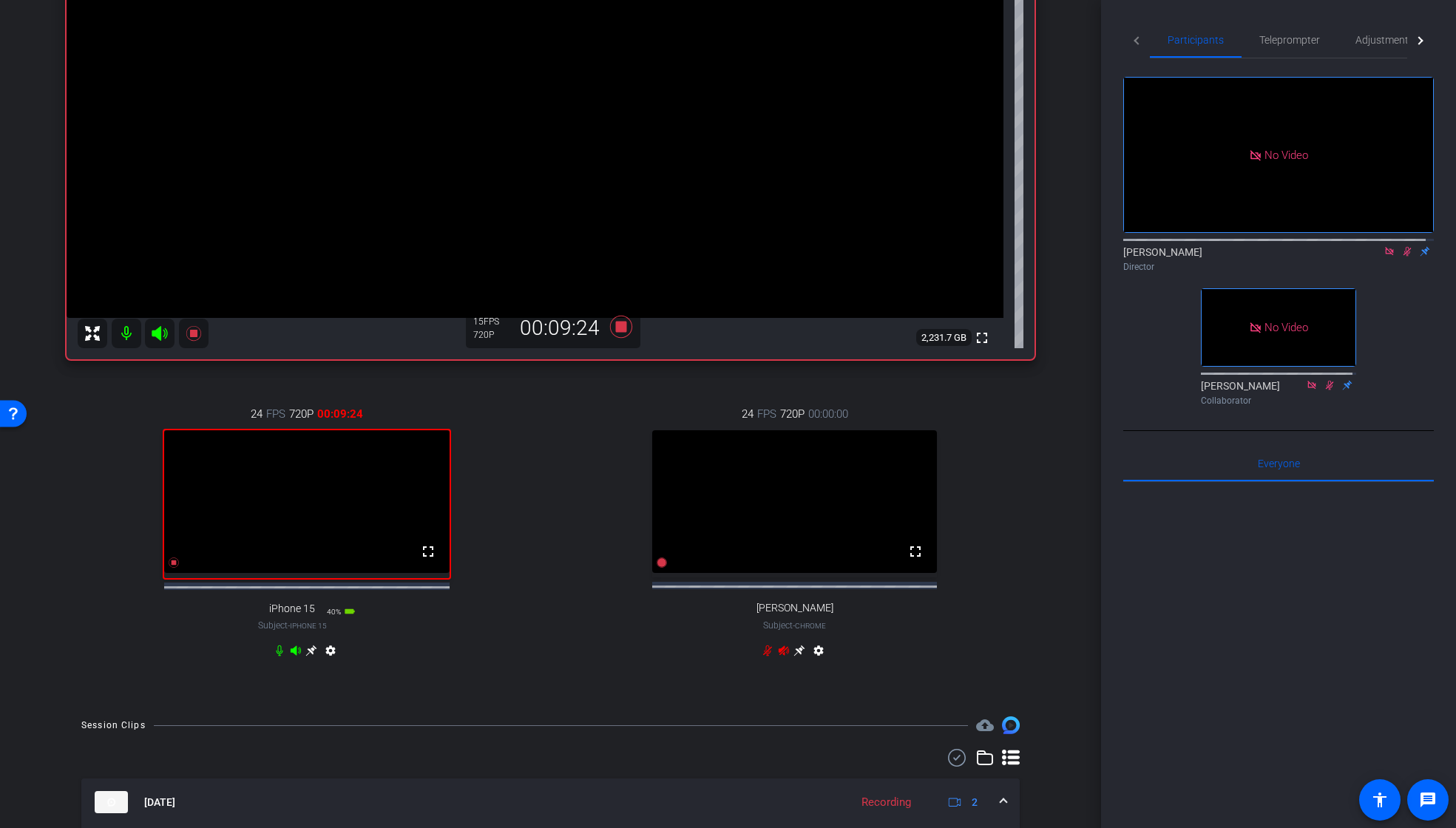
scroll to position [255, 0]
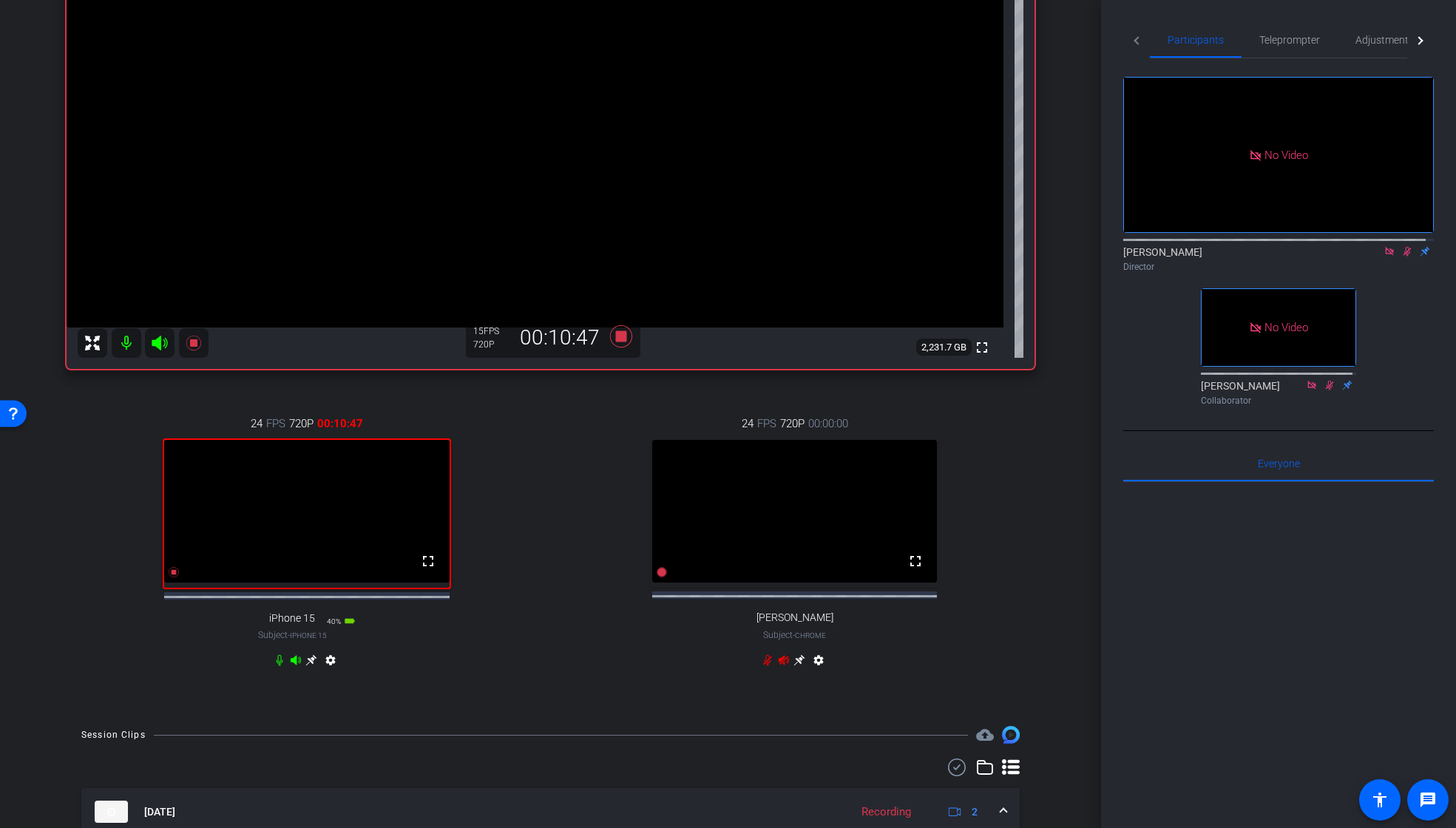
click at [1404, 247] on icon at bounding box center [1408, 252] width 8 height 9
click at [1405, 247] on icon at bounding box center [1407, 252] width 6 height 9
click at [1404, 245] on mat-icon at bounding box center [1407, 252] width 18 height 14
click at [609, 338] on icon at bounding box center [621, 337] width 35 height 27
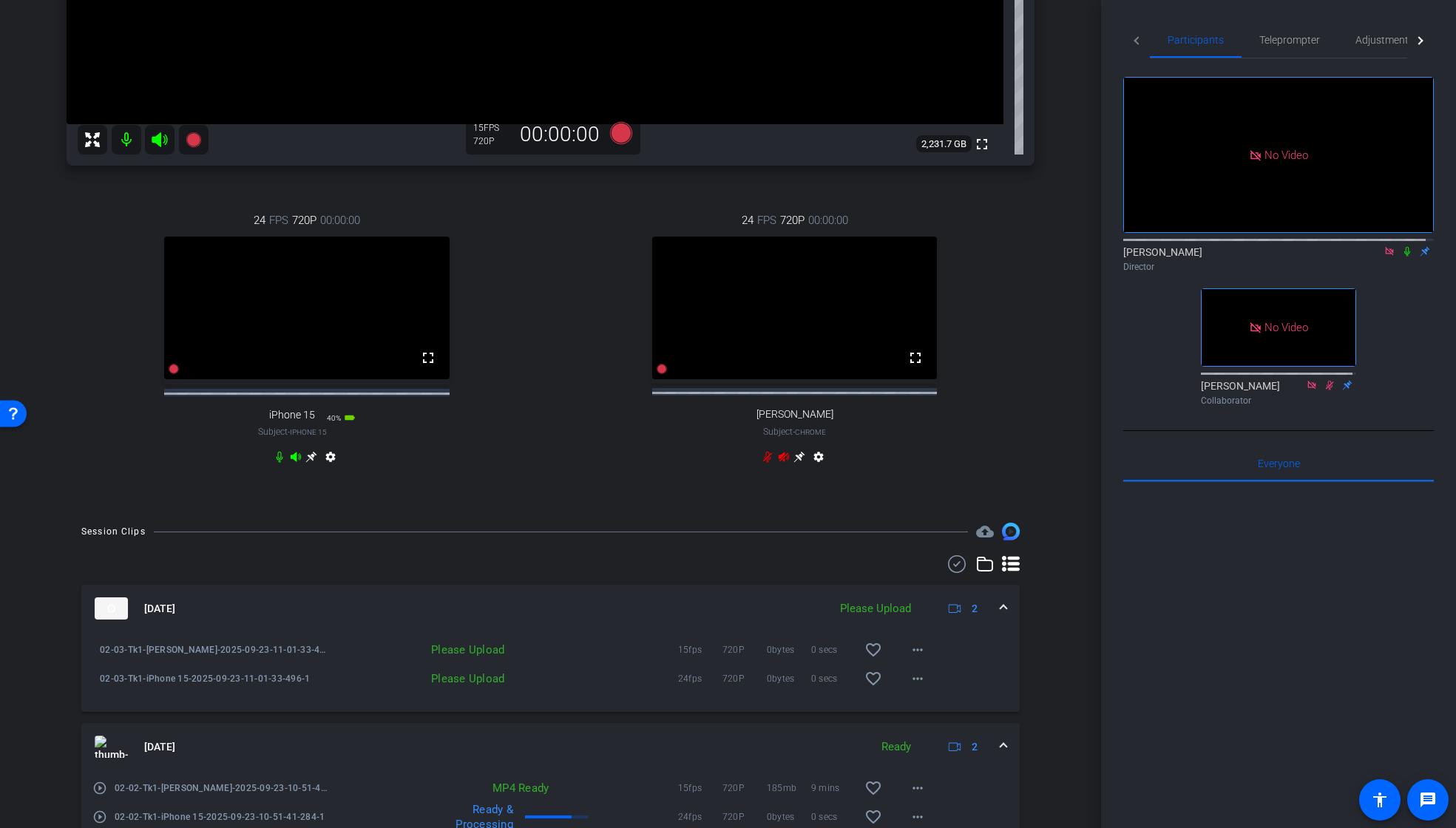
scroll to position [588, 0]
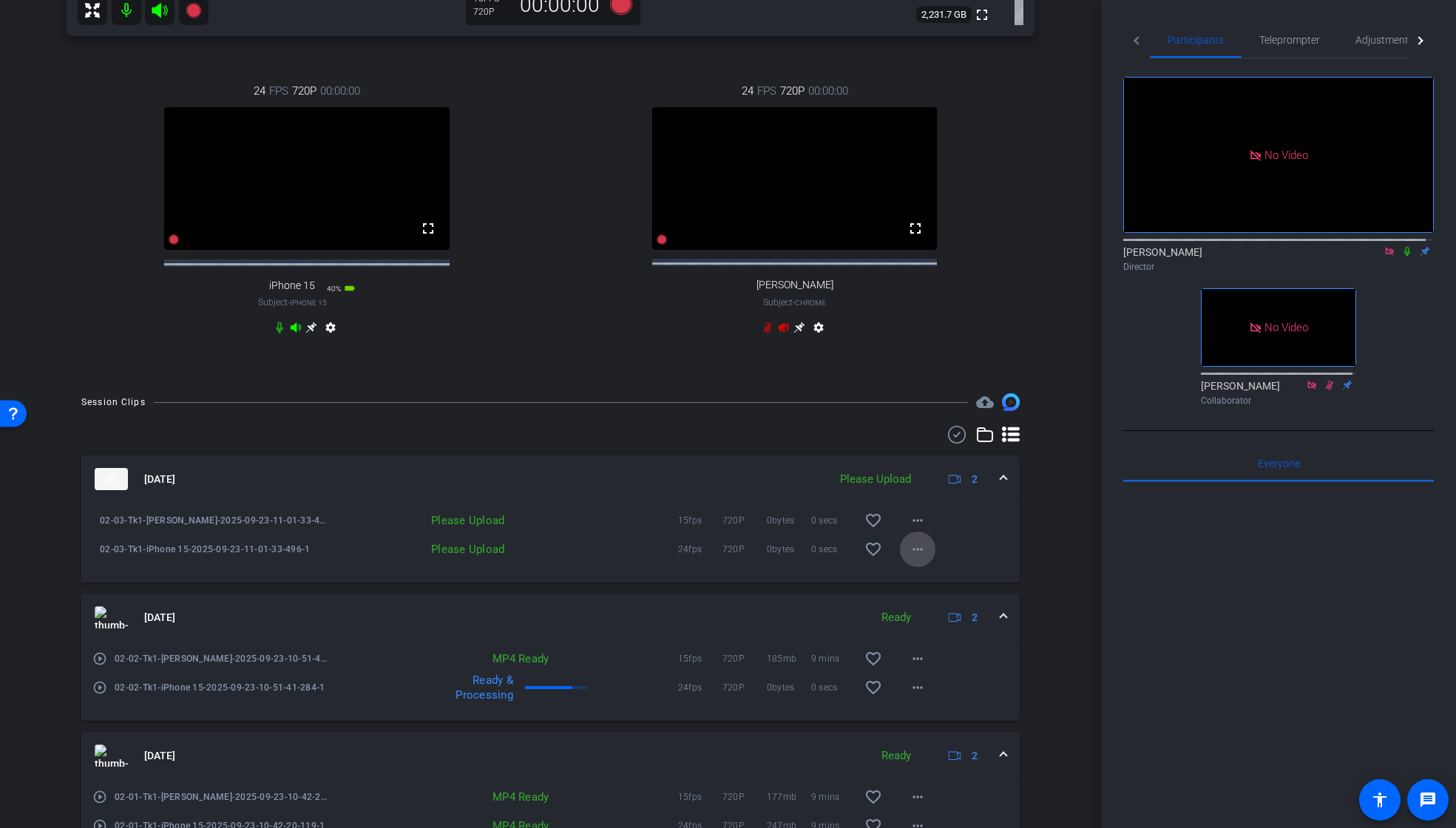
click at [909, 559] on mat-icon "more_horiz" at bounding box center [917, 549] width 18 height 18
click at [917, 589] on span "Upload" at bounding box center [934, 593] width 59 height 18
click at [909, 529] on mat-icon "more_horiz" at bounding box center [917, 520] width 18 height 18
click at [918, 564] on span "Upload" at bounding box center [934, 565] width 59 height 18
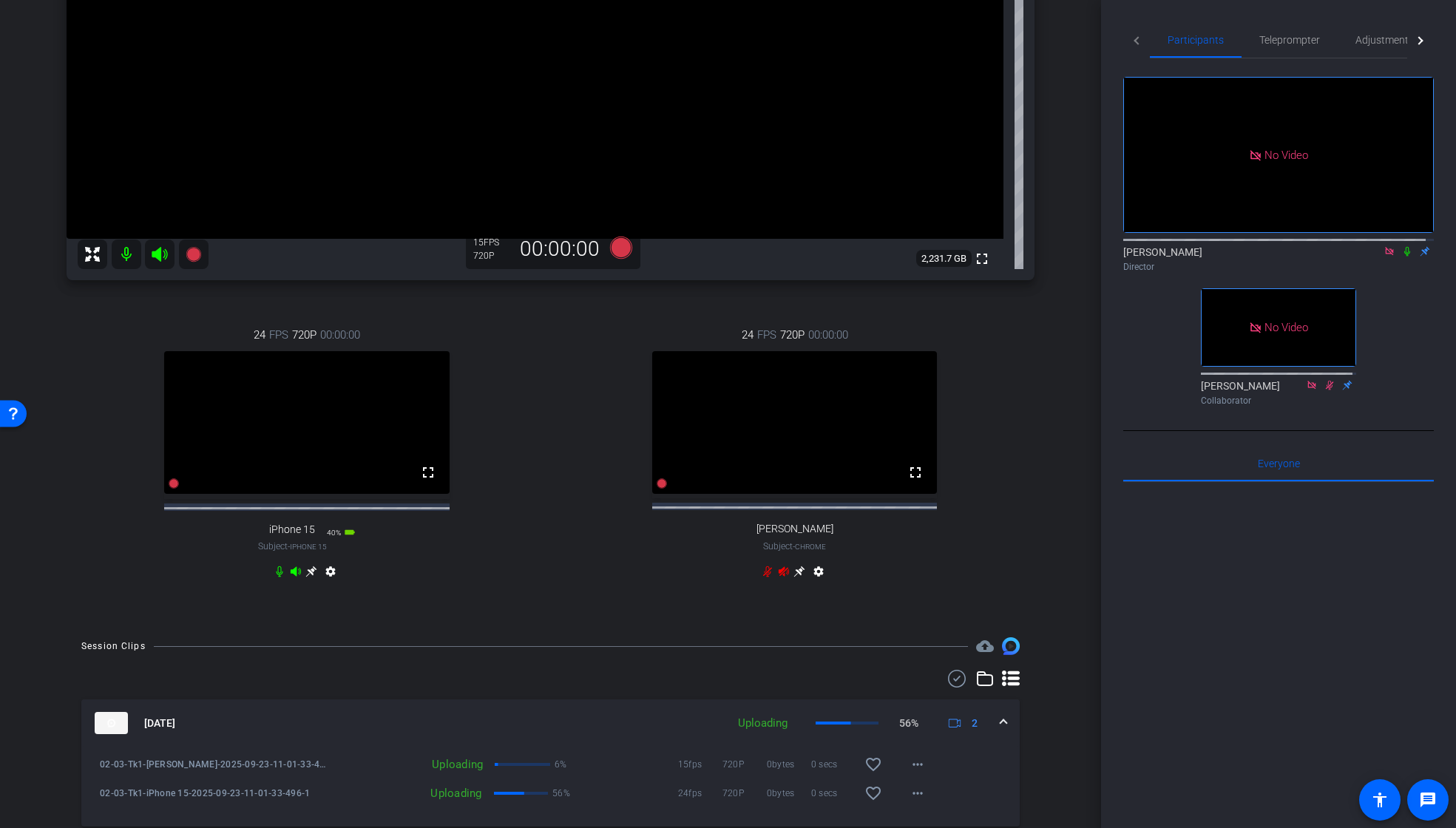
scroll to position [344, 0]
click at [619, 253] on icon at bounding box center [620, 248] width 22 height 22
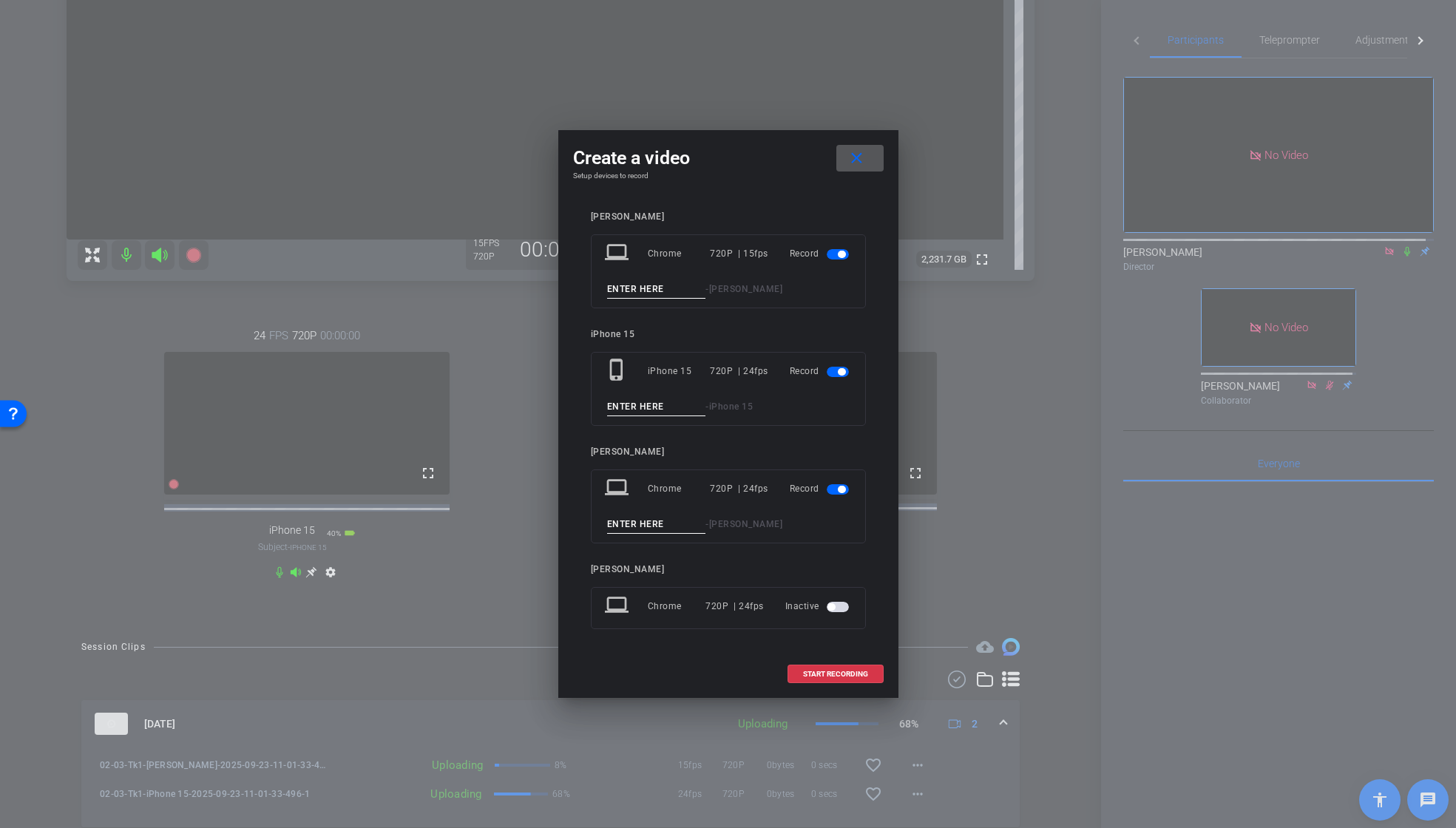
click at [645, 287] on input at bounding box center [656, 290] width 99 height 19
paste input "02_03_Tk1"
drag, startPoint x: 631, startPoint y: 290, endPoint x: 631, endPoint y: 307, distance: 17.0
click at [631, 290] on input "02_03_Tk1" at bounding box center [656, 290] width 99 height 19
type input "02_04_Tk1"
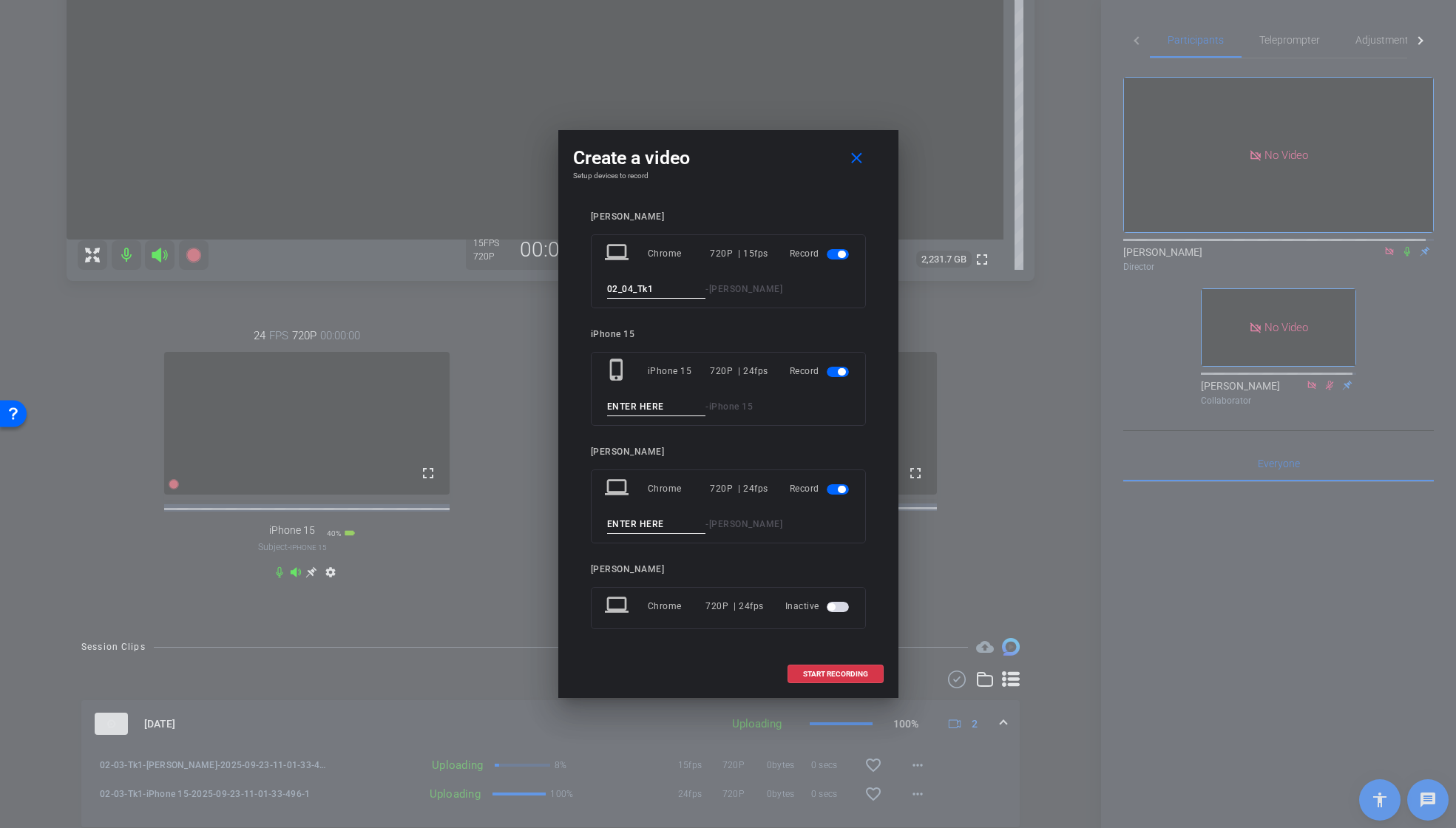
click at [642, 409] on input at bounding box center [656, 407] width 99 height 19
paste input "02_03_Tk1"
click at [631, 407] on input "02_03_Tk1" at bounding box center [656, 407] width 99 height 19
type input "02_04_Tk1"
drag, startPoint x: 662, startPoint y: 288, endPoint x: 562, endPoint y: 278, distance: 100.5
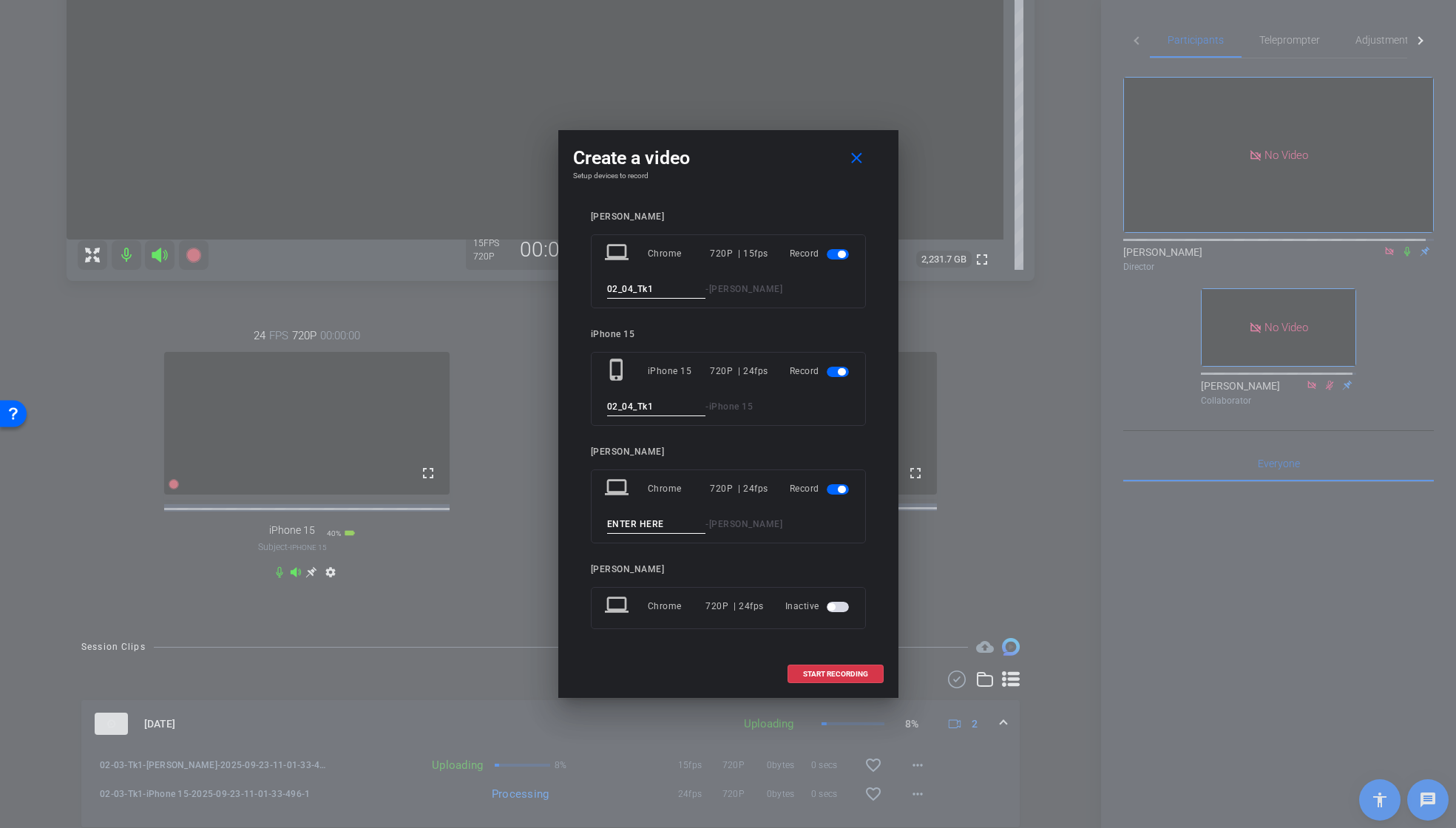
click at [562, 278] on div "Create a video close Setup devices to record [PERSON_NAME] laptop Chrome 720P |…" at bounding box center [728, 414] width 340 height 568
click at [833, 487] on span "button" at bounding box center [838, 490] width 22 height 10
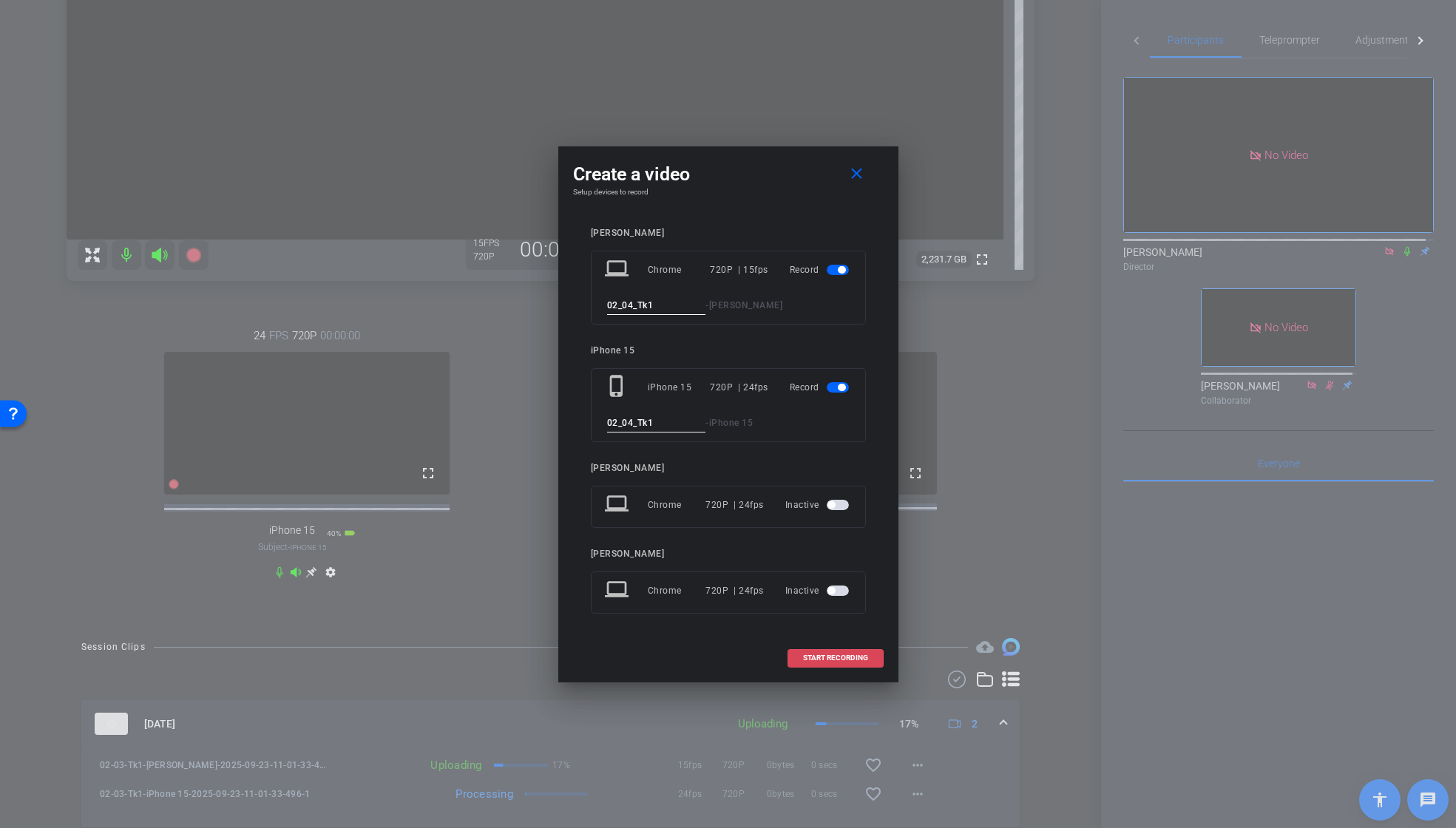
click at [858, 660] on span "START RECORDING" at bounding box center [836, 658] width 65 height 8
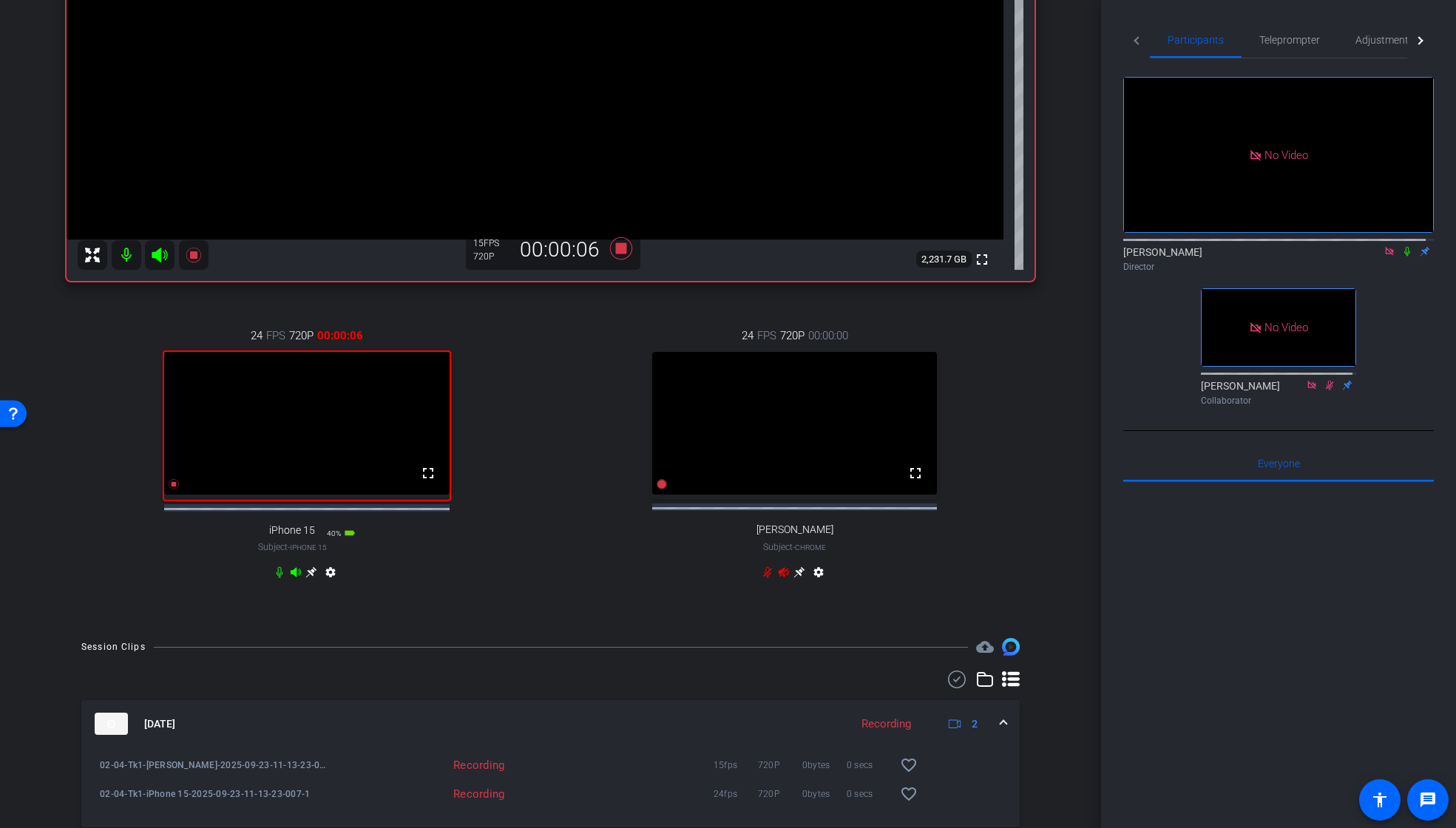
click at [1405, 247] on icon at bounding box center [1407, 252] width 6 height 9
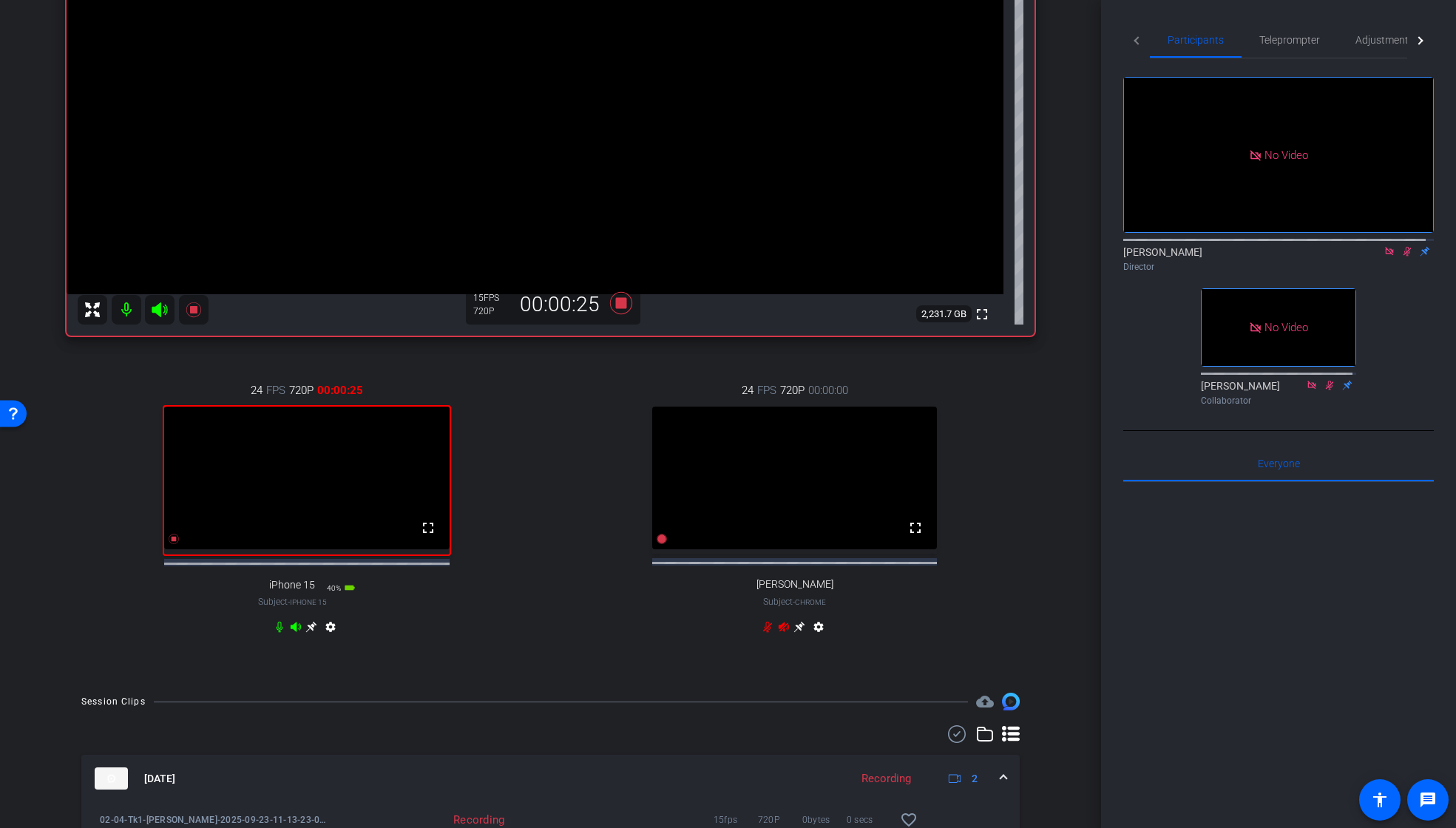
scroll to position [288, 0]
click at [1404, 247] on icon at bounding box center [1408, 252] width 8 height 9
click at [614, 307] on icon at bounding box center [620, 304] width 22 height 22
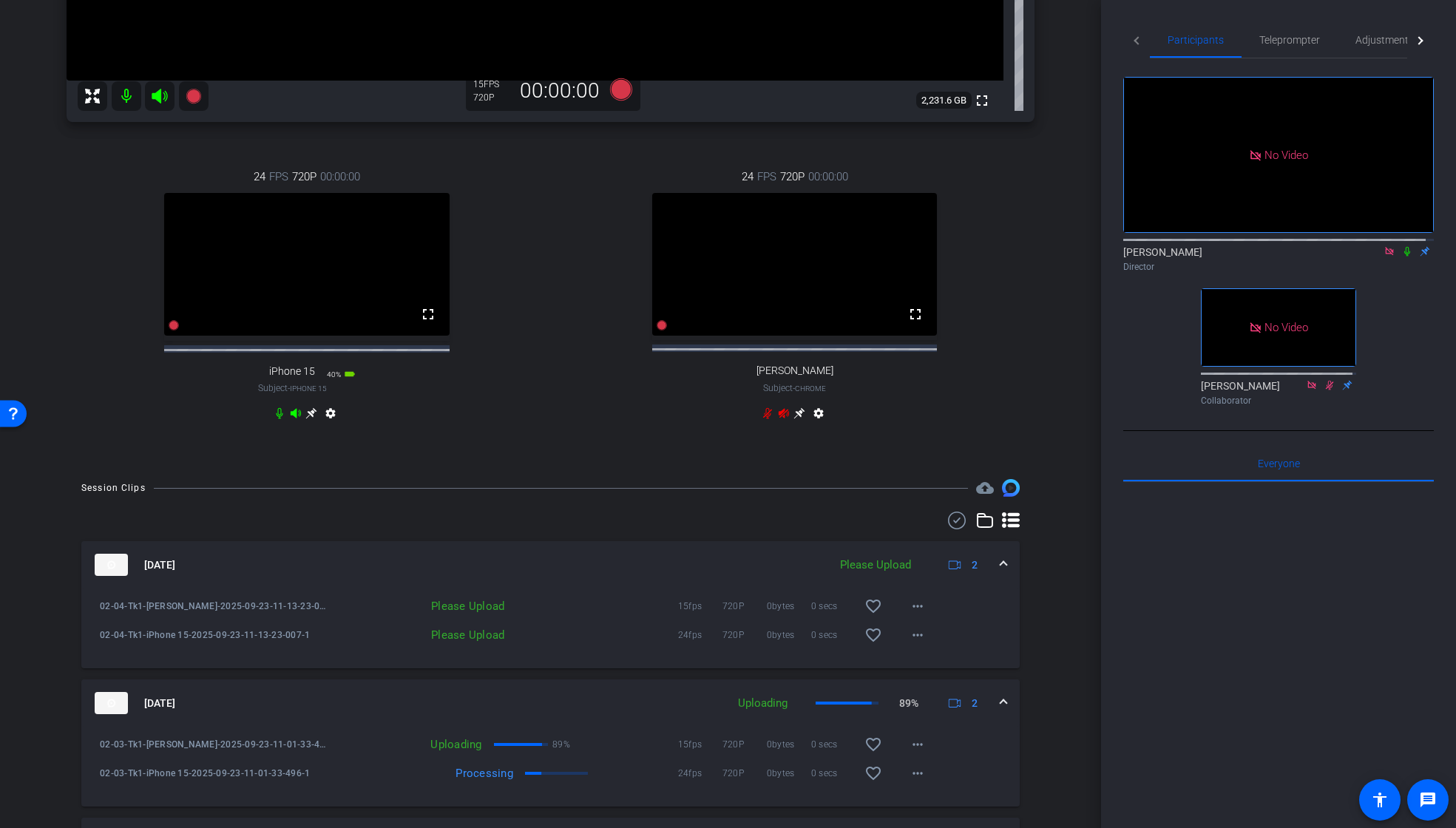
scroll to position [533, 0]
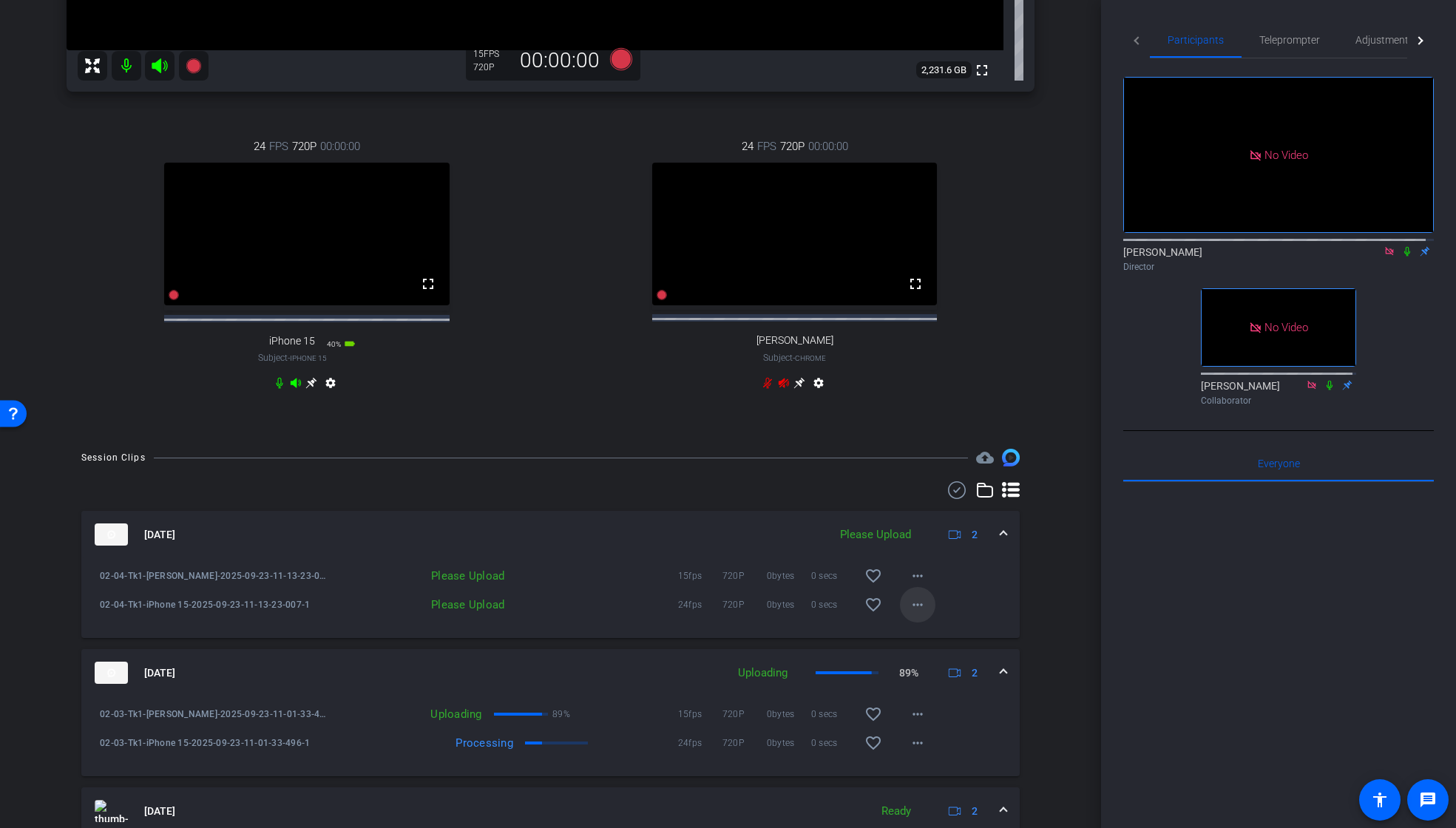
click at [912, 614] on mat-icon "more_horiz" at bounding box center [917, 604] width 18 height 18
click at [930, 647] on span "Upload" at bounding box center [934, 649] width 59 height 18
click at [912, 585] on mat-icon "more_horiz" at bounding box center [917, 576] width 18 height 18
click at [934, 618] on span "Upload" at bounding box center [934, 620] width 59 height 18
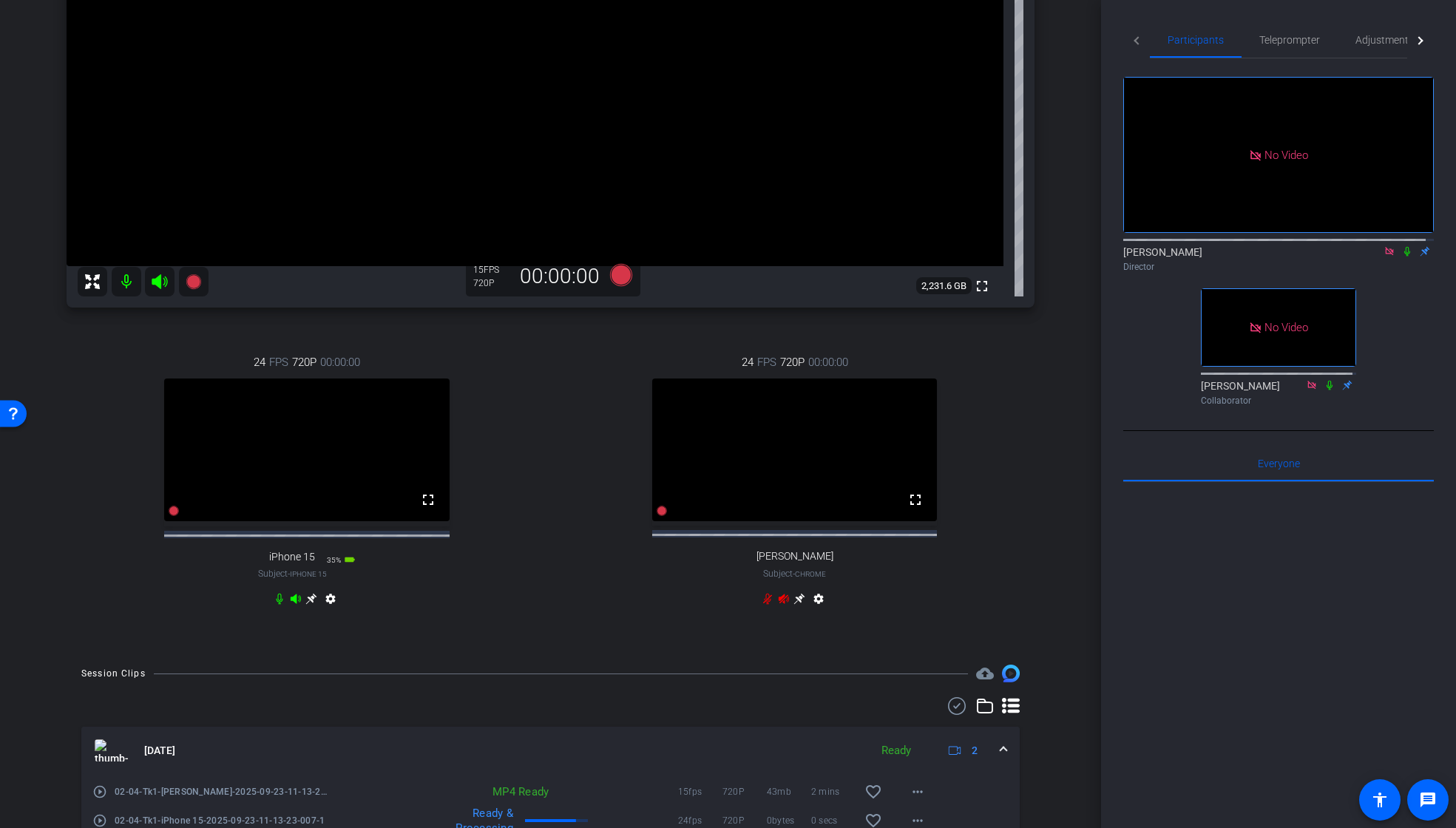
scroll to position [171, 0]
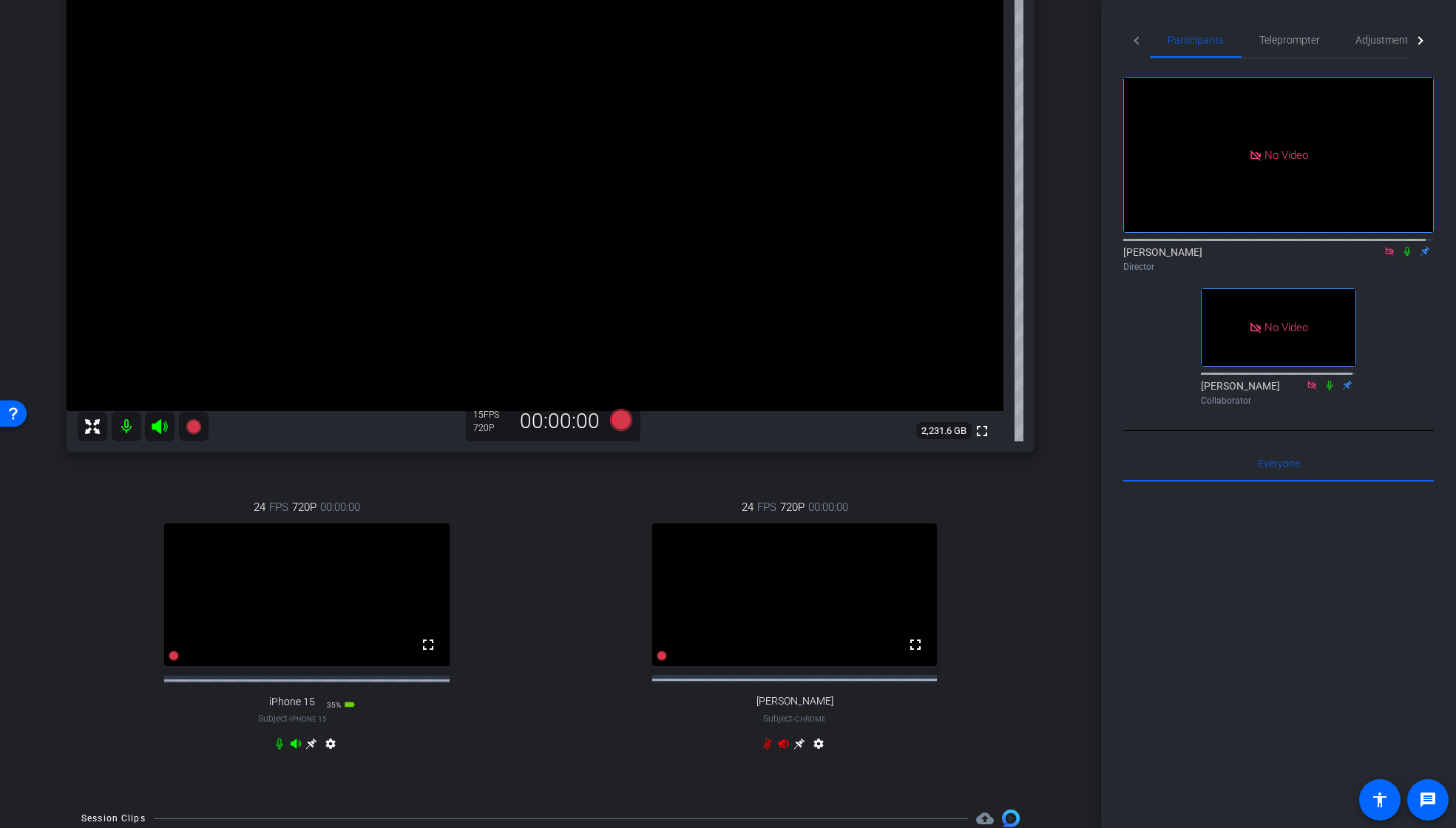
click at [1402, 246] on icon at bounding box center [1408, 252] width 12 height 10
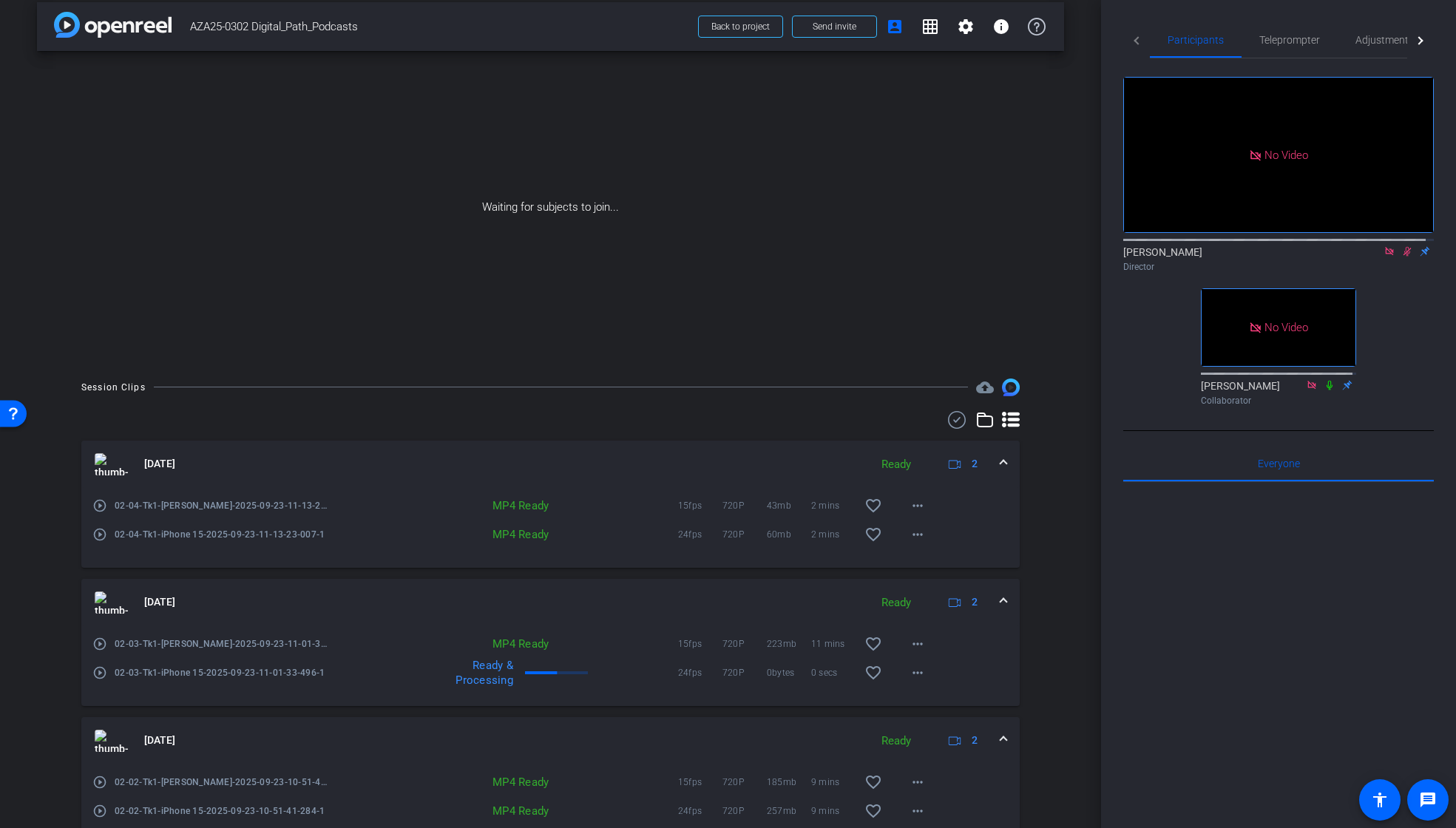
scroll to position [28, 0]
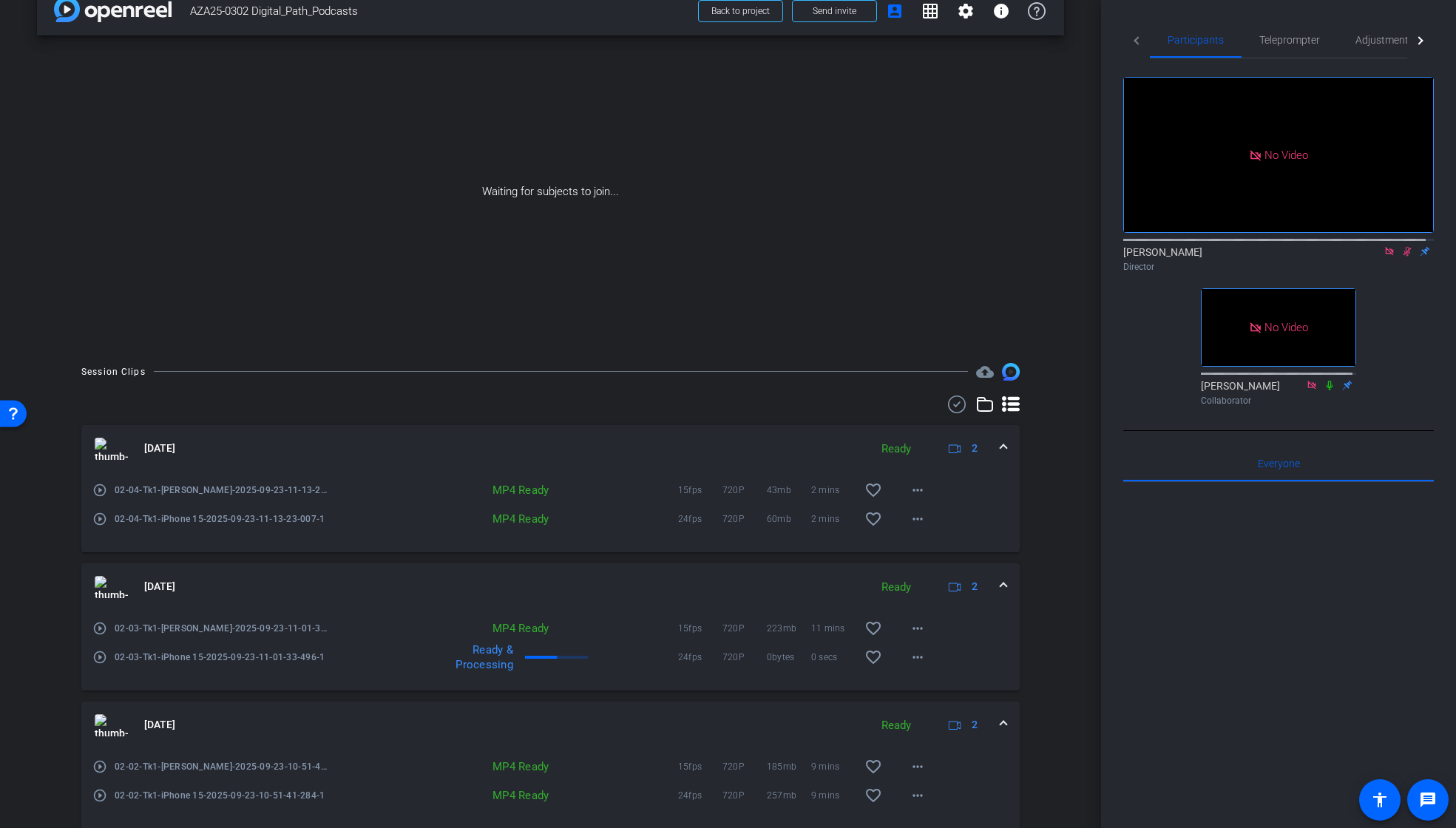
drag, startPoint x: 1401, startPoint y: 204, endPoint x: 1356, endPoint y: 272, distance: 81.5
click at [1402, 246] on icon at bounding box center [1408, 252] width 12 height 10
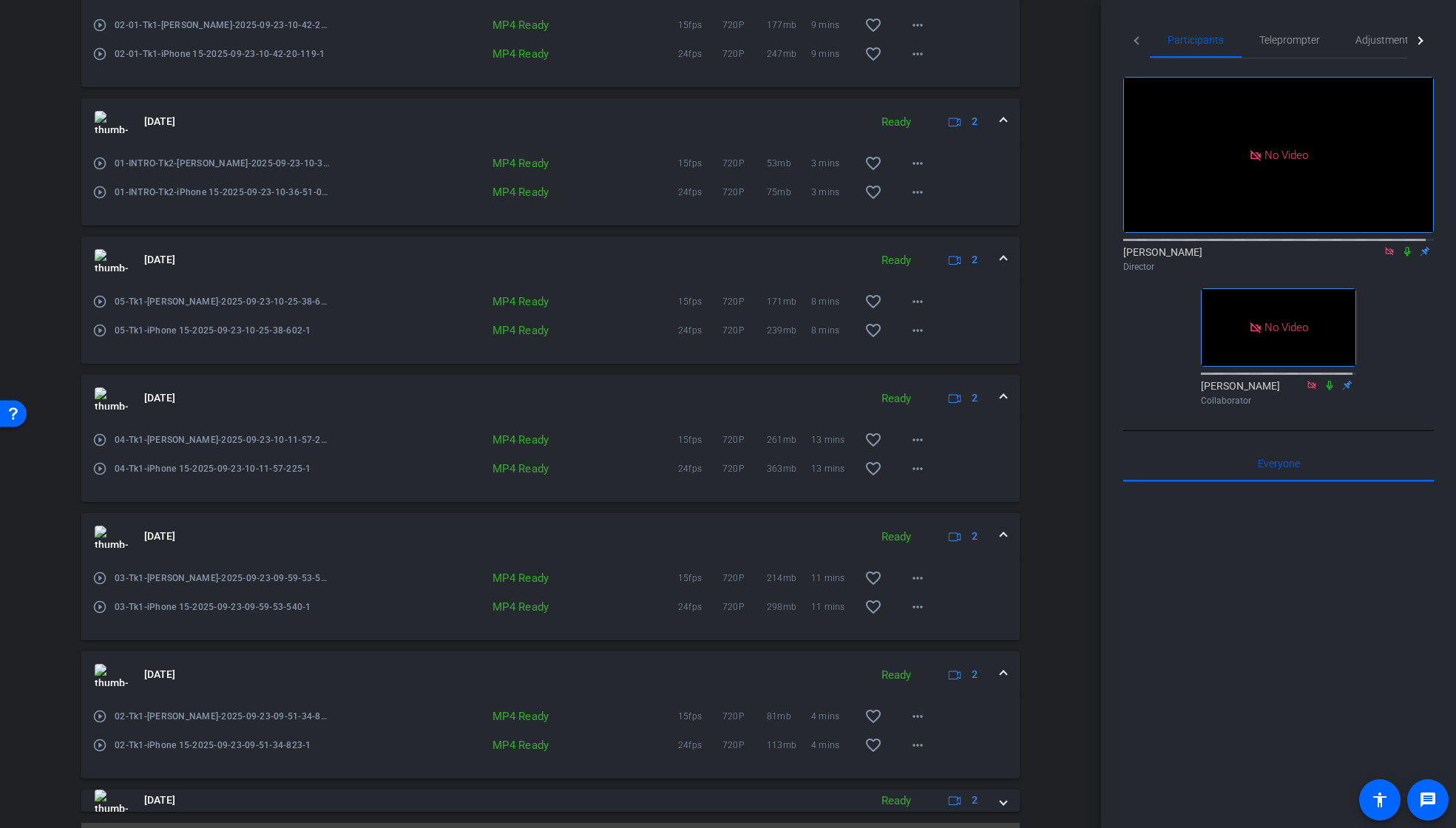
scroll to position [944, 0]
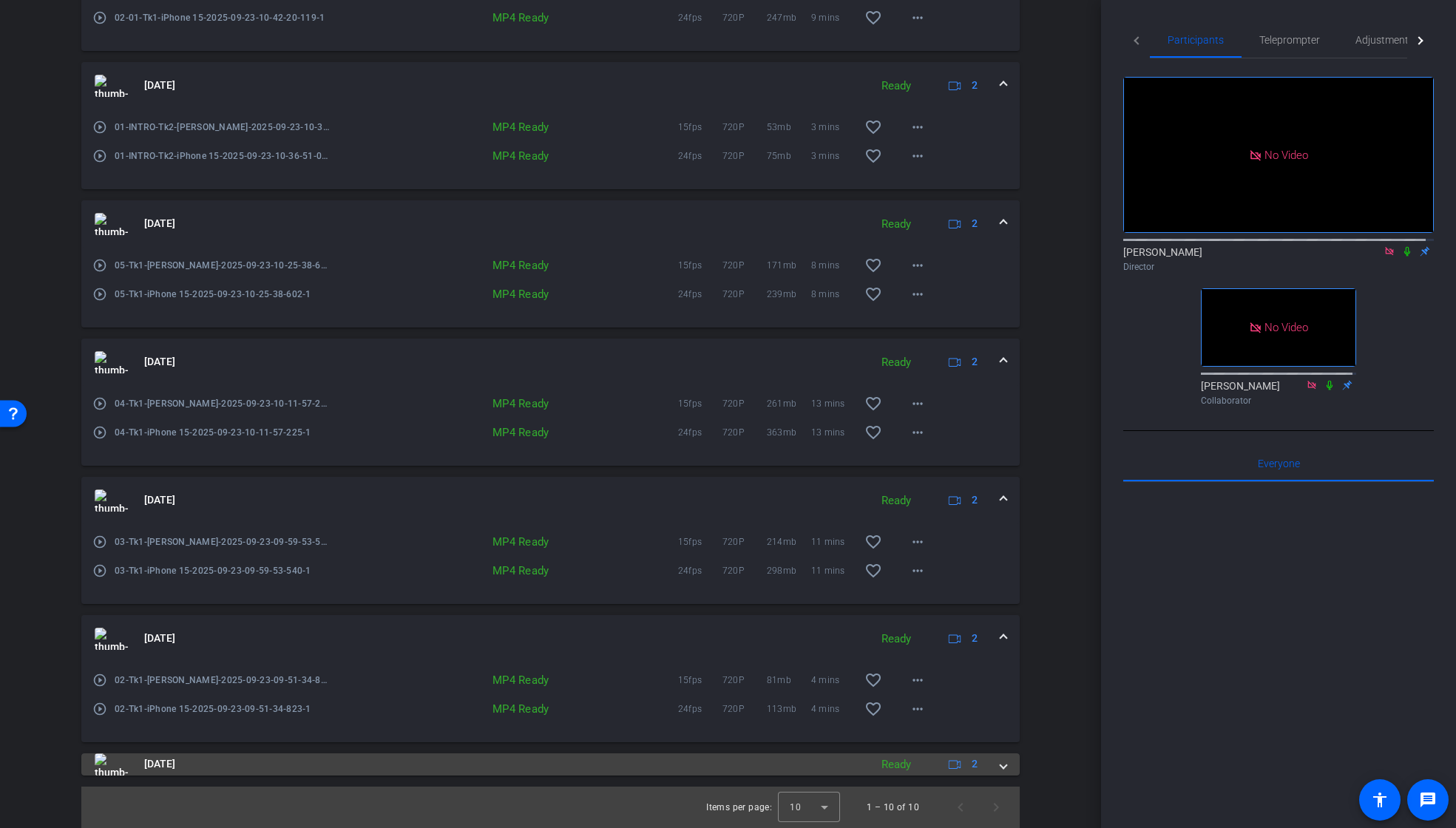
click at [1001, 768] on span at bounding box center [1004, 764] width 6 height 15
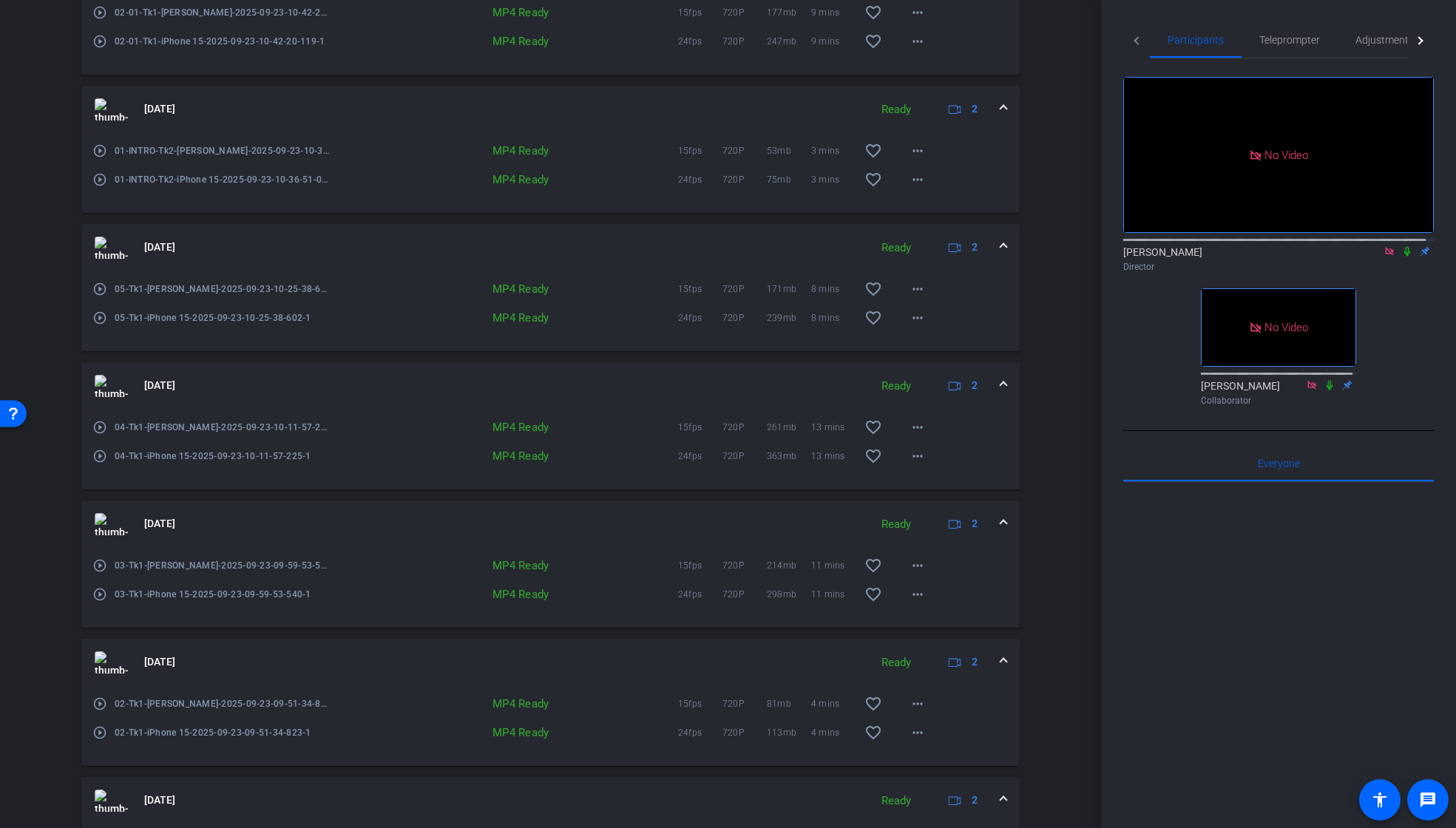
scroll to position [1049, 0]
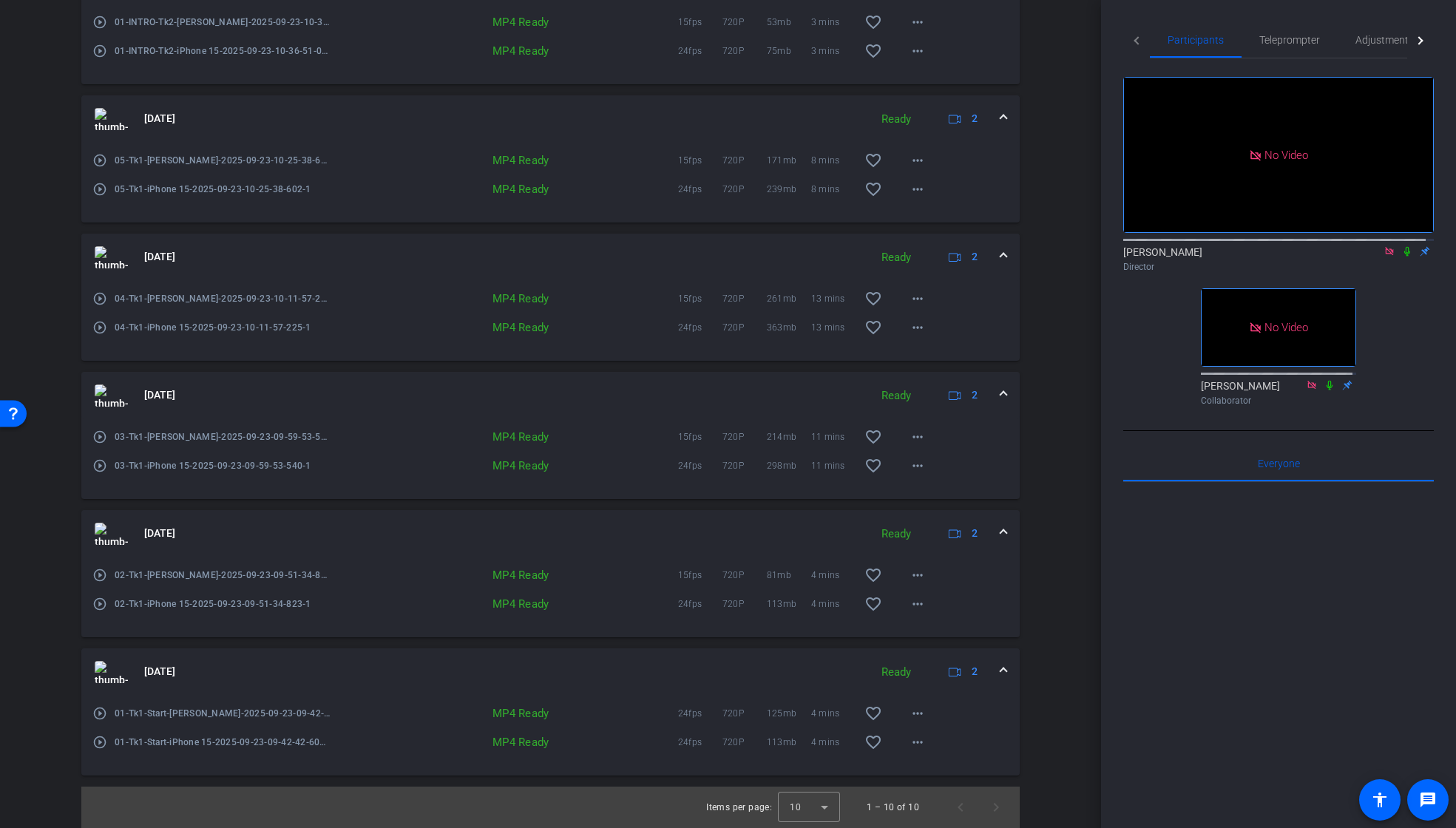
click at [999, 534] on mat-expansion-panel-header "[DATE] Ready 2" at bounding box center [550, 534] width 939 height 47
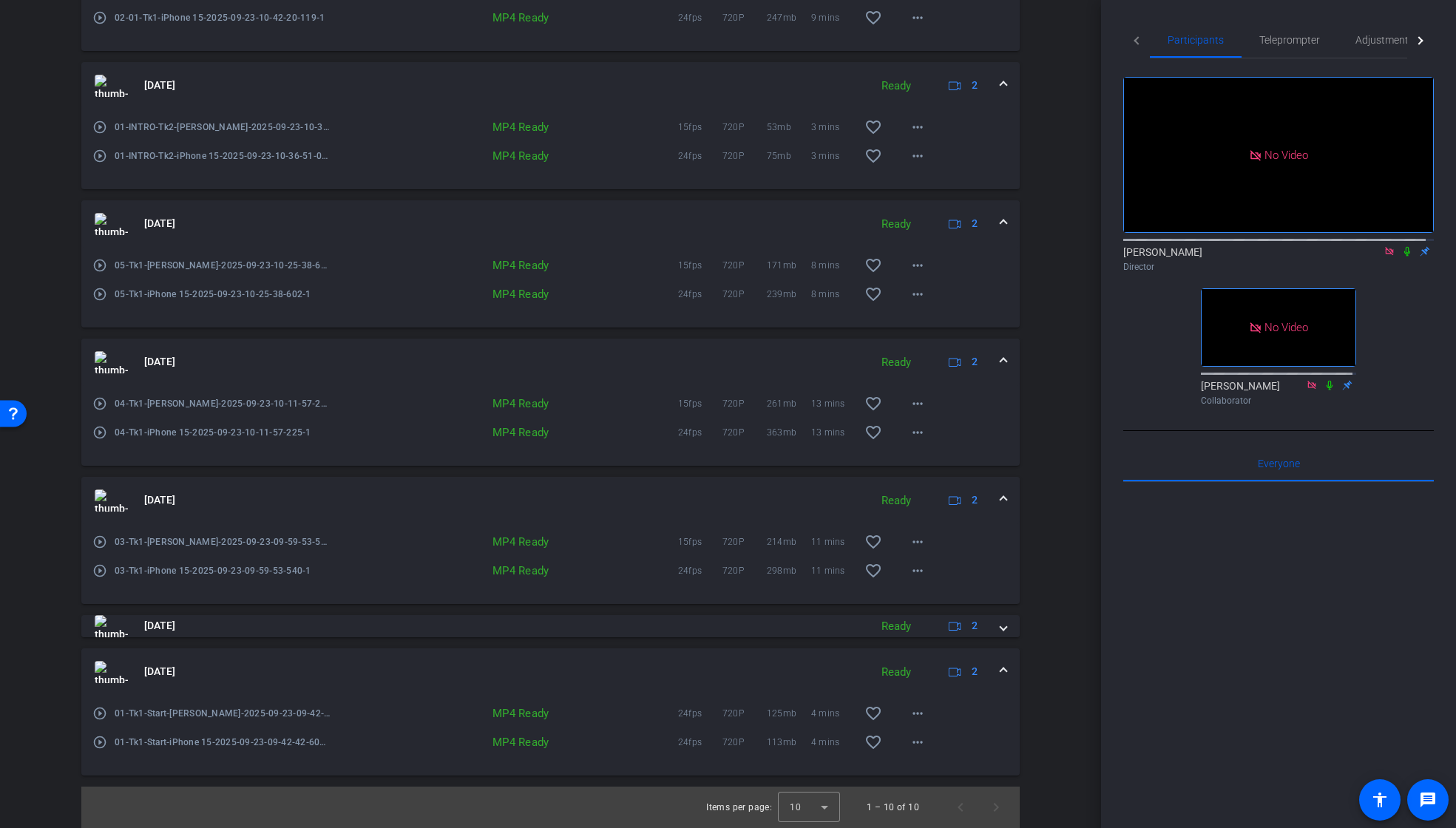
click at [1001, 669] on span at bounding box center [1004, 672] width 6 height 15
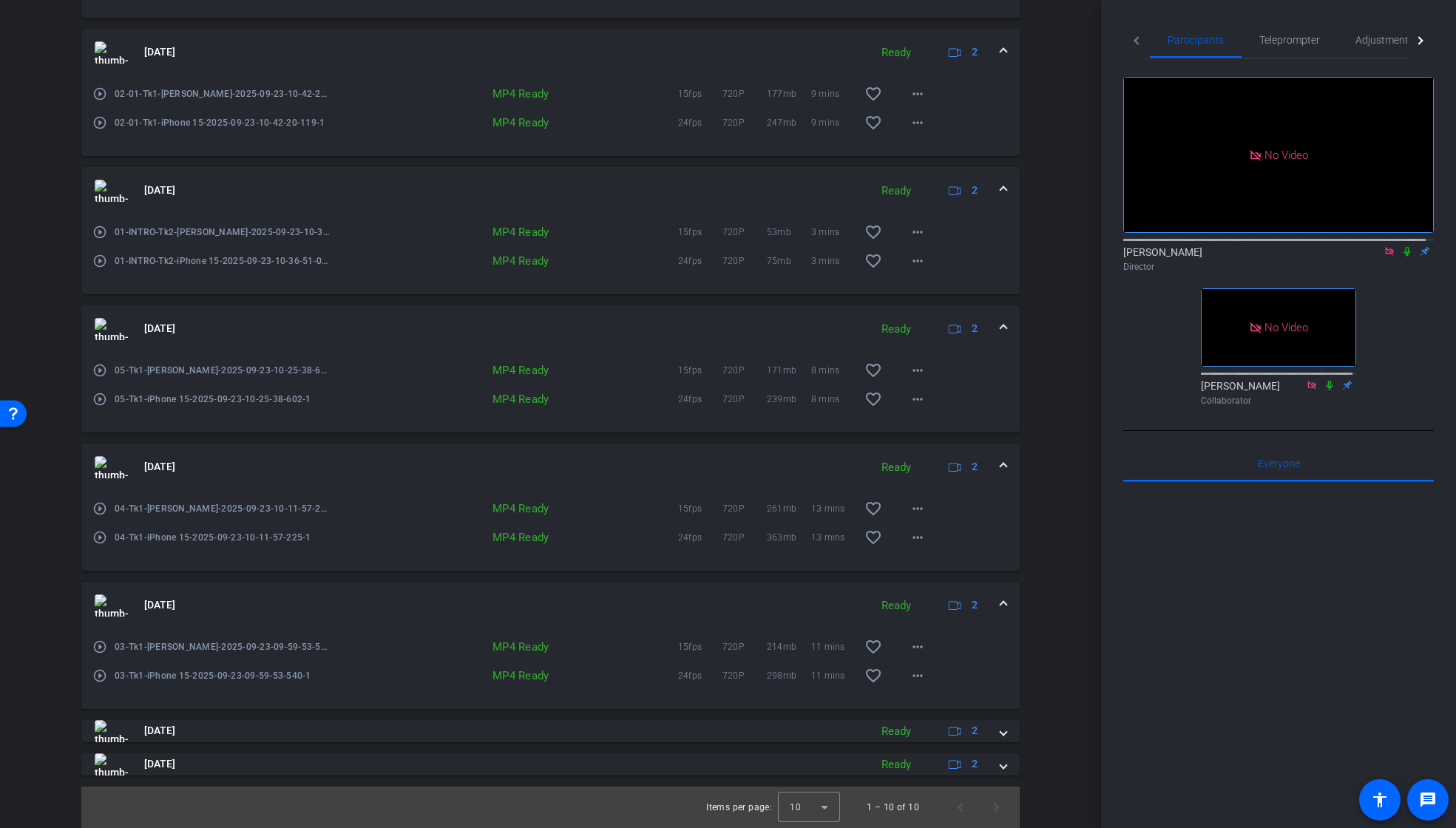
scroll to position [840, 0]
click at [1405, 247] on icon at bounding box center [1407, 252] width 6 height 9
click at [912, 675] on mat-icon "more_horiz" at bounding box center [917, 675] width 18 height 18
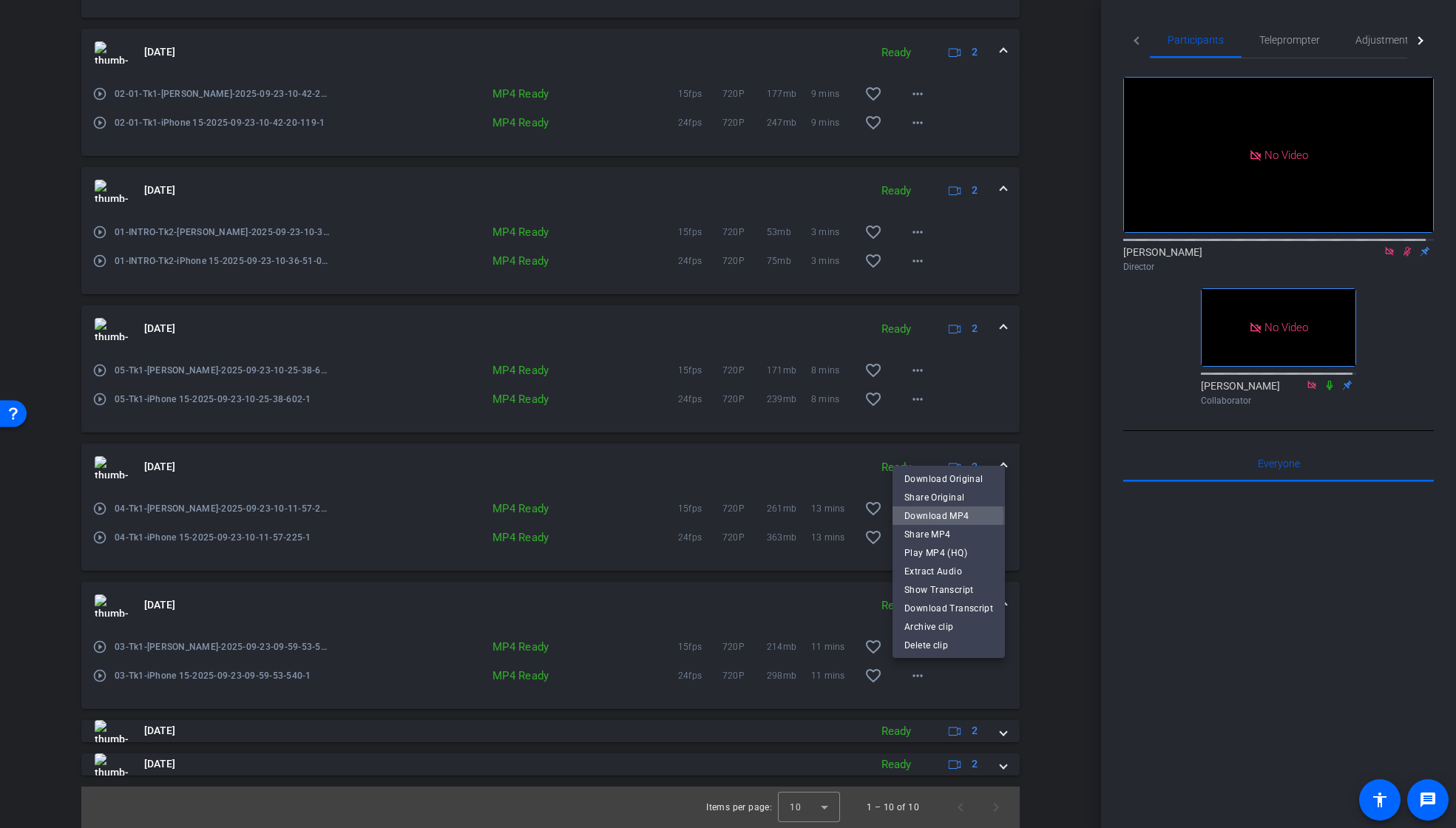
click at [942, 517] on span "Download MP4" at bounding box center [949, 516] width 89 height 18
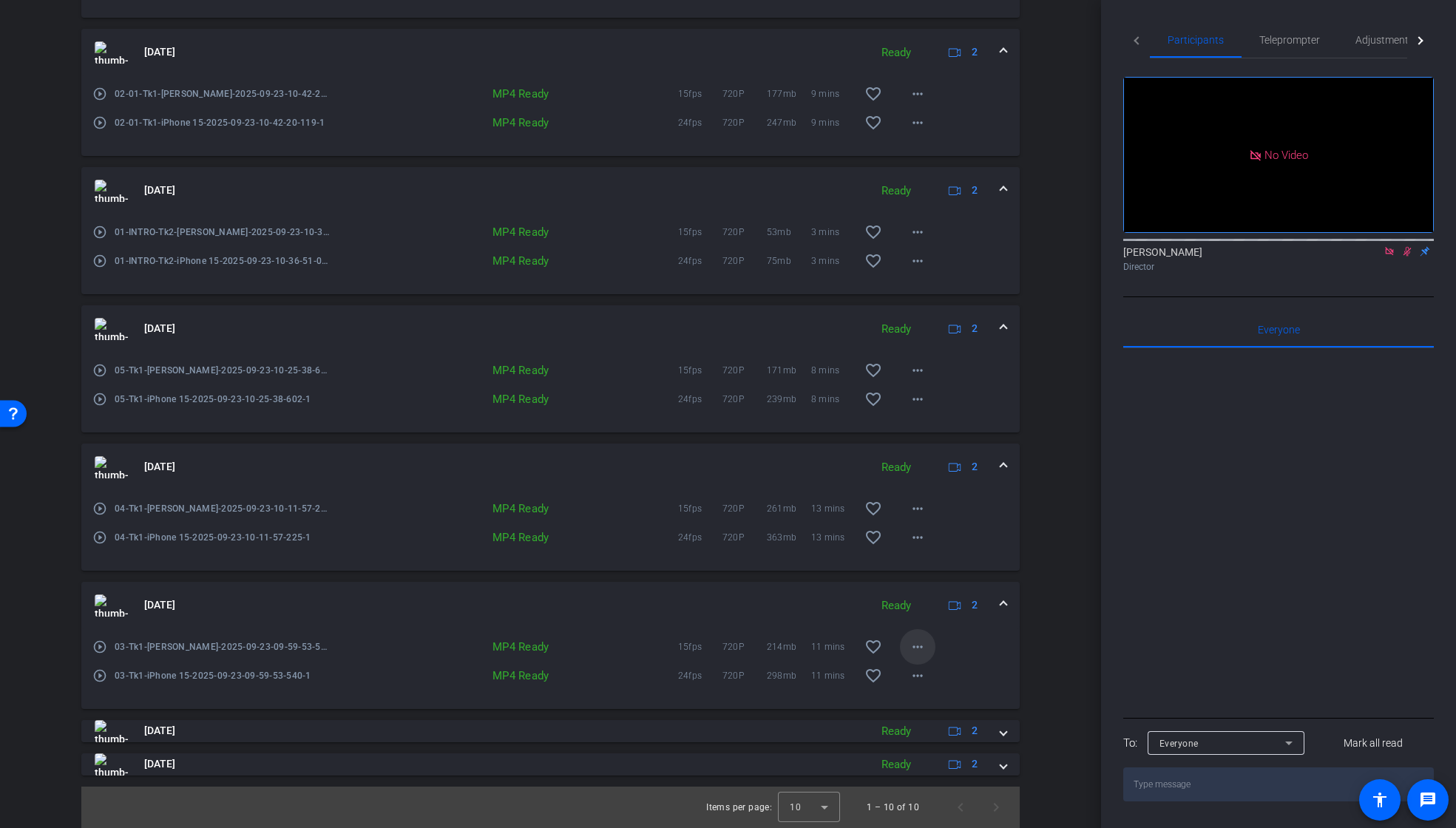
click at [911, 647] on mat-icon "more_horiz" at bounding box center [917, 647] width 18 height 18
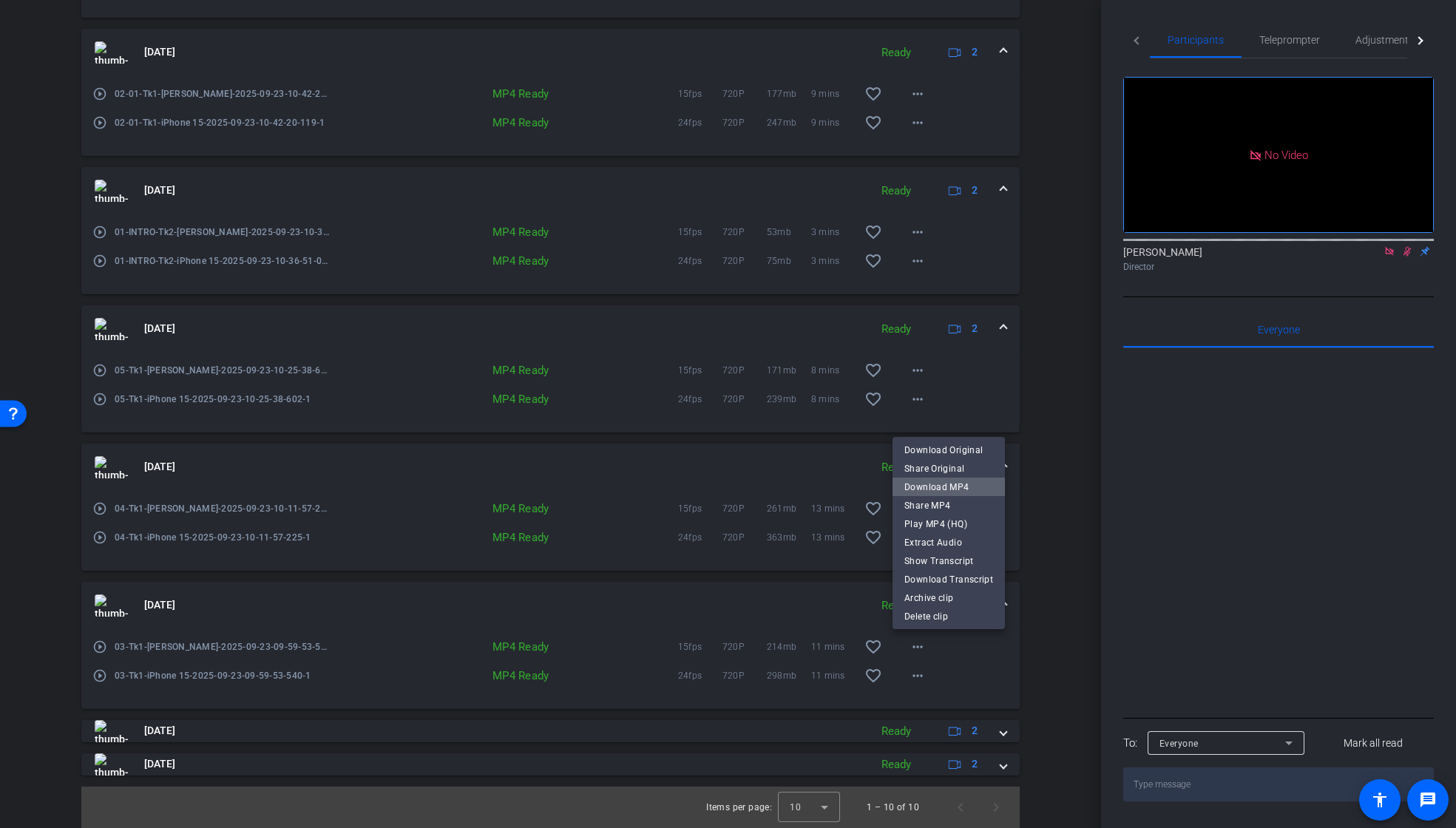
click at [961, 486] on span "Download MP4" at bounding box center [949, 487] width 89 height 18
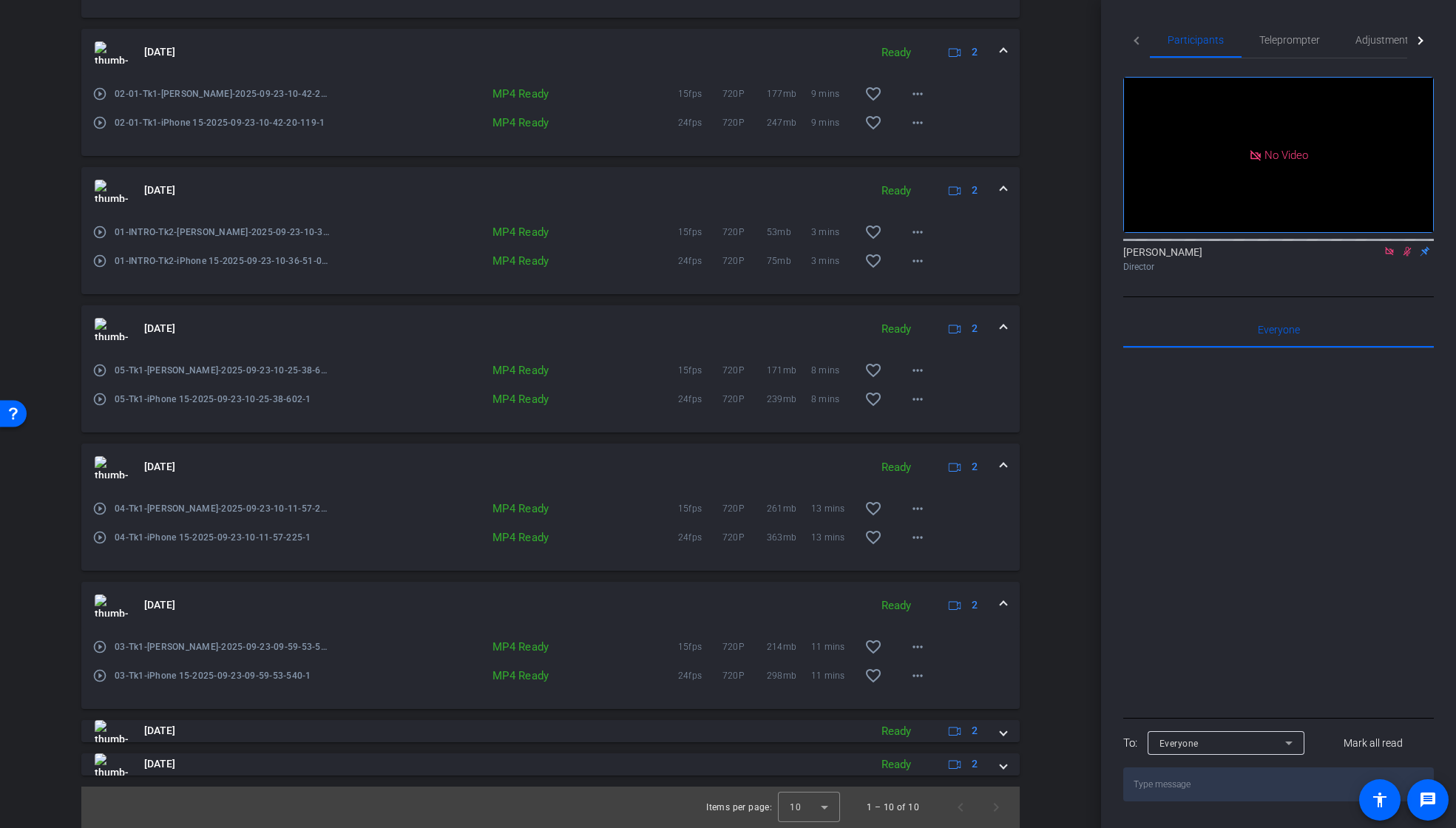
click at [1001, 604] on span at bounding box center [1004, 605] width 6 height 15
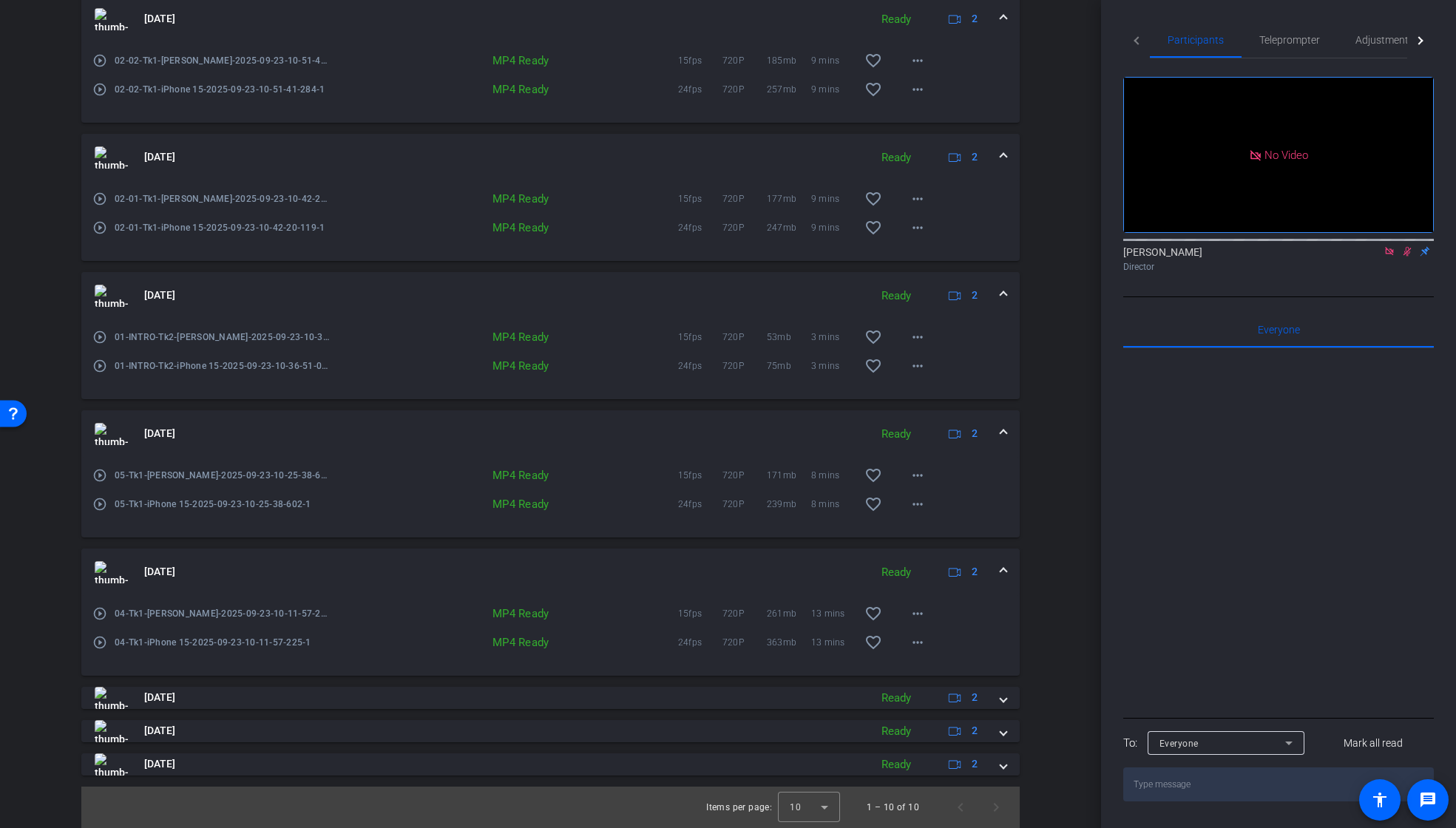
scroll to position [734, 0]
click at [912, 643] on mat-icon "more_horiz" at bounding box center [917, 642] width 18 height 18
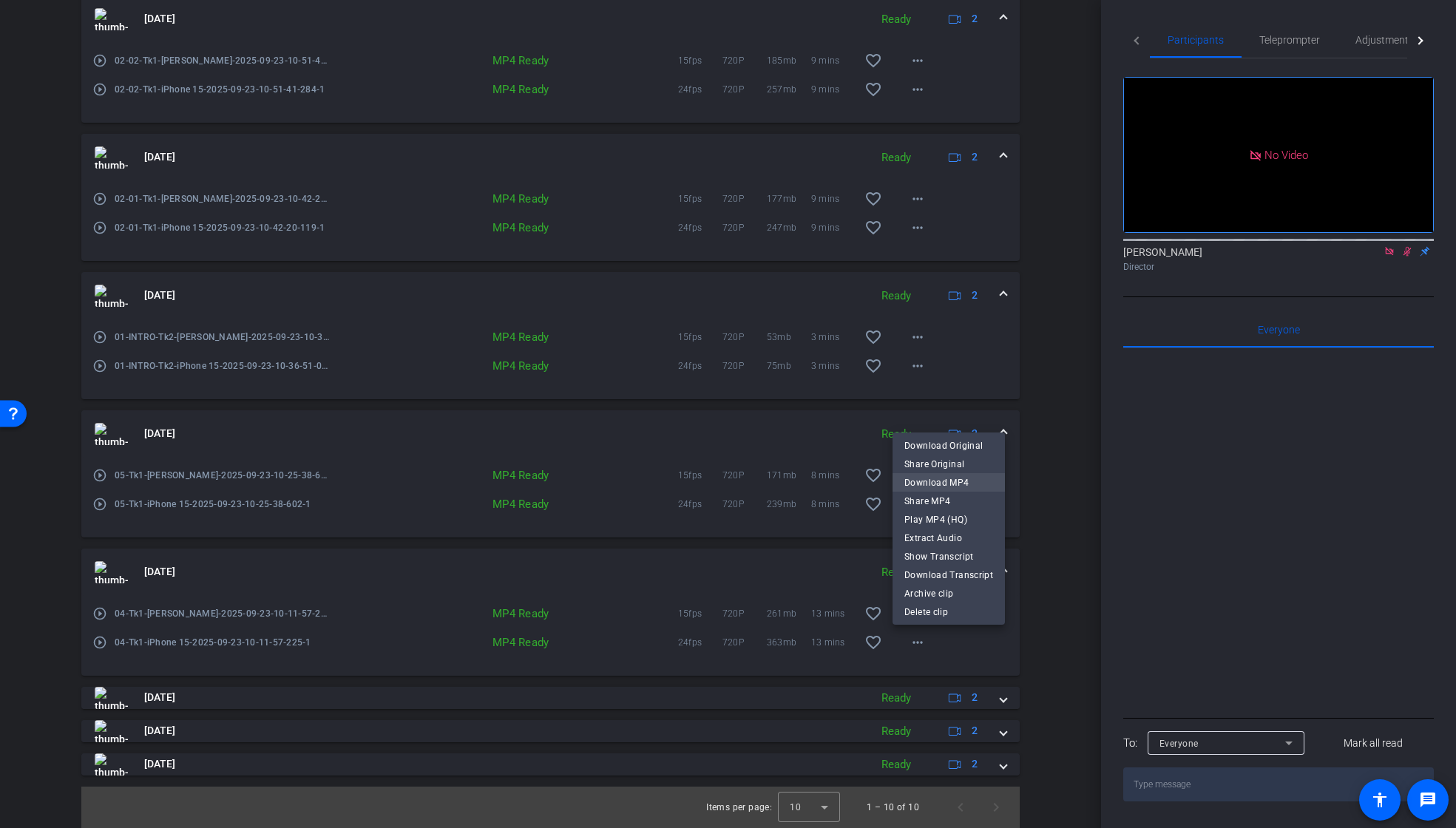
click at [958, 485] on span "Download MP4" at bounding box center [949, 483] width 89 height 18
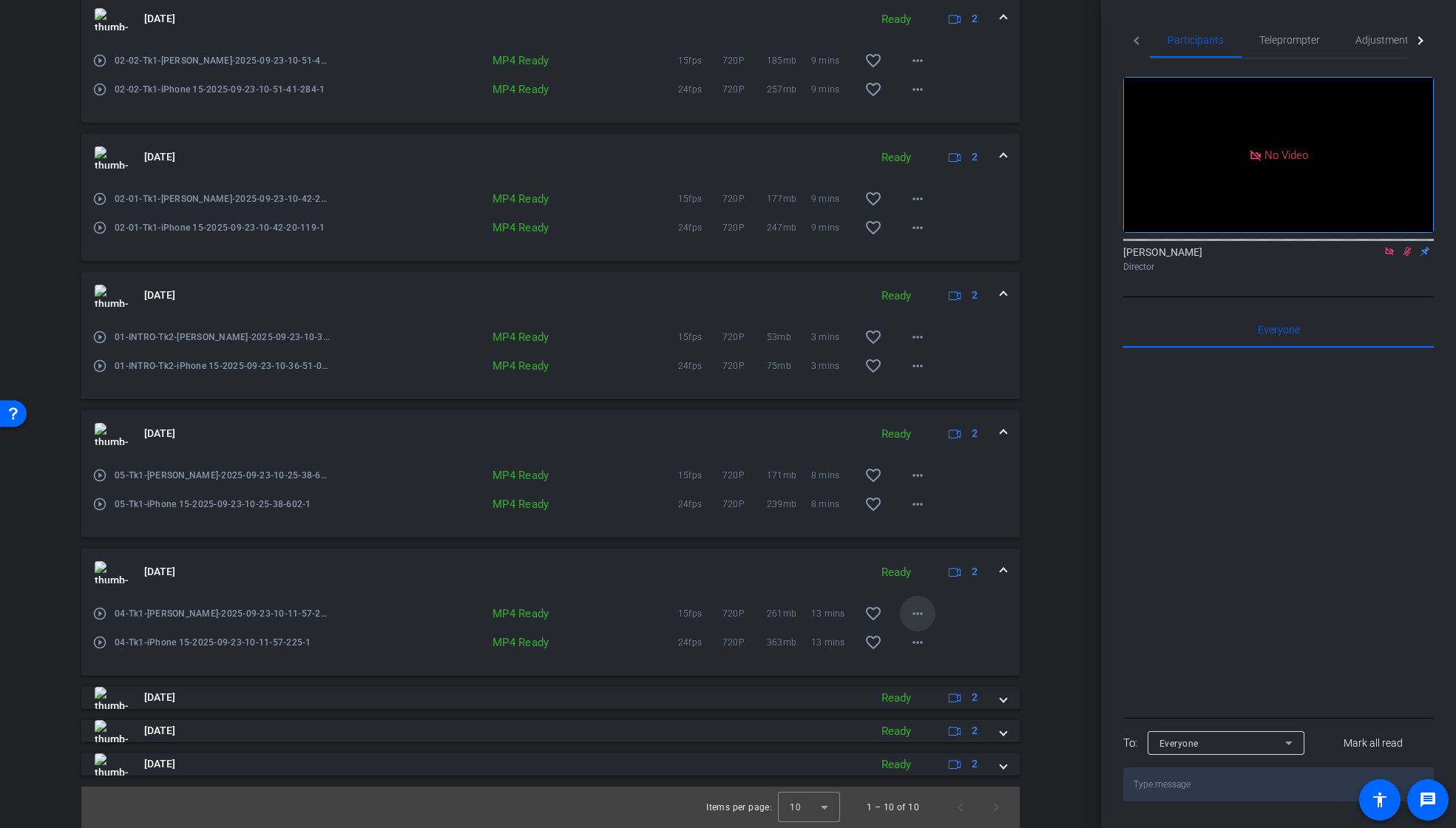
click at [909, 609] on mat-icon "more_horiz" at bounding box center [917, 614] width 18 height 18
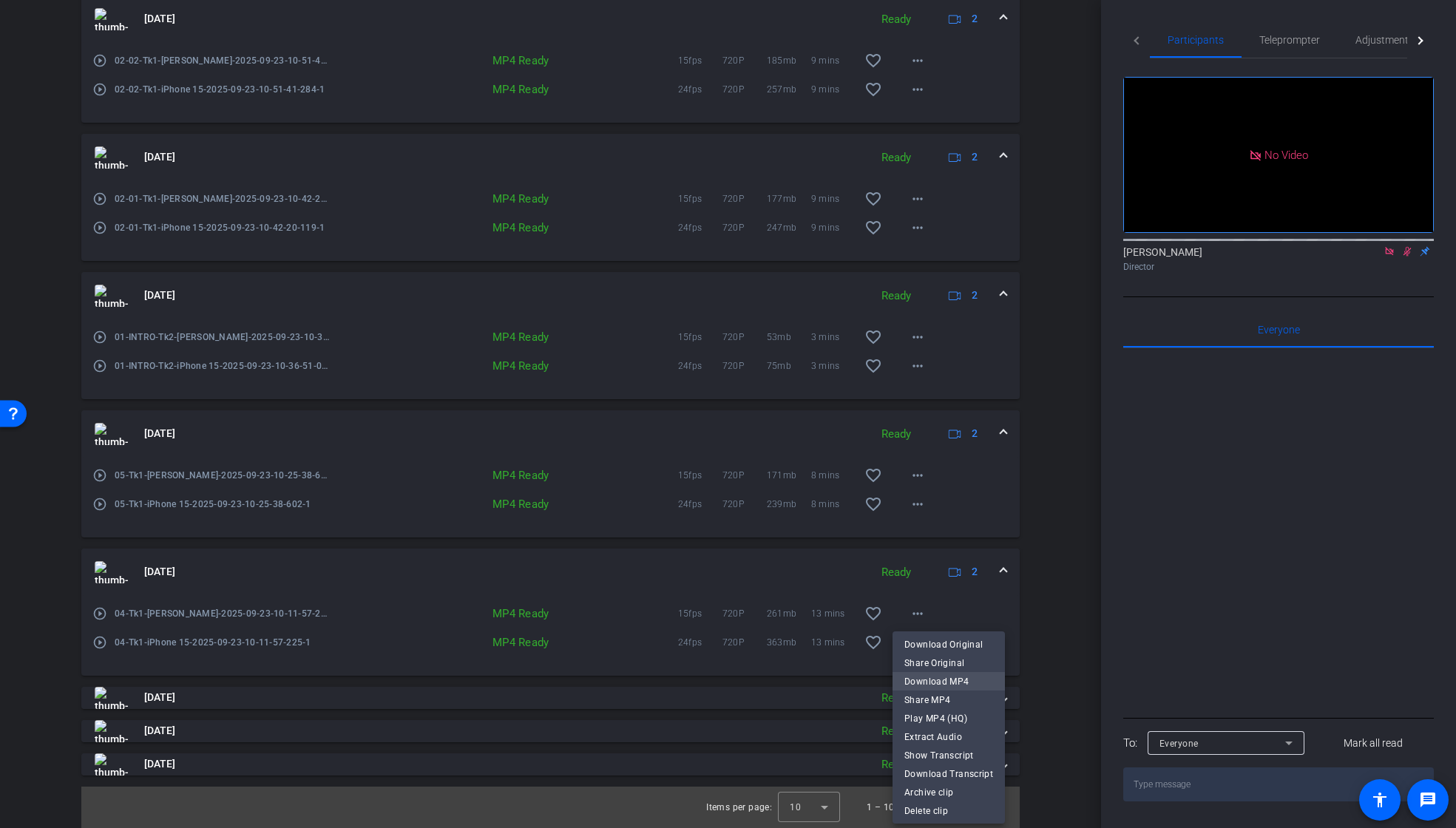
click at [906, 676] on span "Download MP4" at bounding box center [949, 681] width 89 height 18
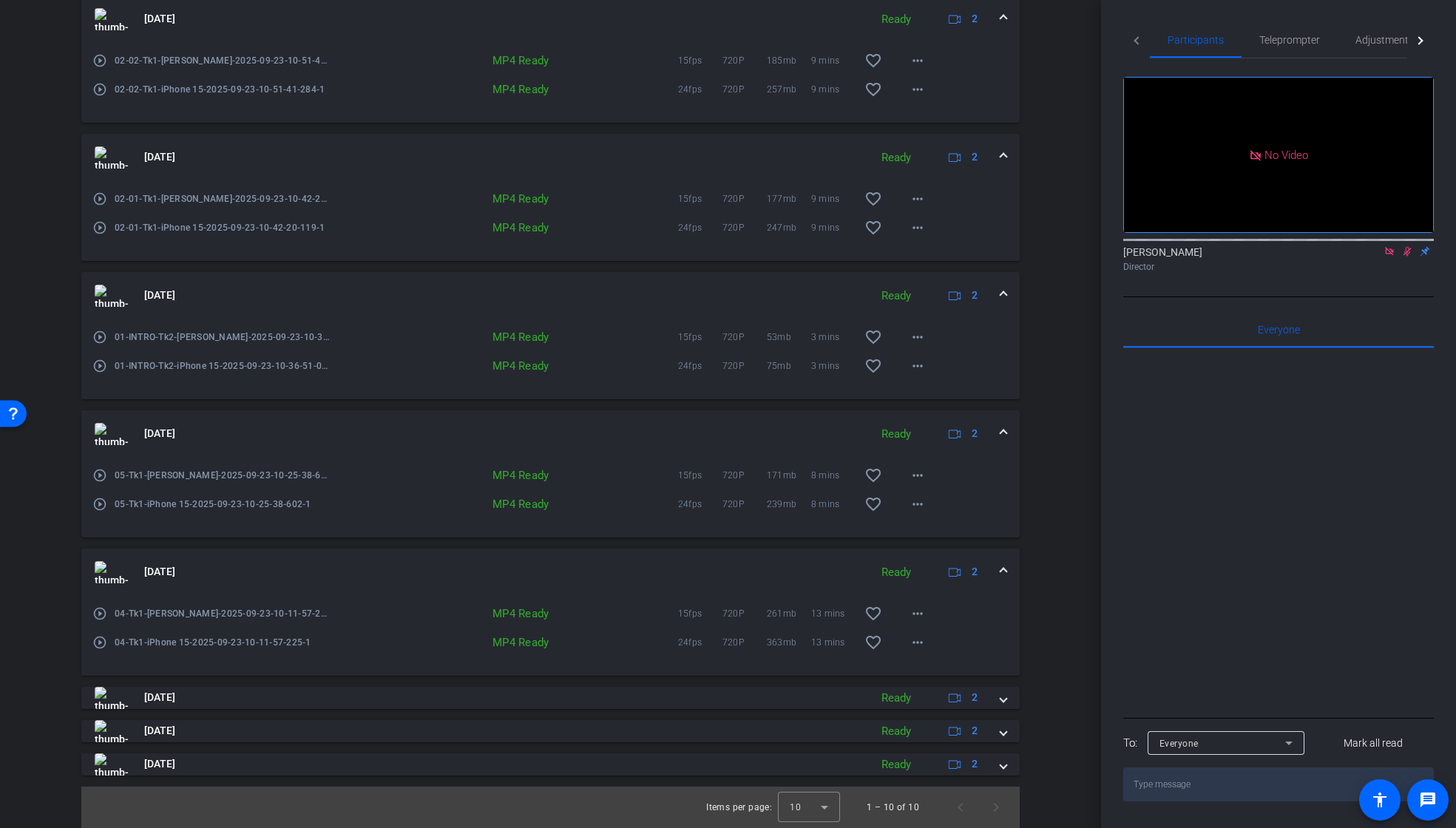
click at [1001, 566] on span at bounding box center [1004, 572] width 6 height 15
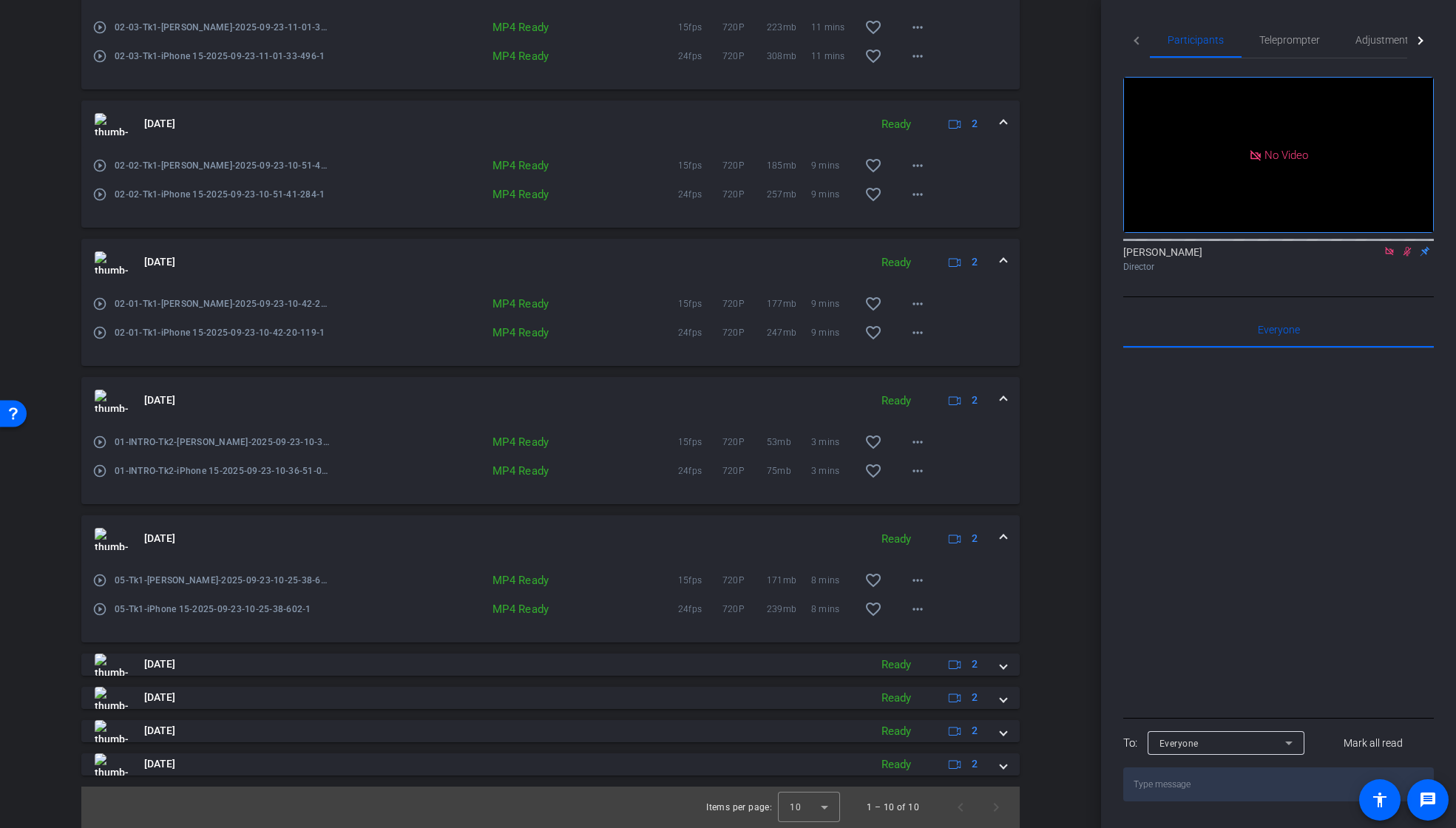
scroll to position [630, 0]
click at [920, 613] on span at bounding box center [917, 609] width 35 height 35
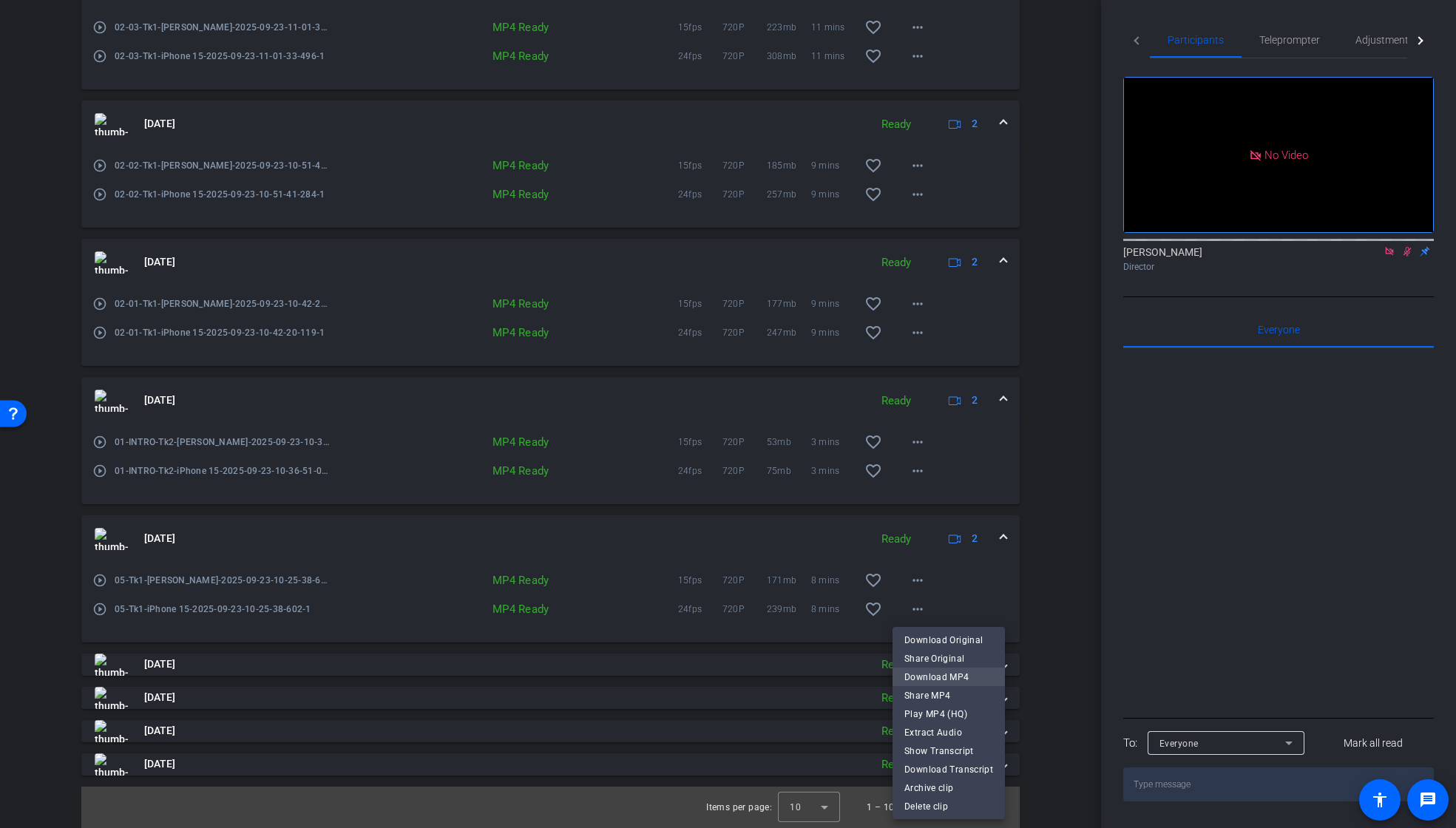
click at [948, 675] on span "Download MP4" at bounding box center [949, 677] width 89 height 18
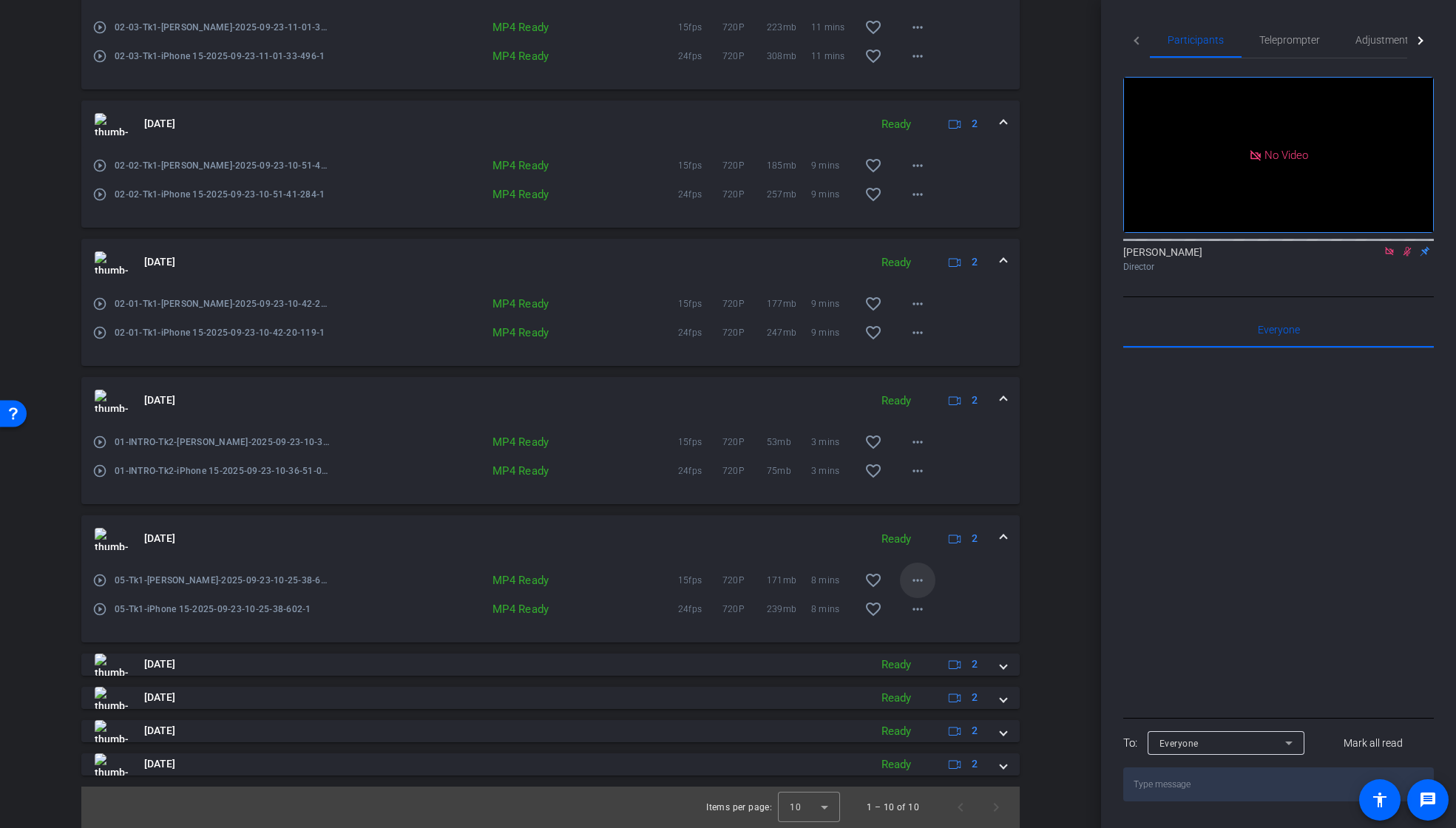
click at [914, 583] on mat-icon "more_horiz" at bounding box center [917, 580] width 18 height 18
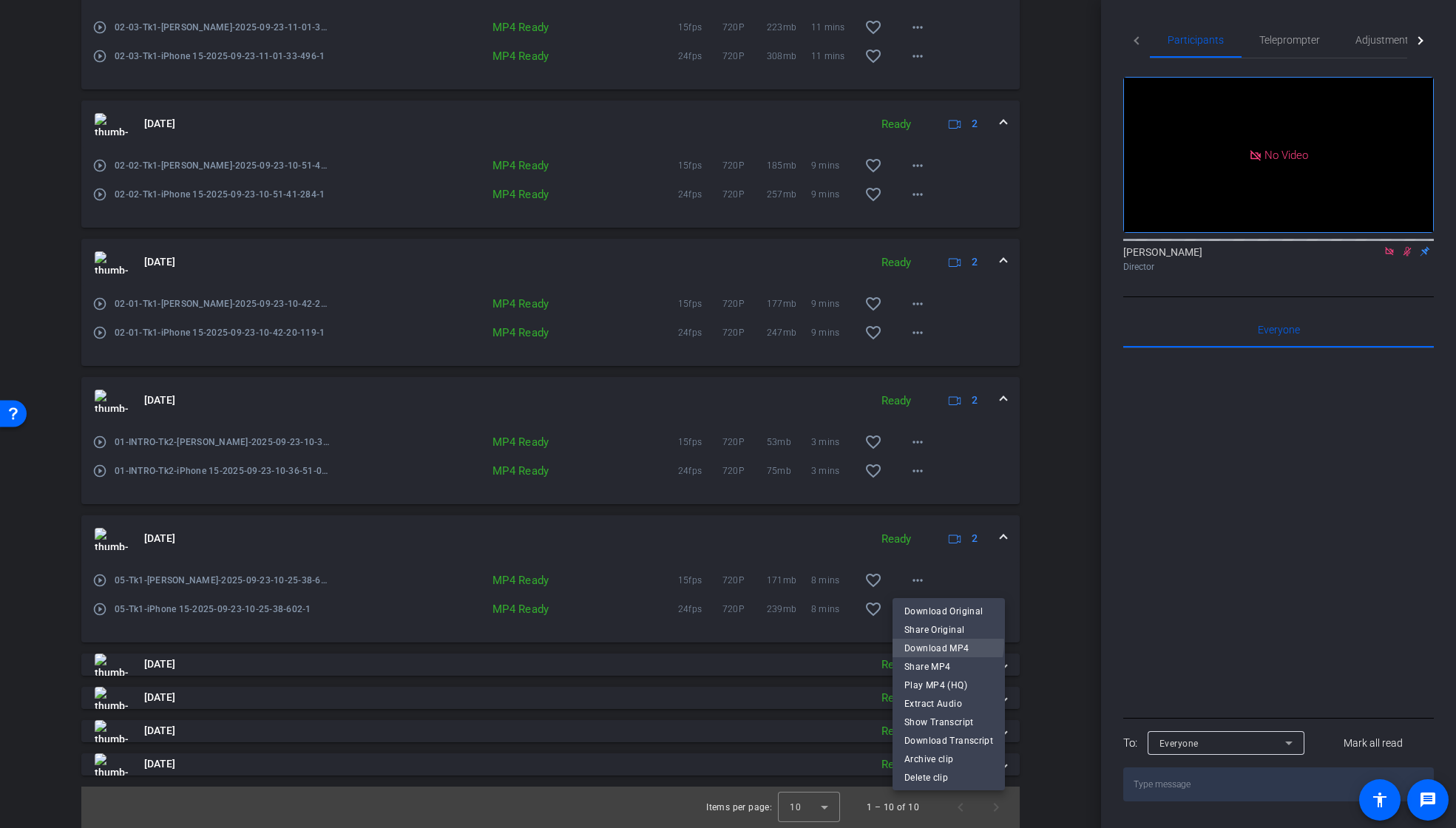
click at [937, 643] on span "Download MP4" at bounding box center [949, 648] width 89 height 18
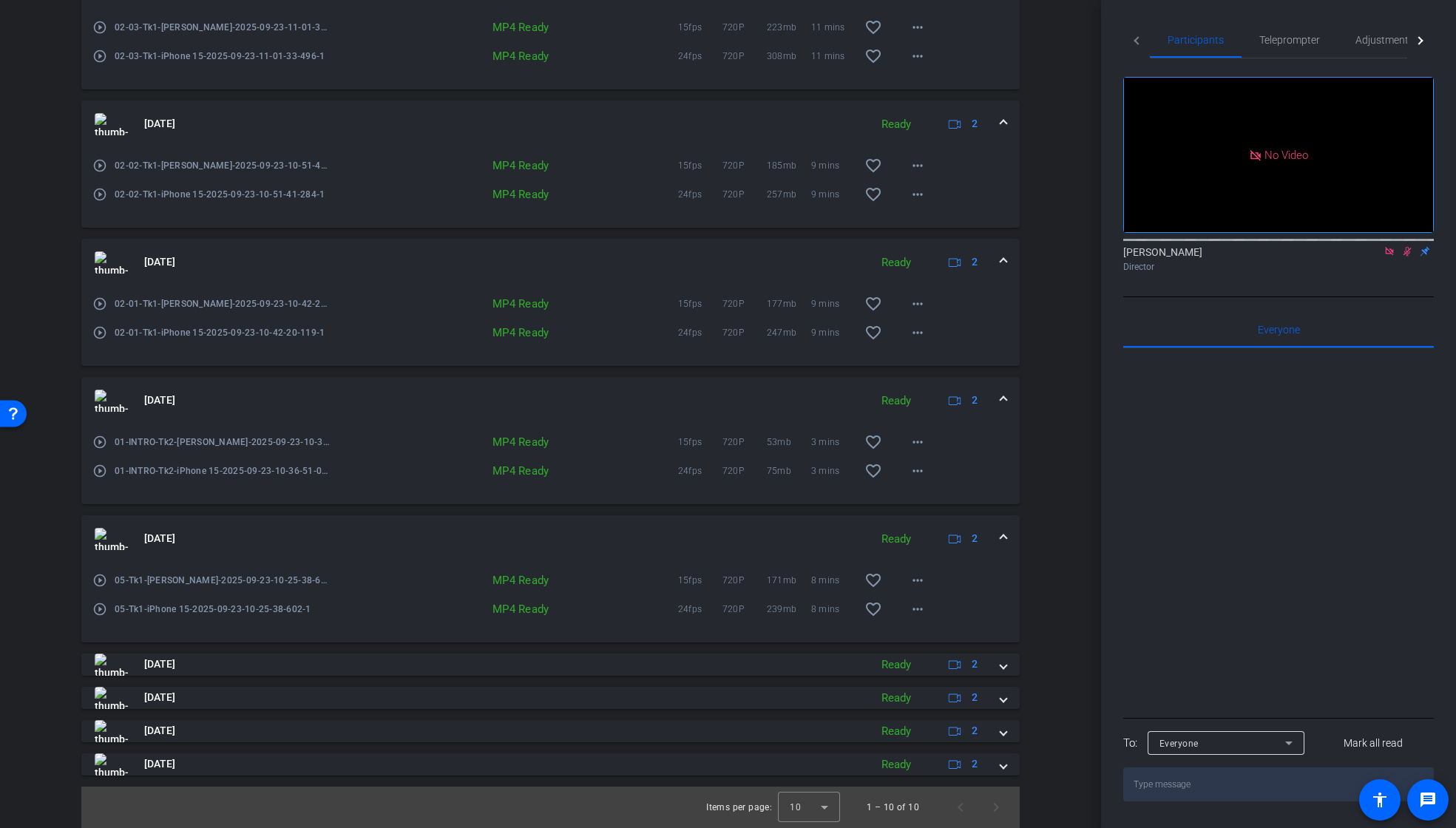
click at [1001, 536] on span at bounding box center [1004, 538] width 6 height 15
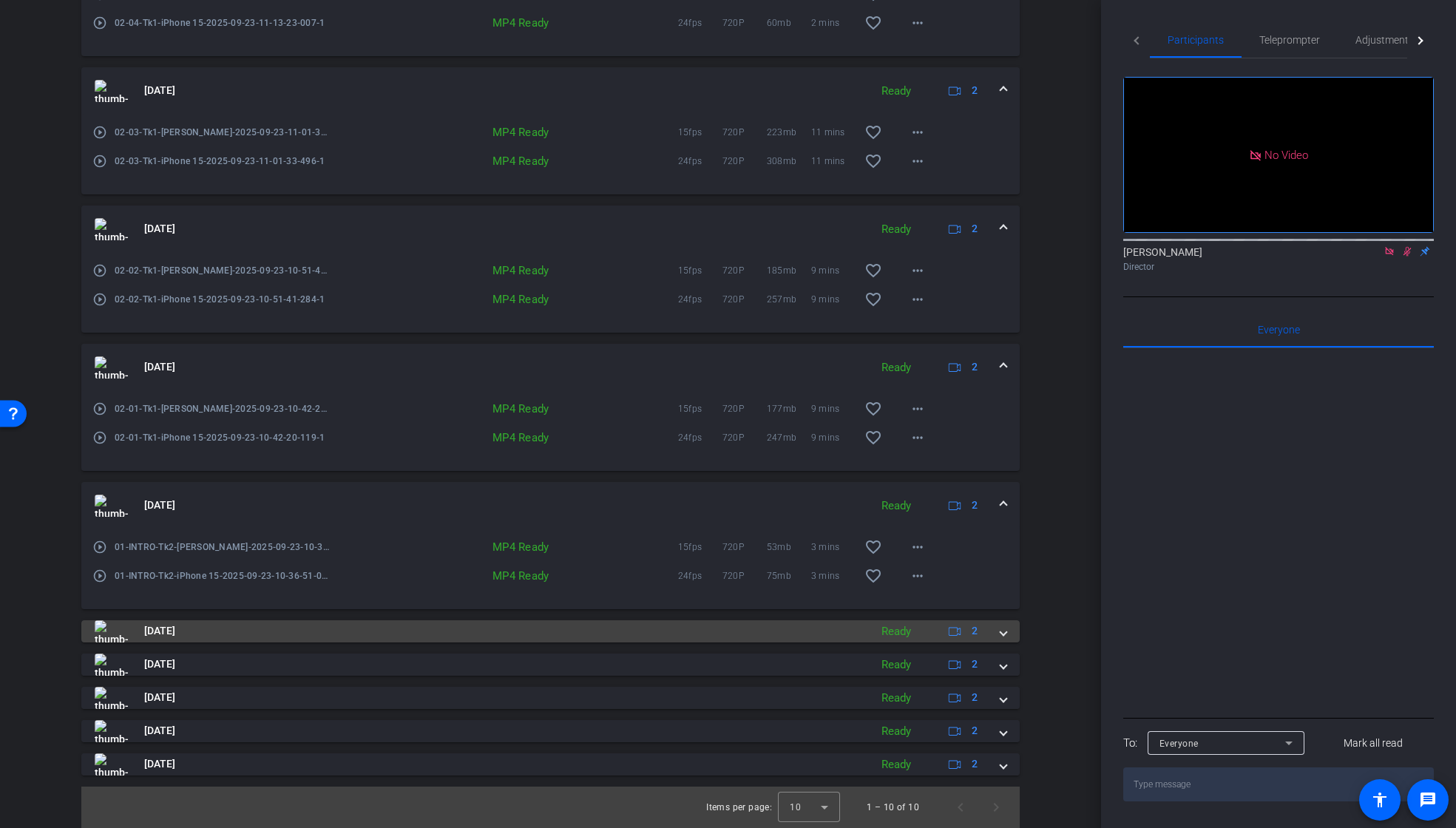
scroll to position [524, 0]
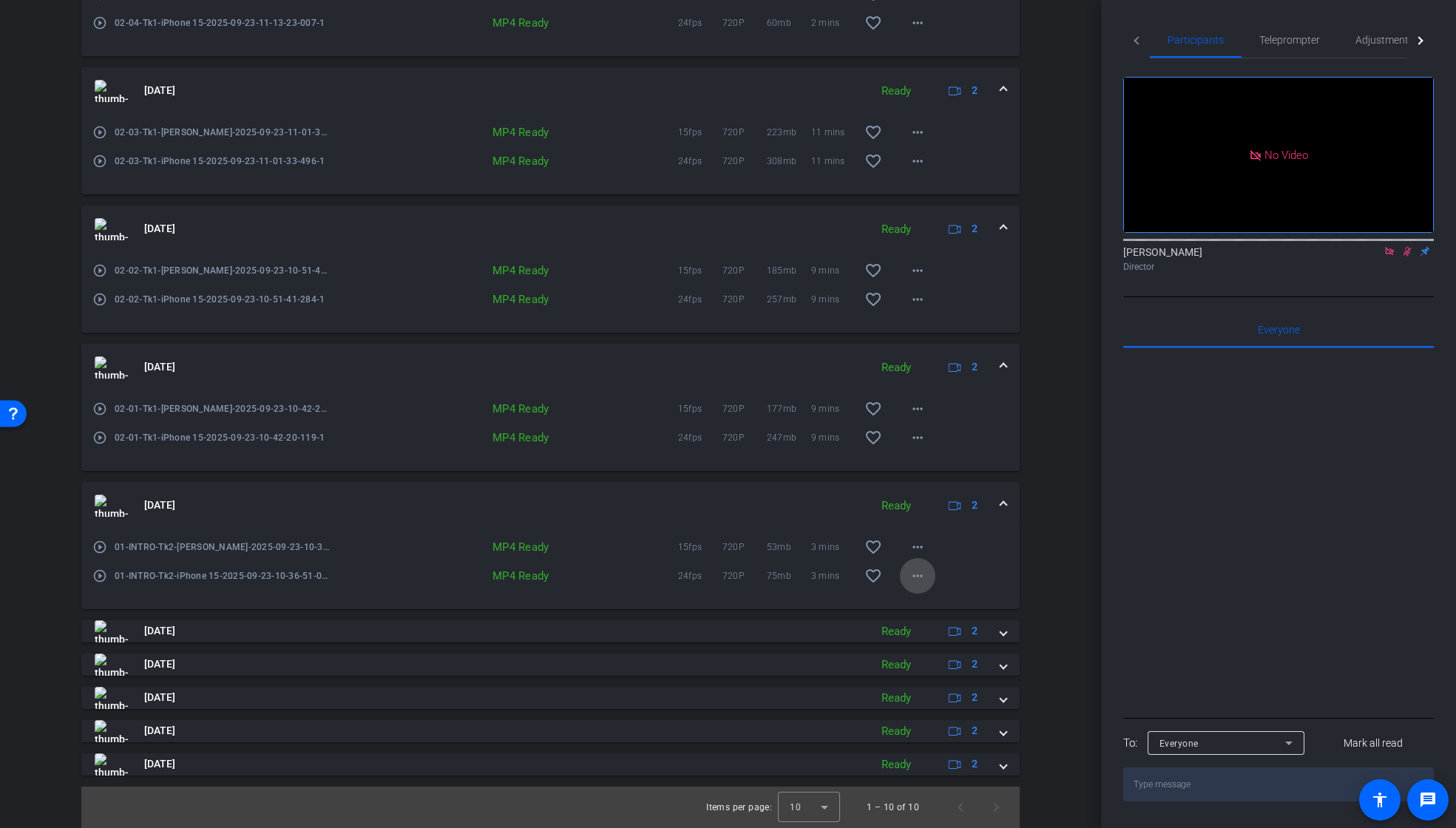
click at [912, 578] on mat-icon "more_horiz" at bounding box center [917, 576] width 18 height 18
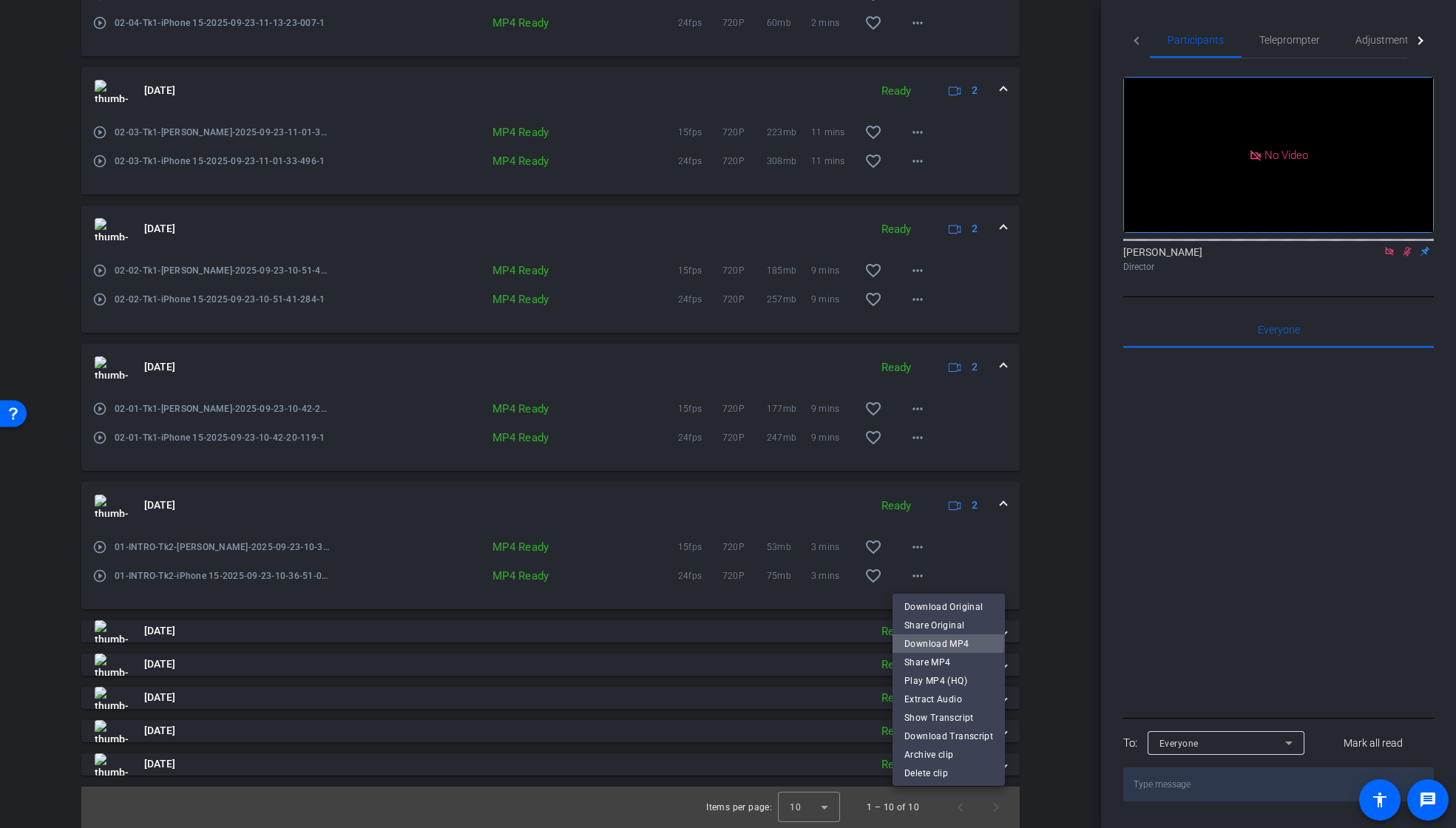
click at [933, 641] on span "Download MP4" at bounding box center [949, 644] width 89 height 18
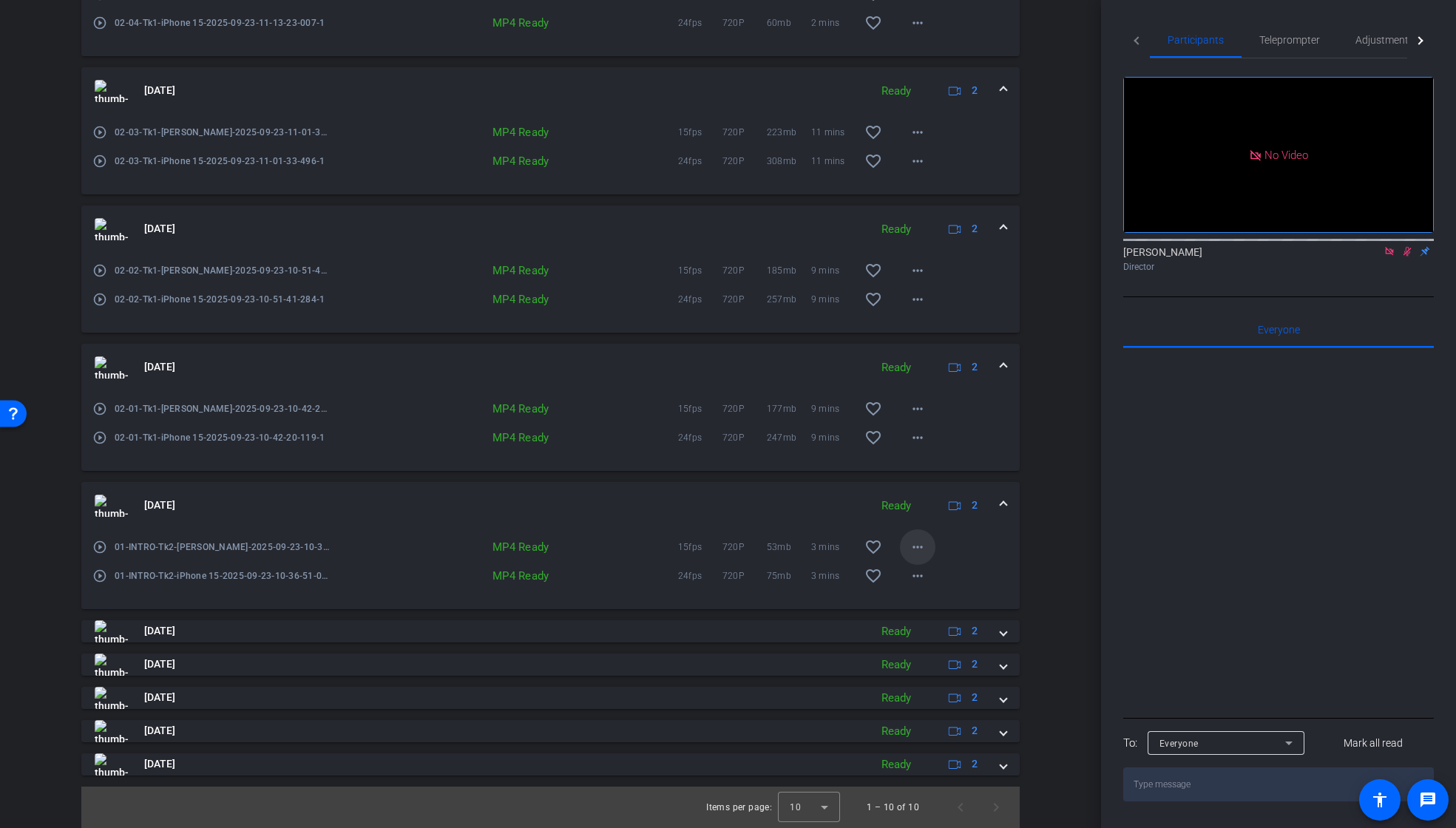
click at [912, 547] on mat-icon "more_horiz" at bounding box center [917, 547] width 18 height 18
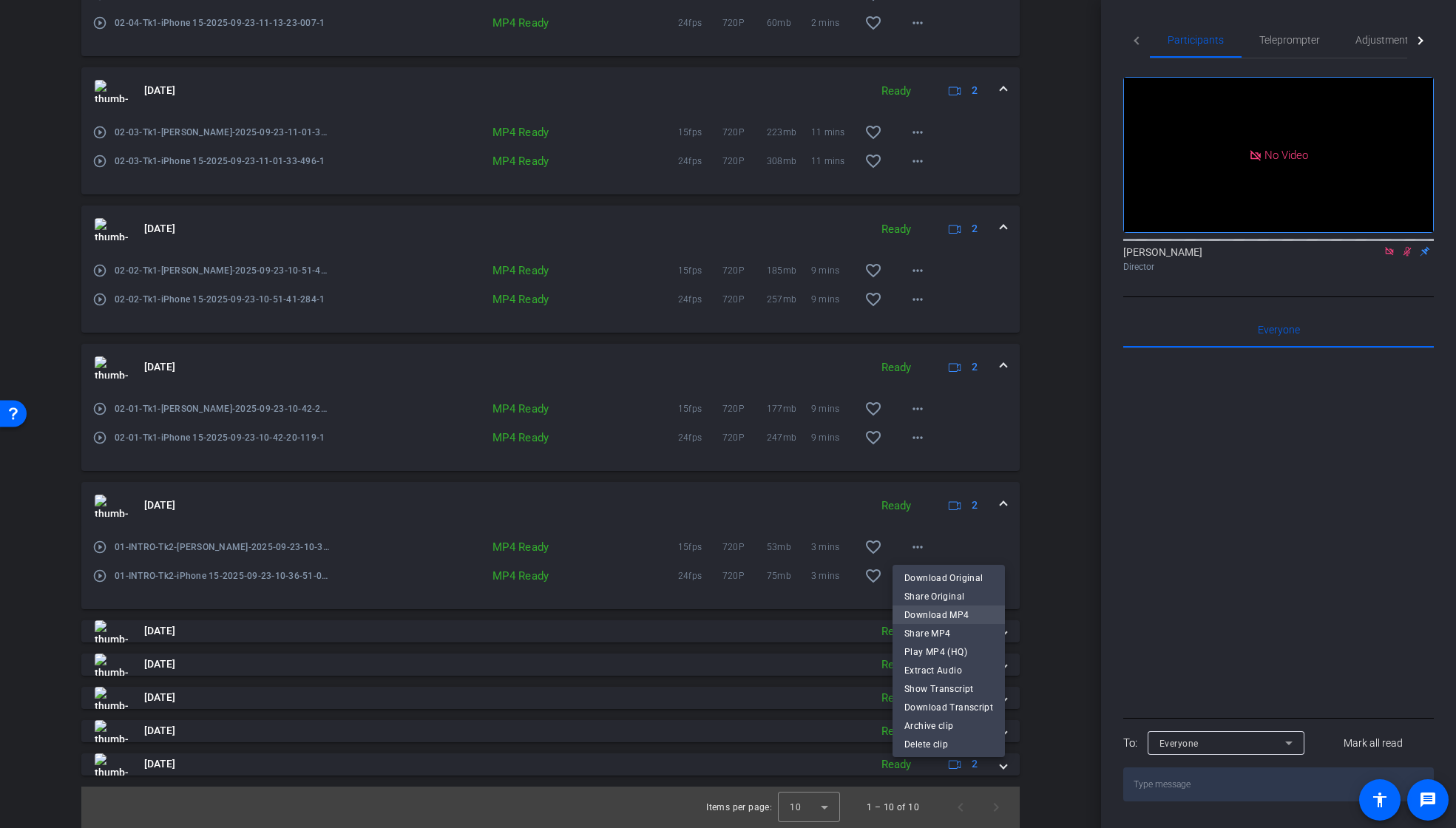
click at [935, 608] on span "Download MP4" at bounding box center [949, 615] width 89 height 18
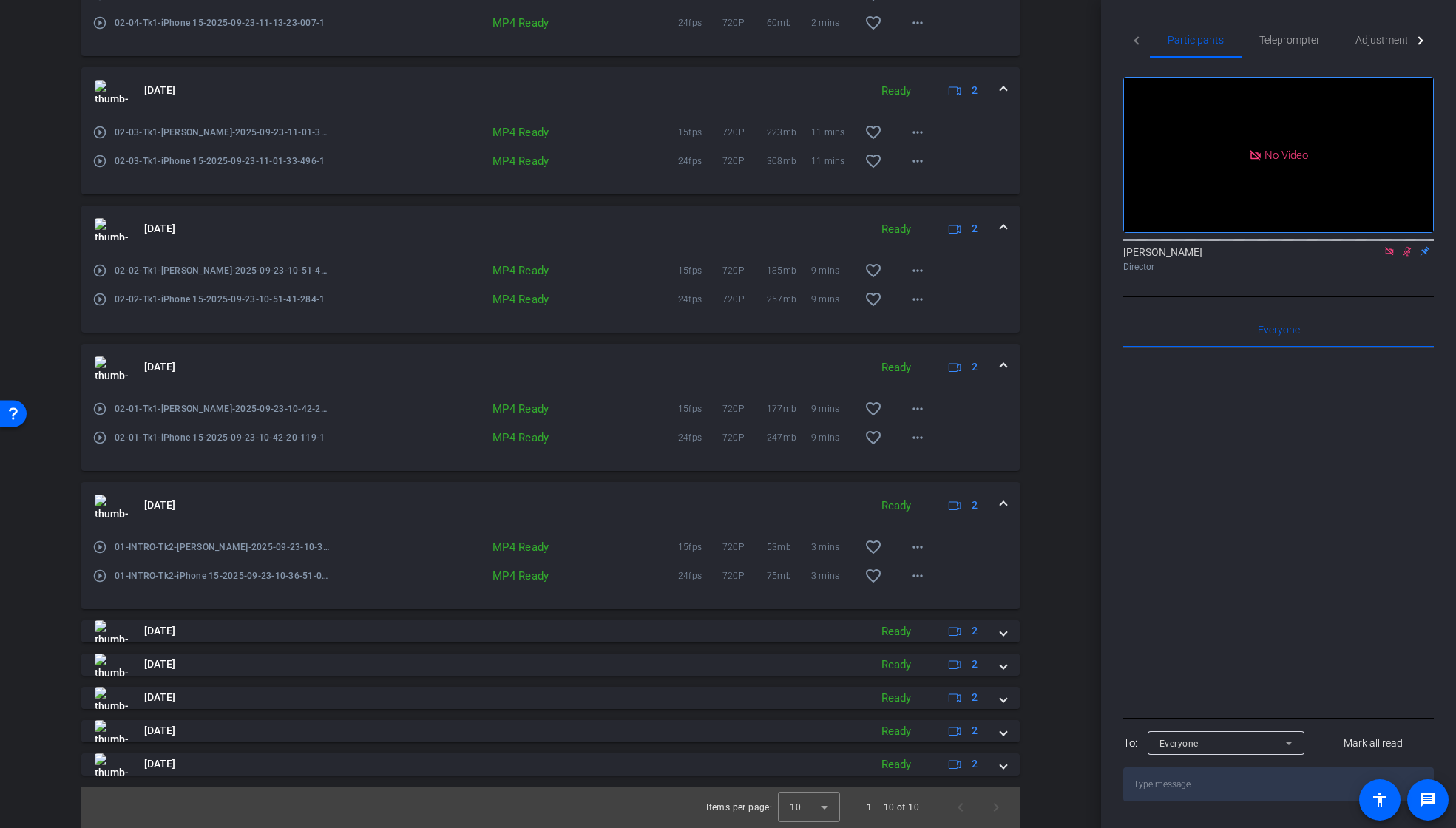
click at [989, 505] on div "[DATE] Ready 2" at bounding box center [547, 506] width 906 height 22
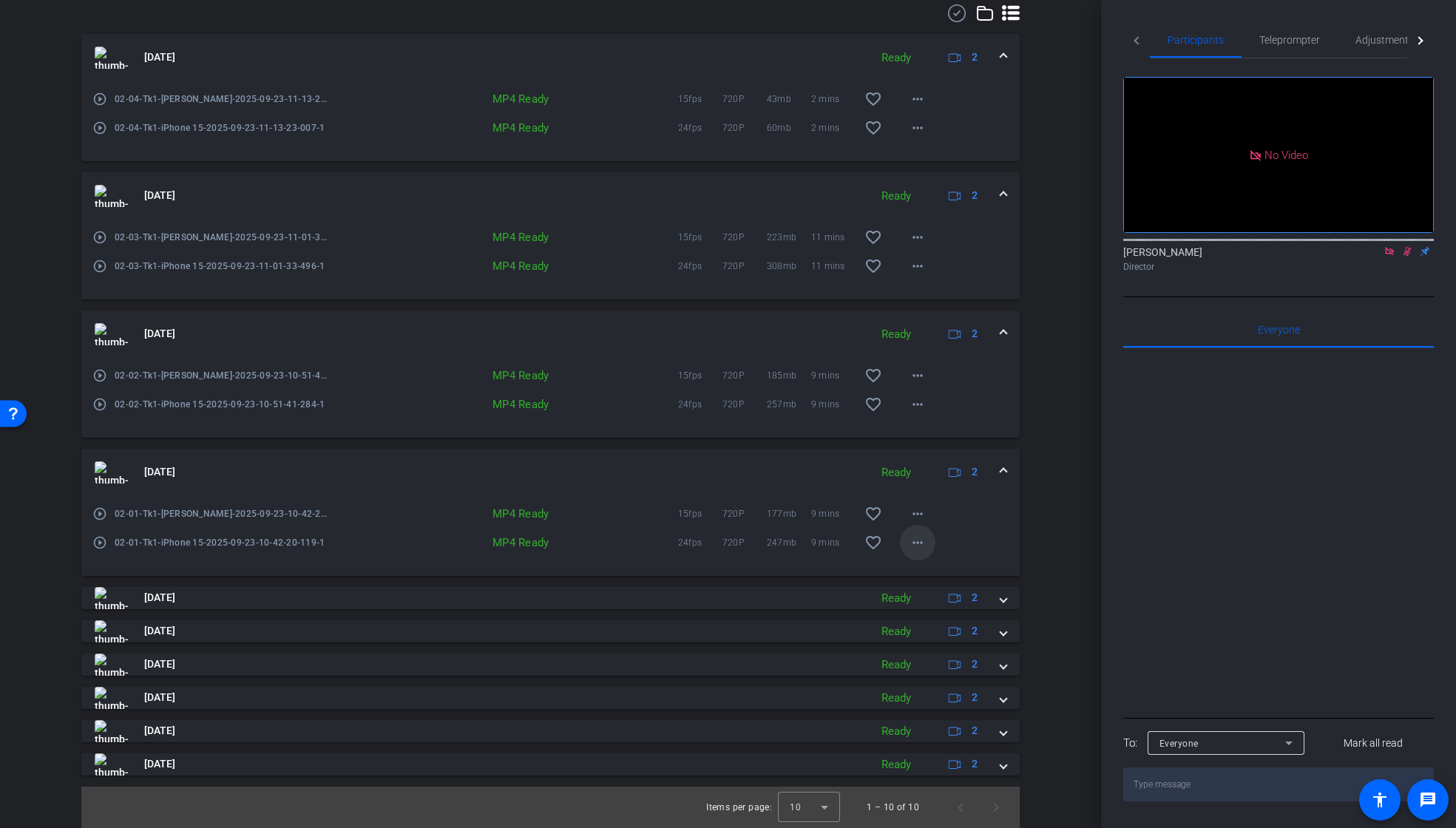
scroll to position [419, 0]
click at [910, 547] on mat-icon "more_horiz" at bounding box center [917, 543] width 18 height 18
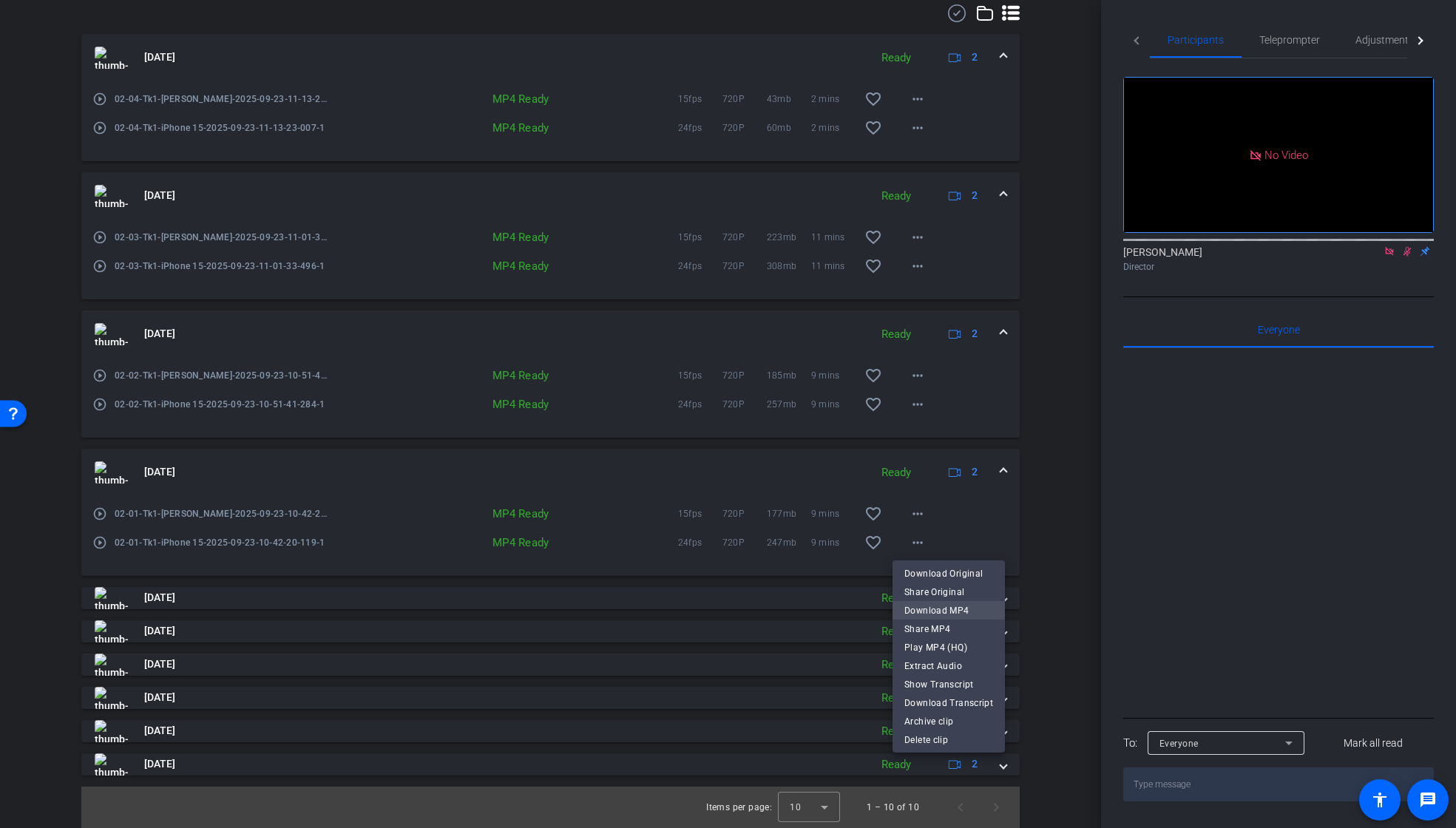
click at [935, 605] on span "Download MP4" at bounding box center [949, 610] width 89 height 18
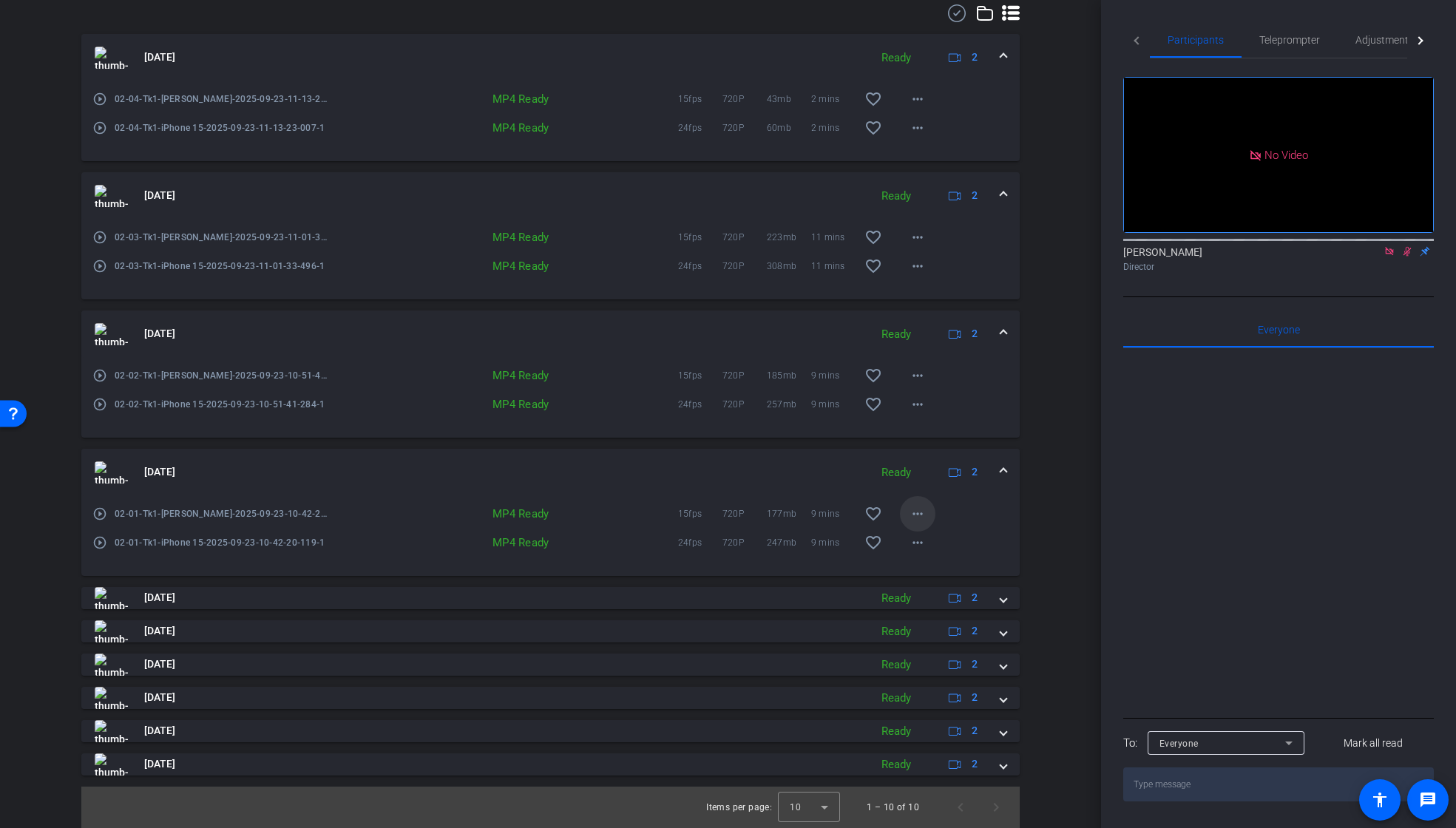
click at [910, 516] on mat-icon "more_horiz" at bounding box center [917, 513] width 18 height 18
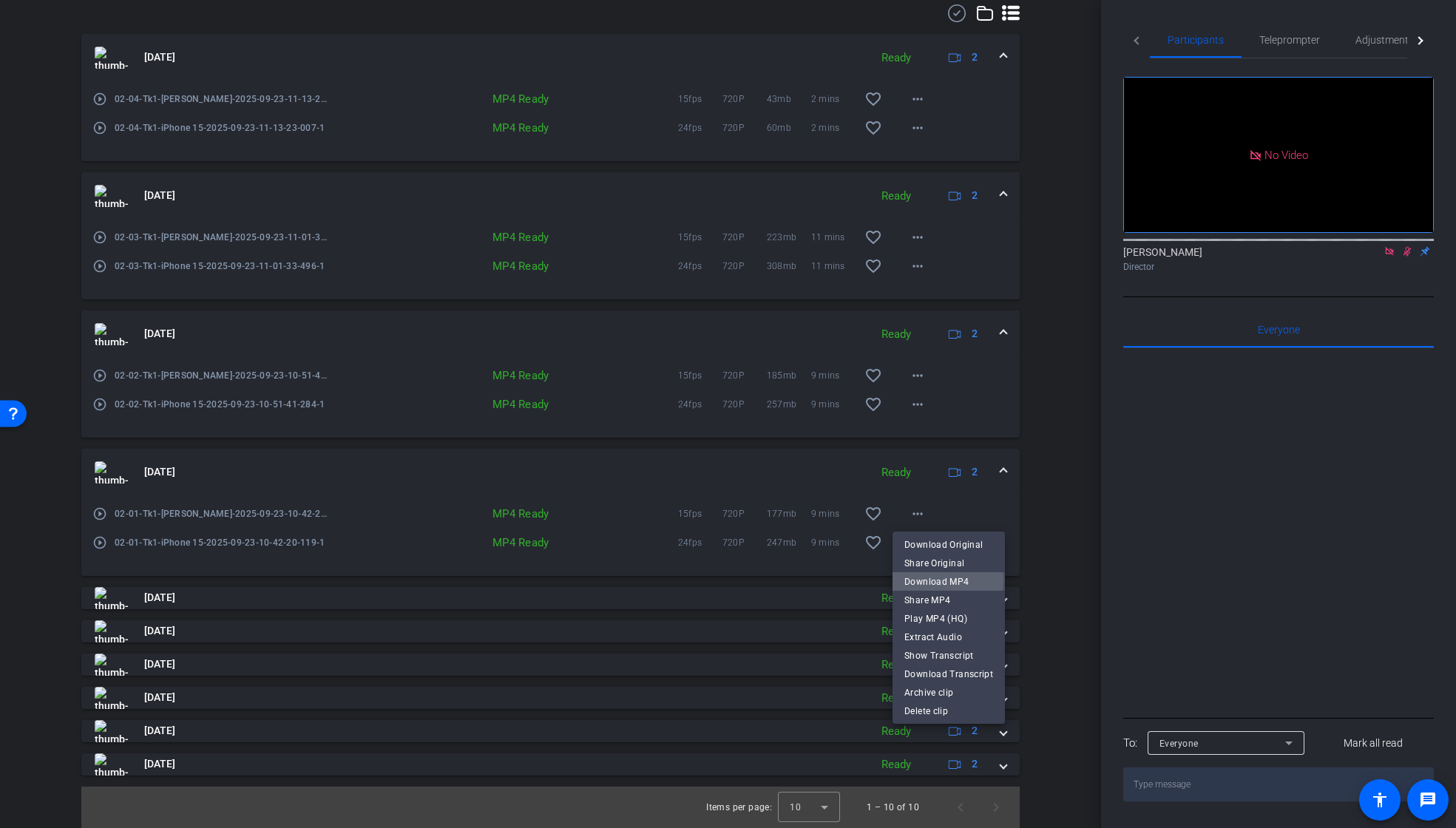
click at [923, 580] on span "Download MP4" at bounding box center [949, 582] width 89 height 18
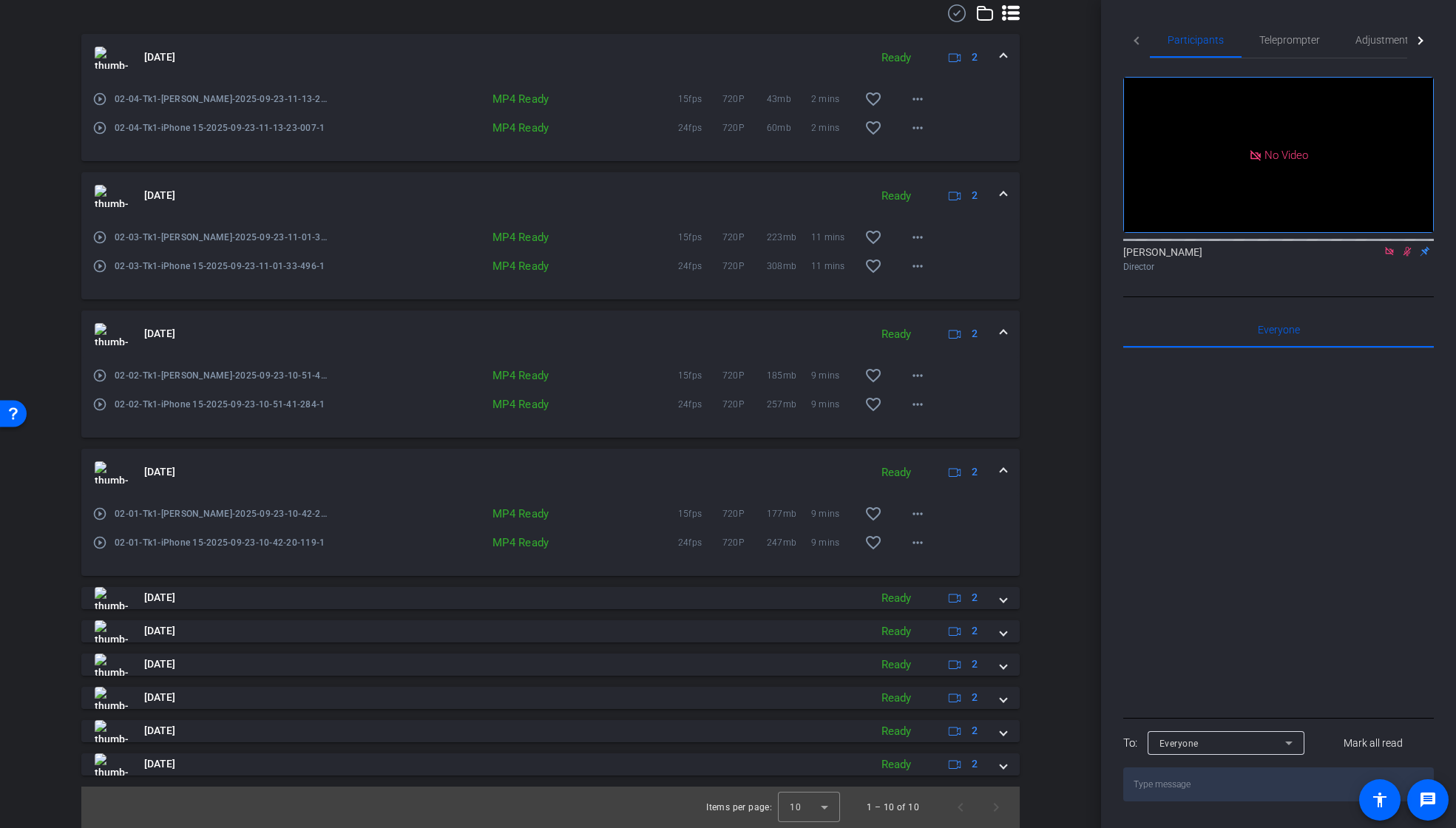
click at [1001, 470] on span at bounding box center [1004, 472] width 6 height 15
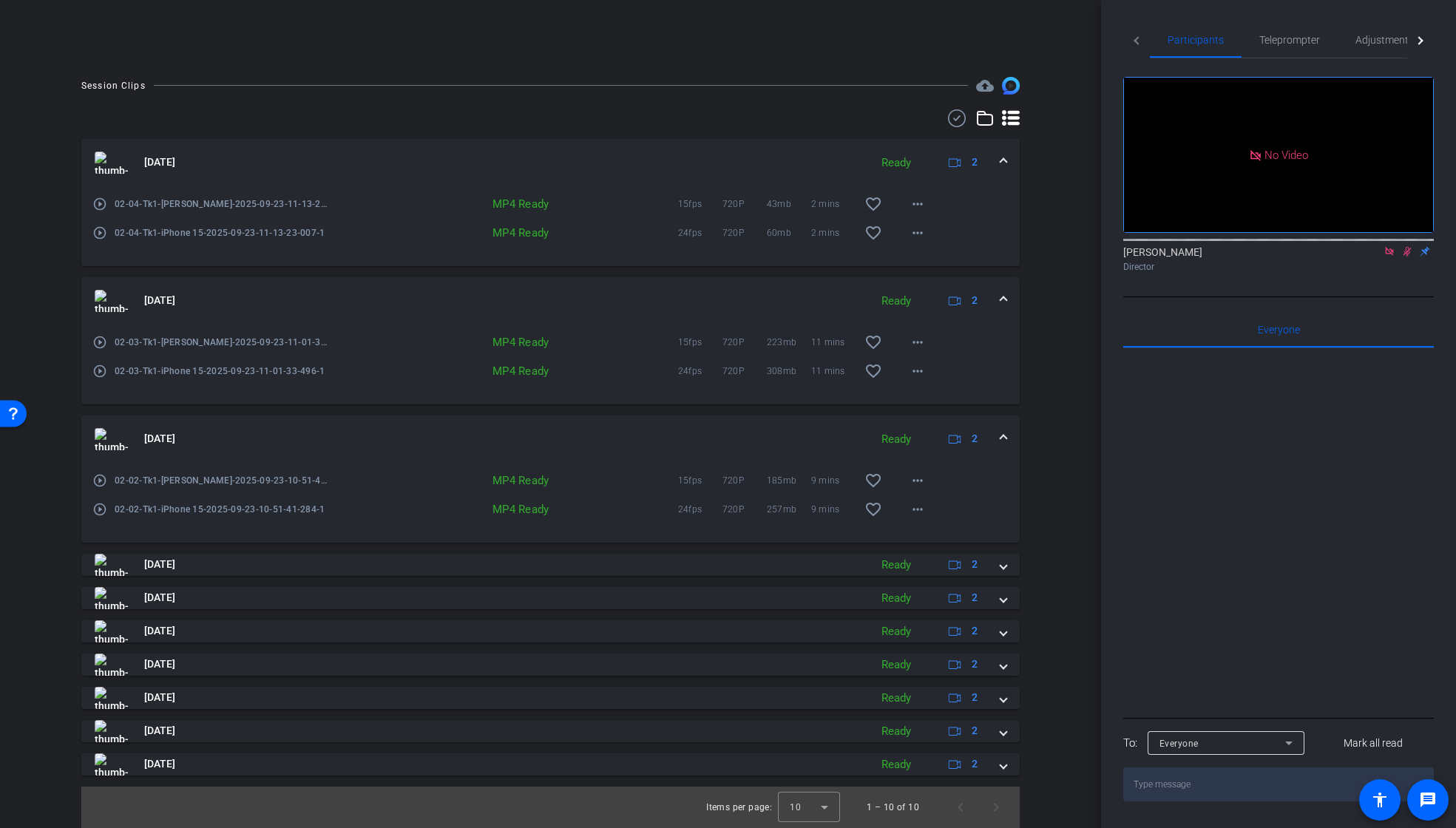
scroll to position [314, 0]
click at [915, 514] on mat-icon "more_horiz" at bounding box center [917, 509] width 18 height 18
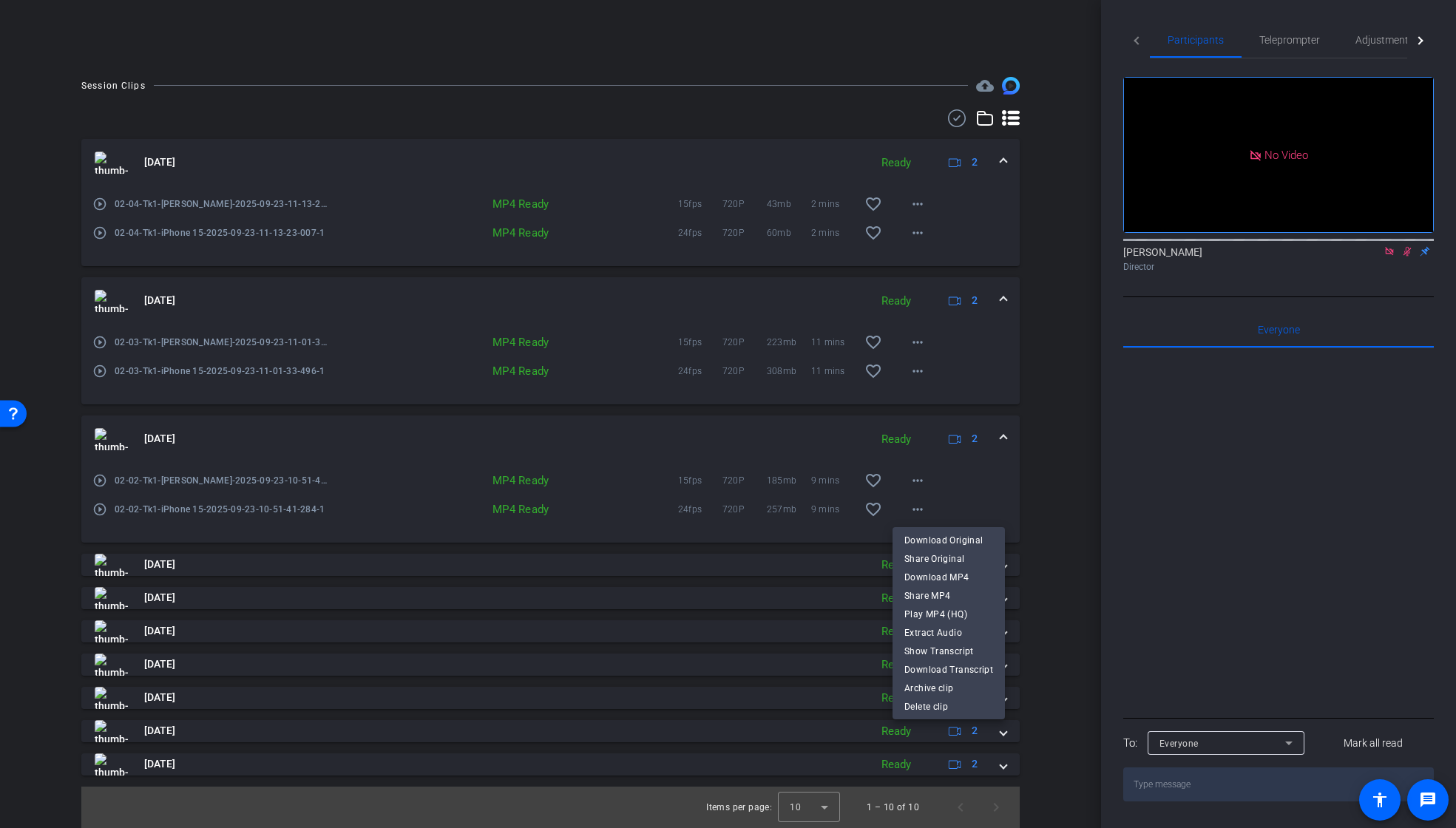
click at [933, 576] on span "Download MP4" at bounding box center [949, 577] width 89 height 18
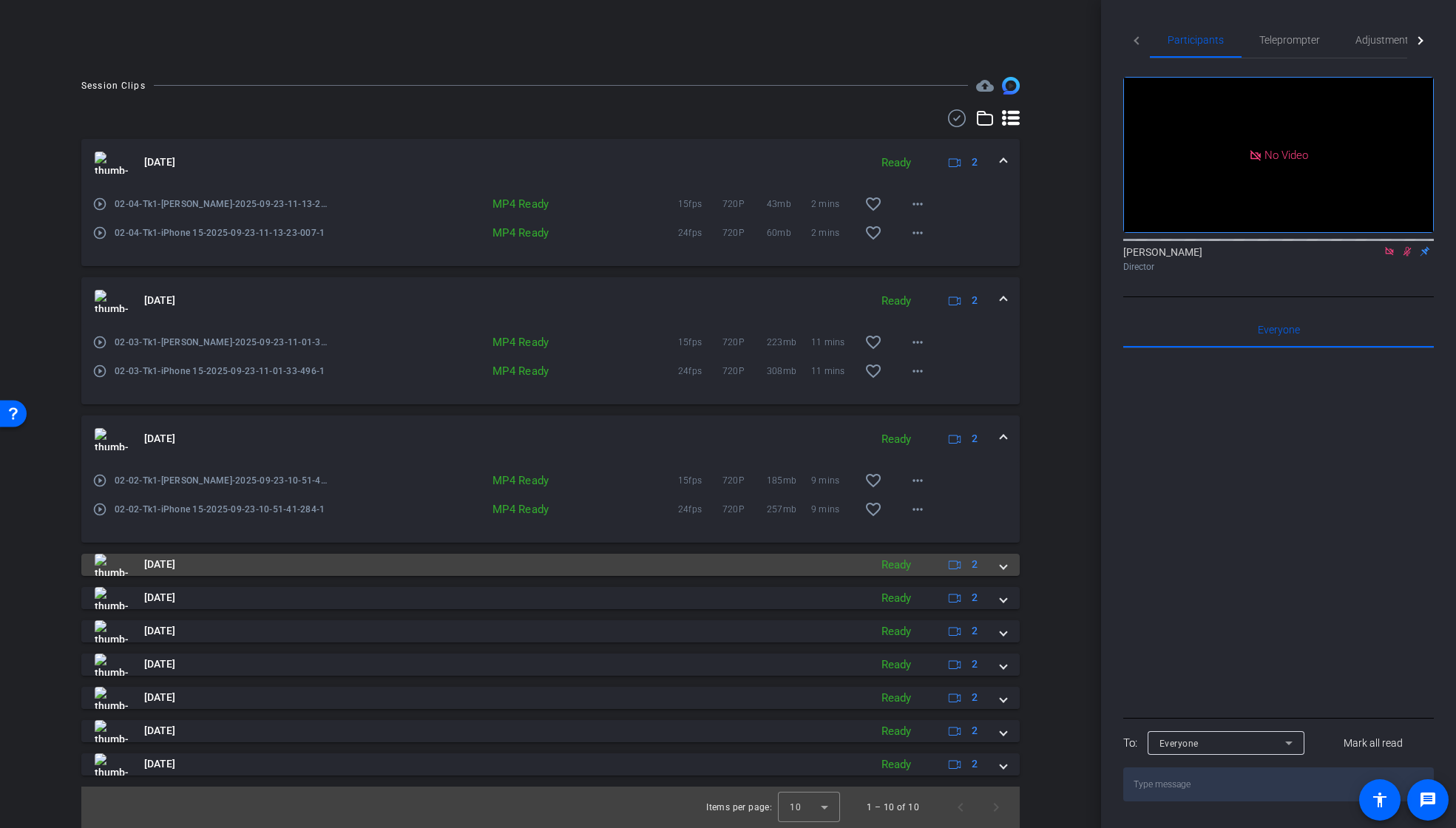
click at [1001, 567] on span at bounding box center [1004, 565] width 6 height 15
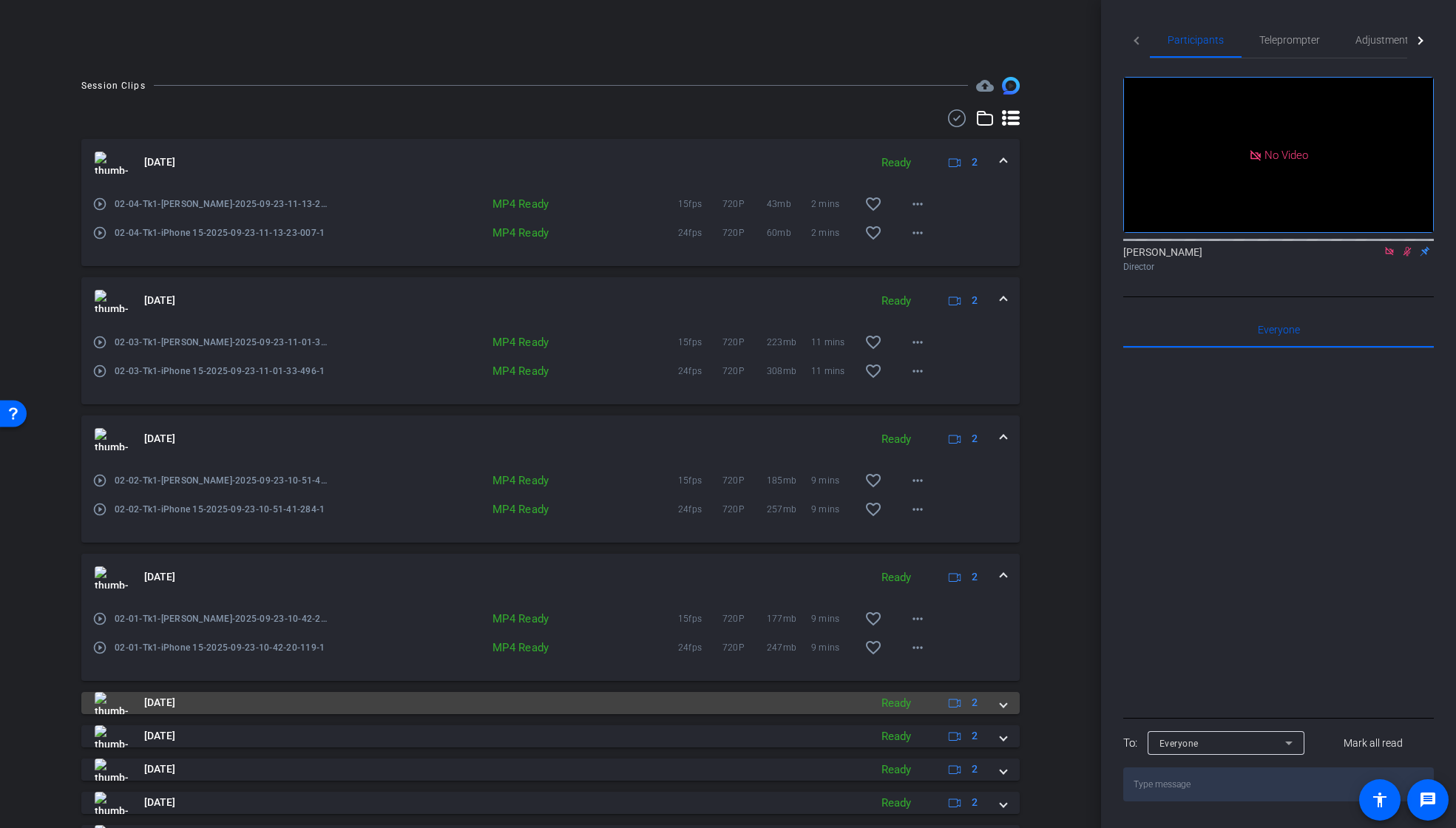
click at [1001, 704] on span at bounding box center [1004, 703] width 6 height 15
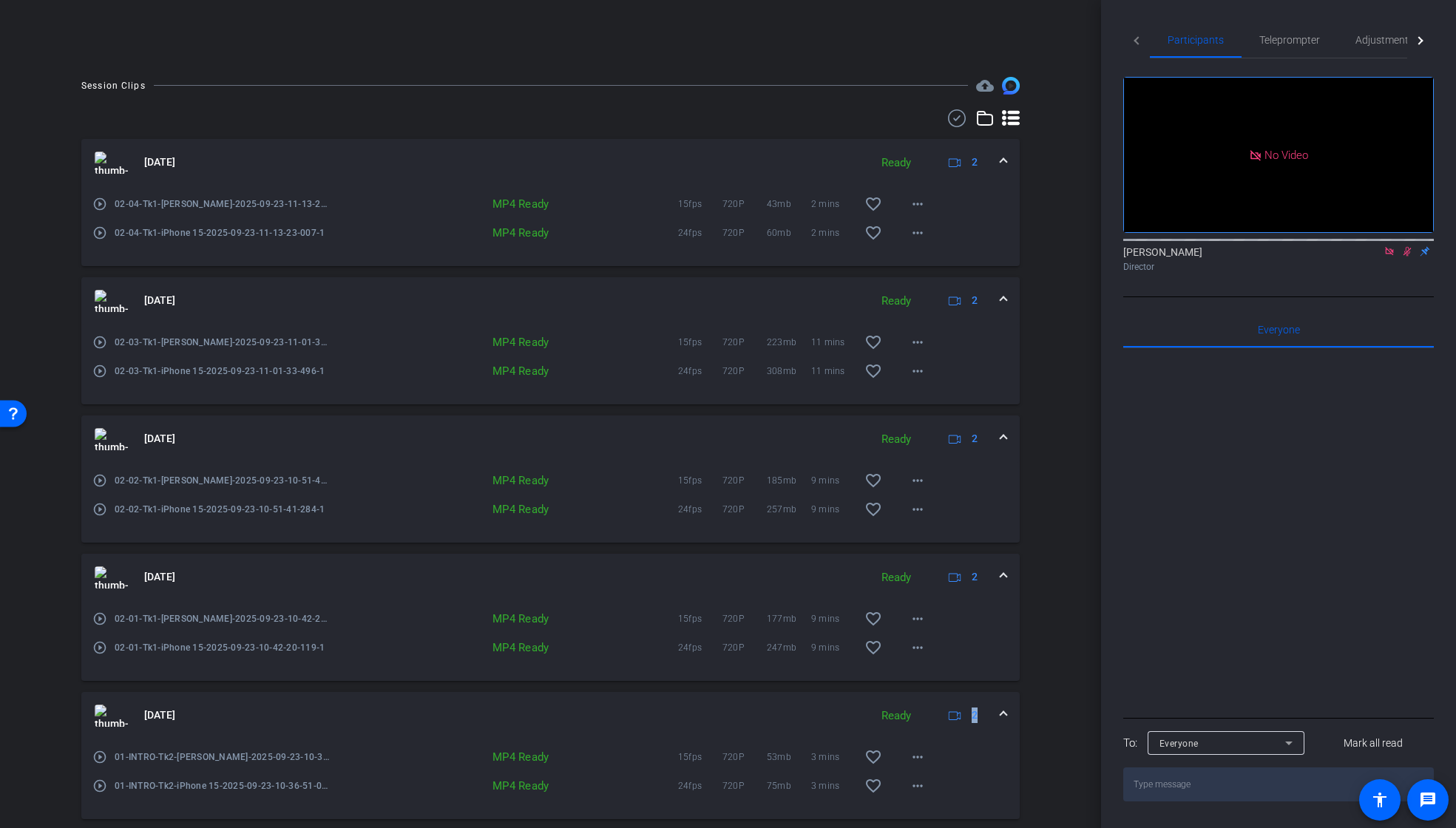
click at [993, 704] on mat-expansion-panel-header "[DATE] Ready 2" at bounding box center [550, 716] width 939 height 47
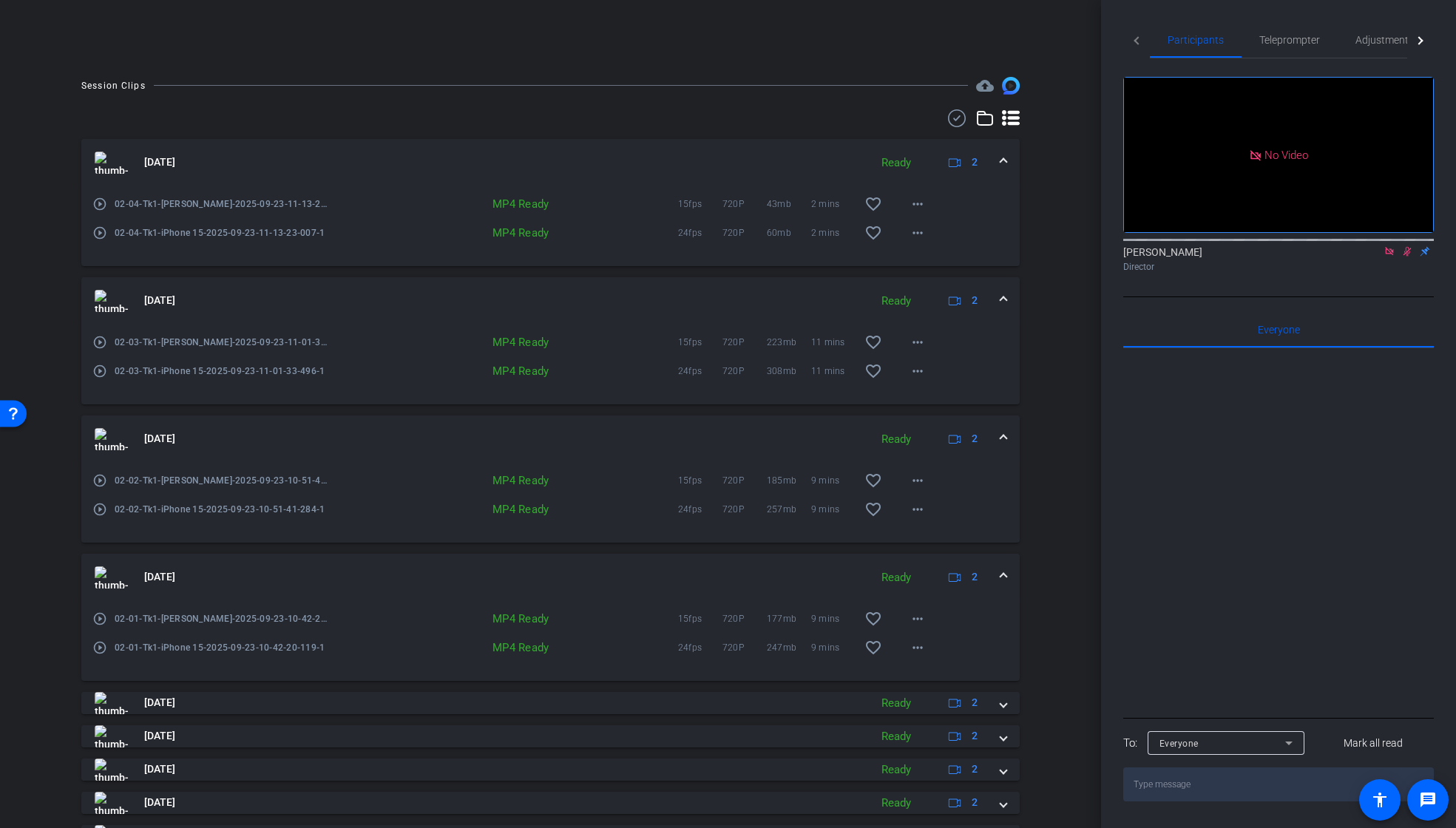
drag, startPoint x: 998, startPoint y: 704, endPoint x: 982, endPoint y: 677, distance: 31.4
click at [1001, 703] on span at bounding box center [1004, 703] width 6 height 15
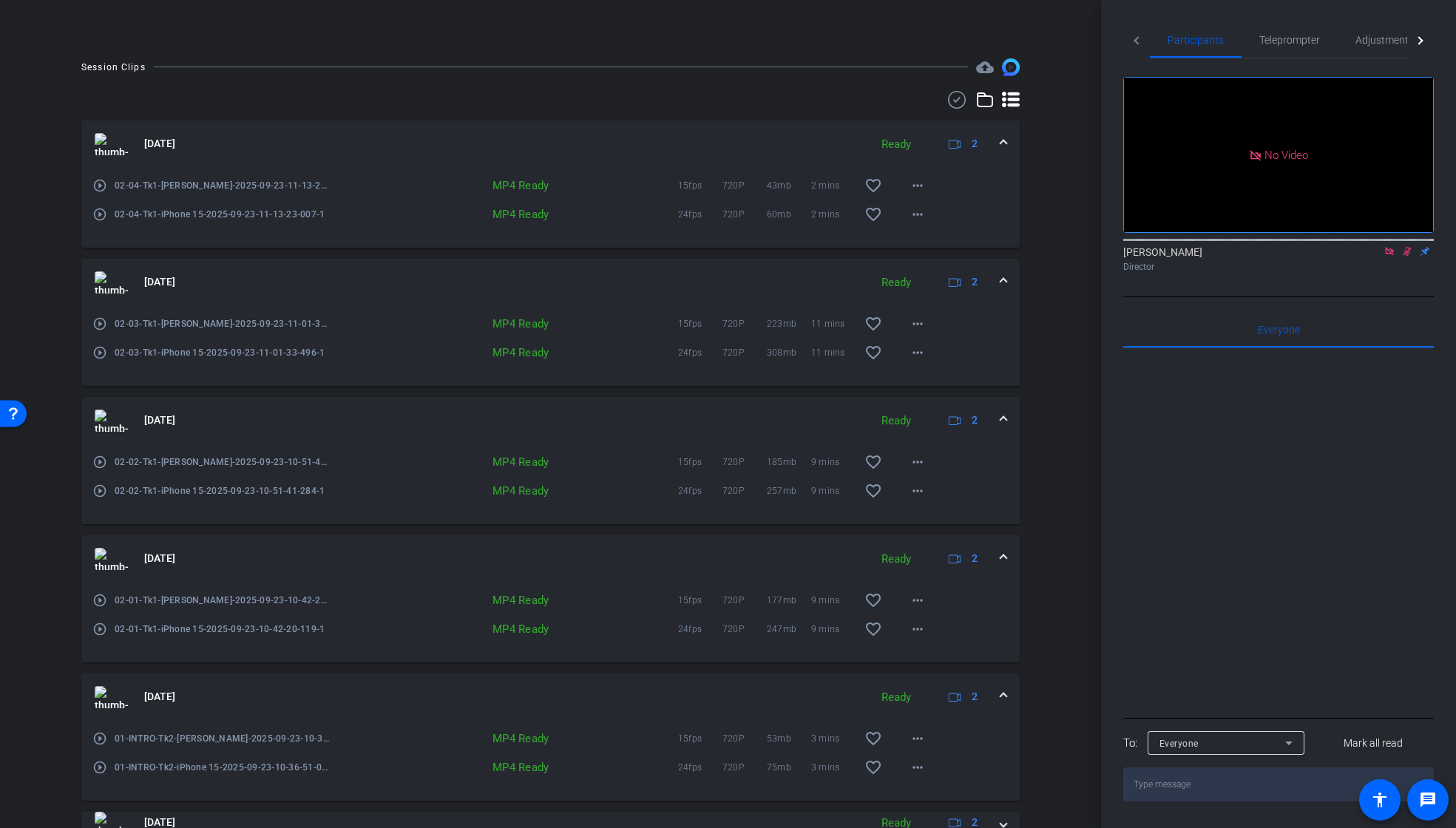
scroll to position [333, 0]
click at [1001, 691] on span at bounding box center [1004, 696] width 6 height 15
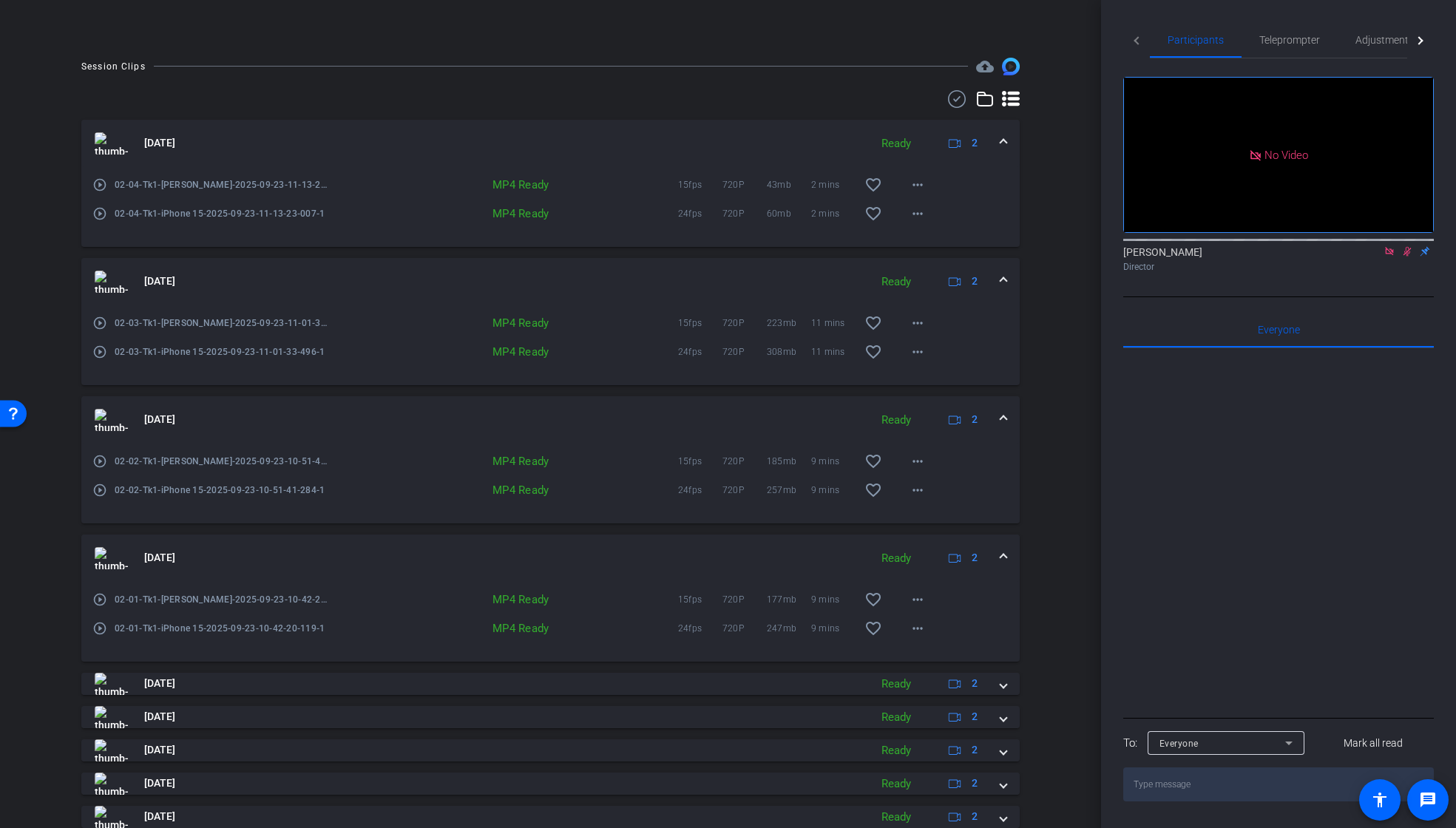
click at [999, 554] on mat-expansion-panel-header "[DATE] Ready 2" at bounding box center [550, 559] width 939 height 47
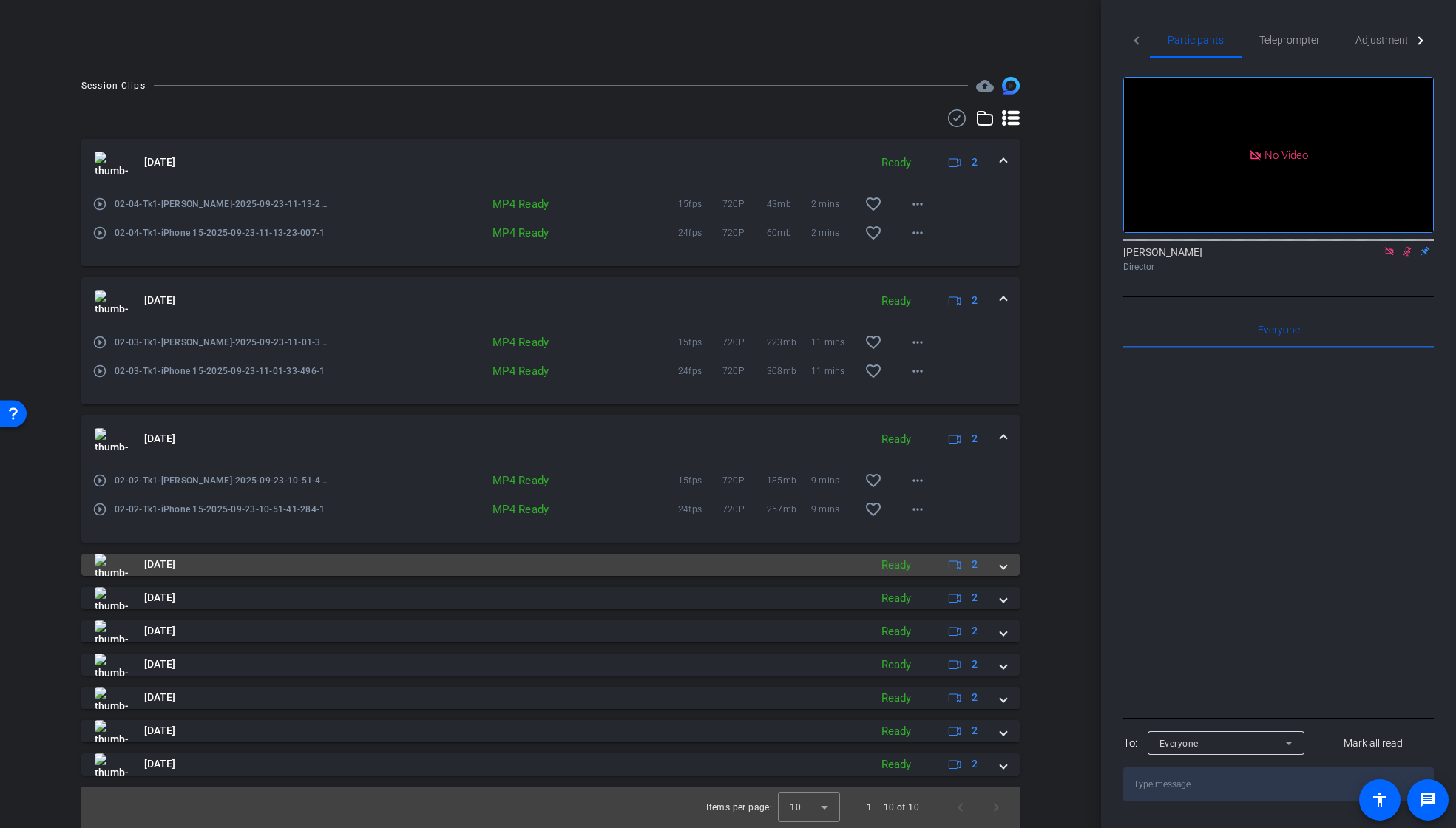
scroll to position [314, 0]
click at [913, 481] on mat-icon "more_horiz" at bounding box center [917, 480] width 18 height 18
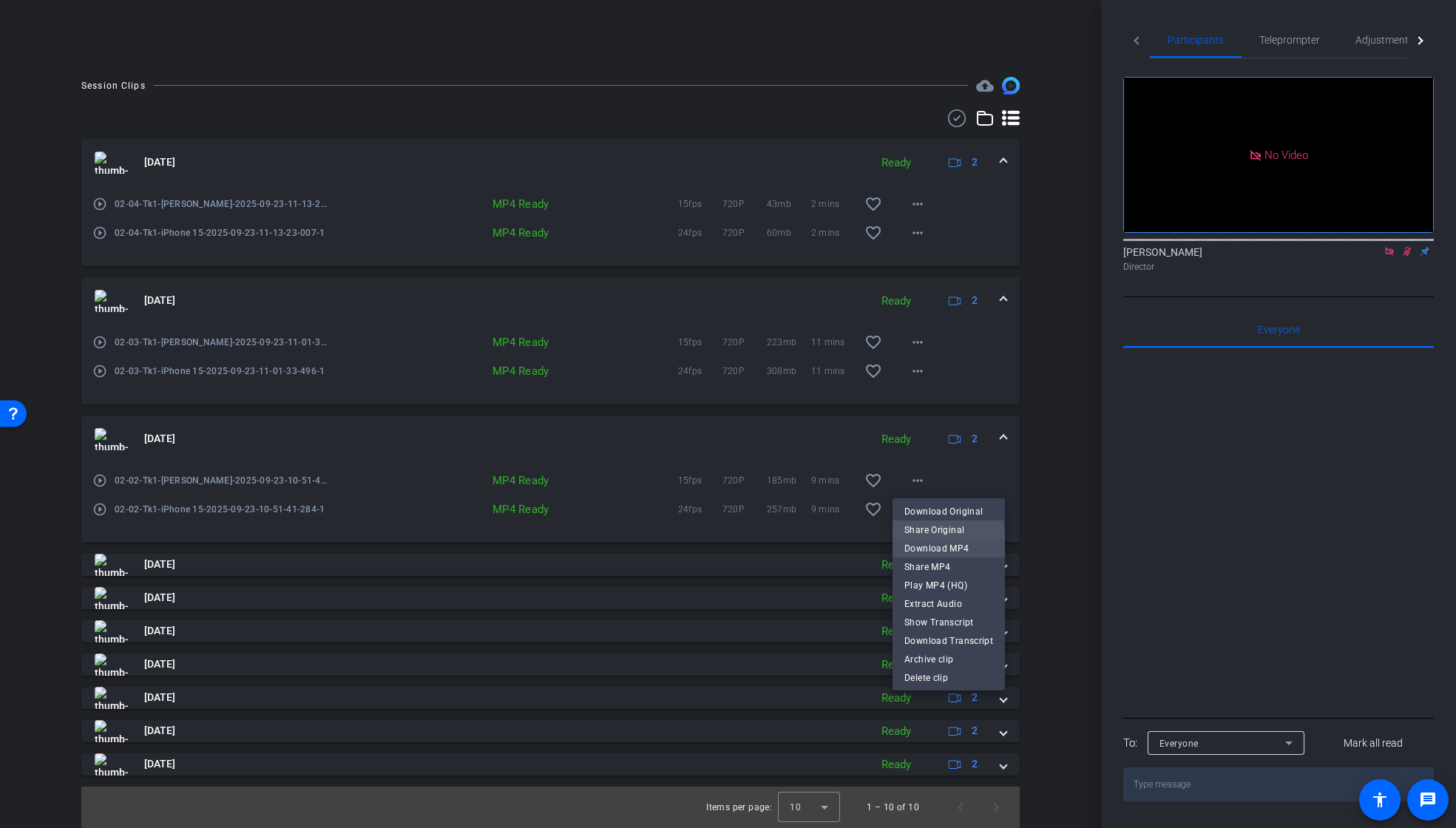
click at [926, 543] on div "Download Original Share Original Download MP4 Share MP4 Play MP4 (HQ) Extract A…" at bounding box center [949, 576] width 112 height 148
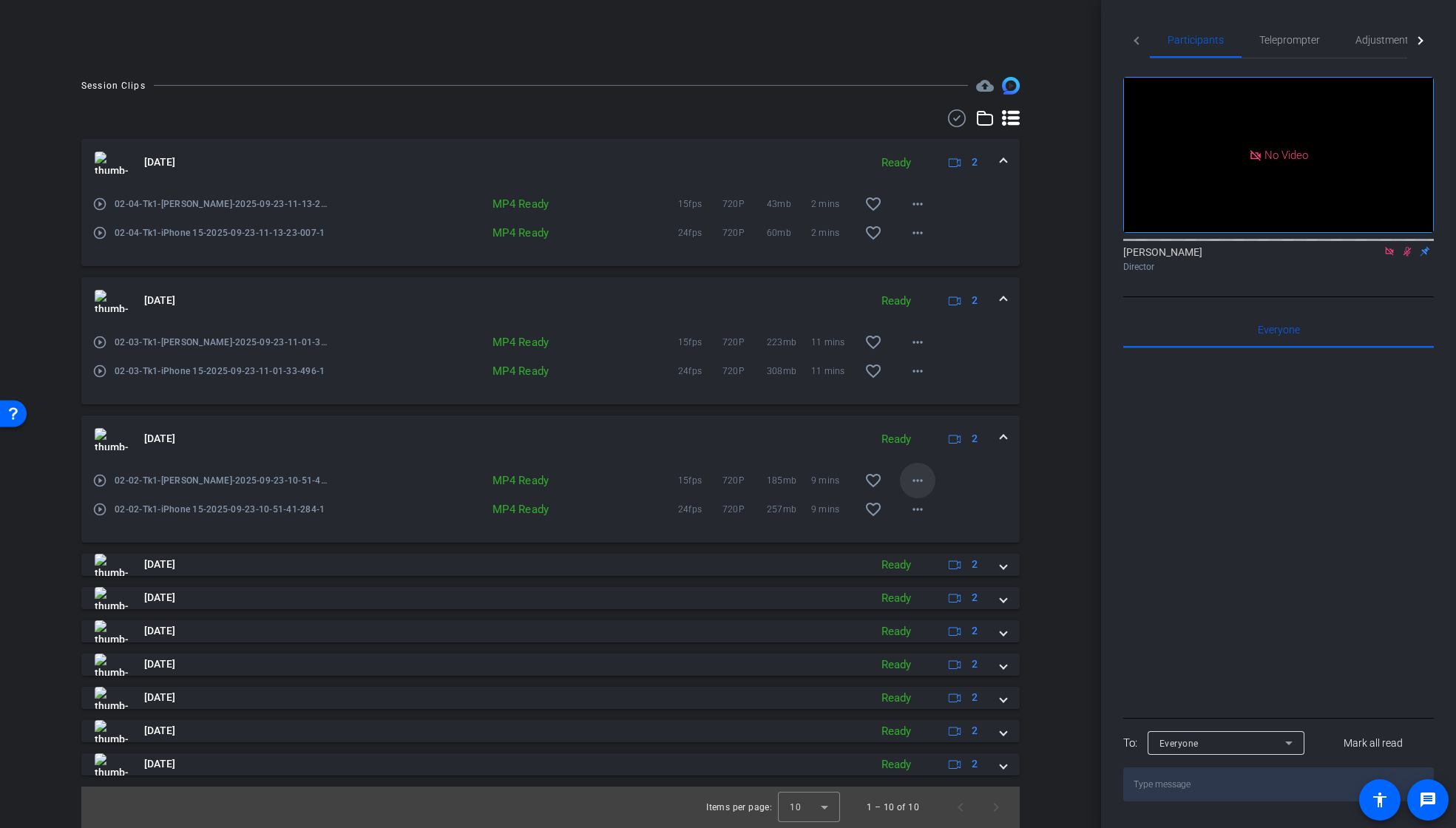
click at [917, 479] on mat-icon "more_horiz" at bounding box center [917, 480] width 18 height 18
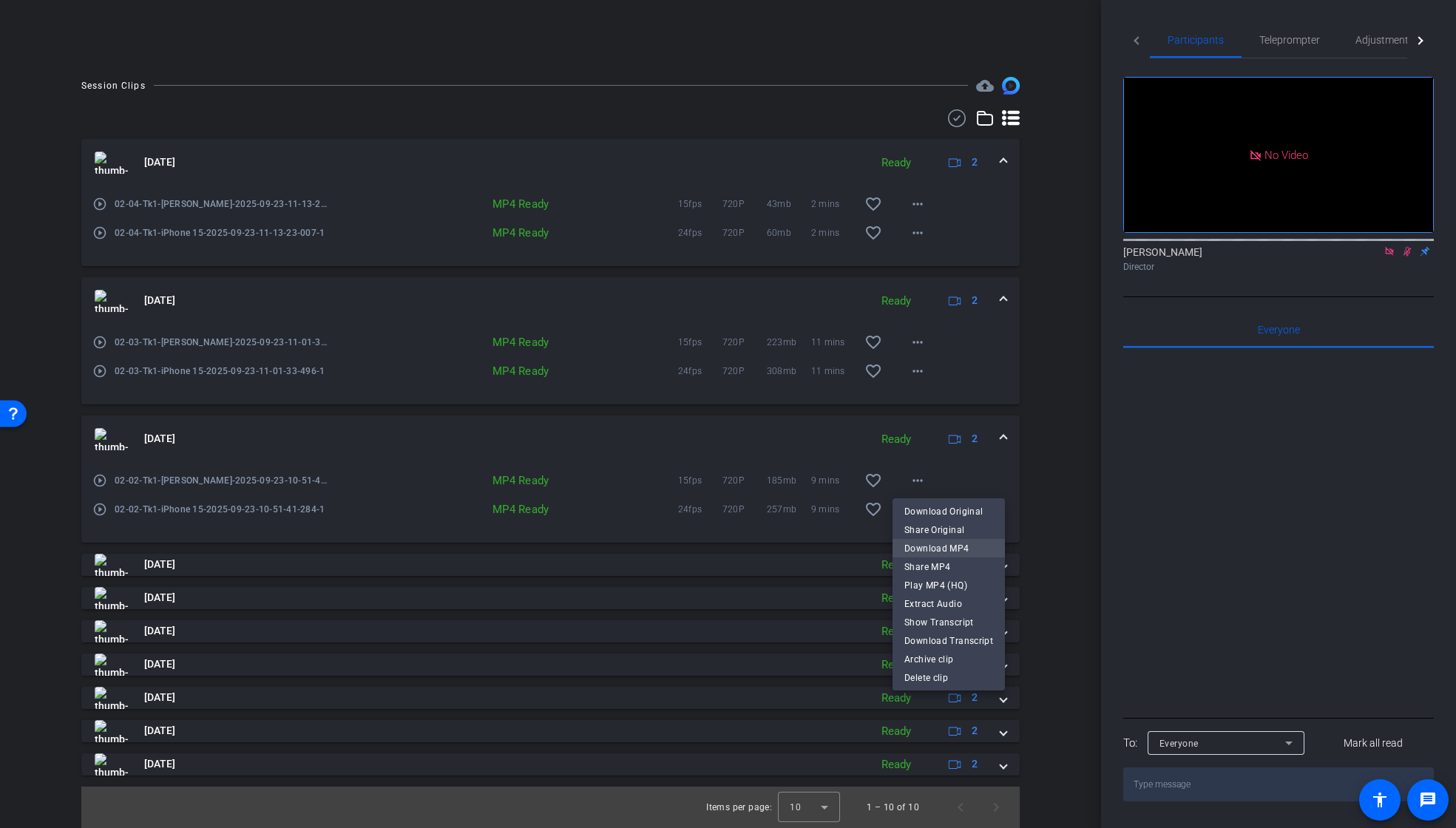
click at [923, 547] on span "Download MP4" at bounding box center [949, 549] width 89 height 18
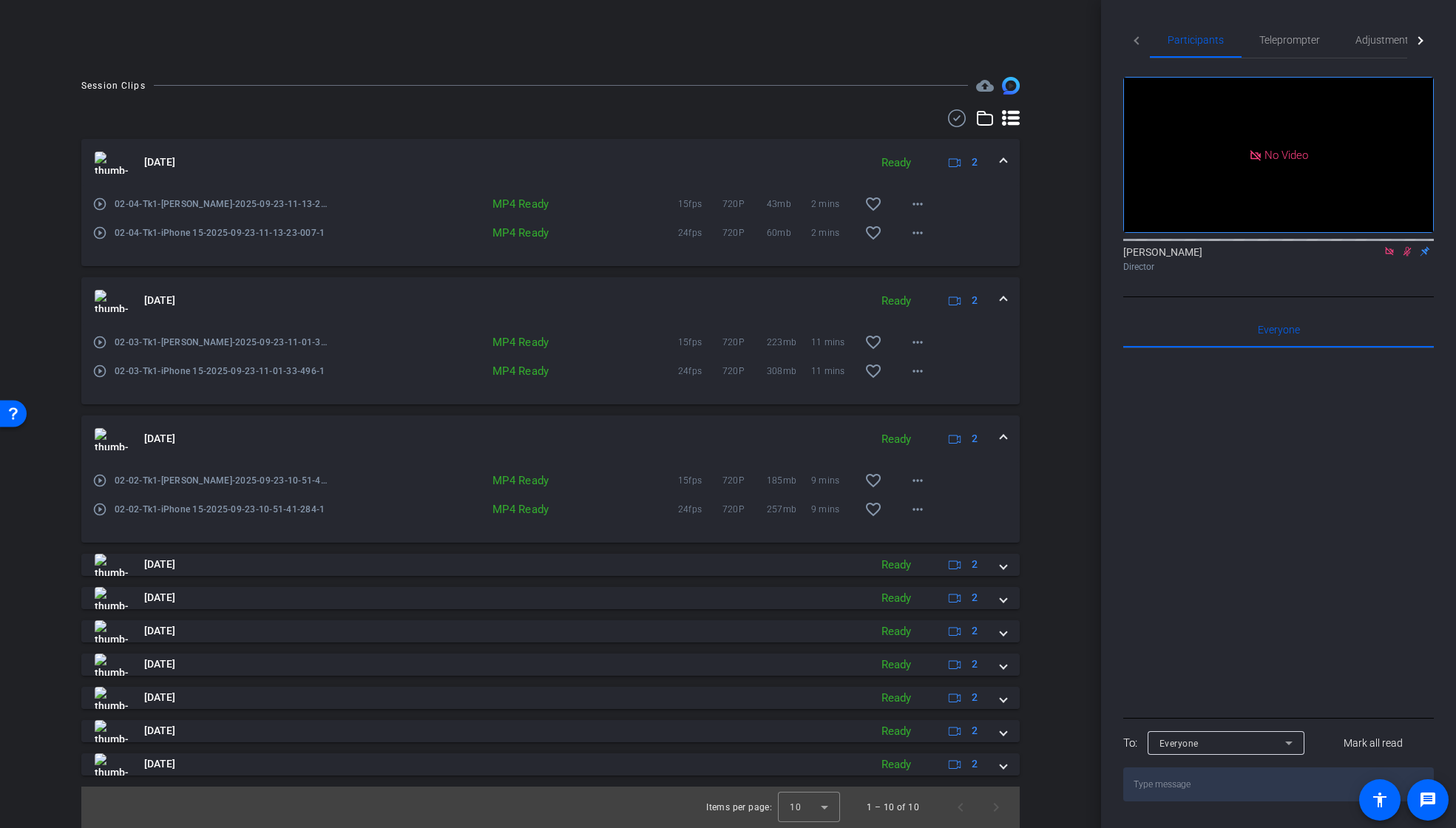
click at [1001, 438] on span at bounding box center [1004, 439] width 6 height 15
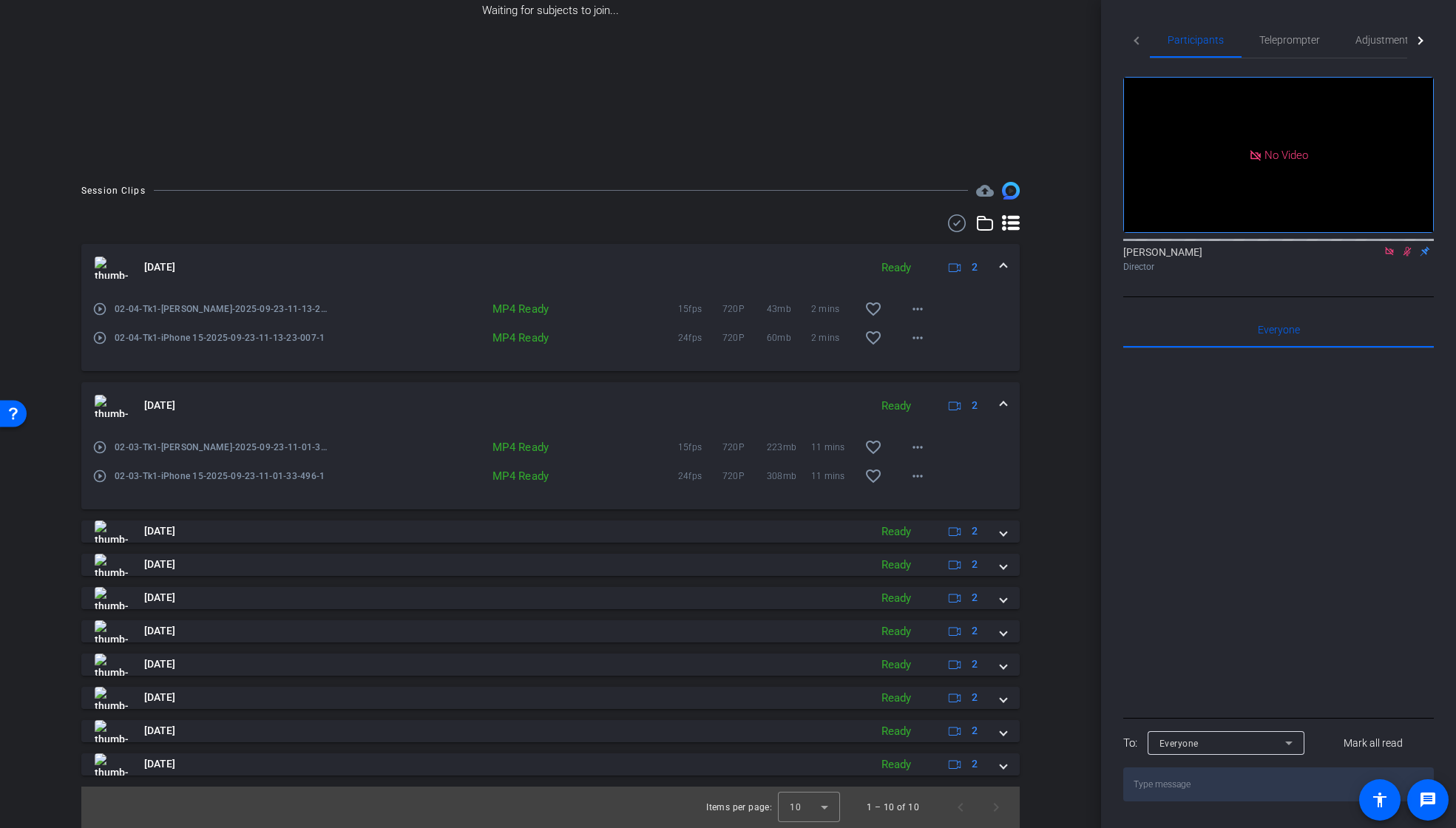
scroll to position [209, 0]
click at [913, 476] on mat-icon "more_horiz" at bounding box center [917, 476] width 18 height 18
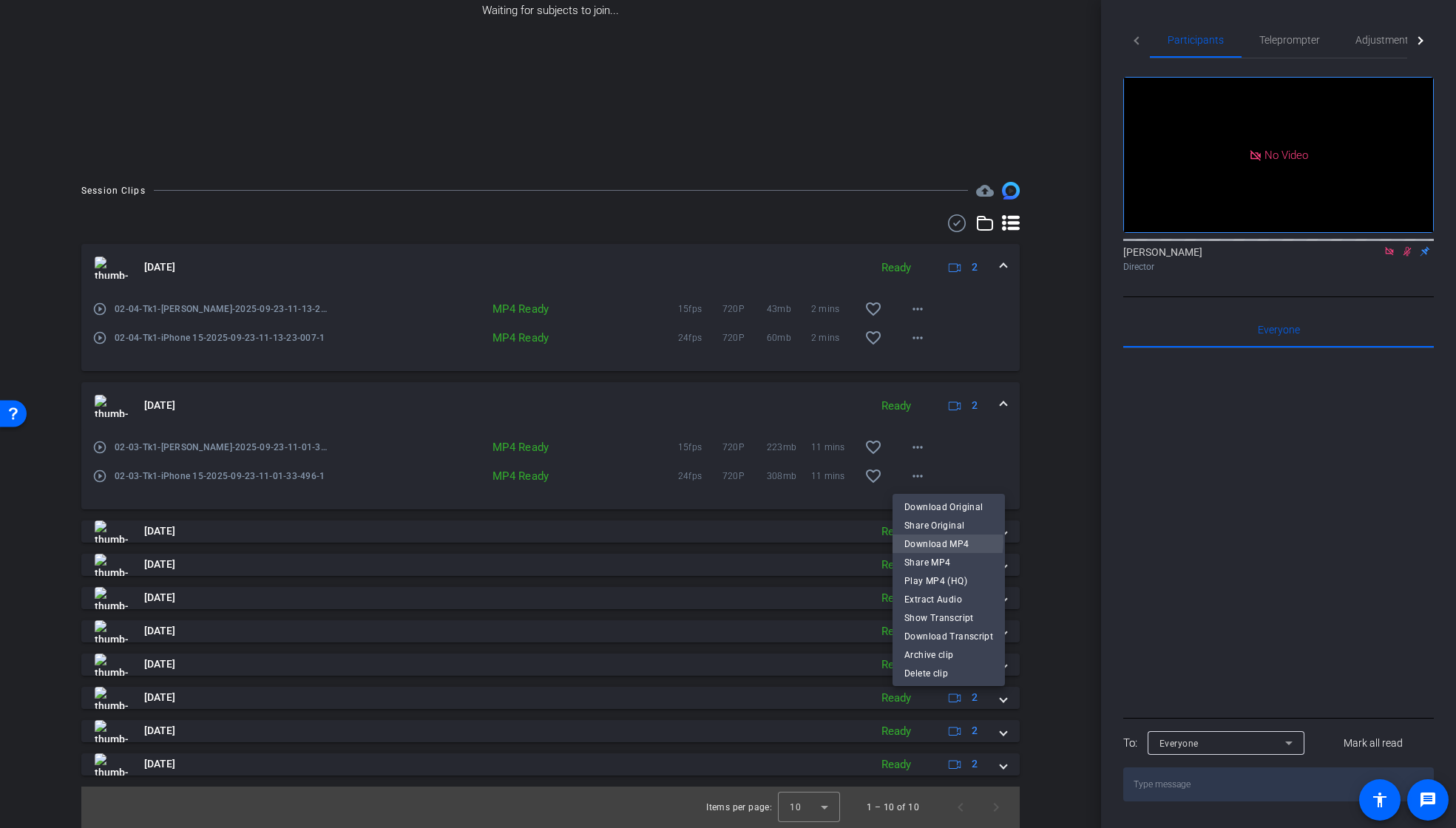
click at [943, 542] on span "Download MP4" at bounding box center [949, 544] width 89 height 18
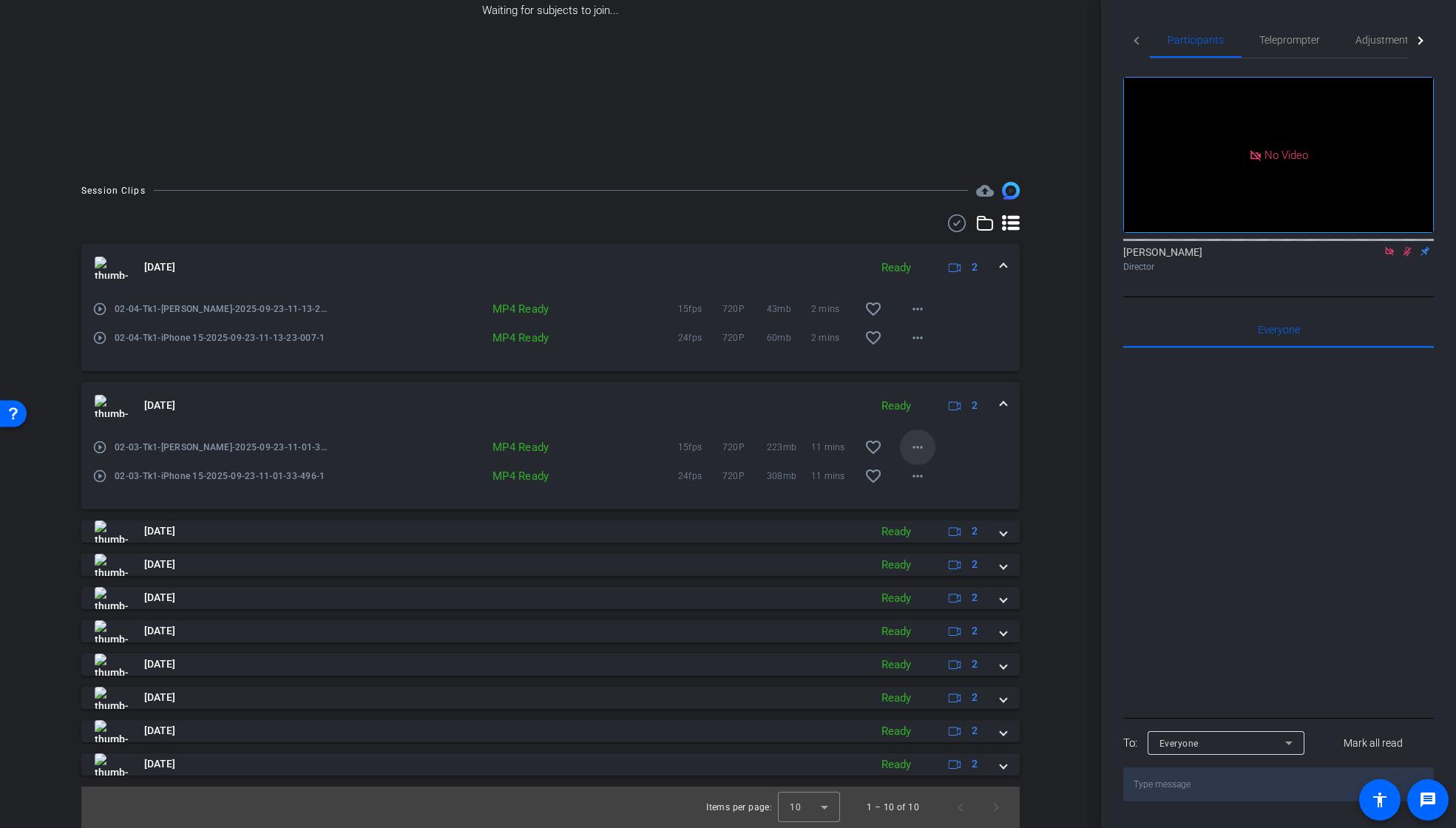
click at [909, 441] on mat-icon "more_horiz" at bounding box center [917, 447] width 18 height 18
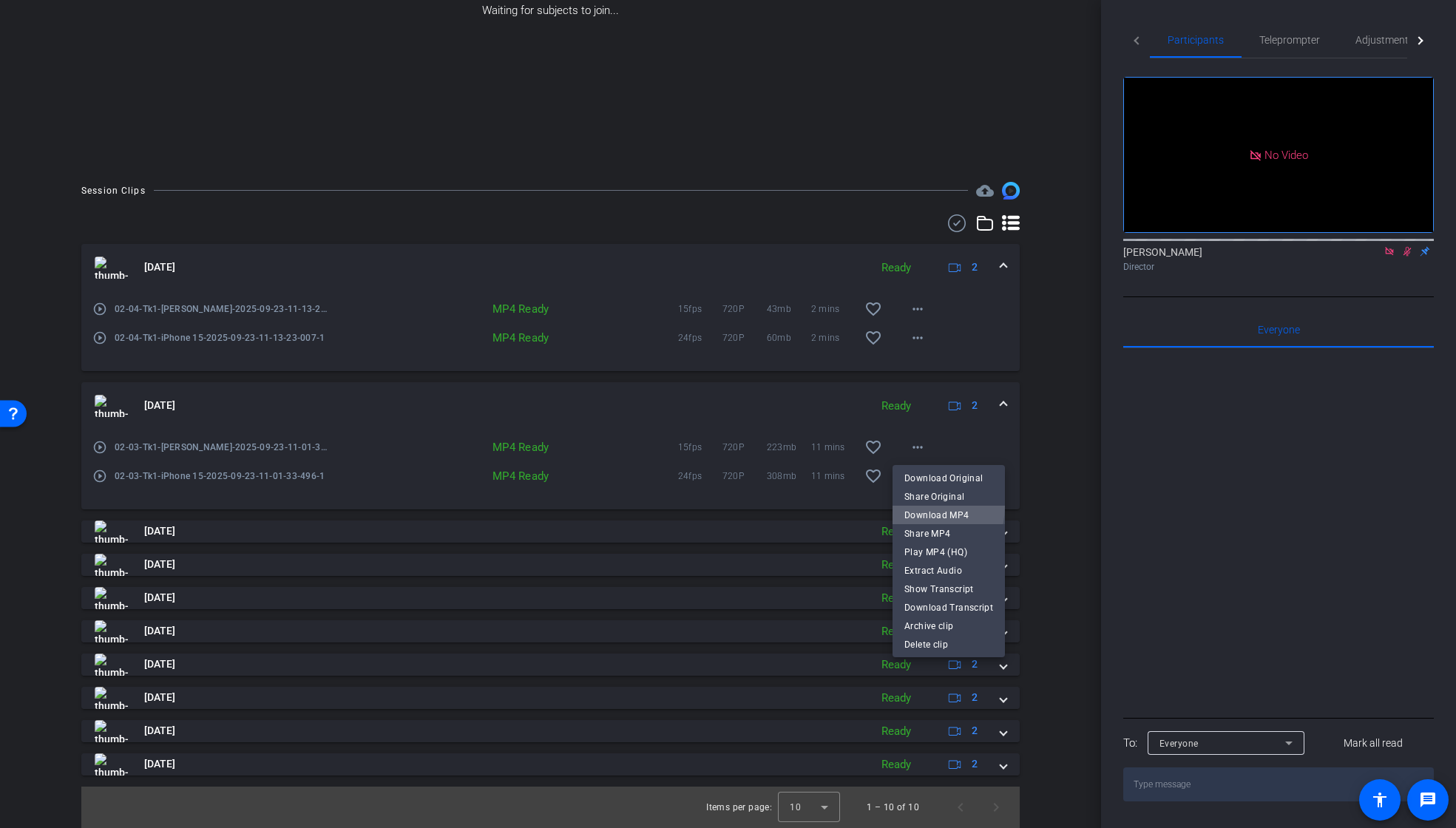
click at [923, 509] on span "Download MP4" at bounding box center [949, 515] width 89 height 18
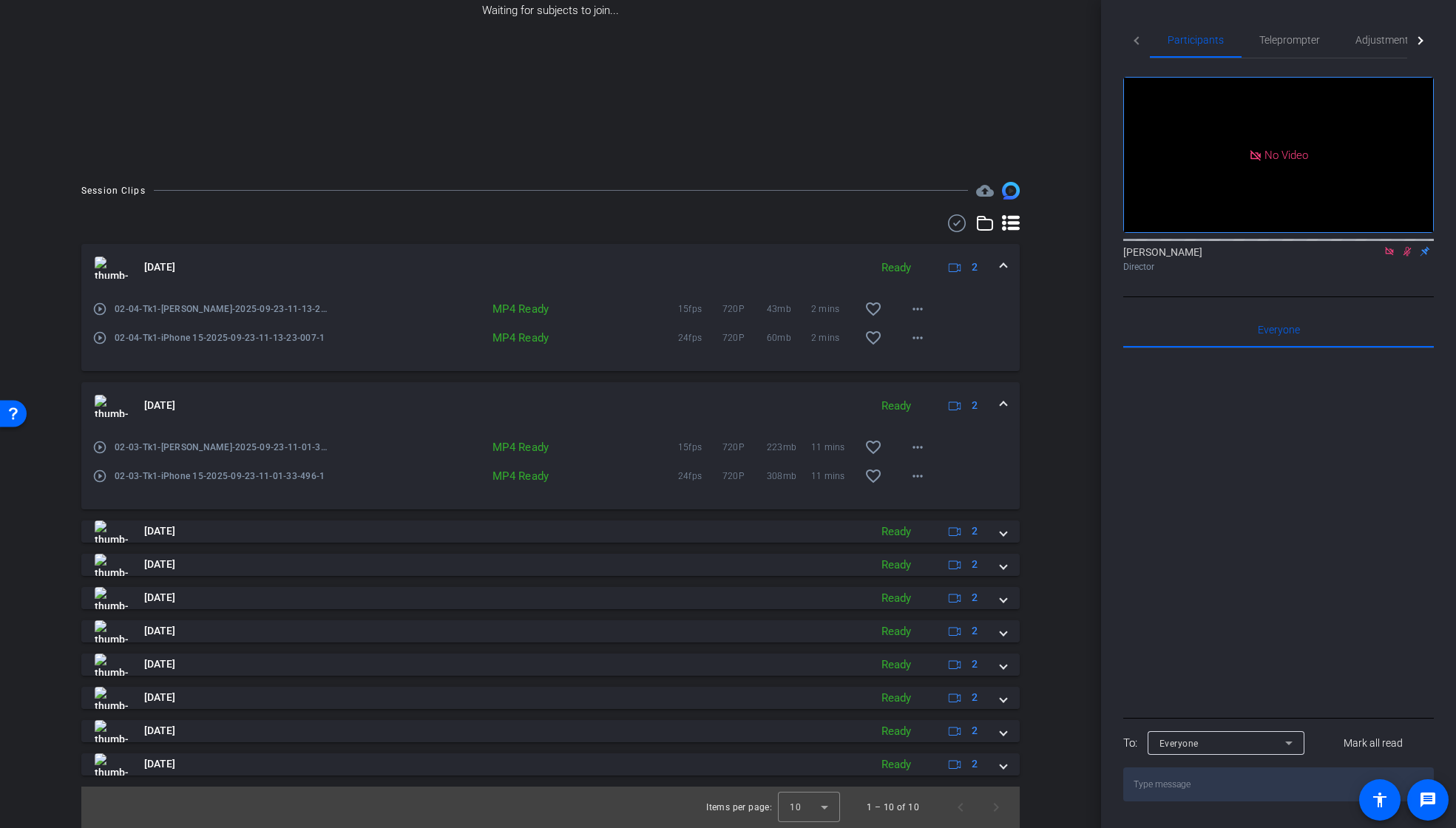
click at [1001, 406] on span at bounding box center [1004, 405] width 6 height 15
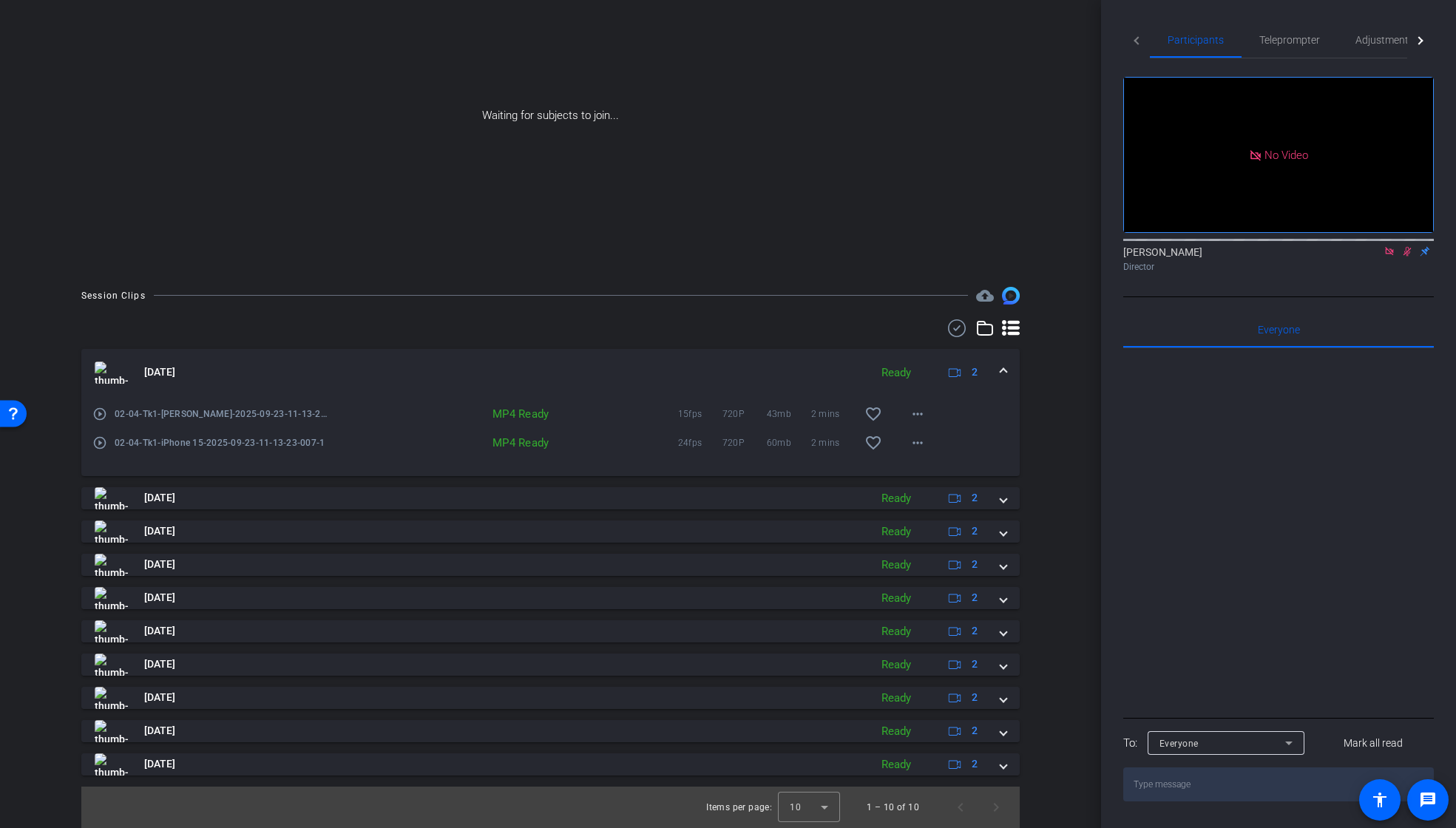
scroll to position [105, 0]
click at [912, 448] on mat-icon "more_horiz" at bounding box center [917, 442] width 18 height 18
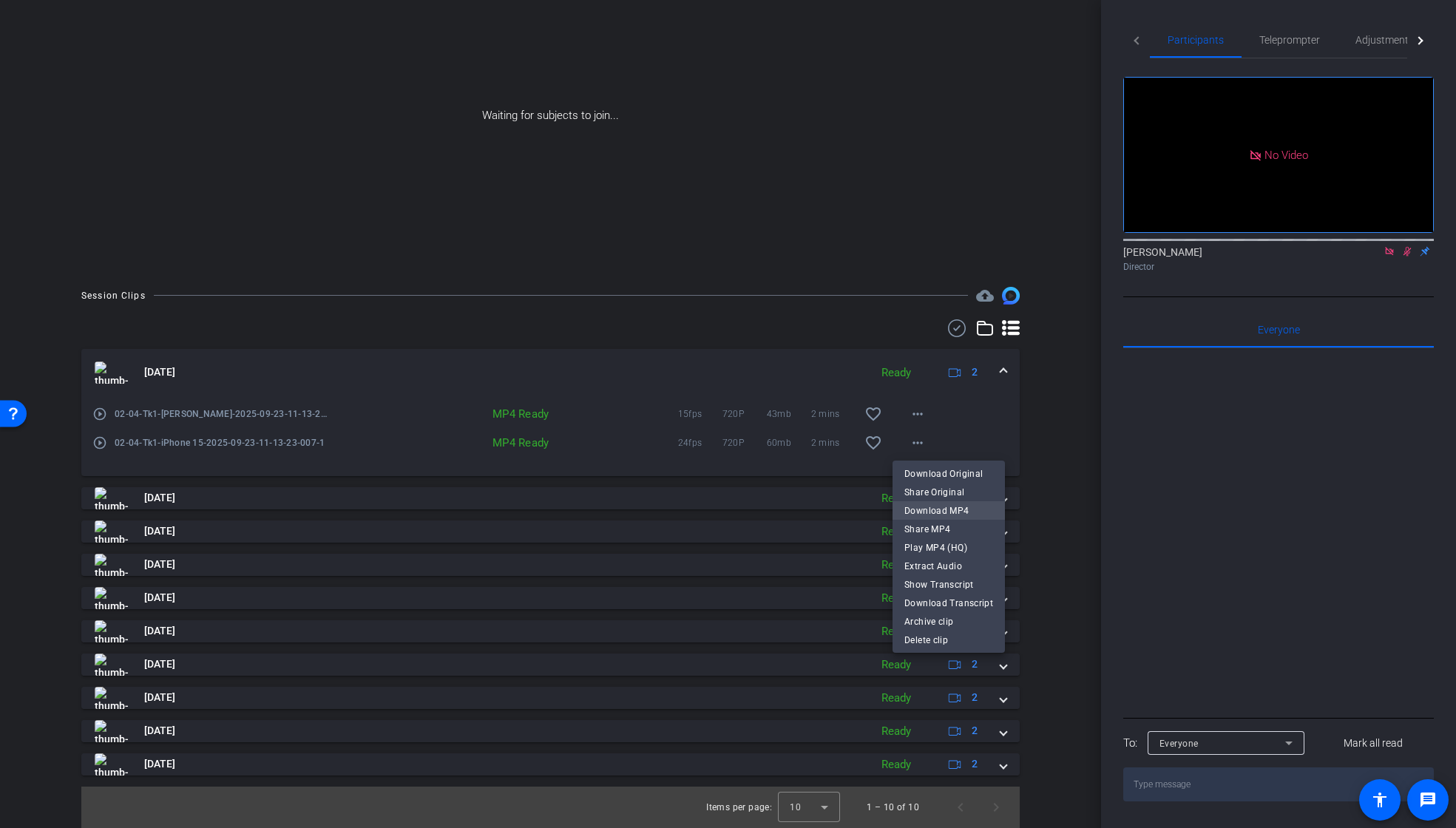
click at [929, 509] on span "Download MP4" at bounding box center [949, 511] width 89 height 18
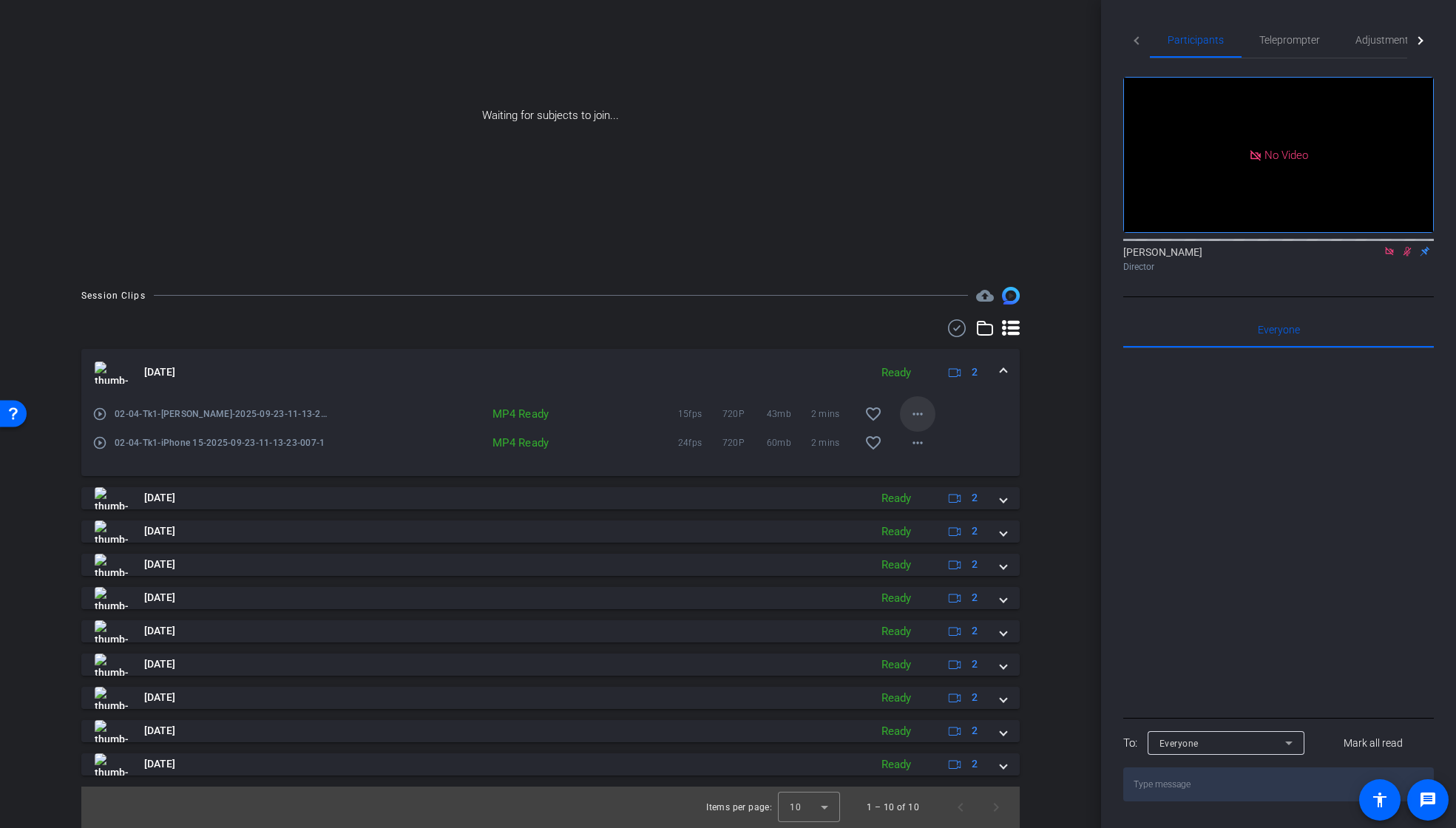
click at [912, 417] on mat-icon "more_horiz" at bounding box center [917, 414] width 18 height 18
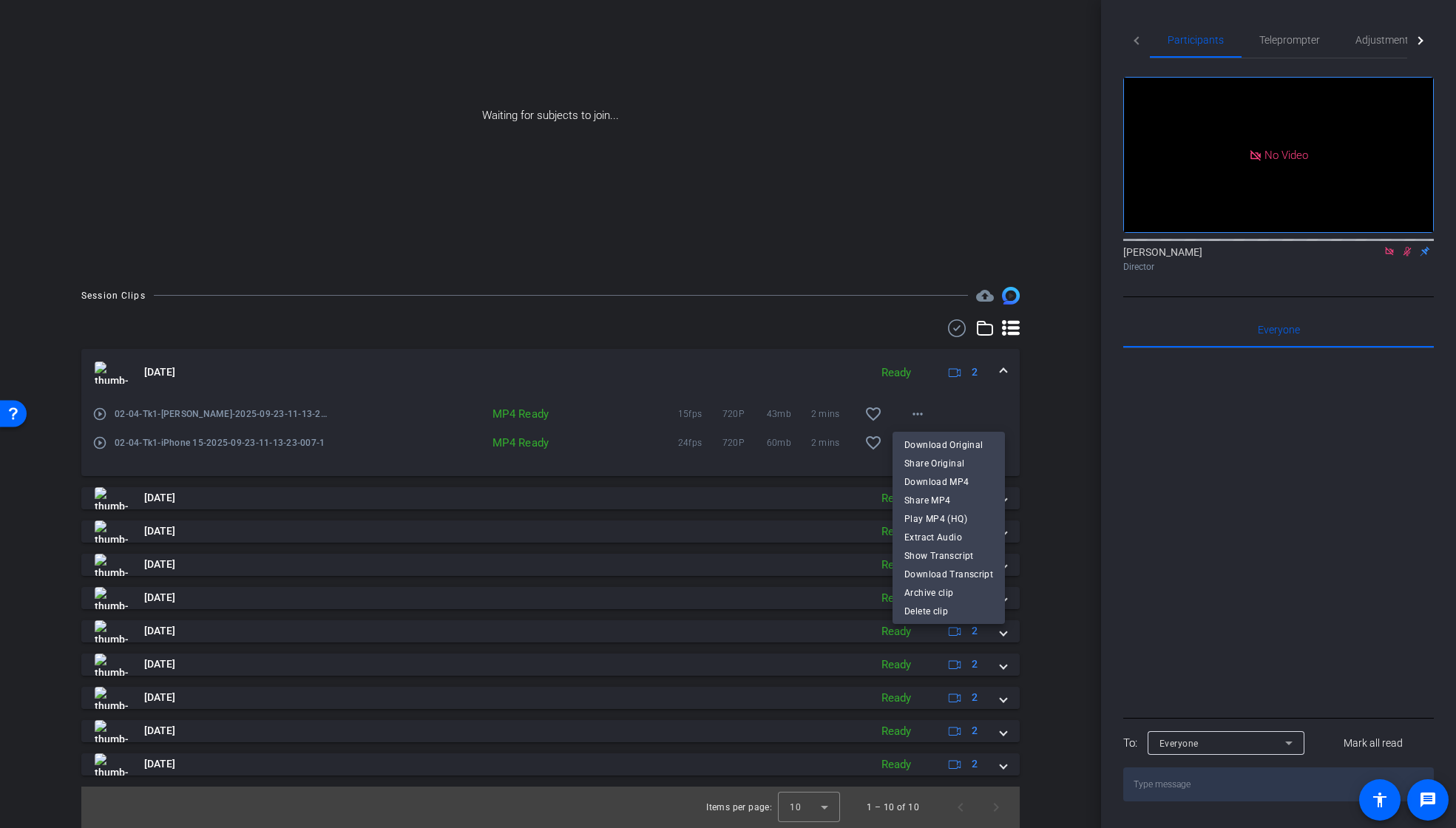
click at [917, 480] on span "Download MP4" at bounding box center [949, 482] width 89 height 18
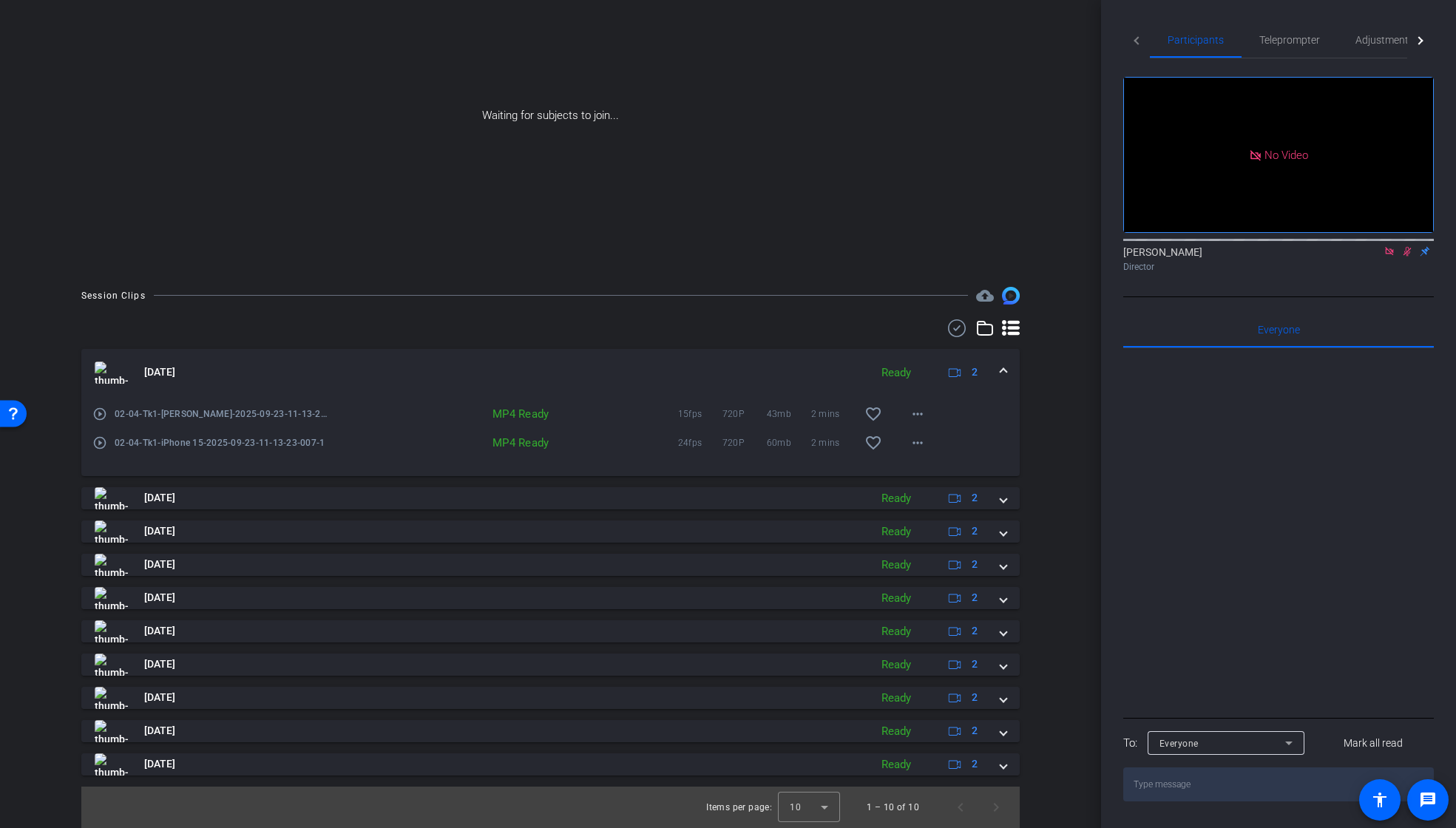
click at [1001, 374] on span at bounding box center [1004, 372] width 6 height 15
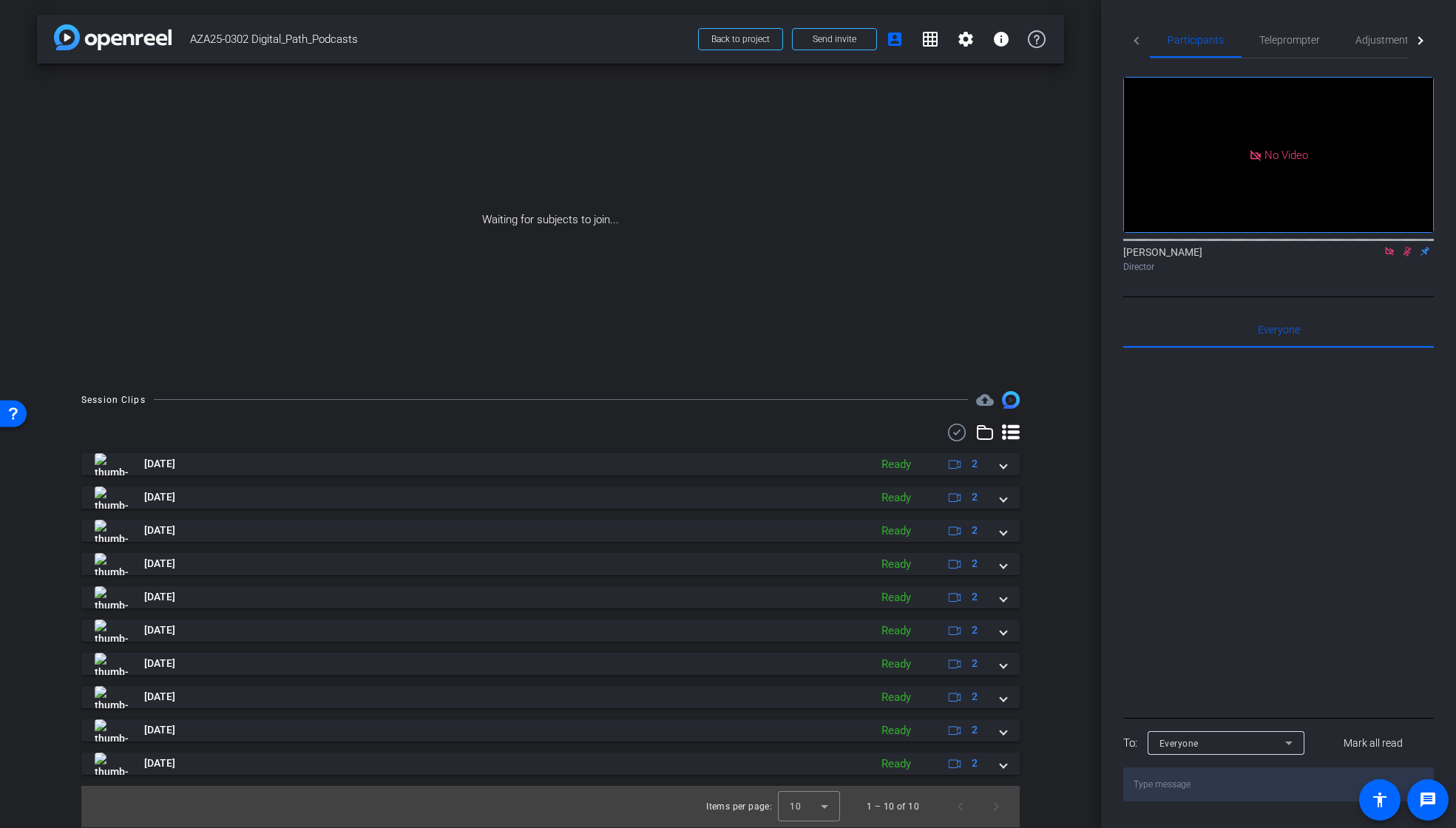
scroll to position [0, 0]
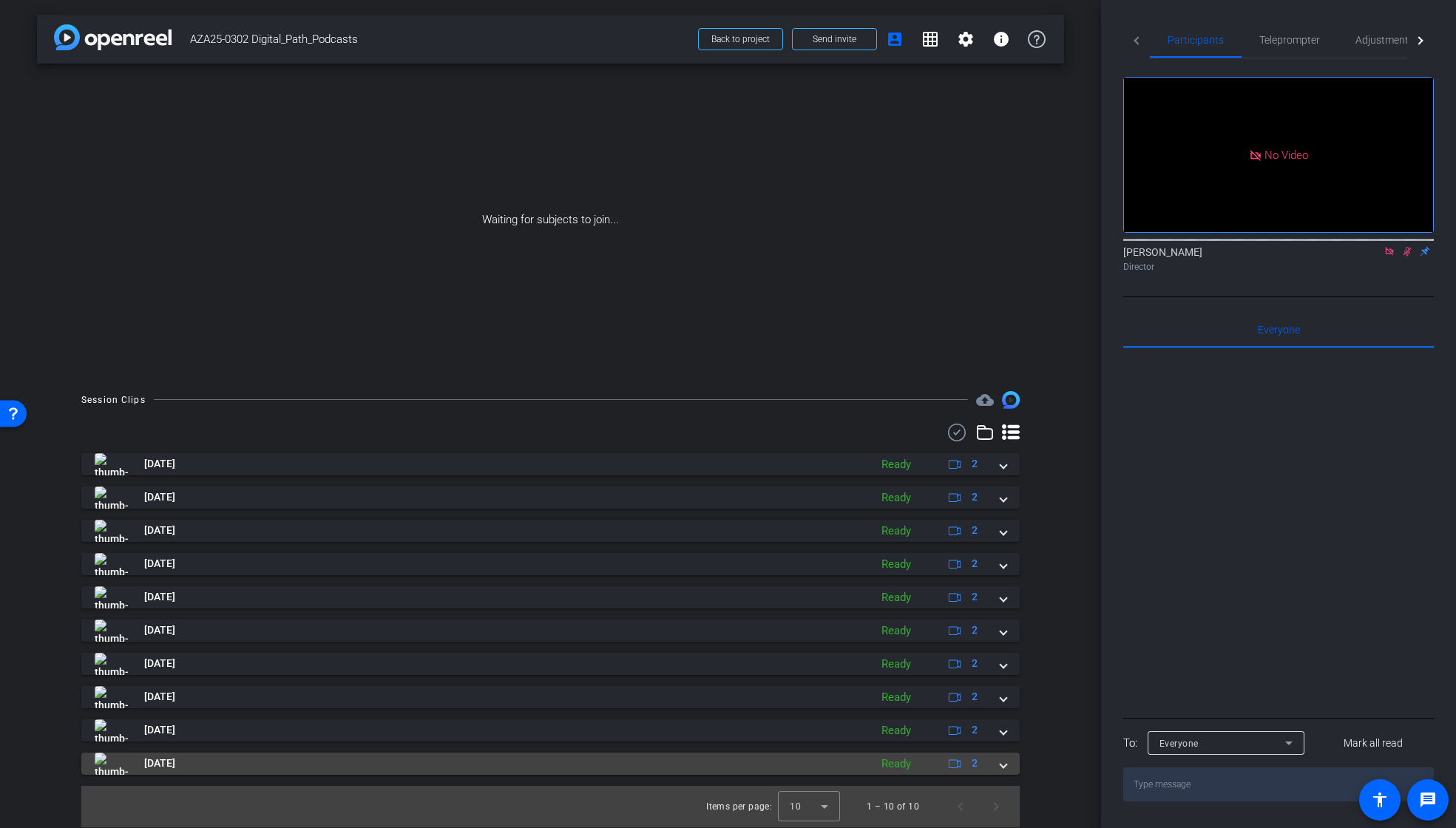
click at [1003, 763] on span at bounding box center [1004, 764] width 6 height 15
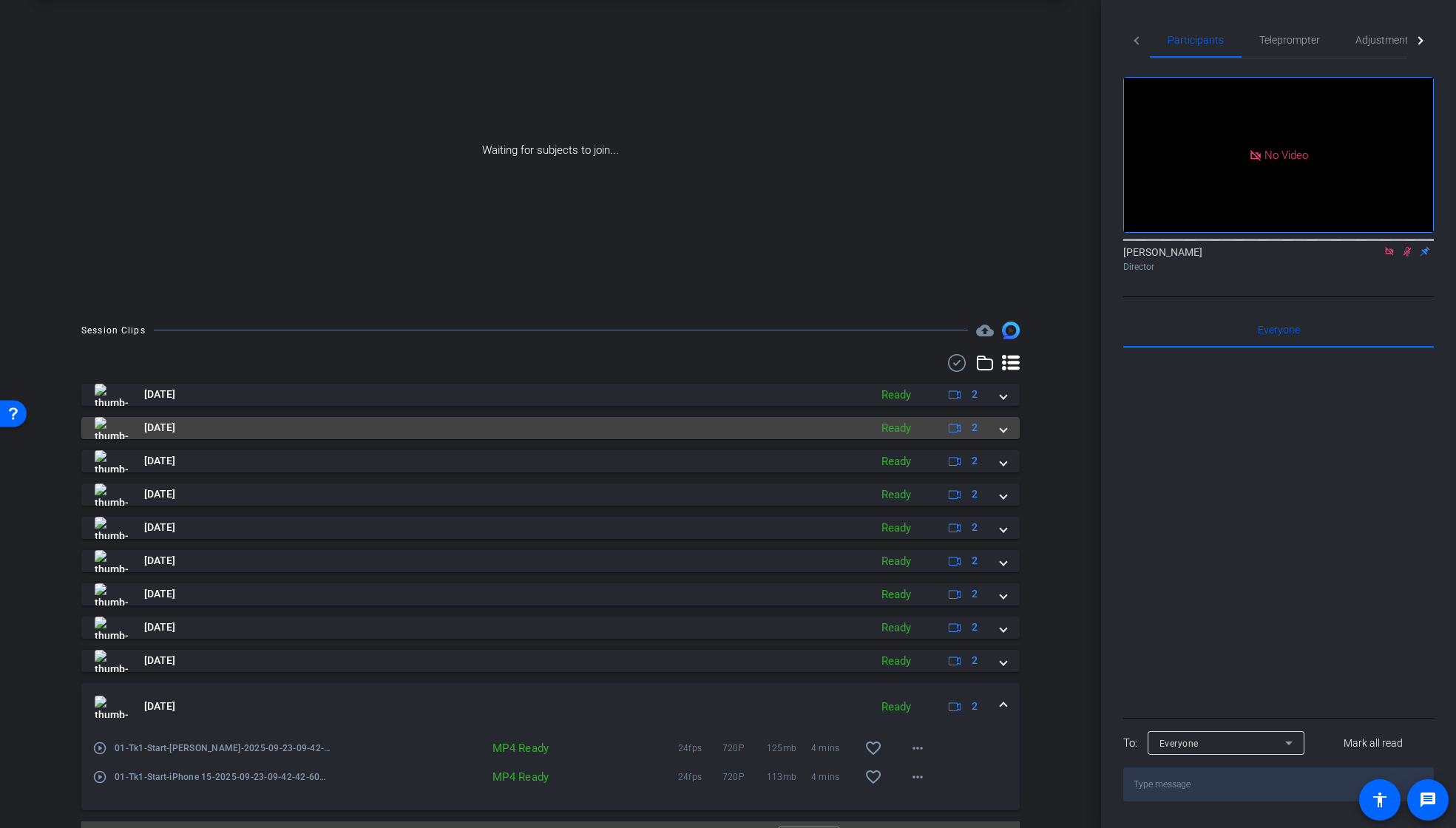
scroll to position [105, 0]
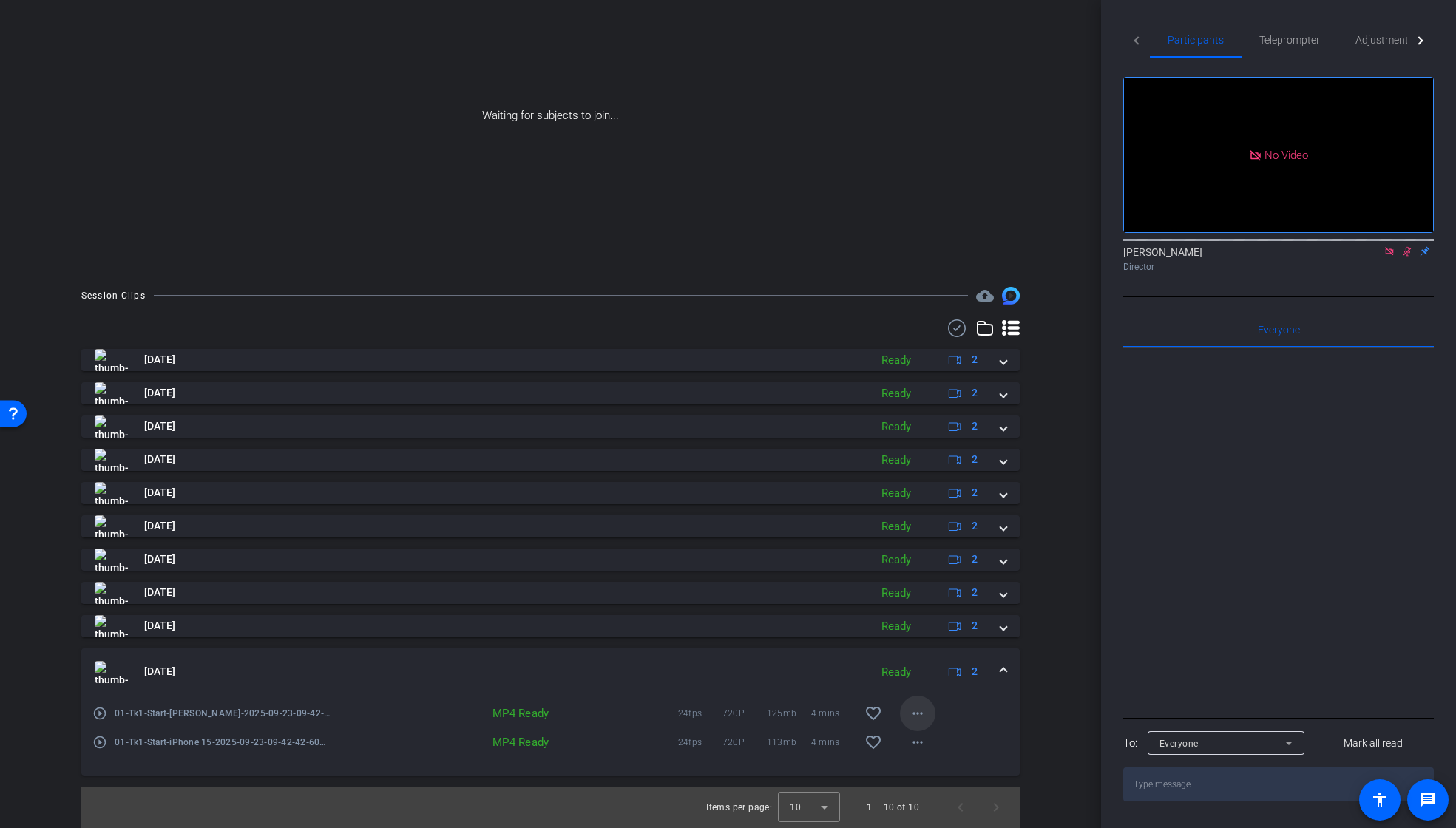
click at [918, 712] on span at bounding box center [917, 714] width 35 height 35
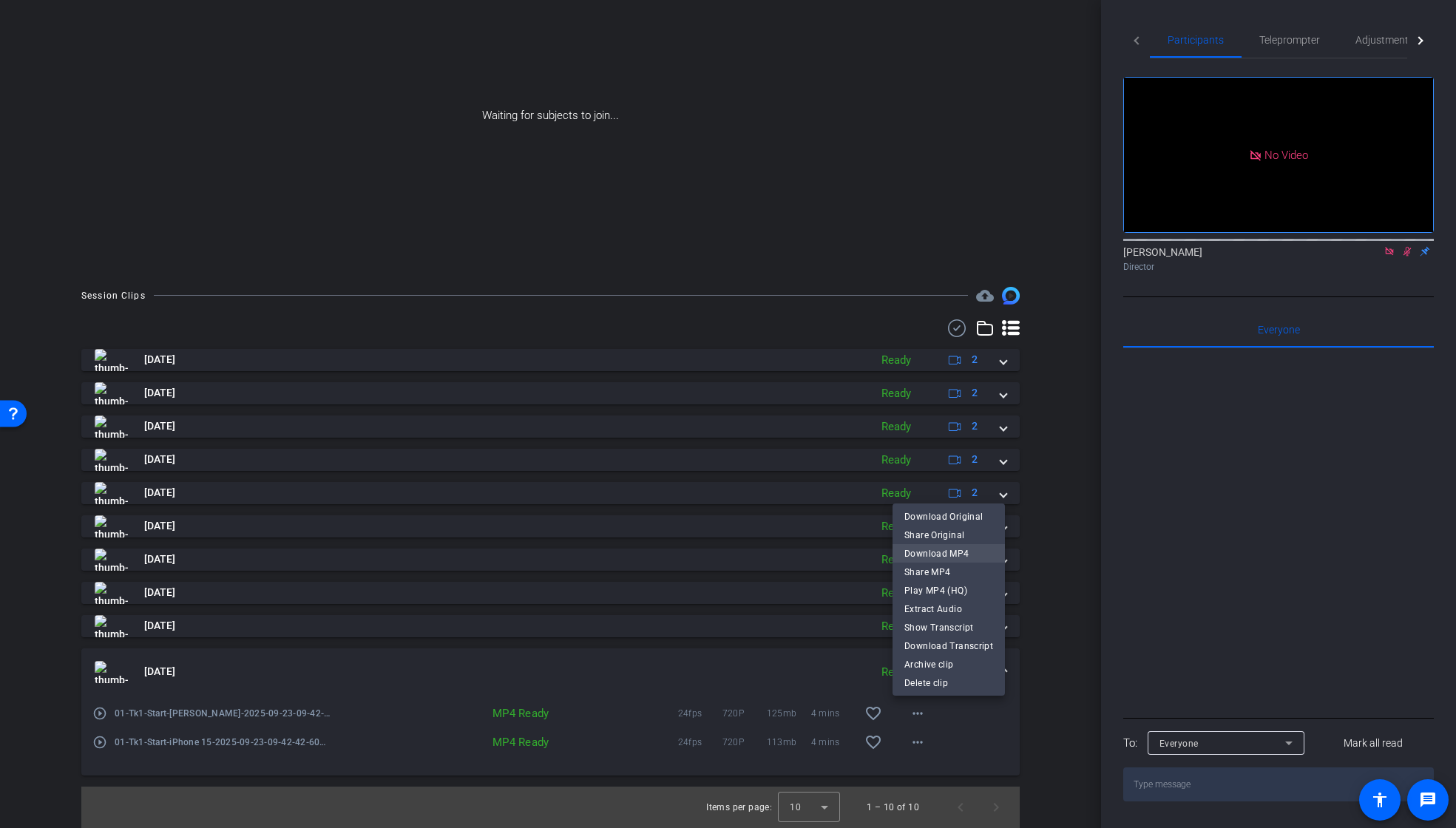
click at [951, 553] on span "Download MP4" at bounding box center [949, 554] width 89 height 18
